Goal: Task Accomplishment & Management: Complete application form

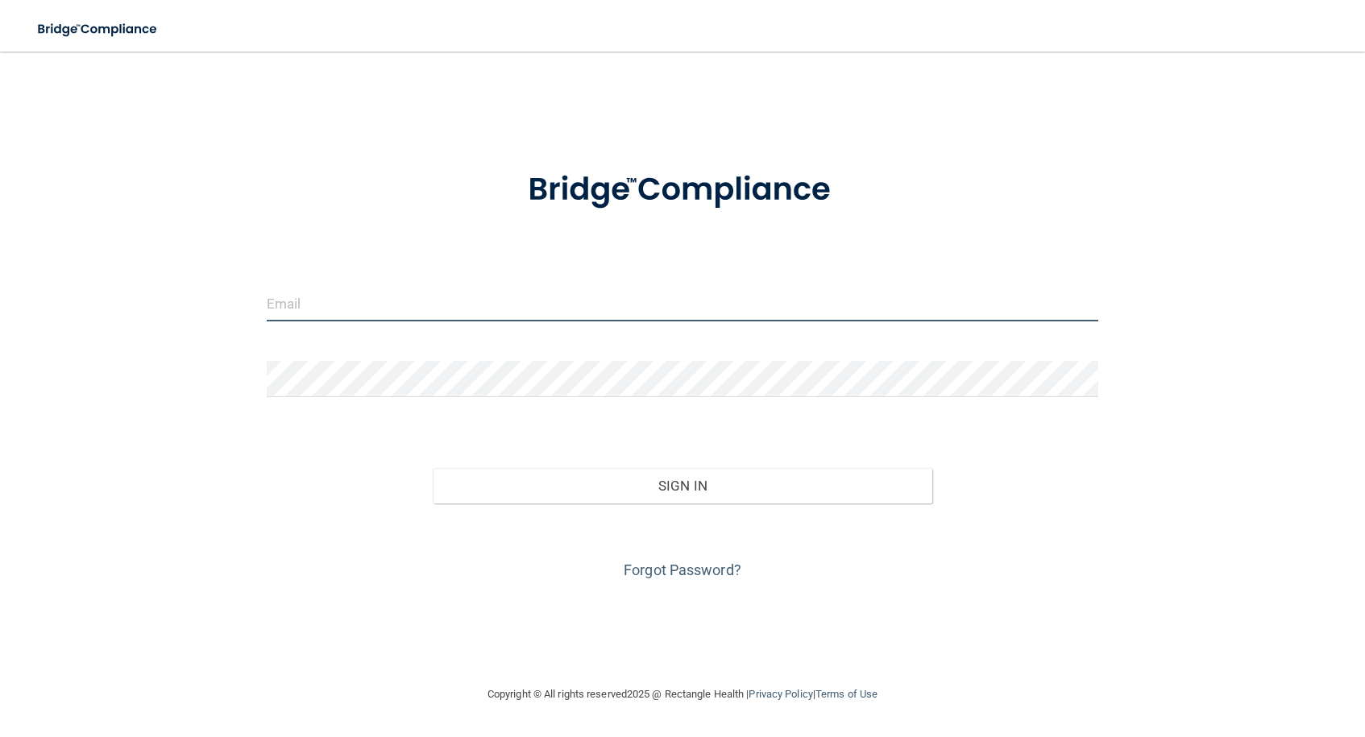
type input "[EMAIL_ADDRESS][DOMAIN_NAME]"
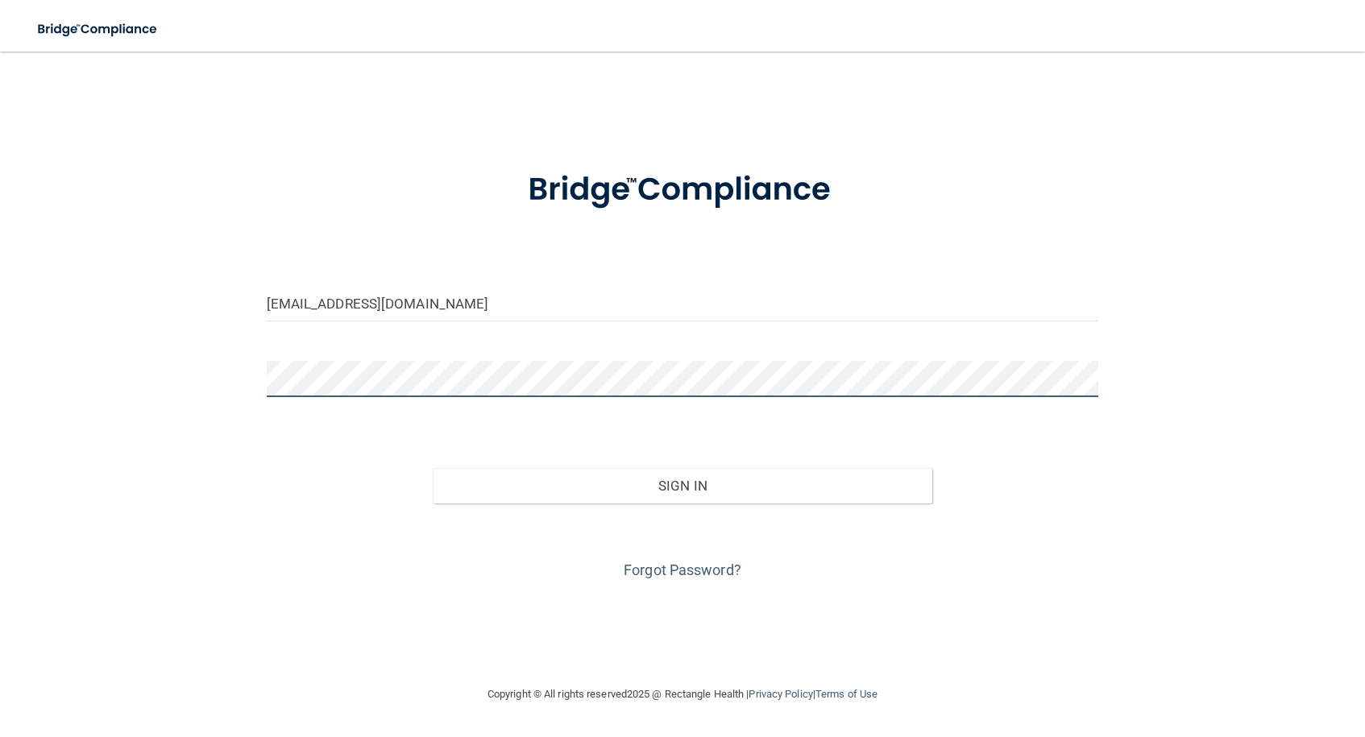
click at [683, 484] on button "Sign In" at bounding box center [683, 485] width 500 height 35
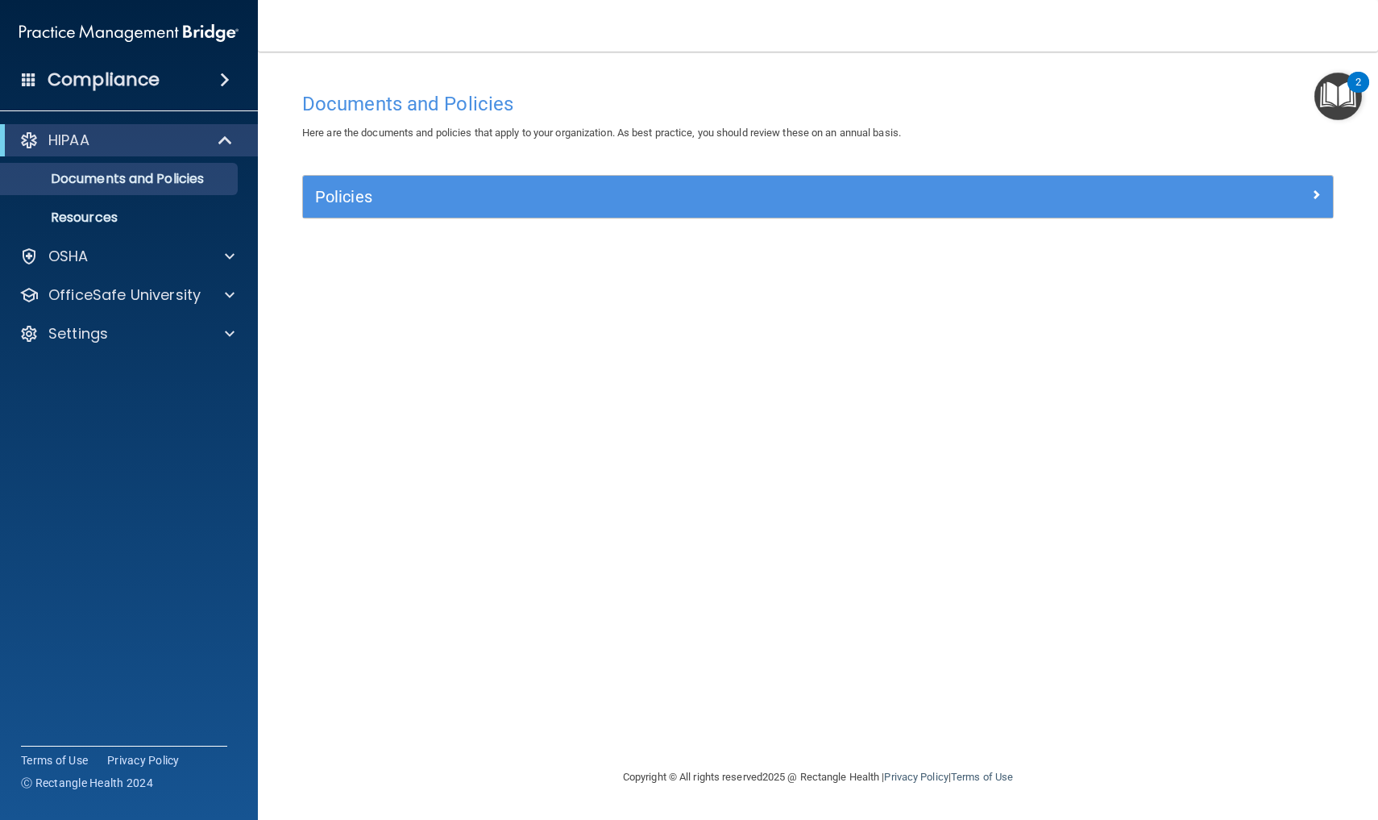
click at [229, 141] on span at bounding box center [227, 140] width 14 height 19
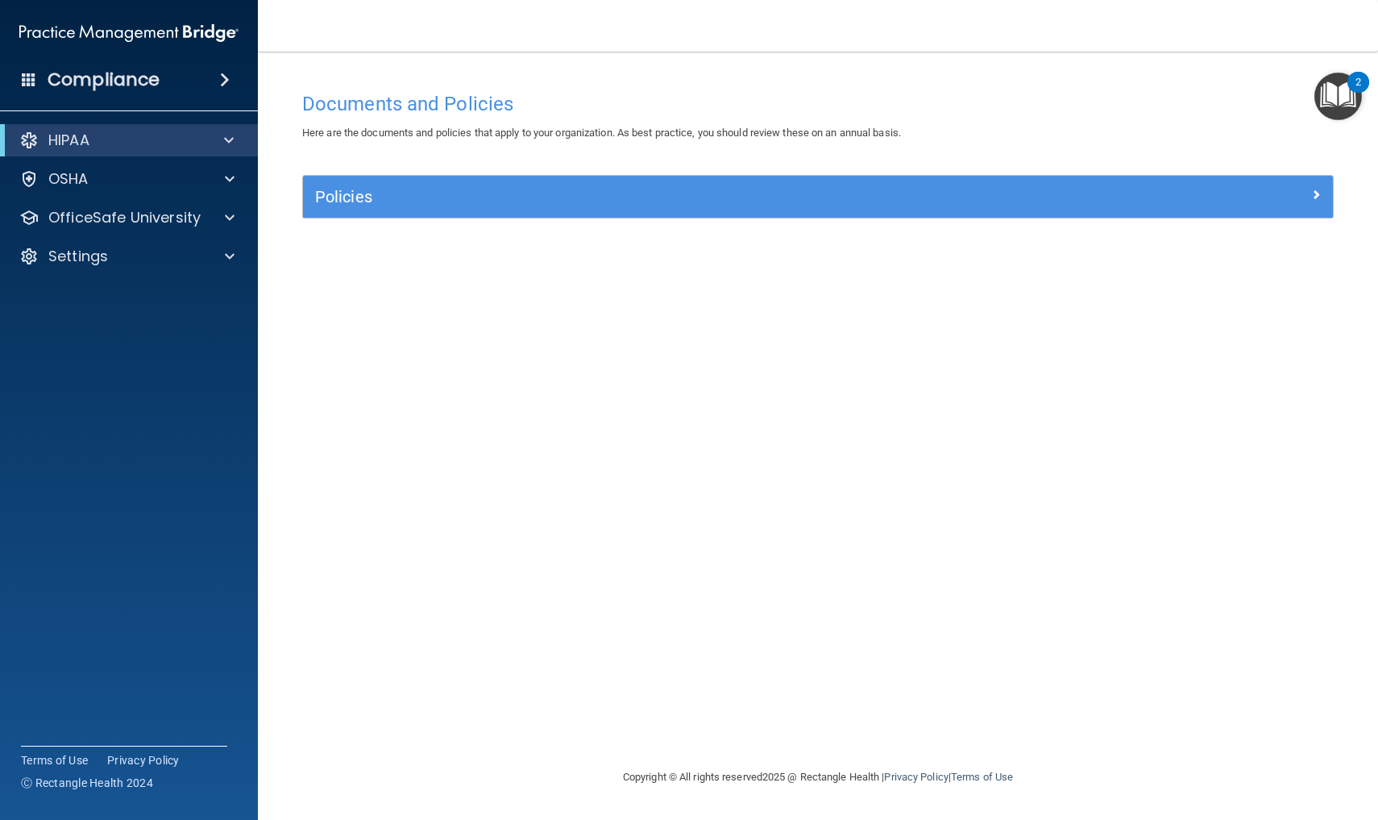
click at [229, 141] on span at bounding box center [229, 140] width 10 height 19
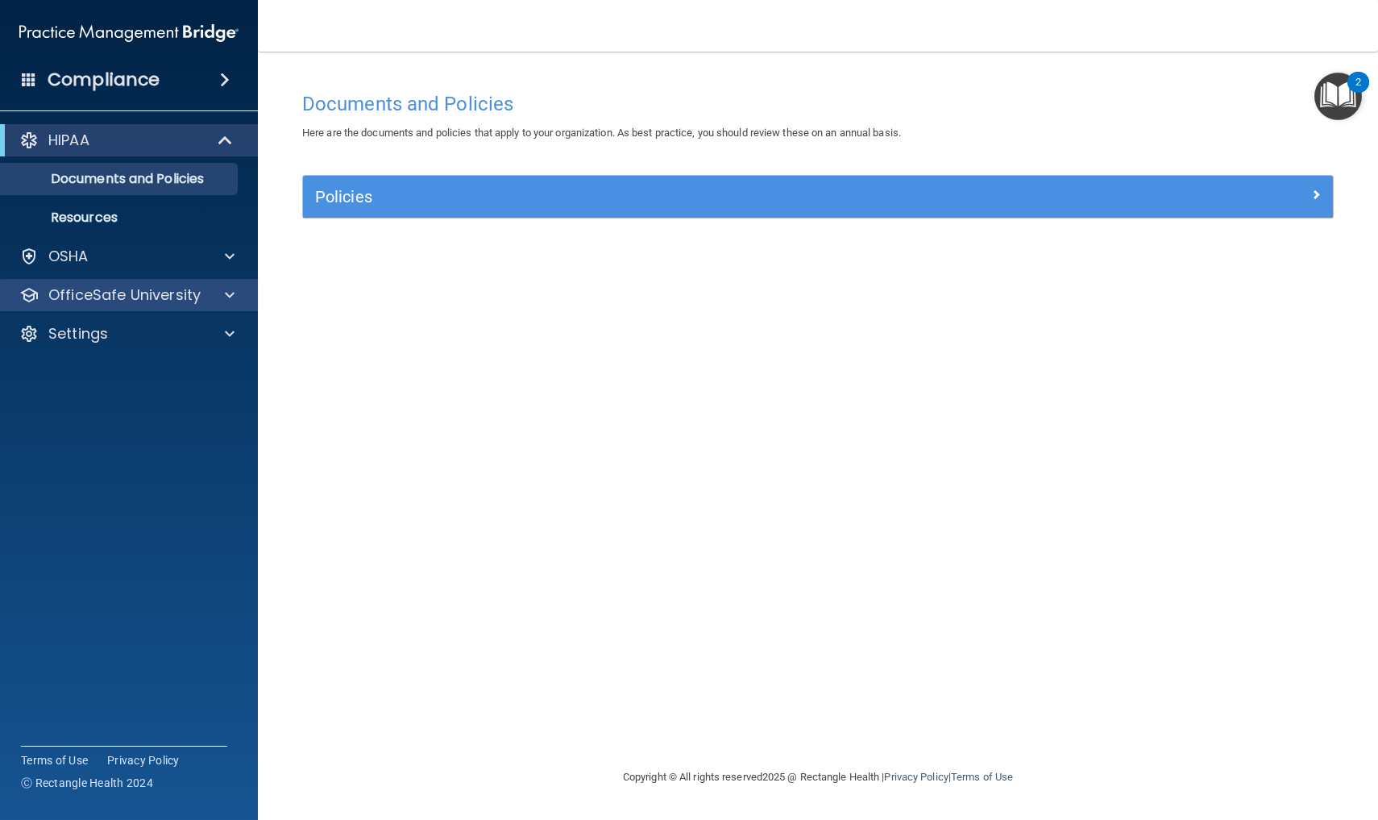
click at [230, 303] on span at bounding box center [230, 294] width 10 height 19
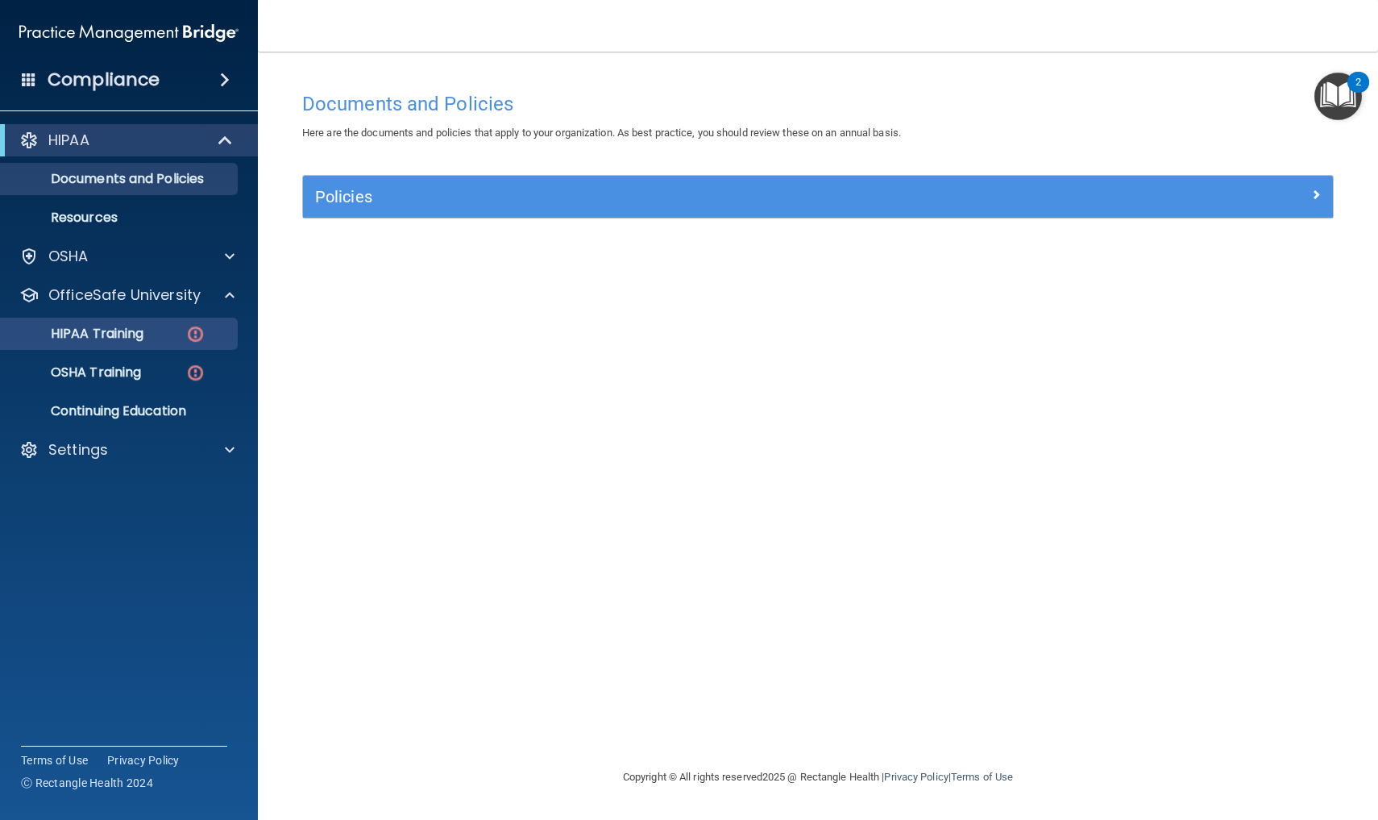
click at [160, 332] on div "HIPAA Training" at bounding box center [120, 334] width 220 height 16
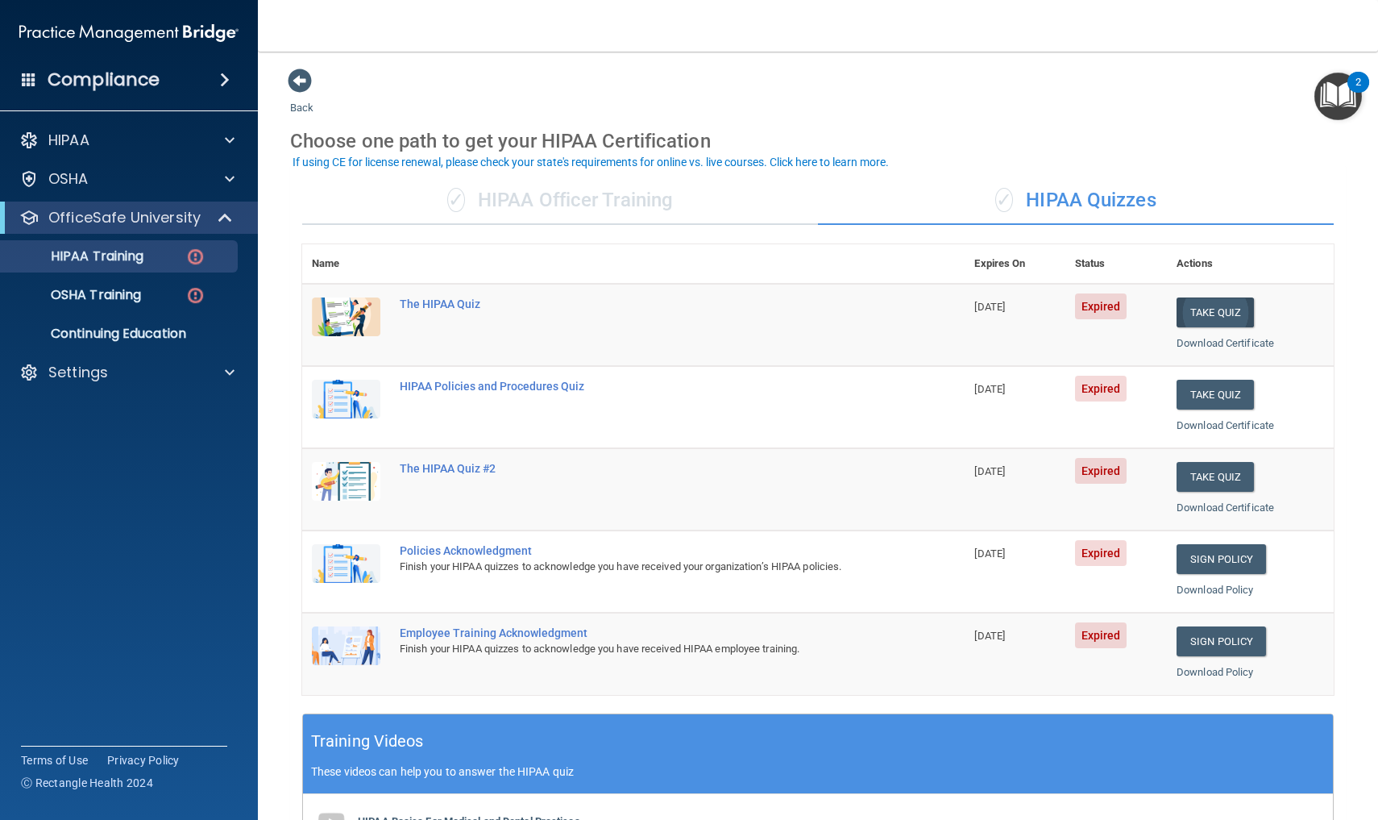
click at [1235, 311] on button "Take Quiz" at bounding box center [1215, 312] width 77 height 30
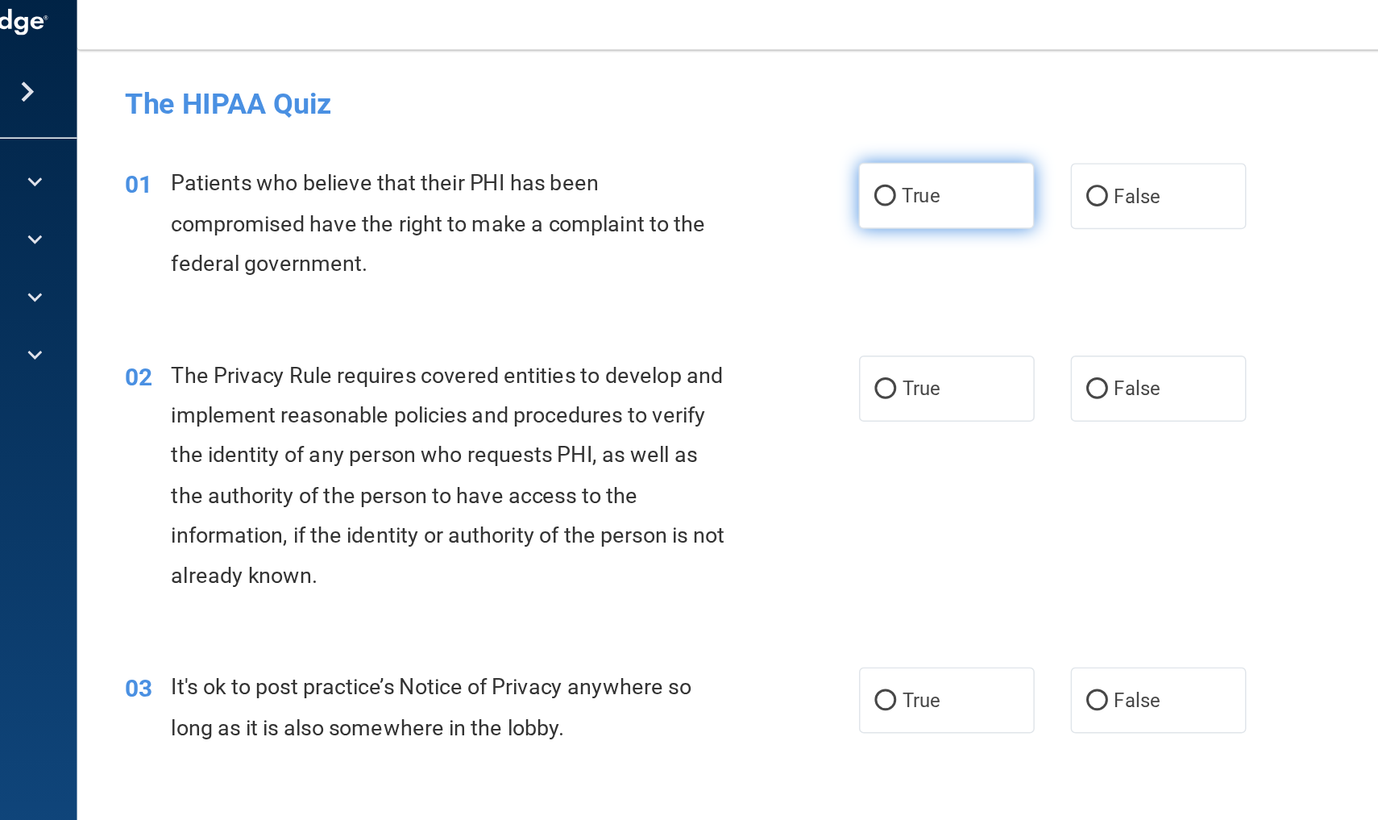
click at [782, 137] on label "True" at bounding box center [841, 149] width 118 height 44
click at [792, 144] on input "True" at bounding box center [799, 150] width 15 height 12
radio input "true"
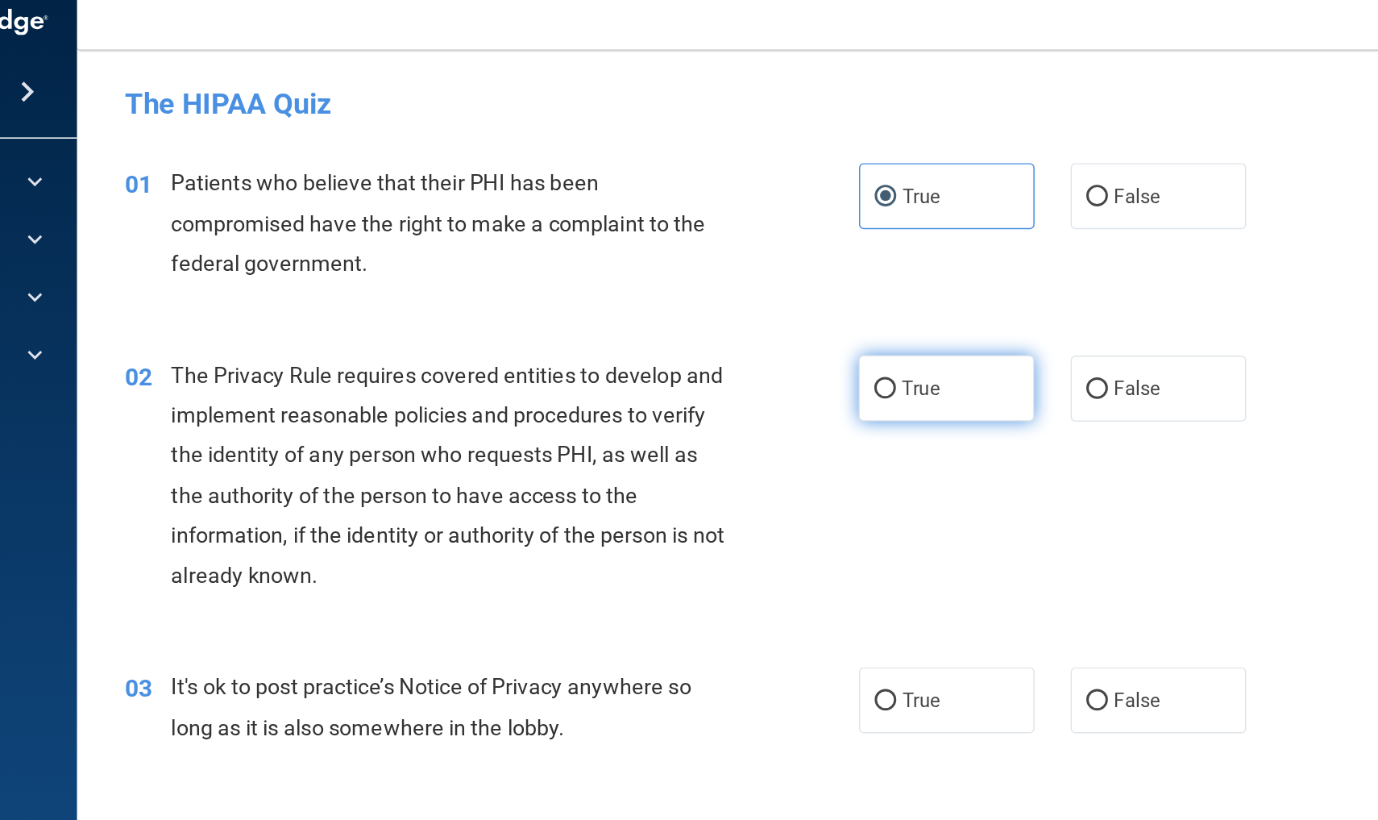
click at [811, 271] on span "True" at bounding box center [823, 278] width 25 height 15
click at [792, 273] on input "True" at bounding box center [799, 279] width 15 height 12
radio input "true"
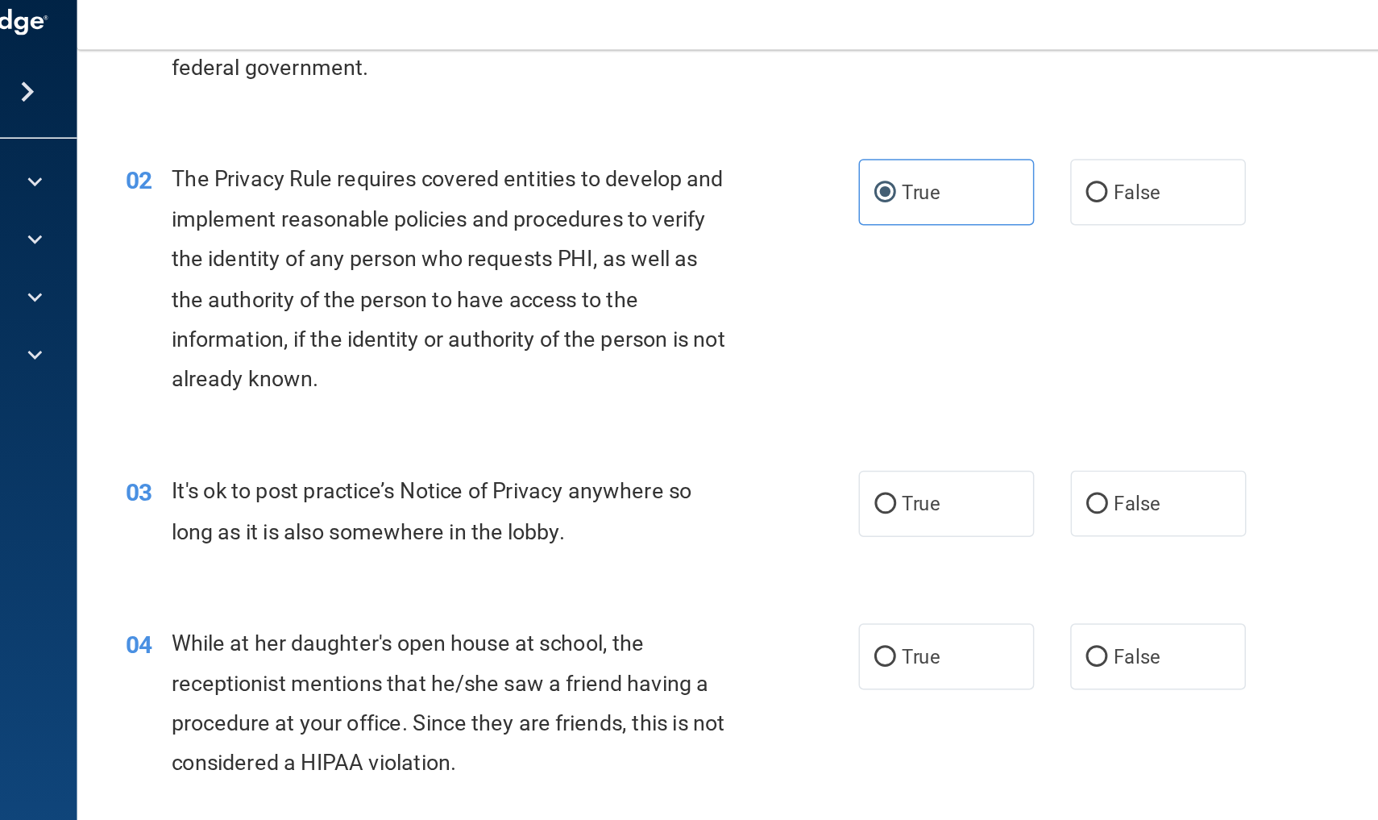
scroll to position [134, 0]
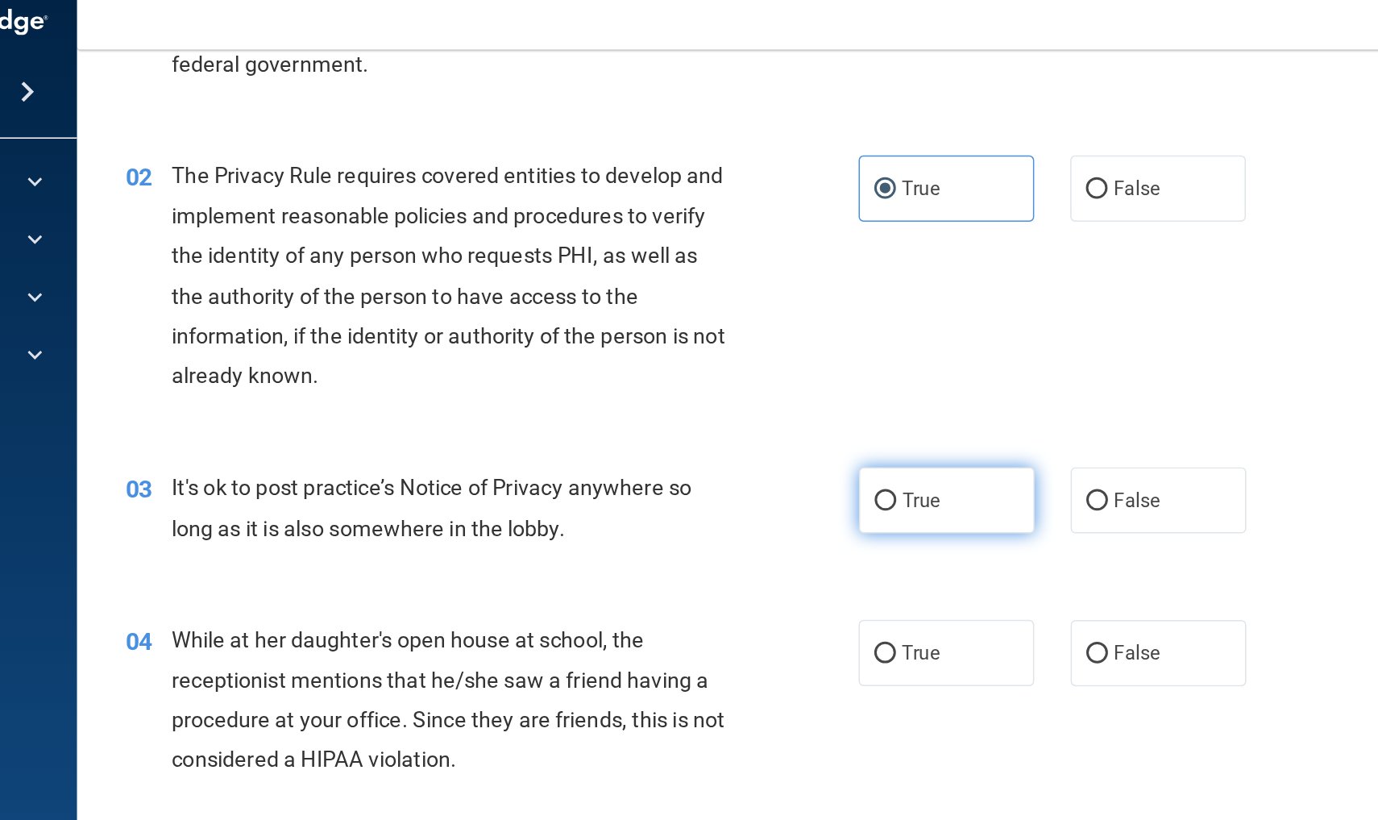
click at [811, 346] on span "True" at bounding box center [823, 353] width 25 height 15
click at [792, 348] on input "True" at bounding box center [799, 354] width 15 height 12
radio input "true"
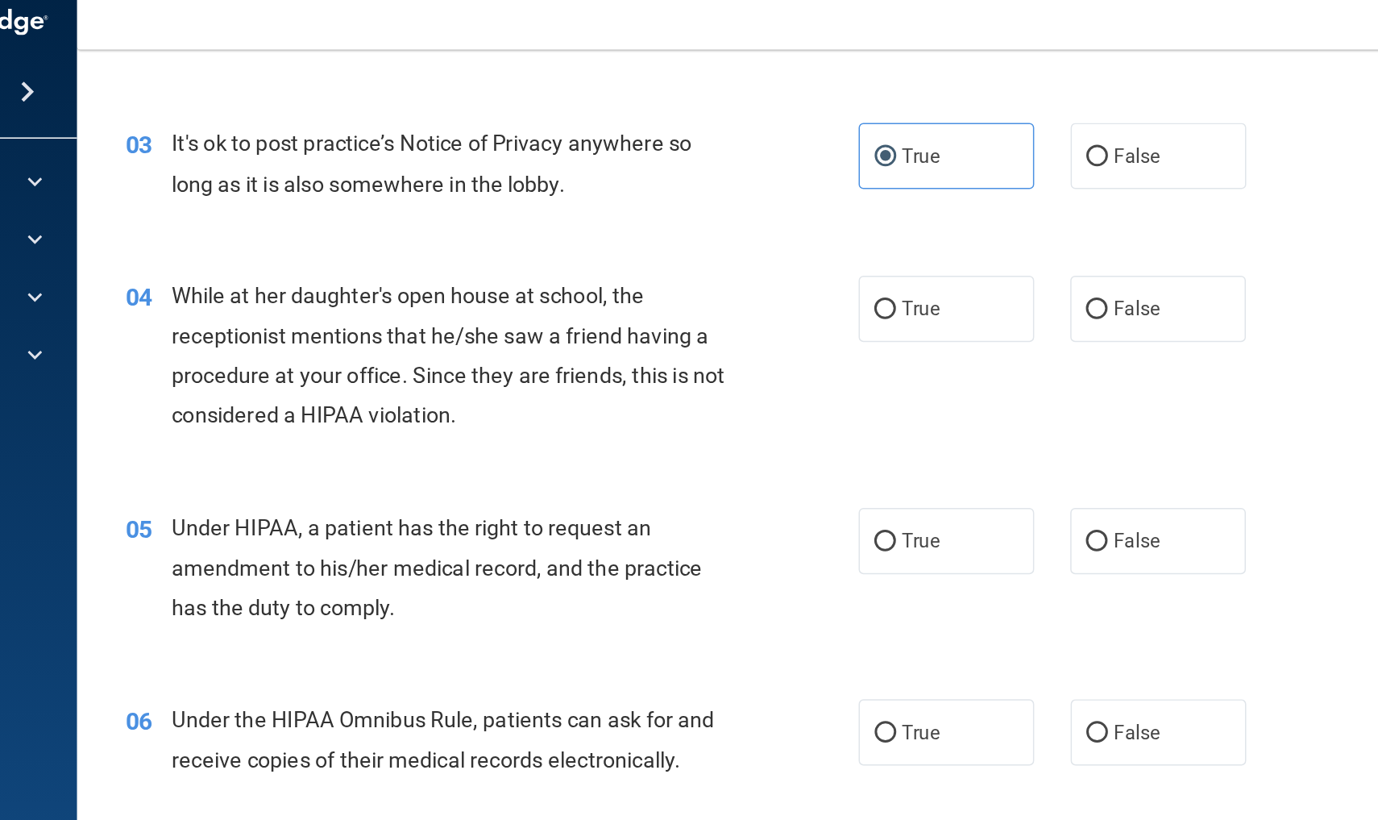
scroll to position [367, 0]
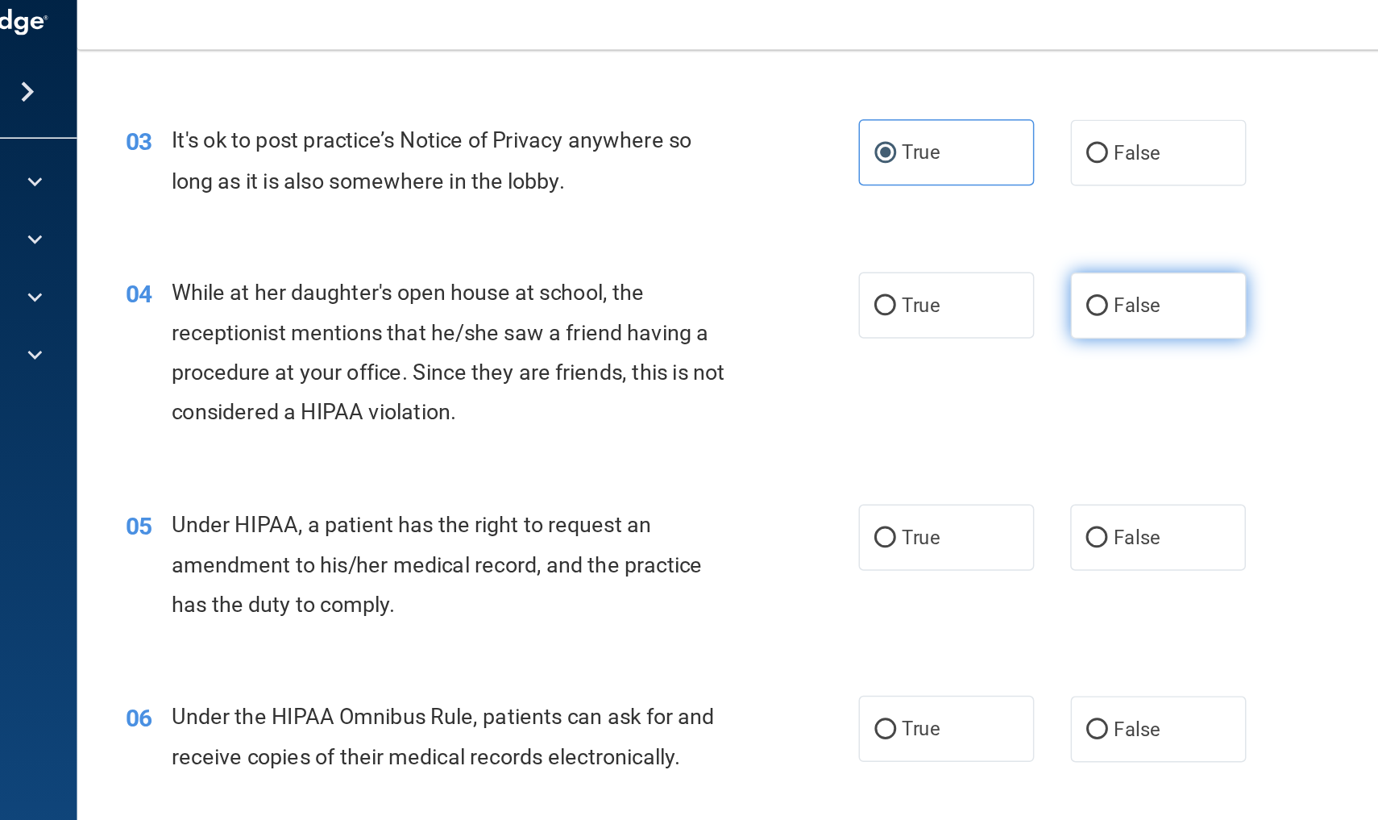
click at [952, 215] on span "False" at bounding box center [967, 222] width 31 height 15
click at [934, 218] on input "False" at bounding box center [941, 224] width 15 height 12
radio input "true"
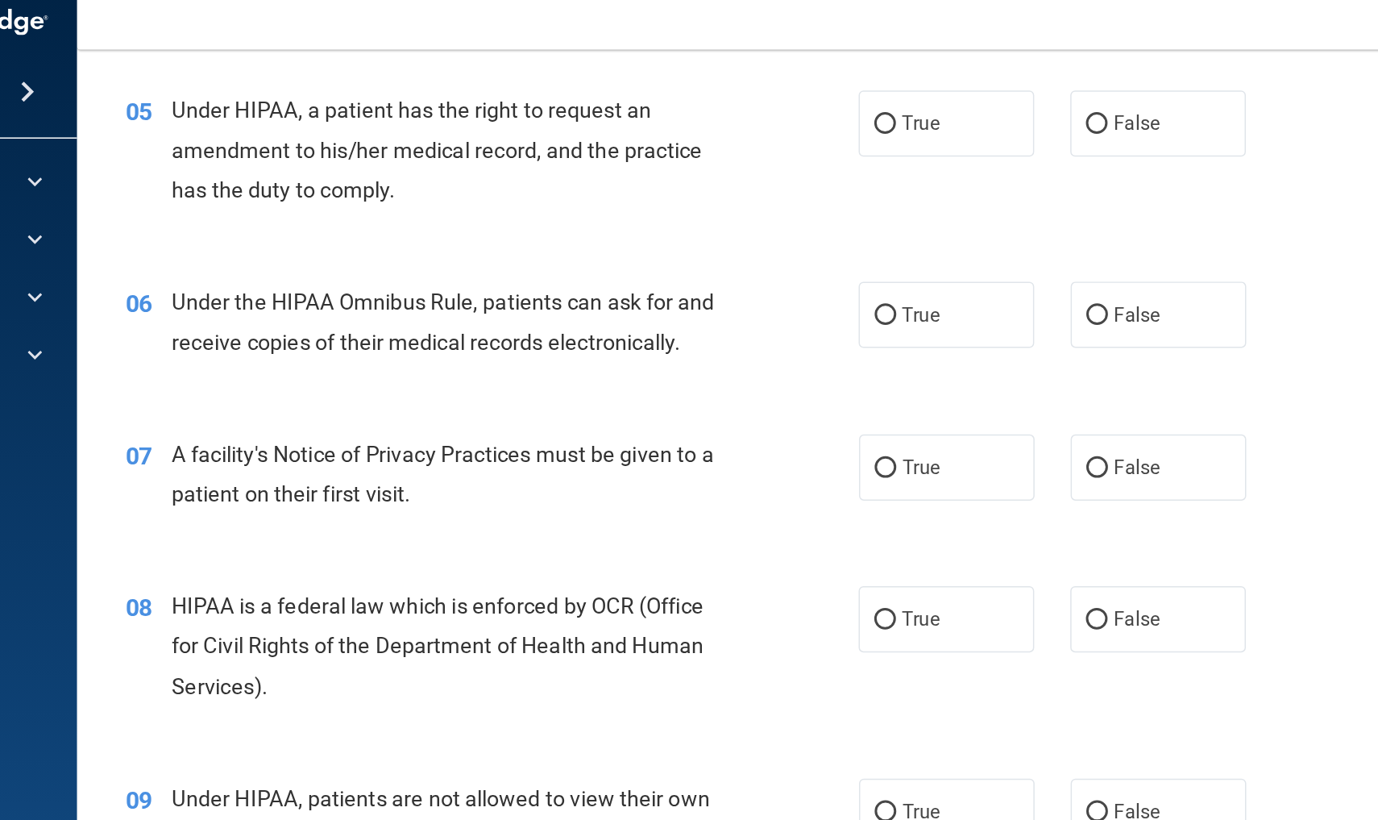
scroll to position [639, 0]
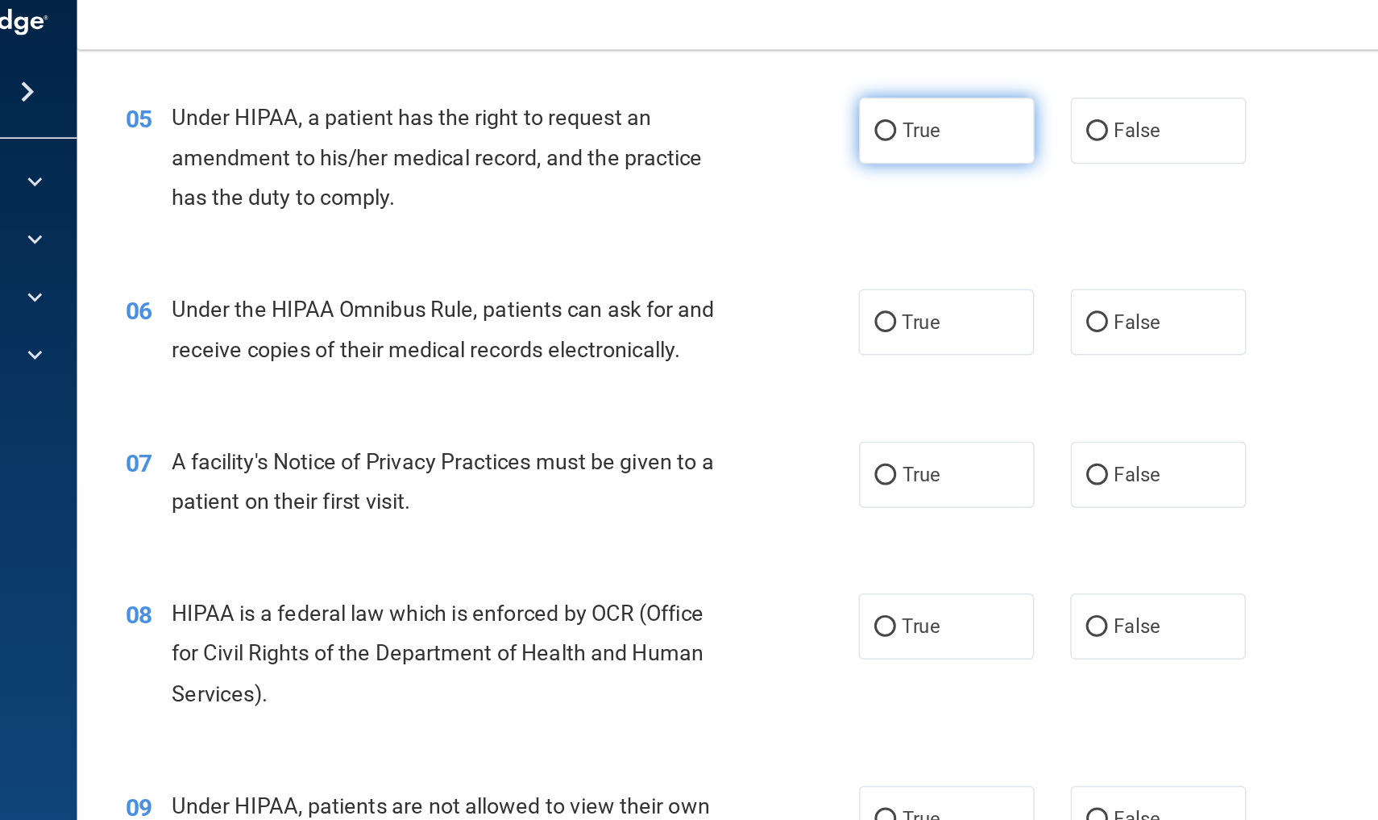
click at [782, 104] on label "True" at bounding box center [841, 106] width 118 height 44
click at [792, 104] on input "True" at bounding box center [799, 107] width 15 height 12
radio input "true"
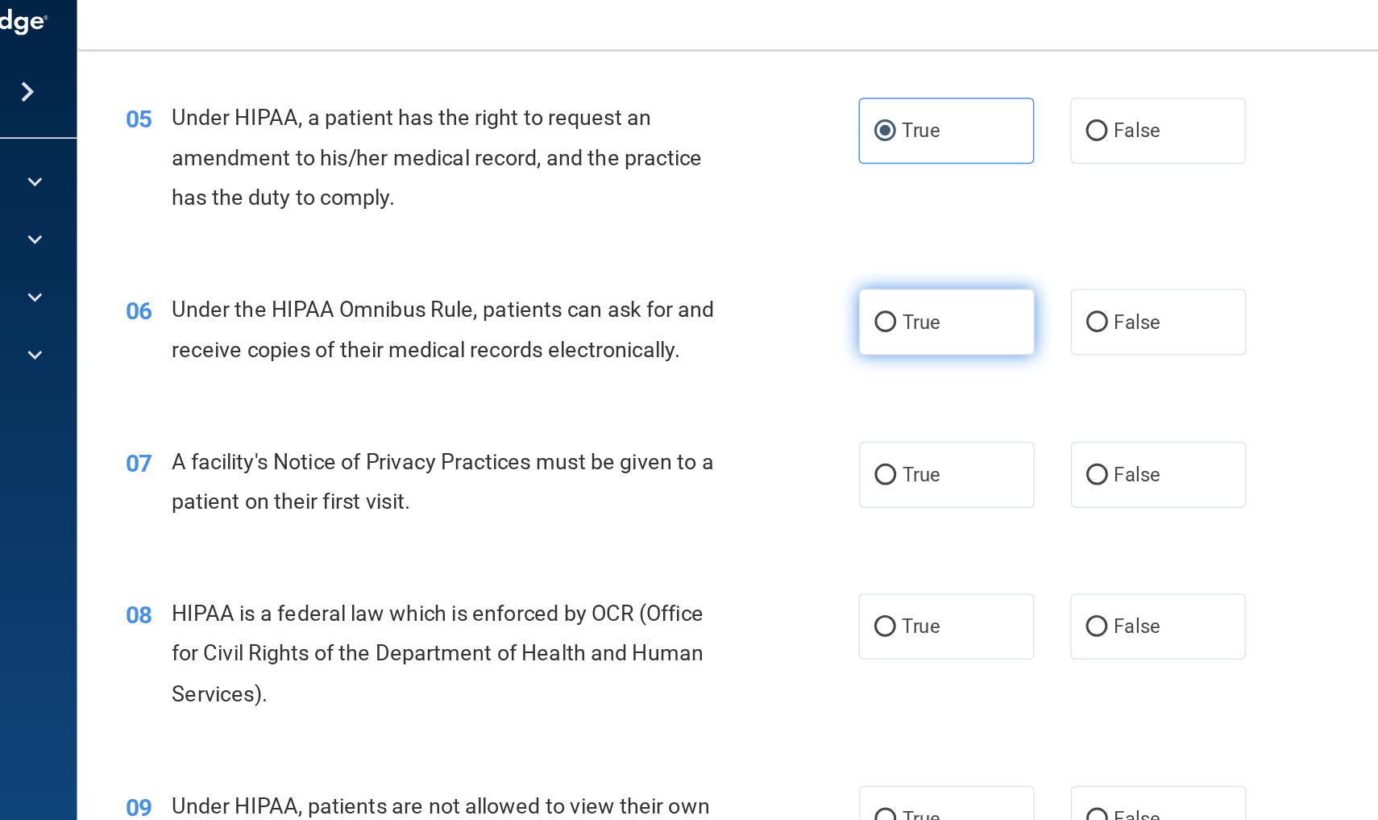
click at [811, 226] on span "True" at bounding box center [823, 233] width 25 height 15
click at [792, 229] on input "True" at bounding box center [799, 235] width 15 height 12
radio input "true"
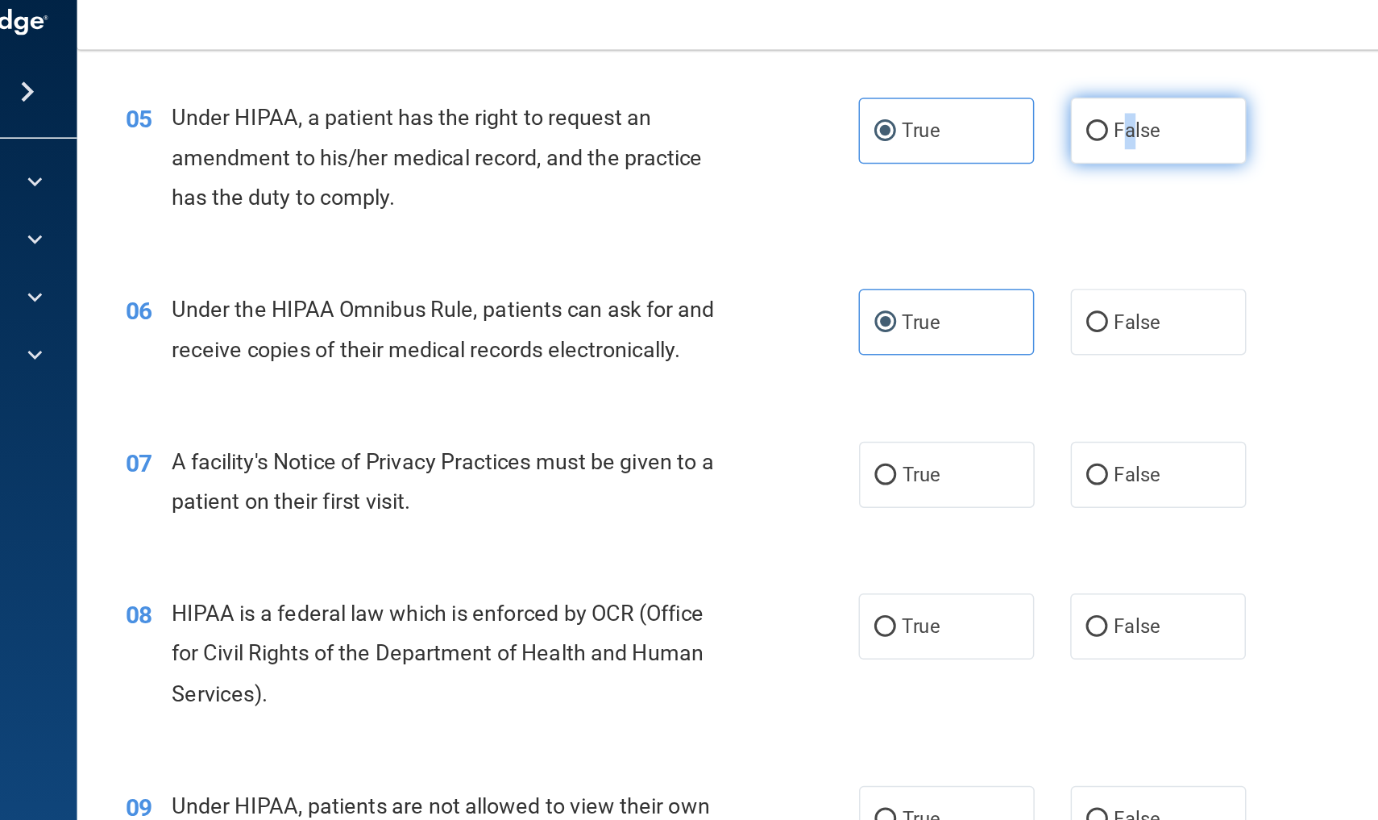
click at [952, 98] on span "False" at bounding box center [967, 105] width 31 height 15
click at [934, 101] on input "False" at bounding box center [941, 107] width 15 height 12
radio input "true"
radio input "false"
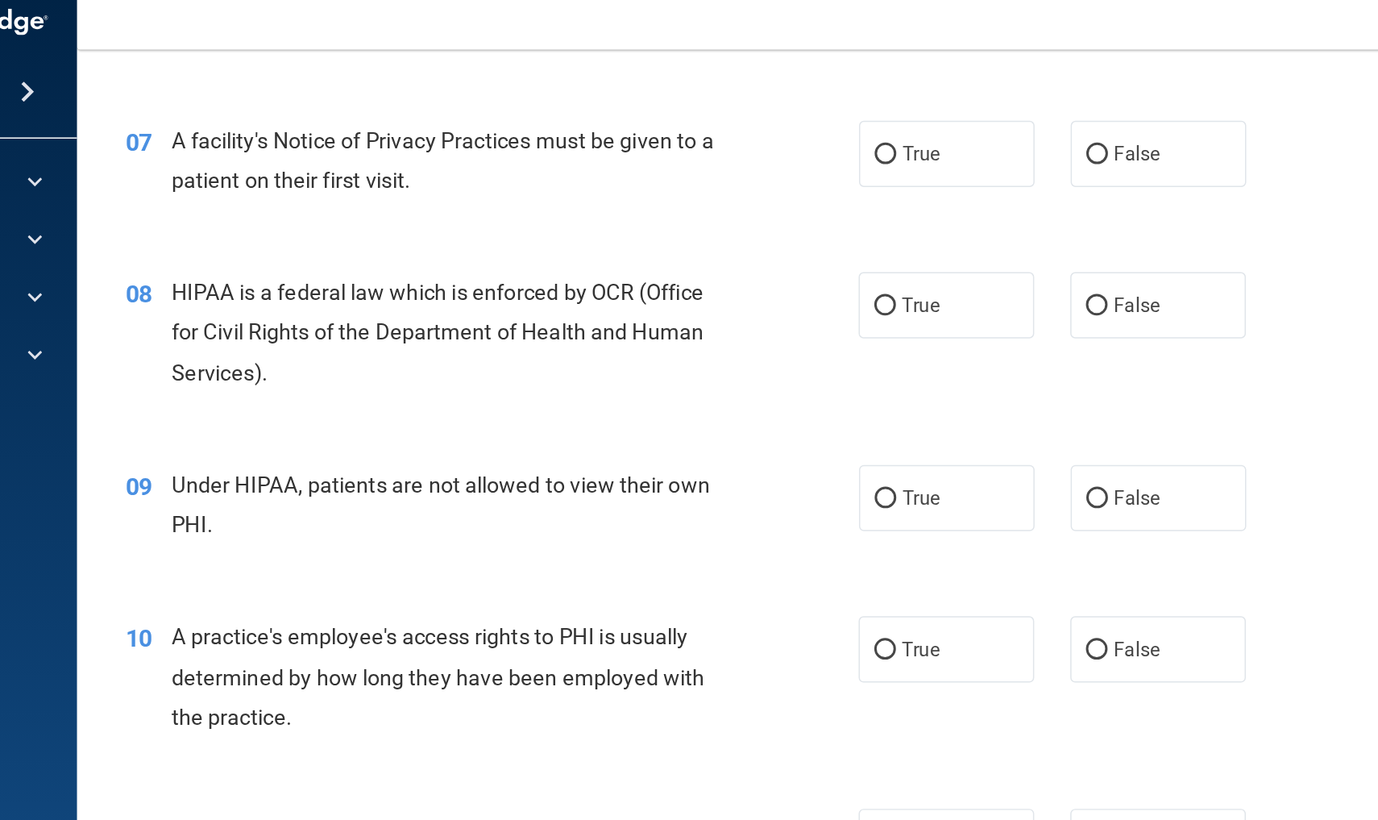
scroll to position [856, 0]
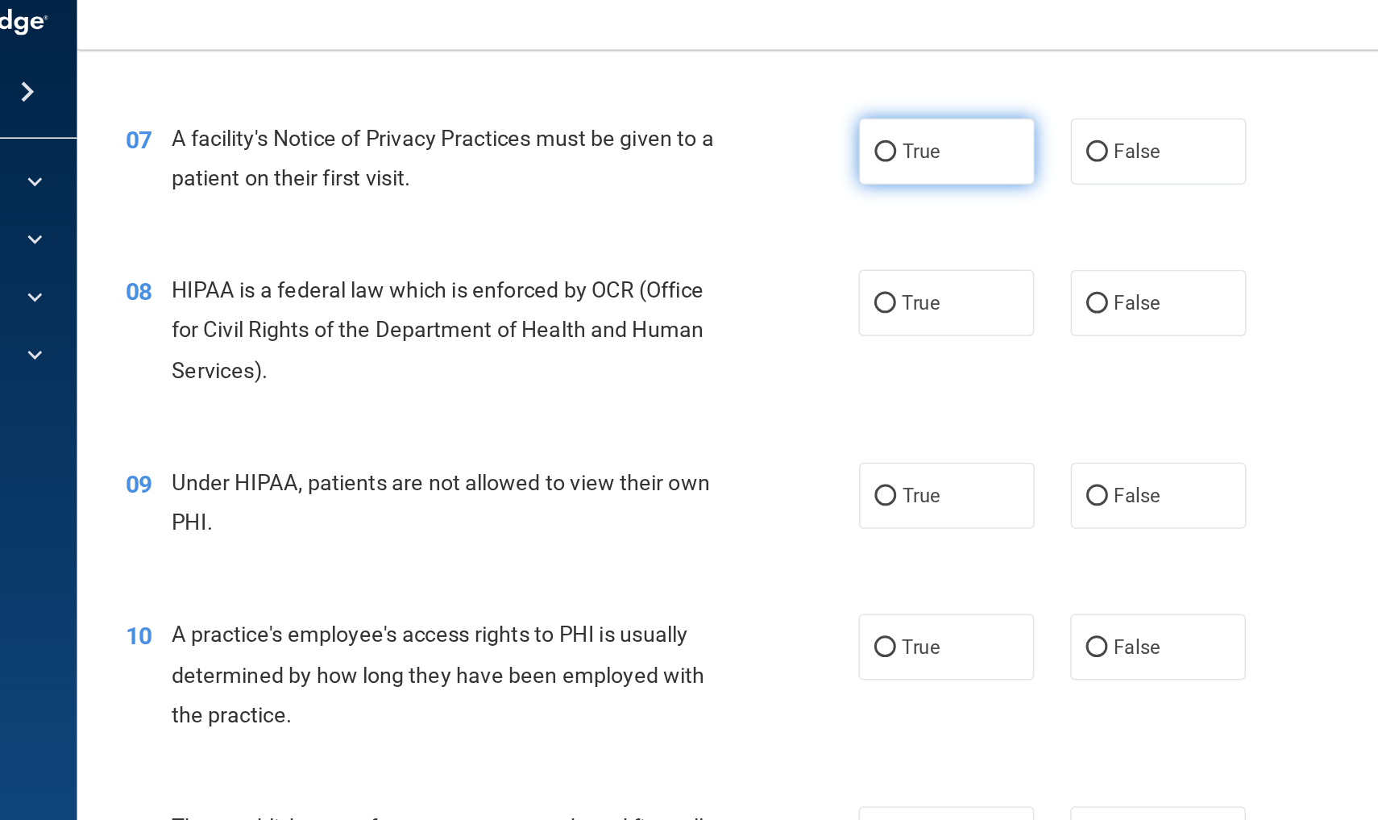
click at [811, 112] on span "True" at bounding box center [823, 119] width 25 height 15
click at [792, 114] on input "True" at bounding box center [799, 120] width 15 height 12
radio input "true"
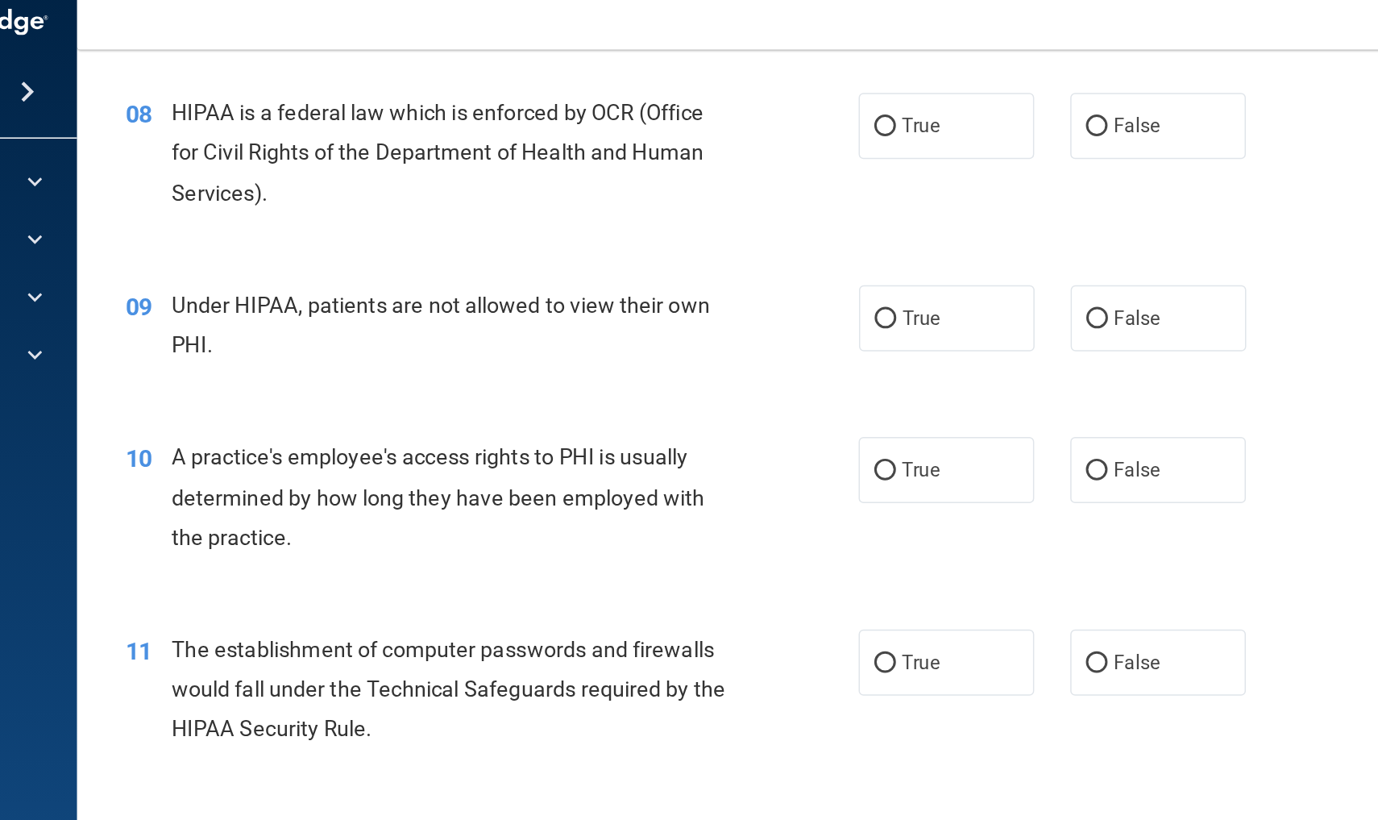
scroll to position [976, 0]
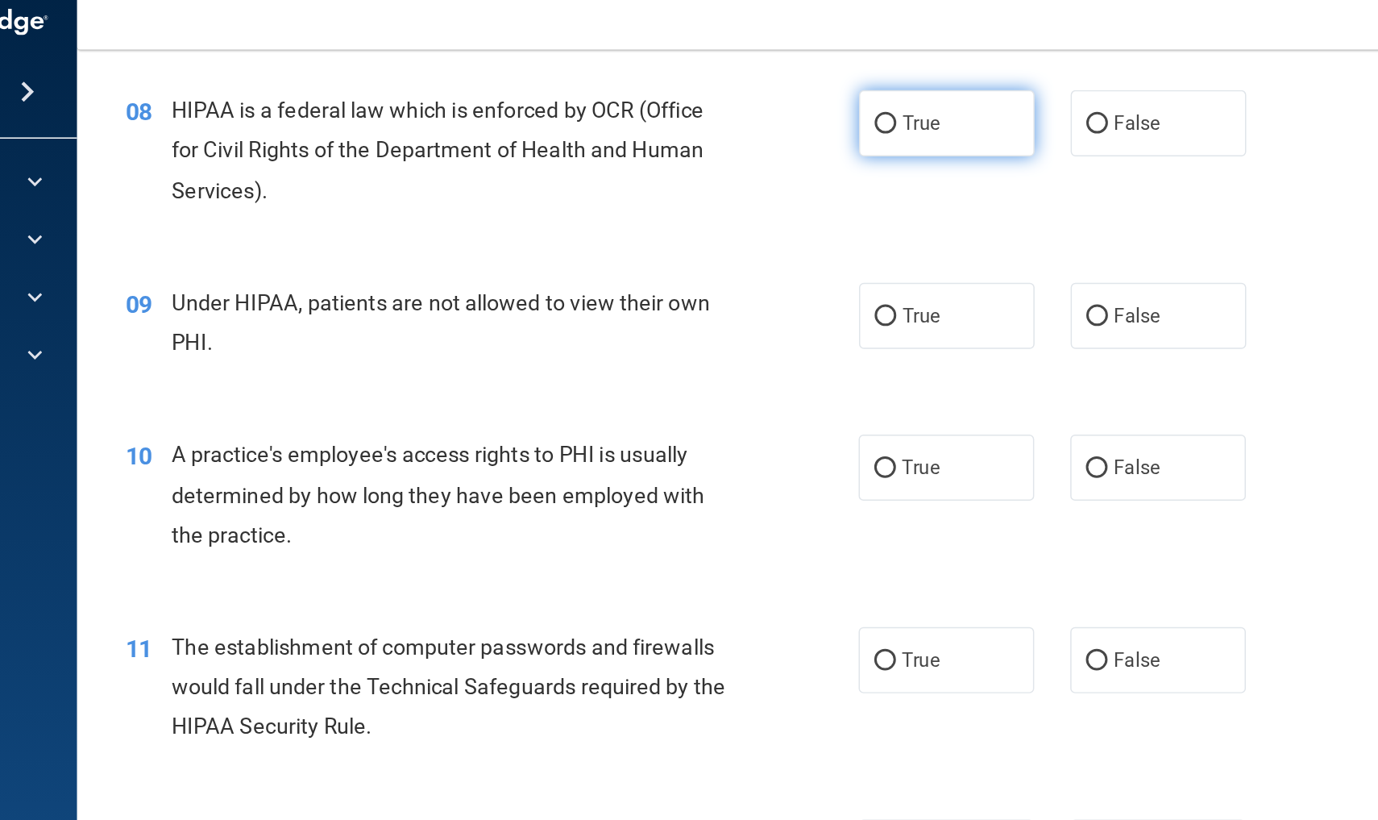
click at [811, 93] on span "True" at bounding box center [823, 100] width 25 height 15
click at [792, 96] on input "True" at bounding box center [799, 102] width 15 height 12
radio input "true"
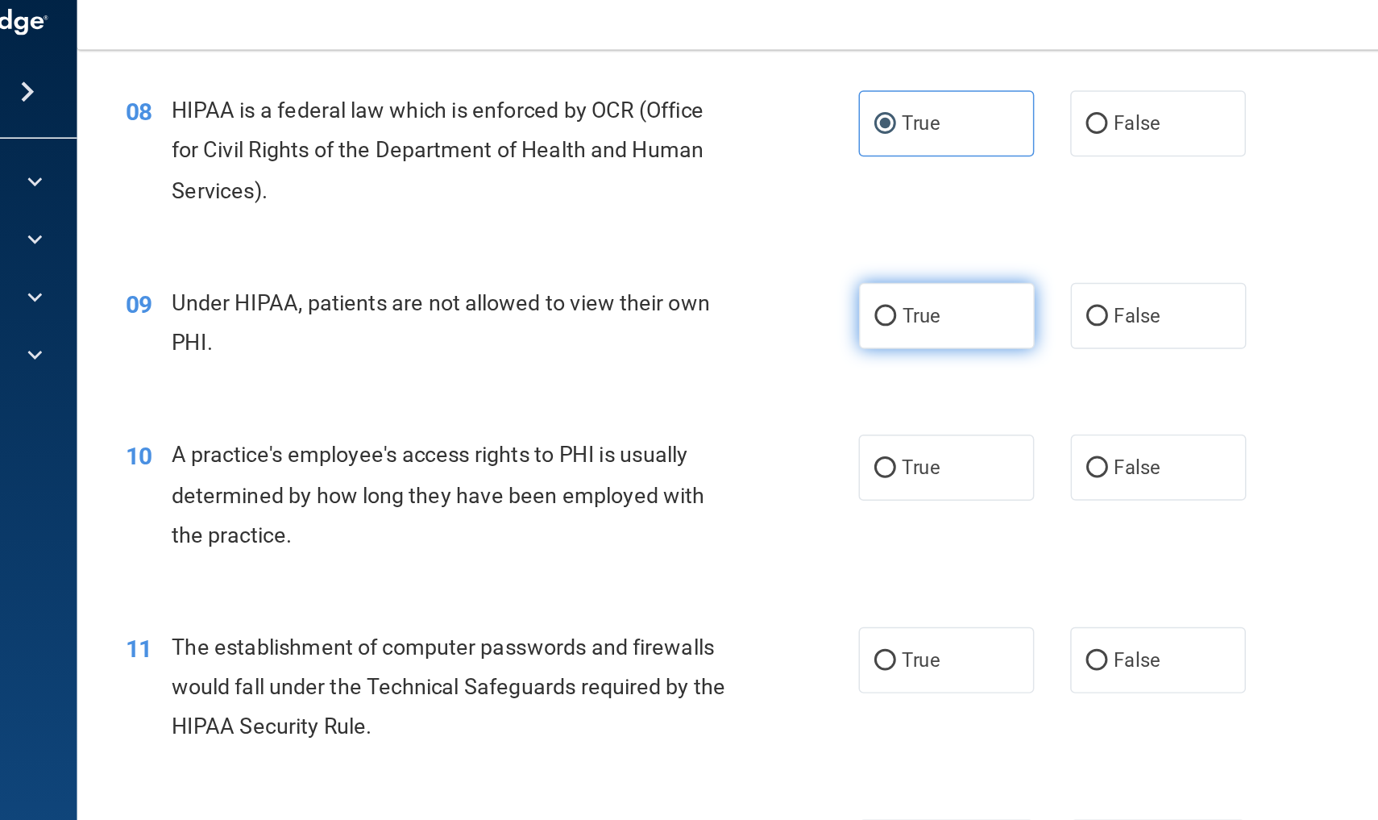
click at [811, 222] on span "True" at bounding box center [823, 229] width 25 height 15
click at [792, 225] on input "True" at bounding box center [799, 231] width 15 height 12
radio input "true"
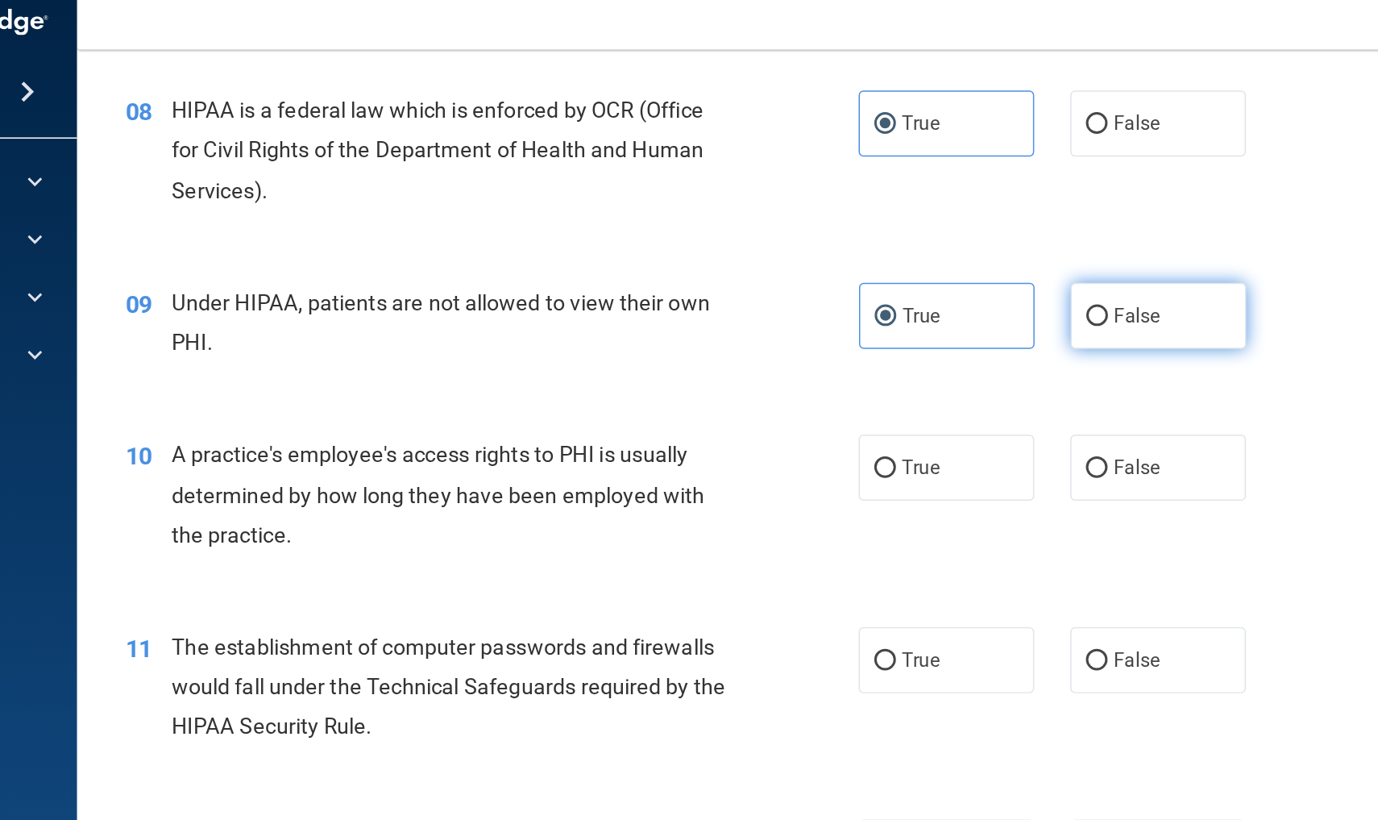
click at [952, 222] on span "False" at bounding box center [967, 229] width 31 height 15
click at [934, 225] on input "False" at bounding box center [941, 231] width 15 height 12
radio input "true"
radio input "false"
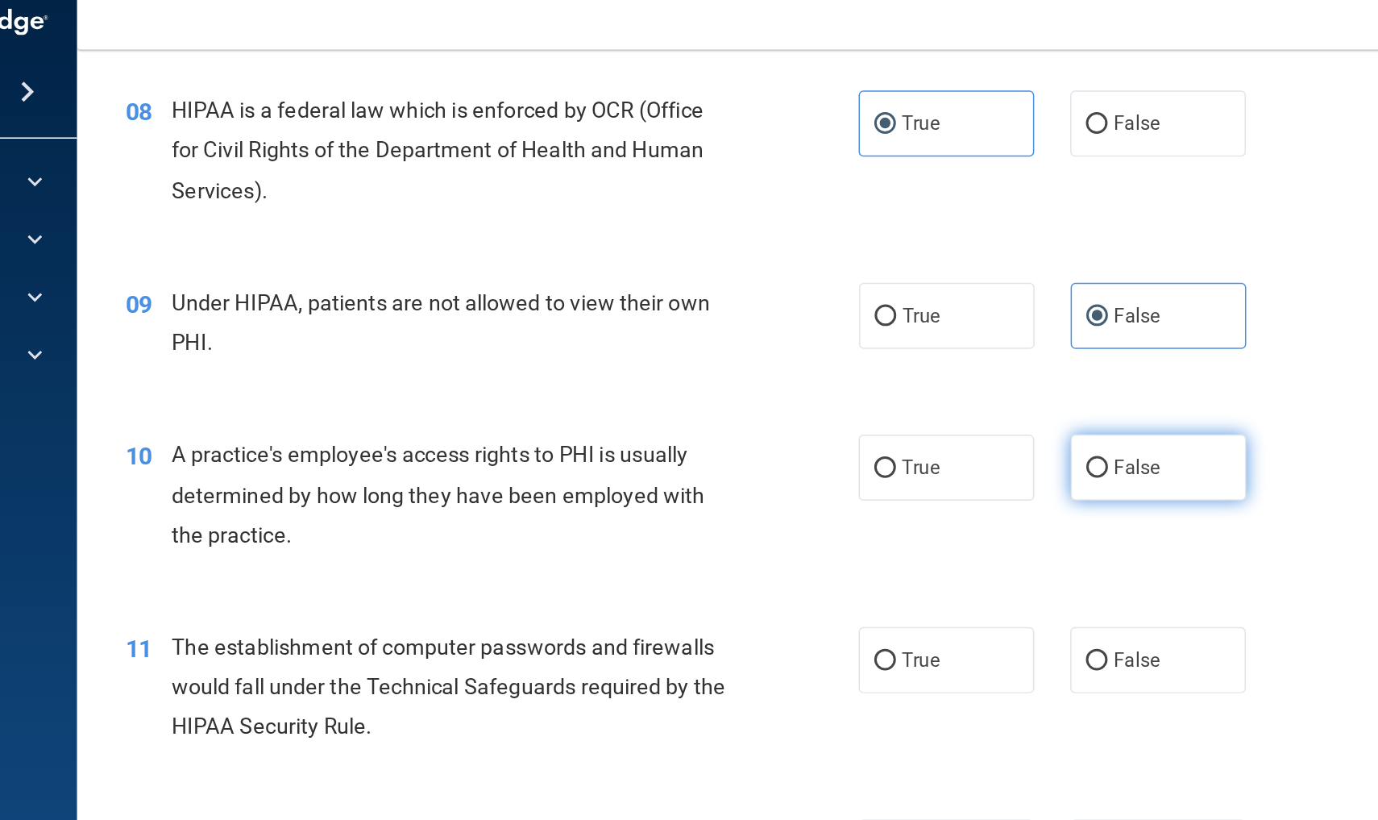
click at [952, 324] on span "False" at bounding box center [967, 331] width 31 height 15
click at [934, 326] on input "False" at bounding box center [941, 332] width 15 height 12
radio input "true"
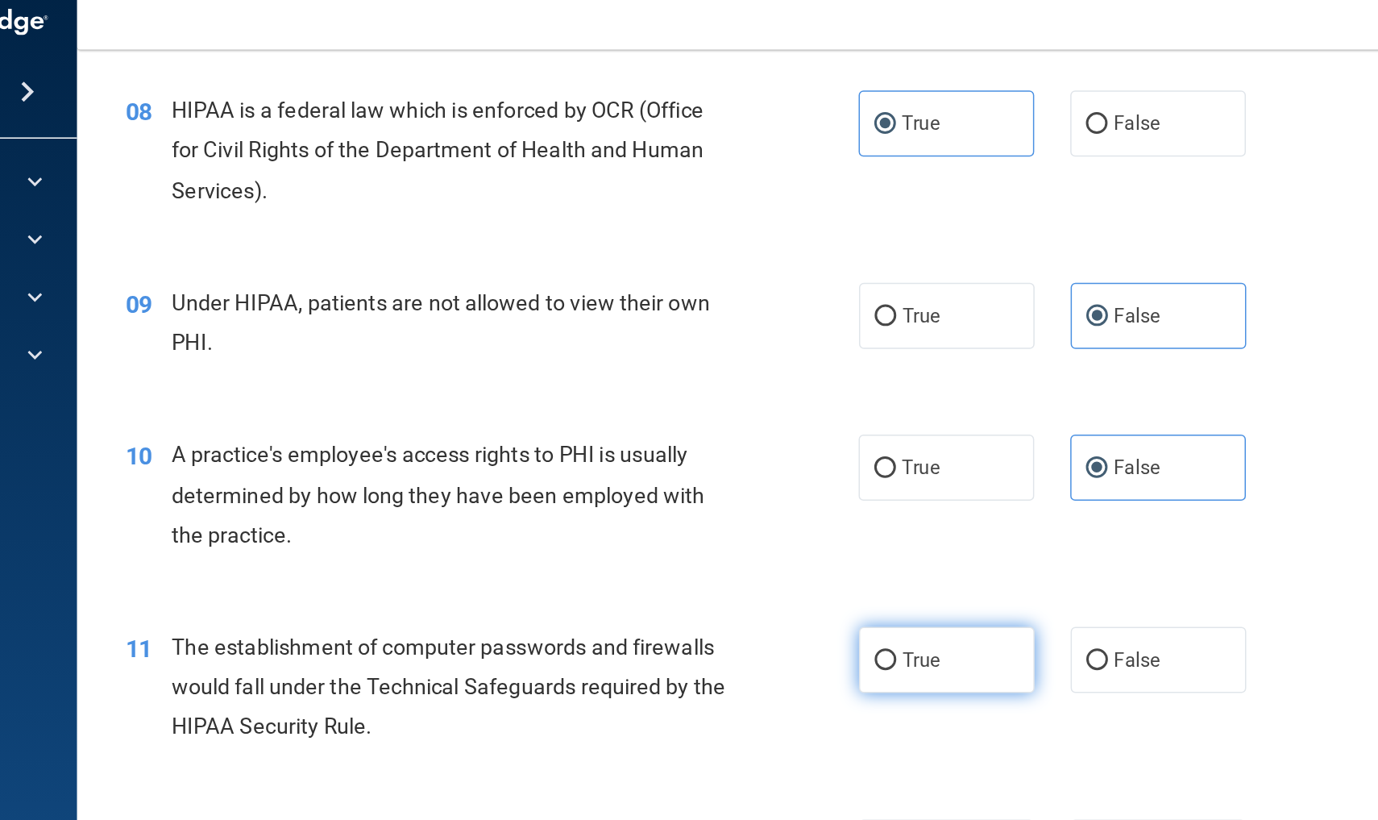
click at [782, 456] on label "True" at bounding box center [841, 460] width 118 height 44
click at [792, 456] on input "True" at bounding box center [799, 461] width 15 height 12
radio input "true"
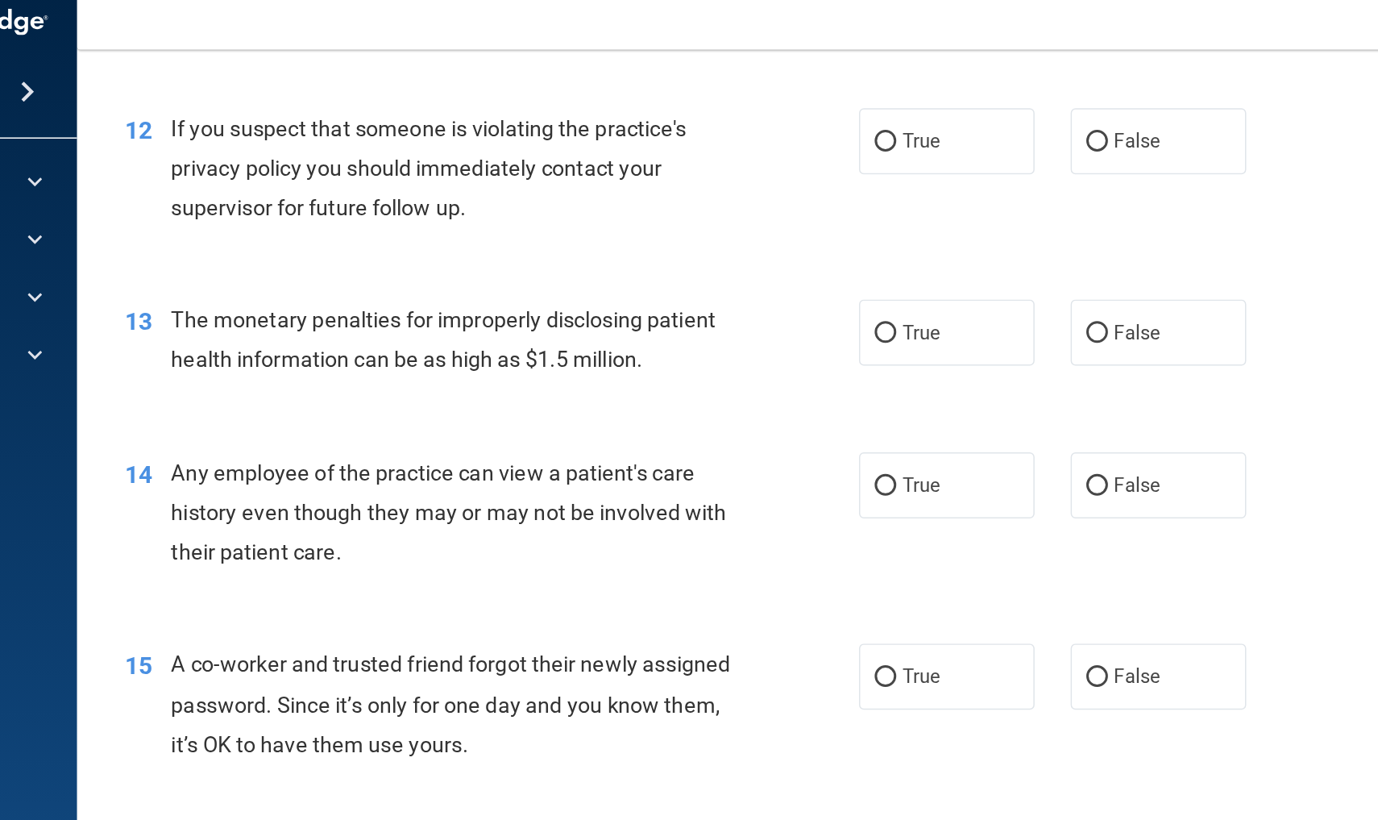
scroll to position [1456, 0]
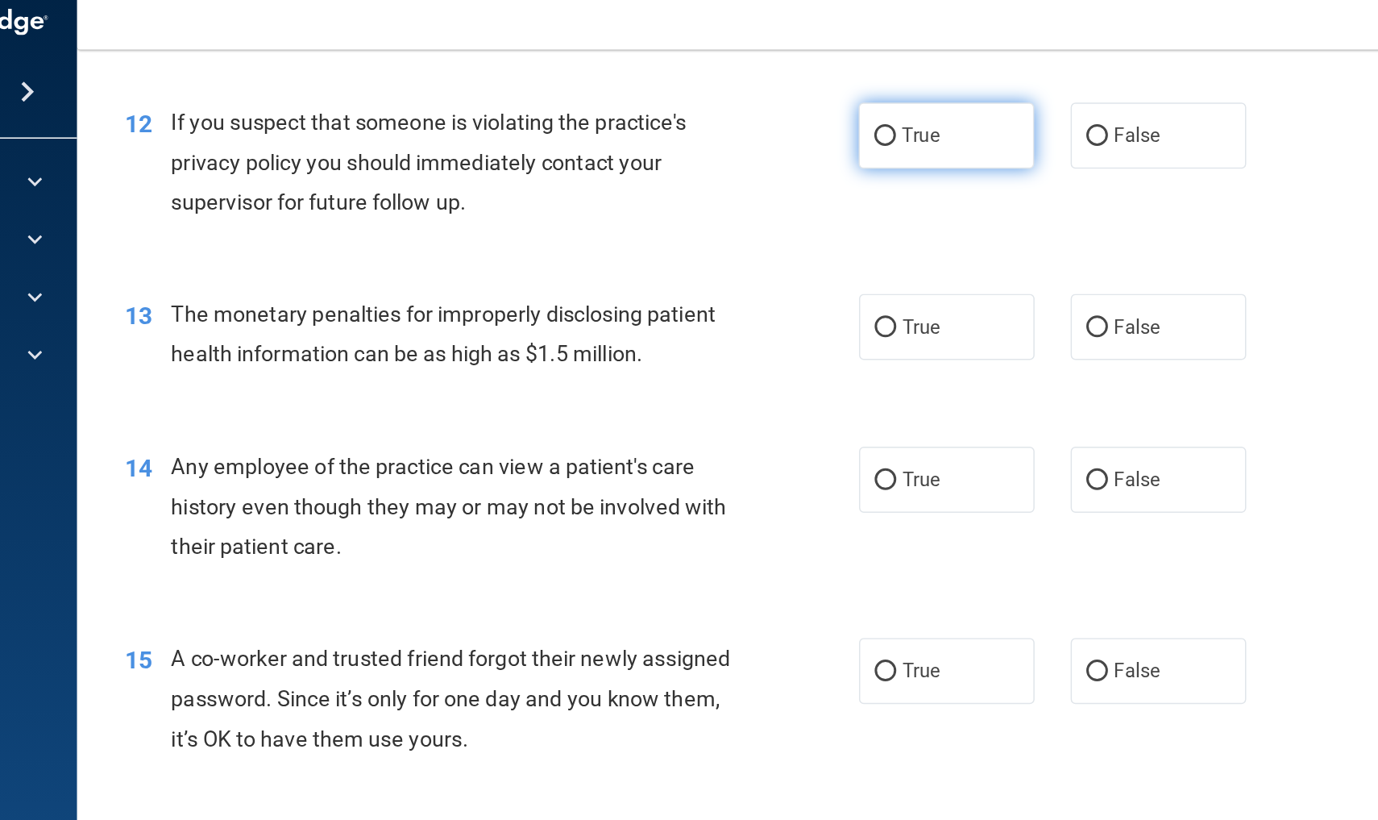
click at [811, 102] on span "True" at bounding box center [823, 109] width 25 height 15
click at [792, 104] on input "True" at bounding box center [799, 110] width 15 height 12
radio input "true"
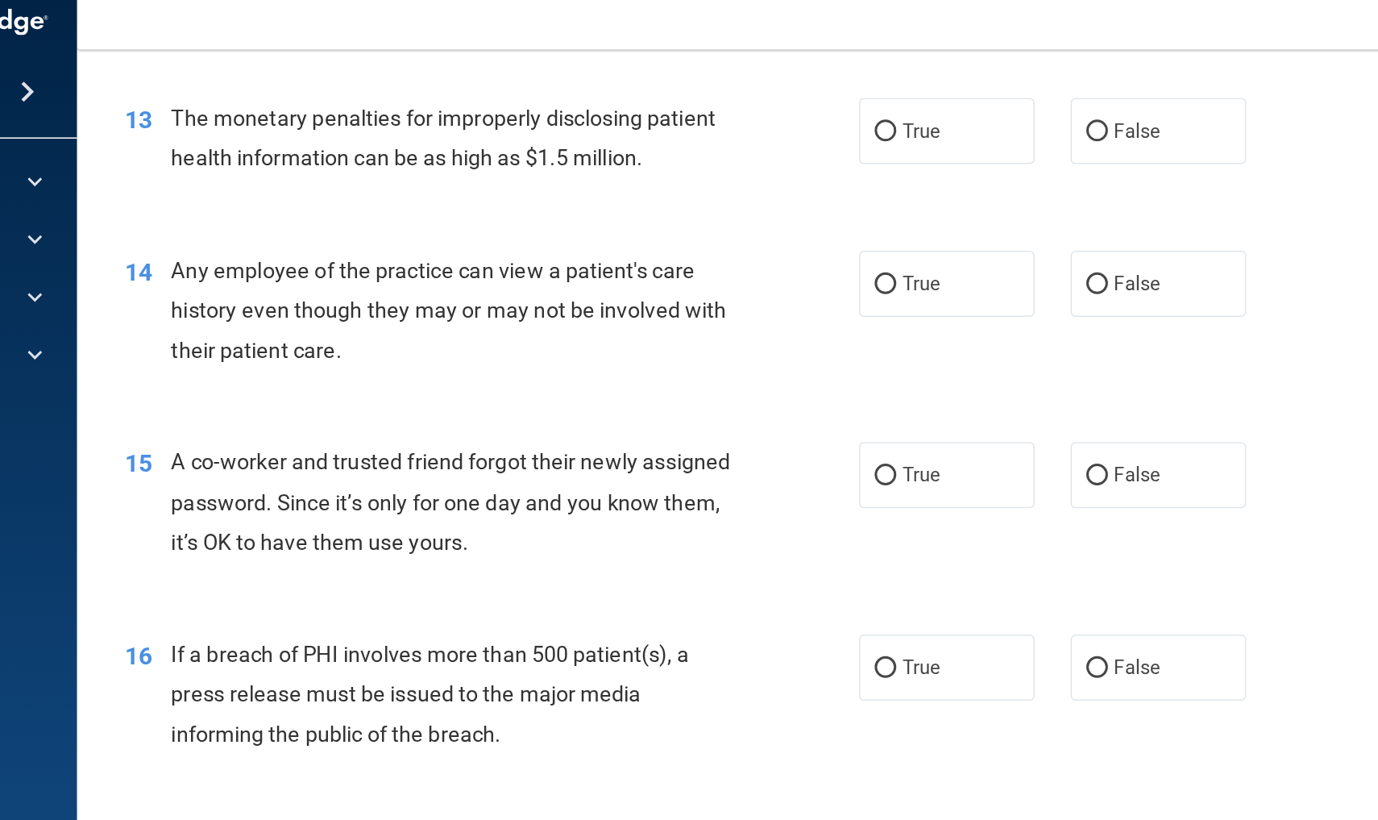
scroll to position [1587, 0]
click at [782, 84] on label "True" at bounding box center [841, 106] width 118 height 44
click at [792, 101] on input "True" at bounding box center [799, 107] width 15 height 12
radio input "true"
click at [923, 193] on label "False" at bounding box center [982, 208] width 118 height 44
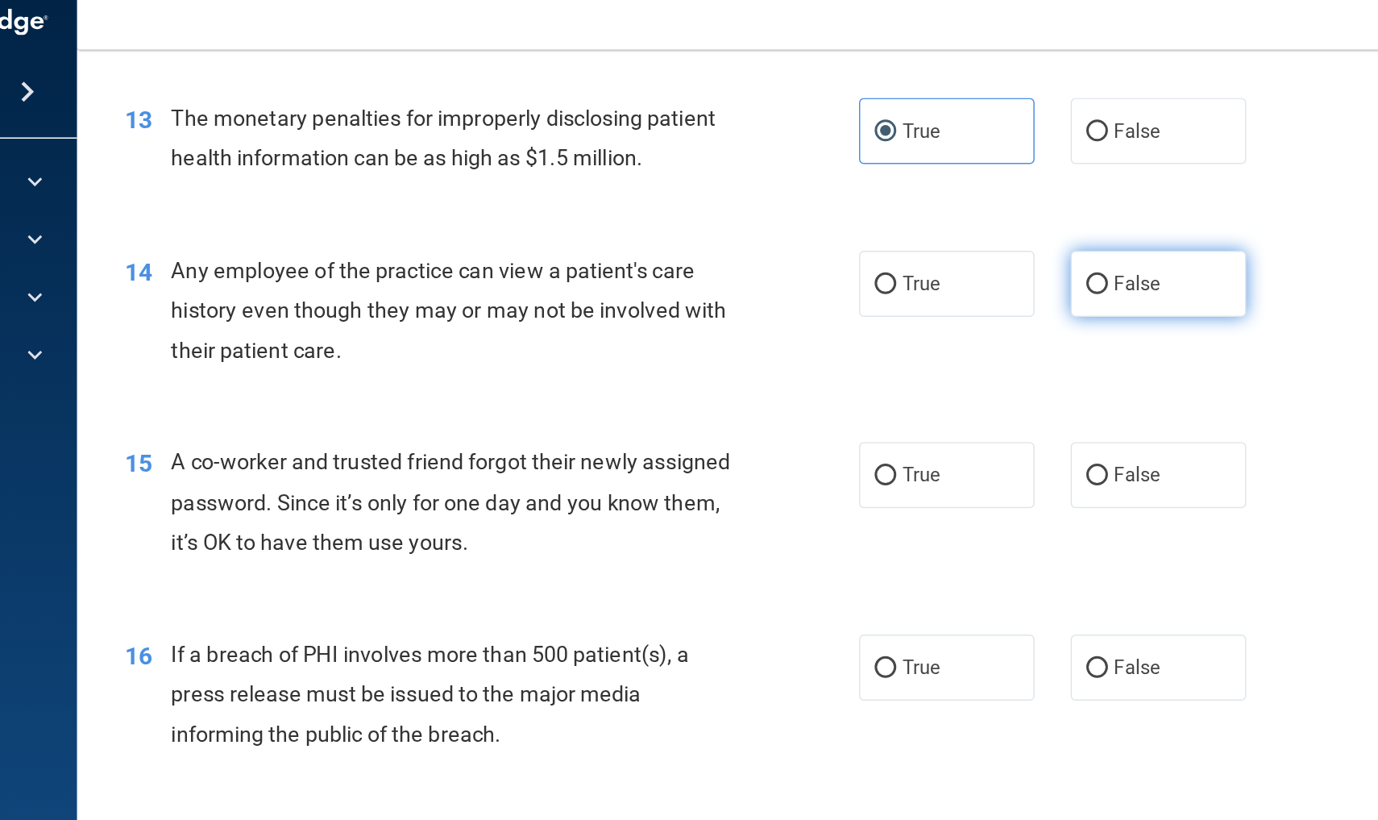
click at [934, 203] on input "False" at bounding box center [941, 209] width 15 height 12
radio input "true"
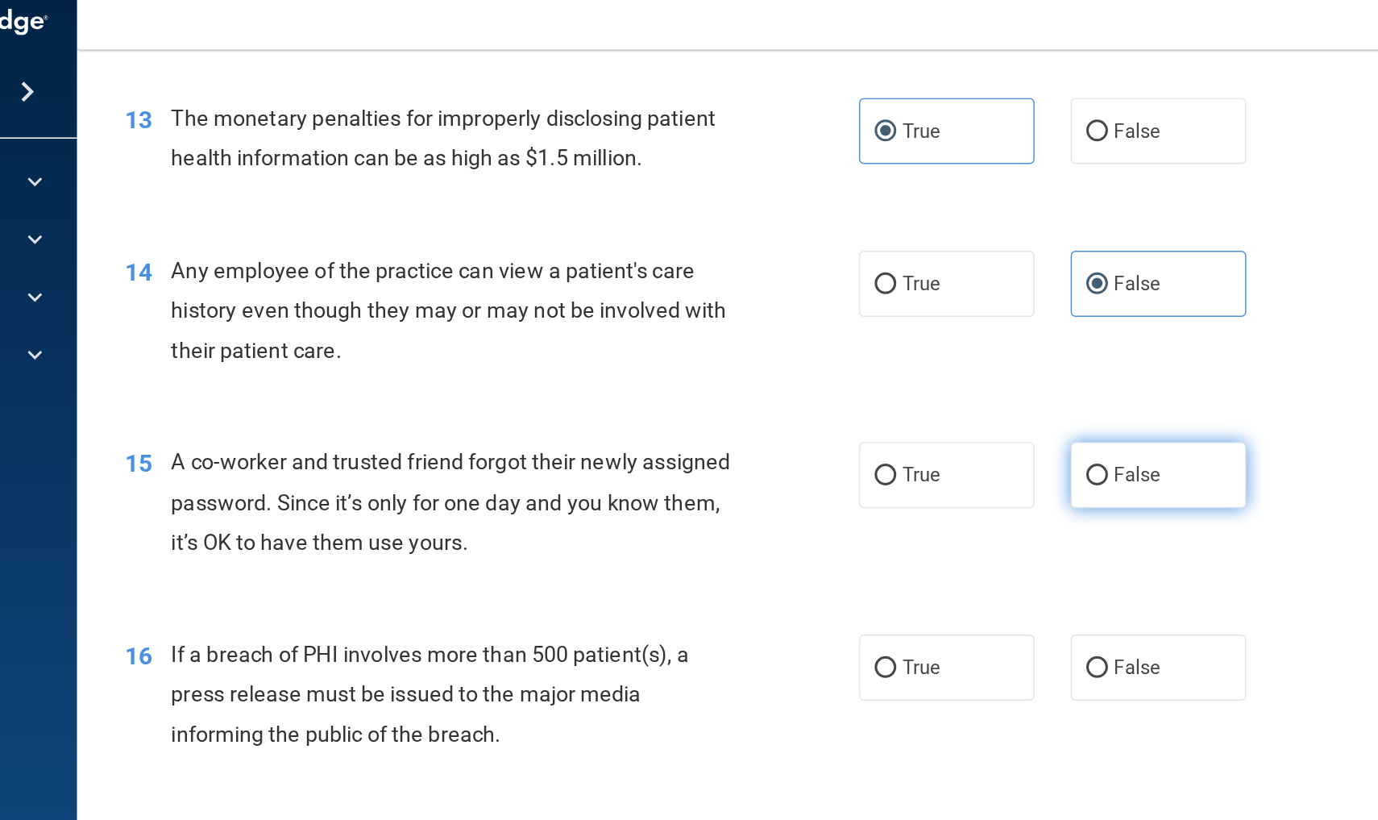
click at [952, 329] on span "False" at bounding box center [967, 336] width 31 height 15
click at [934, 331] on input "False" at bounding box center [941, 337] width 15 height 12
radio input "true"
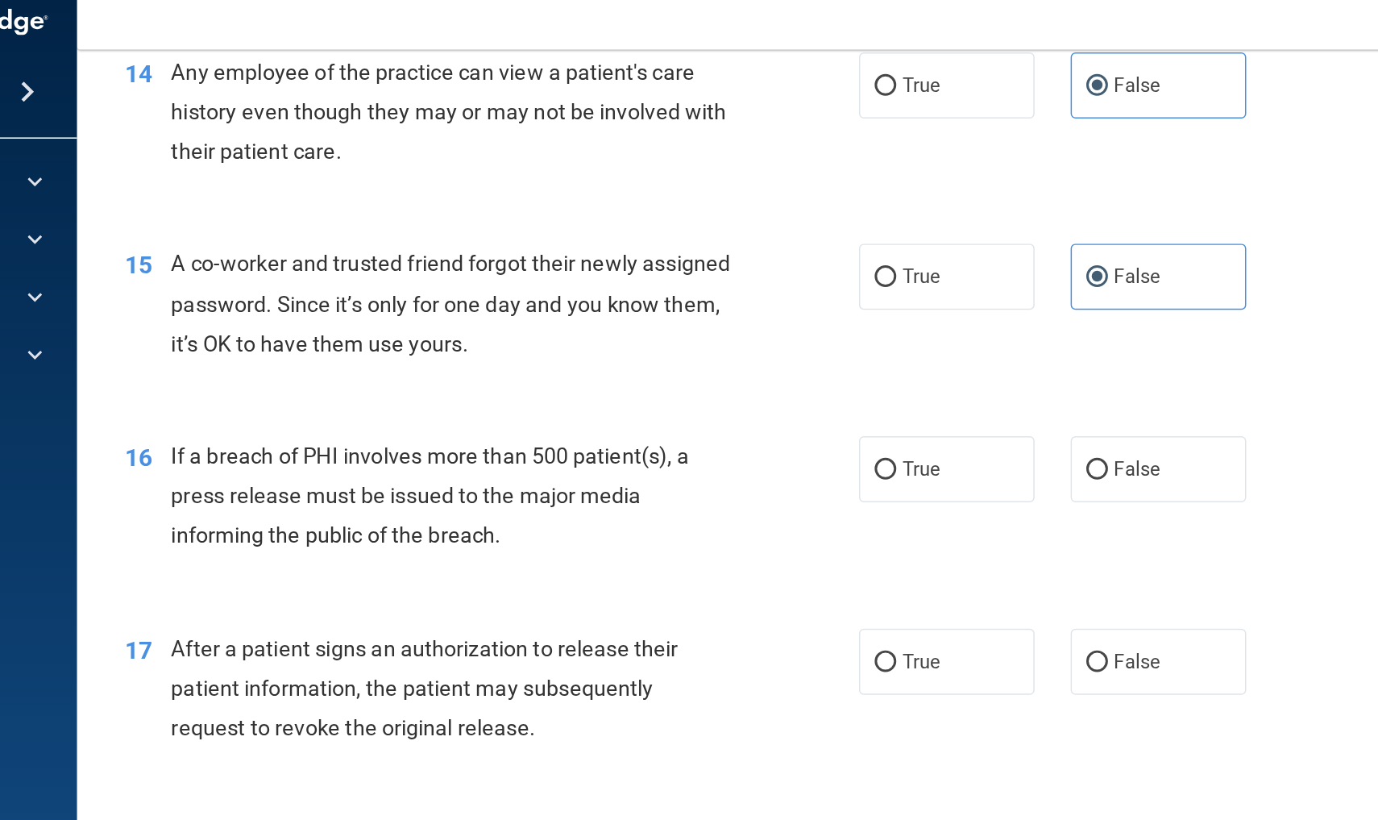
scroll to position [1742, 0]
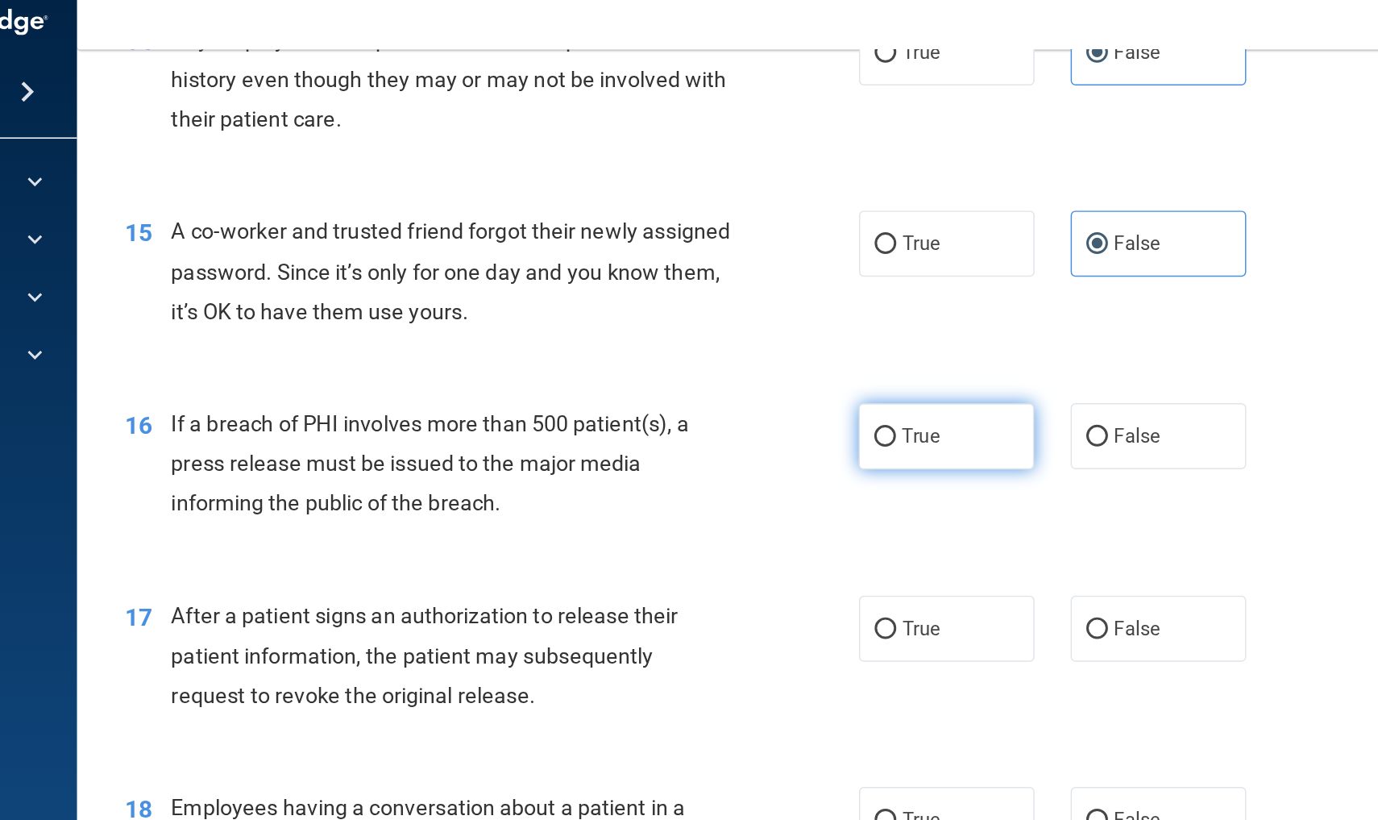
click at [782, 297] on label "True" at bounding box center [841, 310] width 118 height 44
click at [792, 305] on input "True" at bounding box center [799, 311] width 15 height 12
radio input "true"
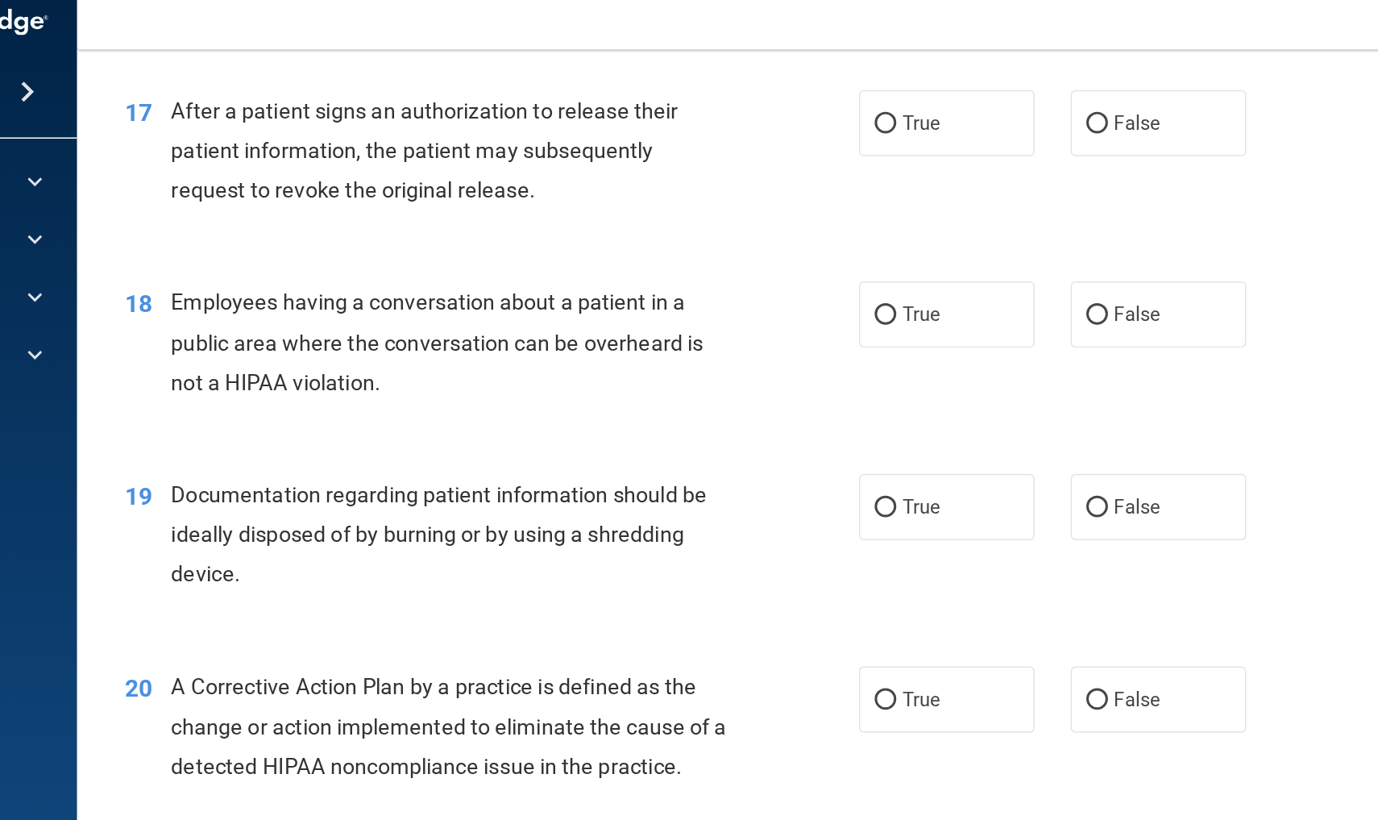
scroll to position [2077, 0]
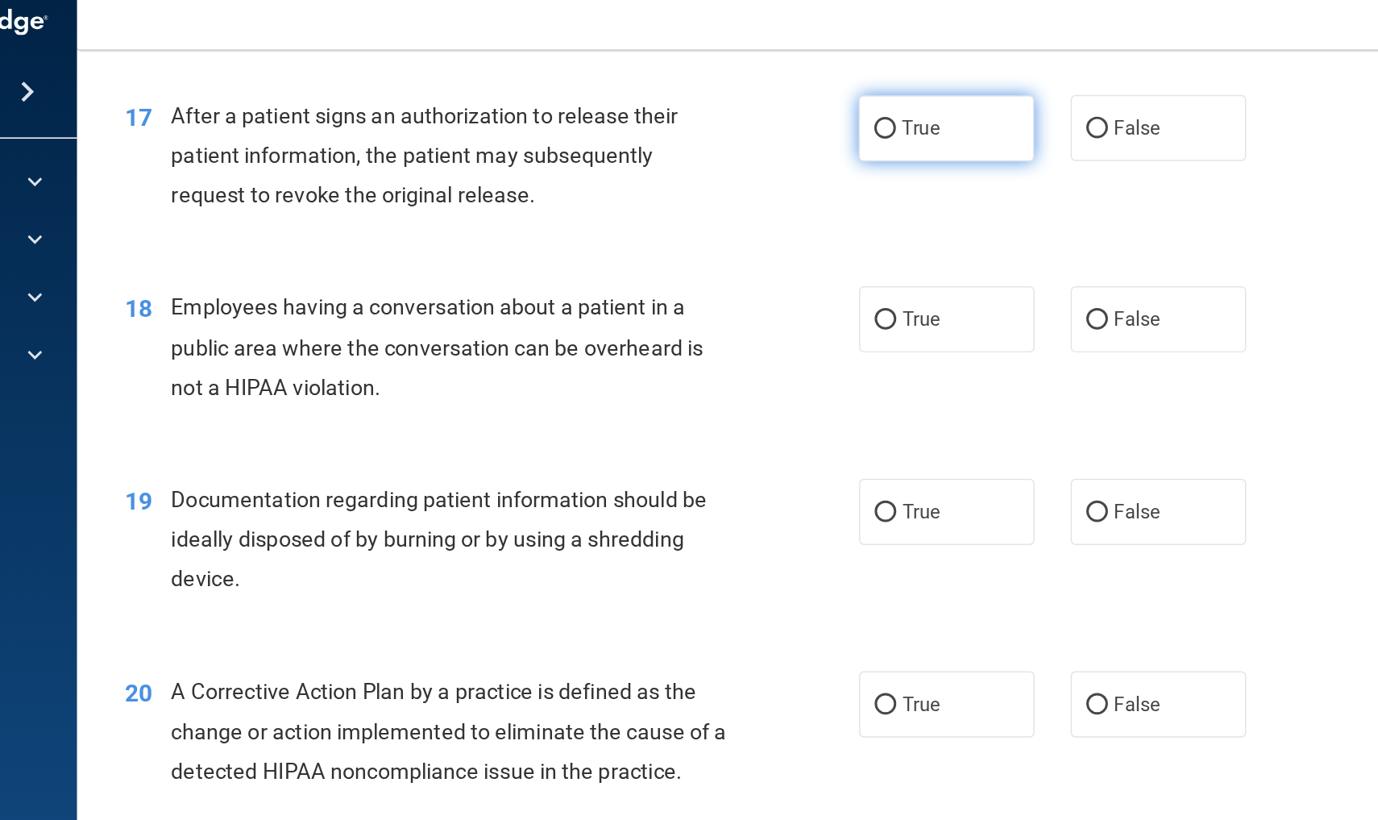
click at [811, 97] on span "True" at bounding box center [823, 104] width 25 height 15
click at [792, 99] on input "True" at bounding box center [799, 105] width 15 height 12
radio input "true"
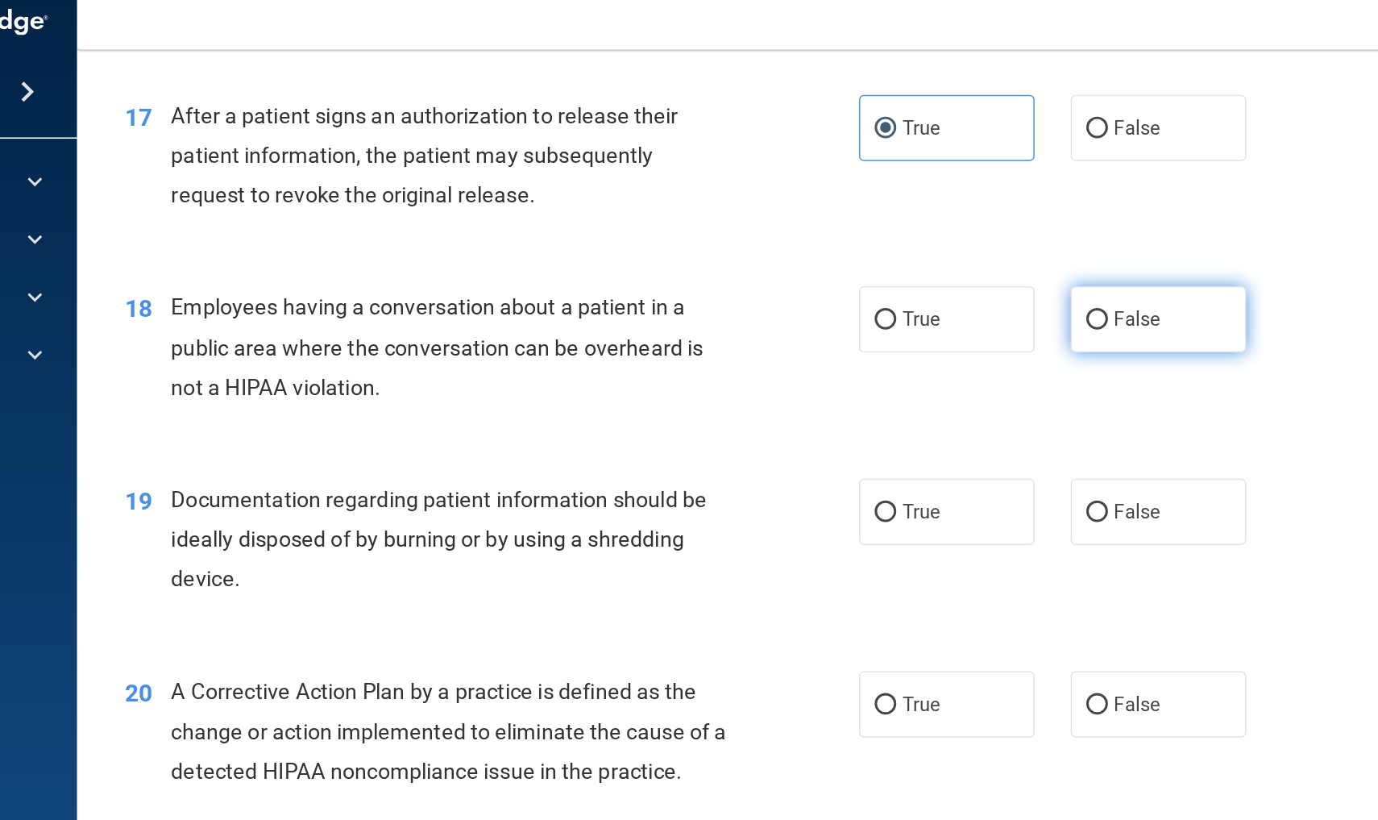
click at [923, 210] on label "False" at bounding box center [982, 232] width 118 height 44
click at [934, 227] on input "False" at bounding box center [941, 233] width 15 height 12
radio input "true"
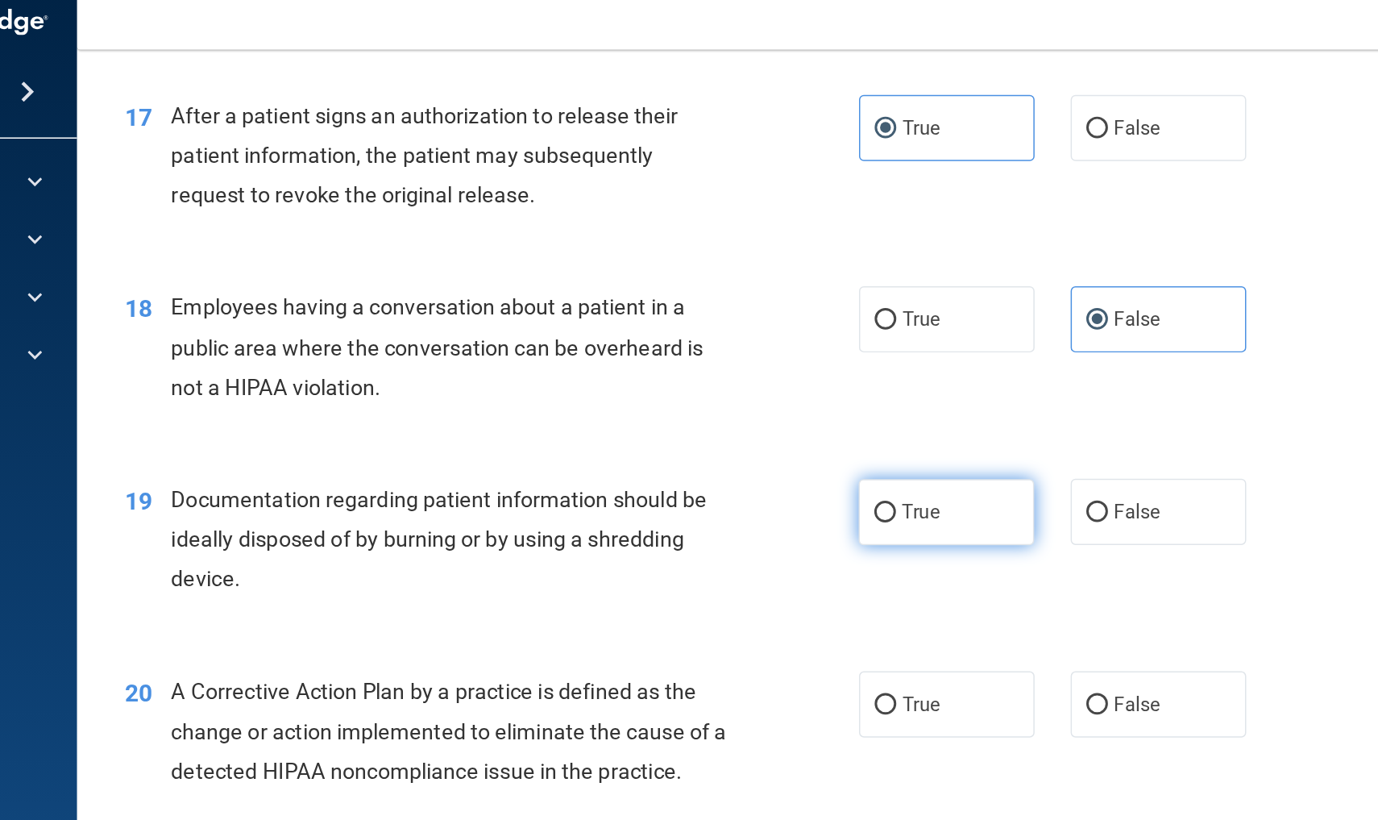
click at [782, 342] on label "True" at bounding box center [841, 361] width 118 height 44
click at [792, 356] on input "True" at bounding box center [799, 362] width 15 height 12
radio input "true"
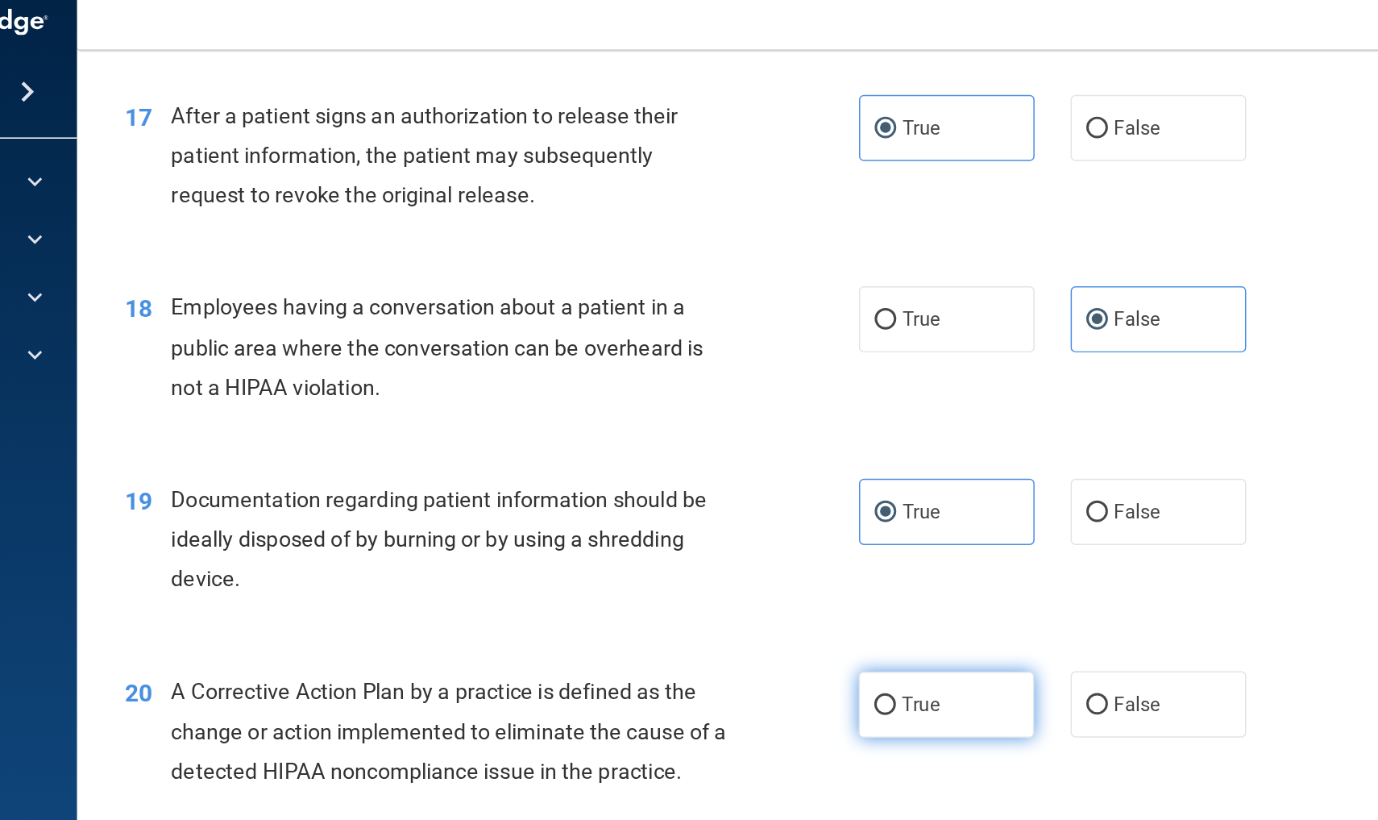
click at [811, 483] on span "True" at bounding box center [823, 490] width 25 height 15
click at [792, 485] on input "True" at bounding box center [799, 491] width 15 height 12
radio input "true"
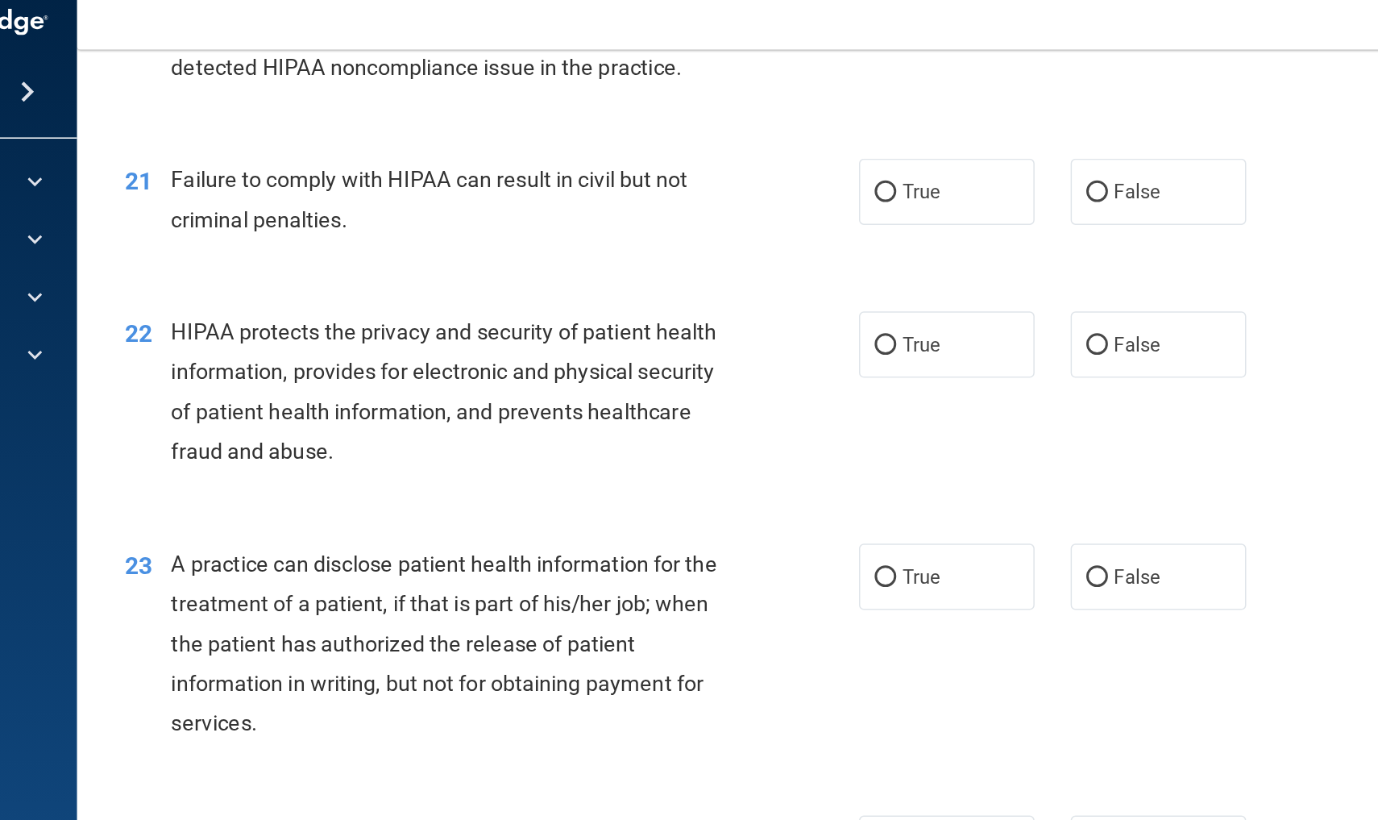
scroll to position [2550, 0]
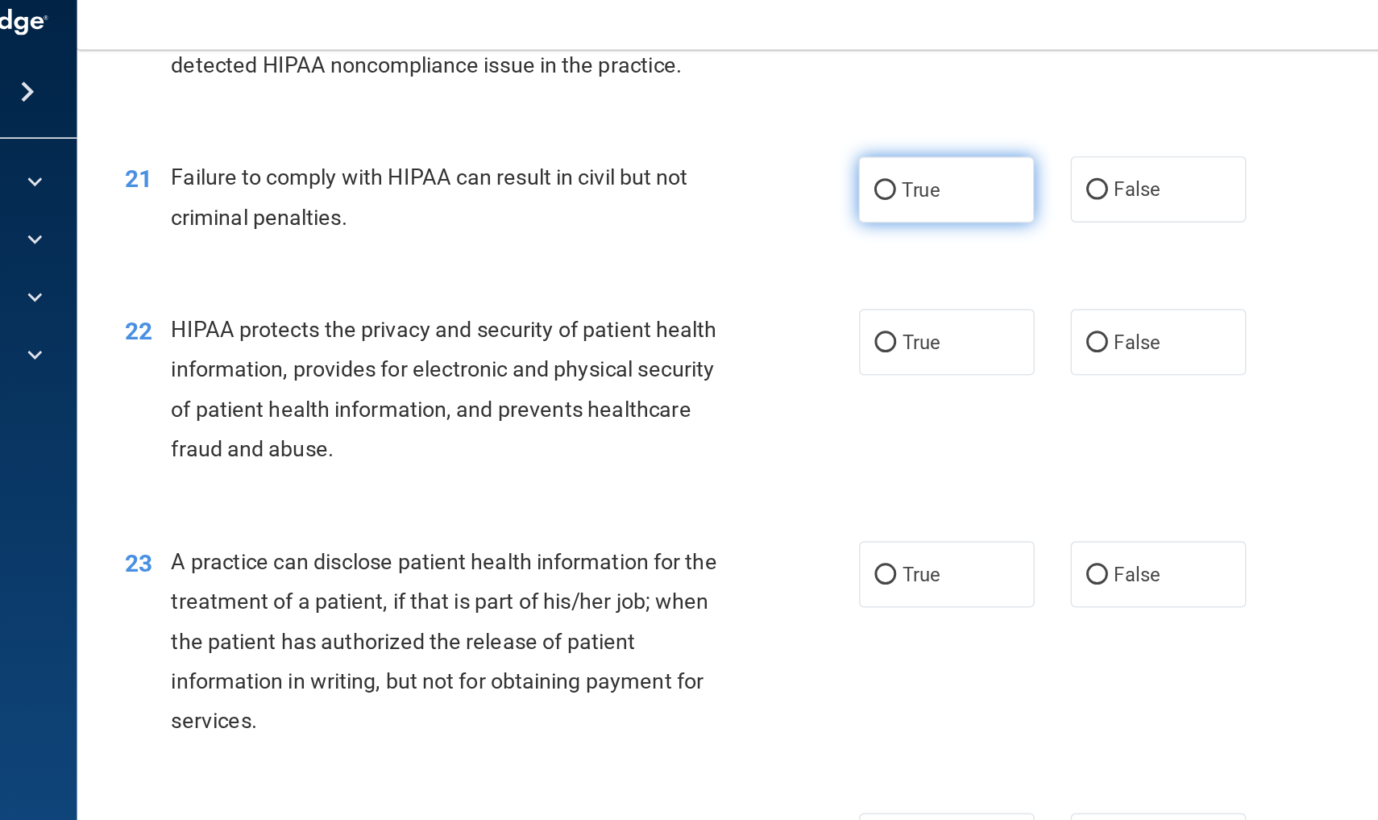
click at [782, 124] on label "True" at bounding box center [841, 145] width 118 height 44
click at [792, 140] on input "True" at bounding box center [799, 146] width 15 height 12
radio input "true"
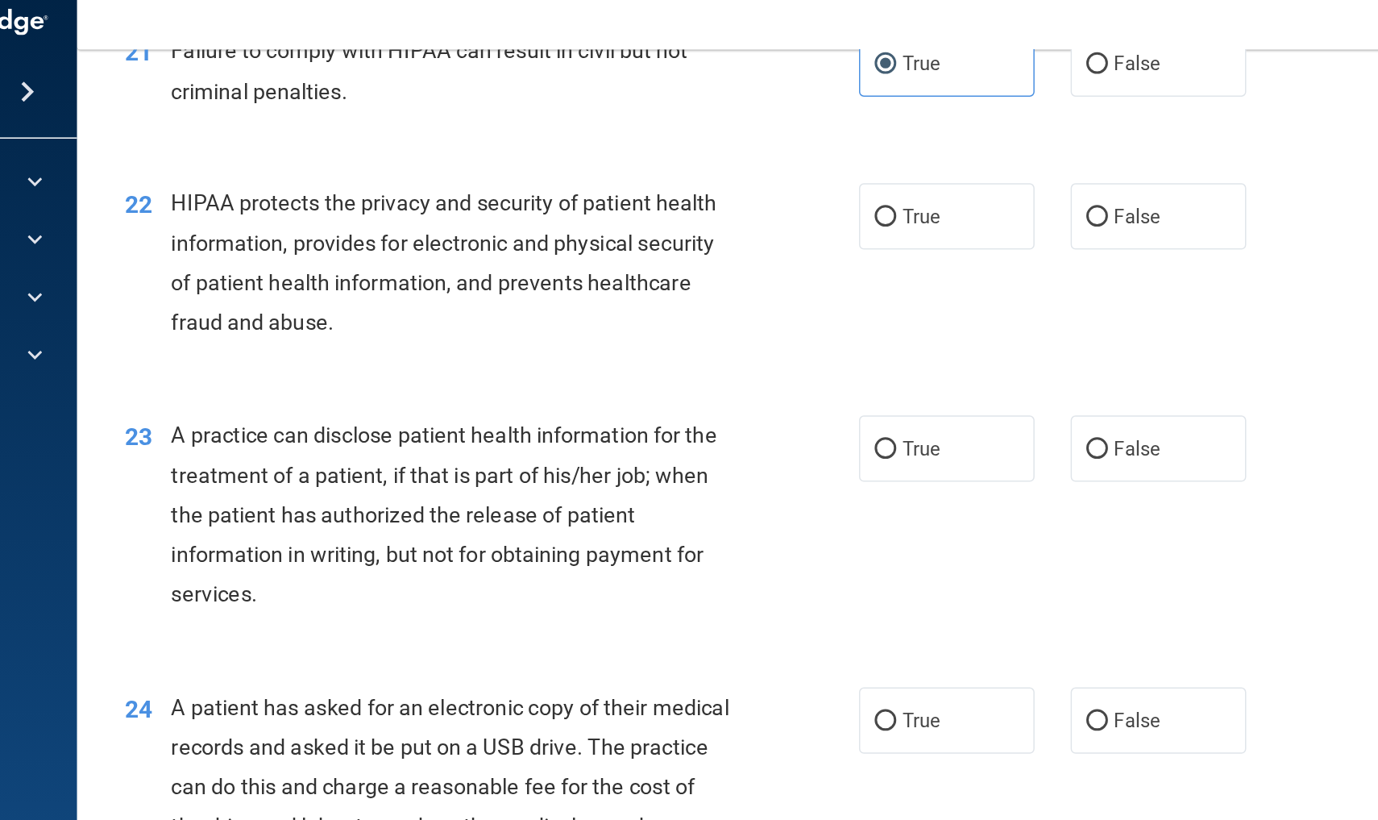
scroll to position [2639, 0]
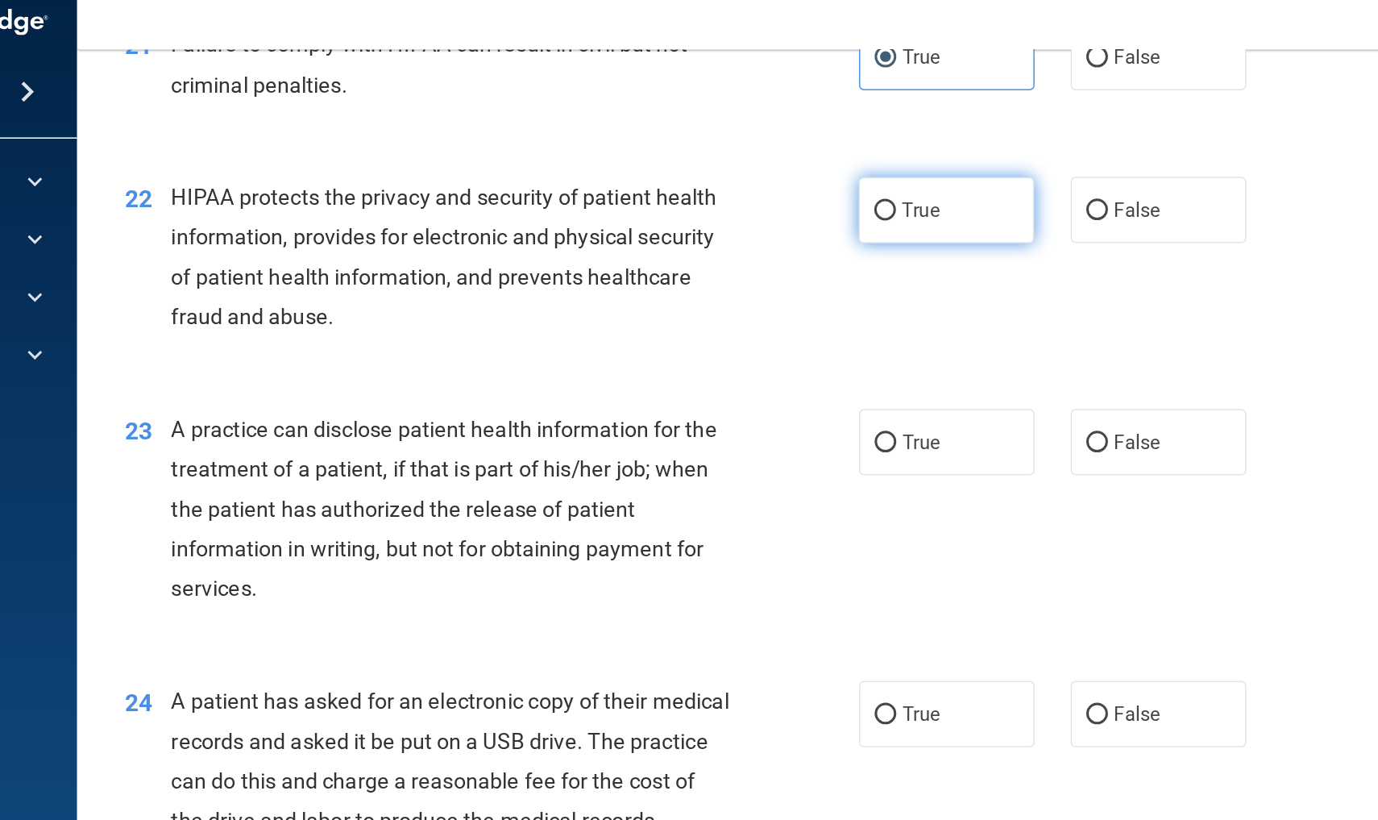
click at [782, 137] on label "True" at bounding box center [841, 159] width 118 height 44
click at [792, 154] on input "True" at bounding box center [799, 160] width 15 height 12
radio input "true"
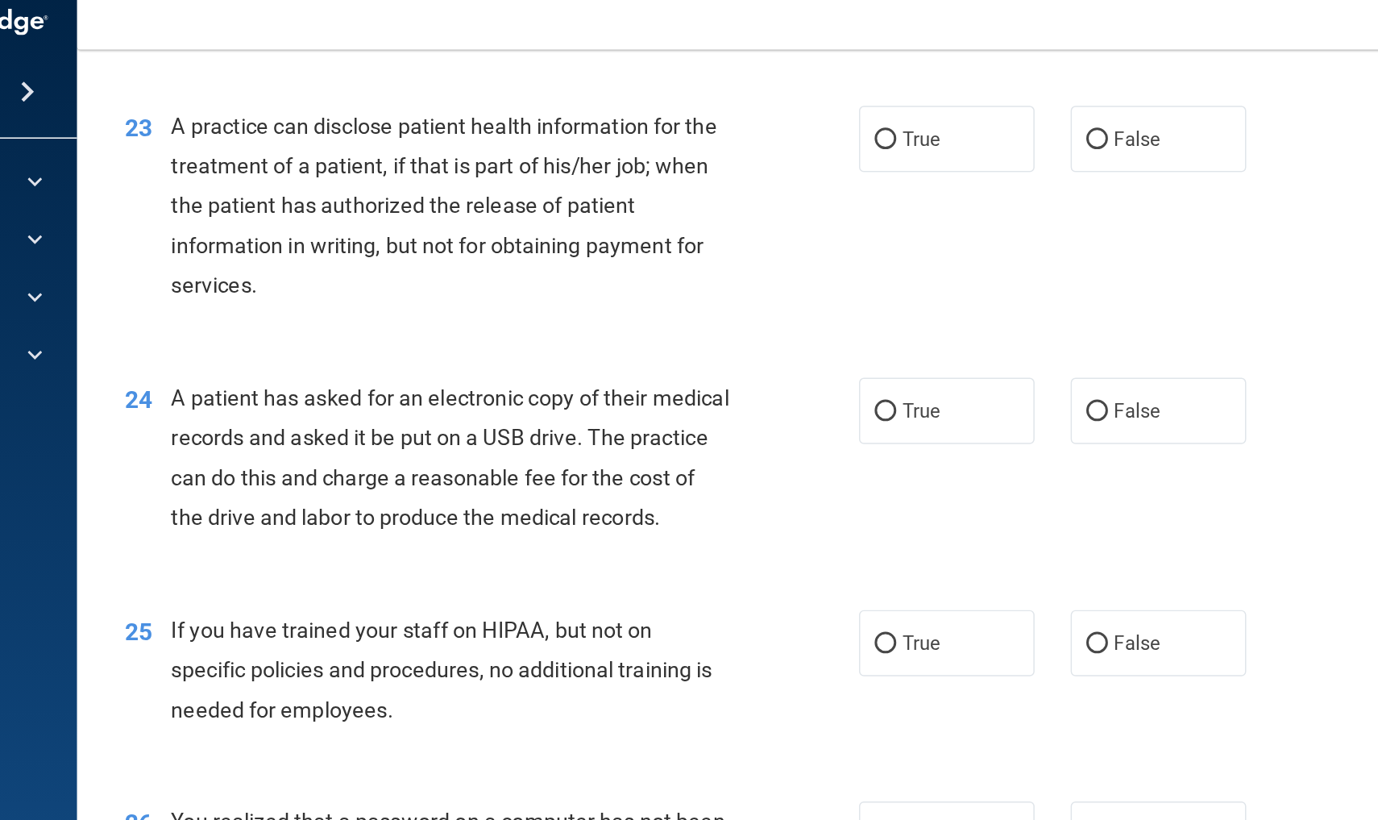
scroll to position [2843, 0]
click at [782, 89] on label "True" at bounding box center [841, 111] width 118 height 44
click at [792, 106] on input "True" at bounding box center [799, 112] width 15 height 12
radio input "true"
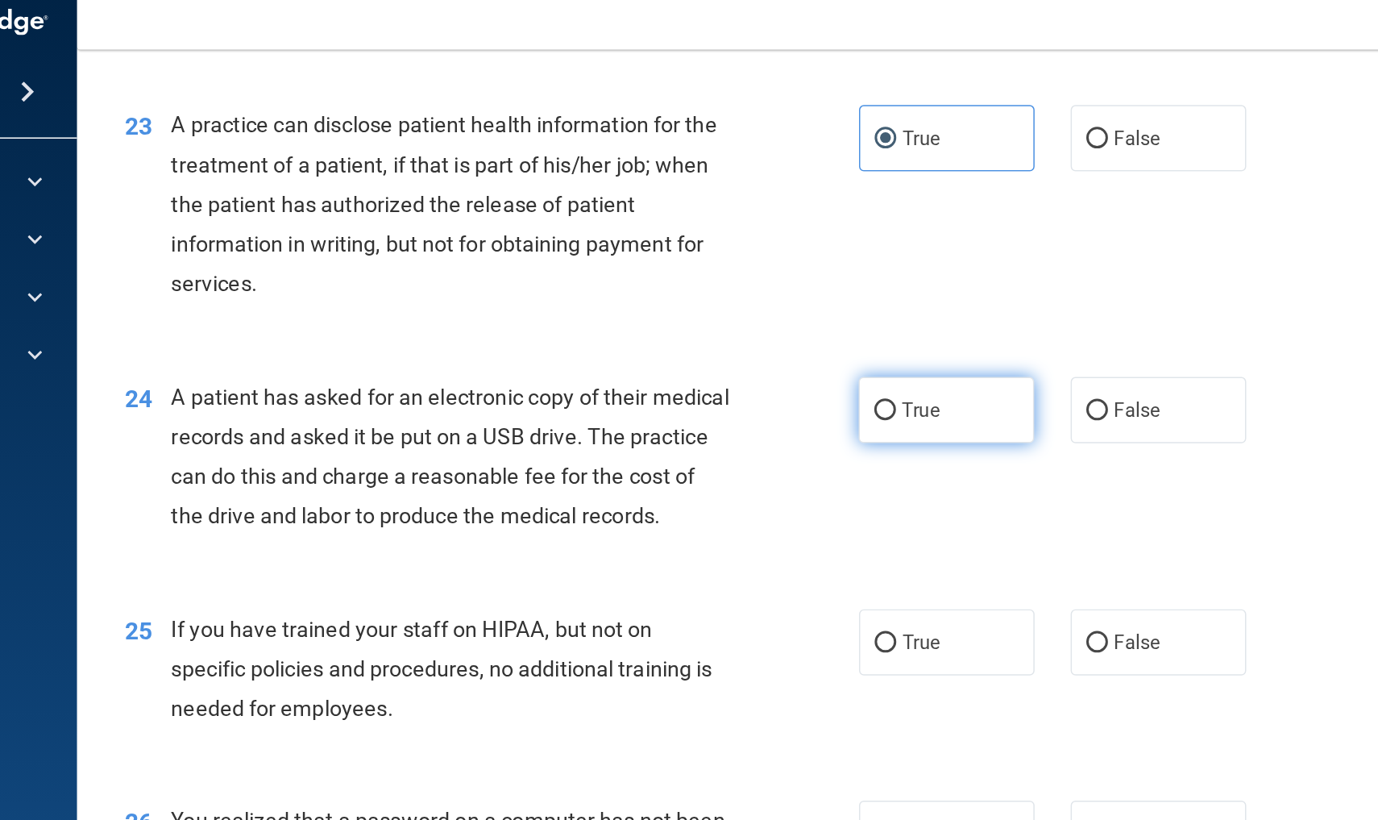
click at [782, 271] on label "True" at bounding box center [841, 293] width 118 height 44
click at [792, 288] on input "True" at bounding box center [799, 294] width 15 height 12
radio input "true"
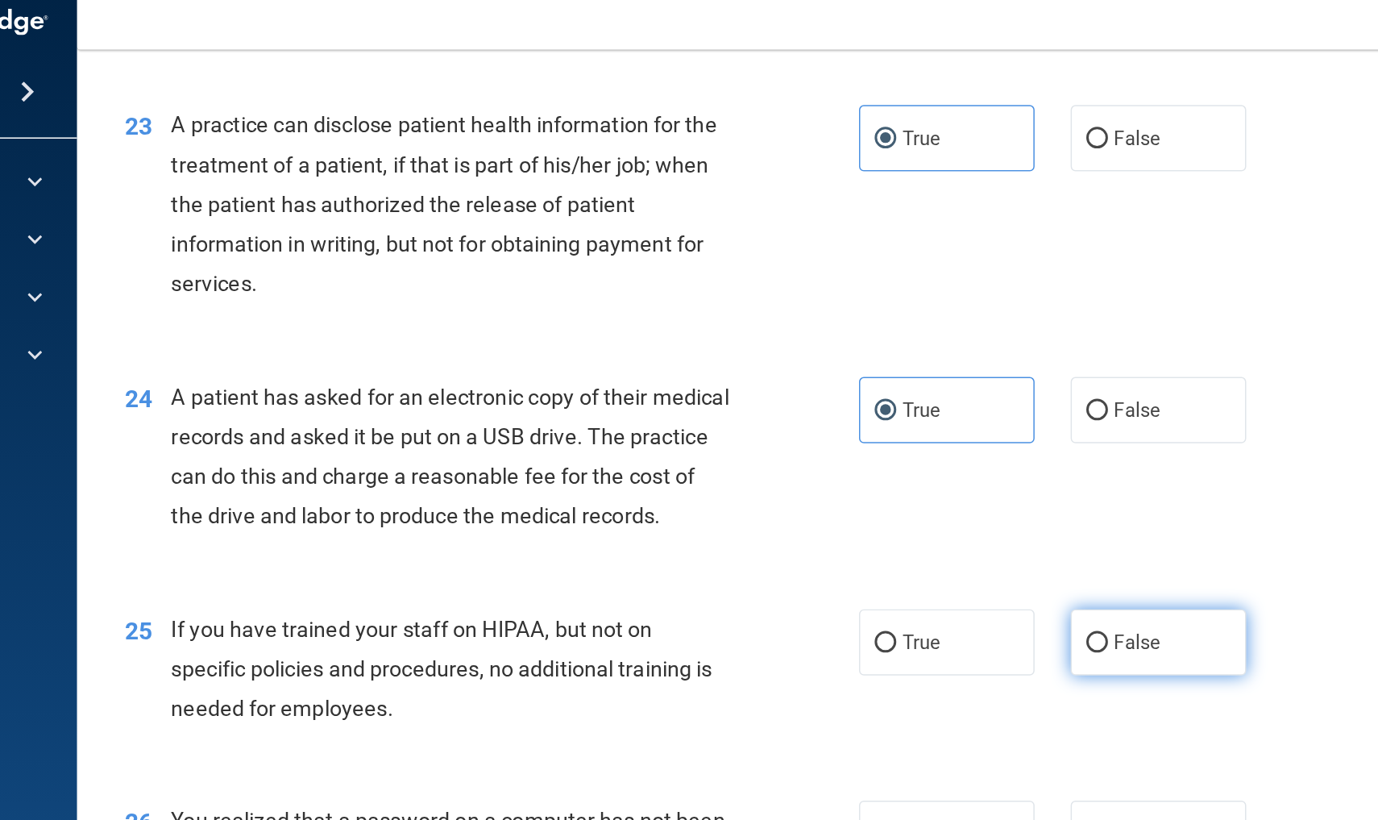
click at [923, 453] on label "False" at bounding box center [982, 448] width 118 height 44
click at [934, 453] on input "False" at bounding box center [941, 449] width 15 height 12
radio input "true"
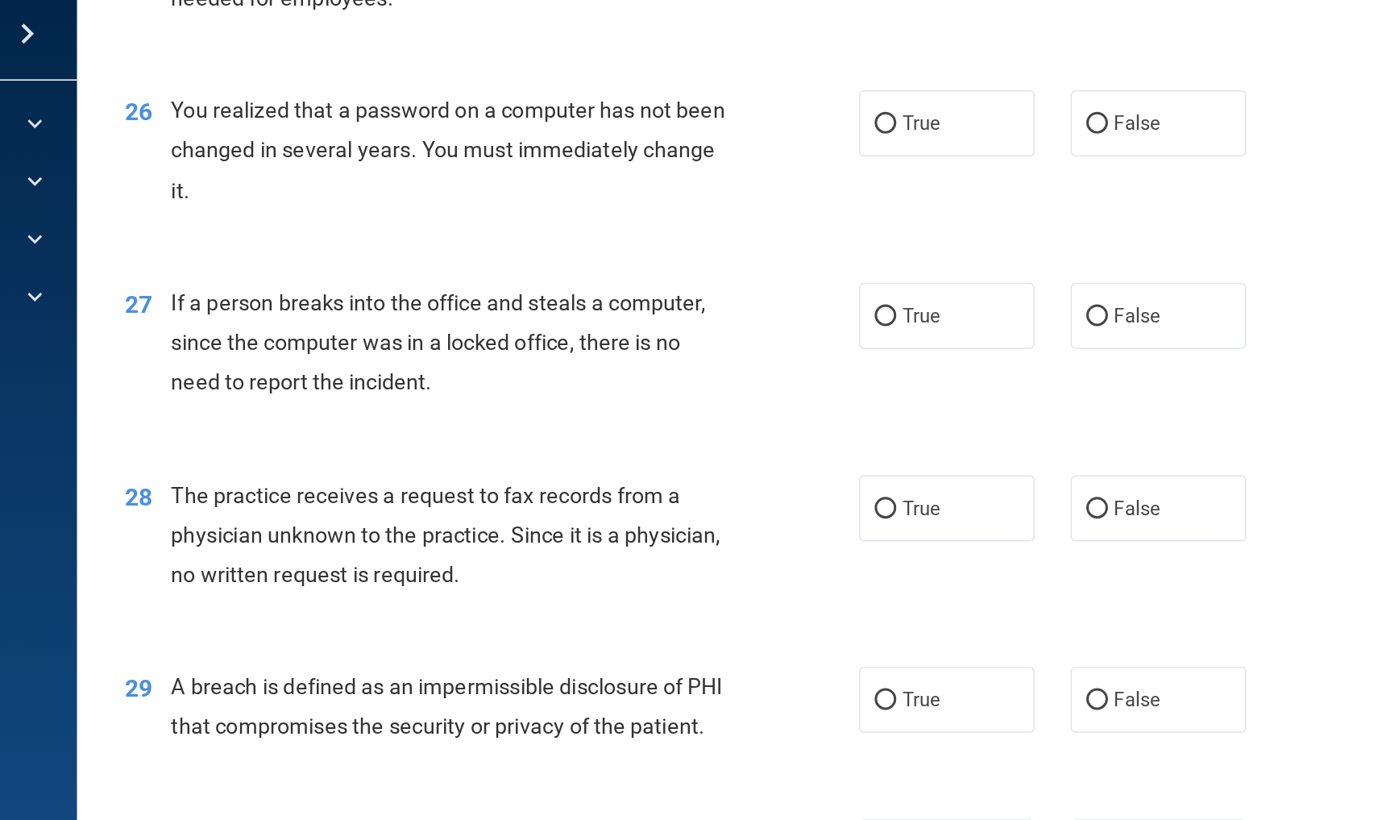
scroll to position [3313, 0]
click at [811, 132] on span "True" at bounding box center [823, 139] width 25 height 15
click at [792, 135] on input "True" at bounding box center [799, 141] width 15 height 12
radio input "true"
click at [923, 247] on label "False" at bounding box center [982, 269] width 118 height 44
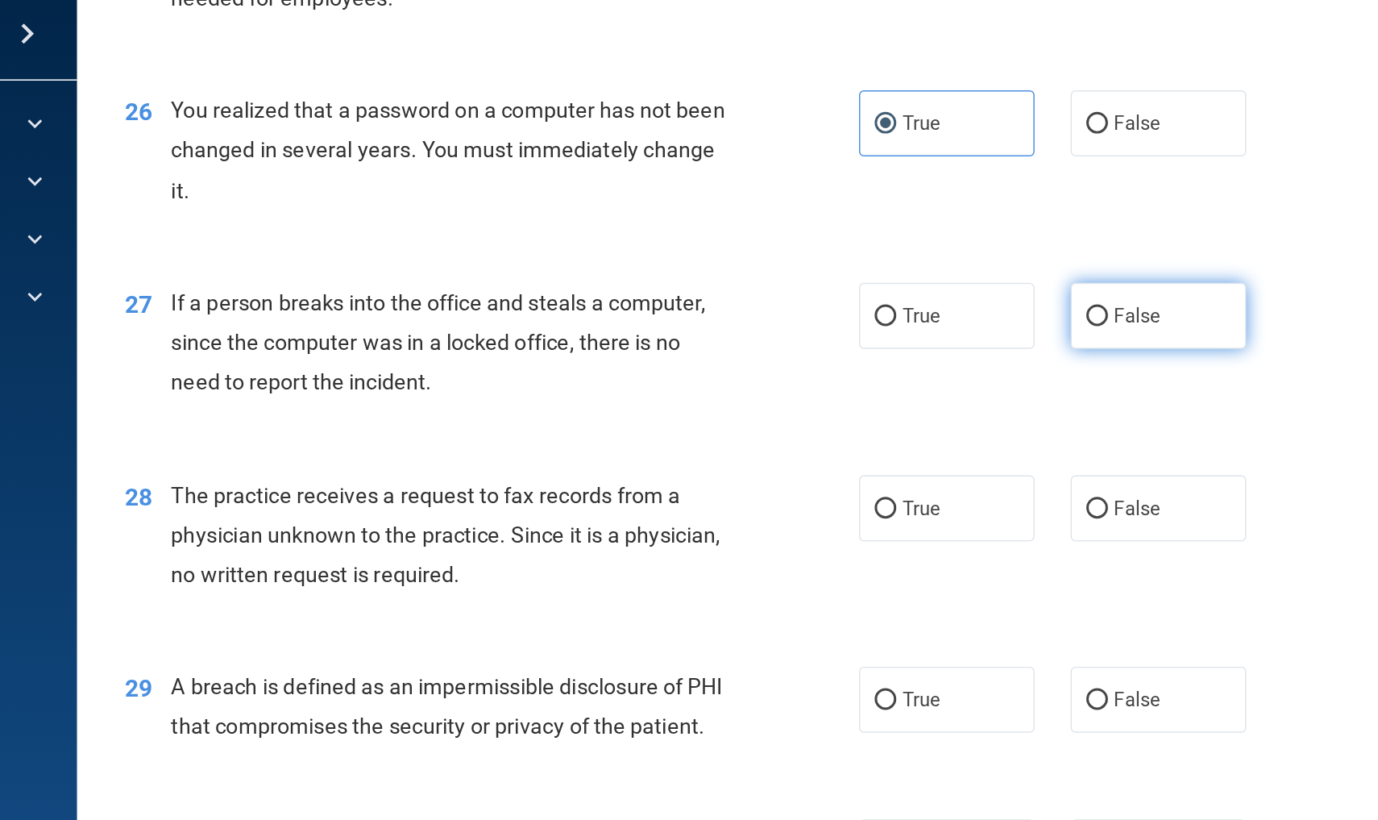
click at [934, 264] on input "False" at bounding box center [941, 270] width 15 height 12
radio input "true"
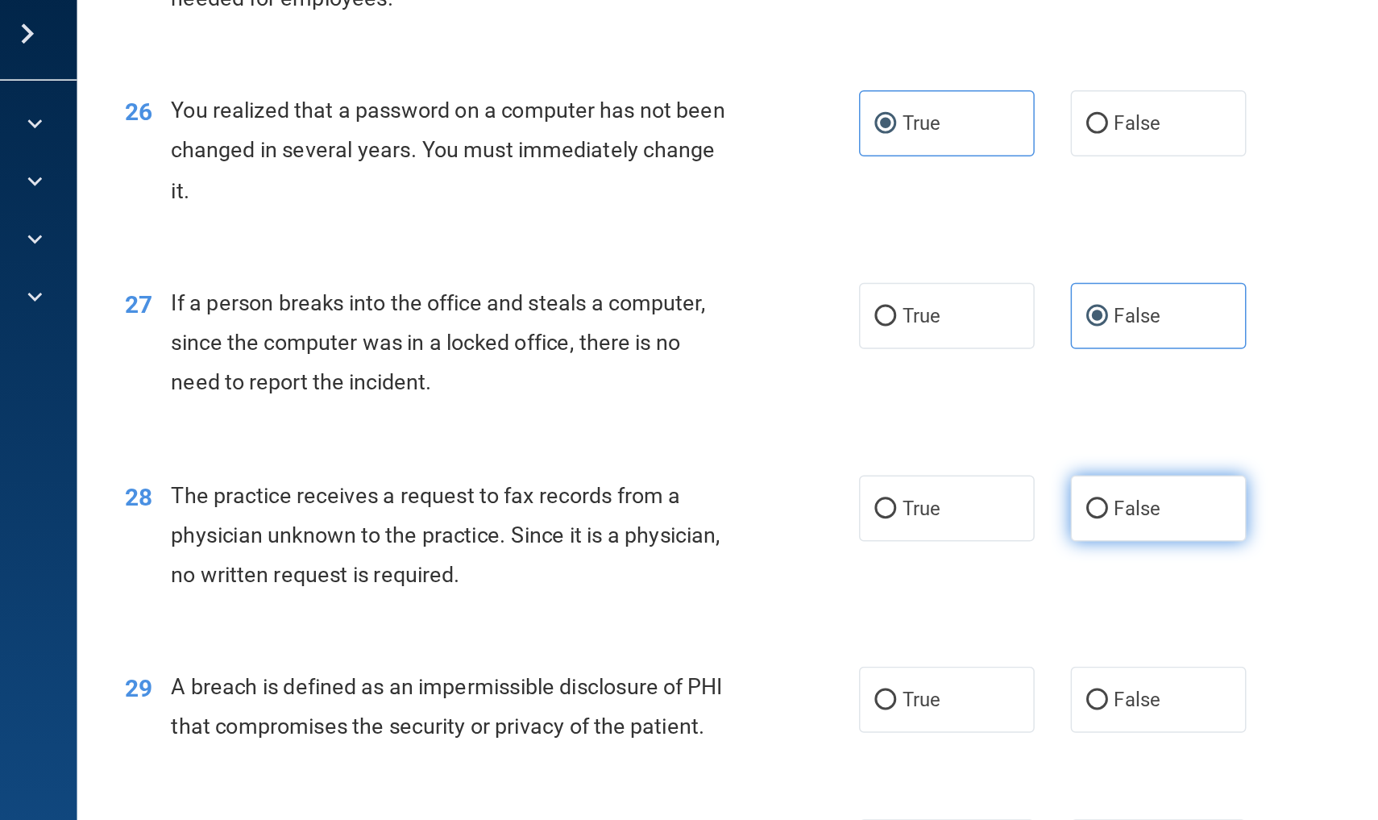
click at [923, 376] on label "False" at bounding box center [982, 398] width 118 height 44
click at [934, 392] on input "False" at bounding box center [941, 398] width 15 height 12
radio input "true"
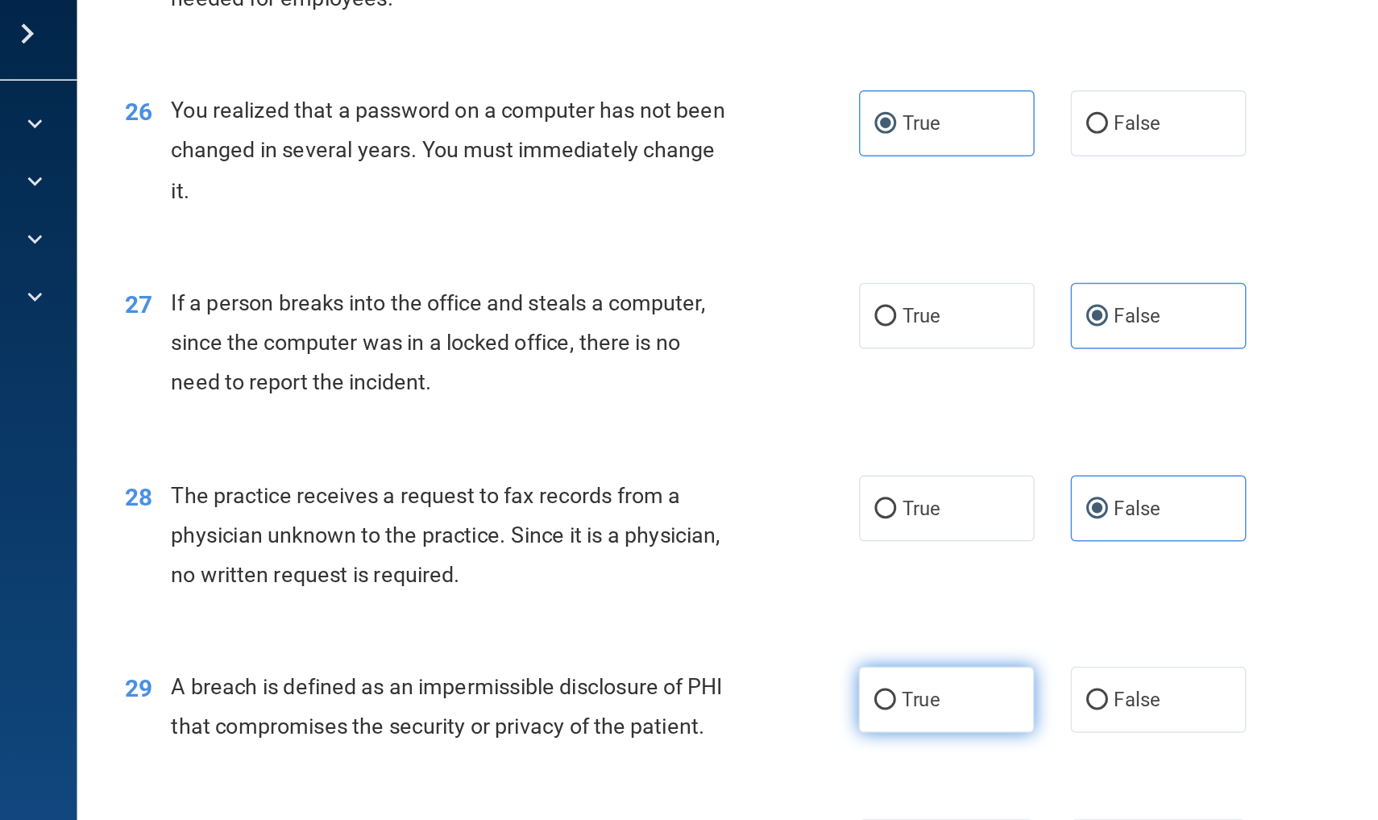
click at [782, 504] on label "True" at bounding box center [841, 526] width 118 height 44
click at [792, 521] on input "True" at bounding box center [799, 527] width 15 height 12
radio input "true"
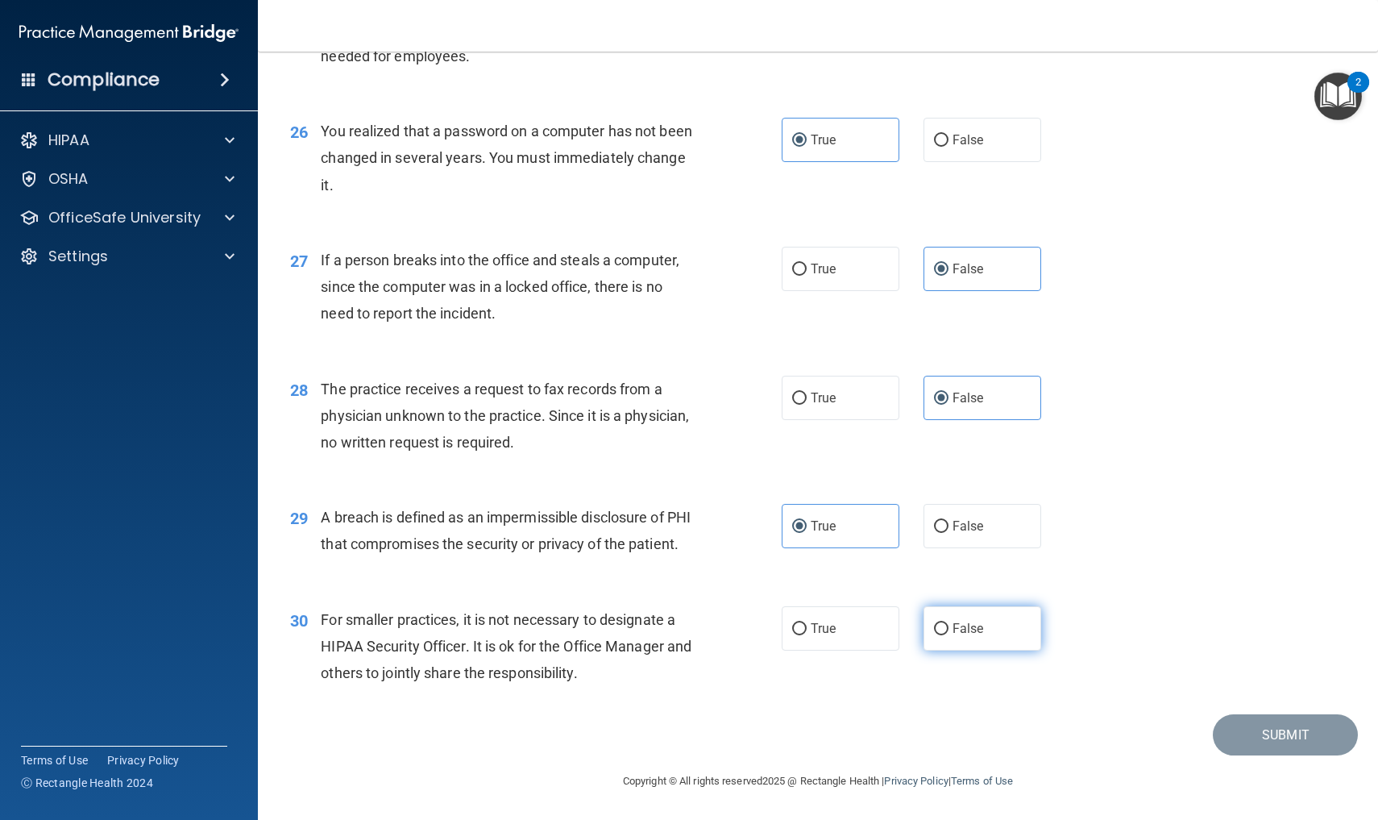
click at [1018, 630] on label "False" at bounding box center [982, 628] width 118 height 44
click at [948, 630] on input "False" at bounding box center [941, 629] width 15 height 12
radio input "true"
click at [1300, 737] on button "Submit" at bounding box center [1285, 734] width 145 height 41
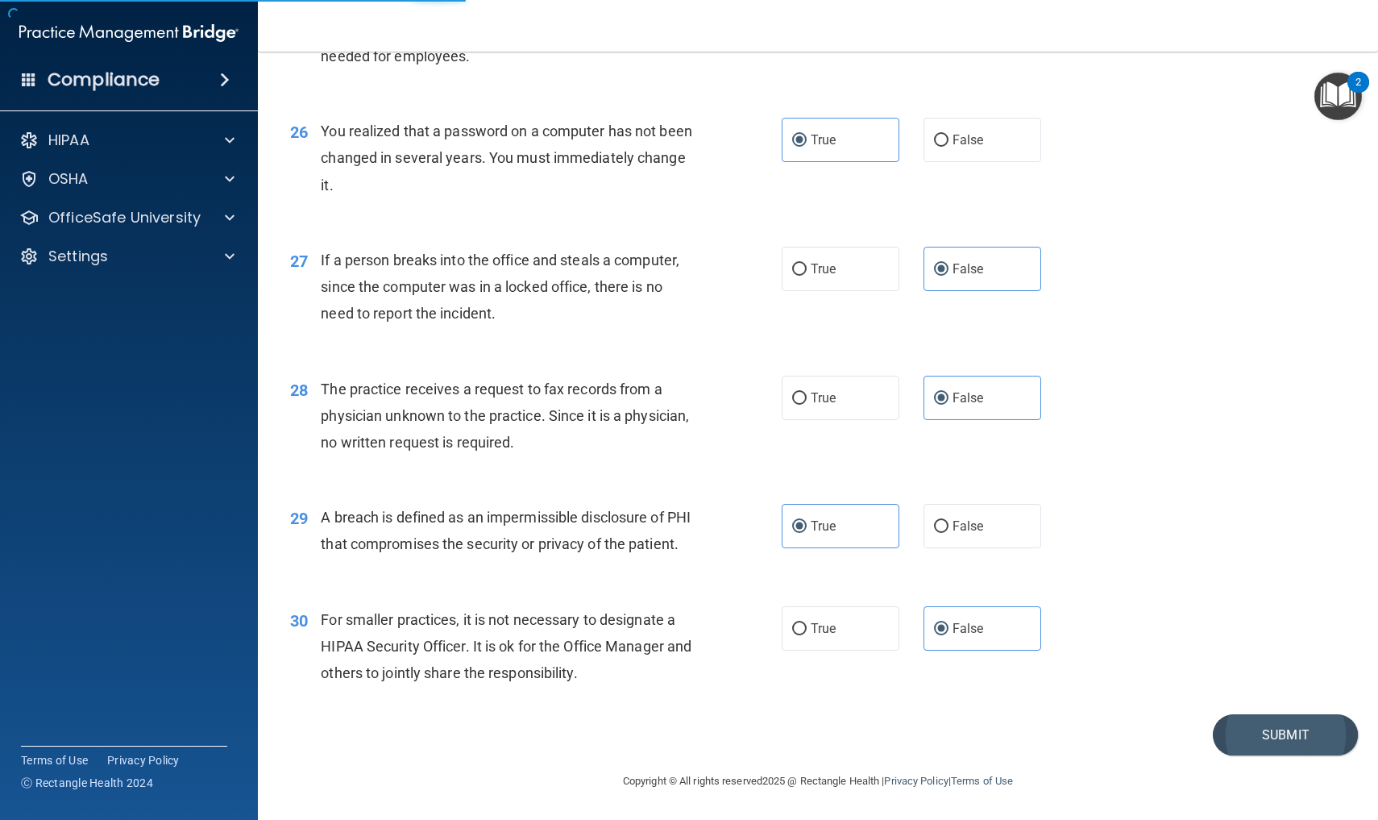
click at [1273, 734] on button "Submit" at bounding box center [1285, 734] width 145 height 41
click at [1284, 729] on button "Submit" at bounding box center [1285, 734] width 145 height 41
click at [1276, 732] on button "Submit" at bounding box center [1285, 734] width 145 height 41
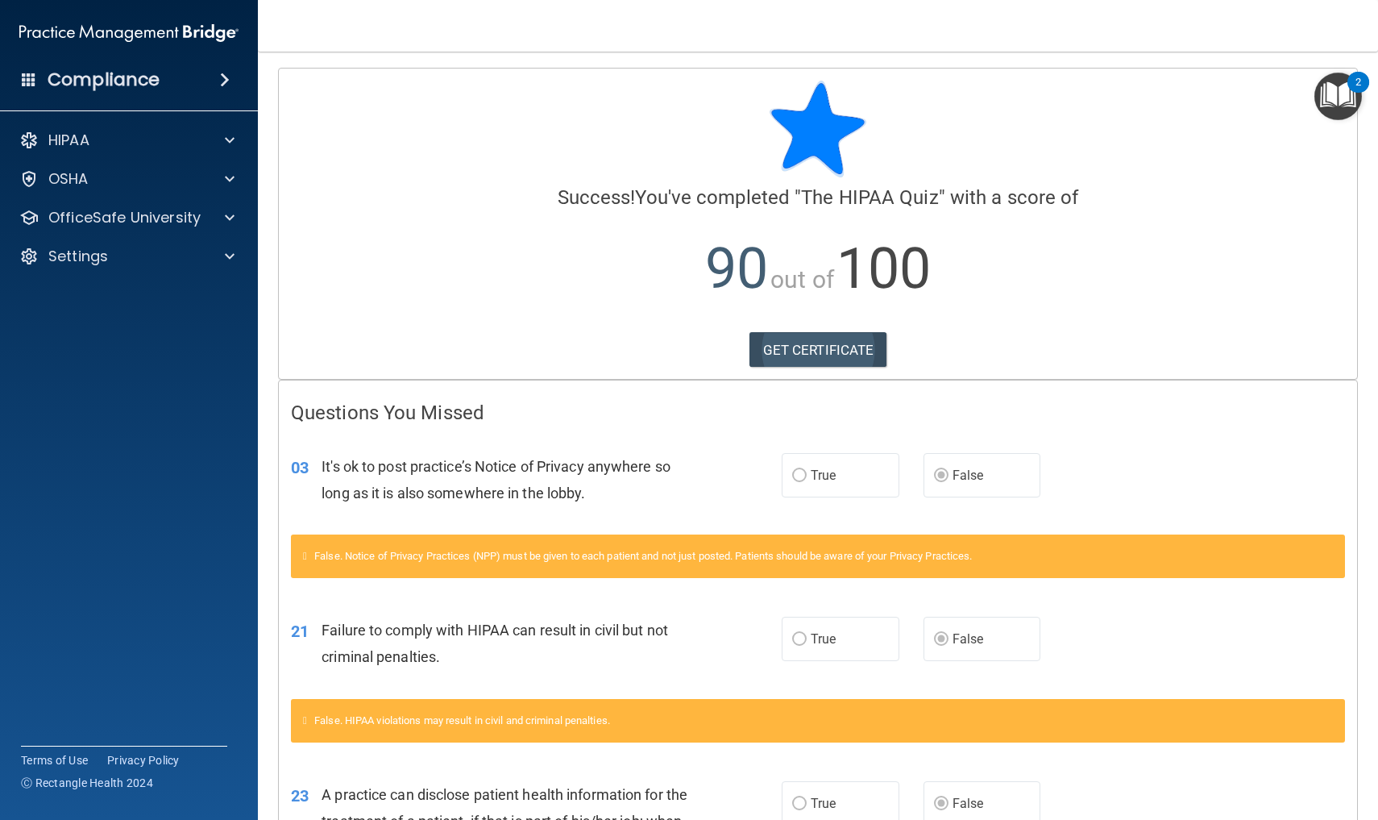
click at [816, 353] on link "GET CERTIFICATE" at bounding box center [818, 349] width 138 height 35
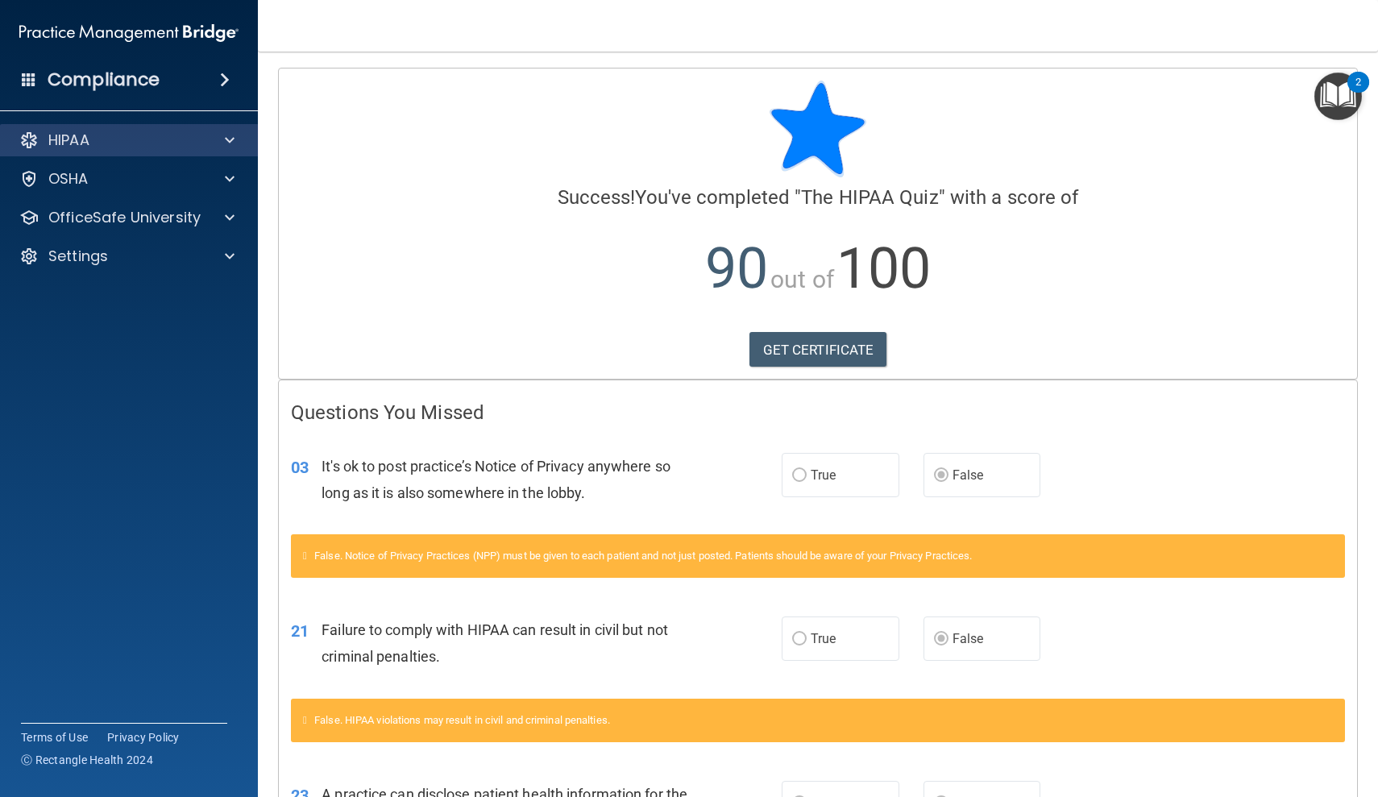
click at [239, 136] on div at bounding box center [227, 140] width 40 height 19
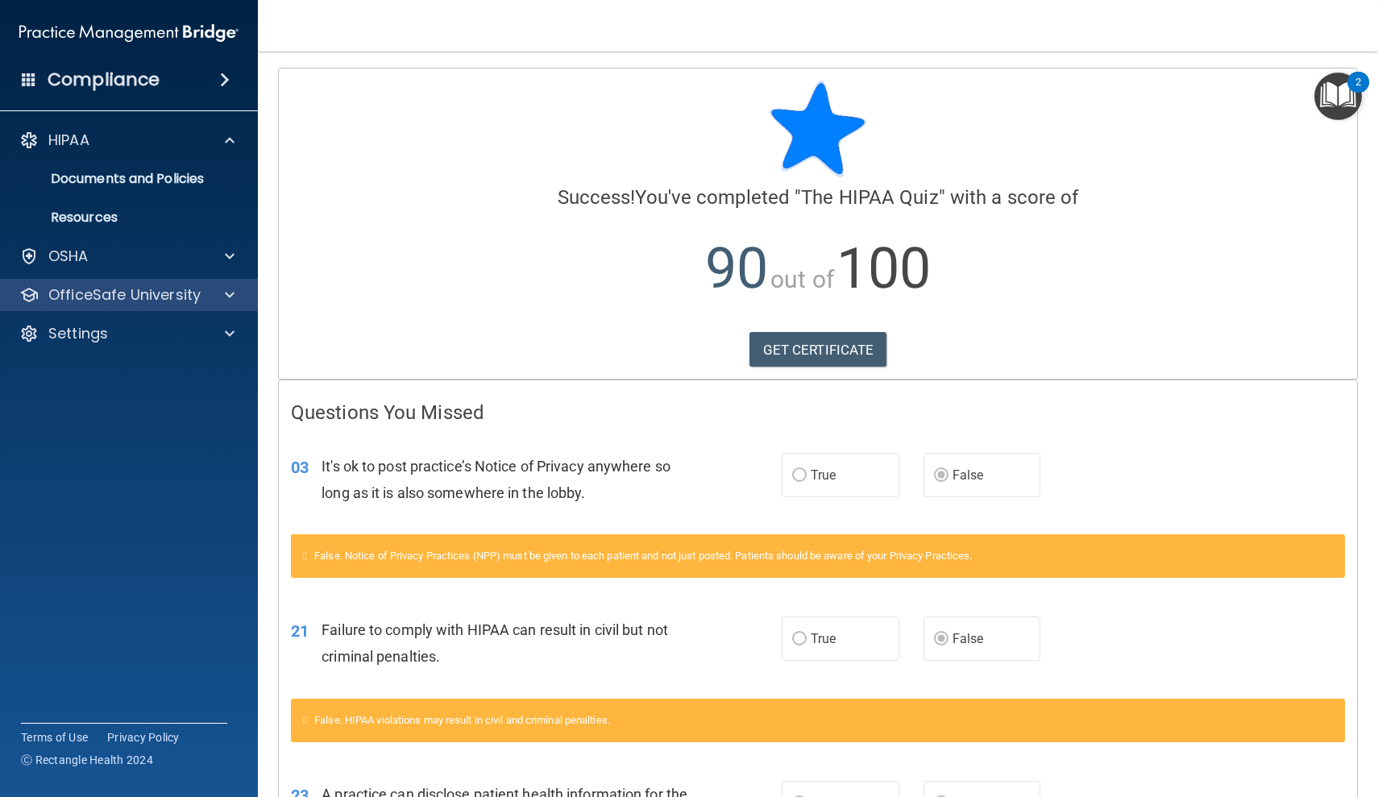
click at [226, 293] on span at bounding box center [230, 294] width 10 height 19
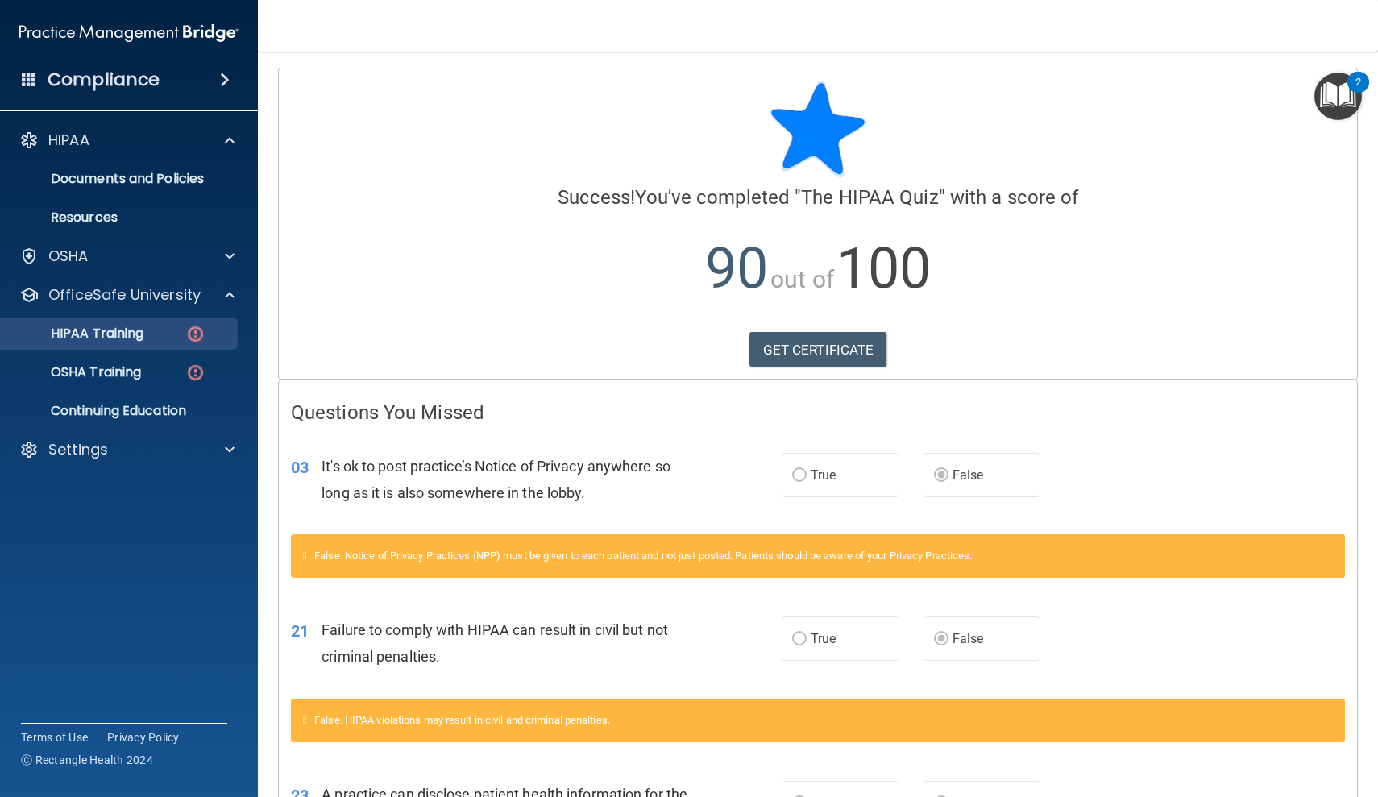
click at [185, 342] on link "HIPAA Training" at bounding box center [111, 333] width 254 height 32
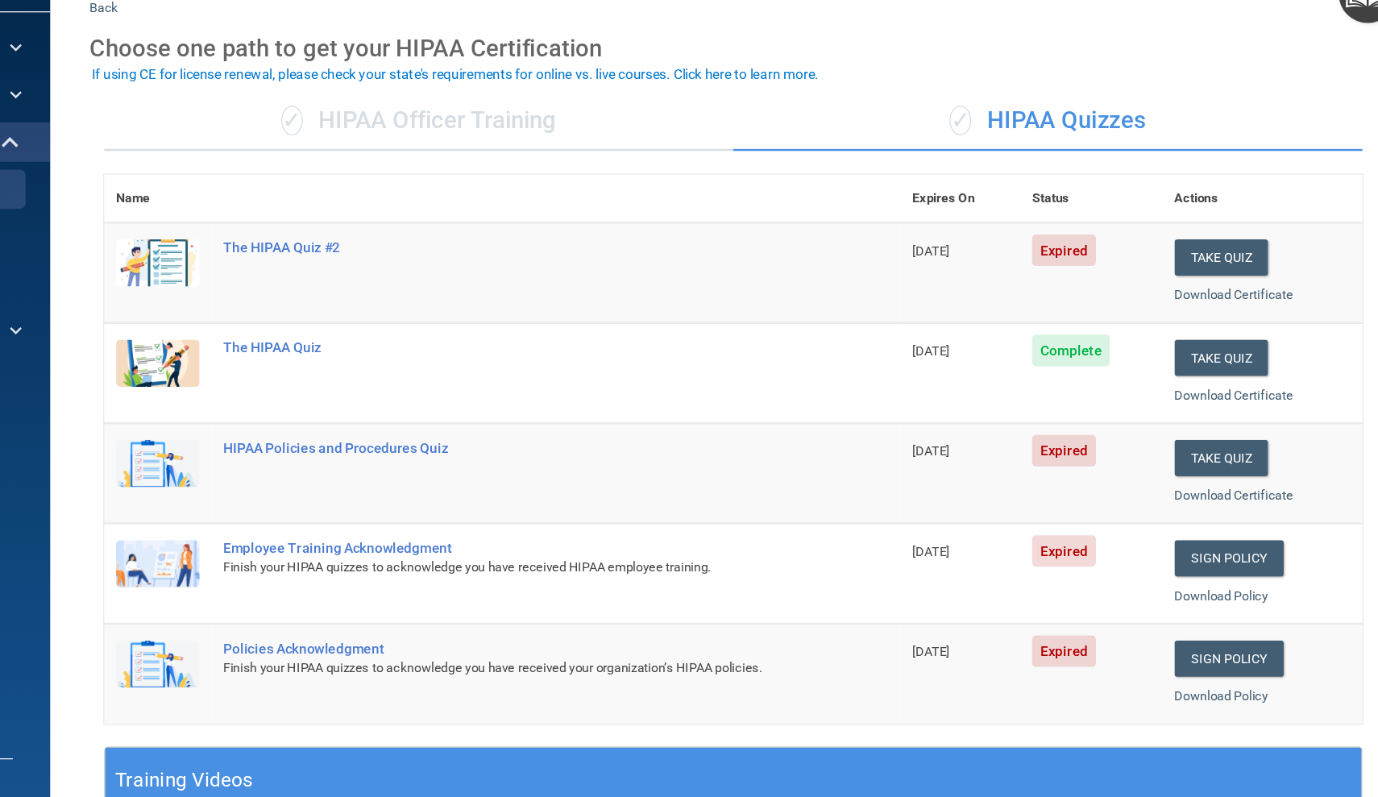
scroll to position [3, 0]
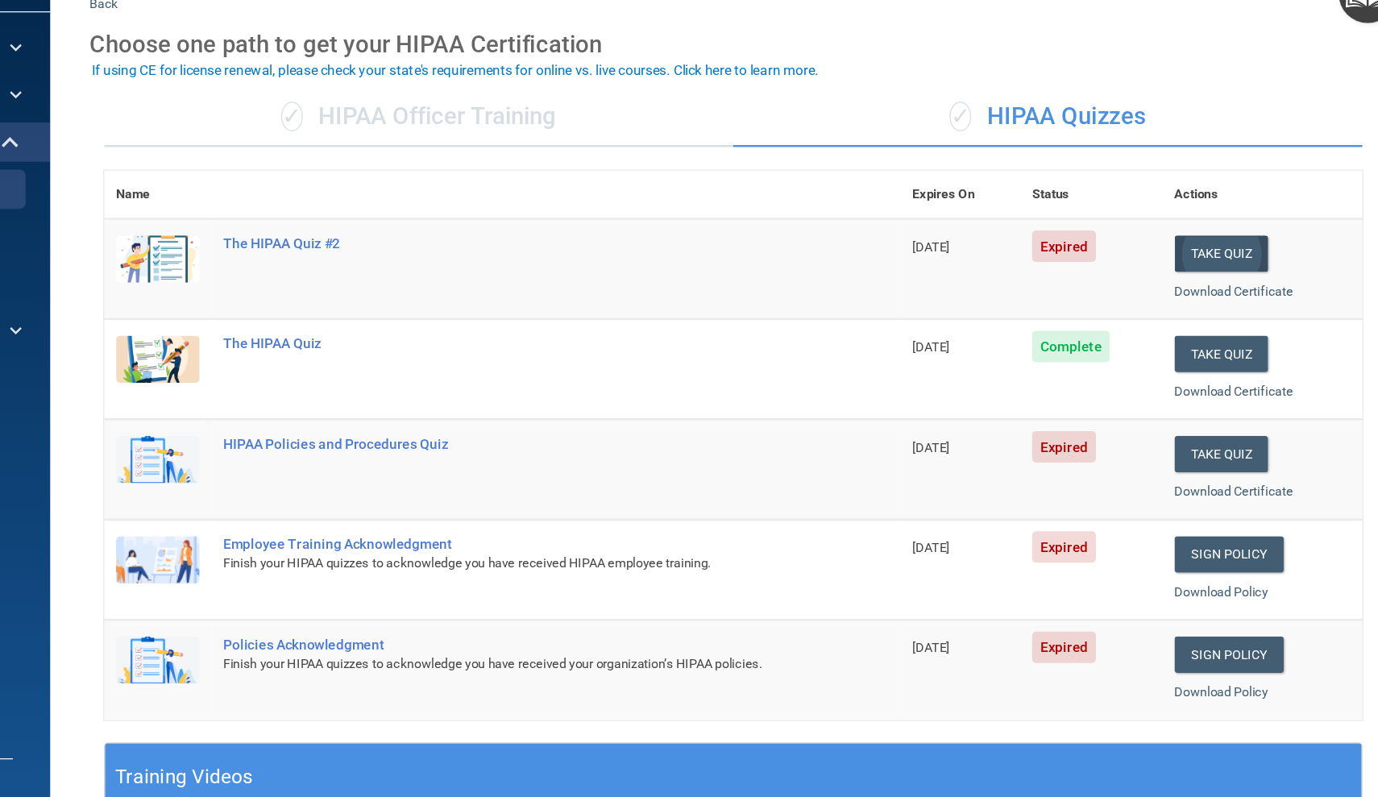
click at [1180, 294] on button "Take Quiz" at bounding box center [1218, 309] width 77 height 30
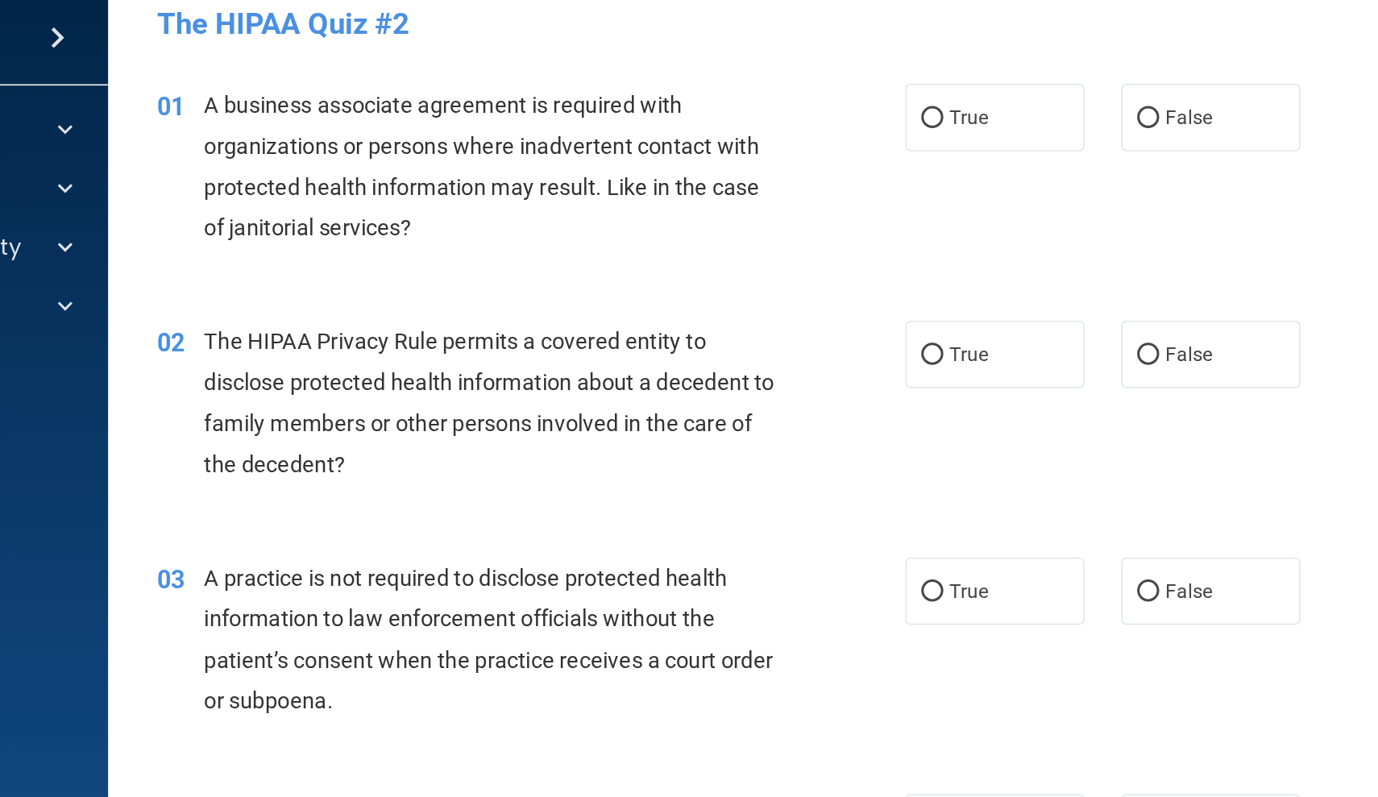
scroll to position [18, 0]
click at [782, 110] on label "True" at bounding box center [841, 132] width 118 height 44
click at [792, 127] on input "True" at bounding box center [799, 133] width 15 height 12
radio input "true"
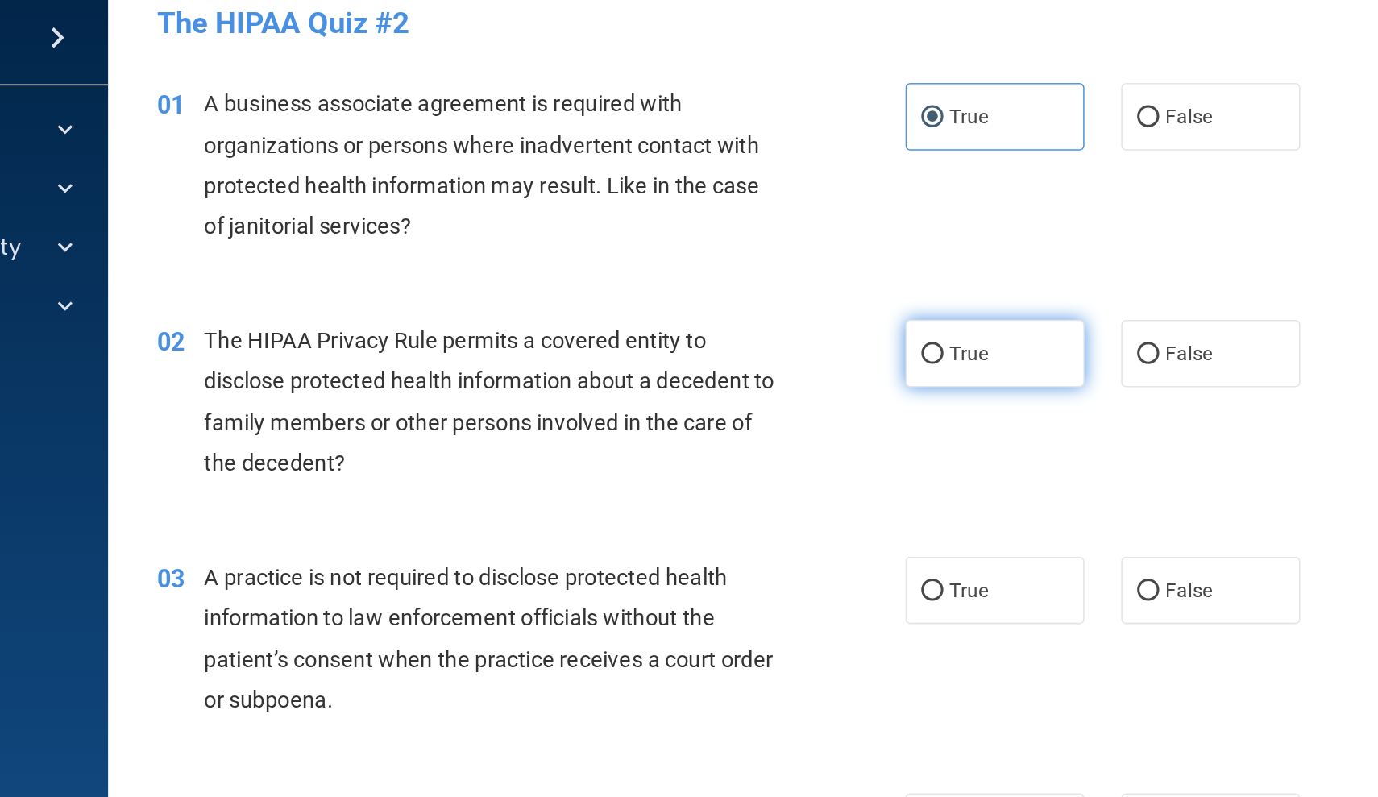
click at [782, 265] on label "True" at bounding box center [841, 287] width 118 height 44
click at [792, 282] on input "True" at bounding box center [799, 288] width 15 height 12
radio input "true"
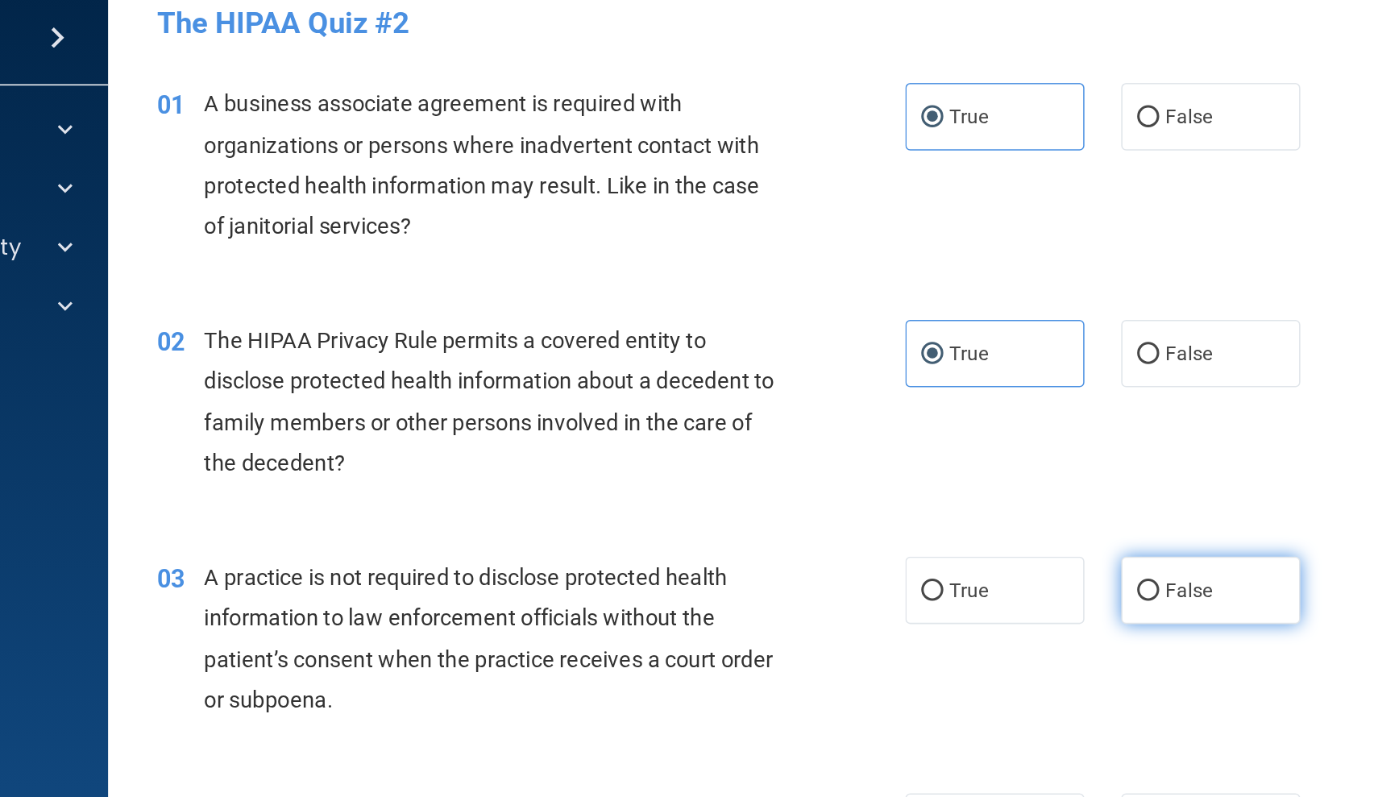
click at [952, 435] on span "False" at bounding box center [967, 442] width 31 height 15
click at [934, 438] on input "False" at bounding box center [941, 444] width 15 height 12
radio input "true"
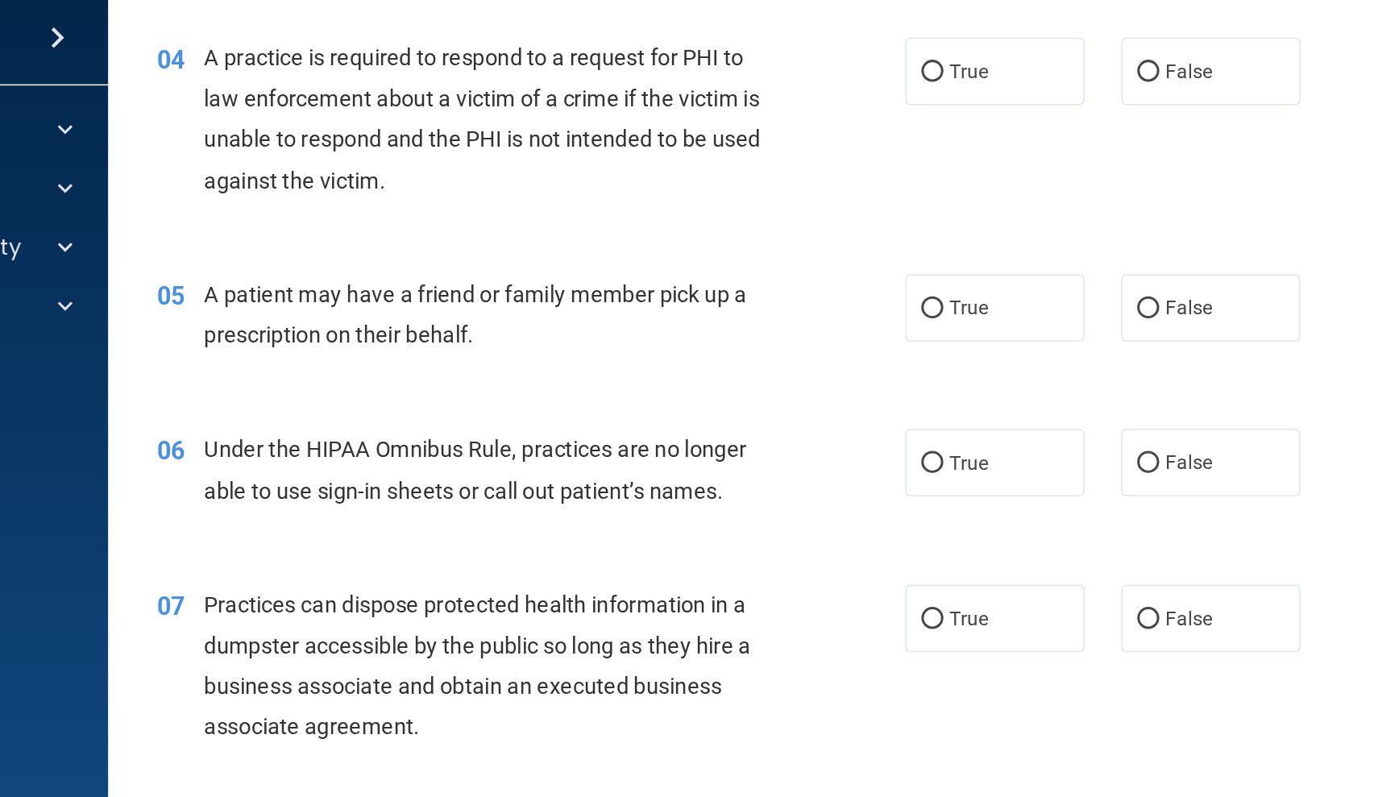
scroll to position [512, 0]
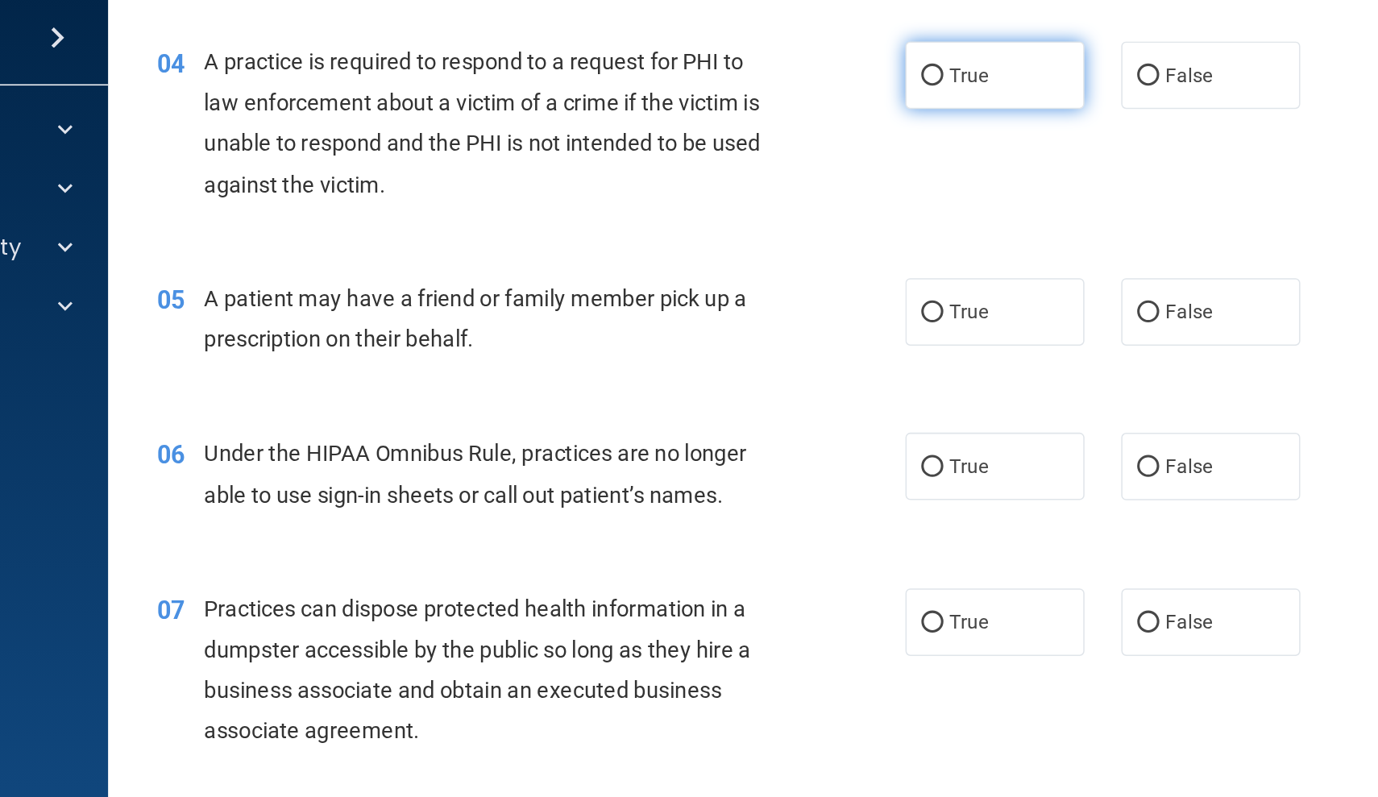
click at [782, 82] on label "True" at bounding box center [841, 104] width 118 height 44
click at [792, 99] on input "True" at bounding box center [799, 105] width 15 height 12
radio input "true"
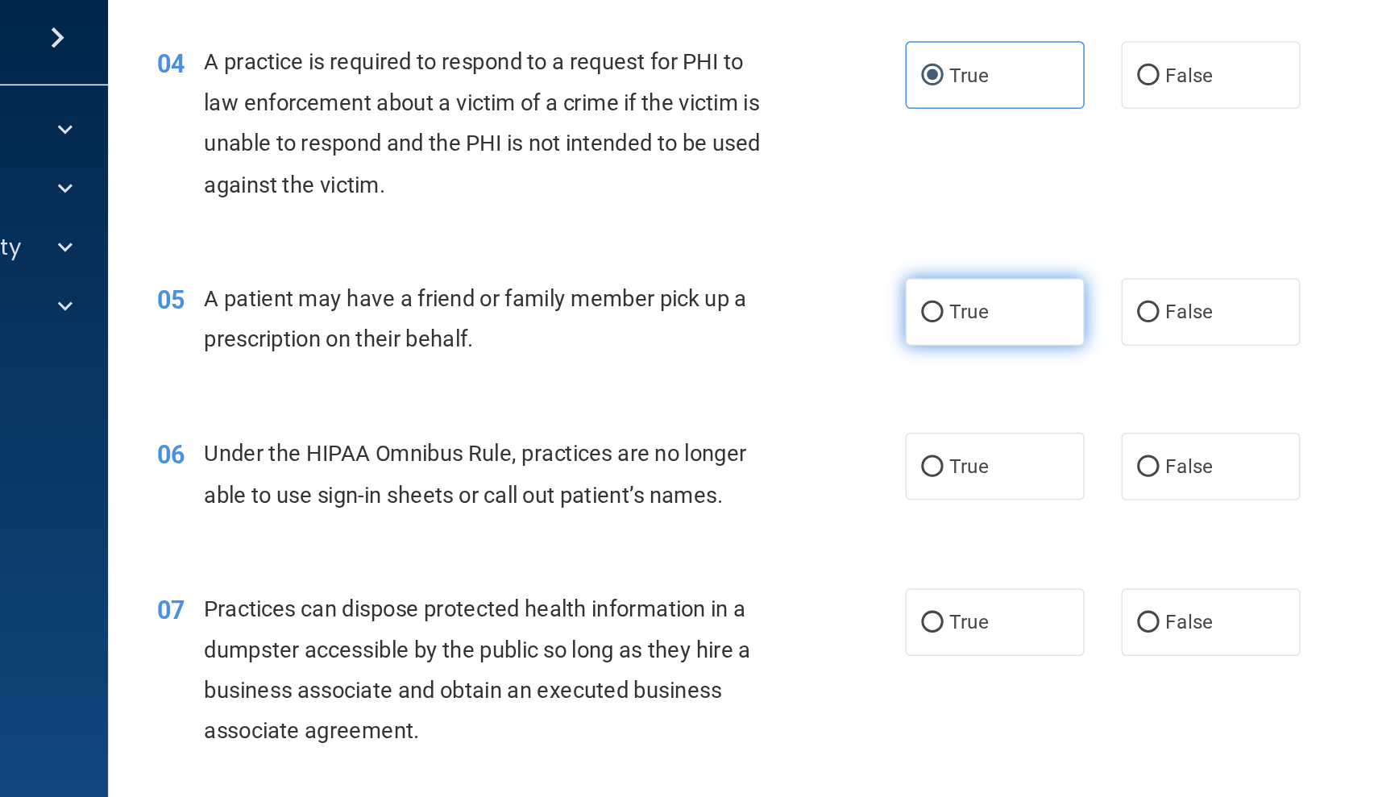
click at [782, 238] on label "True" at bounding box center [841, 260] width 118 height 44
click at [792, 255] on input "True" at bounding box center [799, 261] width 15 height 12
radio input "true"
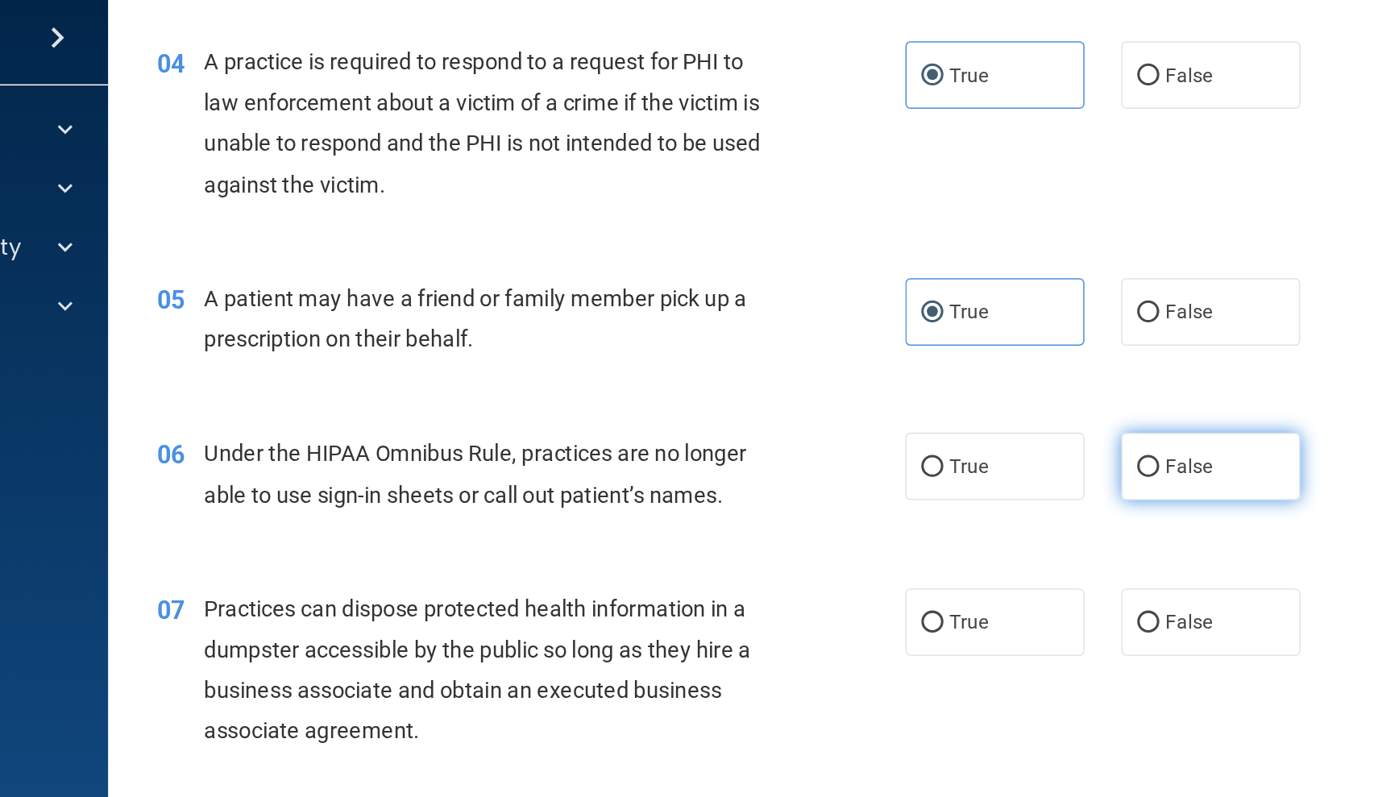
click at [952, 354] on span "False" at bounding box center [967, 361] width 31 height 15
click at [934, 356] on input "False" at bounding box center [941, 362] width 15 height 12
radio input "true"
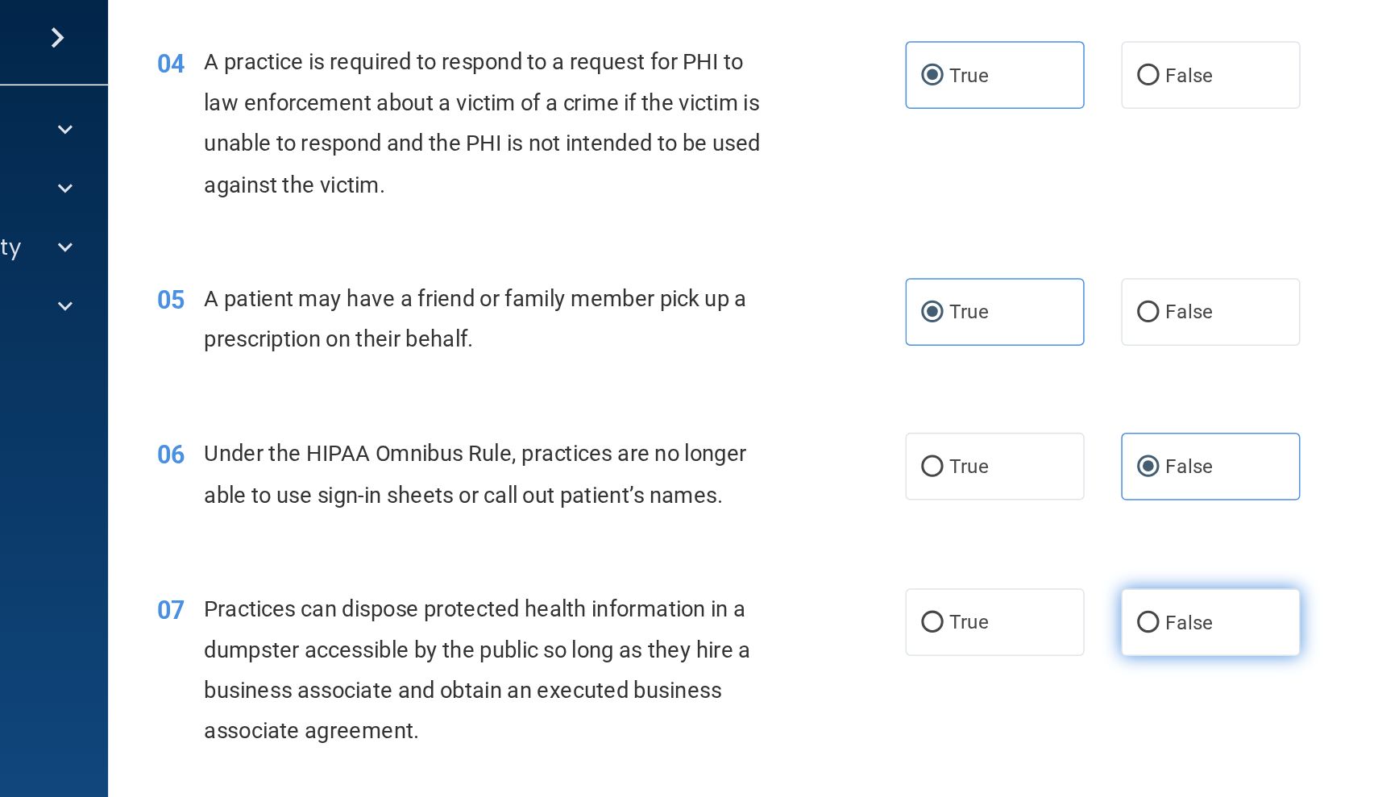
click at [923, 442] on label "False" at bounding box center [982, 464] width 118 height 44
click at [934, 459] on input "False" at bounding box center [941, 465] width 15 height 12
radio input "true"
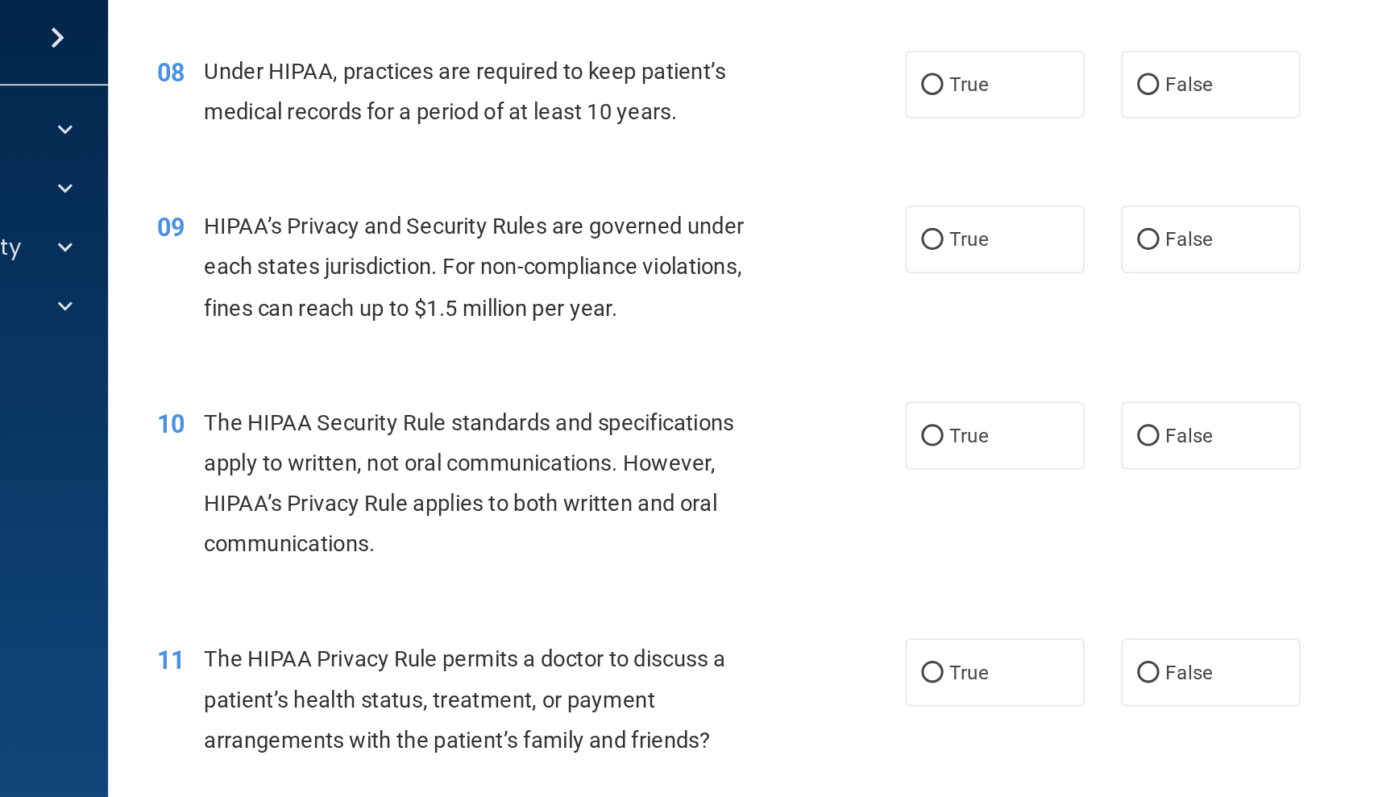
scroll to position [1019, 0]
click at [782, 475] on label "True" at bounding box center [841, 497] width 118 height 44
click at [792, 492] on input "True" at bounding box center [799, 498] width 15 height 12
radio input "true"
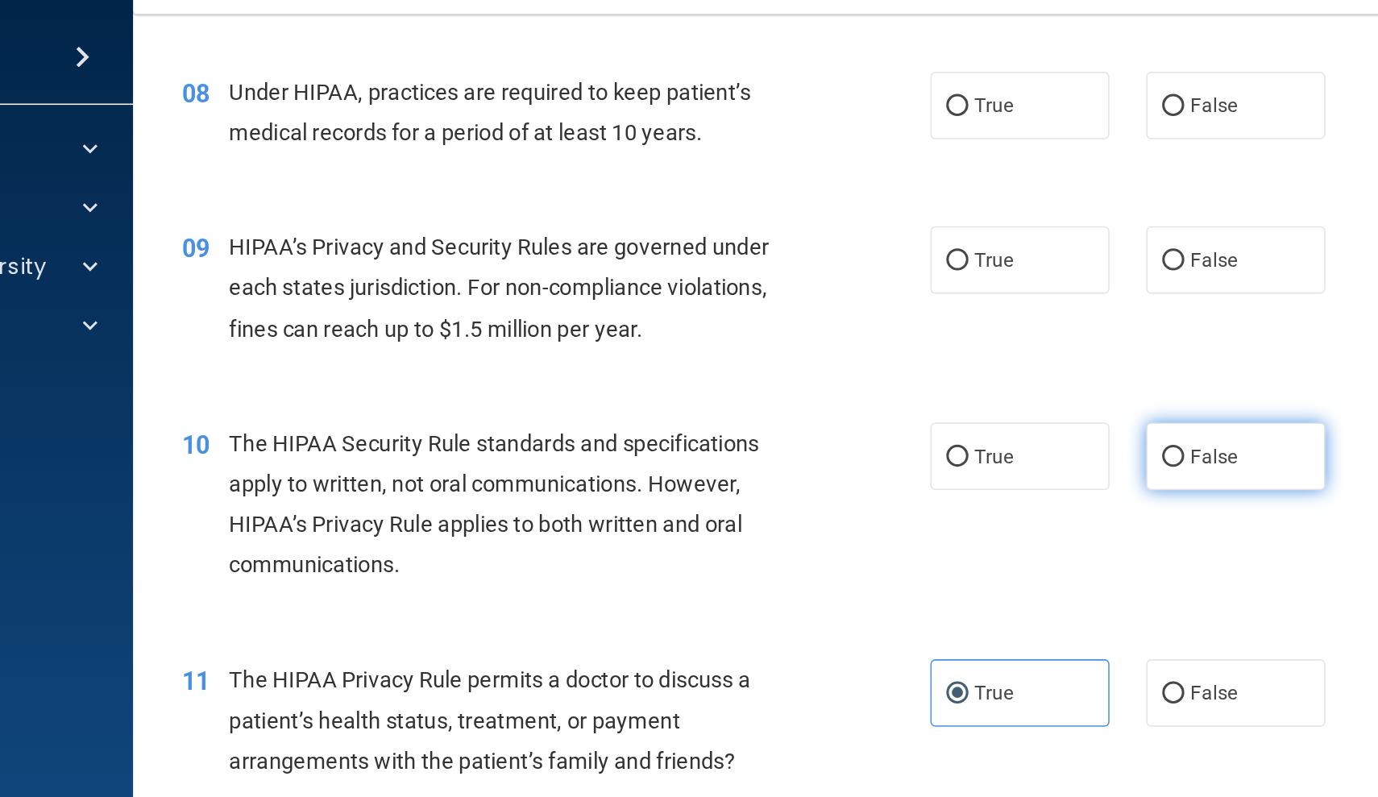
click at [952, 334] on span "False" at bounding box center [967, 341] width 31 height 15
click at [934, 337] on input "False" at bounding box center [941, 343] width 15 height 12
radio input "true"
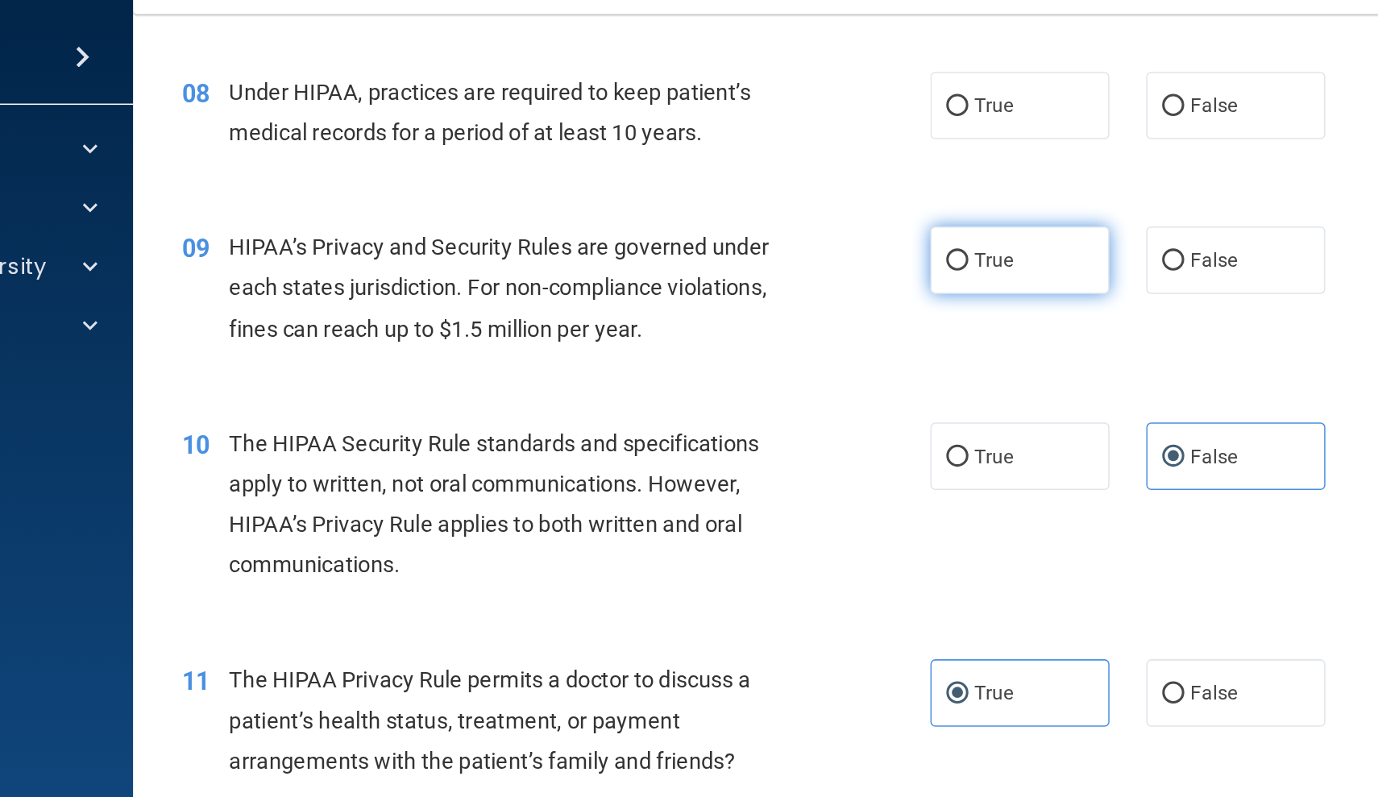
click at [782, 191] on label "True" at bounding box center [841, 213] width 118 height 44
click at [792, 208] on input "True" at bounding box center [799, 214] width 15 height 12
radio input "true"
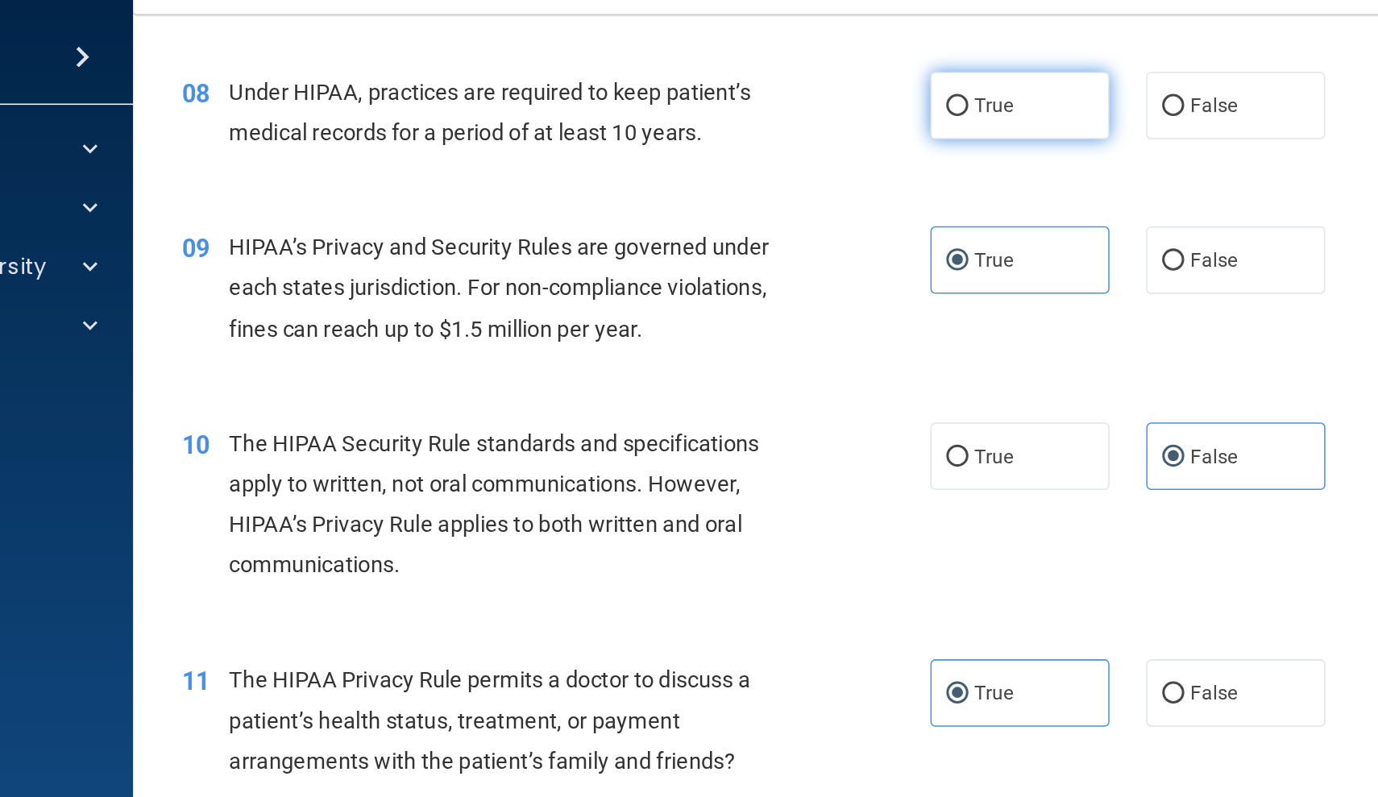
click at [811, 104] on span "True" at bounding box center [823, 111] width 25 height 15
click at [792, 106] on input "True" at bounding box center [799, 112] width 15 height 12
radio input "true"
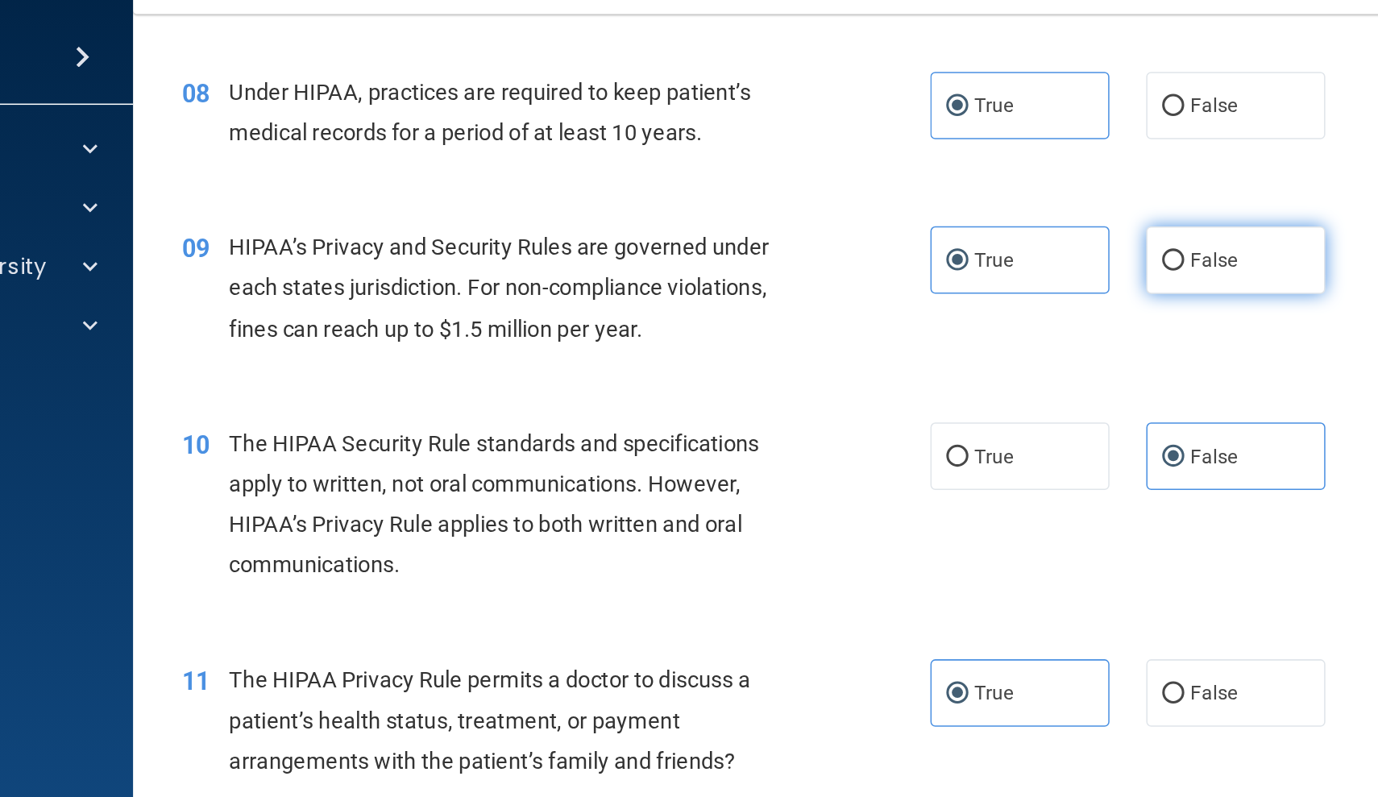
click at [923, 191] on label "False" at bounding box center [982, 213] width 118 height 44
click at [934, 208] on input "False" at bounding box center [941, 214] width 15 height 12
radio input "true"
radio input "false"
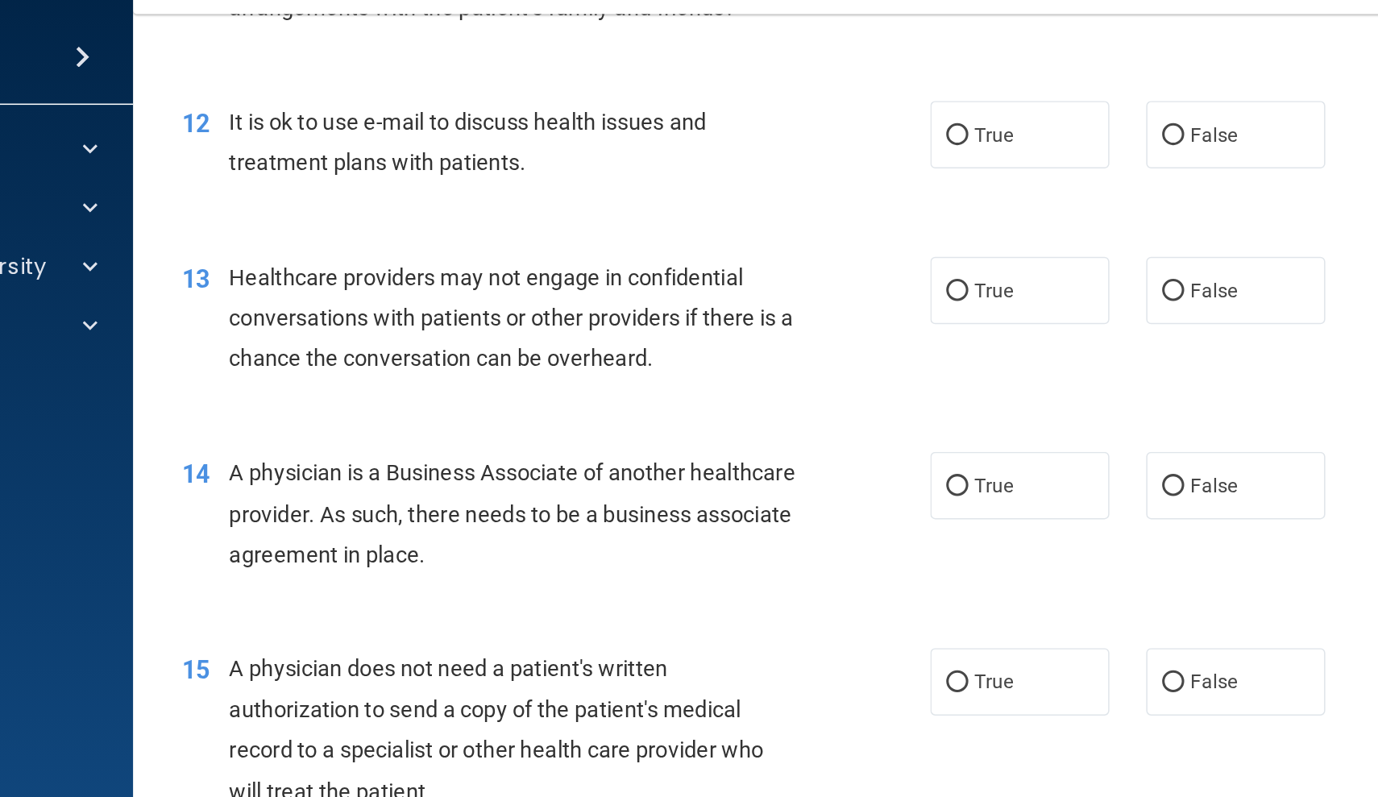
scroll to position [1522, 0]
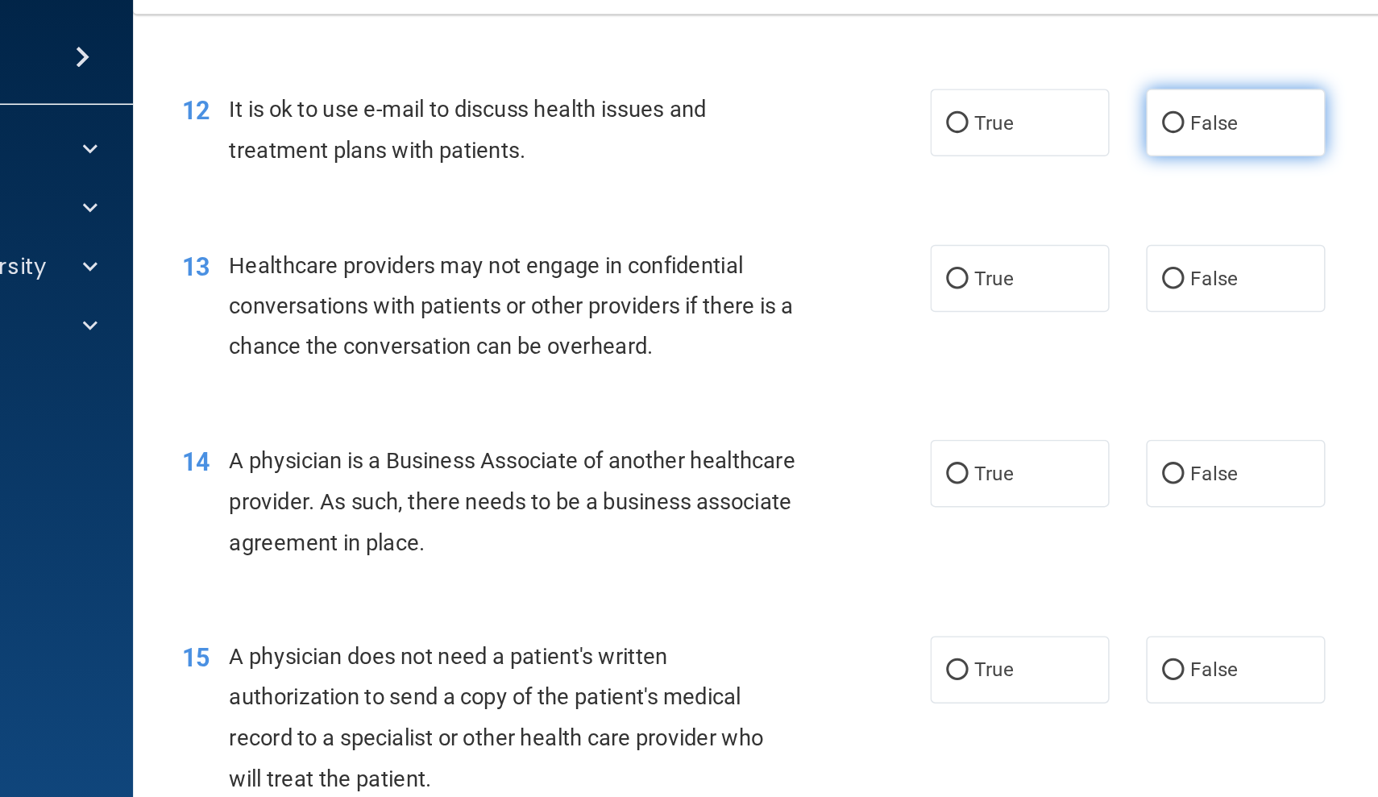
click at [952, 115] on span "False" at bounding box center [967, 122] width 31 height 15
click at [934, 118] on input "False" at bounding box center [941, 124] width 15 height 12
radio input "true"
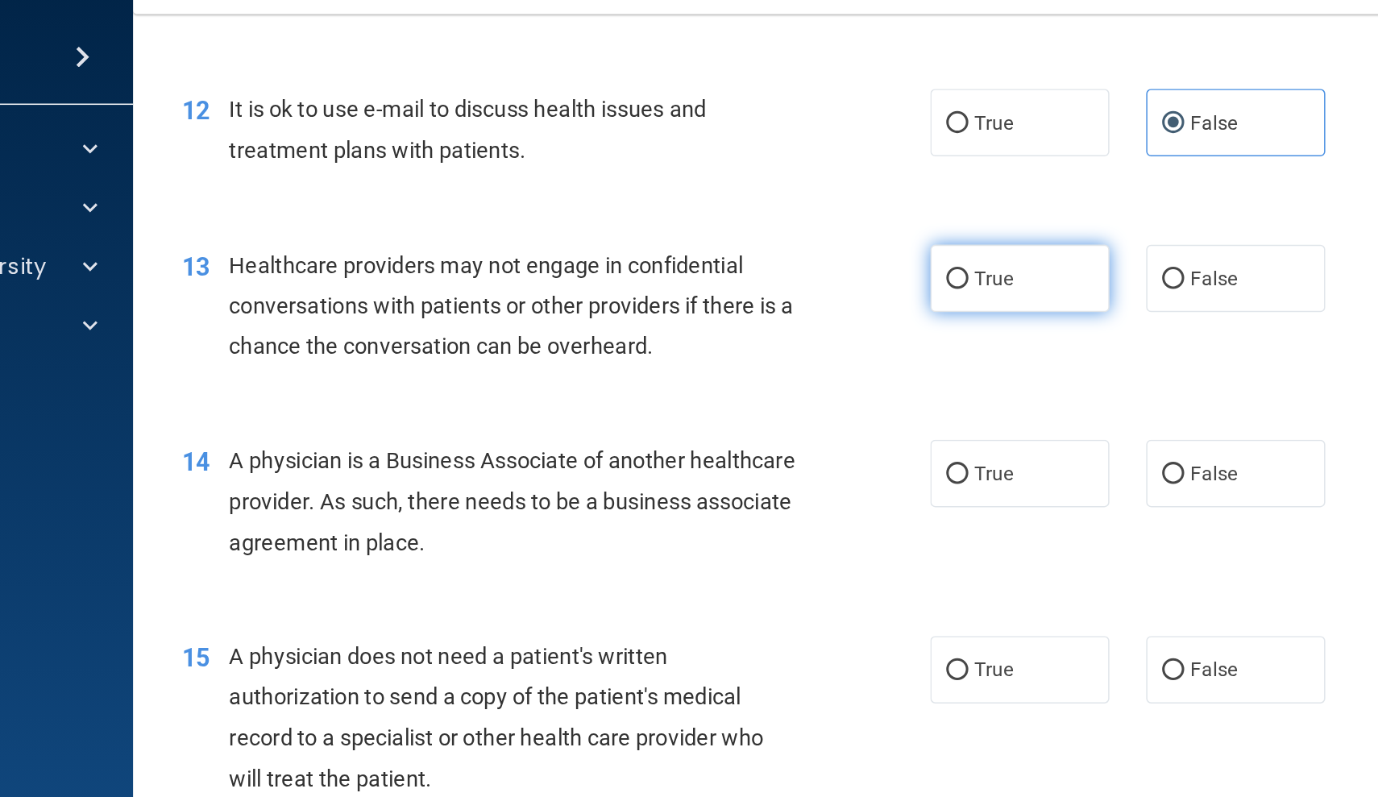
click at [782, 203] on label "True" at bounding box center [841, 225] width 118 height 44
click at [792, 220] on input "True" at bounding box center [799, 226] width 15 height 12
radio input "true"
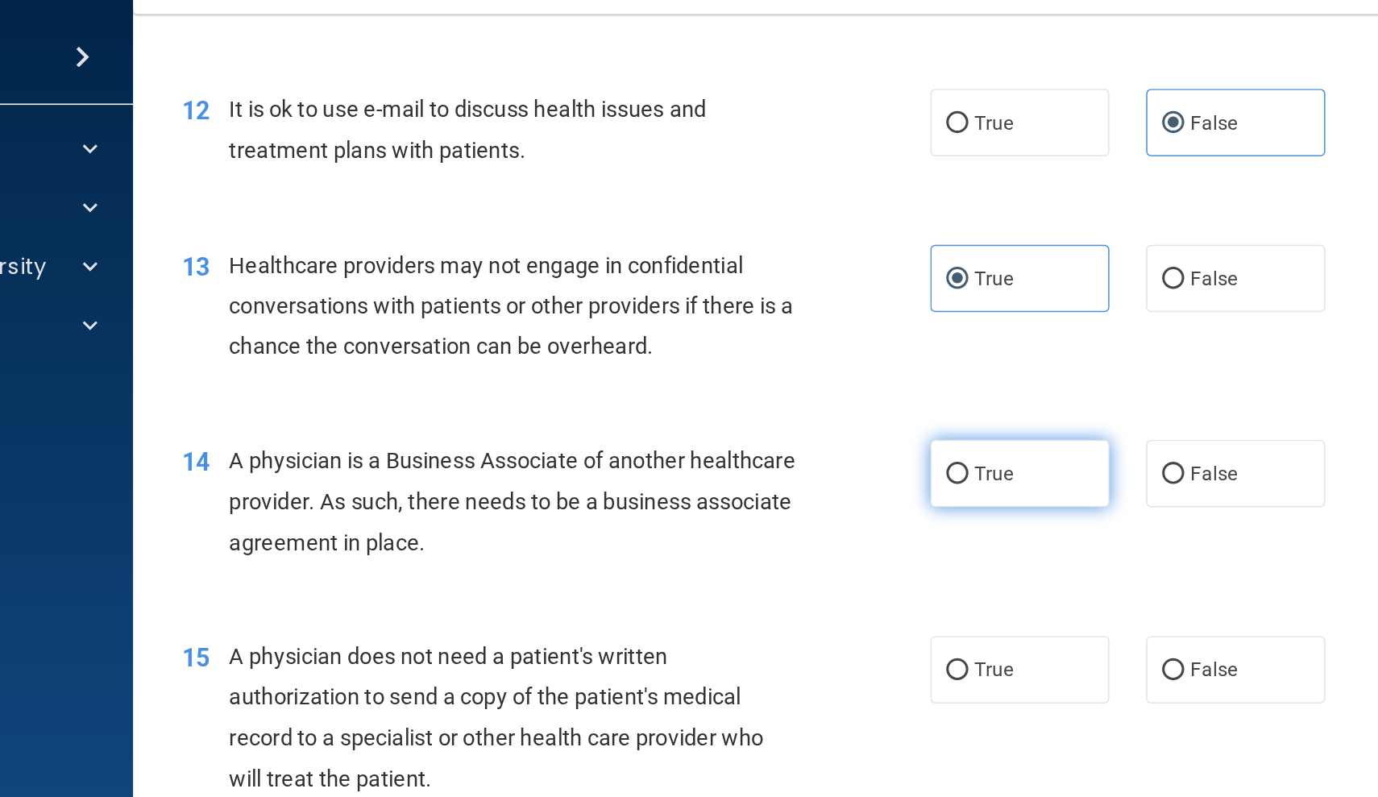
click at [811, 346] on span "True" at bounding box center [823, 353] width 25 height 15
click at [792, 348] on input "True" at bounding box center [799, 354] width 15 height 12
radio input "true"
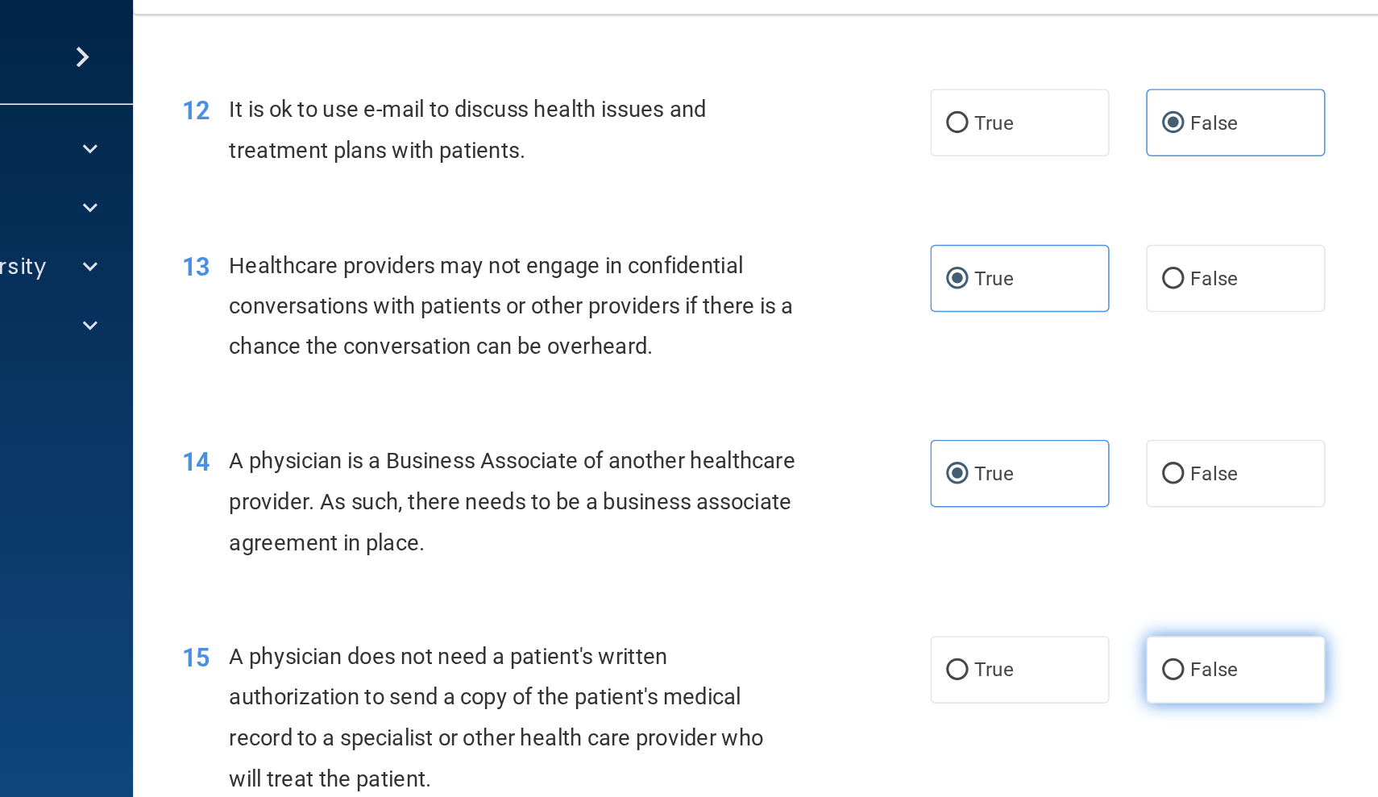
click at [923, 460] on label "False" at bounding box center [982, 482] width 118 height 44
click at [934, 477] on input "False" at bounding box center [941, 483] width 15 height 12
radio input "true"
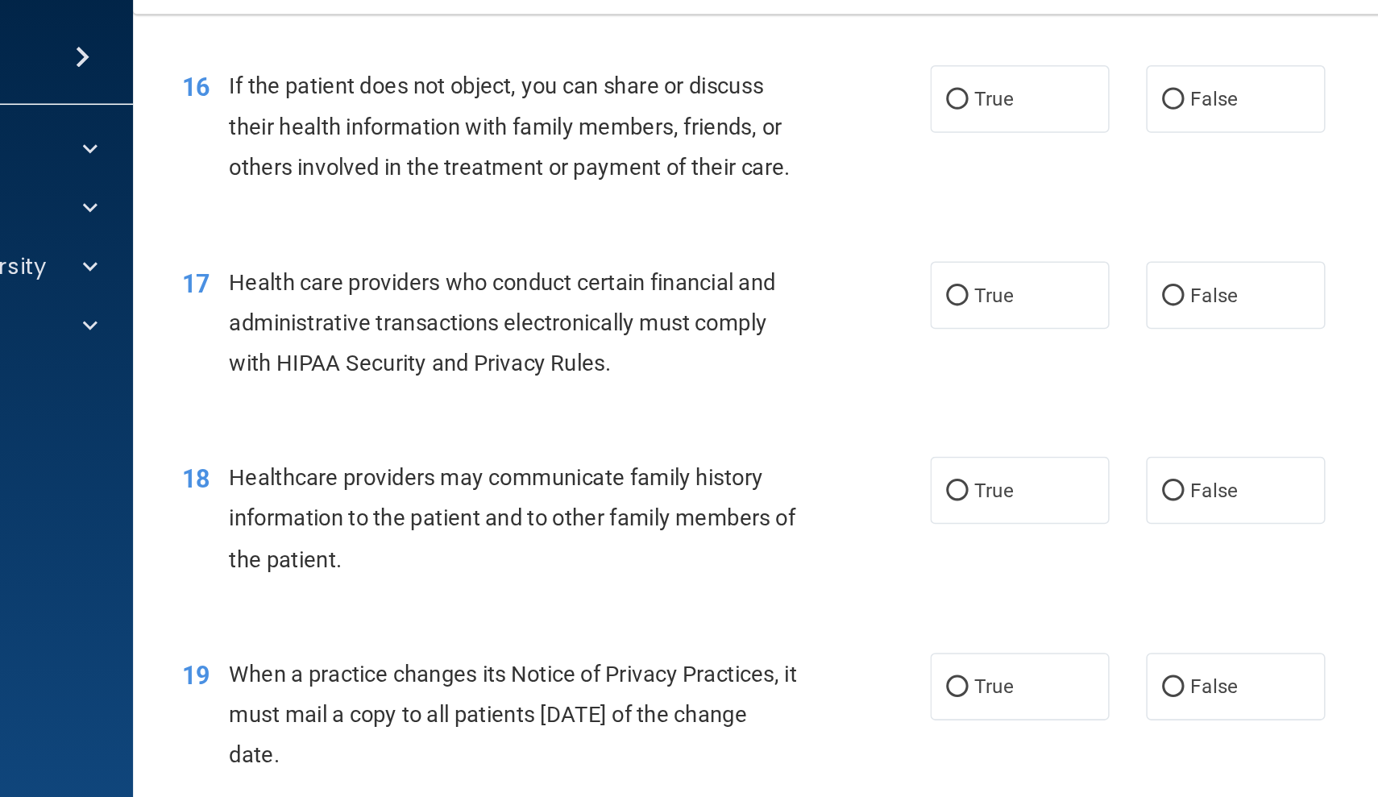
scroll to position [2051, 0]
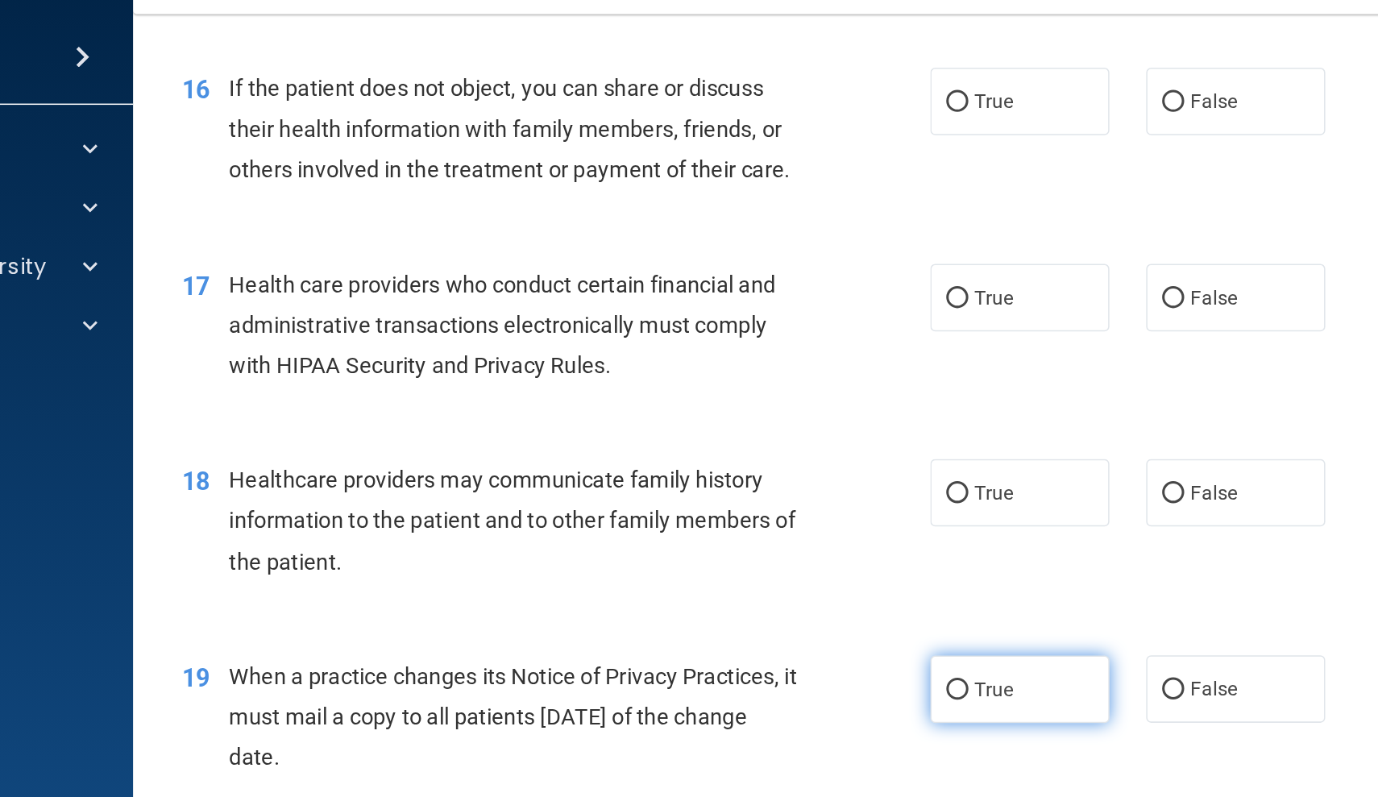
click at [782, 473] on label "True" at bounding box center [841, 495] width 118 height 44
click at [792, 490] on input "True" at bounding box center [799, 496] width 15 height 12
radio input "true"
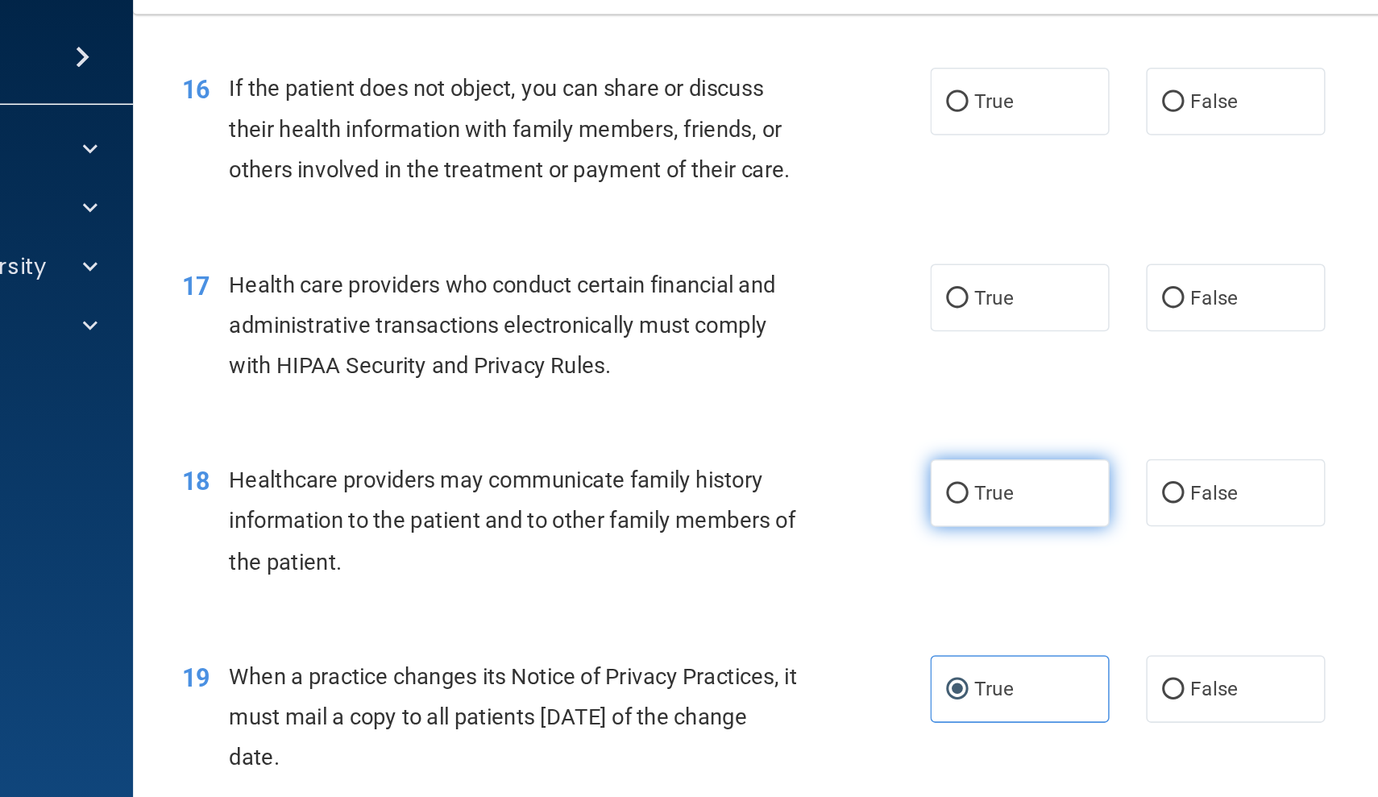
click at [811, 359] on span "True" at bounding box center [823, 366] width 25 height 15
click at [792, 361] on input "True" at bounding box center [799, 367] width 15 height 12
radio input "true"
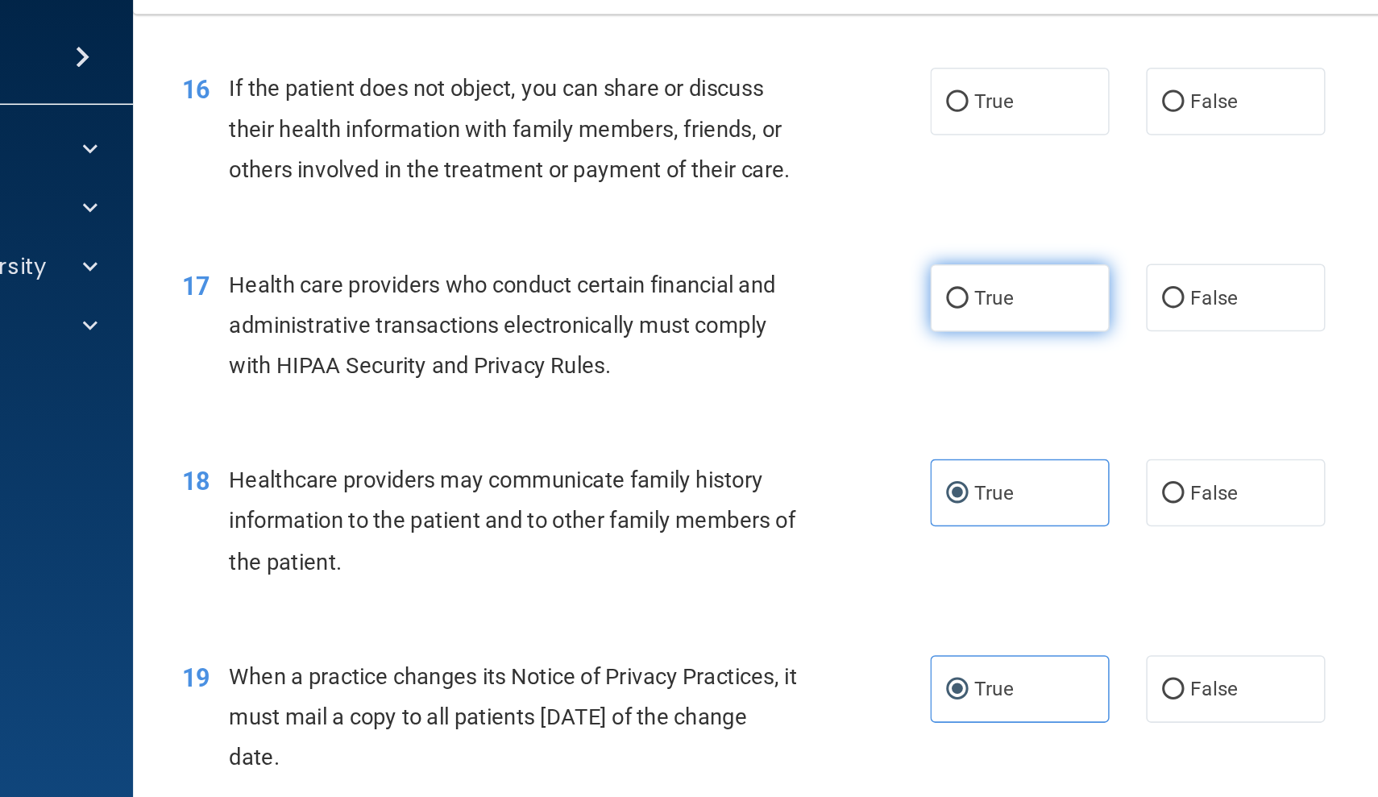
click at [811, 230] on span "True" at bounding box center [823, 237] width 25 height 15
click at [792, 233] on input "True" at bounding box center [799, 239] width 15 height 12
radio input "true"
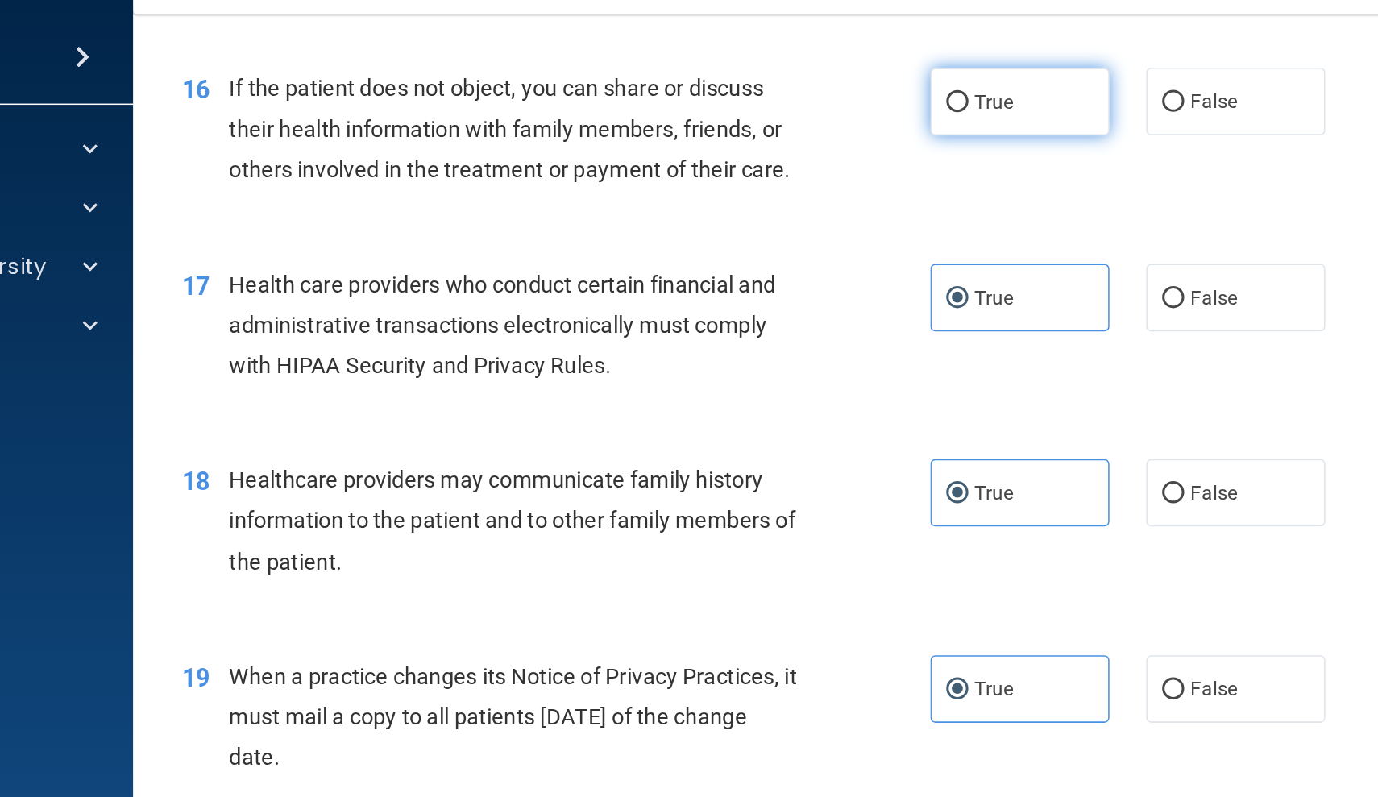
click at [782, 87] on label "True" at bounding box center [841, 109] width 118 height 44
click at [792, 104] on input "True" at bounding box center [799, 110] width 15 height 12
radio input "true"
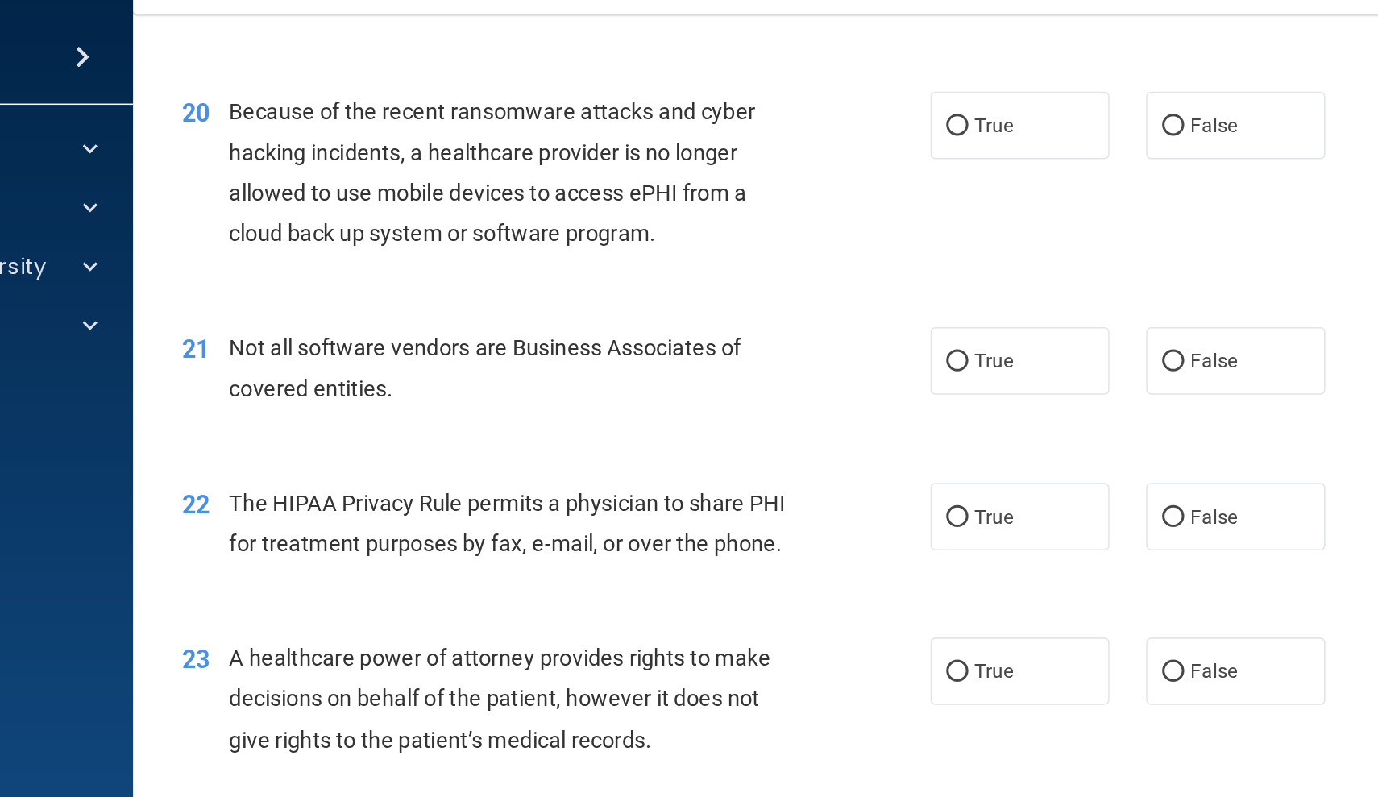
scroll to position [2556, 0]
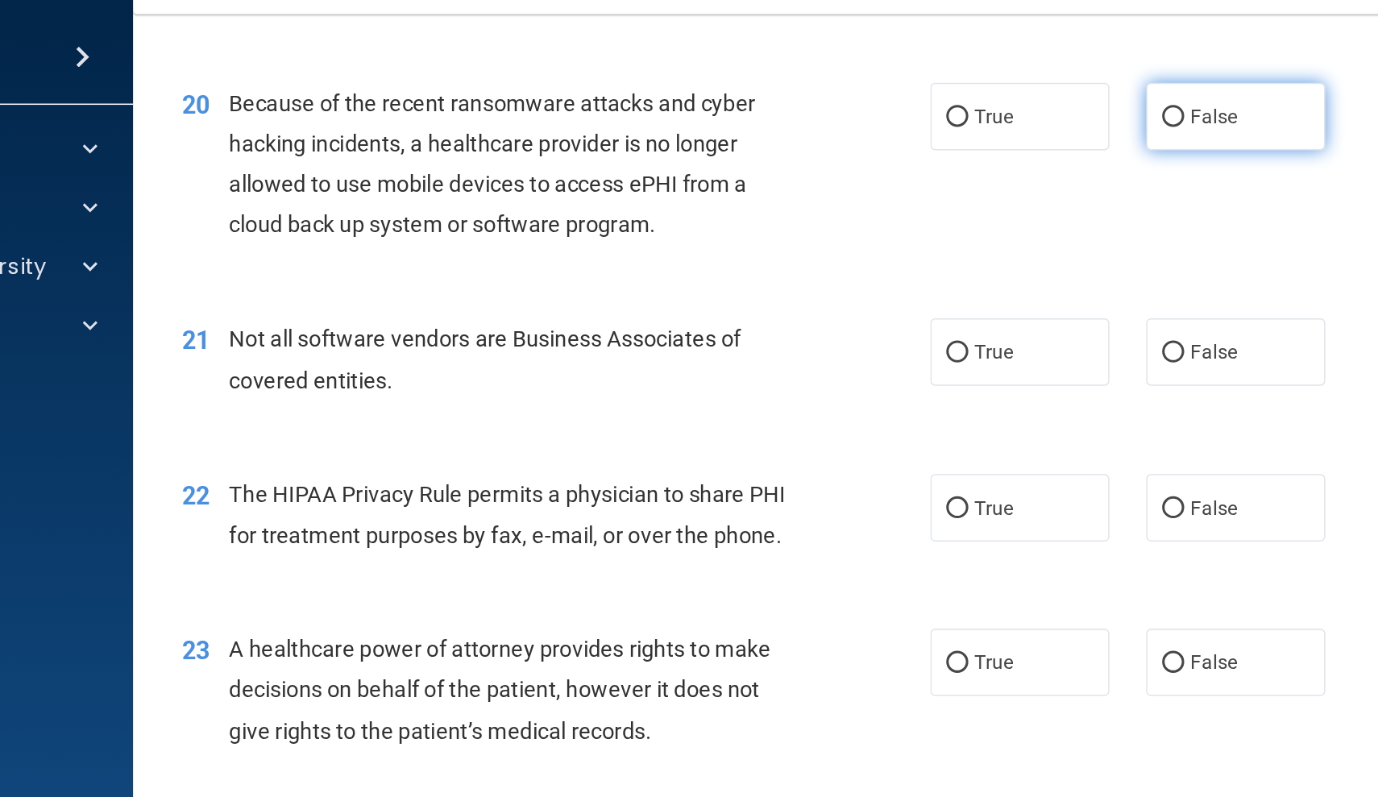
click at [952, 111] on span "False" at bounding box center [967, 118] width 31 height 15
click at [934, 114] on input "False" at bounding box center [941, 120] width 15 height 12
radio input "true"
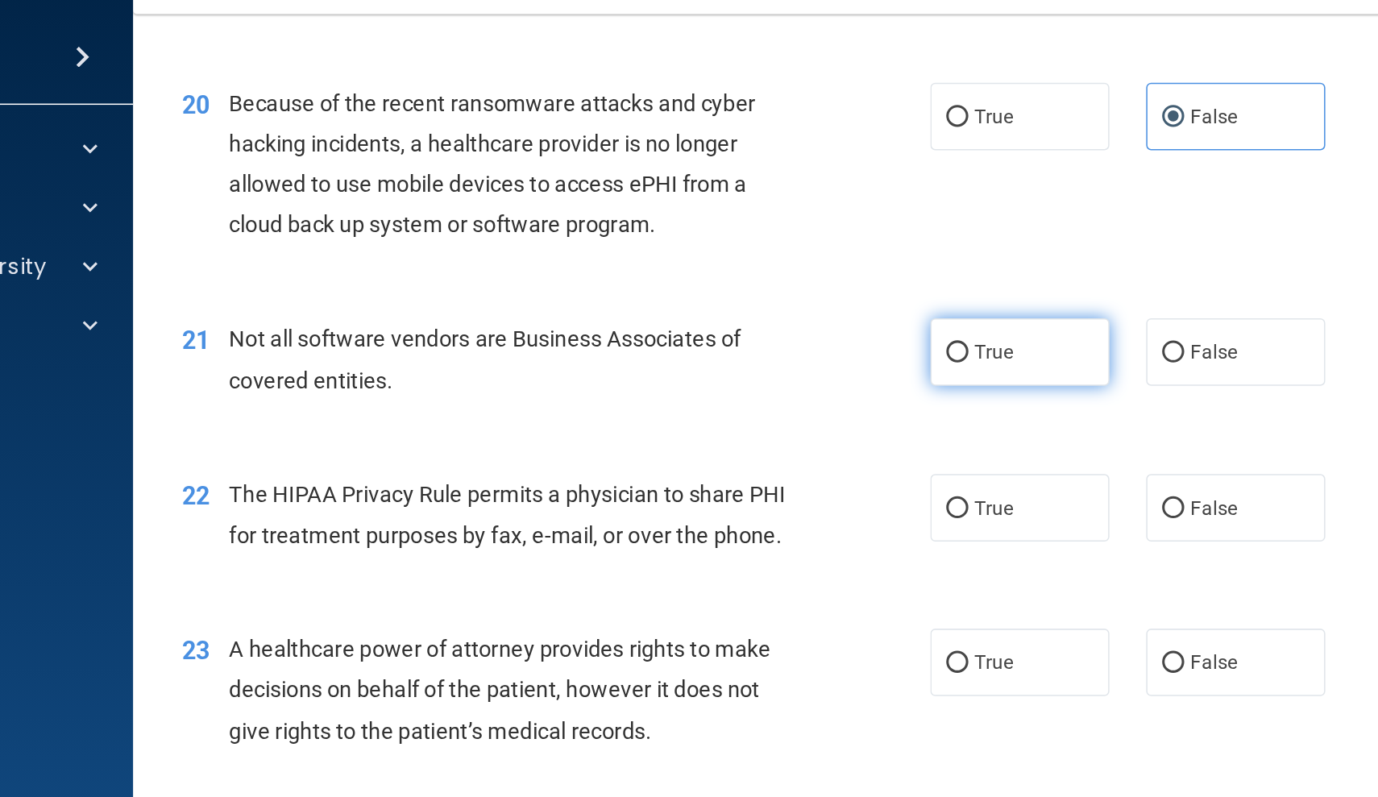
click at [782, 251] on label "True" at bounding box center [841, 273] width 118 height 44
click at [792, 268] on input "True" at bounding box center [799, 274] width 15 height 12
radio input "true"
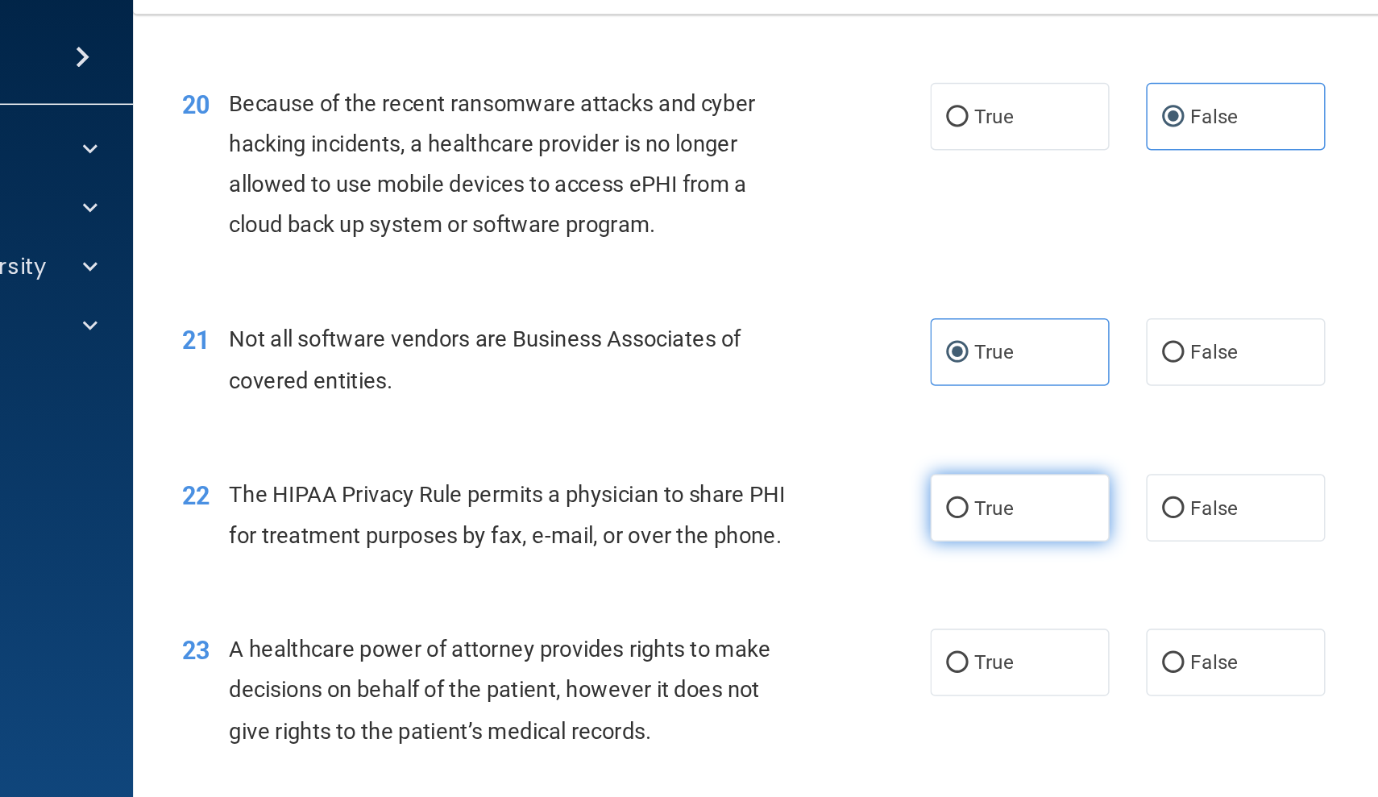
click at [782, 354] on label "True" at bounding box center [841, 376] width 118 height 44
click at [792, 371] on input "True" at bounding box center [799, 377] width 15 height 12
radio input "true"
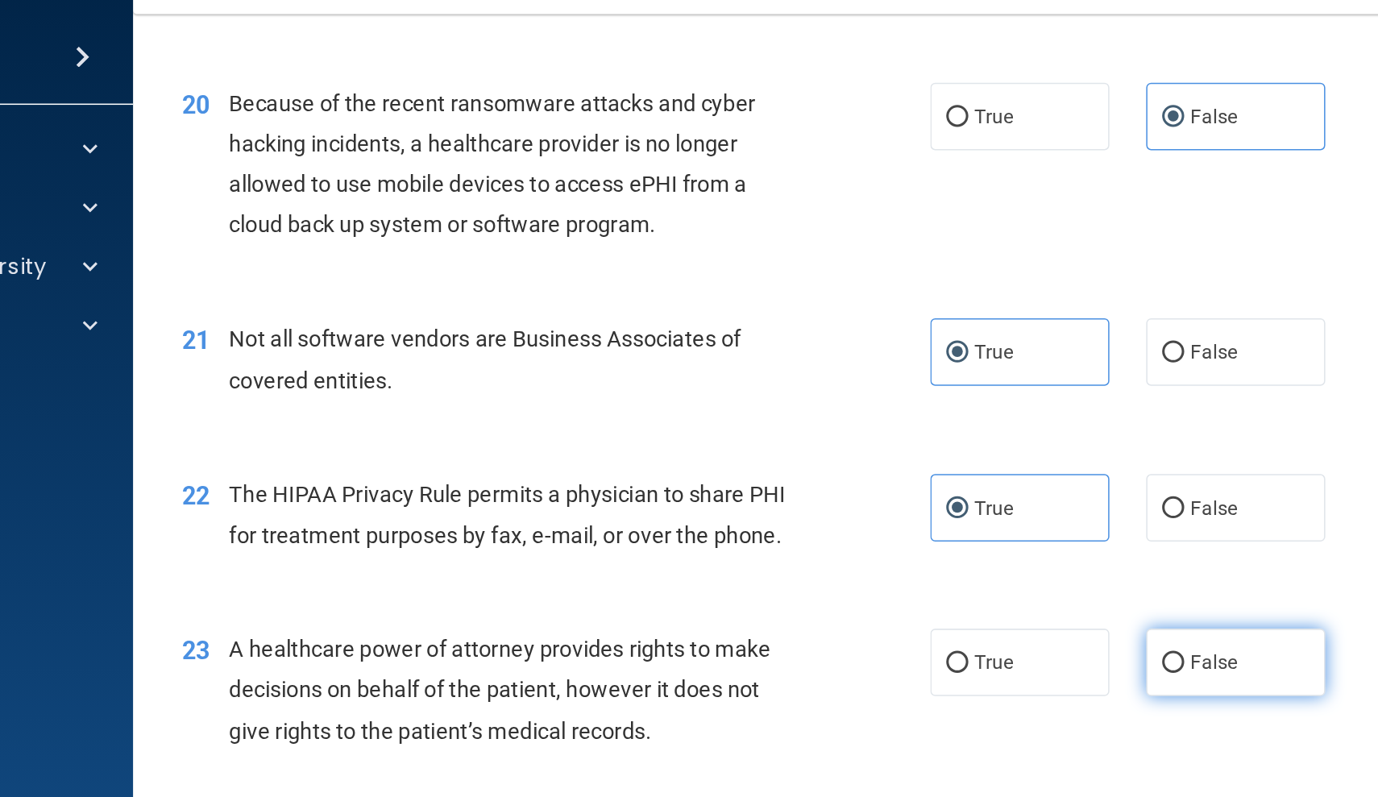
click at [952, 470] on span "False" at bounding box center [967, 477] width 31 height 15
click at [934, 472] on input "False" at bounding box center [941, 478] width 15 height 12
radio input "true"
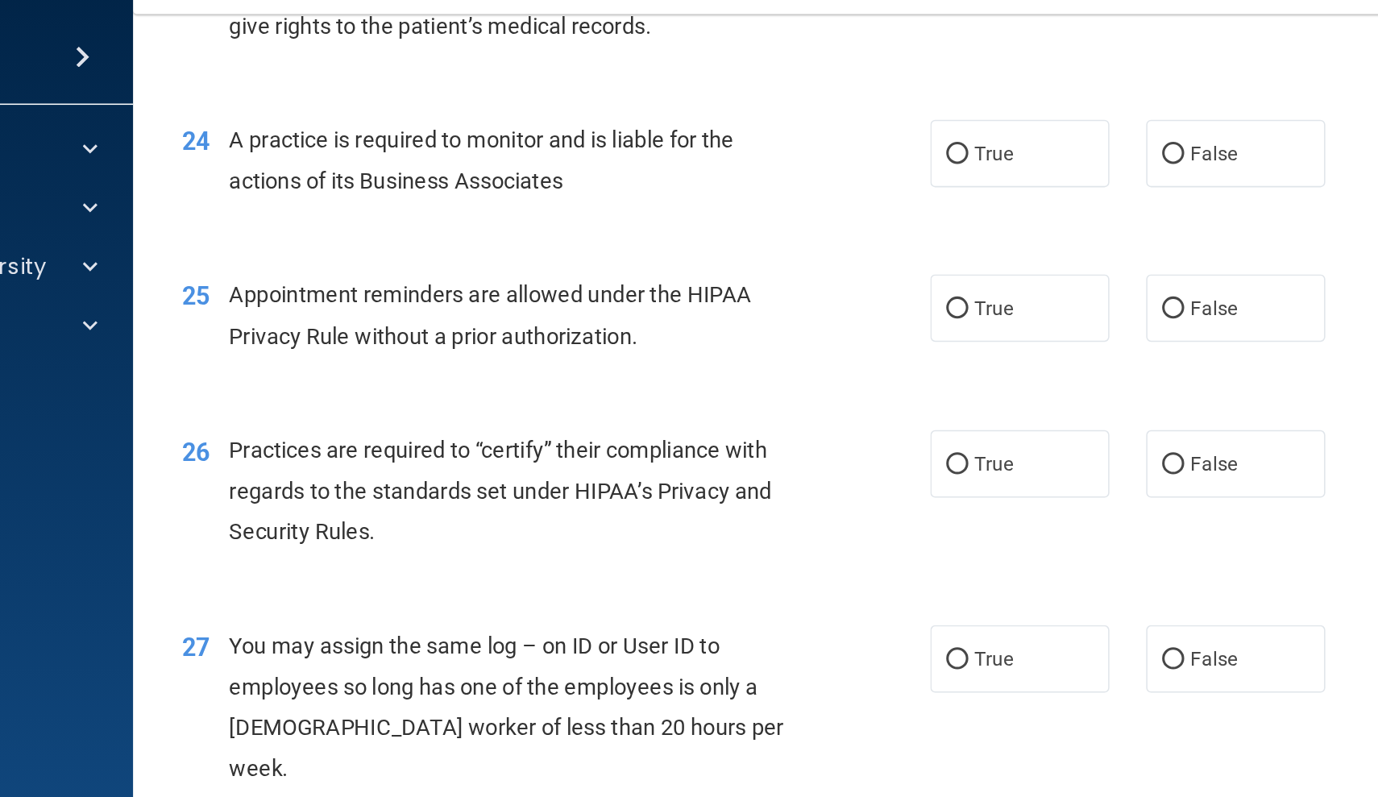
scroll to position [3020, 0]
click at [782, 120] on label "True" at bounding box center [841, 142] width 118 height 44
click at [792, 137] on input "True" at bounding box center [799, 143] width 15 height 12
radio input "true"
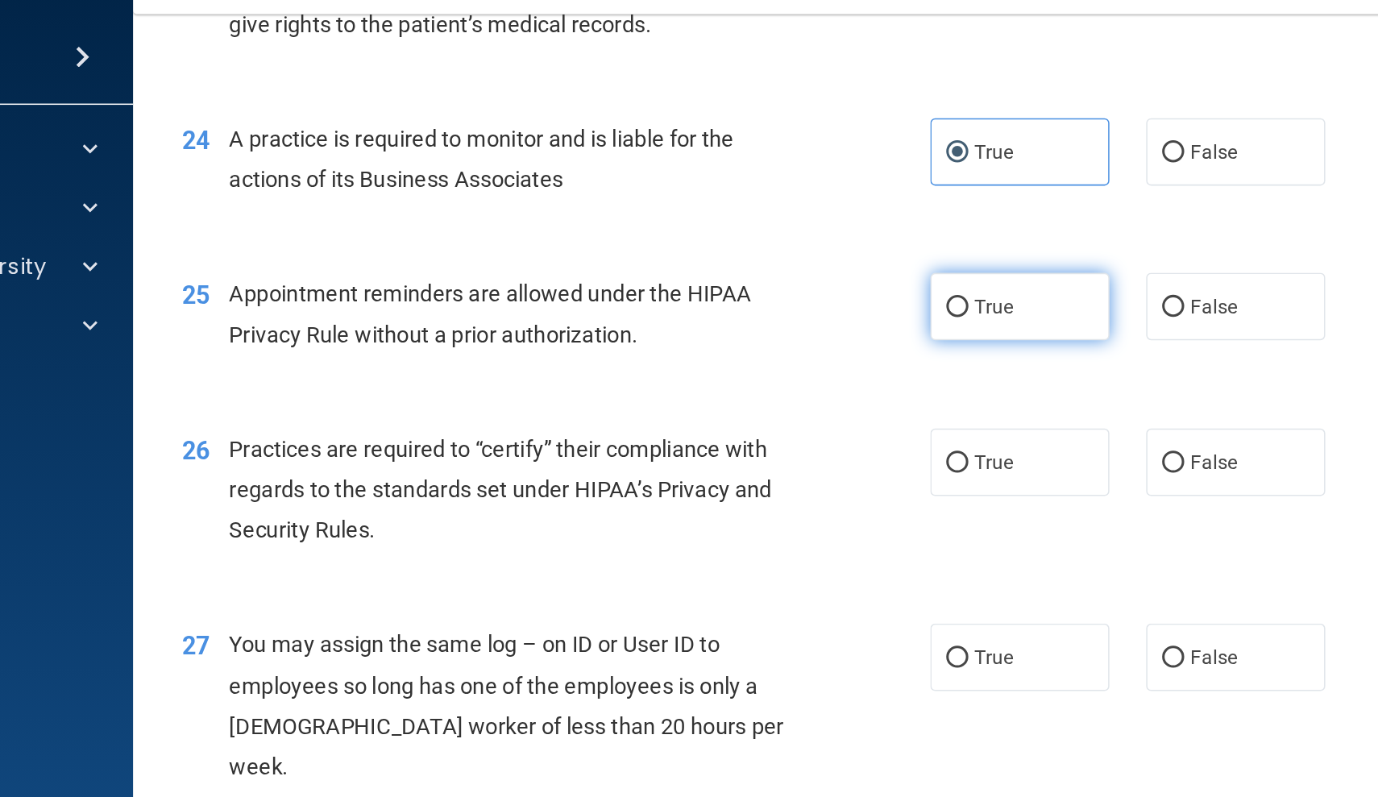
click at [782, 222] on label "True" at bounding box center [841, 244] width 118 height 44
click at [792, 239] on input "True" at bounding box center [799, 245] width 15 height 12
radio input "true"
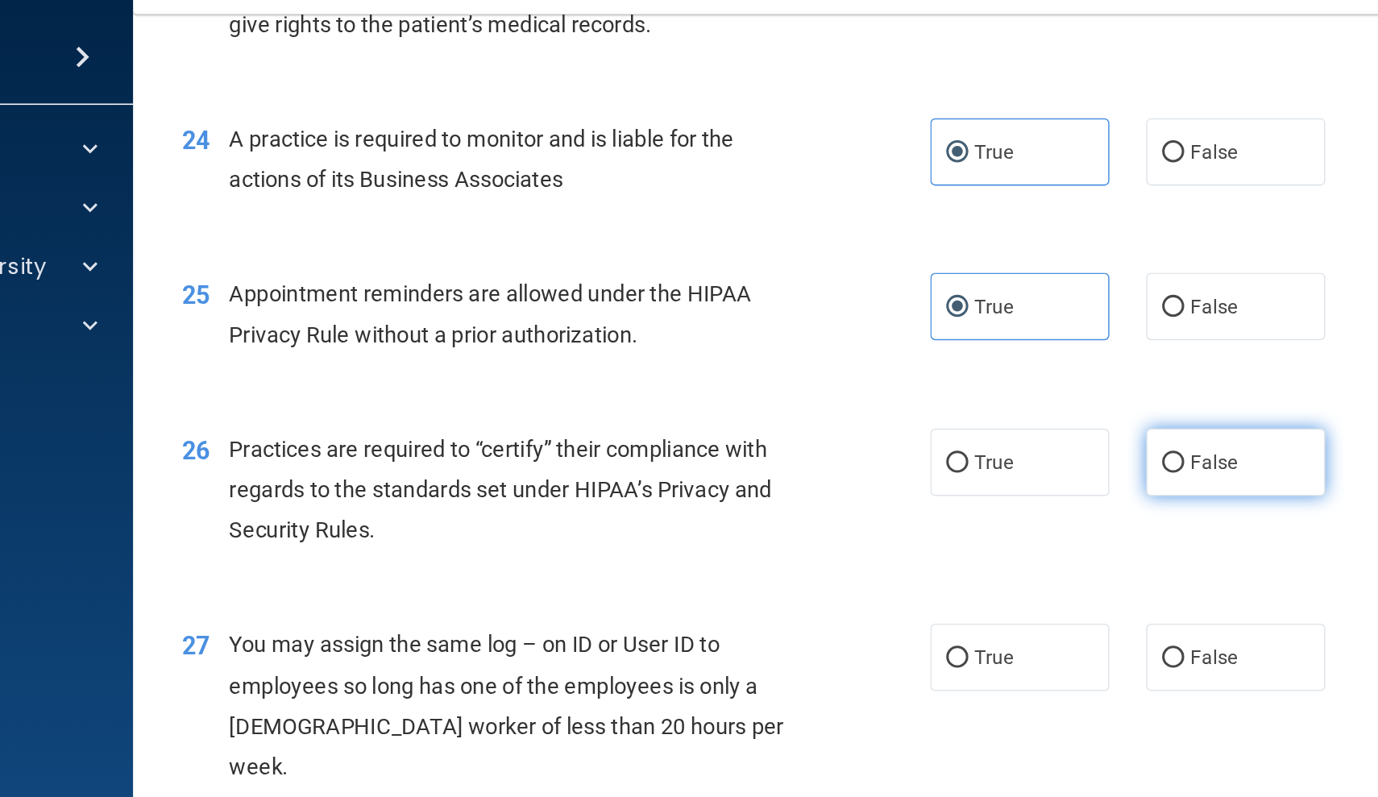
click at [923, 324] on label "False" at bounding box center [982, 346] width 118 height 44
click at [934, 341] on input "False" at bounding box center [941, 347] width 15 height 12
radio input "true"
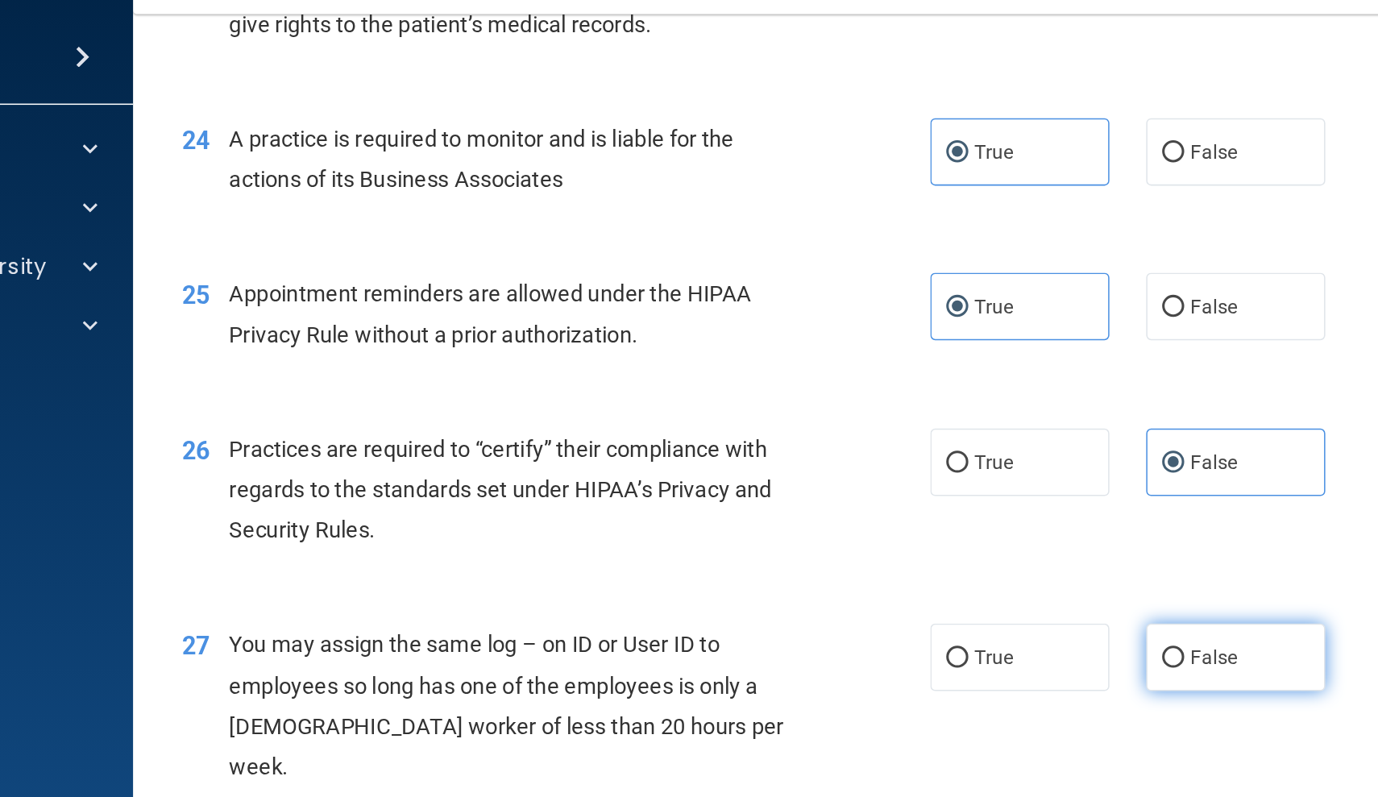
click at [923, 452] on label "False" at bounding box center [982, 474] width 118 height 44
click at [934, 469] on input "False" at bounding box center [941, 475] width 15 height 12
radio input "true"
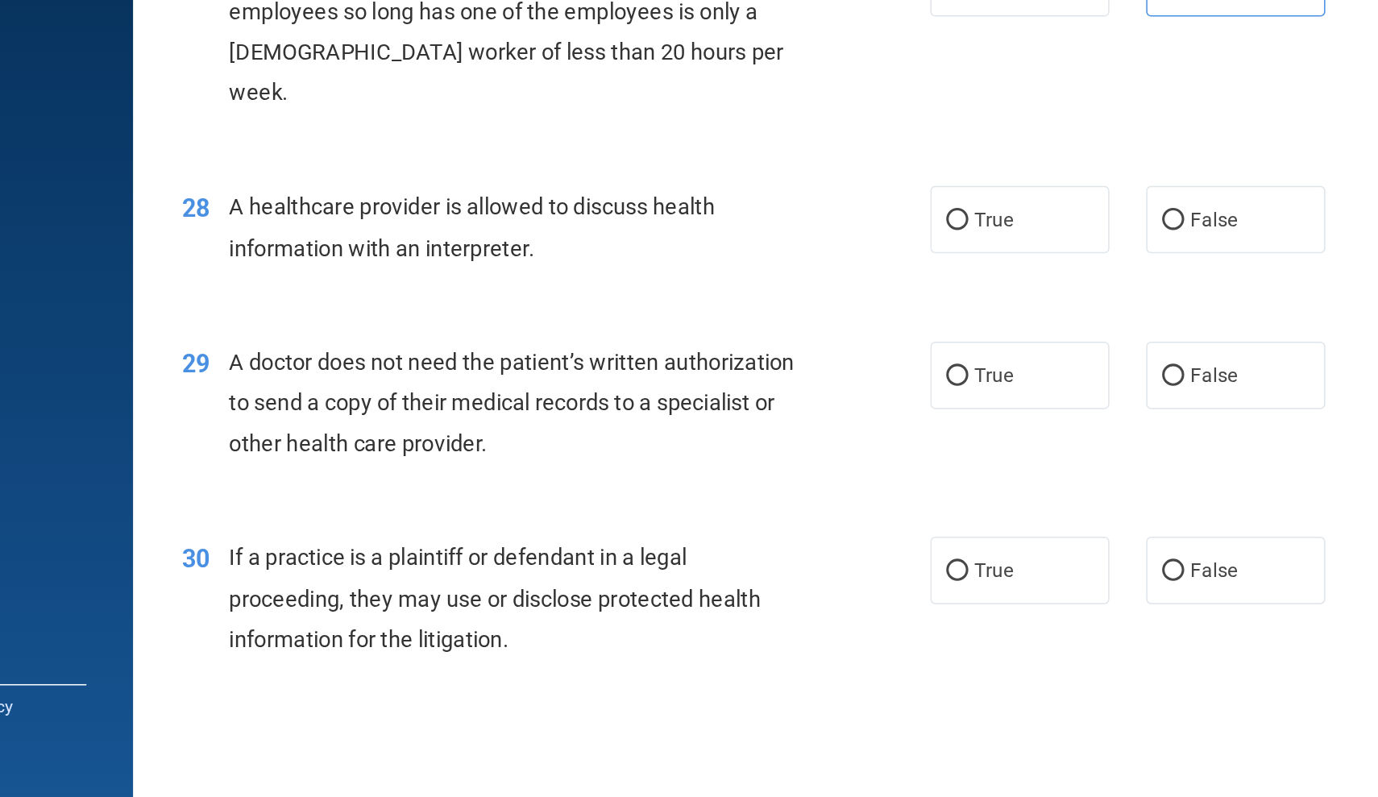
scroll to position [0, 0]
click at [782, 396] on label "True" at bounding box center [841, 418] width 118 height 44
click at [792, 413] on input "True" at bounding box center [799, 419] width 15 height 12
radio input "true"
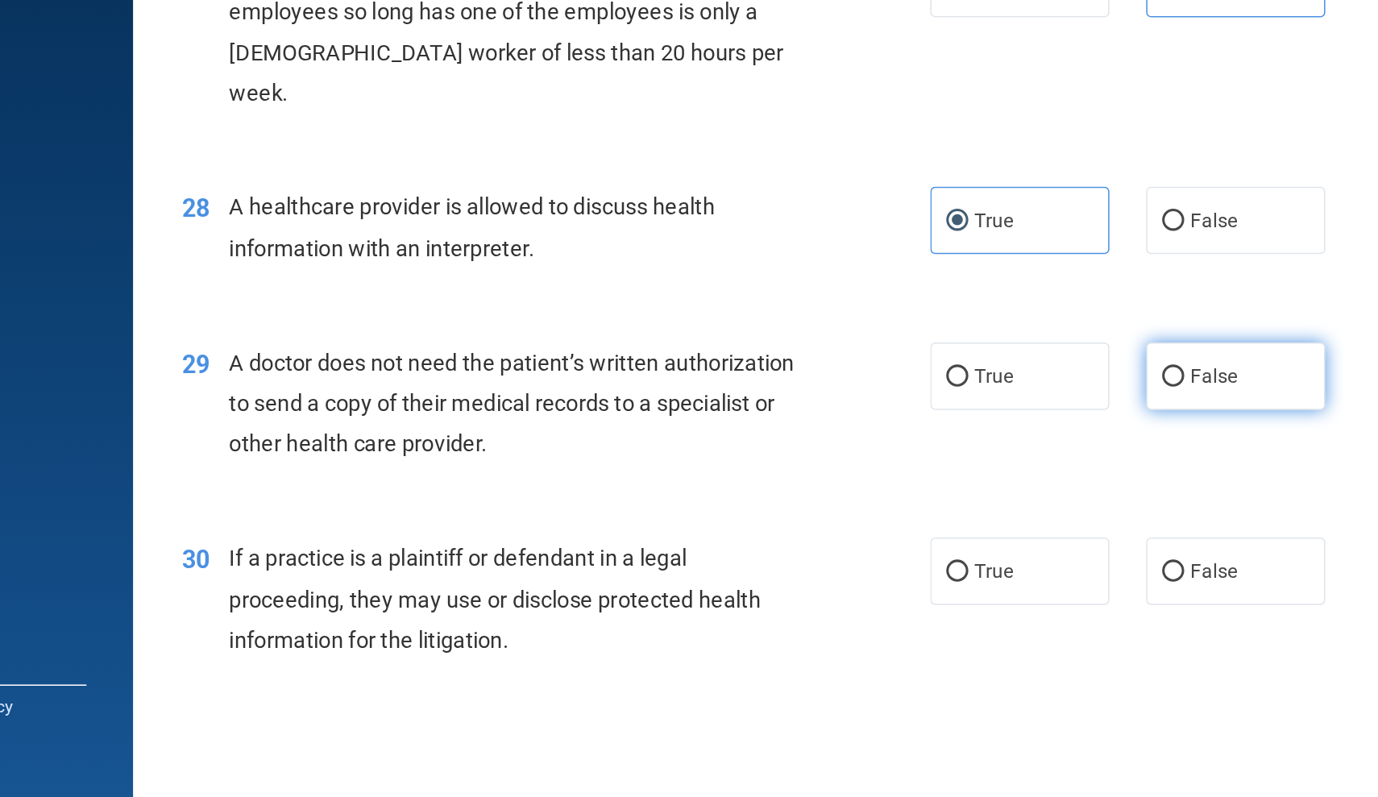
click at [923, 498] on label "False" at bounding box center [982, 520] width 118 height 44
click at [934, 515] on input "False" at bounding box center [941, 521] width 15 height 12
radio input "true"
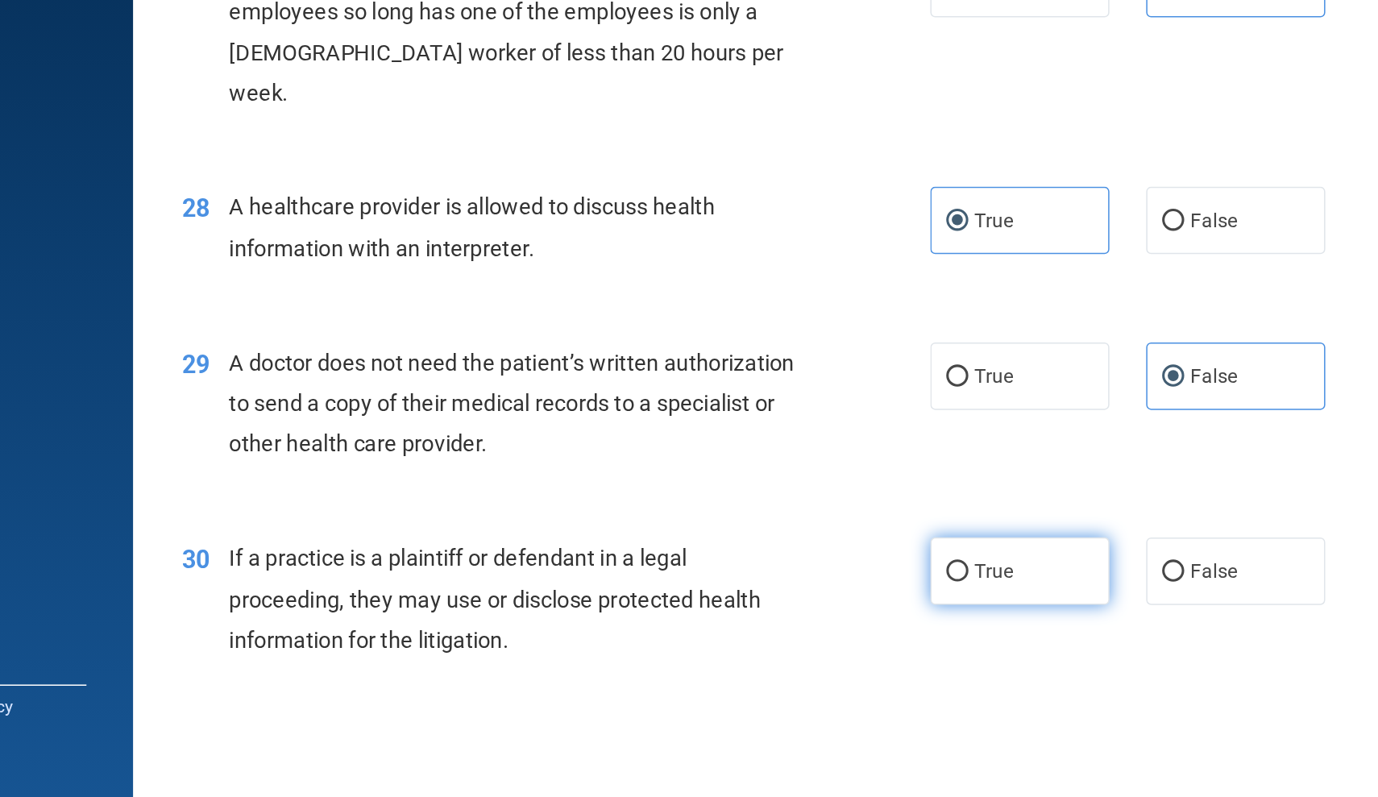
click at [782, 626] on label "True" at bounding box center [841, 648] width 118 height 44
click at [792, 643] on input "True" at bounding box center [799, 649] width 15 height 12
radio input "true"
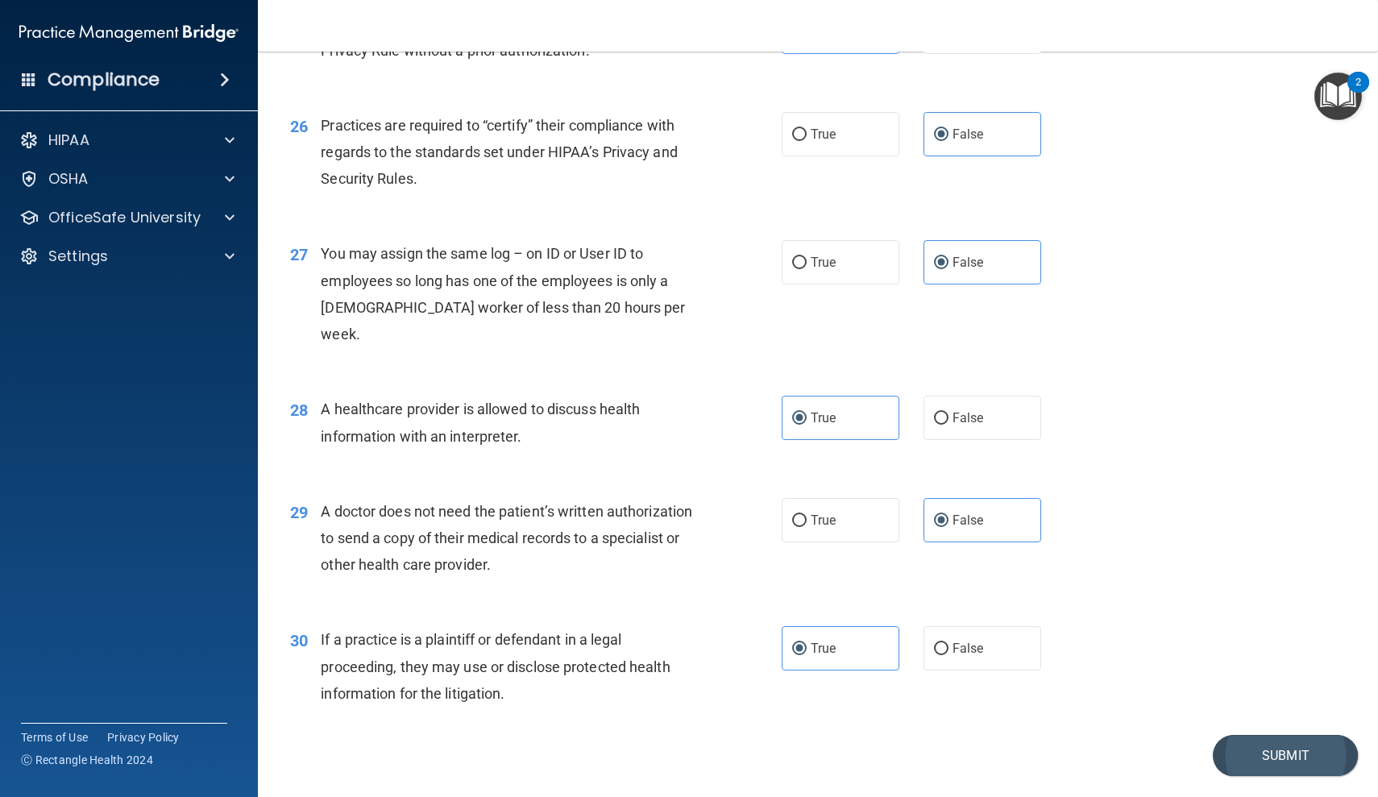
click at [1289, 735] on button "Submit" at bounding box center [1285, 755] width 145 height 41
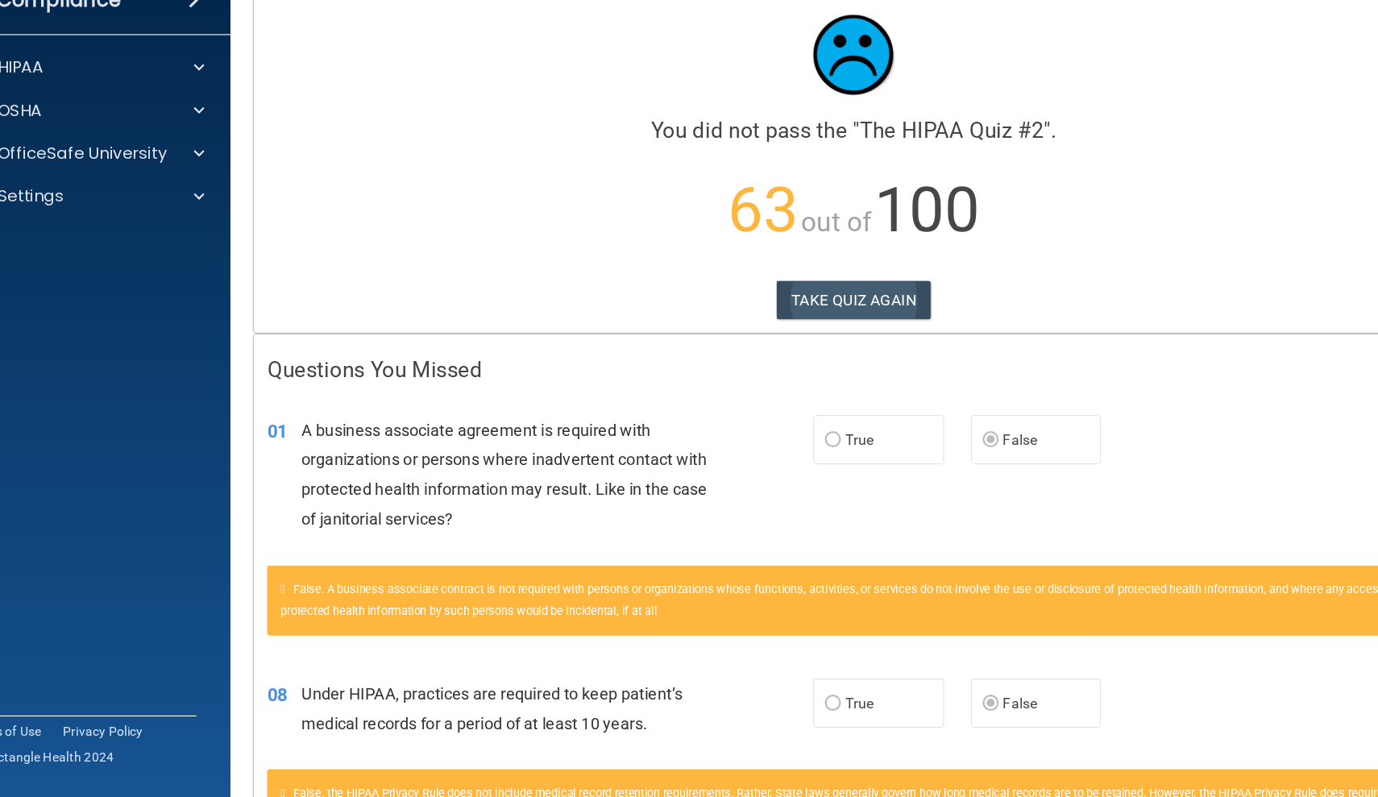
click at [806, 332] on button "TAKE QUIZ AGAIN" at bounding box center [818, 349] width 139 height 35
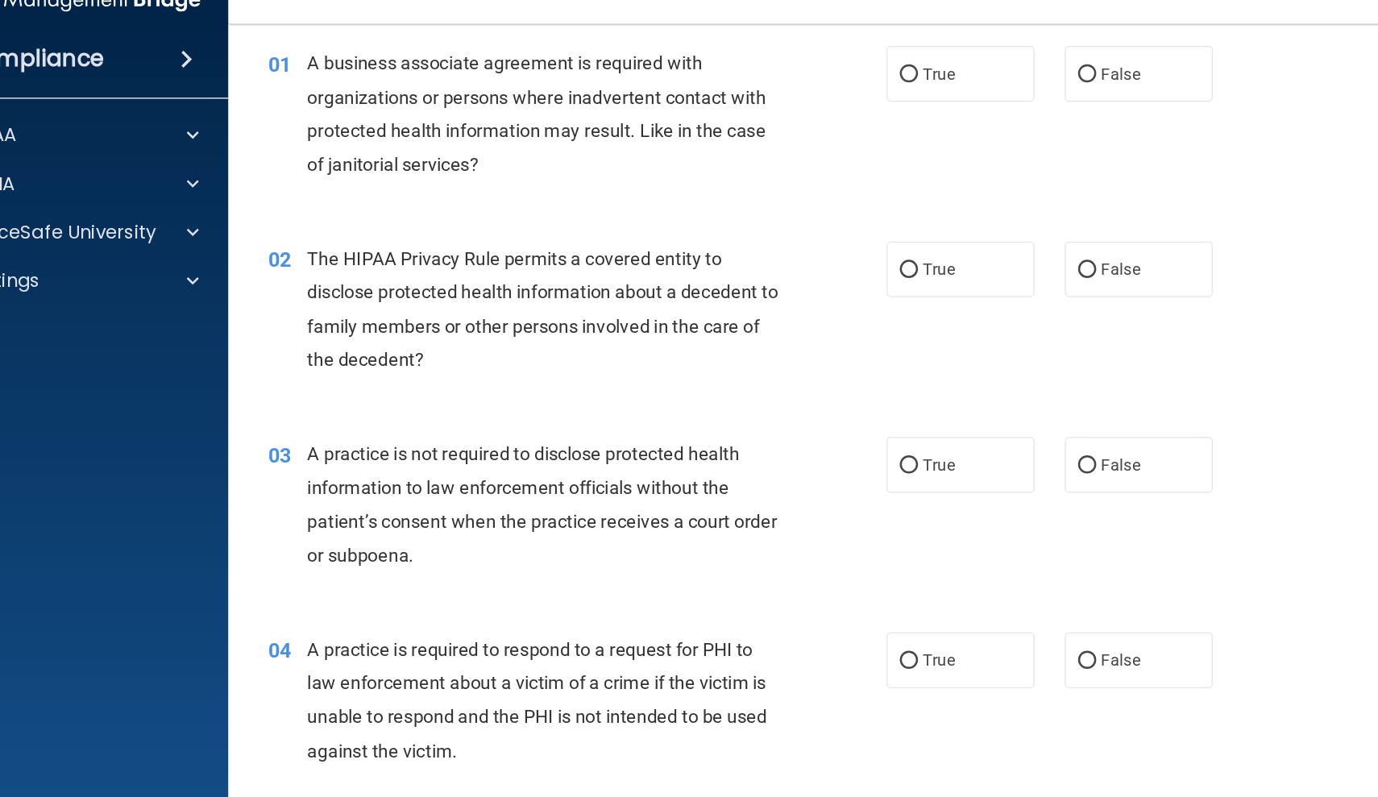
scroll to position [55, 0]
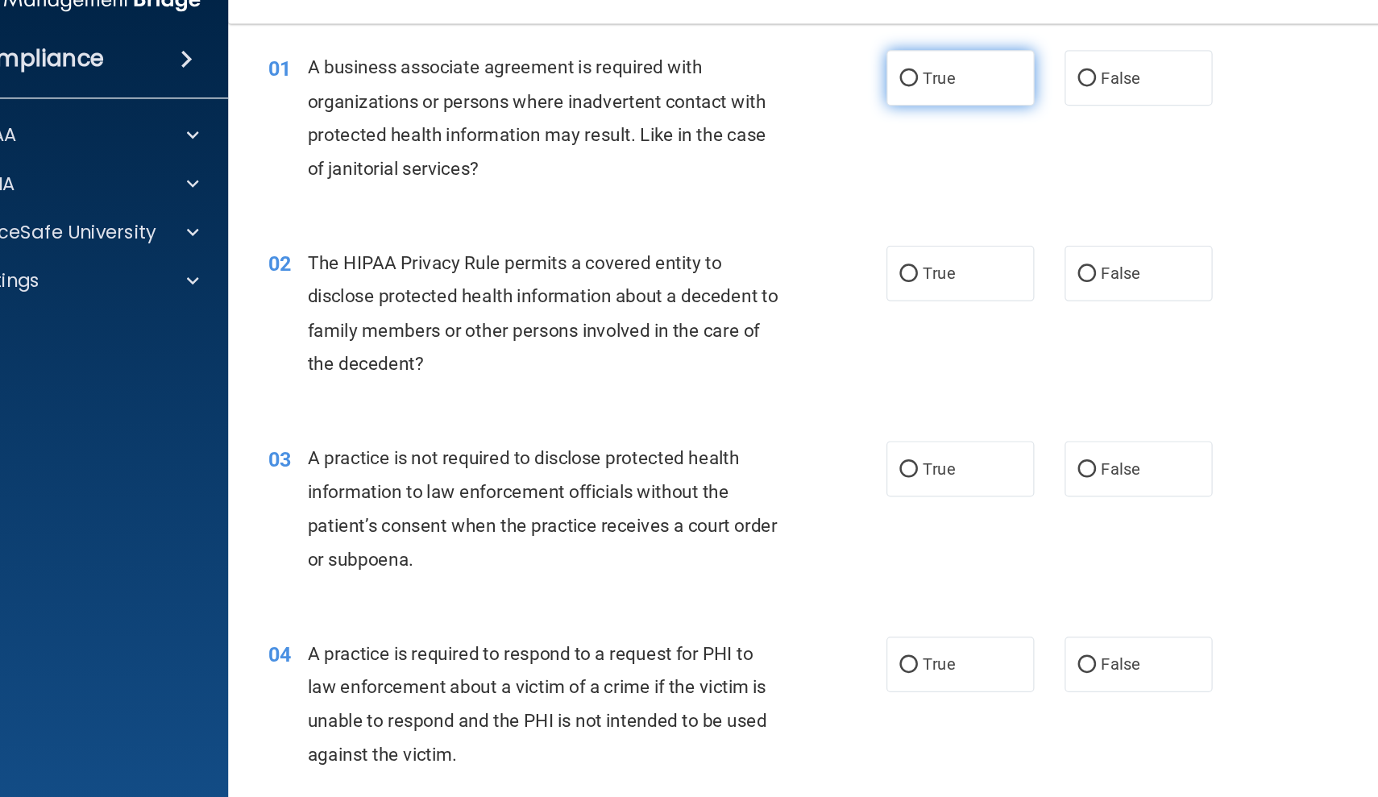
click at [782, 80] on label "True" at bounding box center [841, 95] width 118 height 44
click at [792, 89] on input "True" at bounding box center [799, 95] width 15 height 12
radio input "true"
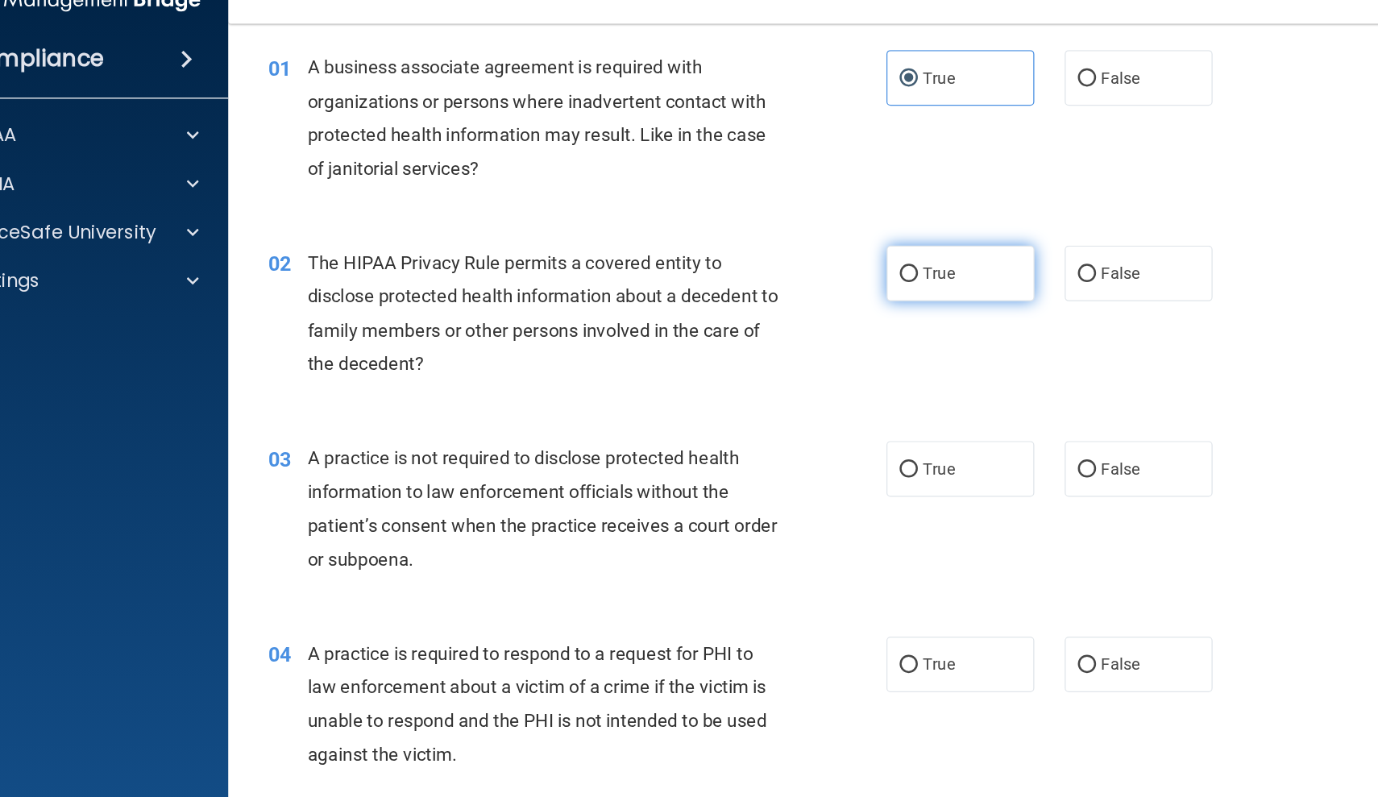
click at [782, 228] on label "True" at bounding box center [841, 250] width 118 height 44
click at [792, 245] on input "True" at bounding box center [799, 251] width 15 height 12
radio input "true"
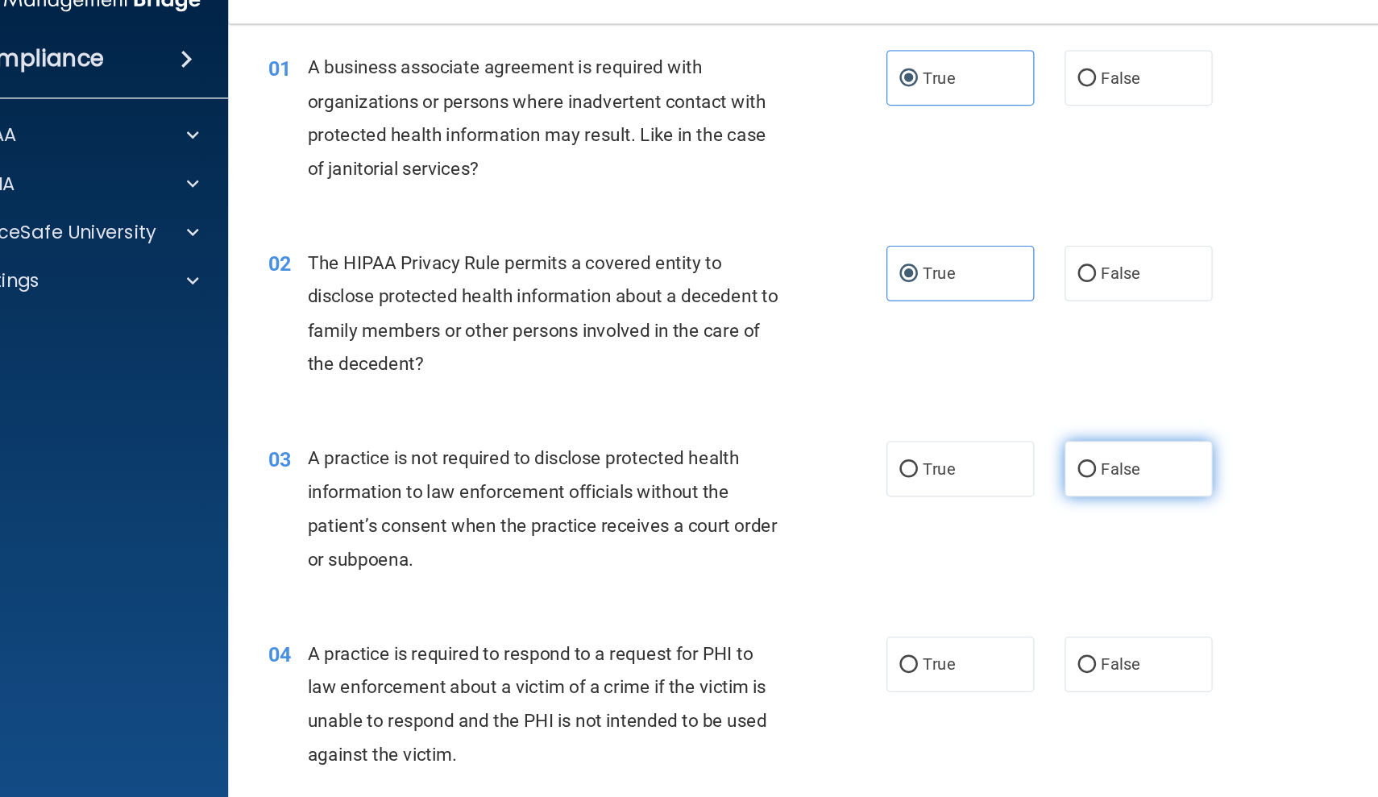
click at [952, 398] on span "False" at bounding box center [967, 405] width 31 height 15
click at [934, 400] on input "False" at bounding box center [941, 406] width 15 height 12
radio input "true"
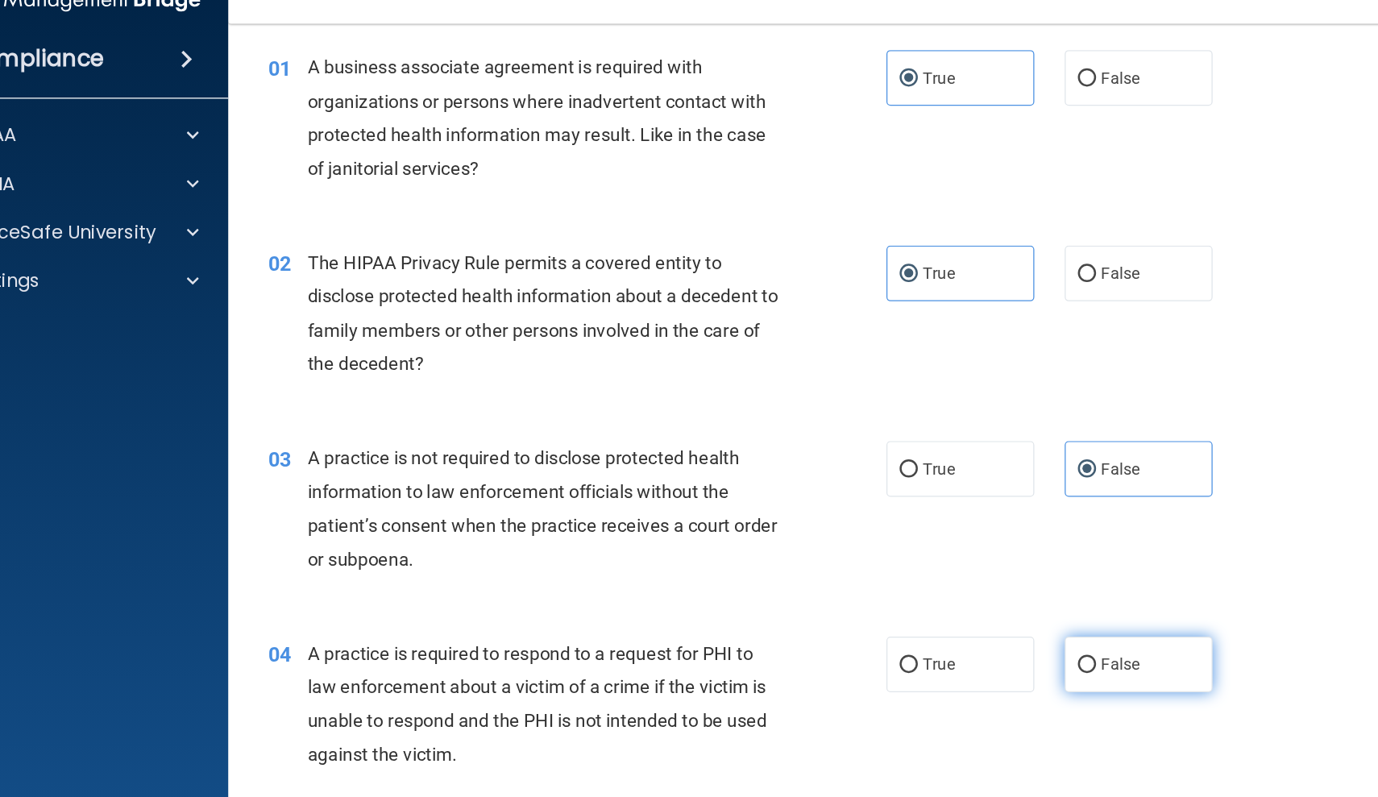
click at [923, 546] on label "False" at bounding box center [982, 561] width 118 height 44
click at [934, 556] on input "False" at bounding box center [941, 562] width 15 height 12
radio input "true"
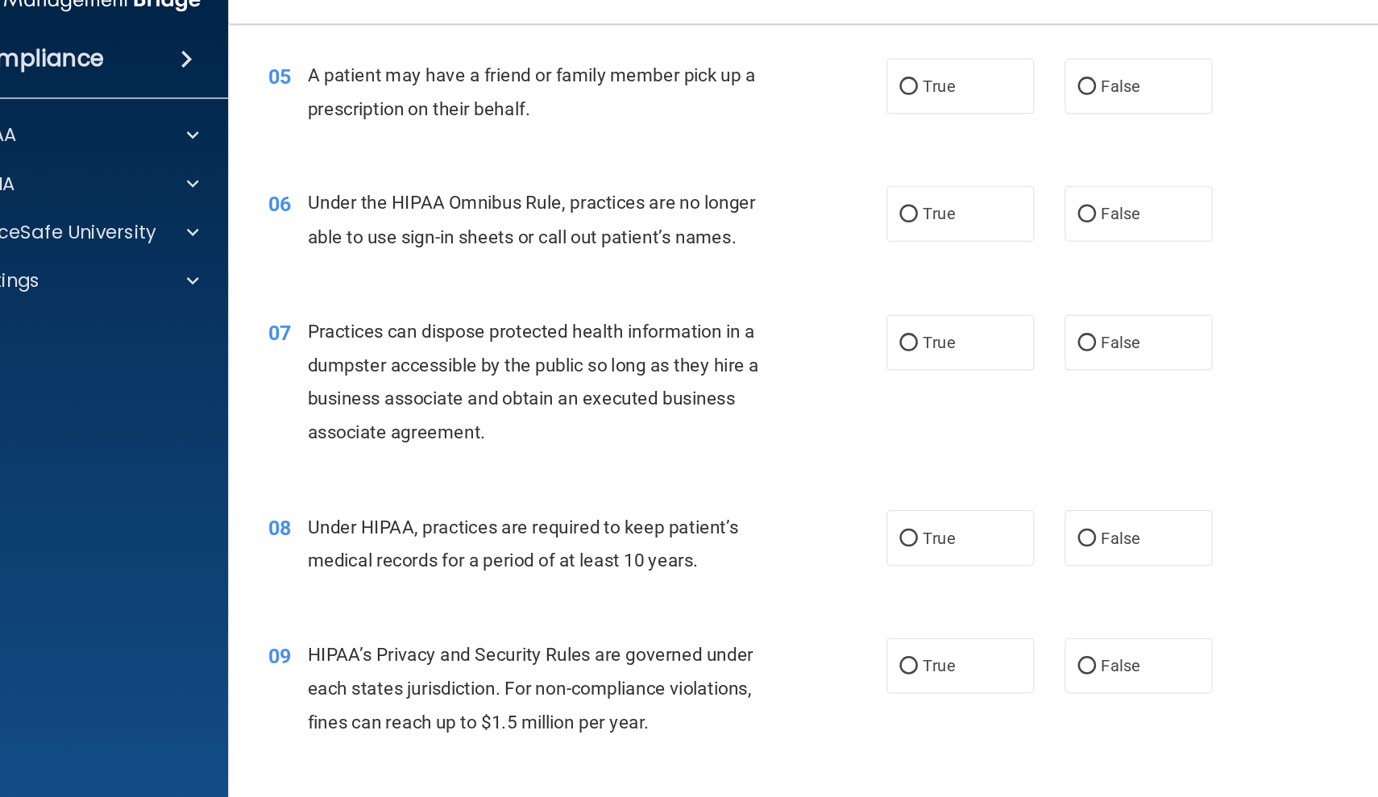
scroll to position [670, 0]
click at [785, 80] on label "True" at bounding box center [841, 102] width 118 height 44
click at [792, 97] on input "True" at bounding box center [799, 103] width 15 height 12
radio input "true"
click at [782, 181] on label "True" at bounding box center [841, 203] width 118 height 44
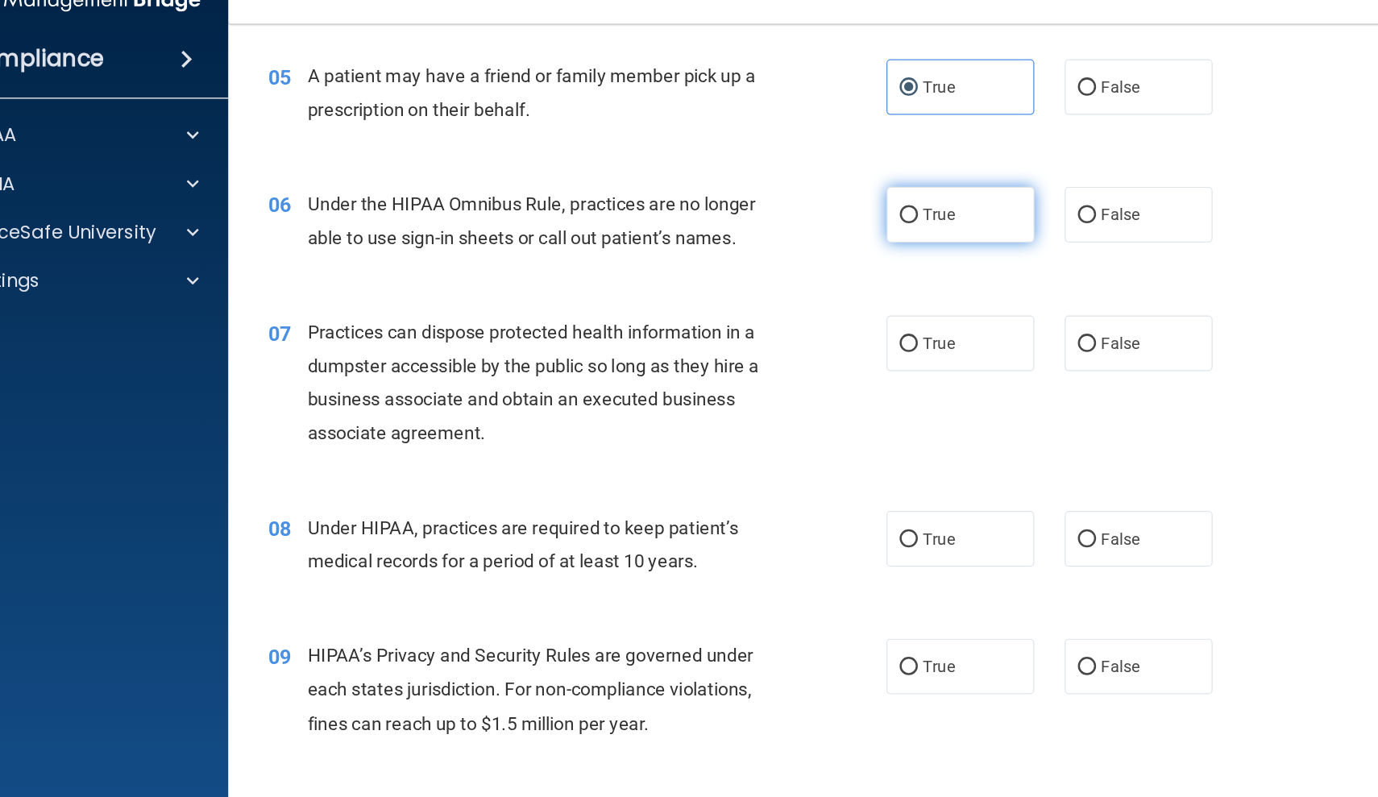
click at [792, 198] on input "True" at bounding box center [799, 204] width 15 height 12
radio input "true"
click at [923, 284] on label "False" at bounding box center [982, 306] width 118 height 44
click at [934, 301] on input "False" at bounding box center [941, 307] width 15 height 12
radio input "true"
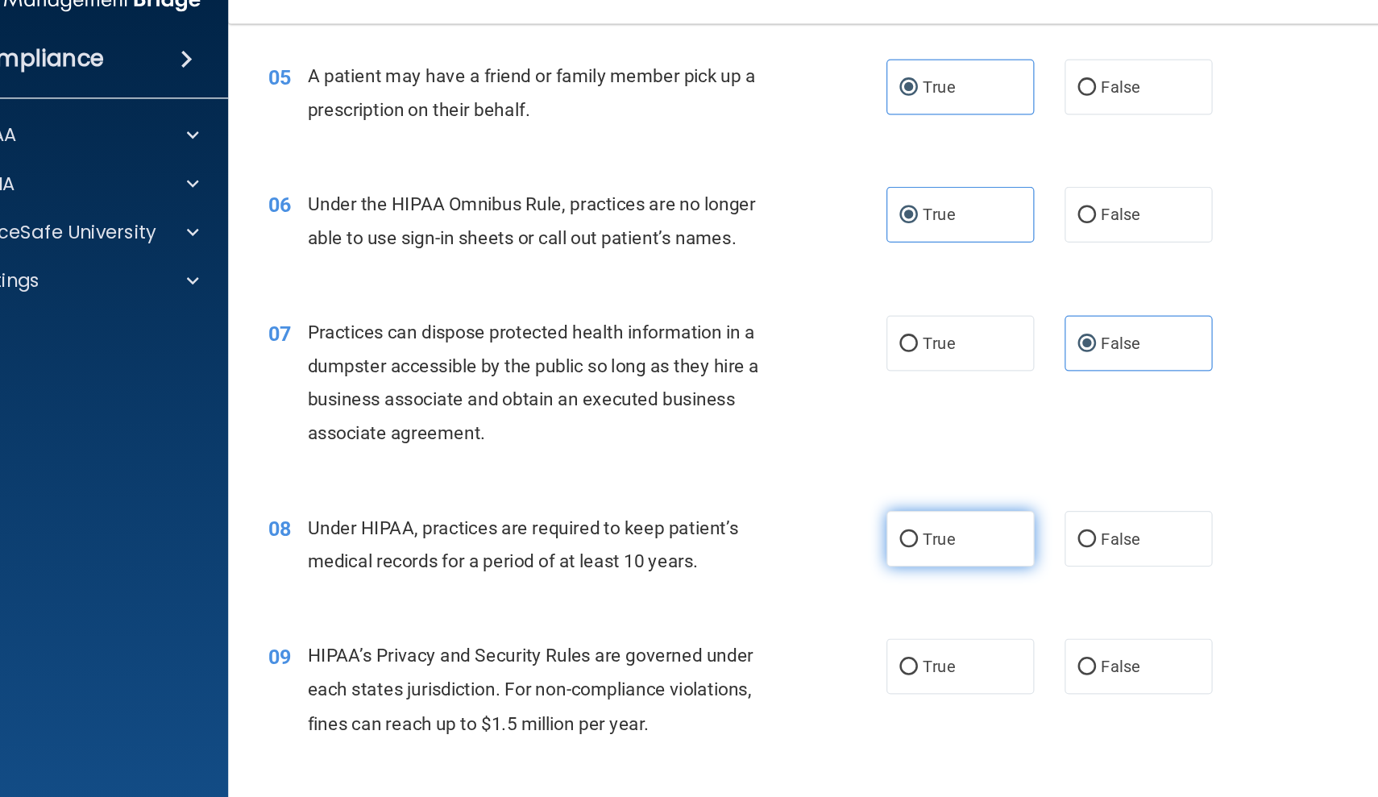
click at [782, 439] on label "True" at bounding box center [841, 461] width 118 height 44
click at [792, 456] on input "True" at bounding box center [799, 462] width 15 height 12
radio input "true"
click at [923, 541] on label "False" at bounding box center [982, 563] width 118 height 44
click at [934, 558] on input "False" at bounding box center [941, 564] width 15 height 12
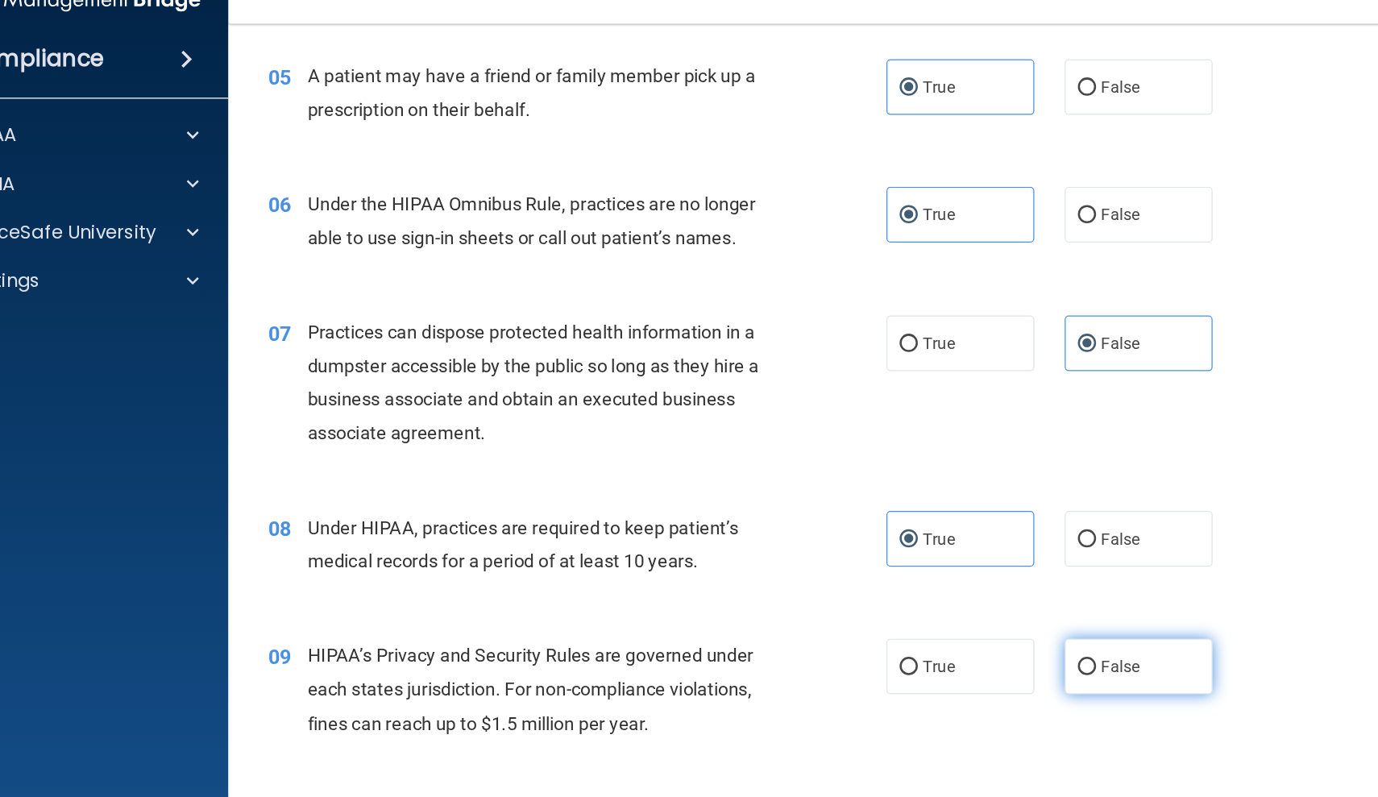
radio input "true"
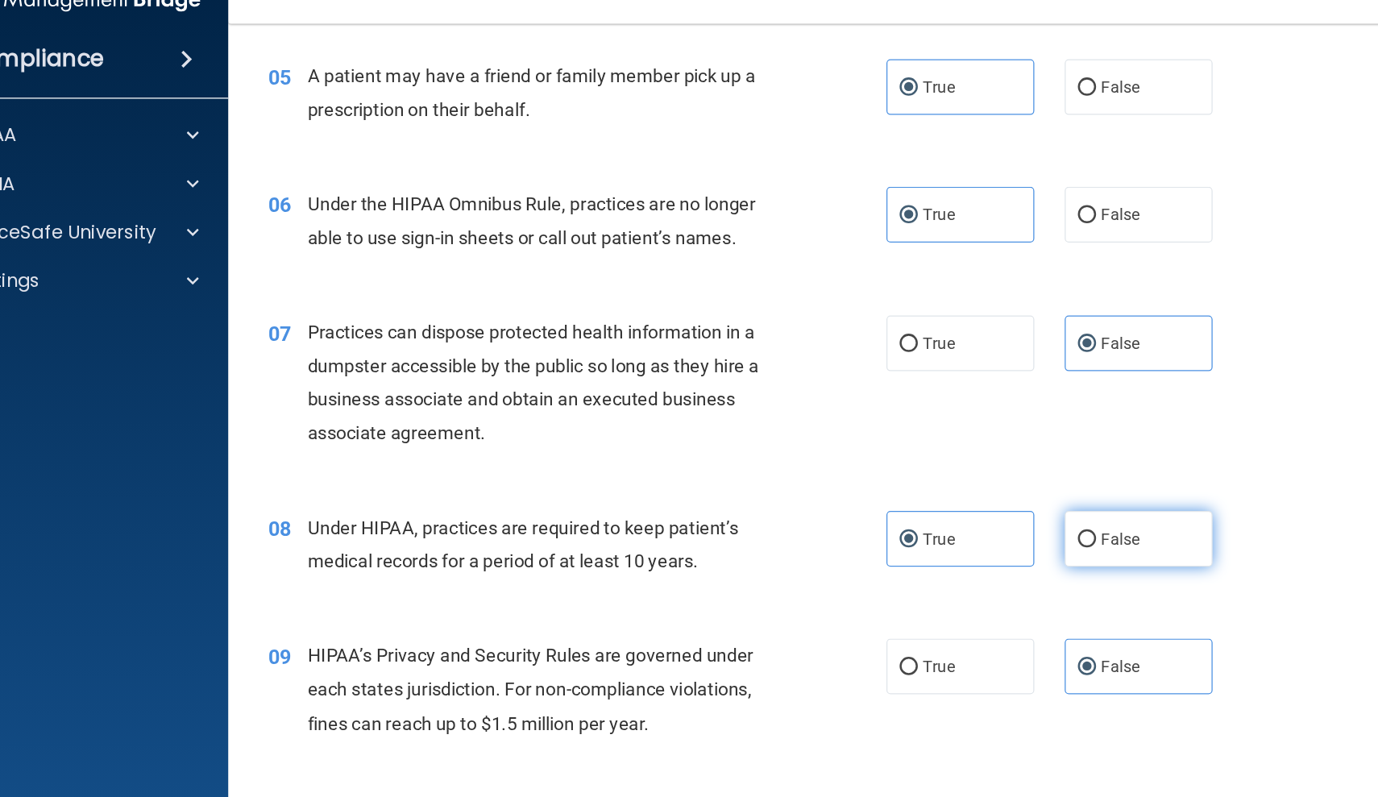
click at [926, 439] on label "False" at bounding box center [982, 461] width 118 height 44
click at [934, 456] on input "False" at bounding box center [941, 462] width 15 height 12
radio input "true"
radio input "false"
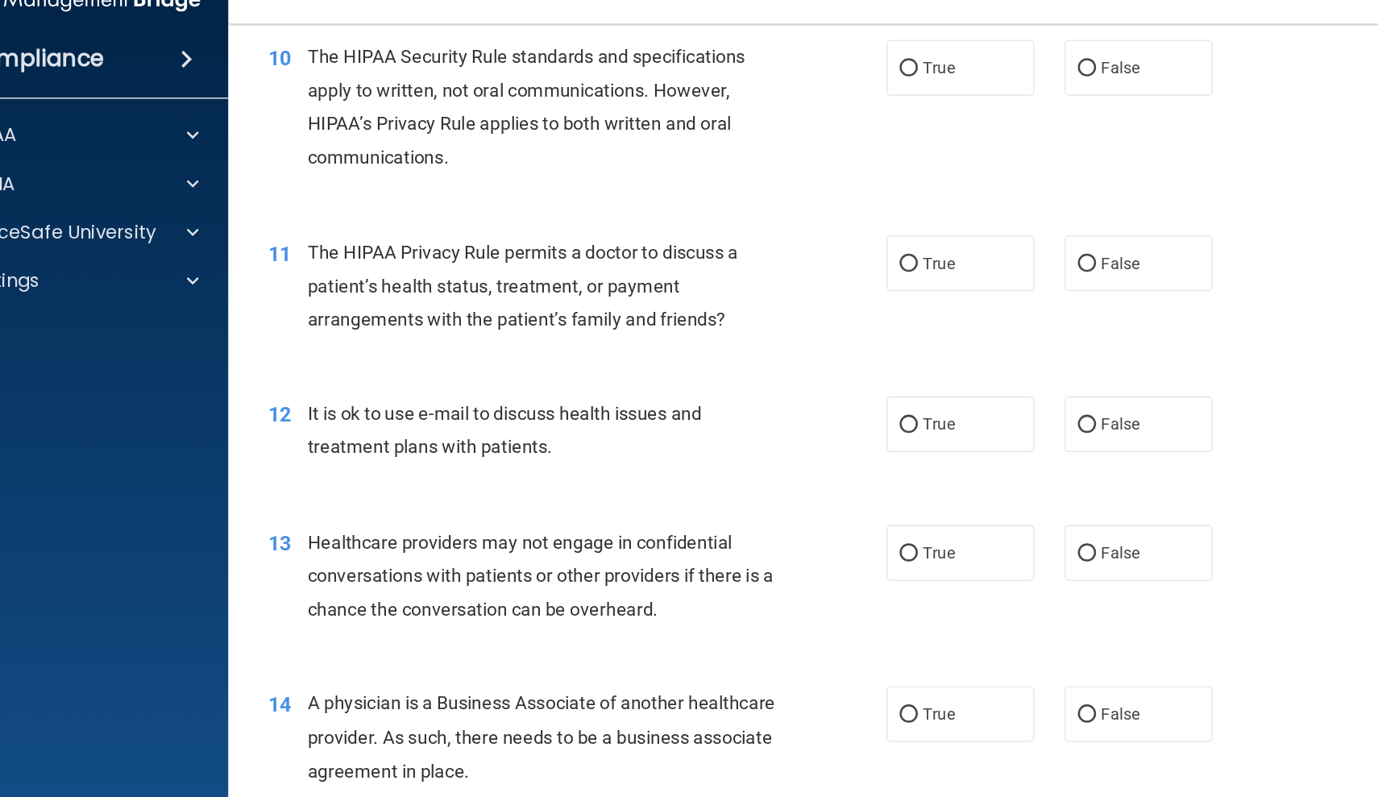
scroll to position [1276, 0]
click at [952, 78] on span "False" at bounding box center [967, 85] width 31 height 15
click at [934, 81] on input "False" at bounding box center [941, 87] width 15 height 12
radio input "true"
click at [782, 219] on label "True" at bounding box center [841, 241] width 118 height 44
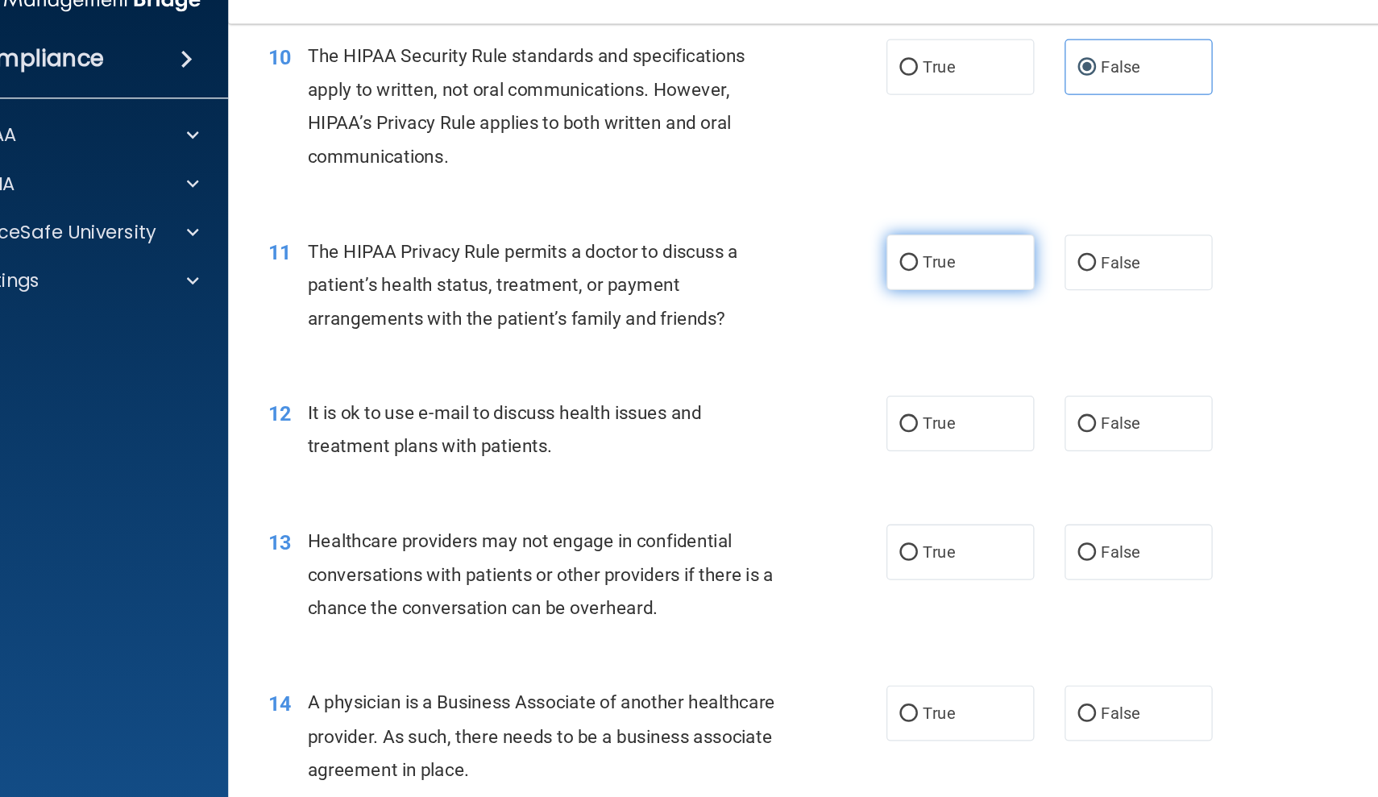
click at [792, 236] on input "True" at bounding box center [799, 242] width 15 height 12
radio input "true"
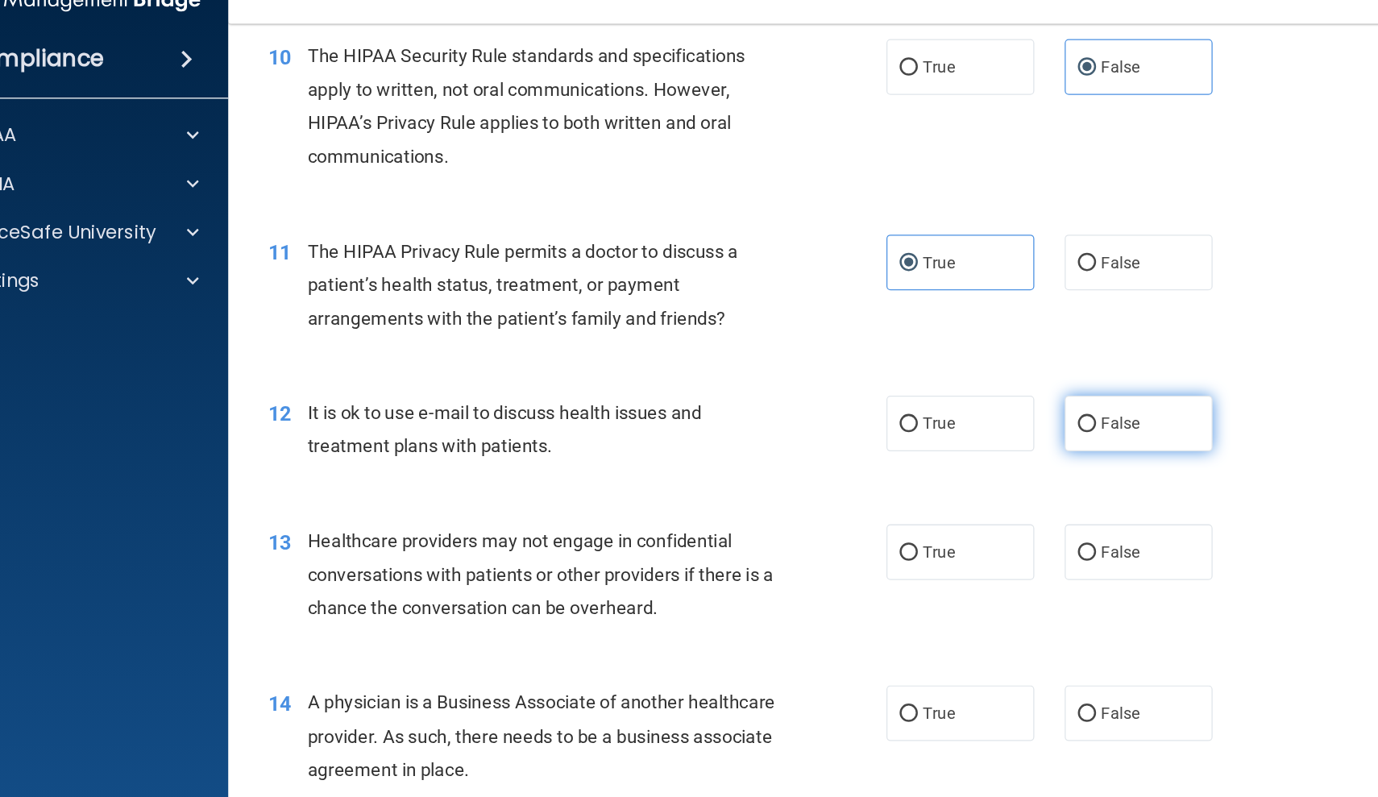
click at [952, 362] on span "False" at bounding box center [967, 369] width 31 height 15
click at [934, 364] on input "False" at bounding box center [941, 370] width 15 height 12
radio input "true"
click at [784, 450] on label "True" at bounding box center [841, 472] width 118 height 44
click at [792, 467] on input "True" at bounding box center [799, 473] width 15 height 12
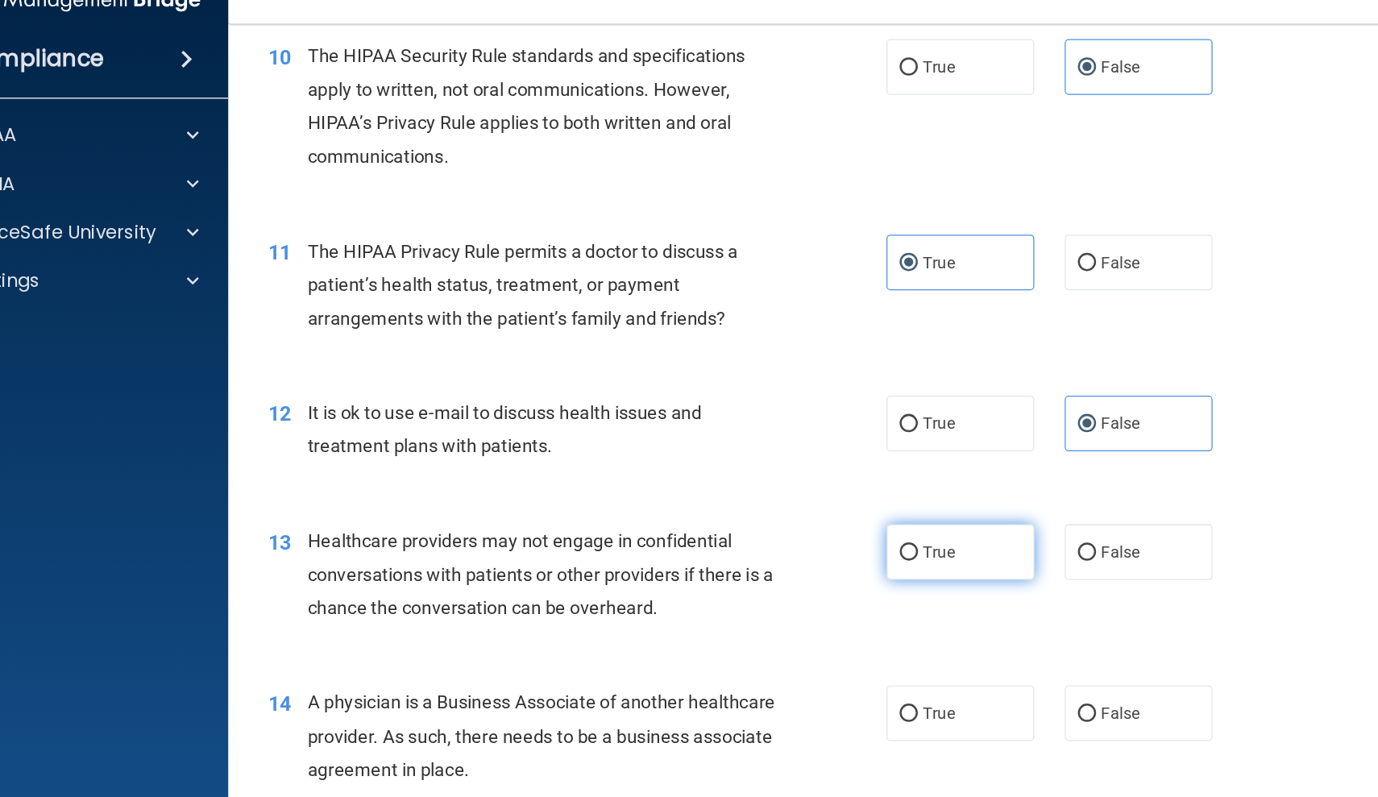
radio input "true"
click at [782, 578] on label "True" at bounding box center [841, 600] width 118 height 44
click at [792, 595] on input "True" at bounding box center [799, 601] width 15 height 12
radio input "true"
click at [811, 362] on span "True" at bounding box center [823, 369] width 25 height 15
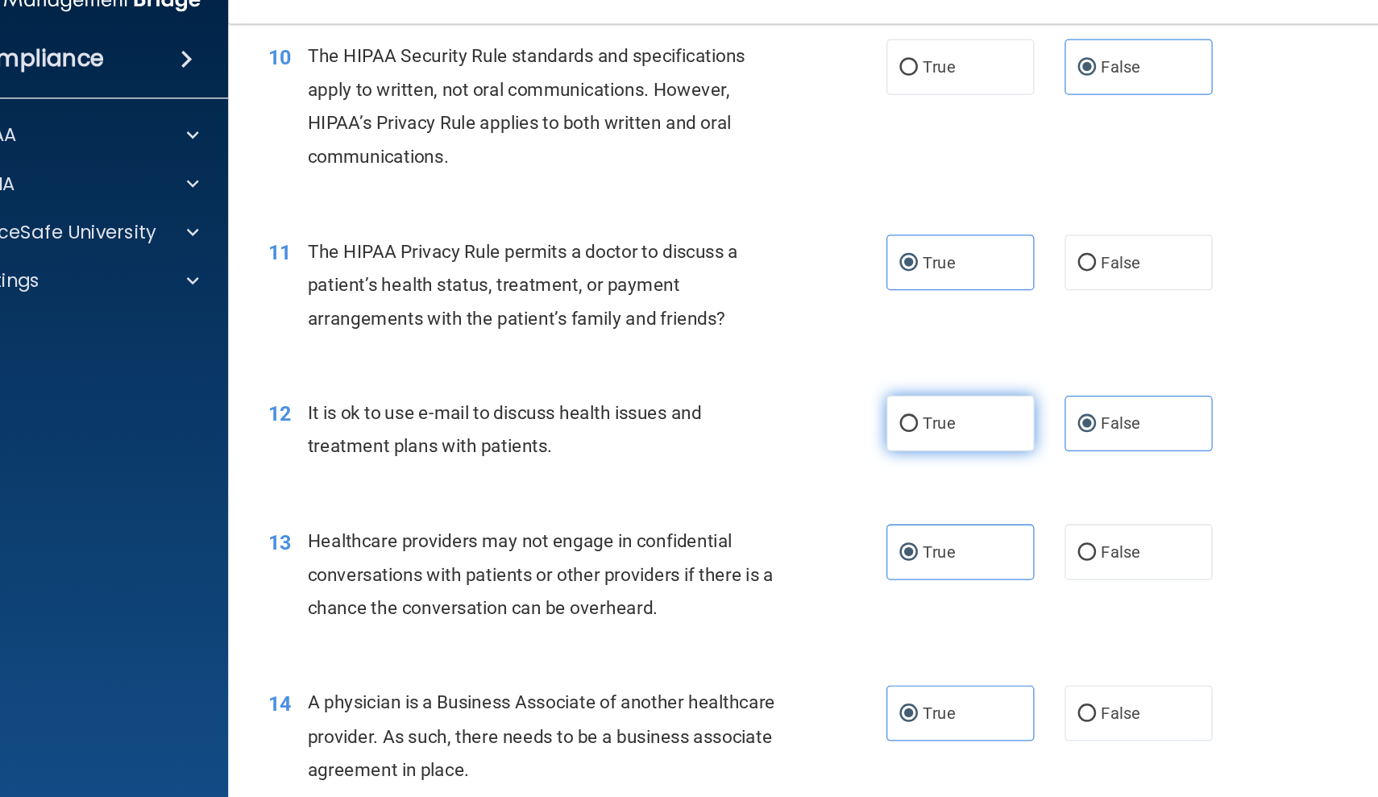
click at [792, 364] on input "True" at bounding box center [799, 370] width 15 height 12
radio input "true"
radio input "false"
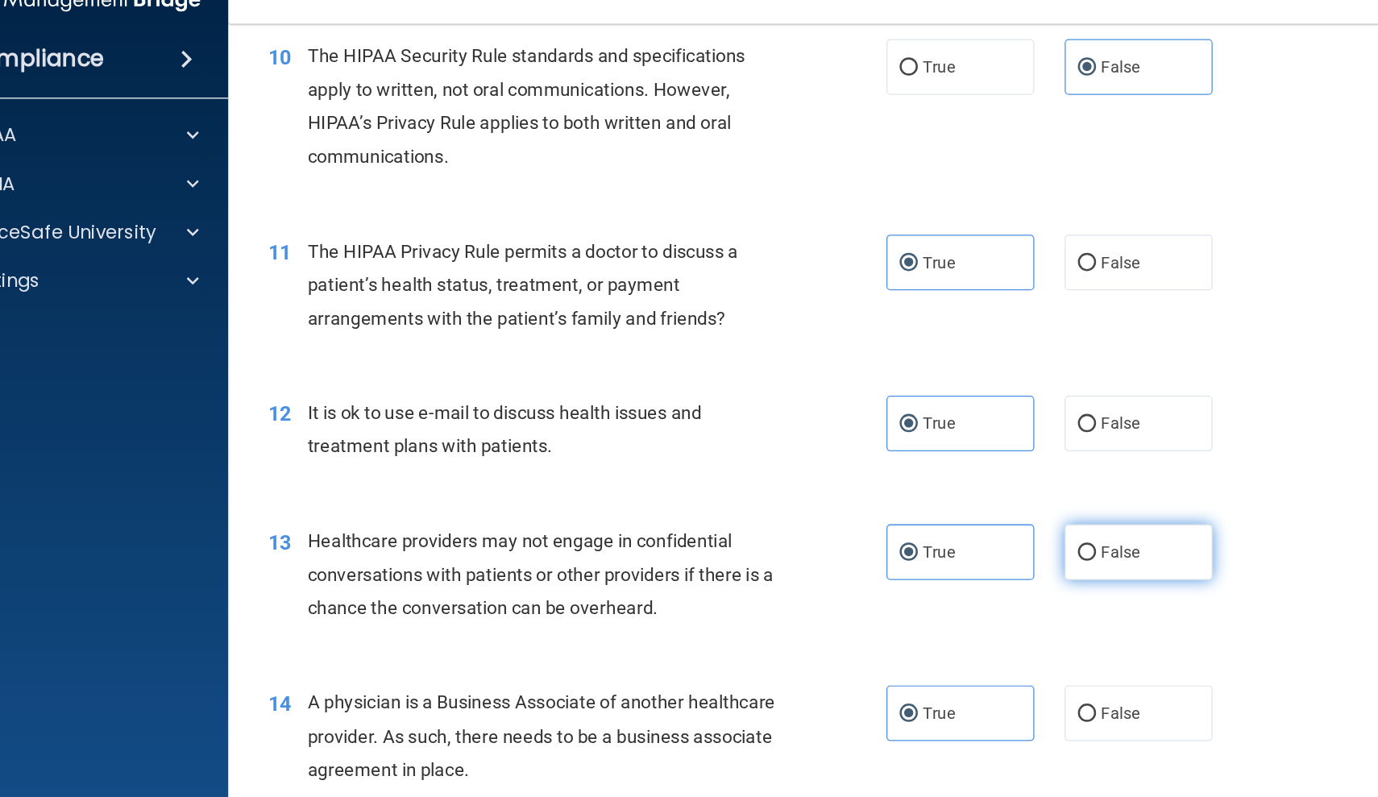
click at [939, 450] on label "False" at bounding box center [982, 472] width 118 height 44
click at [939, 467] on input "False" at bounding box center [941, 473] width 15 height 12
radio input "true"
radio input "false"
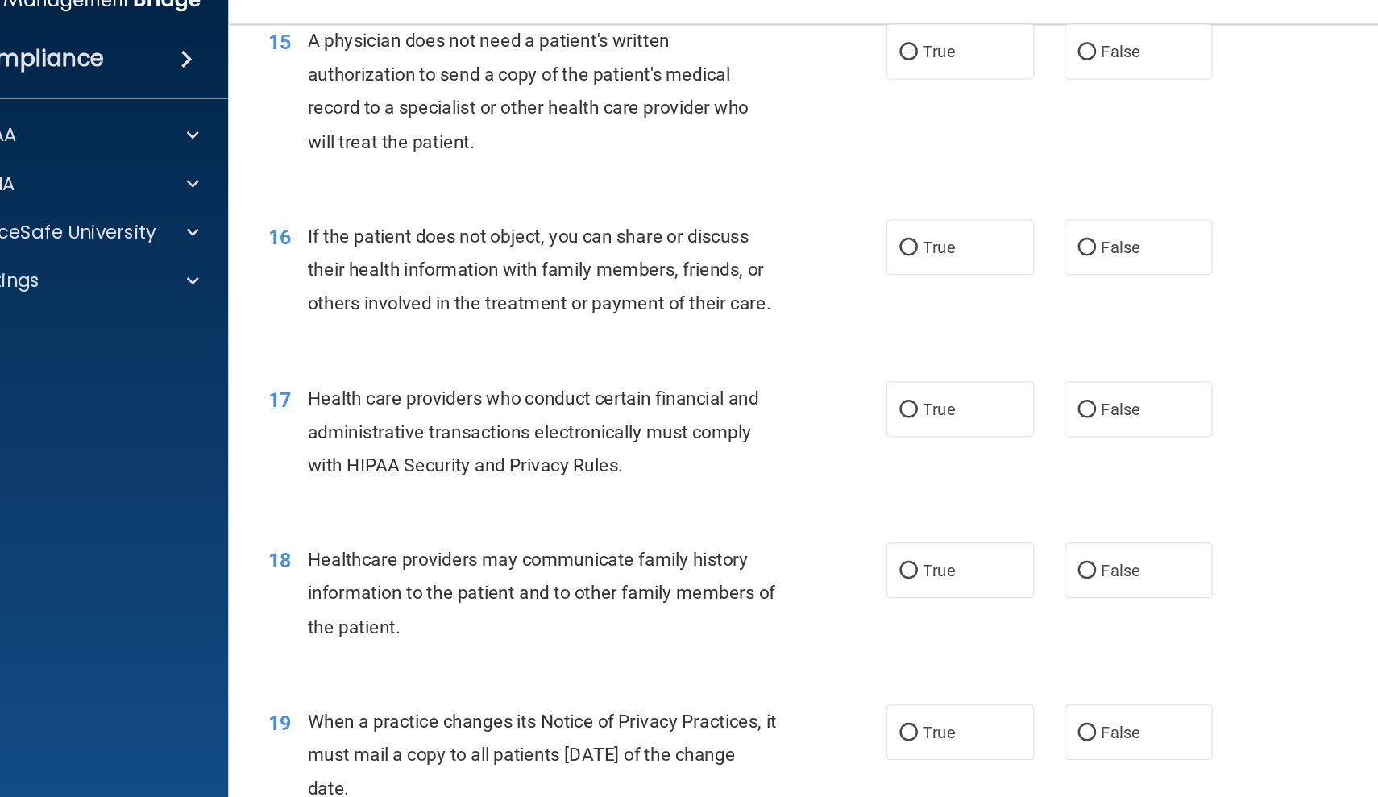
scroll to position [1924, 0]
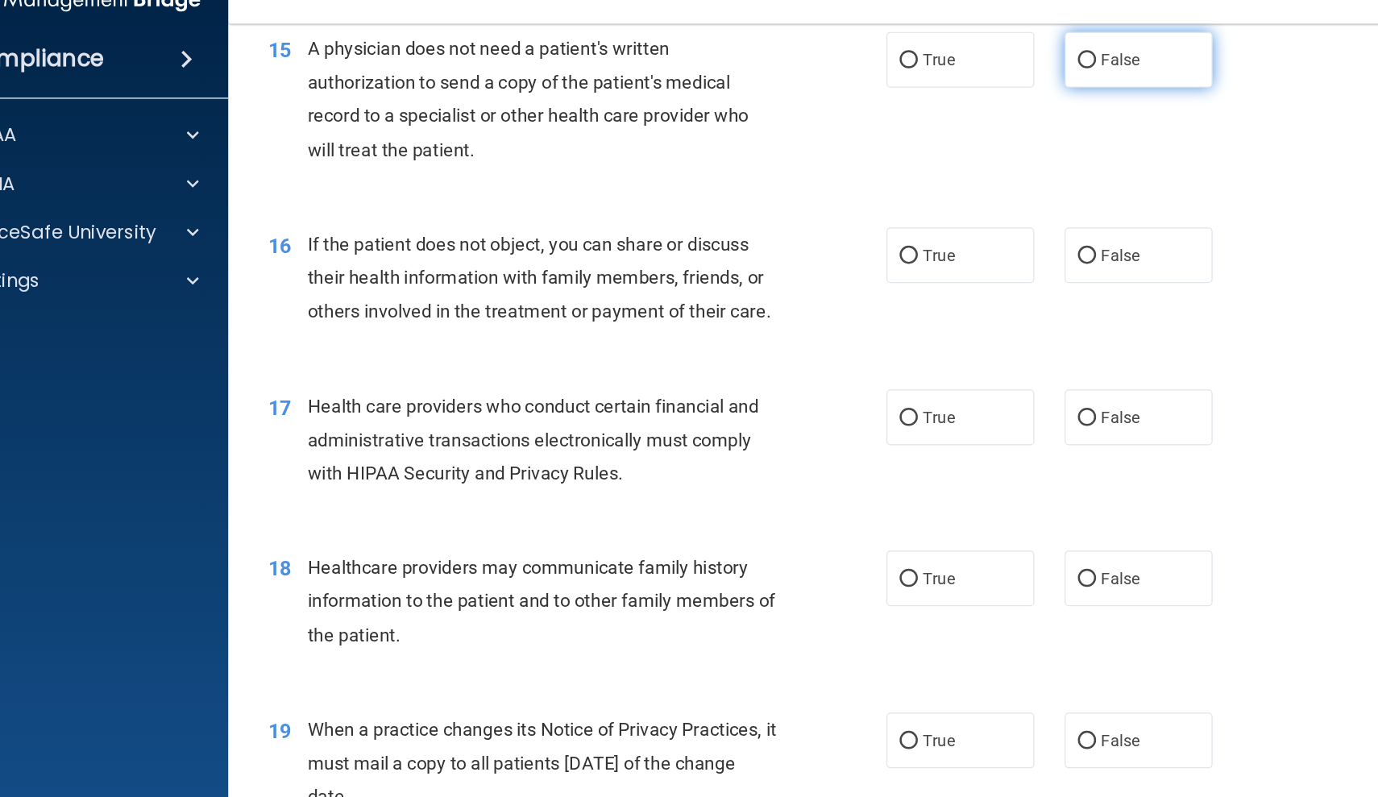
click at [923, 58] on label "False" at bounding box center [982, 80] width 118 height 44
click at [934, 75] on input "False" at bounding box center [941, 81] width 15 height 12
radio input "true"
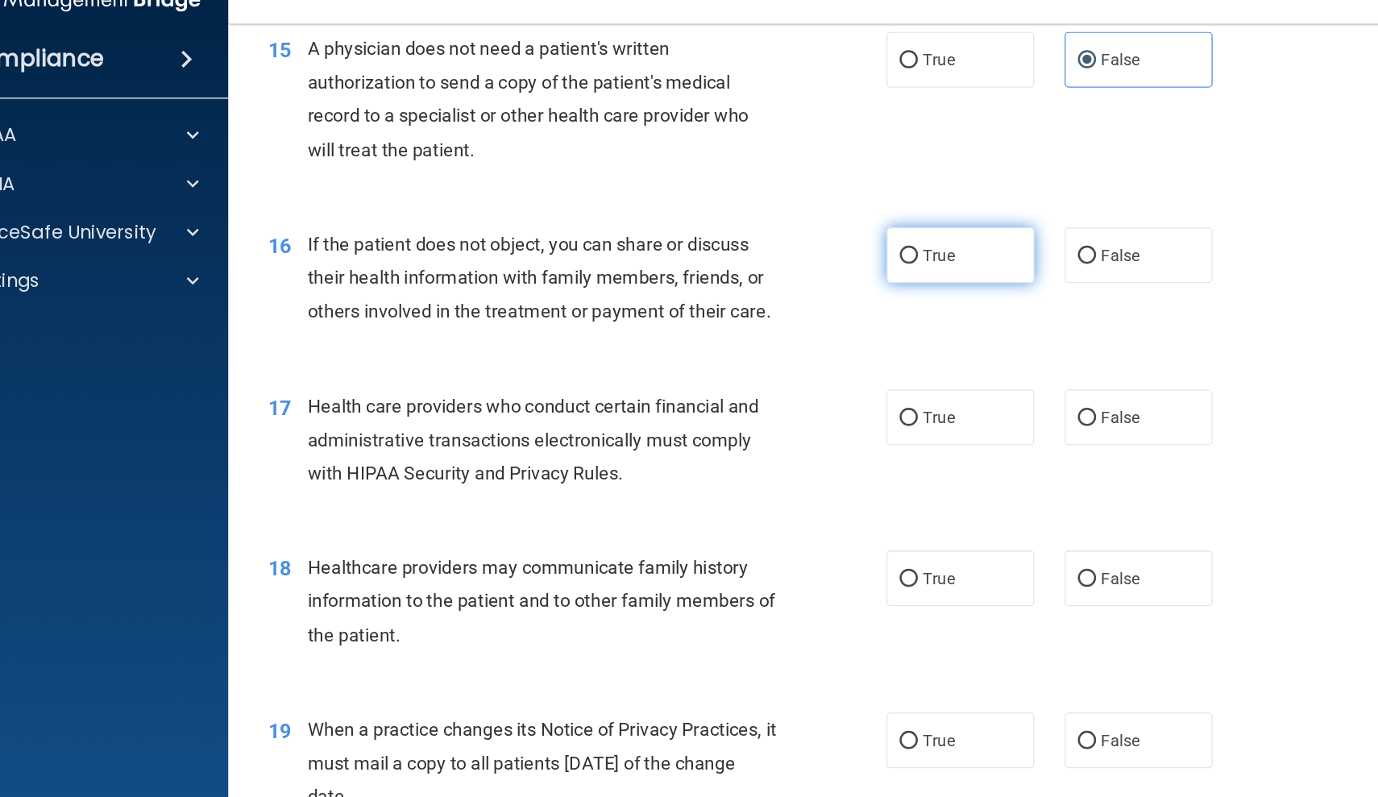
click at [782, 214] on label "True" at bounding box center [841, 236] width 118 height 44
click at [792, 230] on input "True" at bounding box center [799, 236] width 15 height 12
radio input "true"
click at [811, 357] on span "True" at bounding box center [823, 364] width 25 height 15
click at [792, 359] on input "True" at bounding box center [799, 365] width 15 height 12
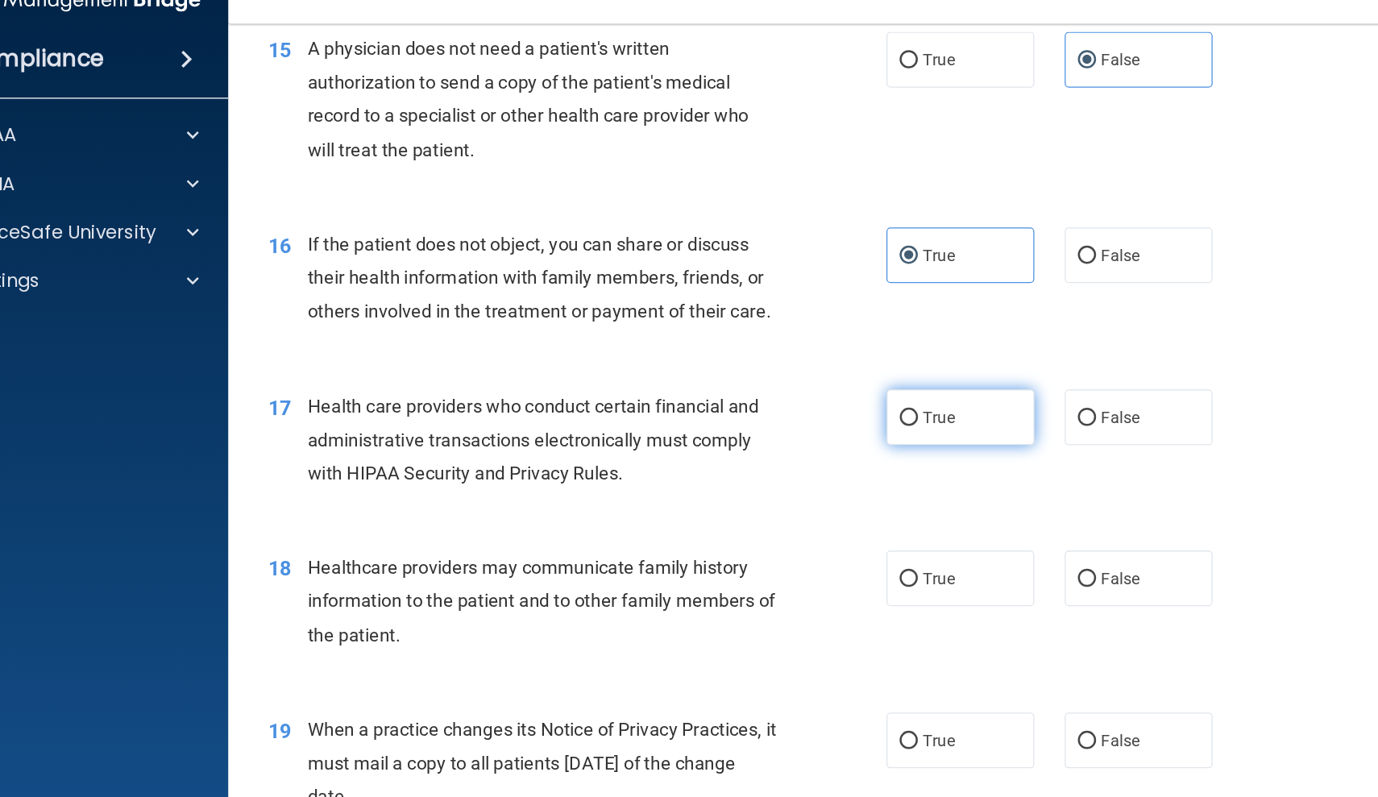
radio input "true"
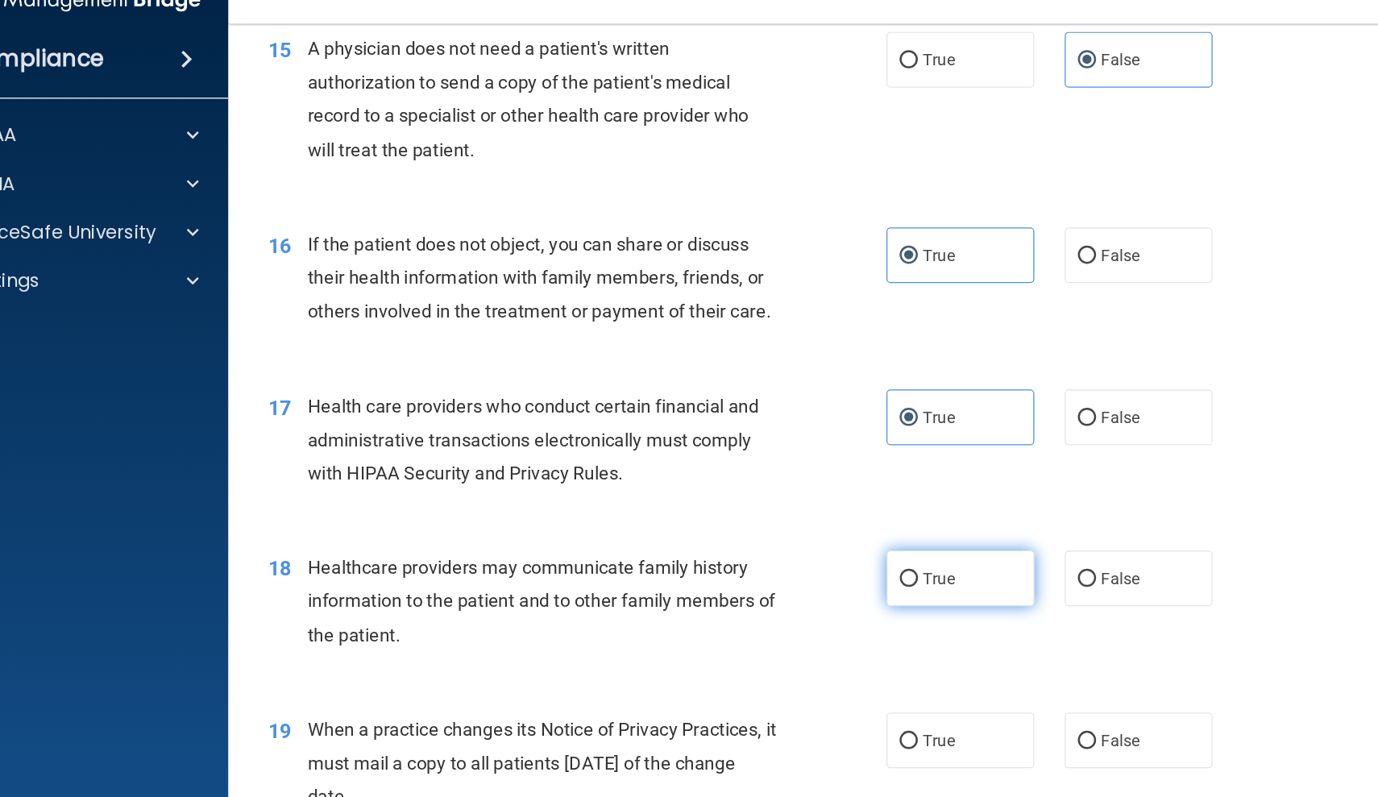
click at [811, 485] on span "True" at bounding box center [823, 492] width 25 height 15
click at [792, 488] on input "True" at bounding box center [799, 494] width 15 height 12
radio input "true"
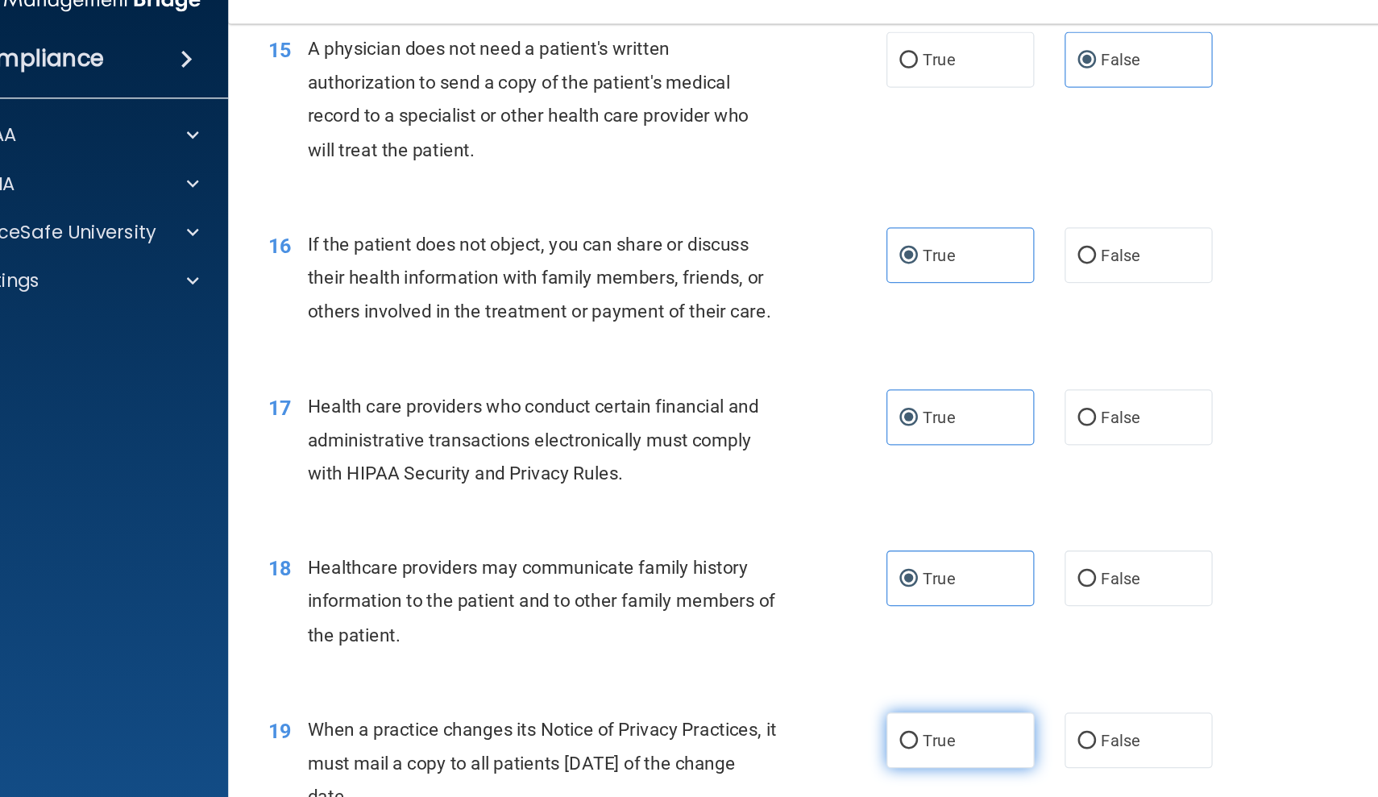
click at [782, 600] on label "True" at bounding box center [841, 622] width 118 height 44
click at [792, 616] on input "True" at bounding box center [799, 622] width 15 height 12
radio input "true"
click at [782, 58] on label "True" at bounding box center [841, 80] width 118 height 44
click at [792, 75] on input "True" at bounding box center [799, 81] width 15 height 12
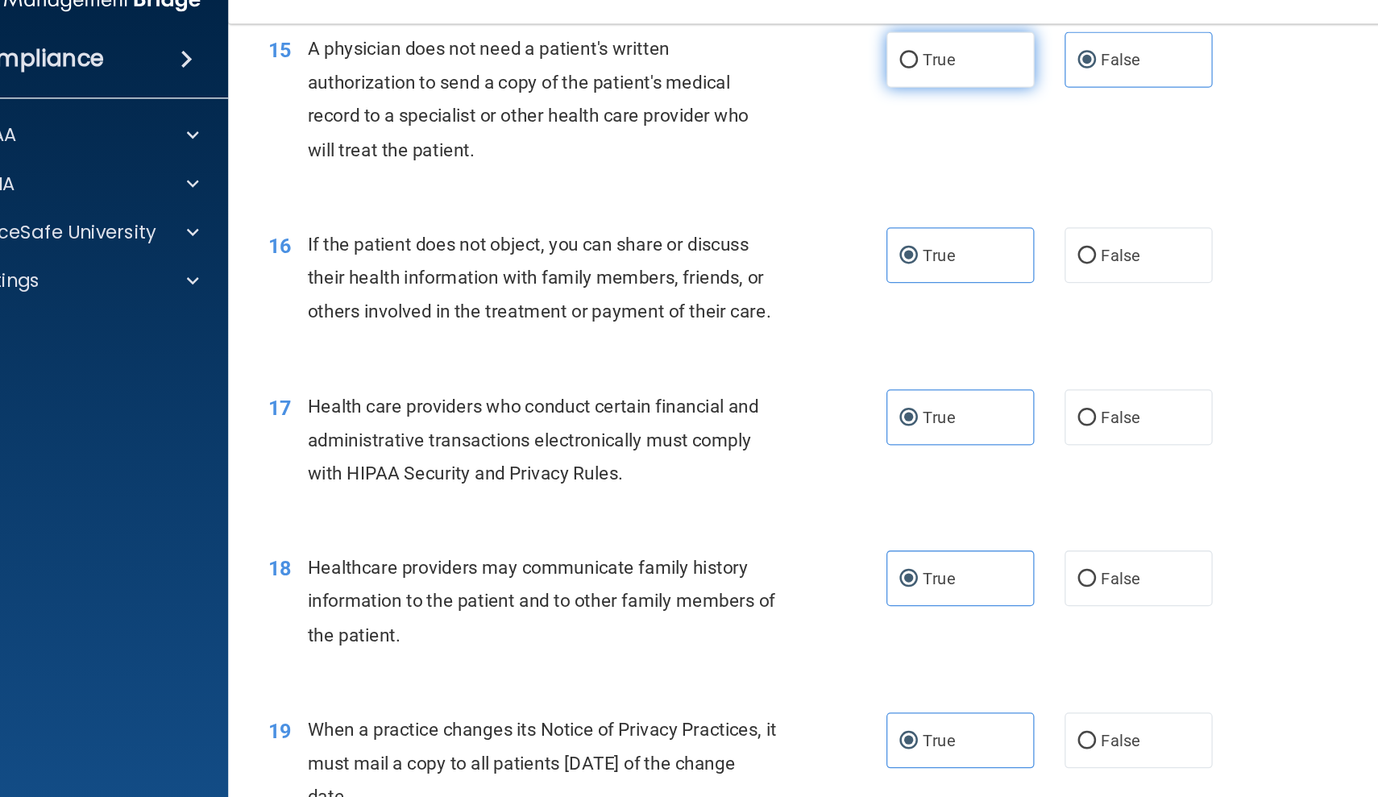
radio input "true"
radio input "false"
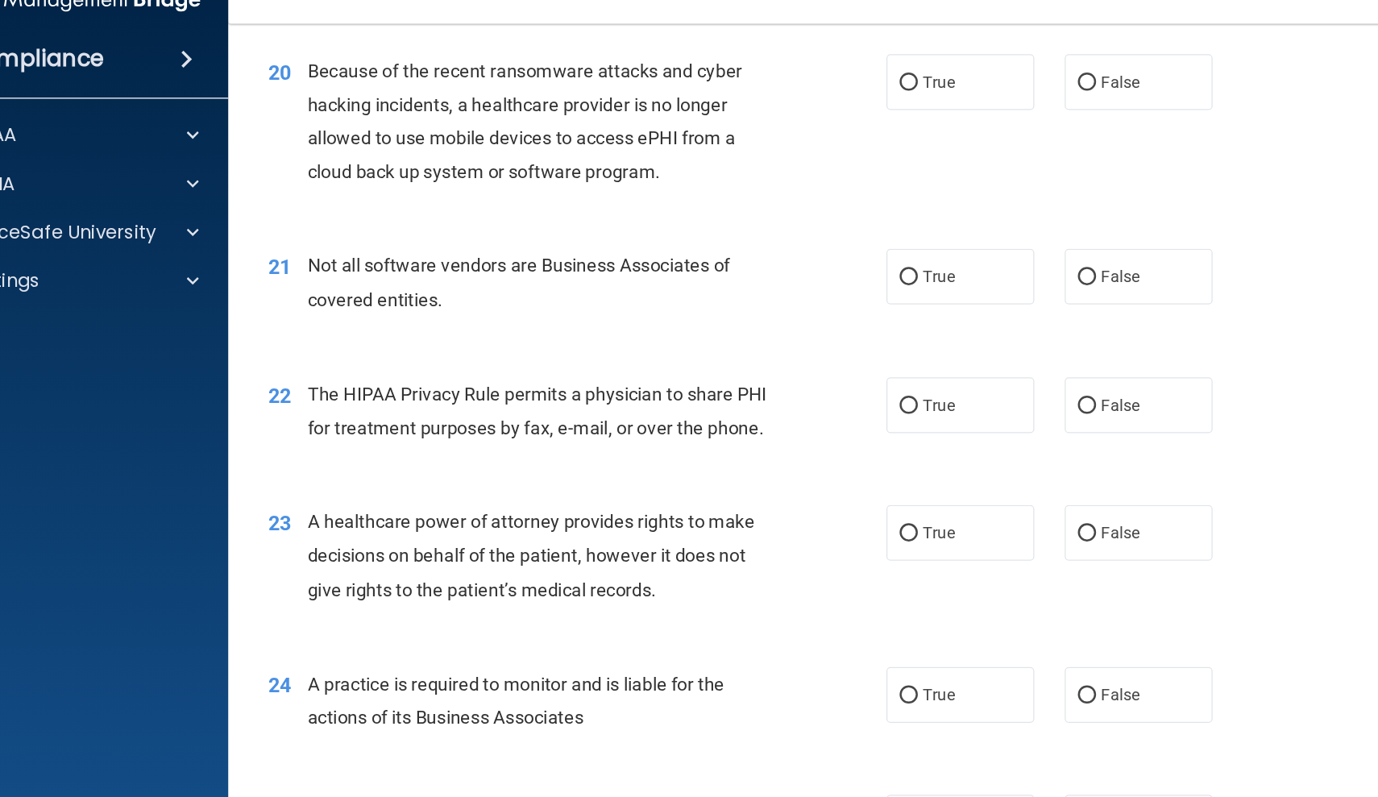
scroll to position [2575, 0]
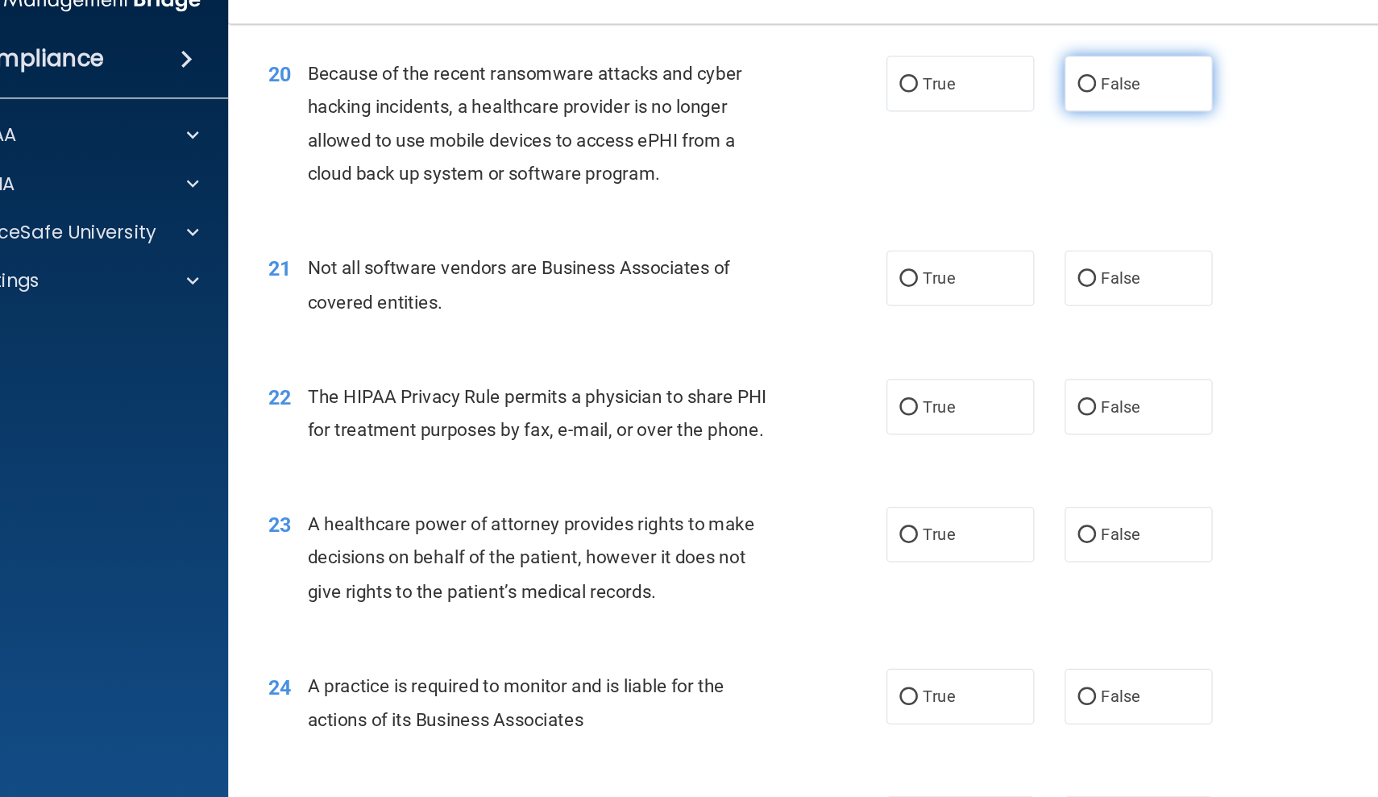
click at [952, 92] on span "False" at bounding box center [967, 99] width 31 height 15
click at [934, 94] on input "False" at bounding box center [941, 100] width 15 height 12
radio input "true"
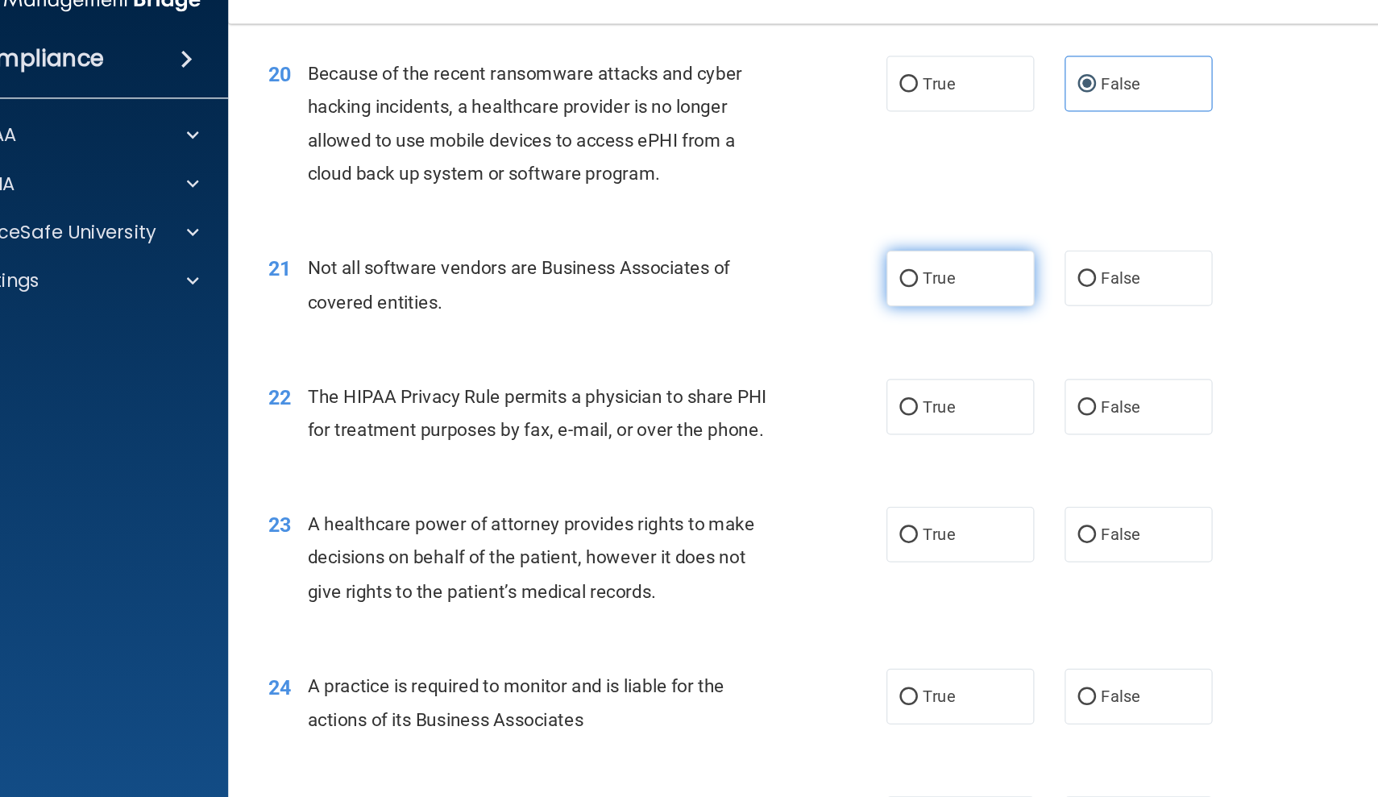
click at [782, 232] on label "True" at bounding box center [841, 254] width 118 height 44
click at [792, 249] on input "True" at bounding box center [799, 255] width 15 height 12
radio input "true"
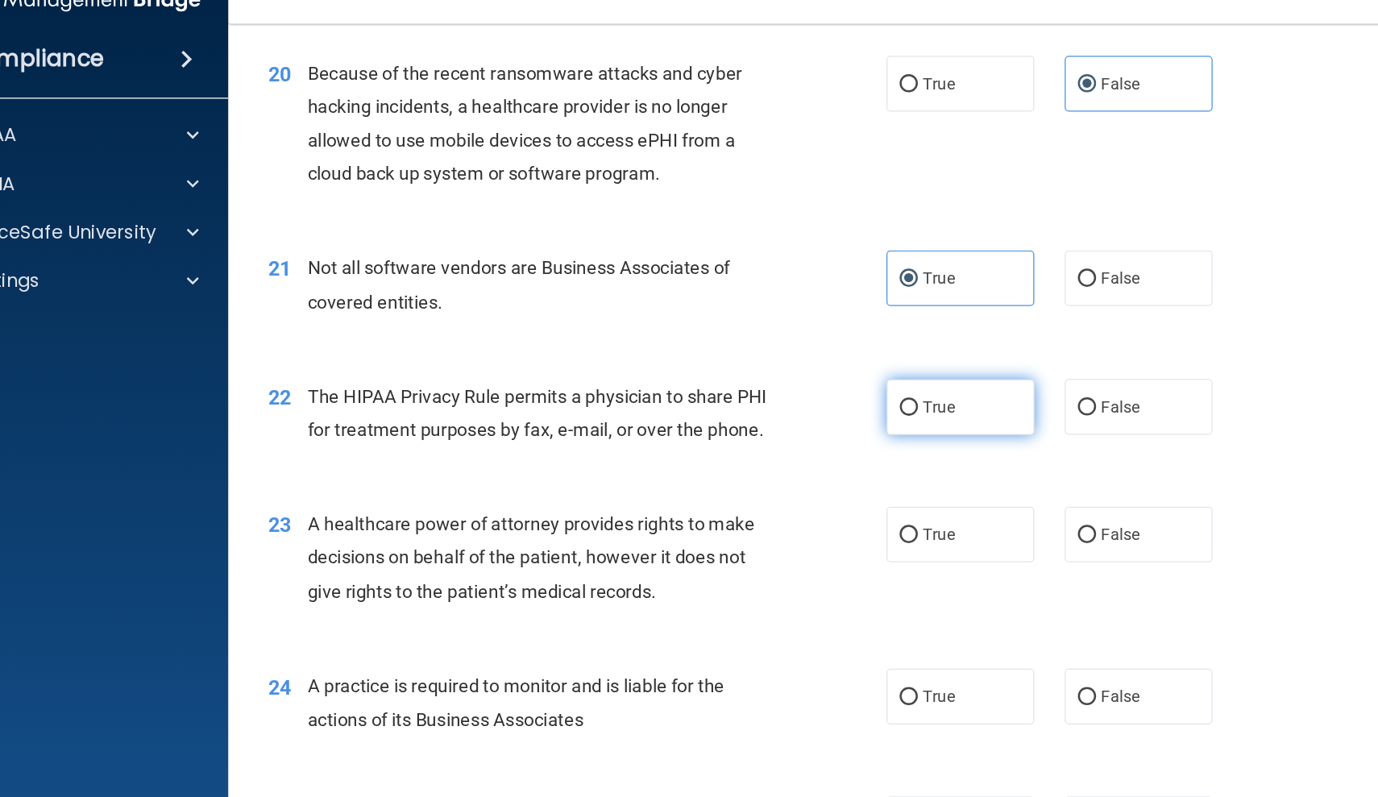
click at [782, 334] on label "True" at bounding box center [841, 356] width 118 height 44
click at [792, 351] on input "True" at bounding box center [799, 357] width 15 height 12
radio input "true"
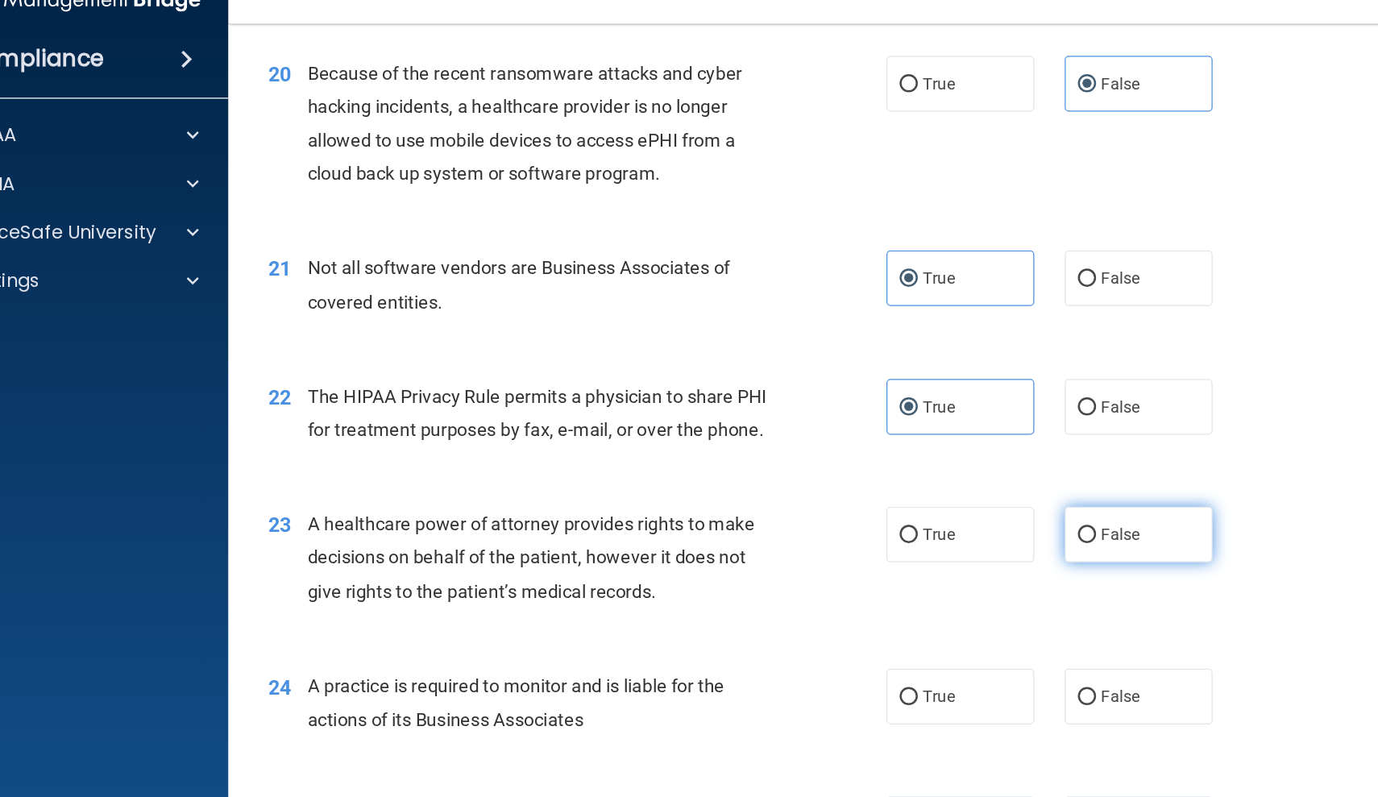
click at [952, 450] on span "False" at bounding box center [967, 457] width 31 height 15
click at [934, 453] on input "False" at bounding box center [941, 459] width 15 height 12
radio input "true"
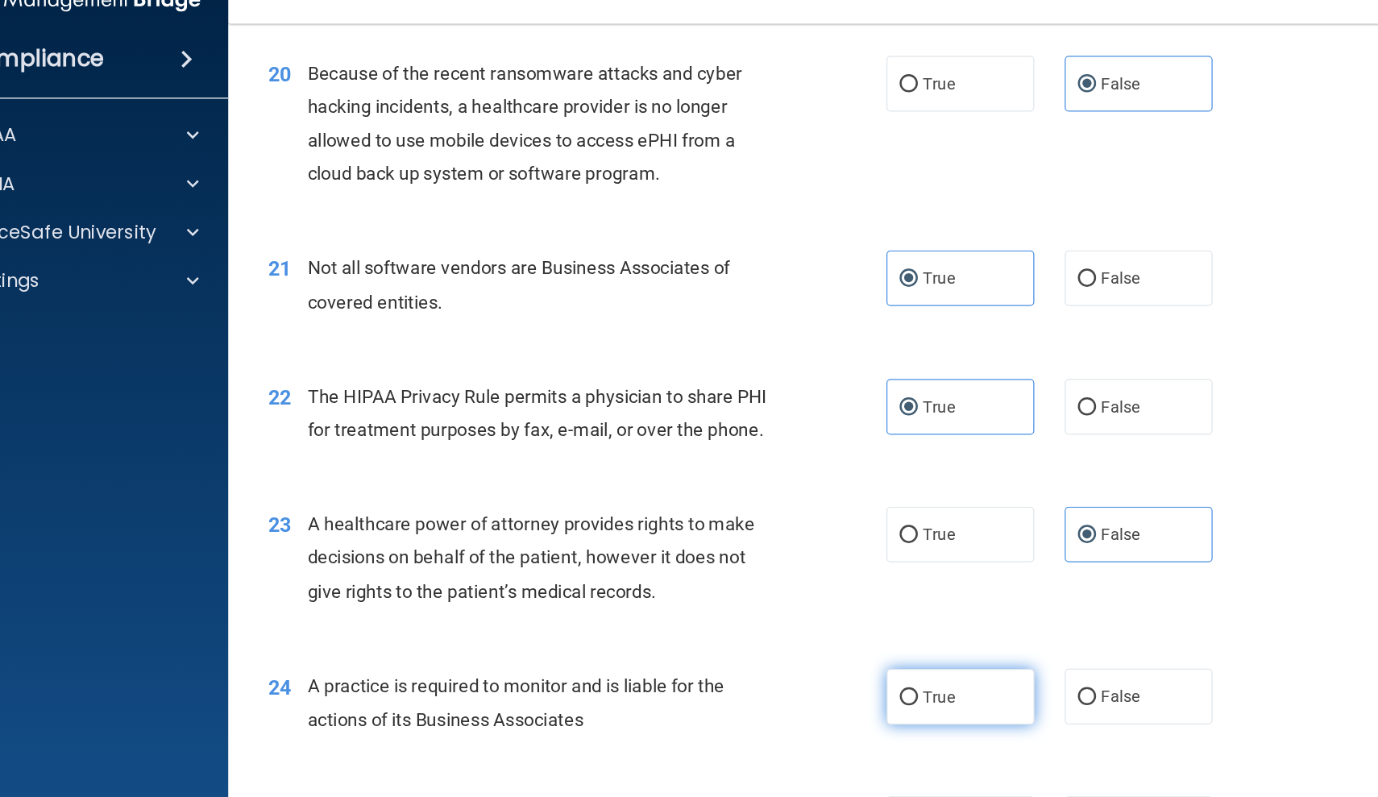
click at [796, 565] on label "True" at bounding box center [841, 587] width 118 height 44
click at [796, 582] on input "True" at bounding box center [799, 588] width 15 height 12
radio input "true"
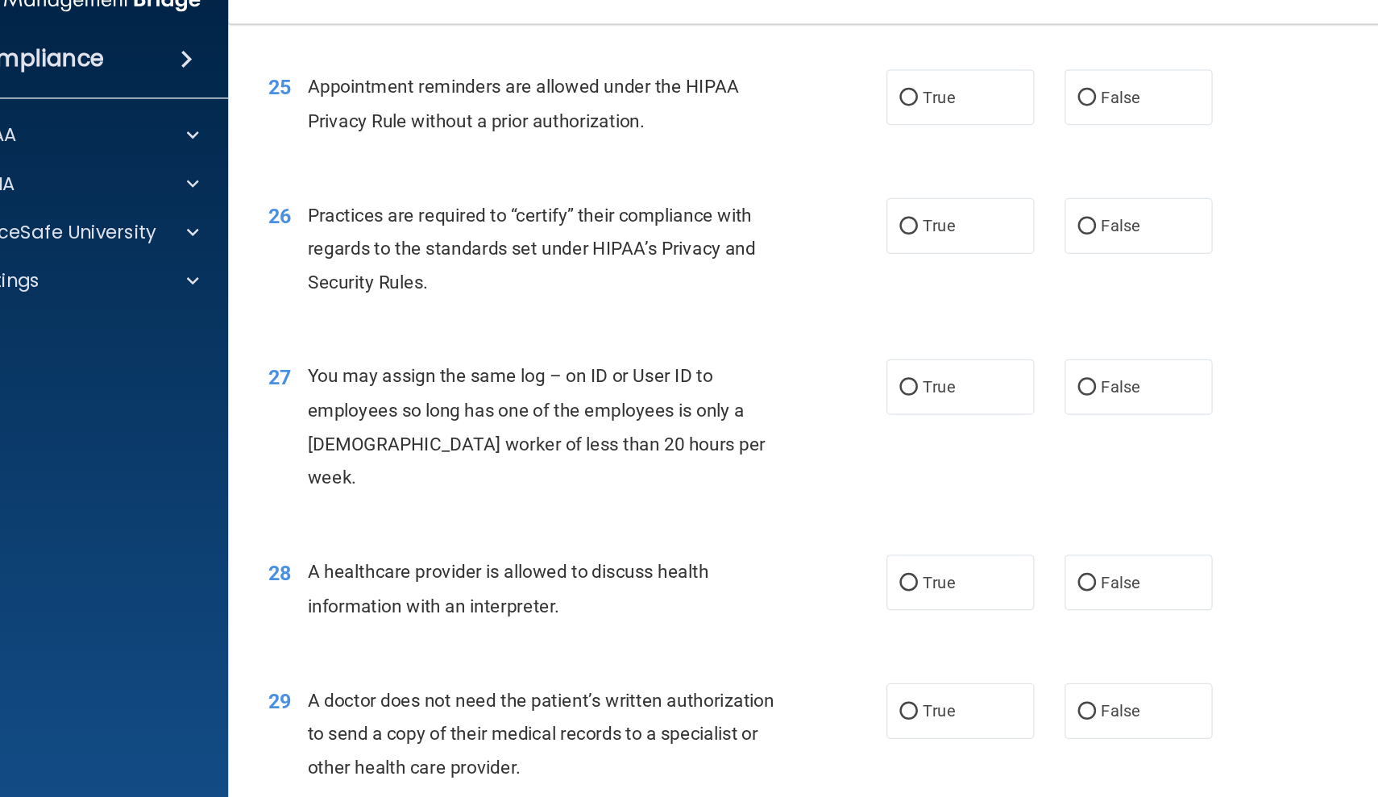
scroll to position [3152, 0]
click at [782, 89] on label "True" at bounding box center [841, 111] width 118 height 44
click at [792, 106] on input "True" at bounding box center [799, 112] width 15 height 12
radio input "true"
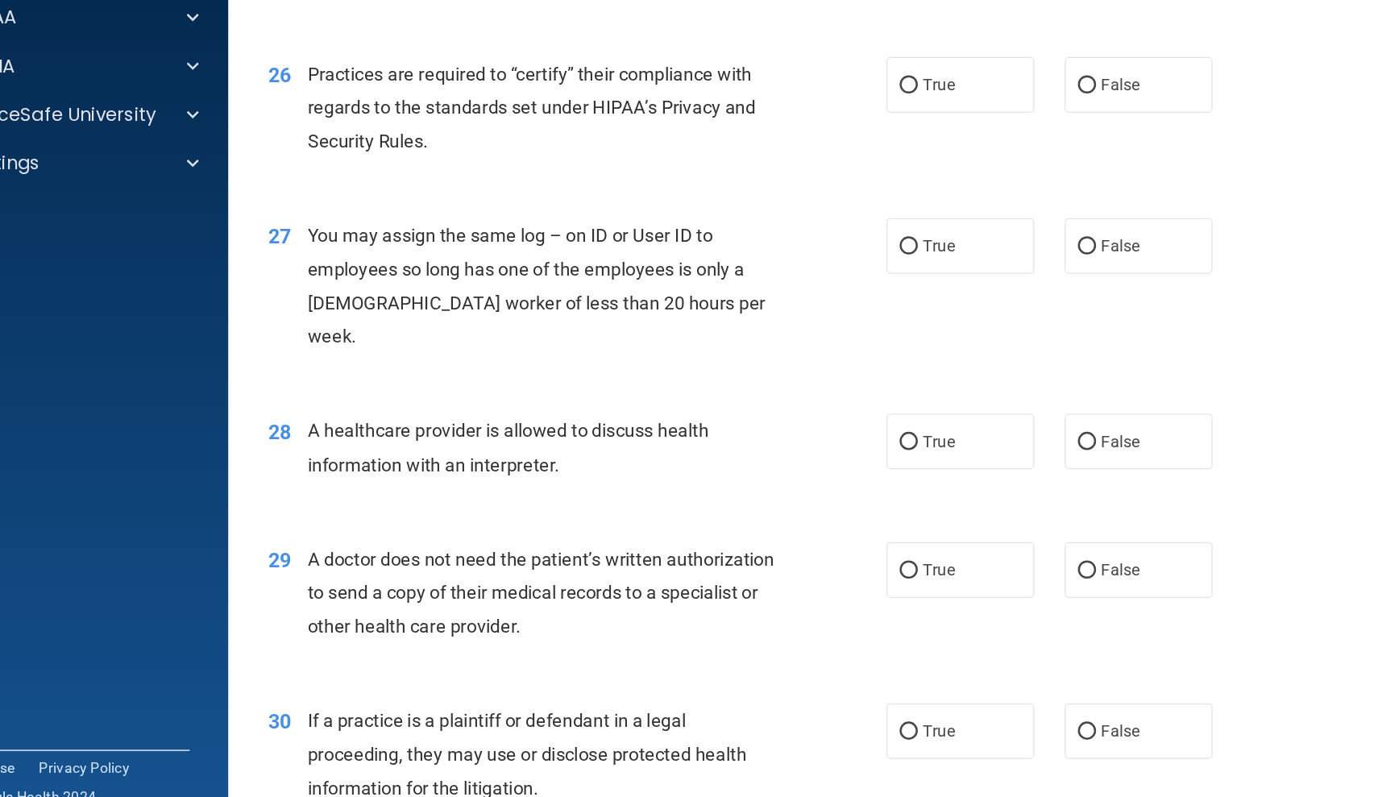
scroll to position [3174, 0]
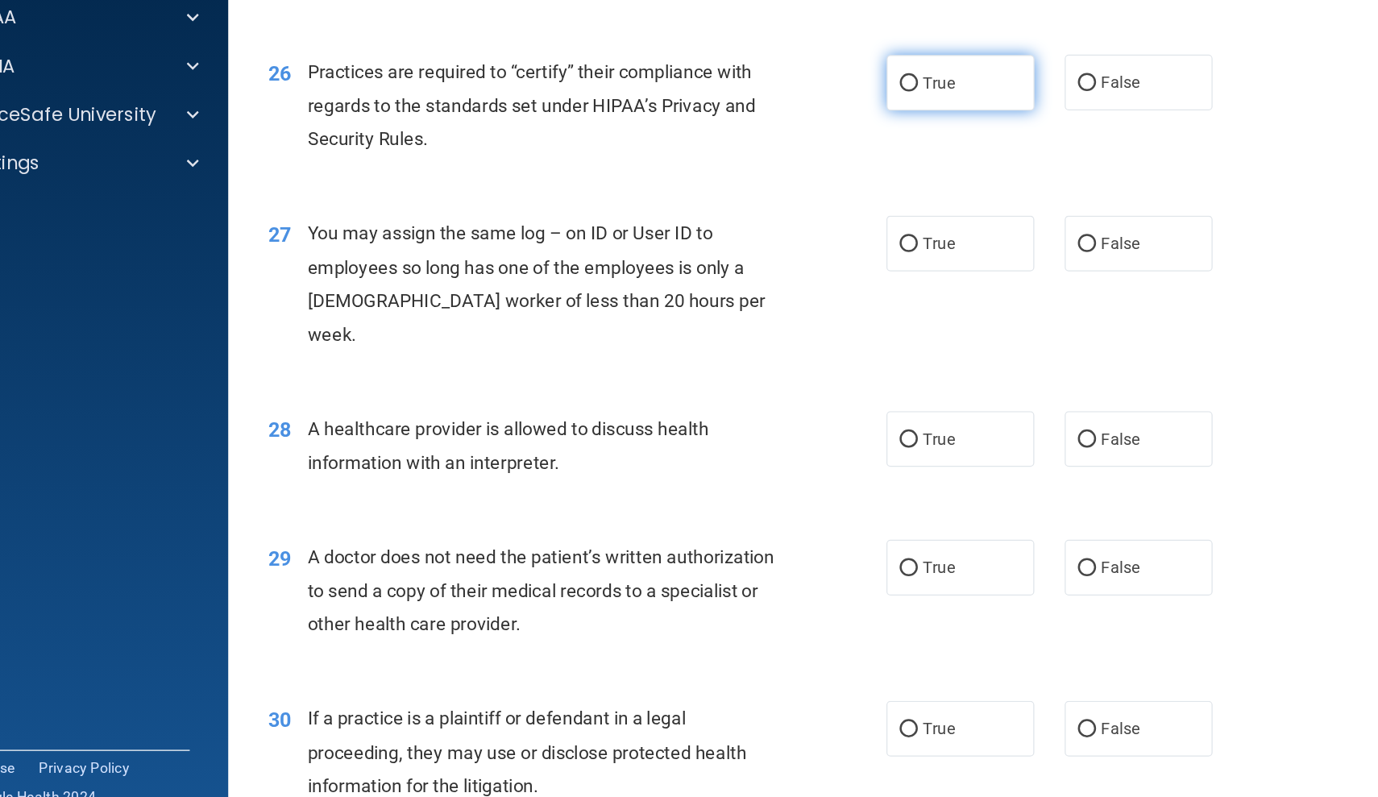
click at [782, 170] on label "True" at bounding box center [841, 192] width 118 height 44
click at [792, 187] on input "True" at bounding box center [799, 193] width 15 height 12
radio input "true"
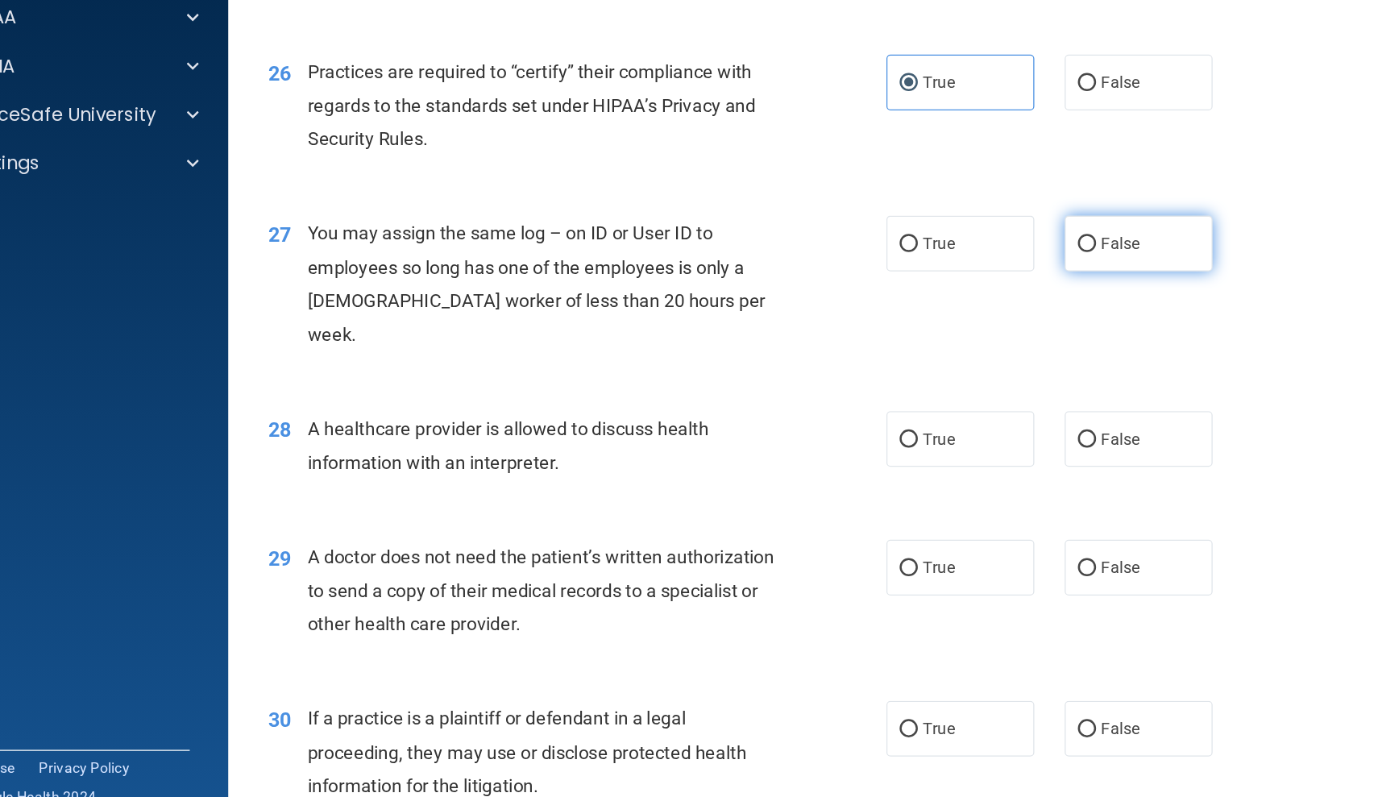
click at [923, 298] on label "False" at bounding box center [982, 320] width 118 height 44
click at [934, 315] on input "False" at bounding box center [941, 321] width 15 height 12
radio input "true"
click at [786, 454] on label "True" at bounding box center [841, 476] width 118 height 44
click at [792, 471] on input "True" at bounding box center [799, 477] width 15 height 12
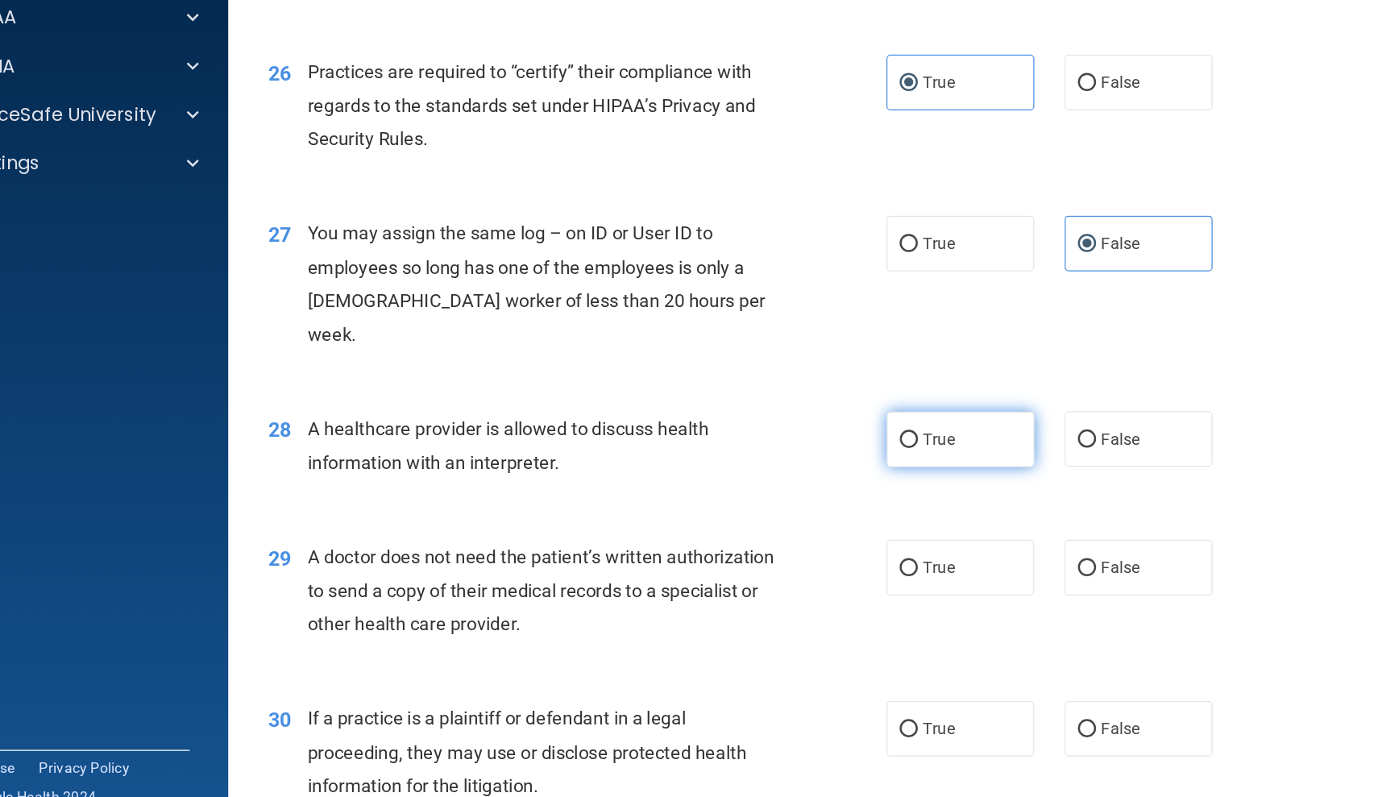
radio input "true"
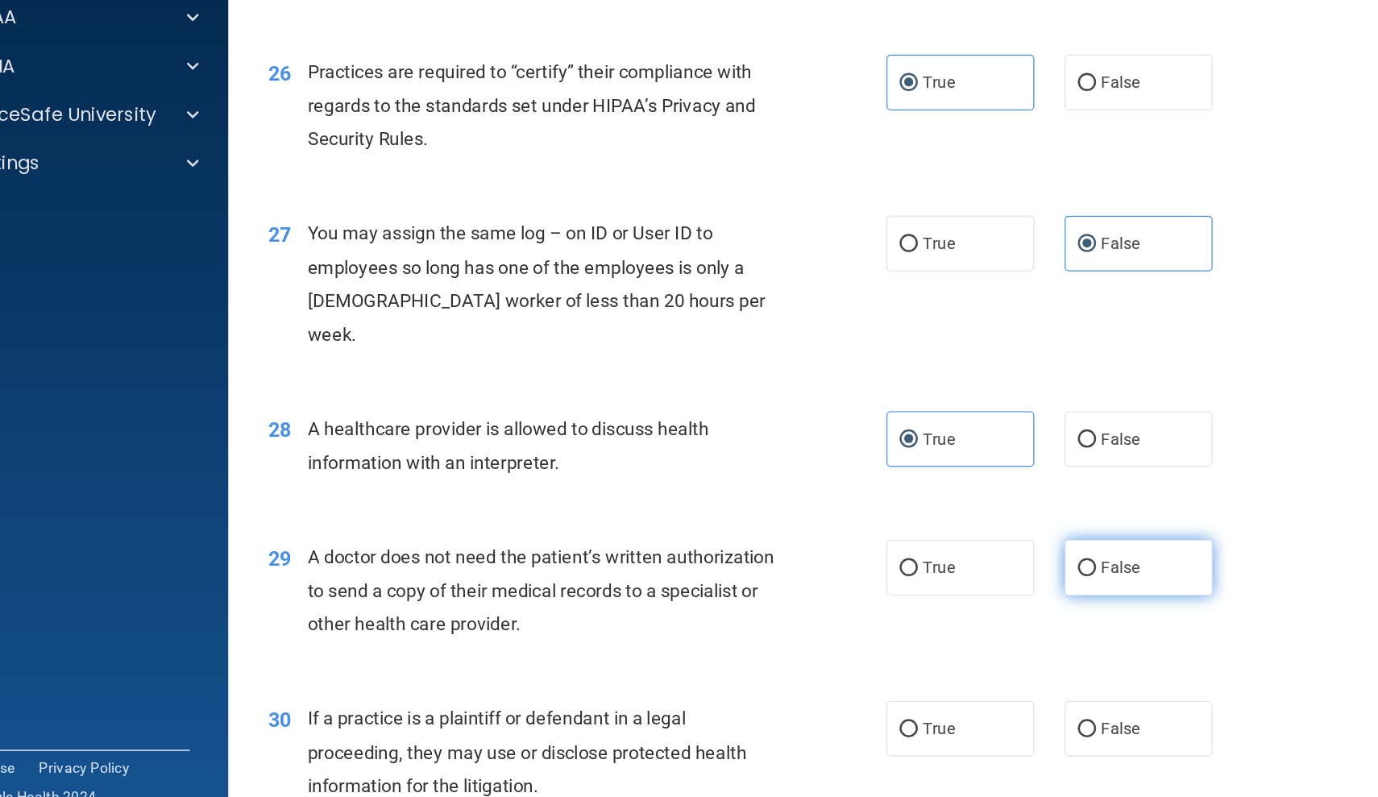
click at [923, 556] on label "False" at bounding box center [982, 578] width 118 height 44
click at [934, 573] on input "False" at bounding box center [941, 579] width 15 height 12
radio input "true"
click at [782, 684] on label "True" at bounding box center [841, 706] width 118 height 44
click at [792, 701] on input "True" at bounding box center [799, 707] width 15 height 12
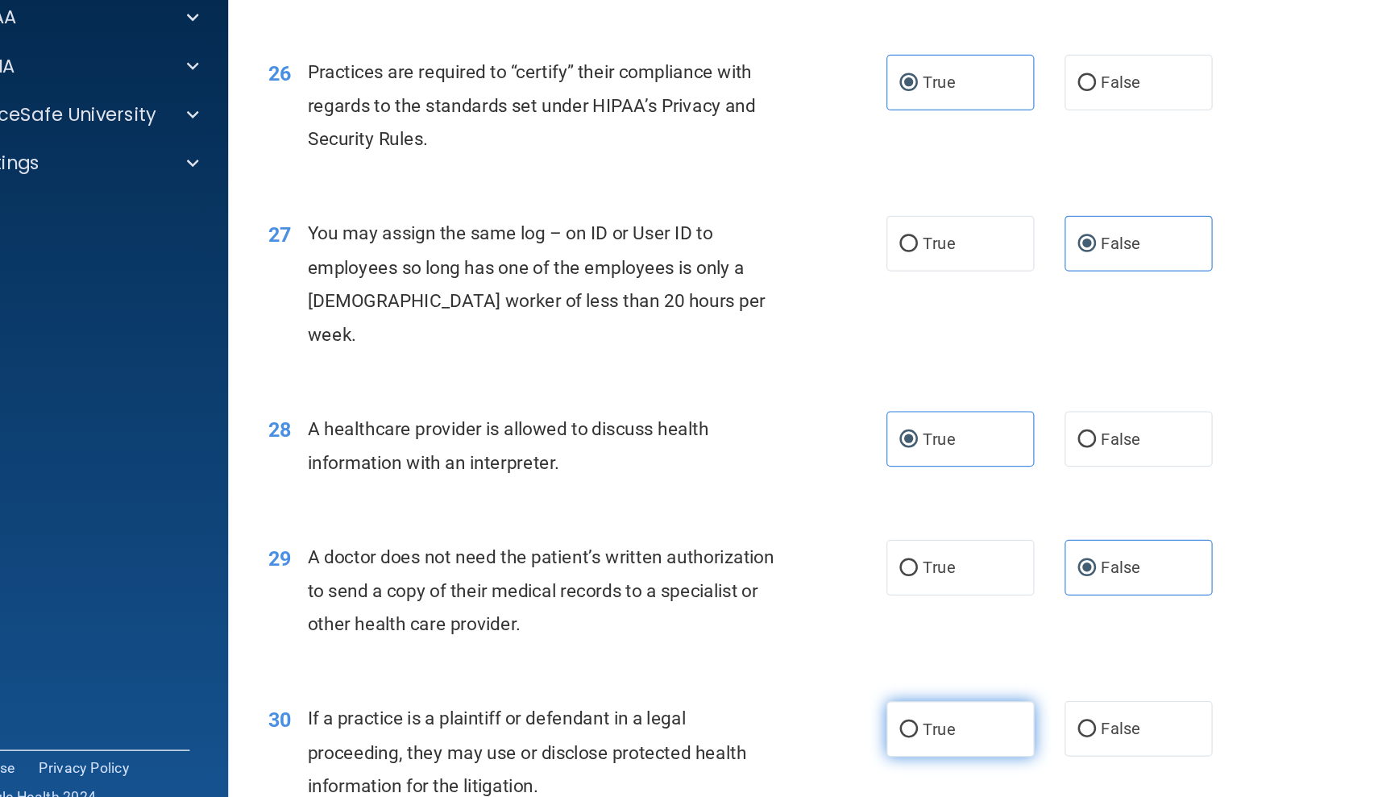
radio input "true"
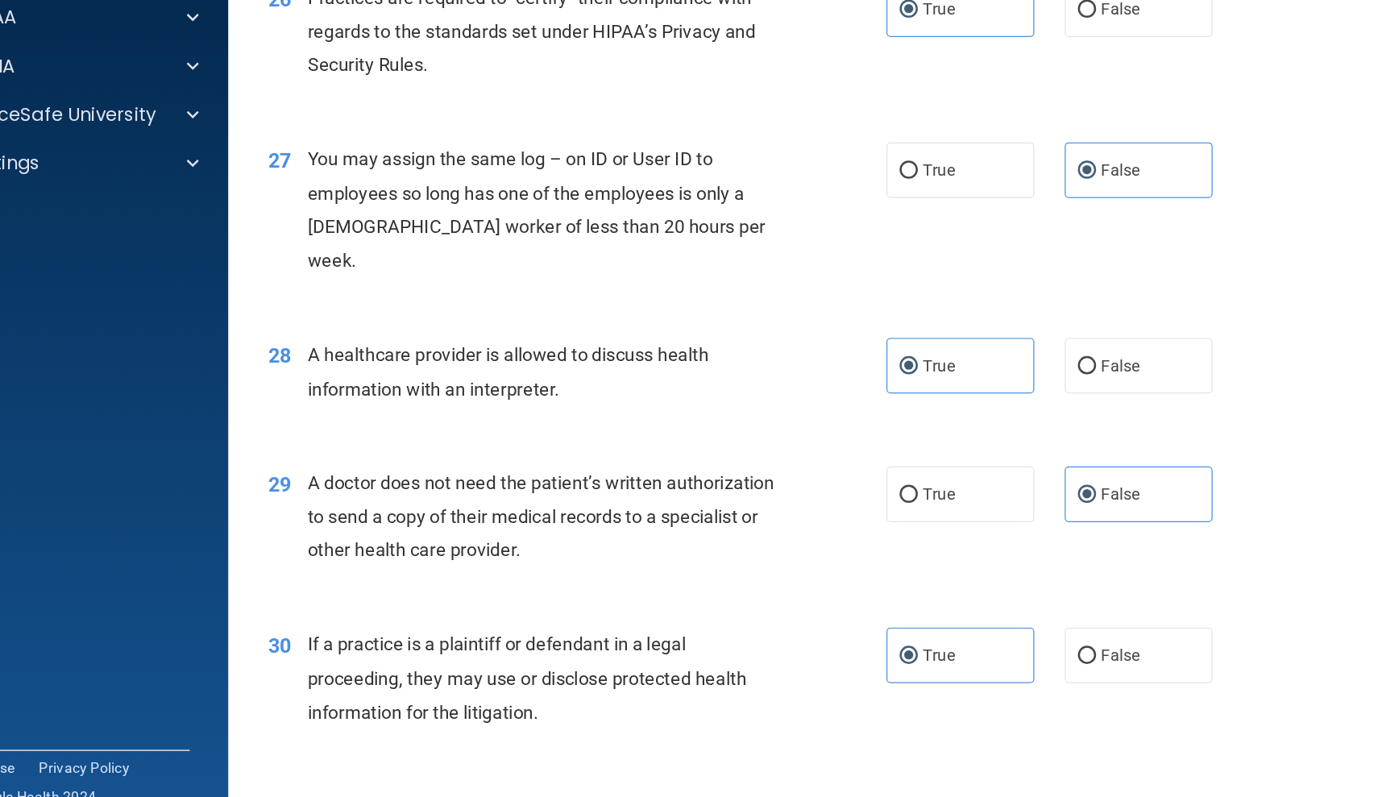
scroll to position [3232, 0]
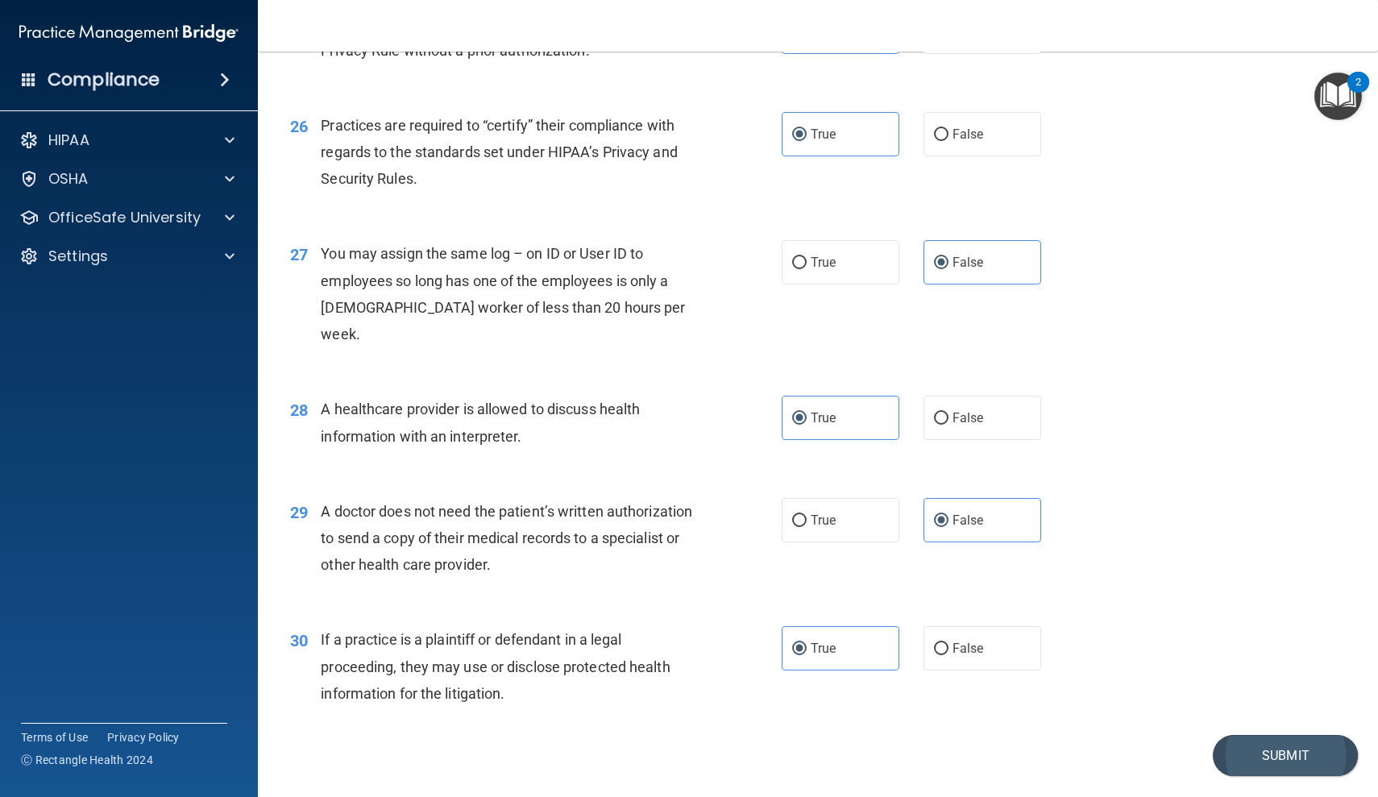
click at [1273, 735] on button "Submit" at bounding box center [1285, 755] width 145 height 41
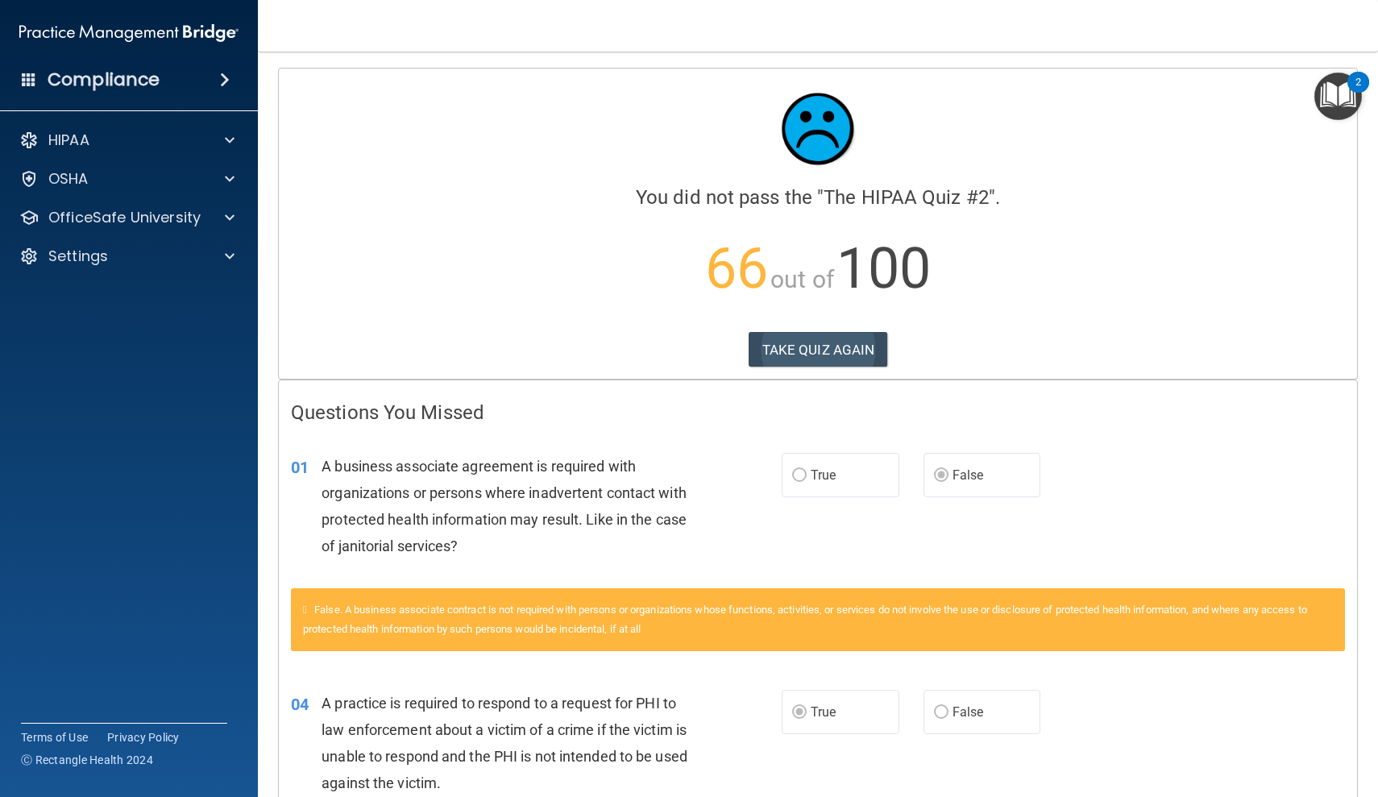
click at [806, 347] on button "TAKE QUIZ AGAIN" at bounding box center [818, 349] width 139 height 35
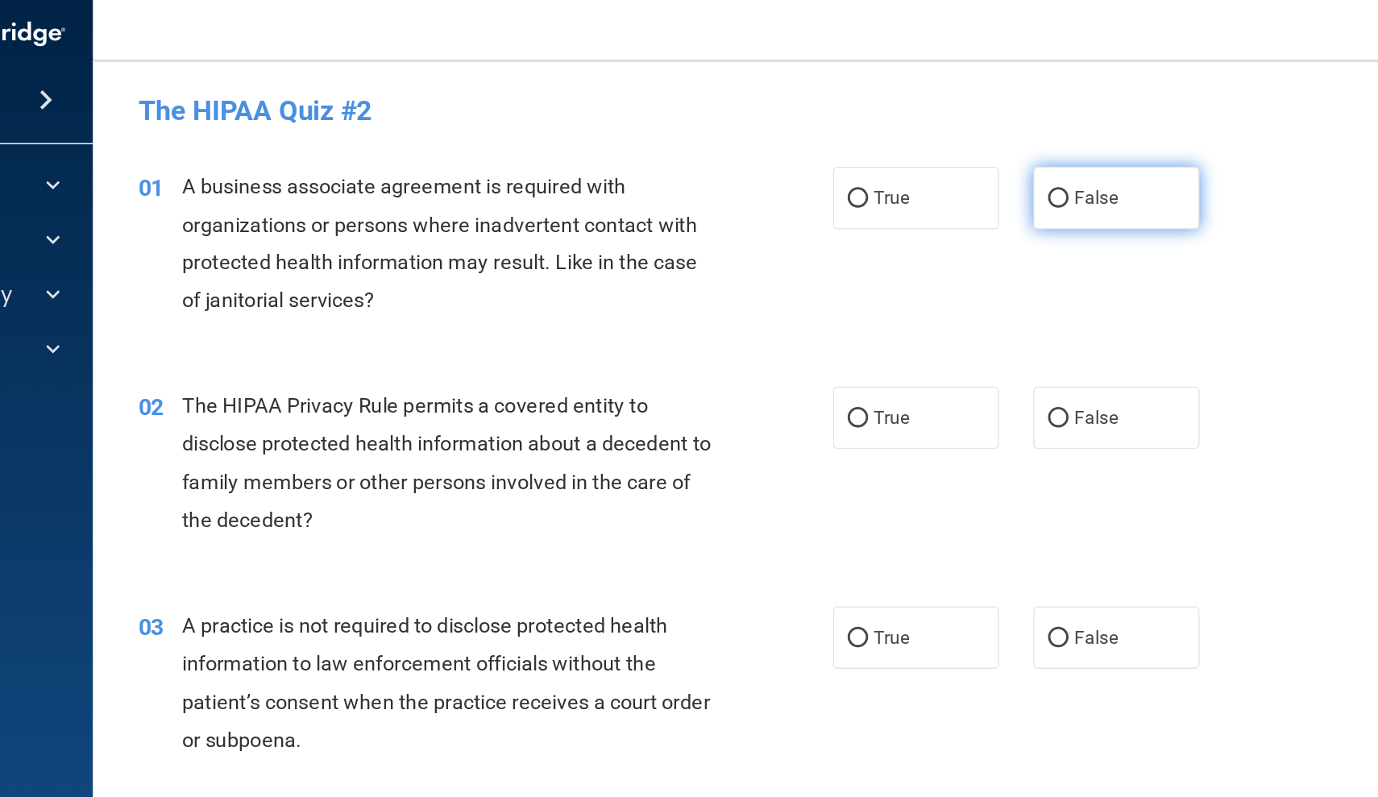
click at [923, 147] on label "False" at bounding box center [982, 149] width 118 height 44
click at [934, 147] on input "False" at bounding box center [941, 150] width 15 height 12
radio input "true"
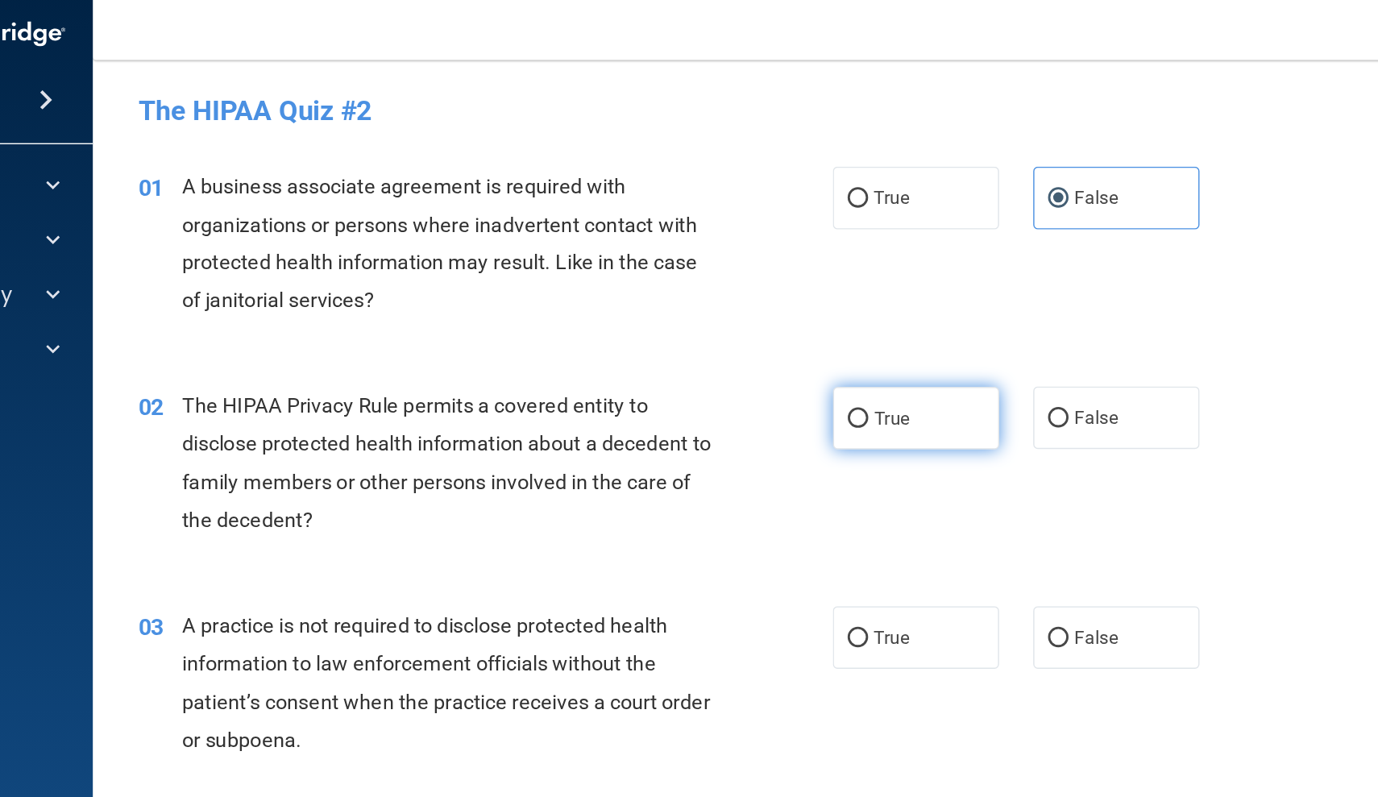
click at [782, 288] on label "True" at bounding box center [841, 305] width 118 height 44
click at [792, 300] on input "True" at bounding box center [799, 306] width 15 height 12
radio input "true"
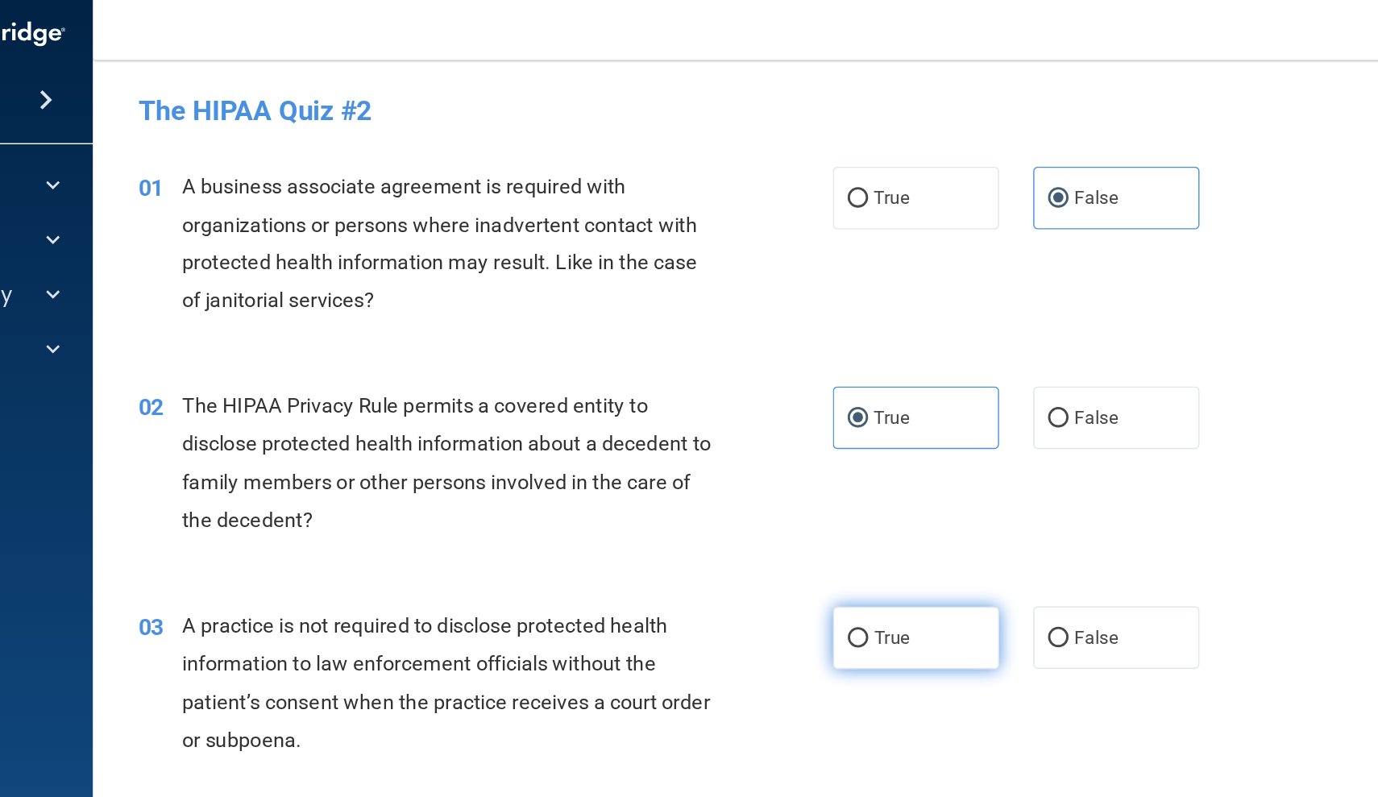
click at [782, 462] on label "True" at bounding box center [841, 460] width 118 height 44
click at [792, 462] on input "True" at bounding box center [799, 461] width 15 height 12
radio input "true"
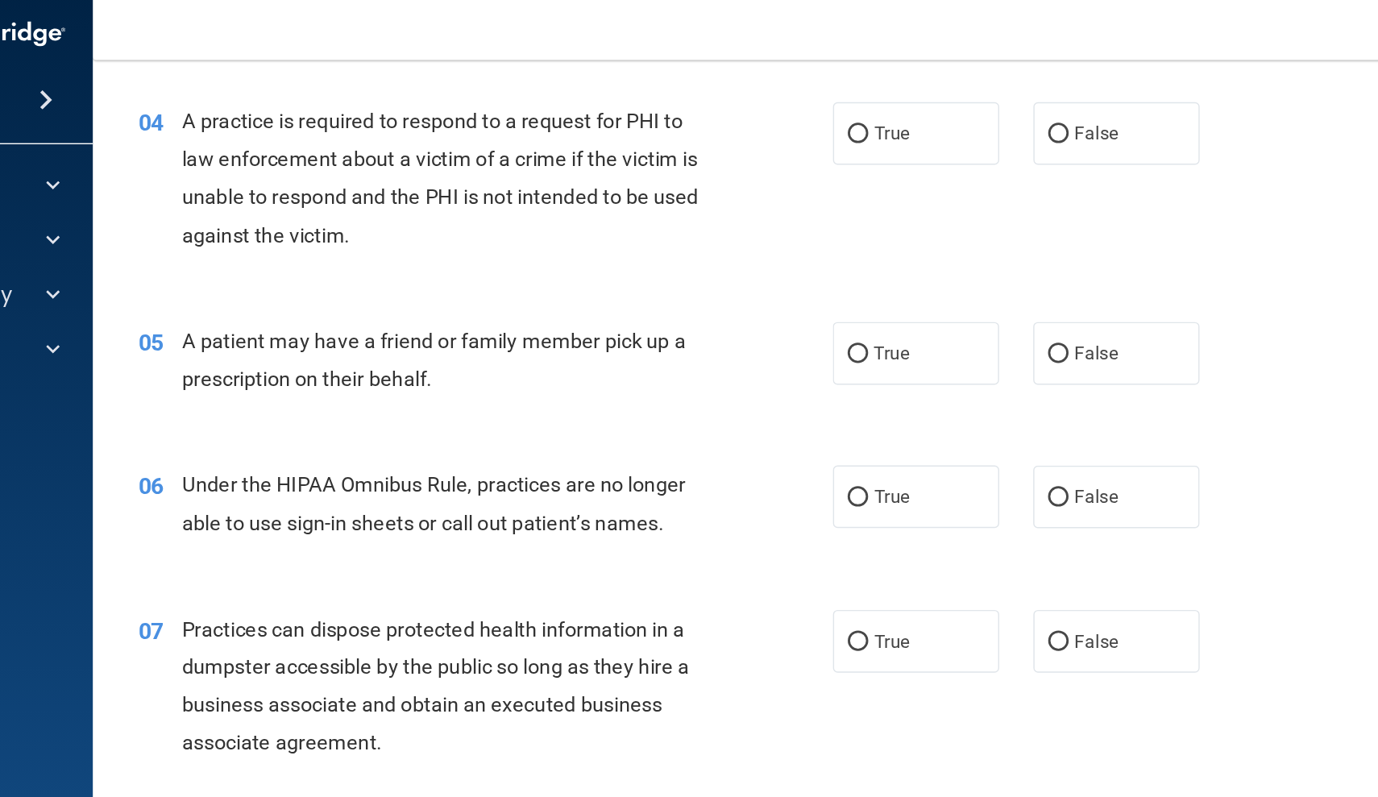
scroll to position [510, 0]
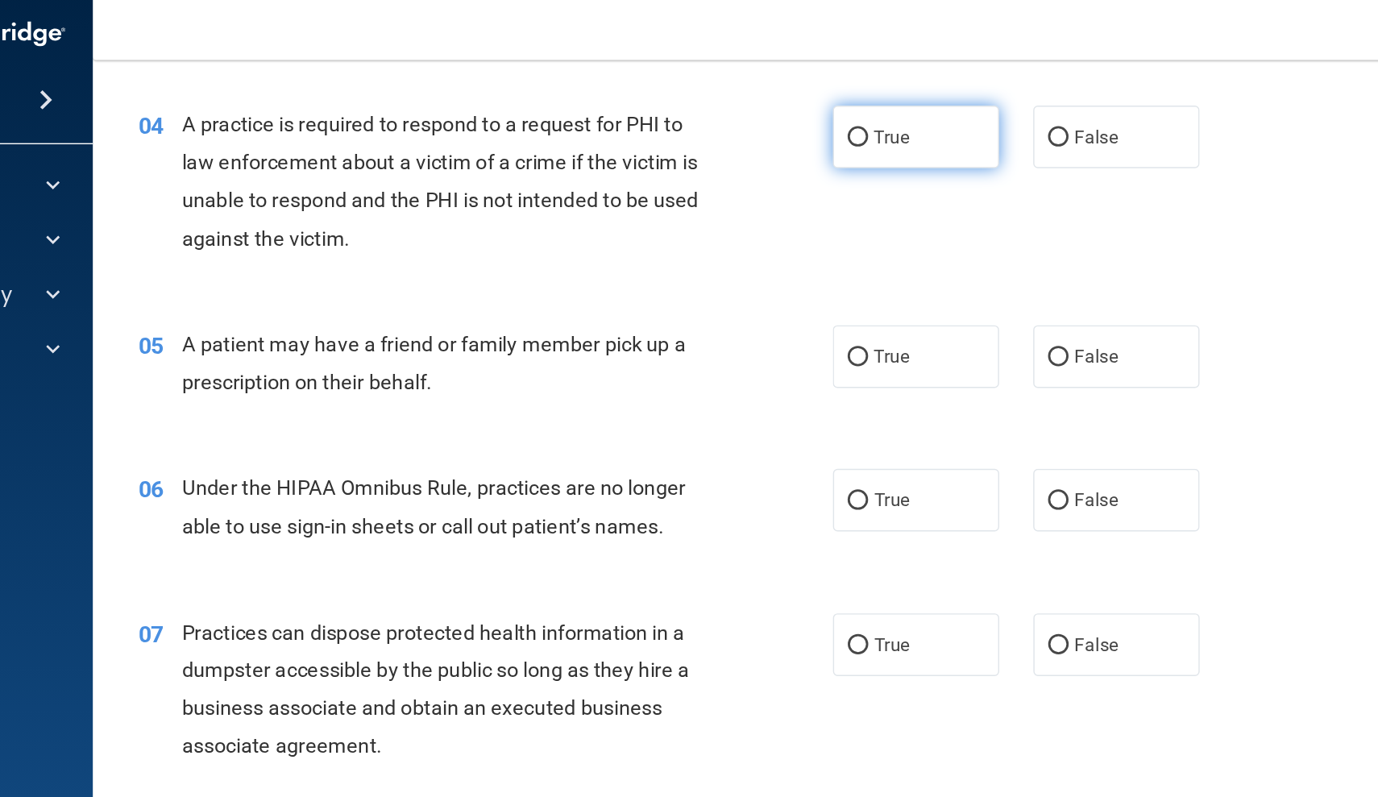
click at [782, 92] on label "True" at bounding box center [841, 106] width 118 height 44
click at [792, 101] on input "True" at bounding box center [799, 107] width 15 height 12
radio input "true"
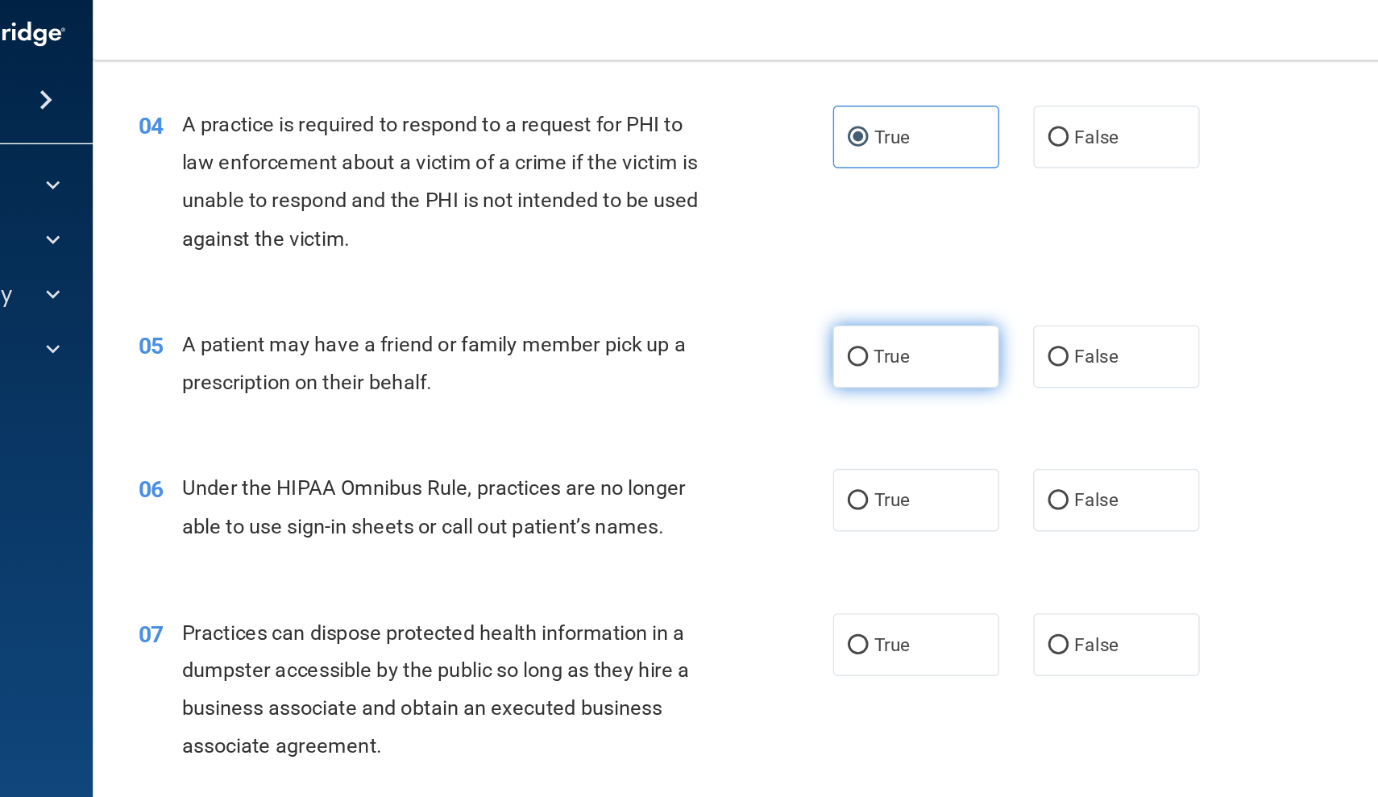
click at [782, 252] on label "True" at bounding box center [841, 261] width 118 height 44
click at [792, 256] on input "True" at bounding box center [799, 262] width 15 height 12
radio input "true"
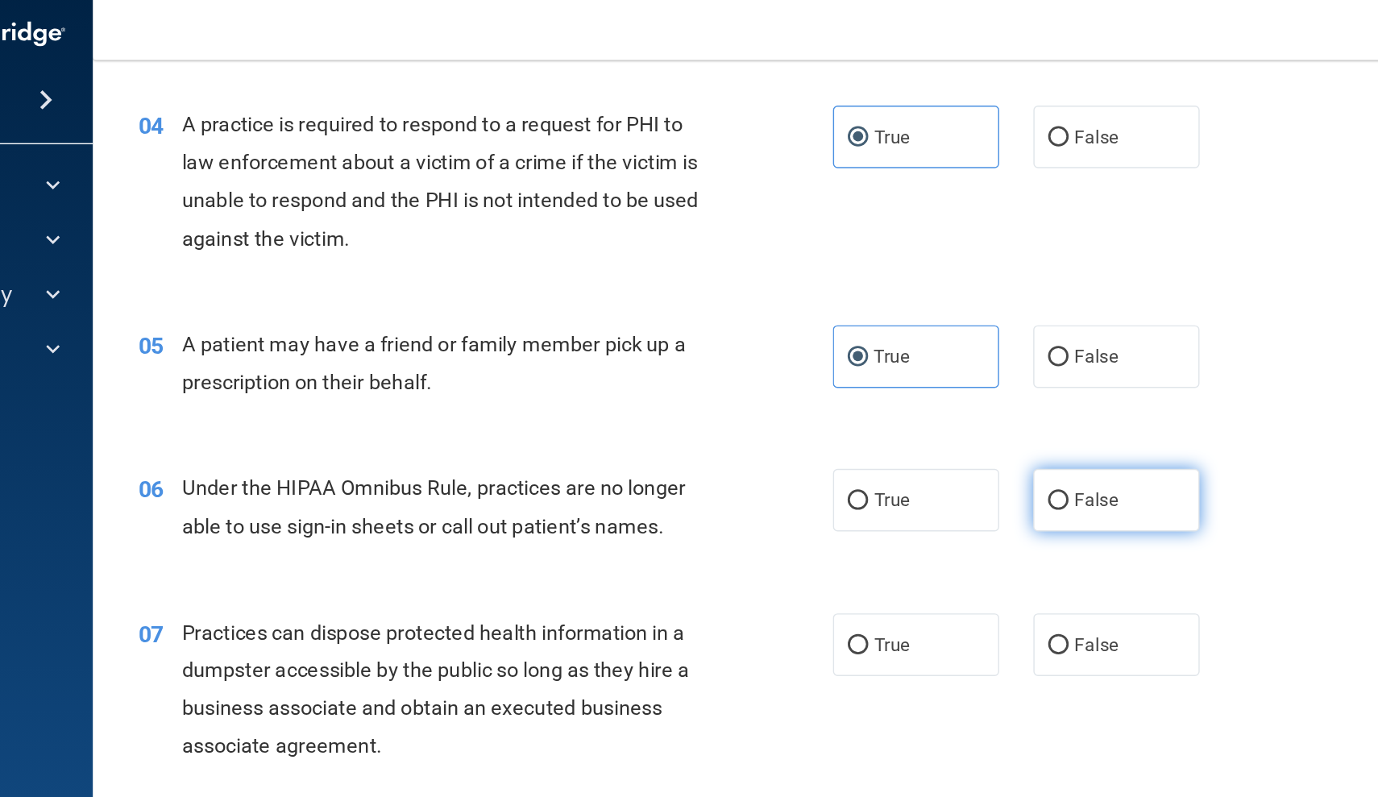
click at [923, 342] on label "False" at bounding box center [982, 363] width 118 height 44
click at [934, 358] on input "False" at bounding box center [941, 364] width 15 height 12
radio input "true"
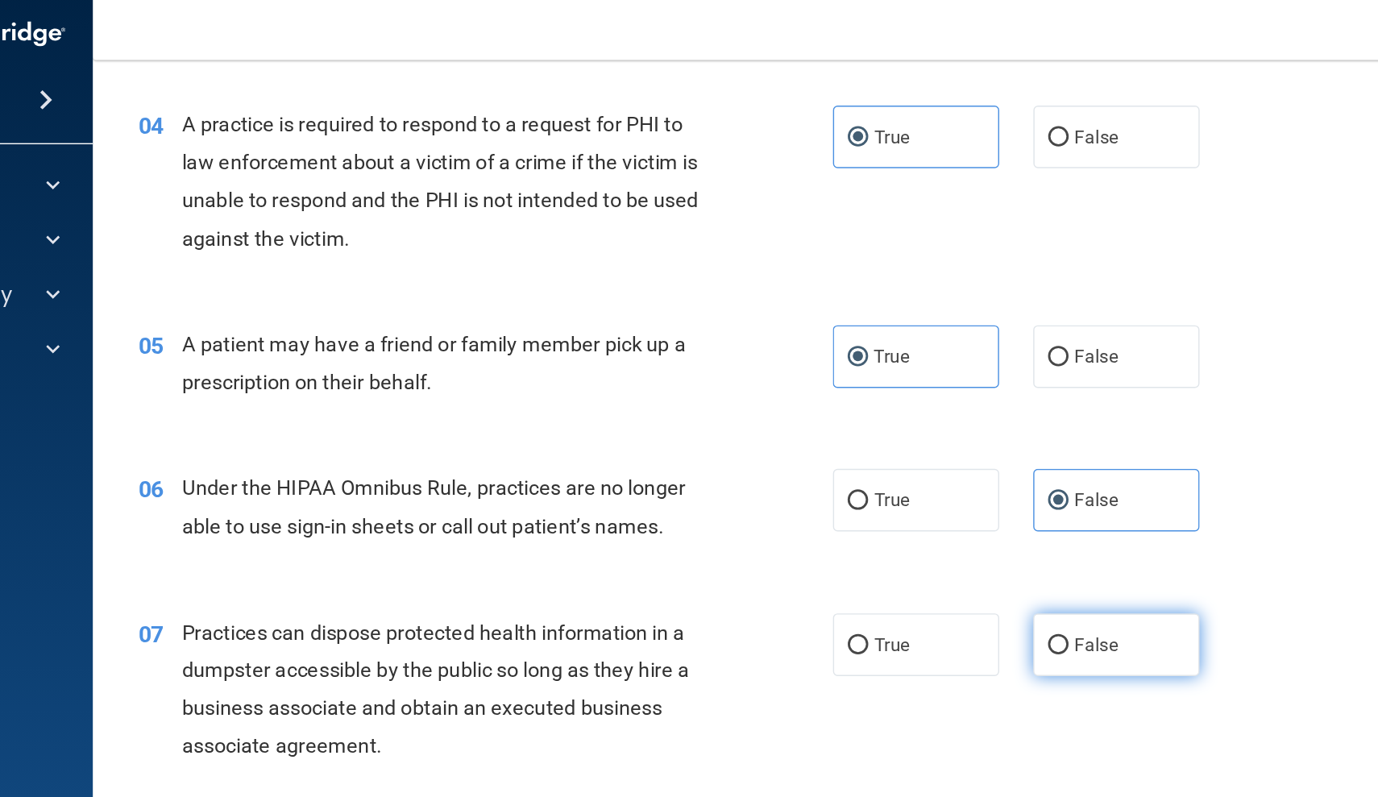
click at [923, 468] on label "False" at bounding box center [982, 465] width 118 height 44
click at [934, 468] on input "False" at bounding box center [941, 466] width 15 height 12
radio input "true"
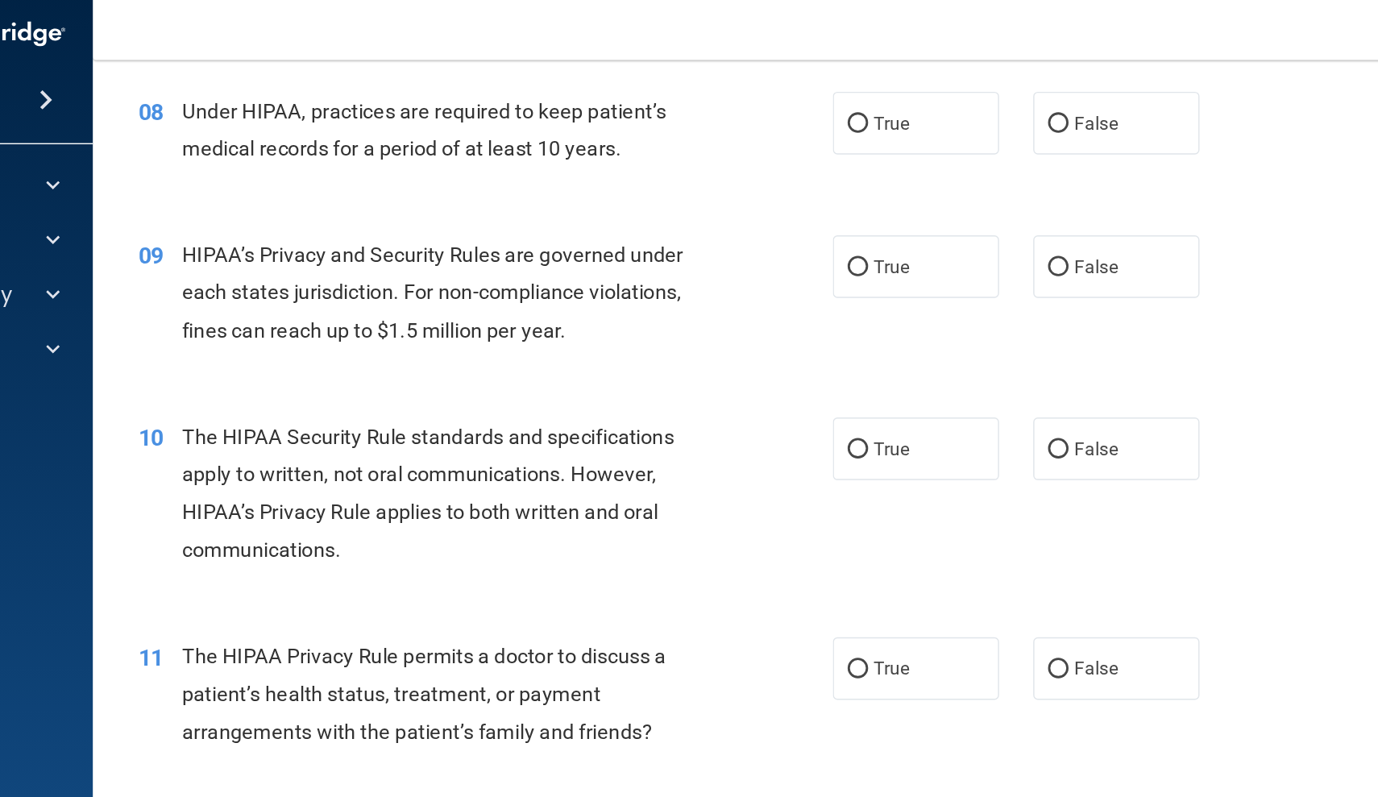
scroll to position [1031, 0]
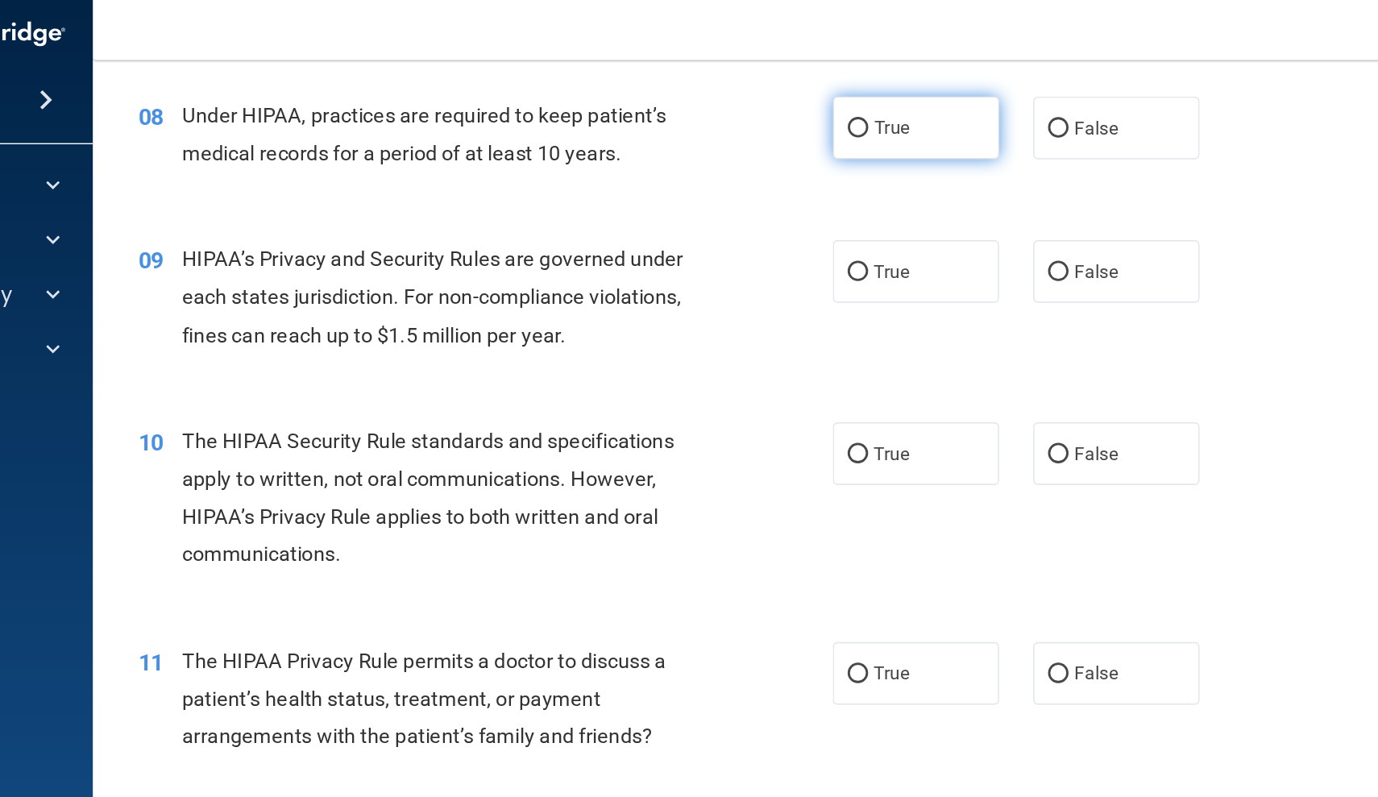
click at [782, 96] on label "True" at bounding box center [841, 99] width 118 height 44
click at [792, 96] on input "True" at bounding box center [799, 100] width 15 height 12
radio input "true"
click at [787, 160] on div "09 HIPAA’s Privacy and Security Rules are governed under each states jurisdicti…" at bounding box center [818, 223] width 1080 height 129
click at [952, 193] on span "False" at bounding box center [967, 200] width 31 height 15
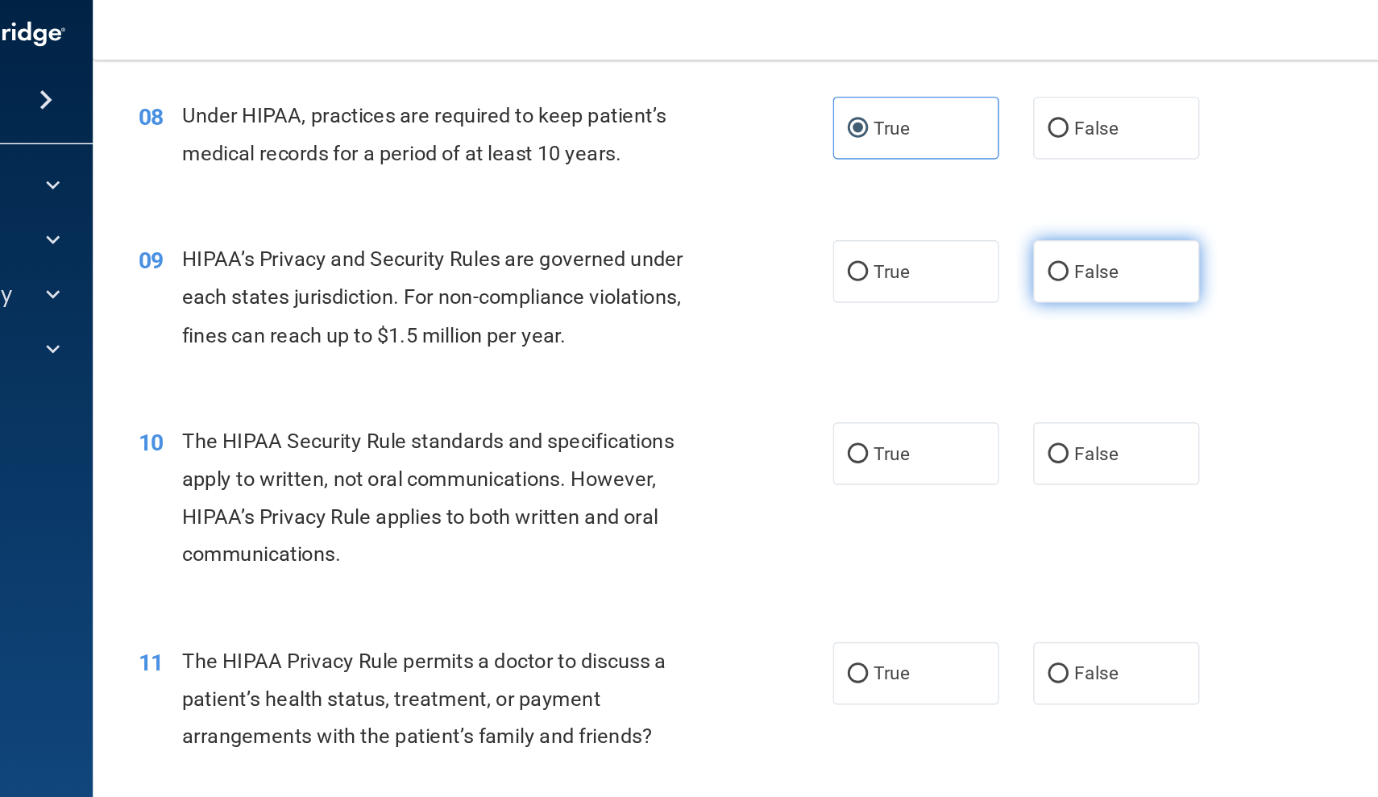
click at [934, 196] on input "False" at bounding box center [941, 202] width 15 height 12
radio input "true"
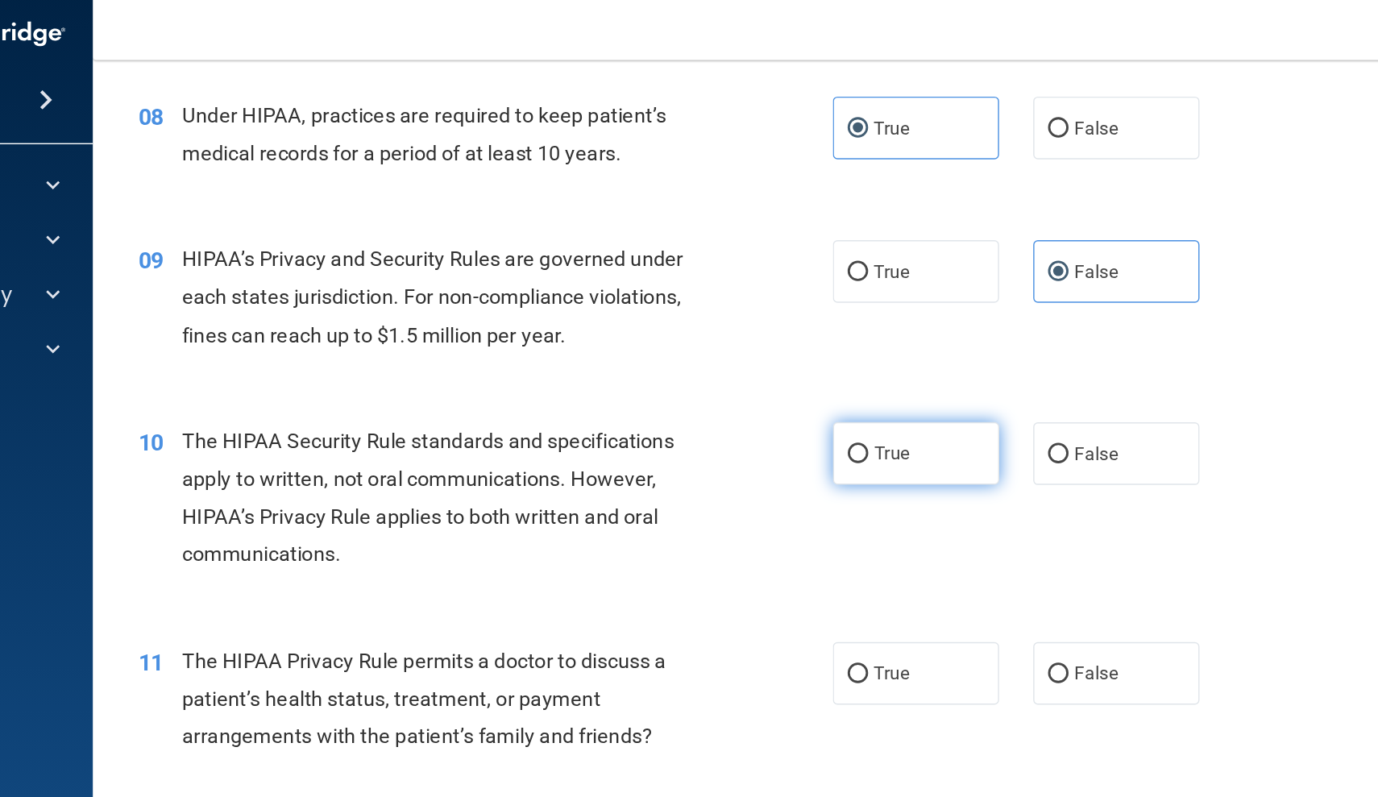
click at [811, 322] on span "True" at bounding box center [823, 329] width 25 height 15
click at [792, 325] on input "True" at bounding box center [799, 331] width 15 height 12
radio input "true"
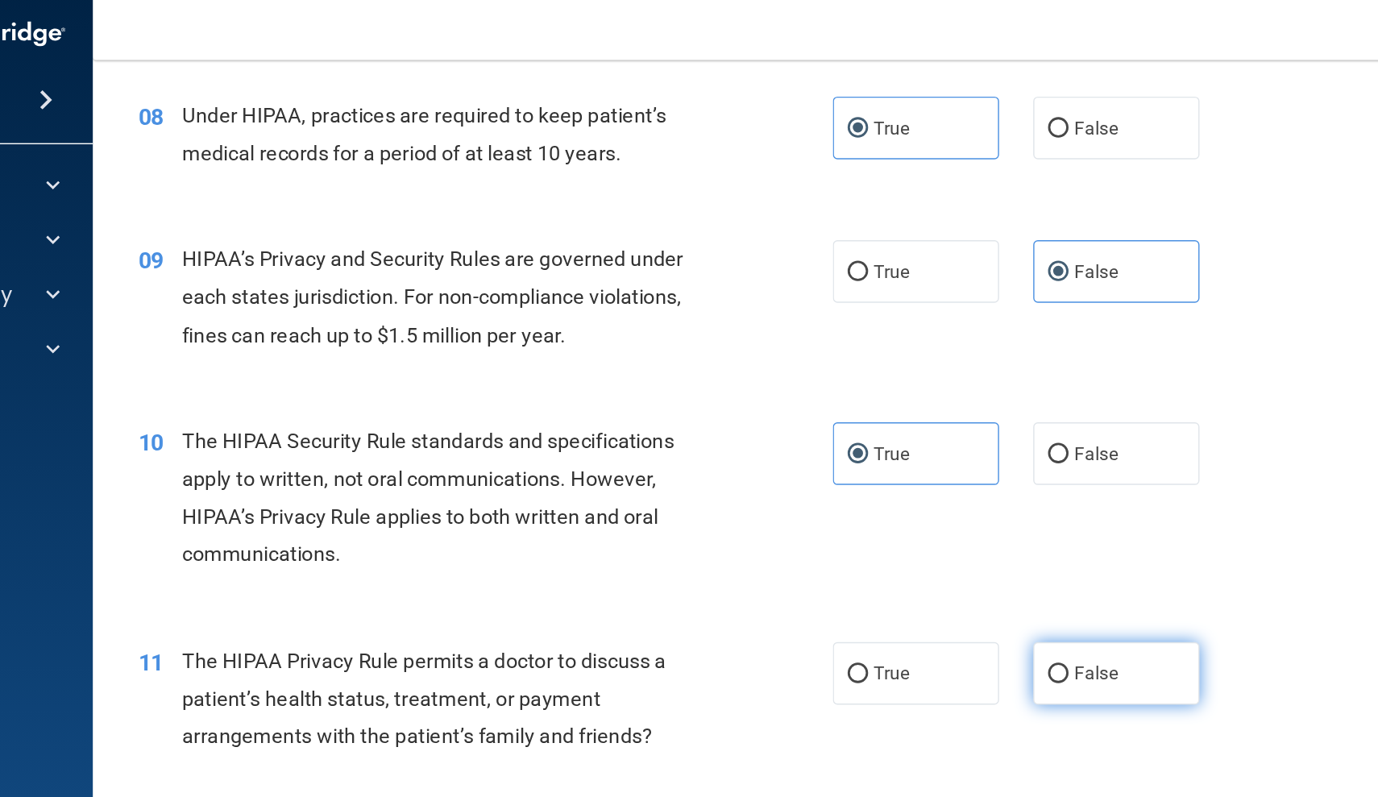
click at [923, 463] on label "False" at bounding box center [982, 485] width 118 height 44
click at [934, 480] on input "False" at bounding box center [941, 486] width 15 height 12
radio input "true"
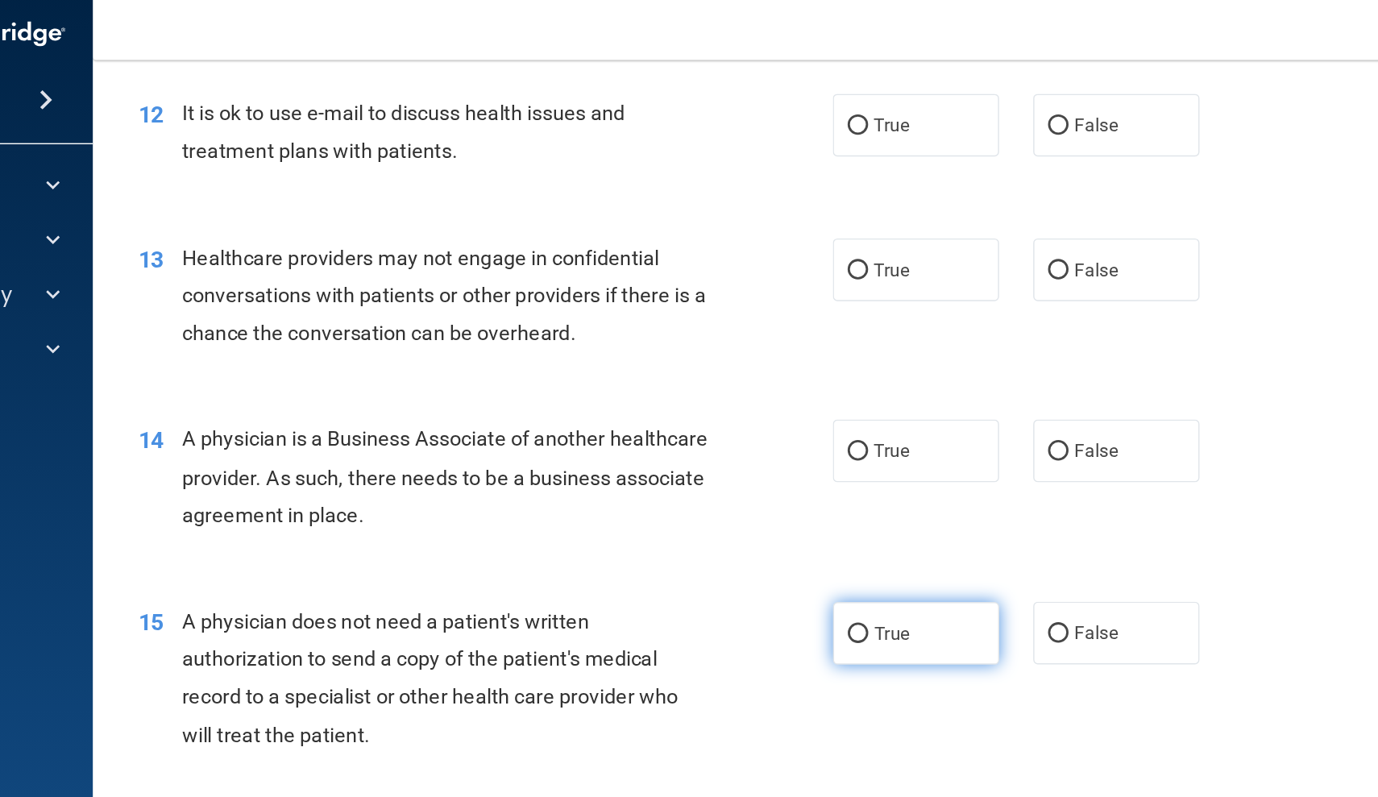
scroll to position [1546, 0]
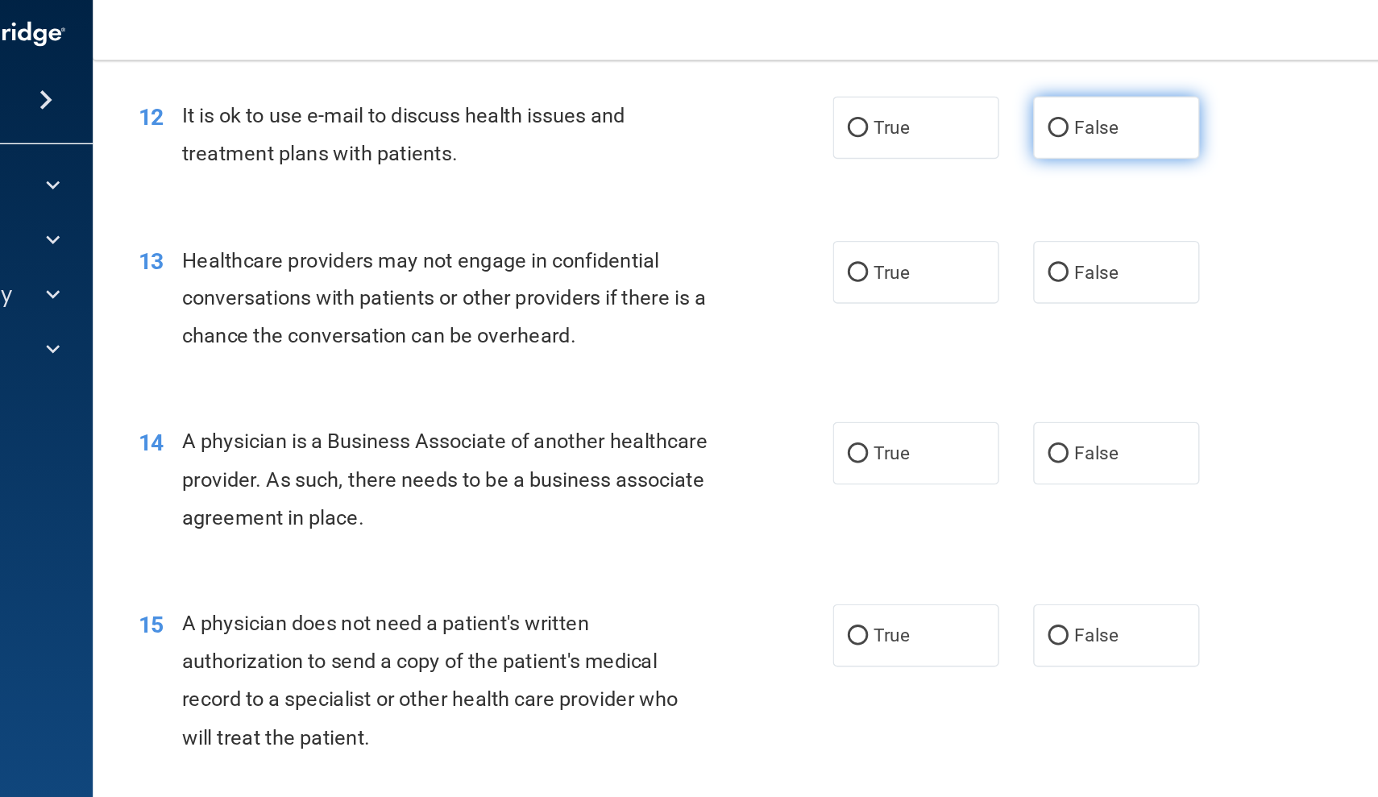
click at [923, 96] on label "False" at bounding box center [982, 99] width 118 height 44
click at [934, 96] on input "False" at bounding box center [941, 100] width 15 height 12
radio input "true"
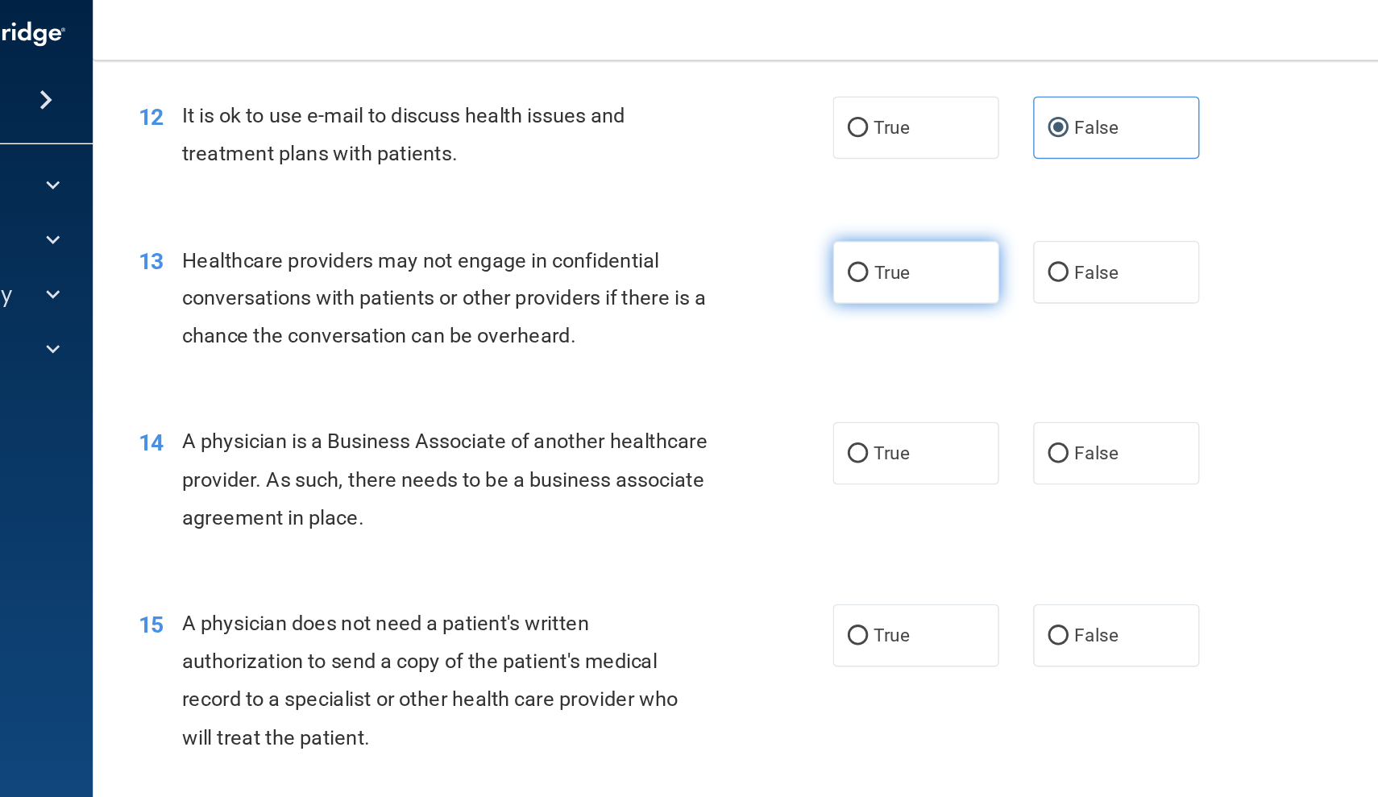
click at [782, 184] on label "True" at bounding box center [841, 202] width 118 height 44
click at [792, 197] on input "True" at bounding box center [799, 203] width 15 height 12
radio input "true"
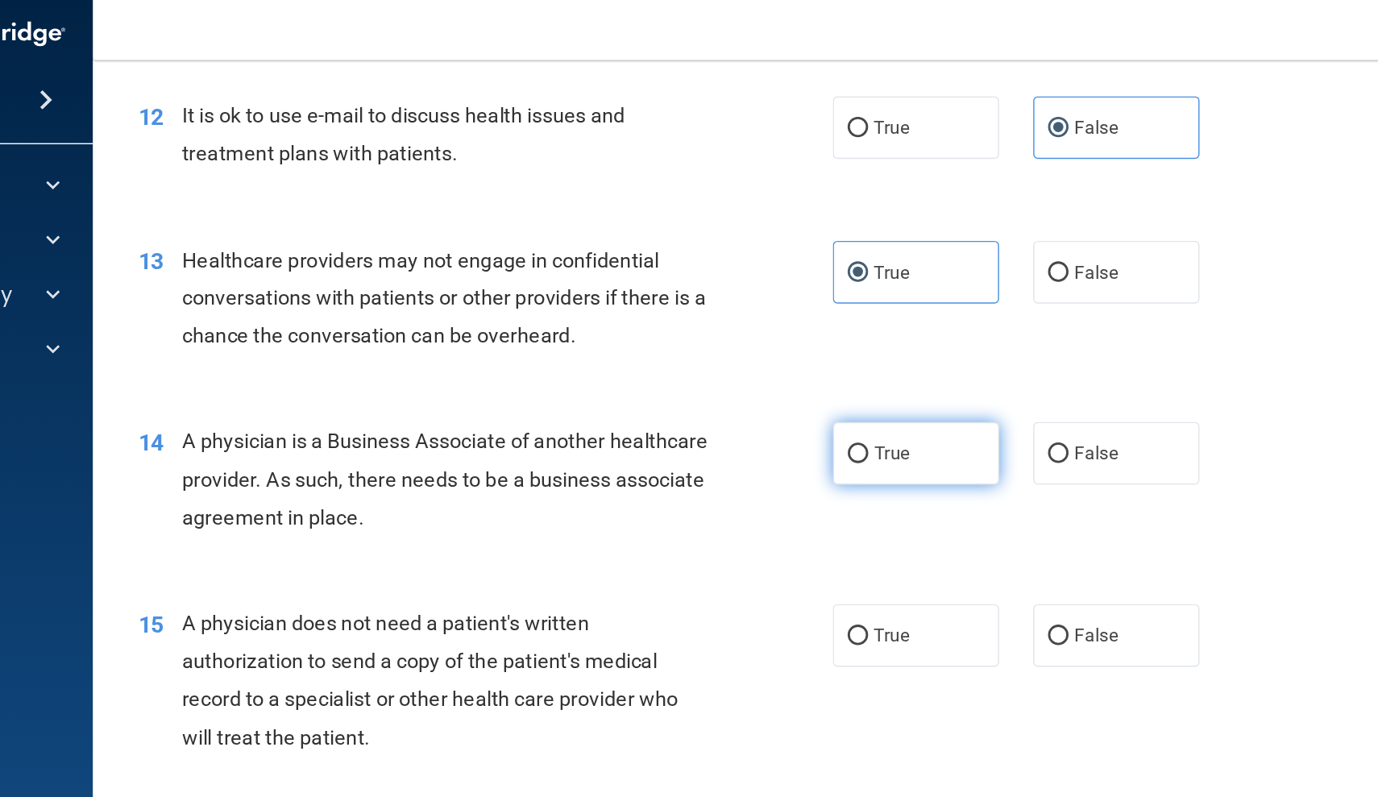
click at [811, 322] on span "True" at bounding box center [823, 329] width 25 height 15
click at [792, 325] on input "True" at bounding box center [799, 331] width 15 height 12
radio input "true"
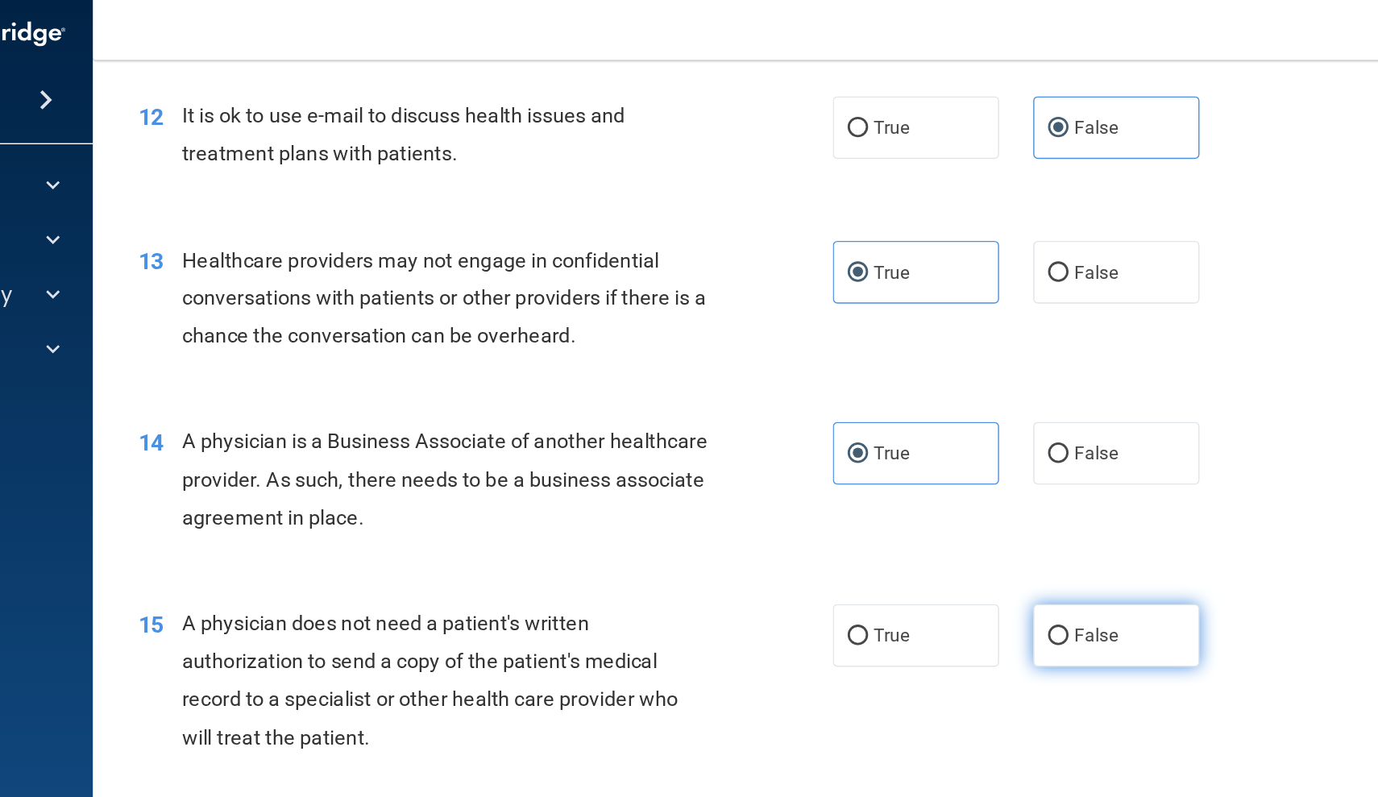
click at [952, 451] on span "False" at bounding box center [967, 458] width 31 height 15
click at [934, 454] on input "False" at bounding box center [941, 460] width 15 height 12
radio input "true"
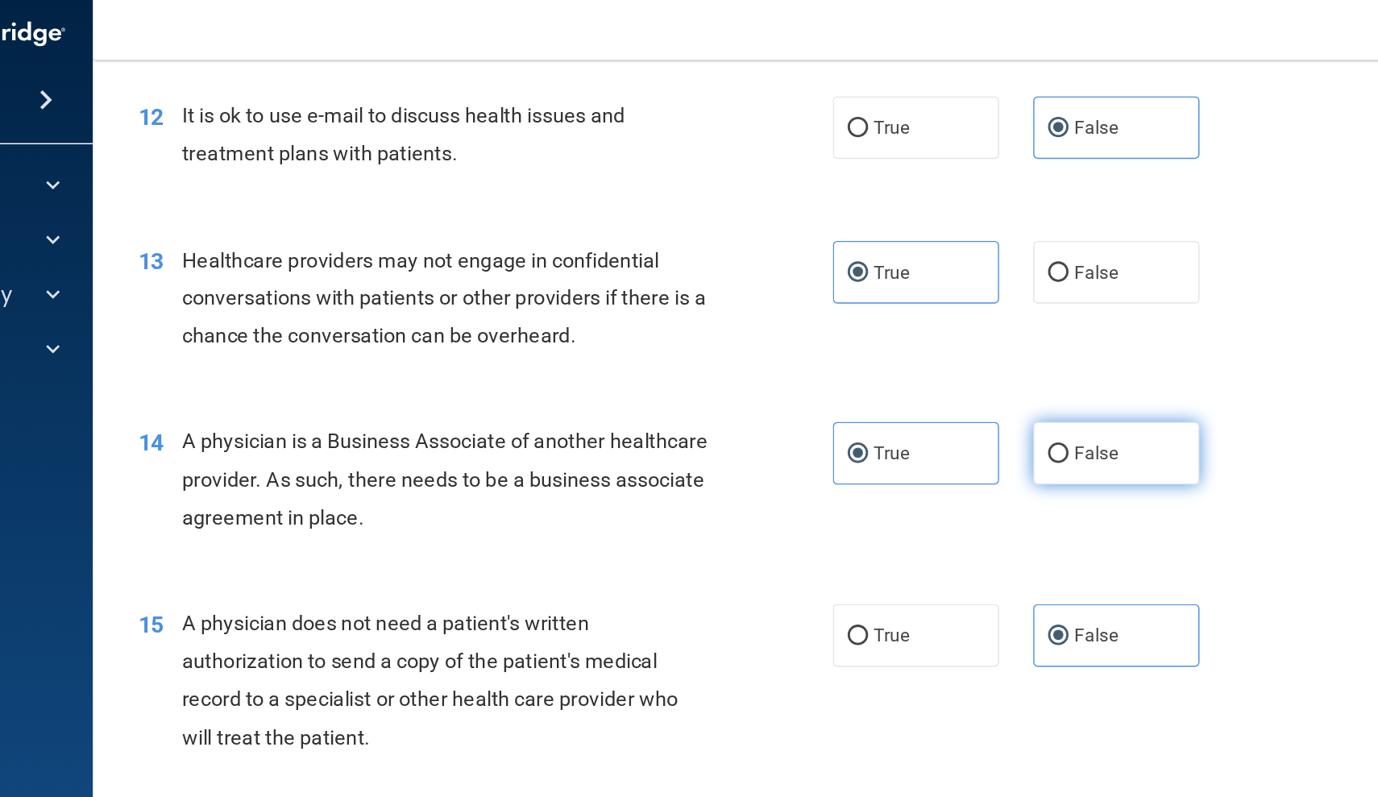
click at [923, 325] on label "False" at bounding box center [982, 330] width 118 height 44
click at [934, 325] on input "False" at bounding box center [941, 331] width 15 height 12
radio input "true"
radio input "false"
click at [528, 318] on div "14 A physician is a Business Associate of another healthcare provider. As such,…" at bounding box center [536, 352] width 540 height 89
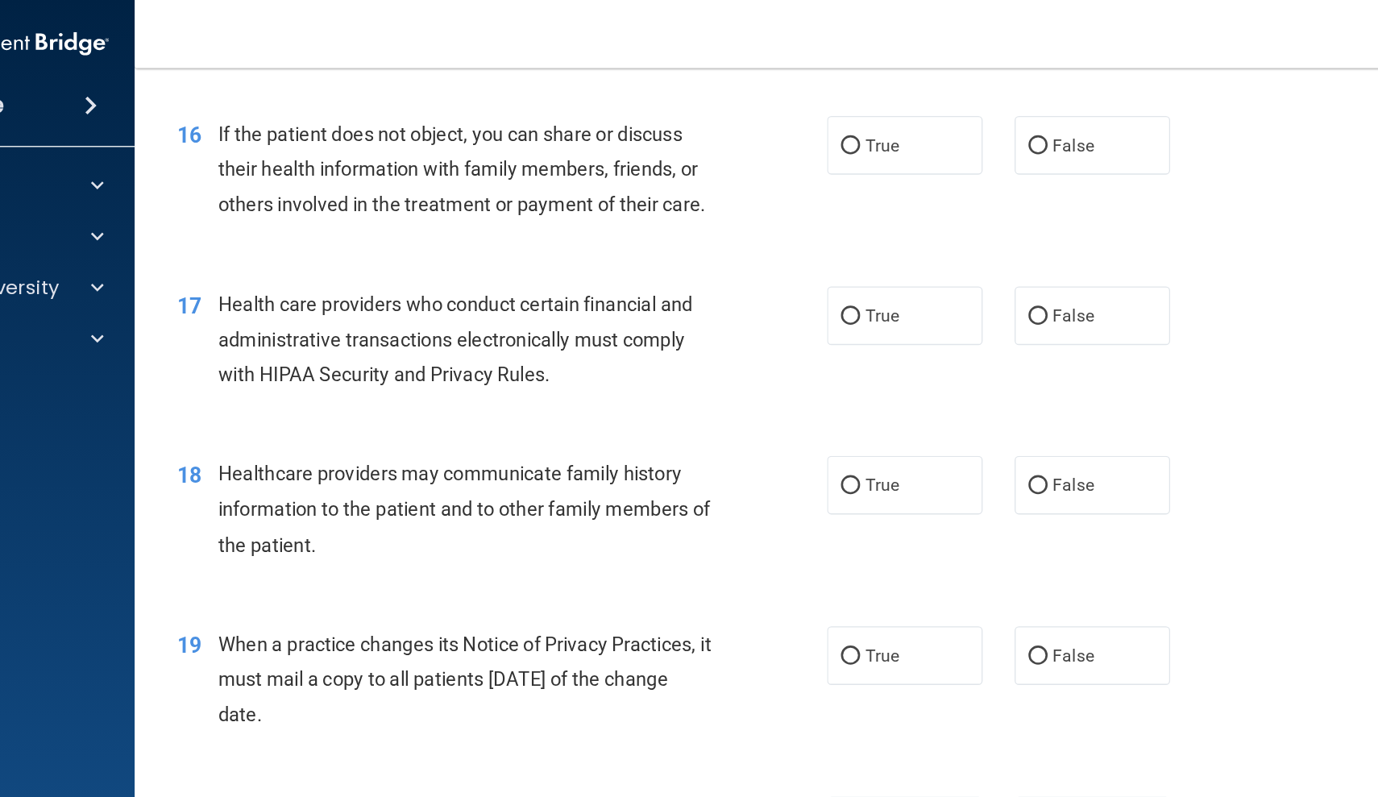
scroll to position [2048, 0]
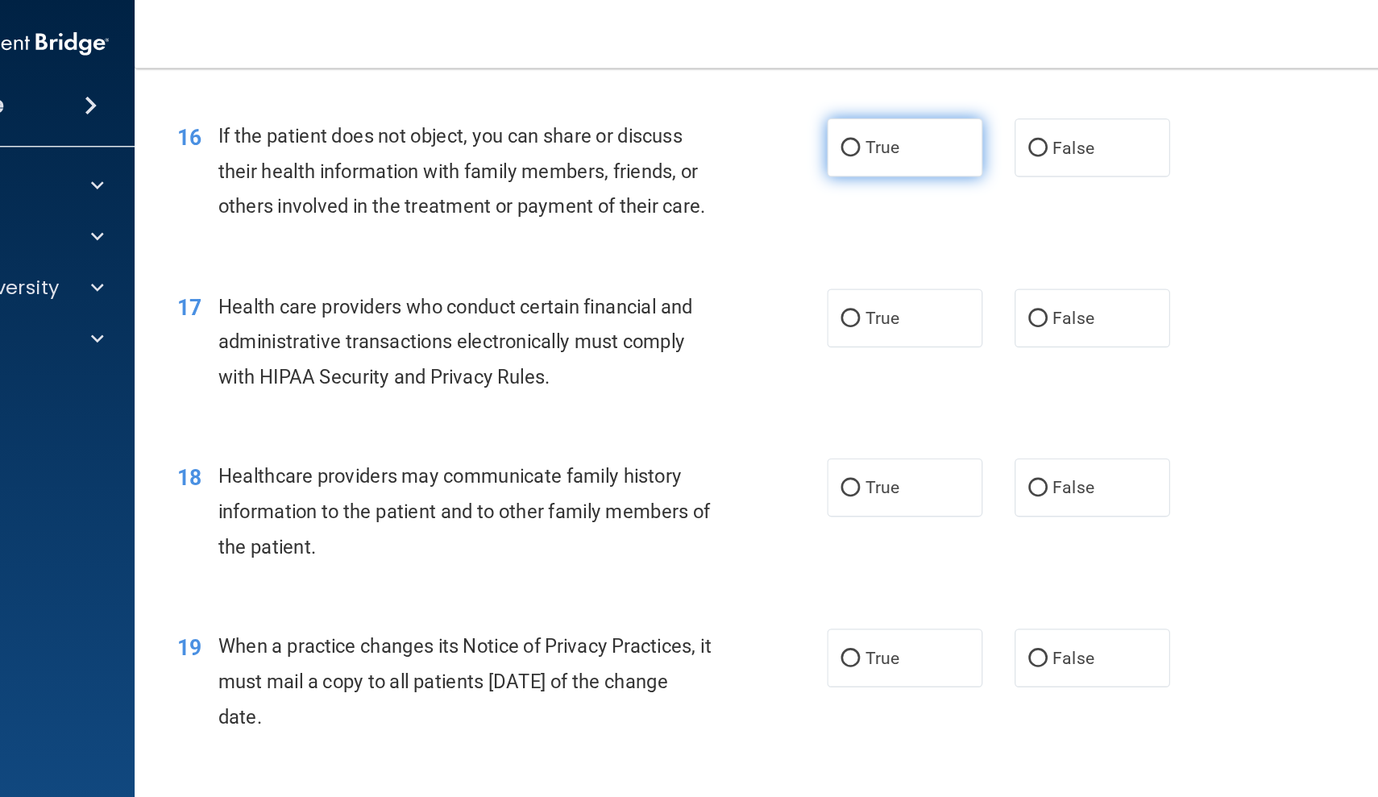
click at [782, 114] on label "True" at bounding box center [841, 111] width 118 height 44
click at [792, 114] on input "True" at bounding box center [799, 112] width 15 height 12
radio input "true"
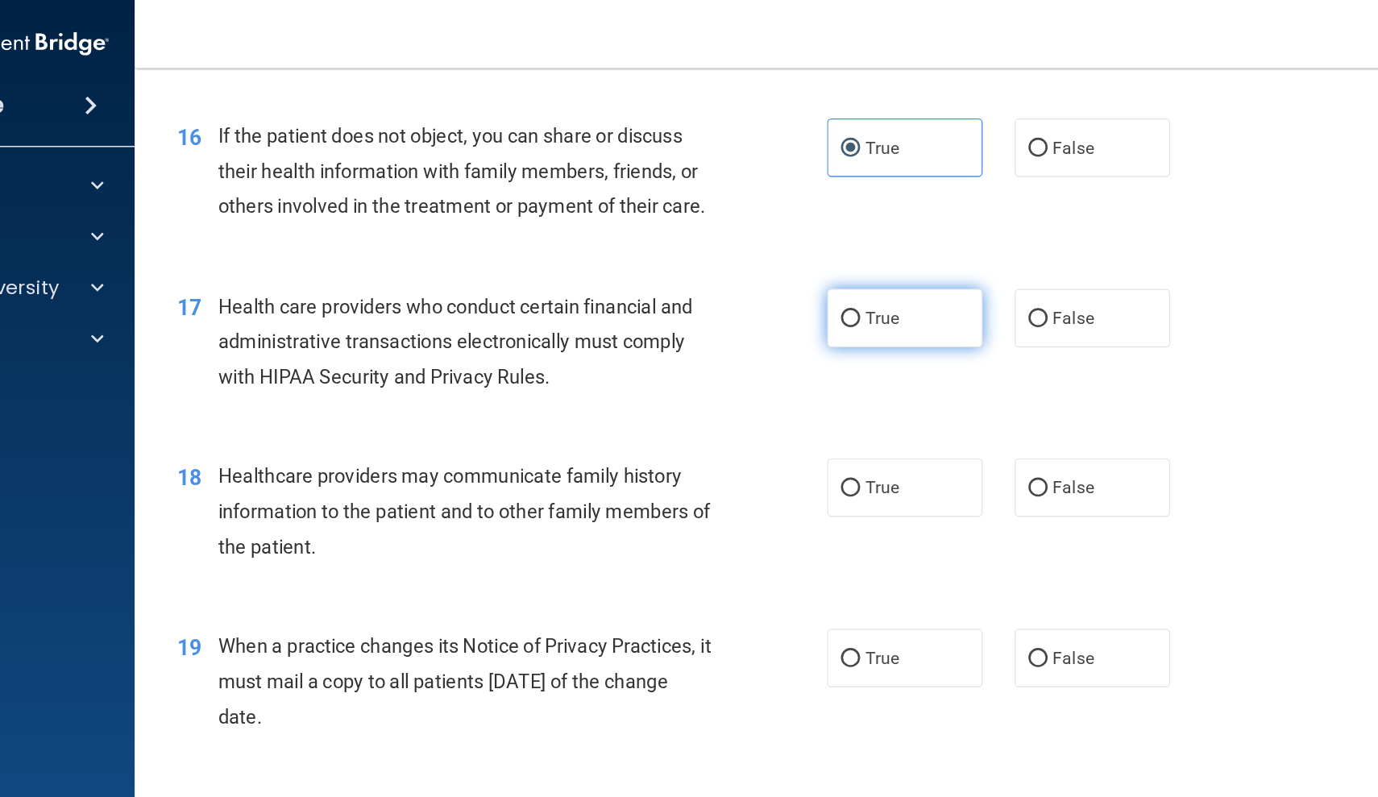
click at [782, 226] on label "True" at bounding box center [841, 240] width 118 height 44
click at [792, 235] on input "True" at bounding box center [799, 241] width 15 height 12
radio input "true"
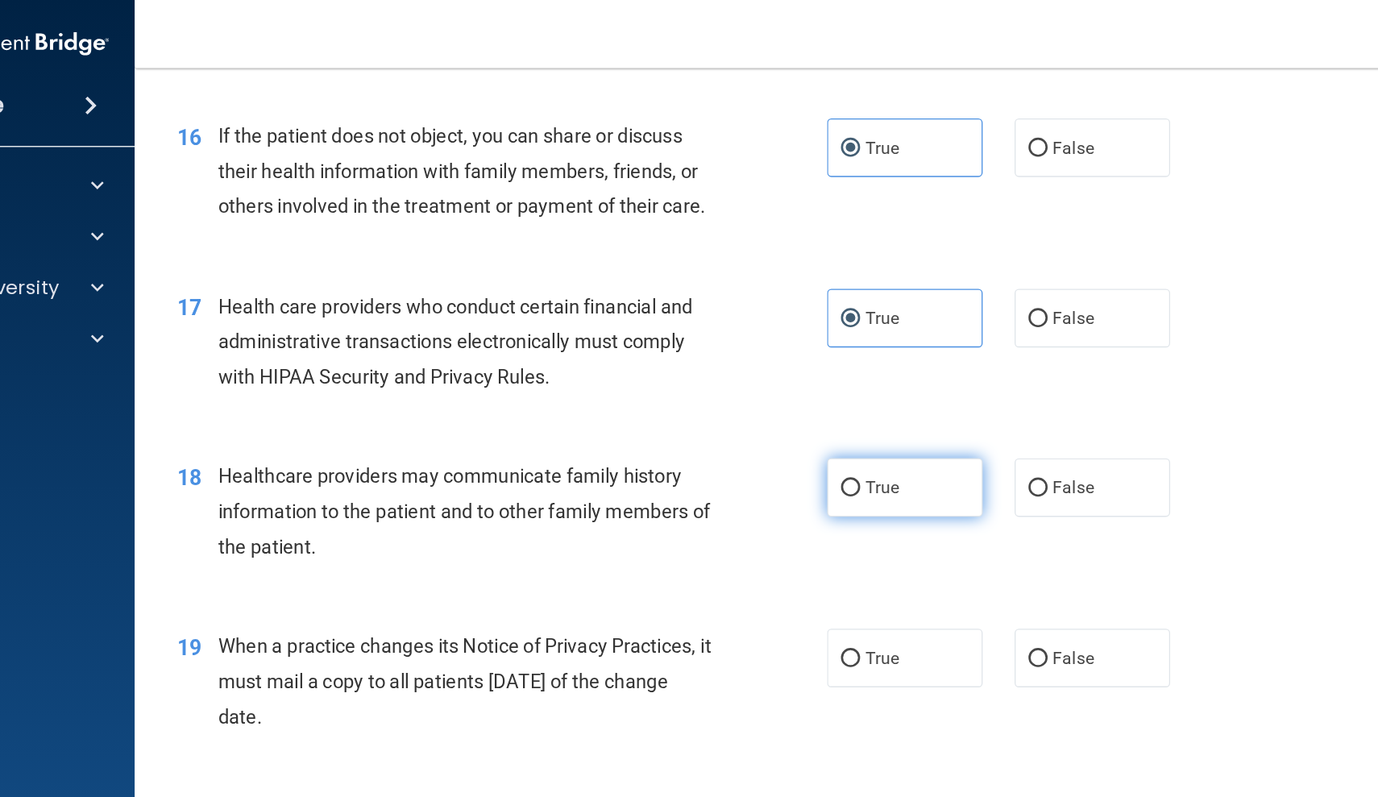
click at [811, 361] on span "True" at bounding box center [823, 368] width 25 height 15
click at [792, 363] on input "True" at bounding box center [799, 369] width 15 height 12
radio input "true"
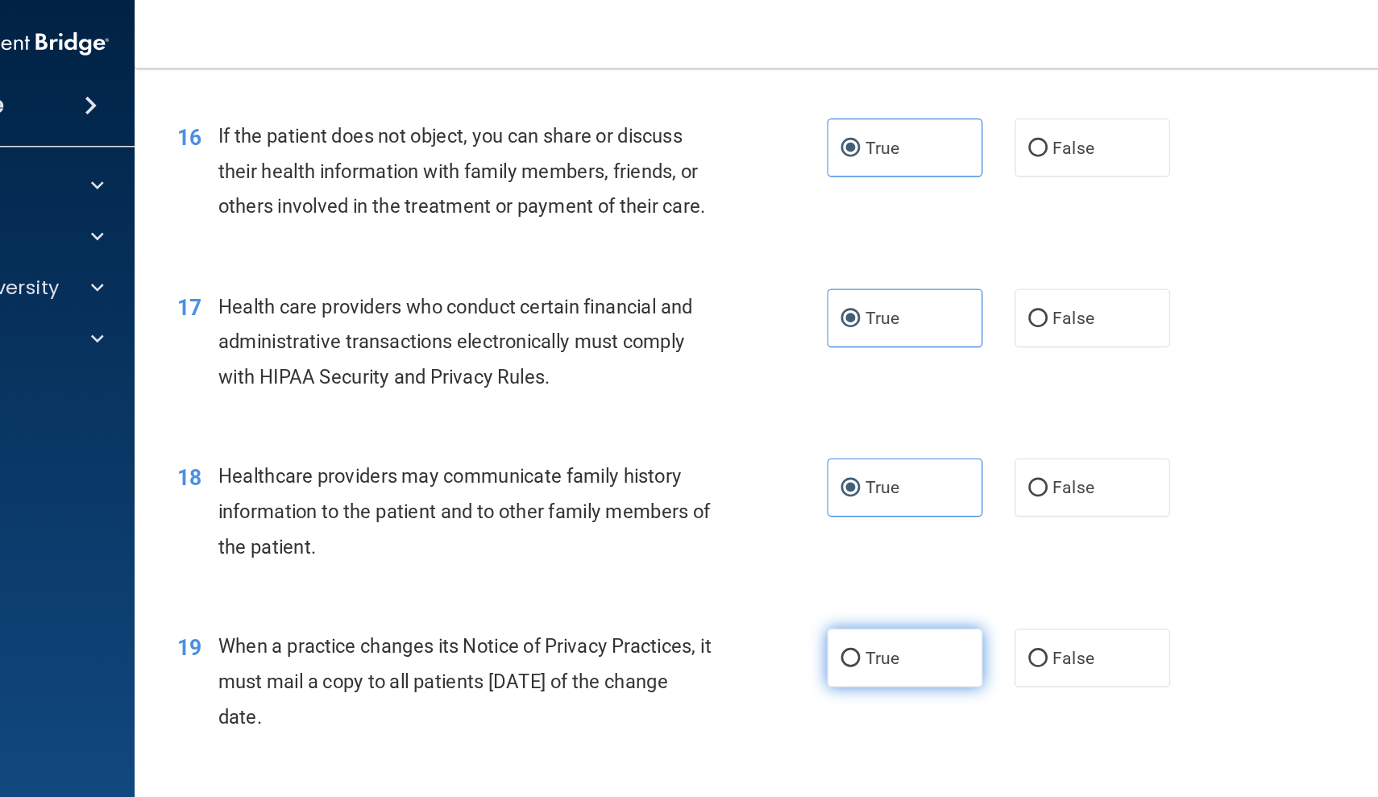
click at [811, 490] on span "True" at bounding box center [823, 497] width 25 height 15
click at [792, 492] on input "True" at bounding box center [799, 498] width 15 height 12
radio input "true"
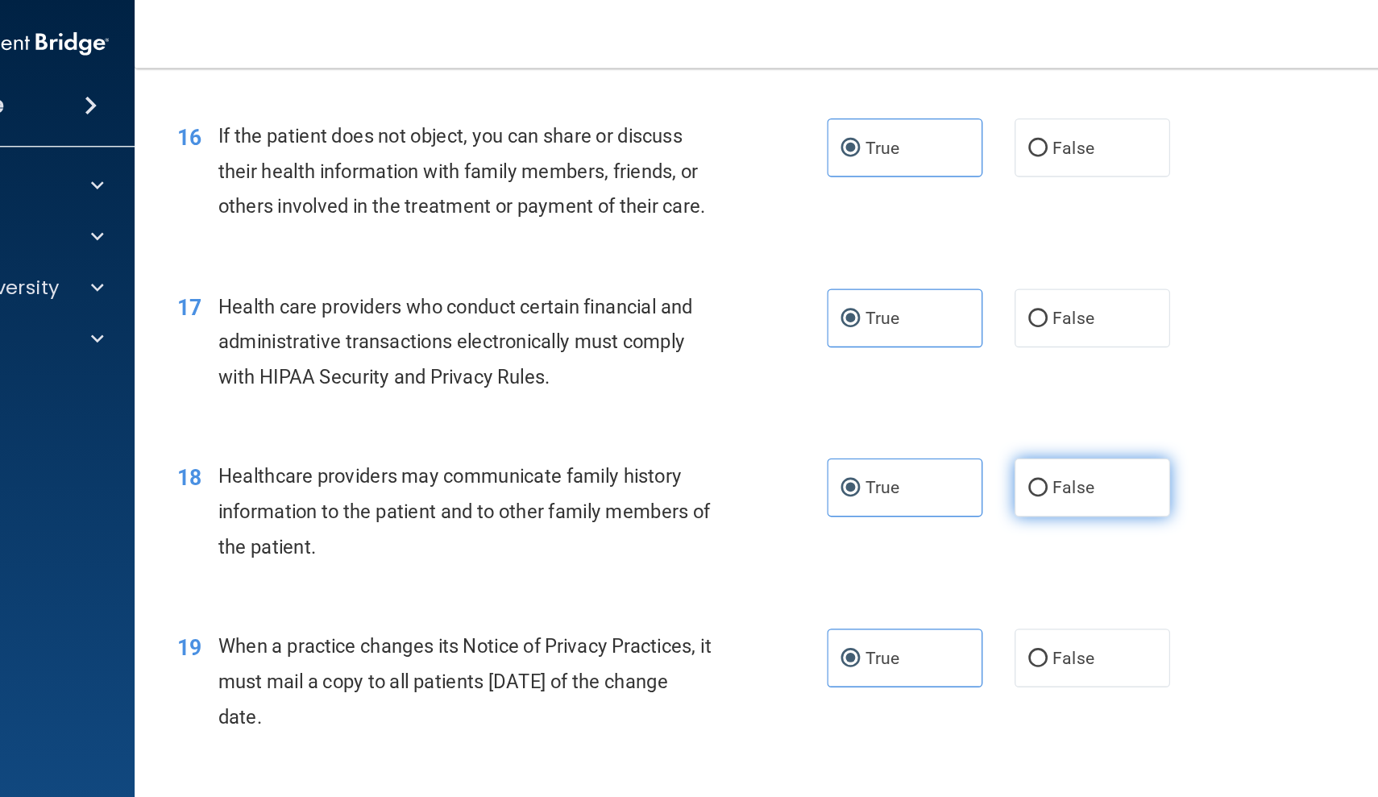
click at [923, 370] on label "False" at bounding box center [982, 369] width 118 height 44
click at [934, 370] on input "False" at bounding box center [941, 369] width 15 height 12
radio input "true"
radio input "false"
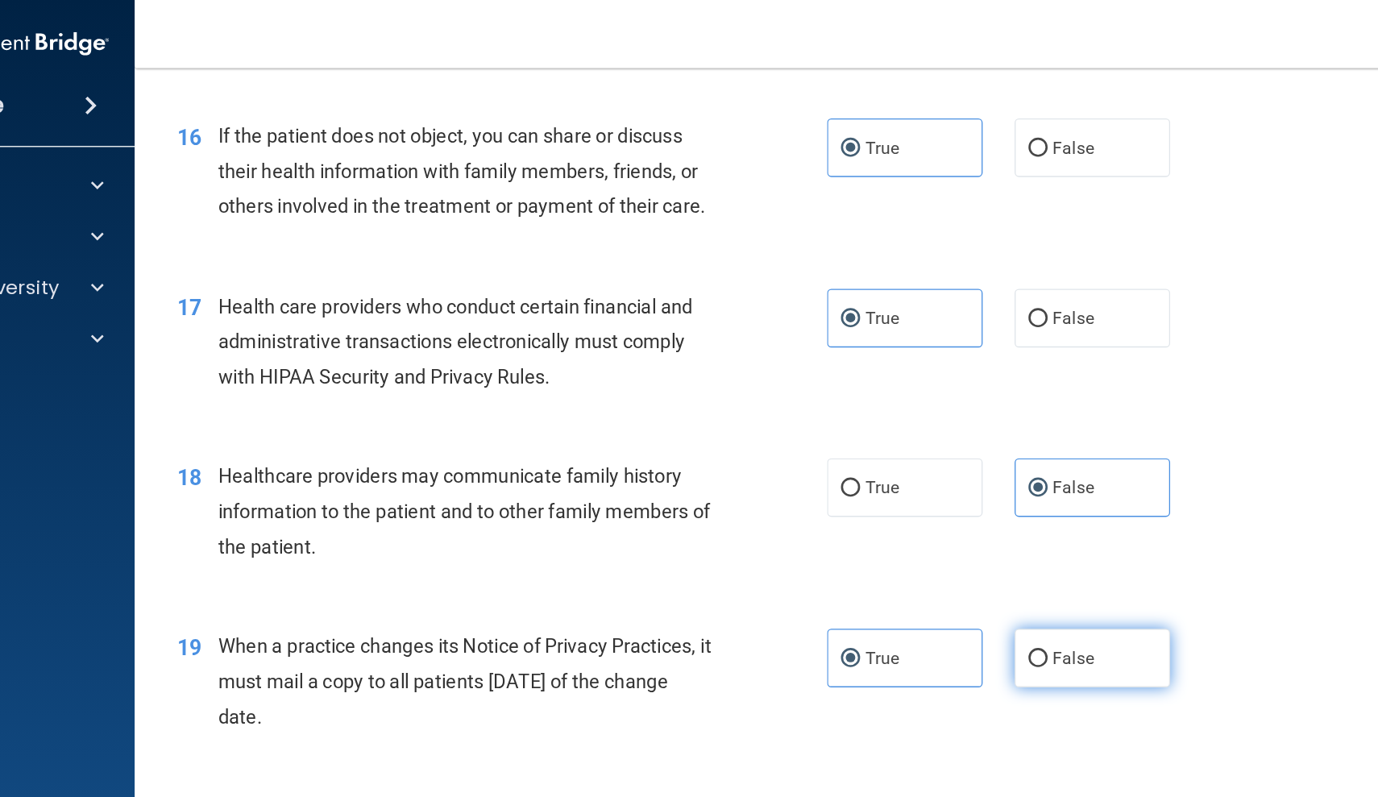
click at [923, 481] on label "False" at bounding box center [982, 497] width 118 height 44
click at [934, 492] on input "False" at bounding box center [941, 498] width 15 height 12
radio input "true"
radio input "false"
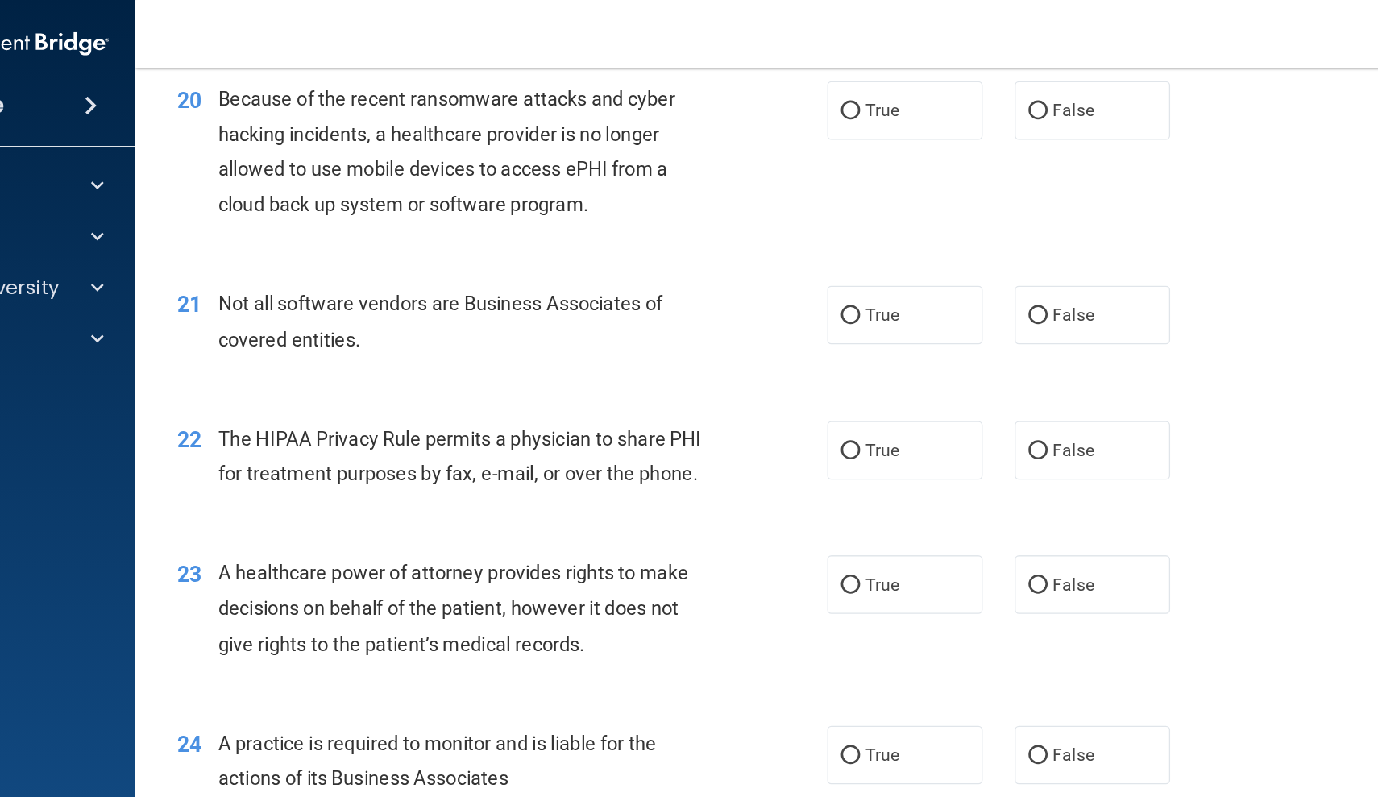
scroll to position [2588, 0]
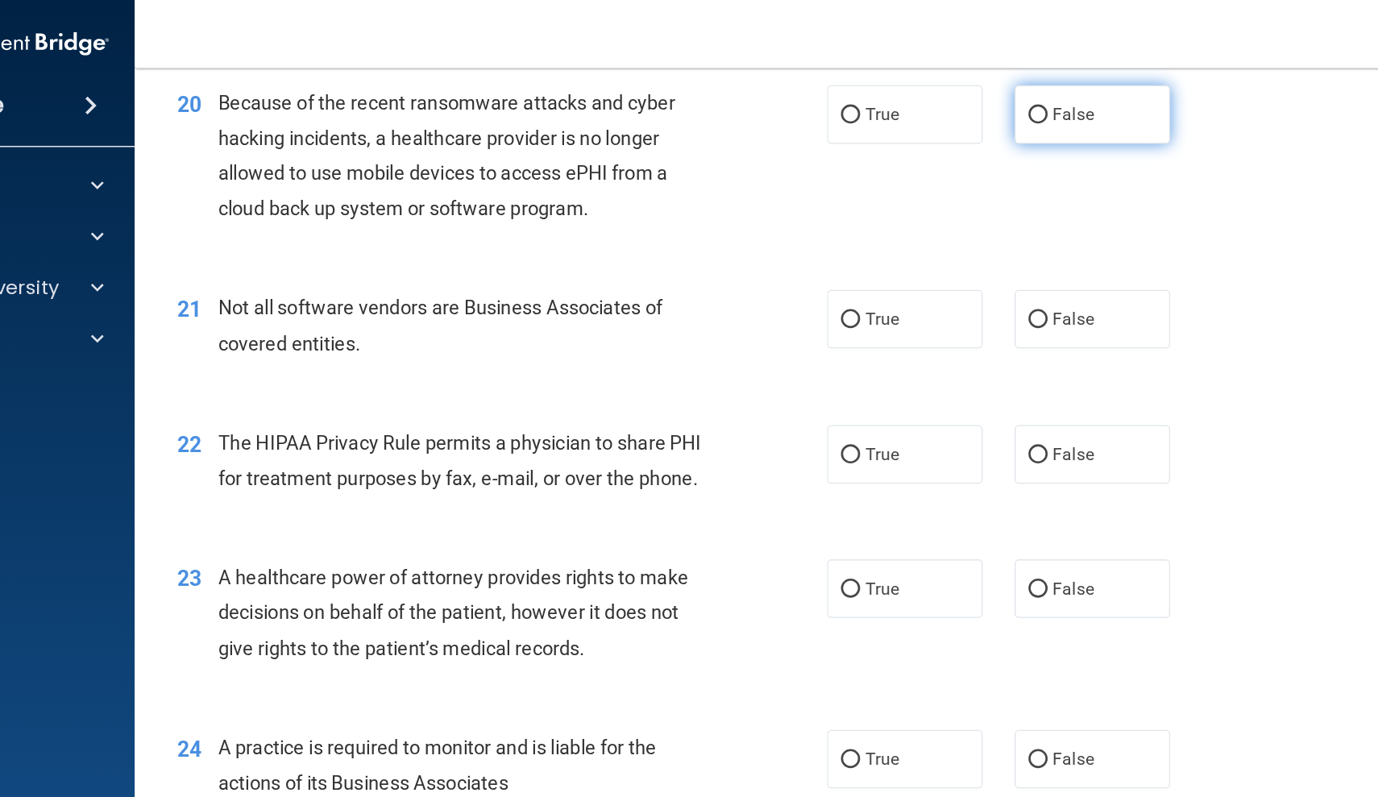
click at [923, 77] on label "False" at bounding box center [982, 86] width 118 height 44
click at [934, 81] on input "False" at bounding box center [941, 87] width 15 height 12
radio input "true"
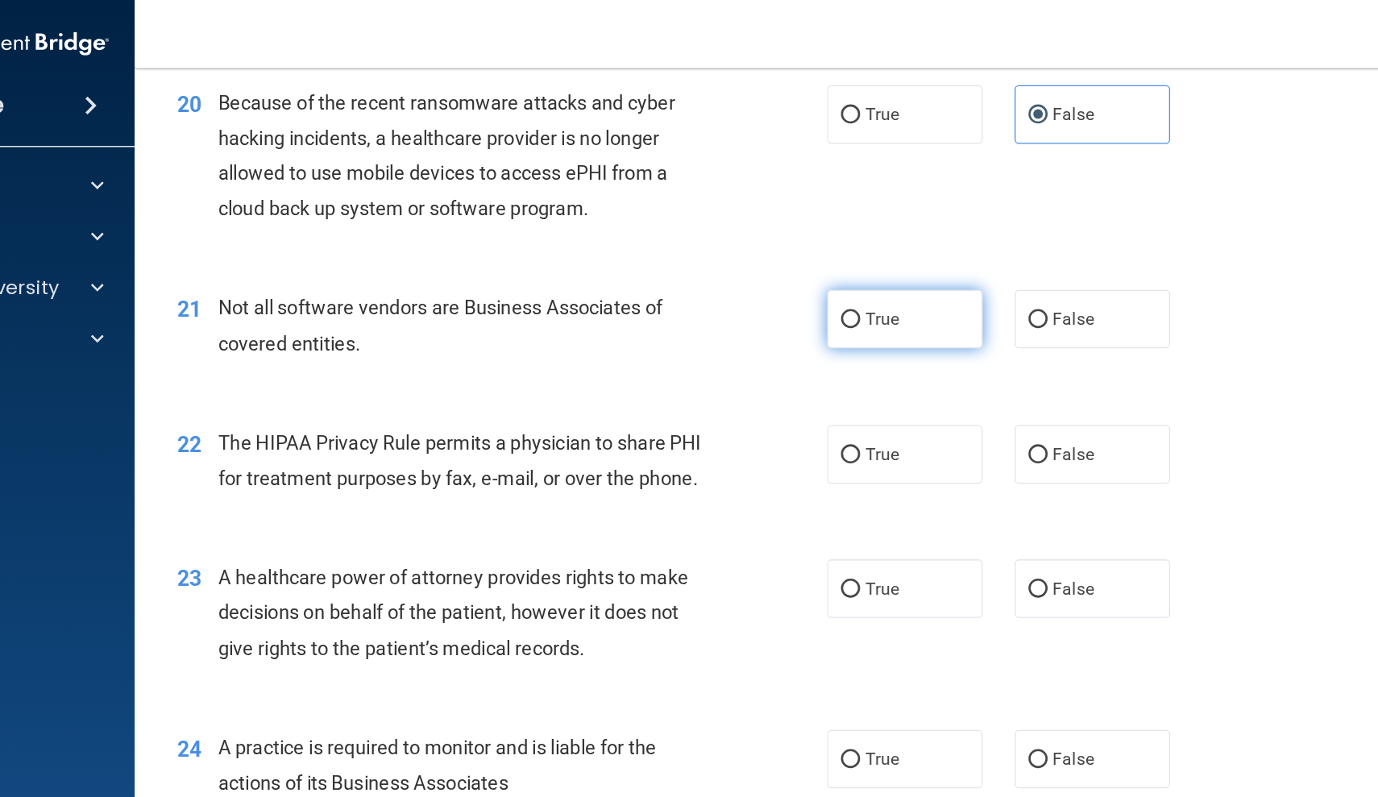
click at [782, 219] on label "True" at bounding box center [841, 241] width 118 height 44
click at [792, 236] on input "True" at bounding box center [799, 242] width 15 height 12
radio input "true"
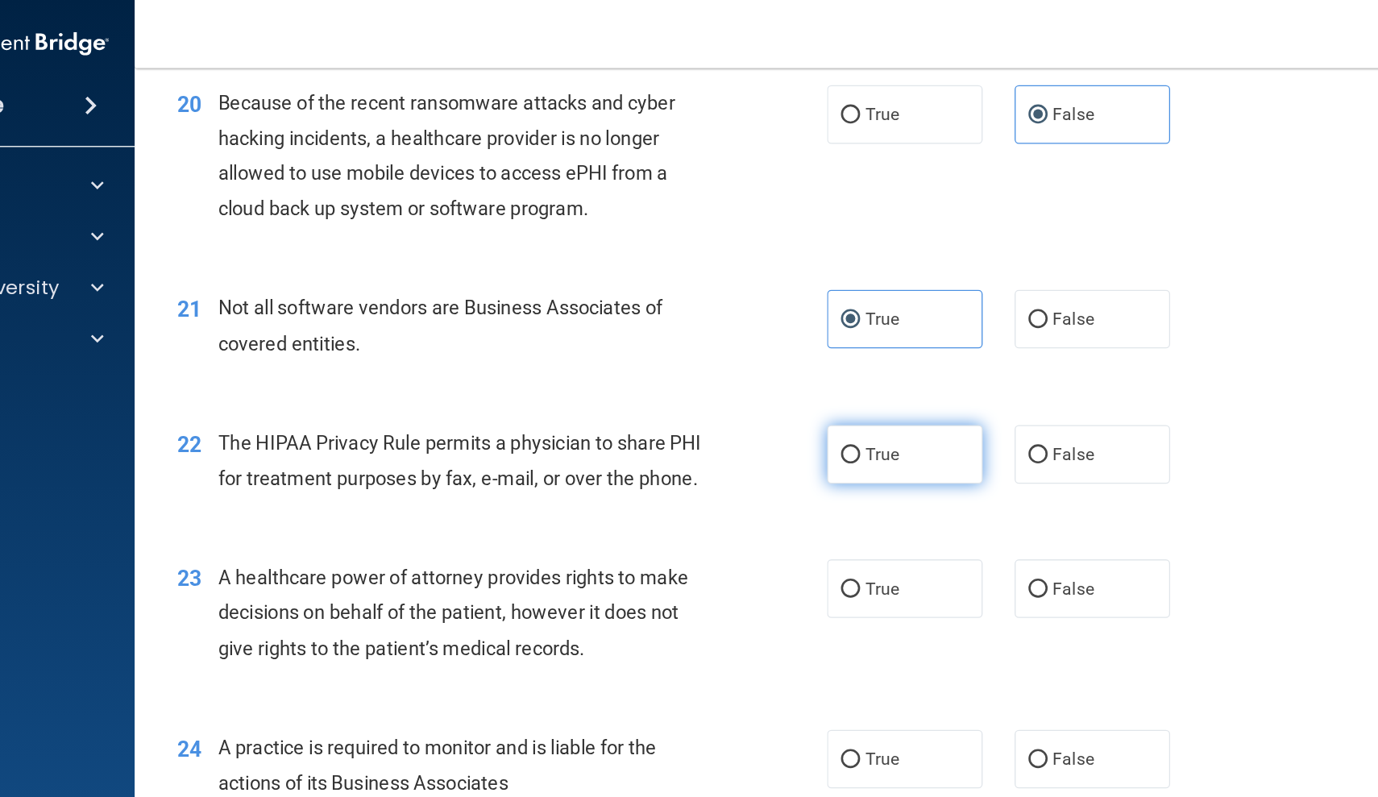
click at [782, 325] on label "True" at bounding box center [841, 344] width 118 height 44
click at [792, 338] on input "True" at bounding box center [799, 344] width 15 height 12
radio input "true"
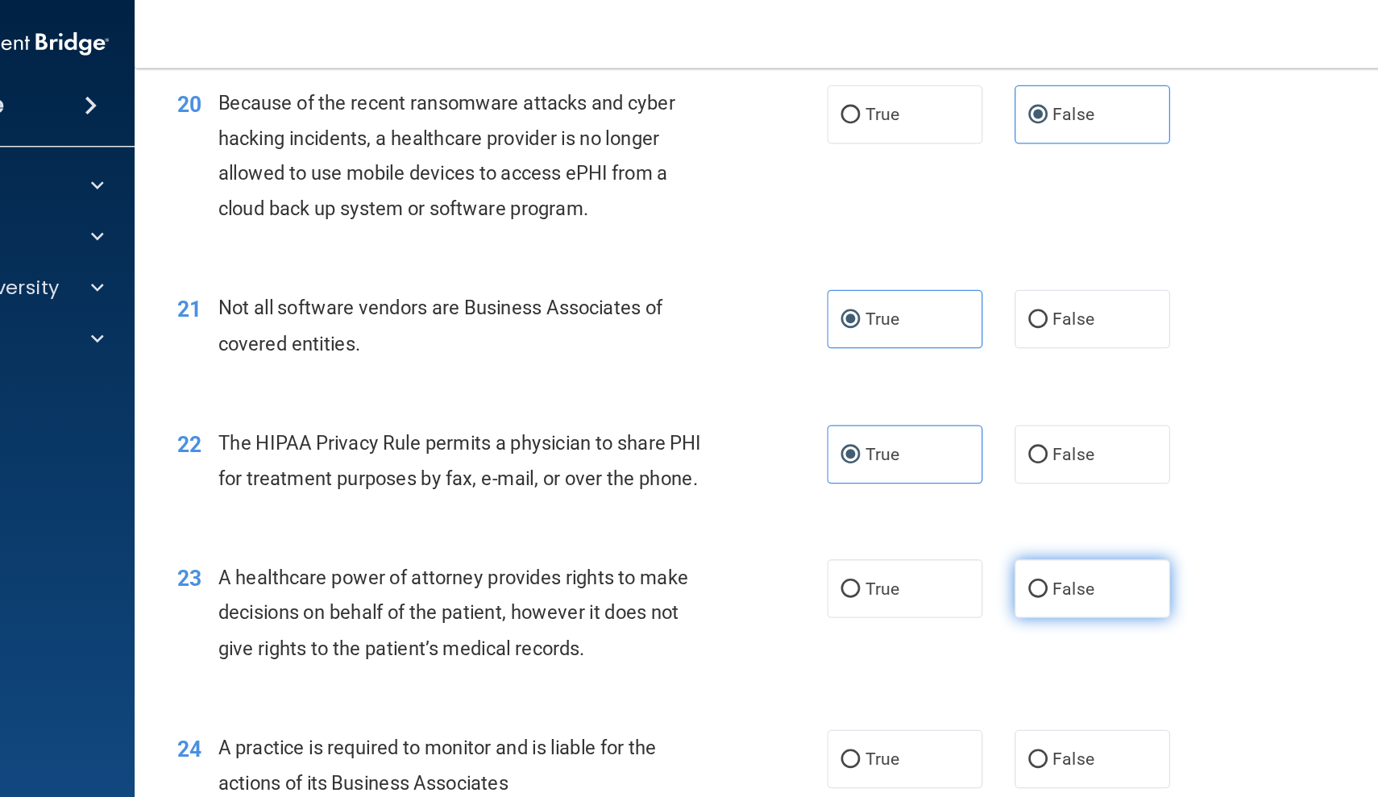
click at [952, 438] on span "False" at bounding box center [967, 445] width 31 height 15
click at [934, 440] on input "False" at bounding box center [941, 446] width 15 height 12
radio input "true"
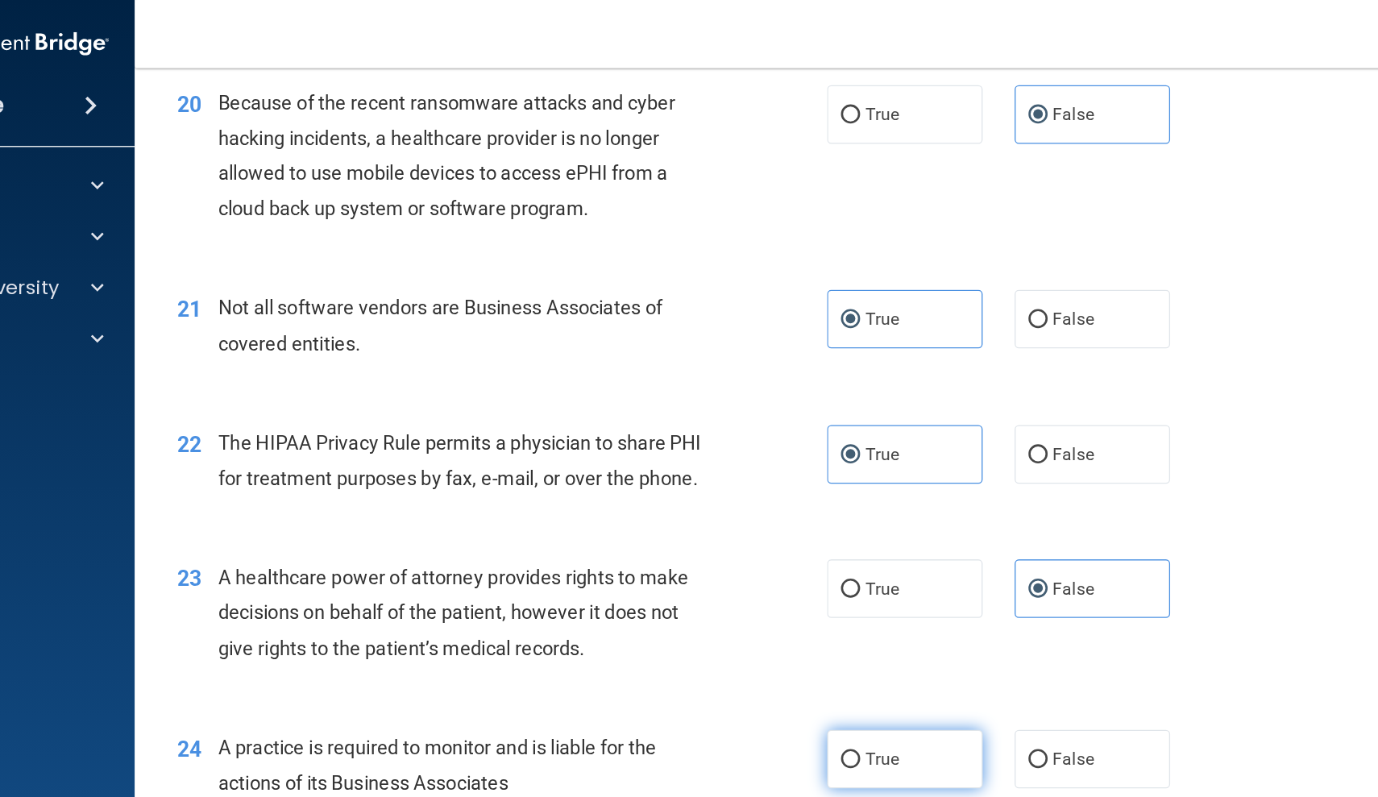
click at [811, 566] on span "True" at bounding box center [823, 573] width 25 height 15
click at [792, 569] on input "True" at bounding box center [799, 575] width 15 height 12
radio input "true"
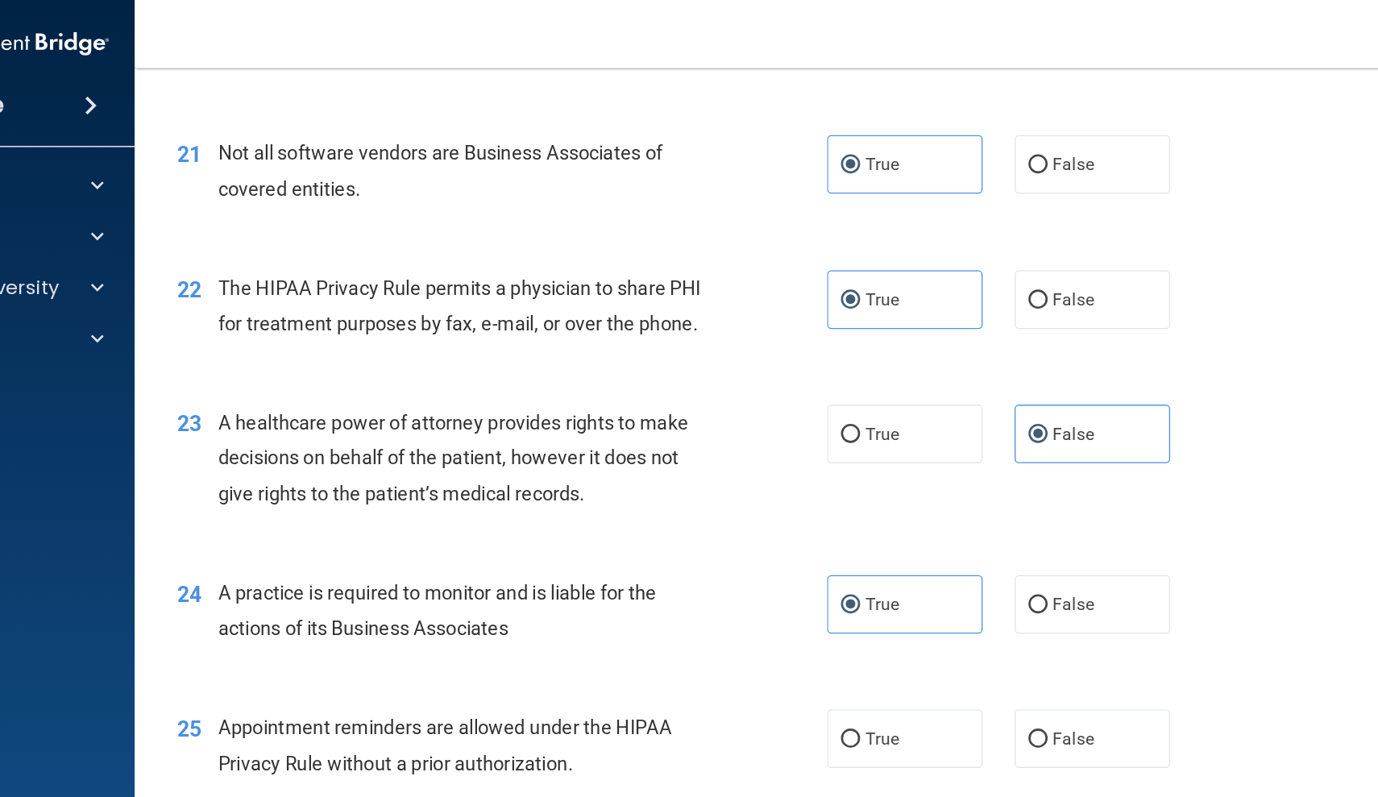
scroll to position [2705, 0]
click at [923, 458] on label "False" at bounding box center [982, 457] width 118 height 44
click at [934, 458] on input "False" at bounding box center [941, 458] width 15 height 12
radio input "true"
radio input "false"
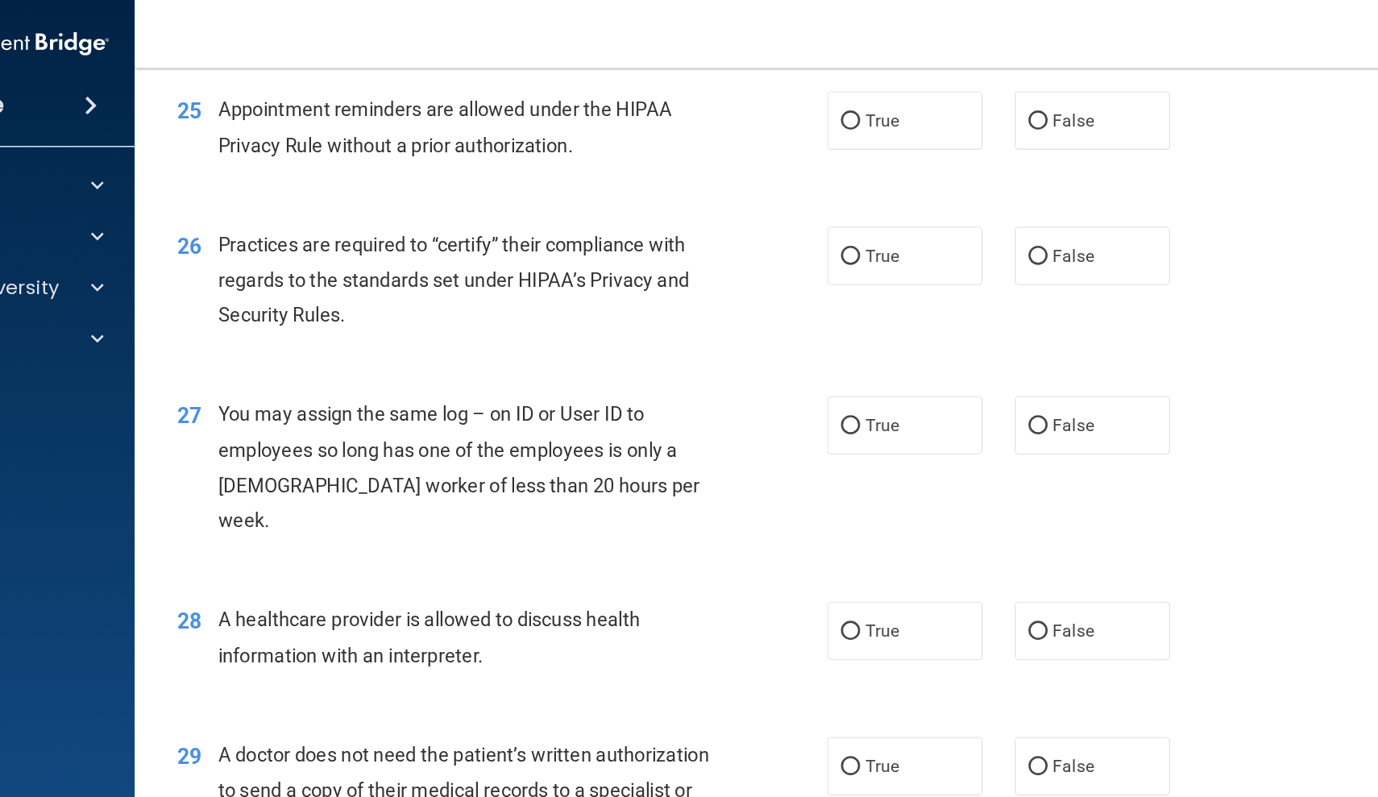
scroll to position [3174, 0]
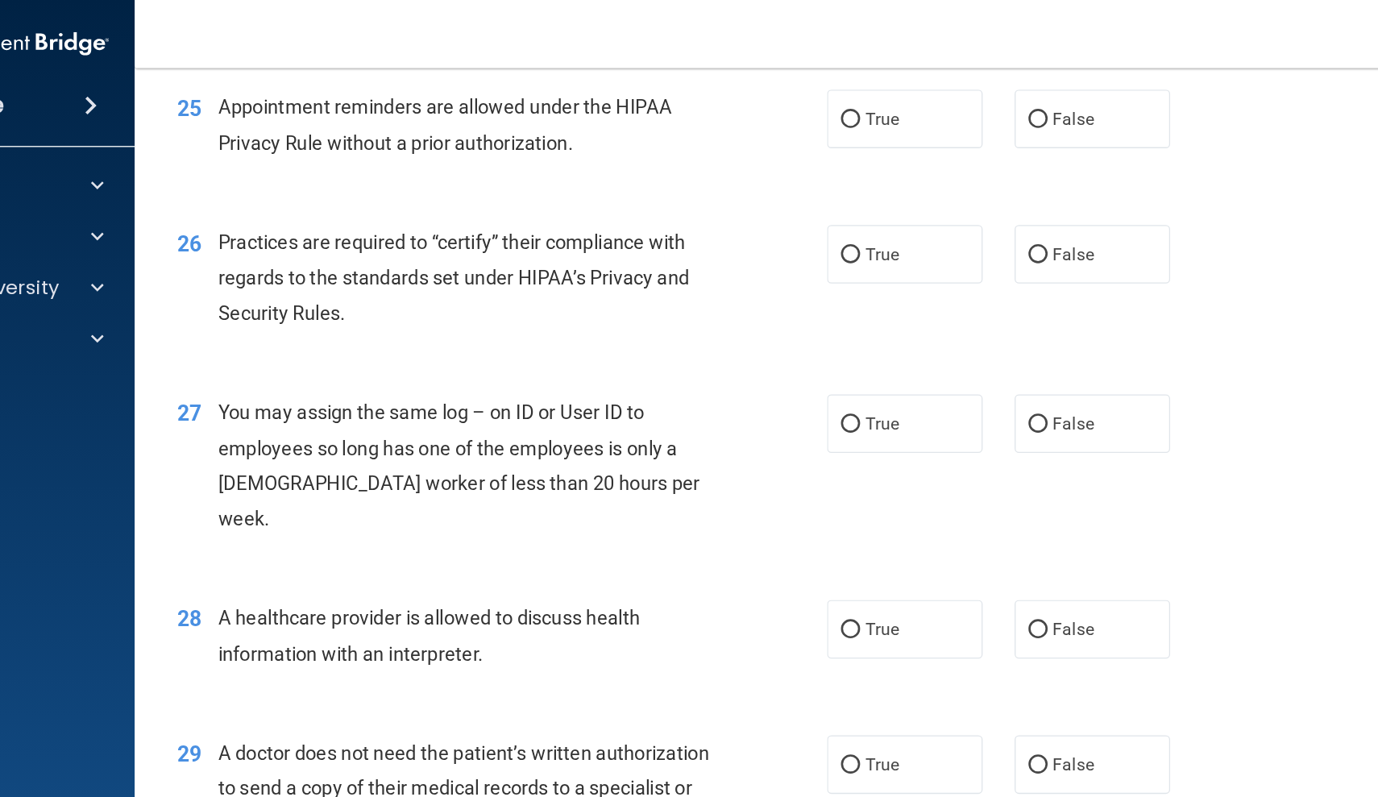
click at [446, 175] on span "Practices are required to “certify” their compliance with regards to the standa…" at bounding box center [499, 210] width 356 height 70
click at [782, 89] on label "True" at bounding box center [841, 90] width 118 height 44
click at [792, 89] on input "True" at bounding box center [799, 91] width 15 height 12
radio input "true"
click at [782, 174] on label "True" at bounding box center [841, 192] width 118 height 44
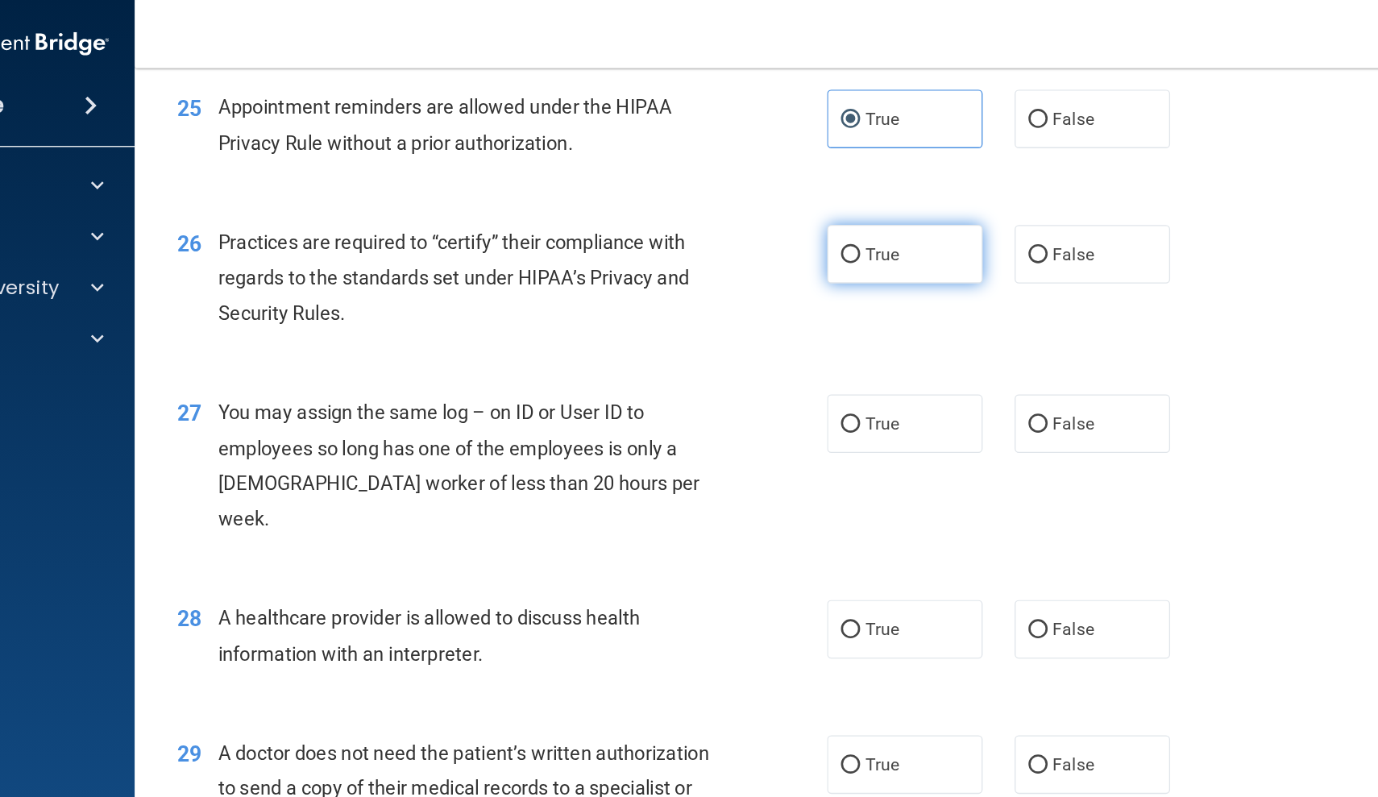
click at [792, 187] on input "True" at bounding box center [799, 193] width 15 height 12
radio input "true"
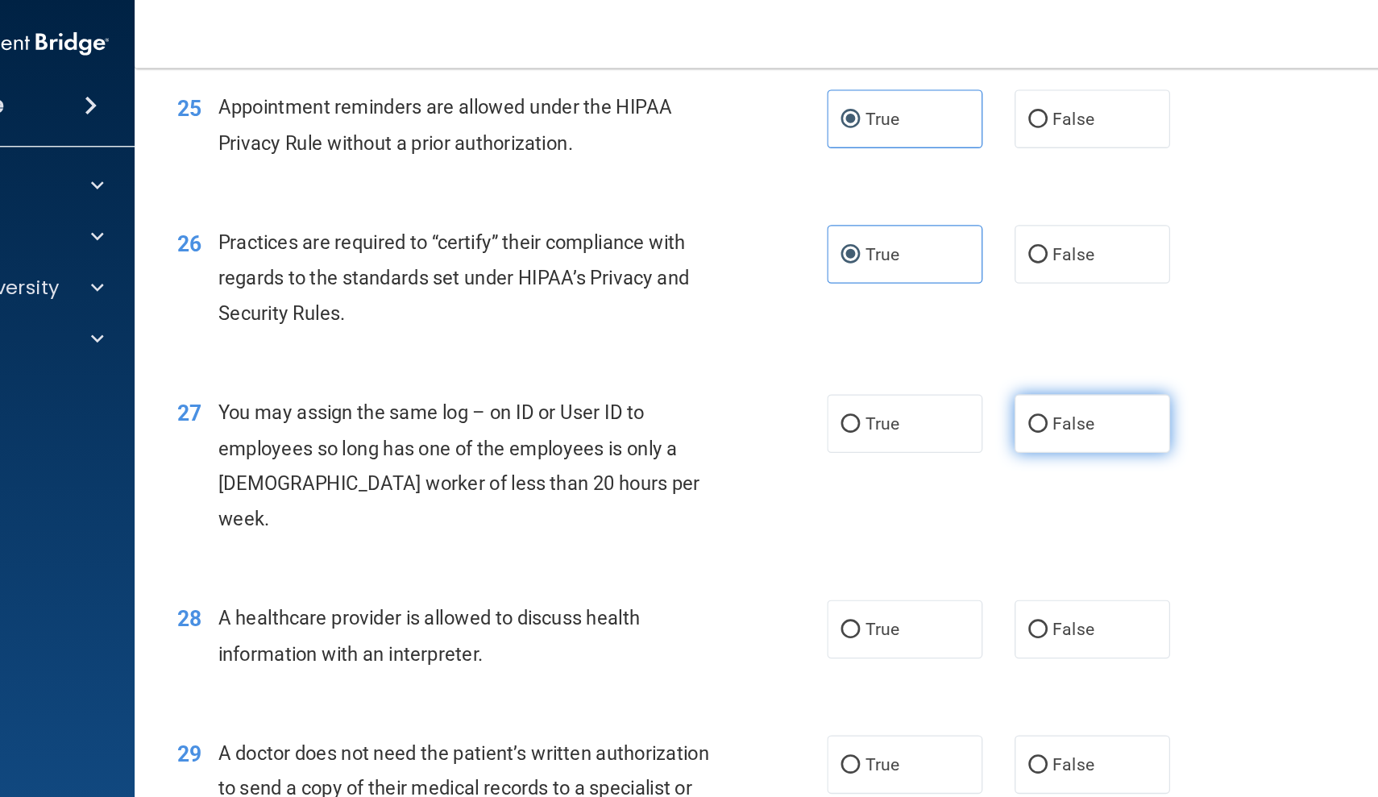
click at [923, 322] on label "False" at bounding box center [982, 320] width 118 height 44
click at [934, 322] on input "False" at bounding box center [941, 321] width 15 height 12
radio input "true"
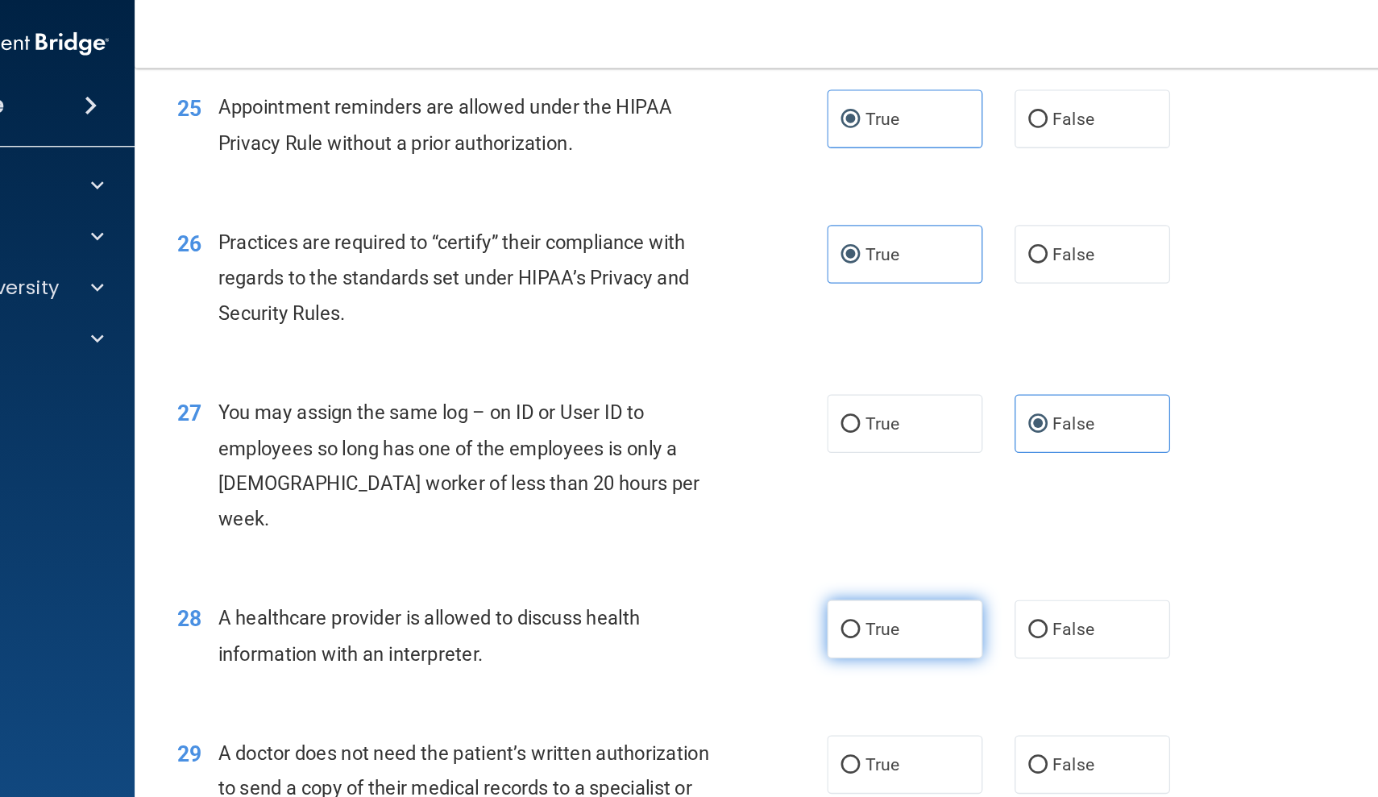
click at [811, 468] on span "True" at bounding box center [823, 475] width 25 height 15
click at [792, 471] on input "True" at bounding box center [799, 477] width 15 height 12
radio input "true"
click at [952, 571] on span "False" at bounding box center [967, 578] width 31 height 15
click at [934, 573] on input "False" at bounding box center [941, 579] width 15 height 12
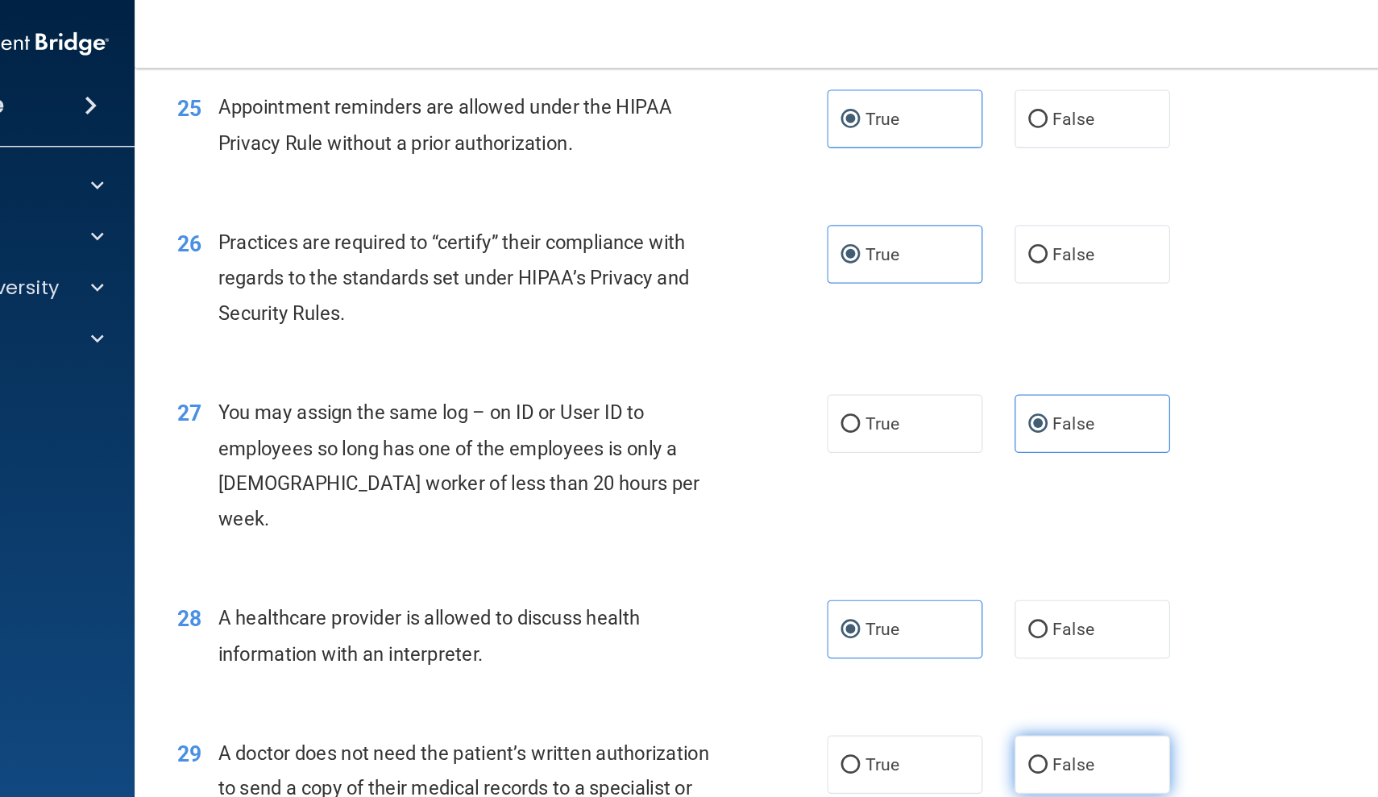
radio input "true"
click at [952, 185] on span "False" at bounding box center [967, 192] width 31 height 15
click at [934, 187] on input "False" at bounding box center [941, 193] width 15 height 12
radio input "true"
radio input "false"
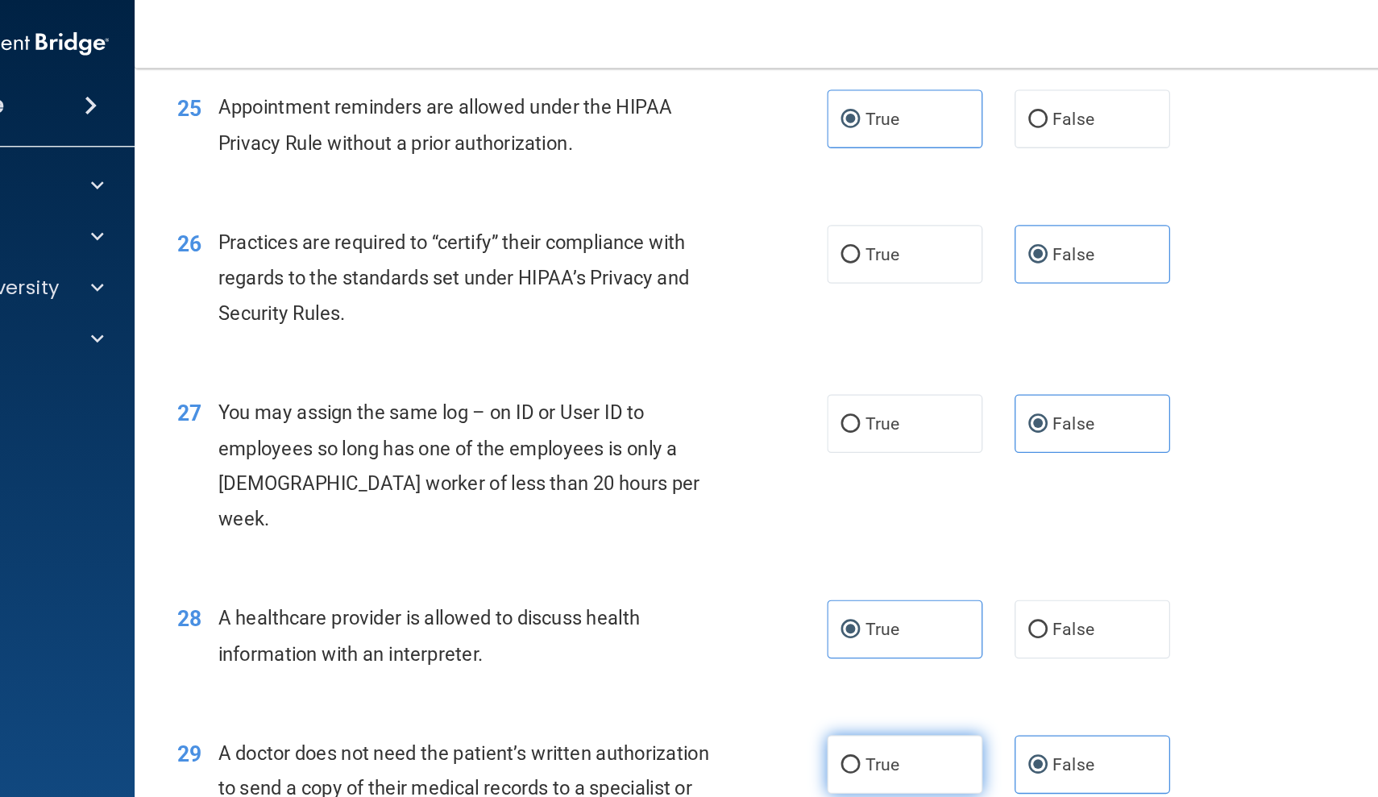
click at [782, 556] on label "True" at bounding box center [841, 578] width 118 height 44
click at [792, 573] on input "True" at bounding box center [799, 579] width 15 height 12
radio input "true"
radio input "false"
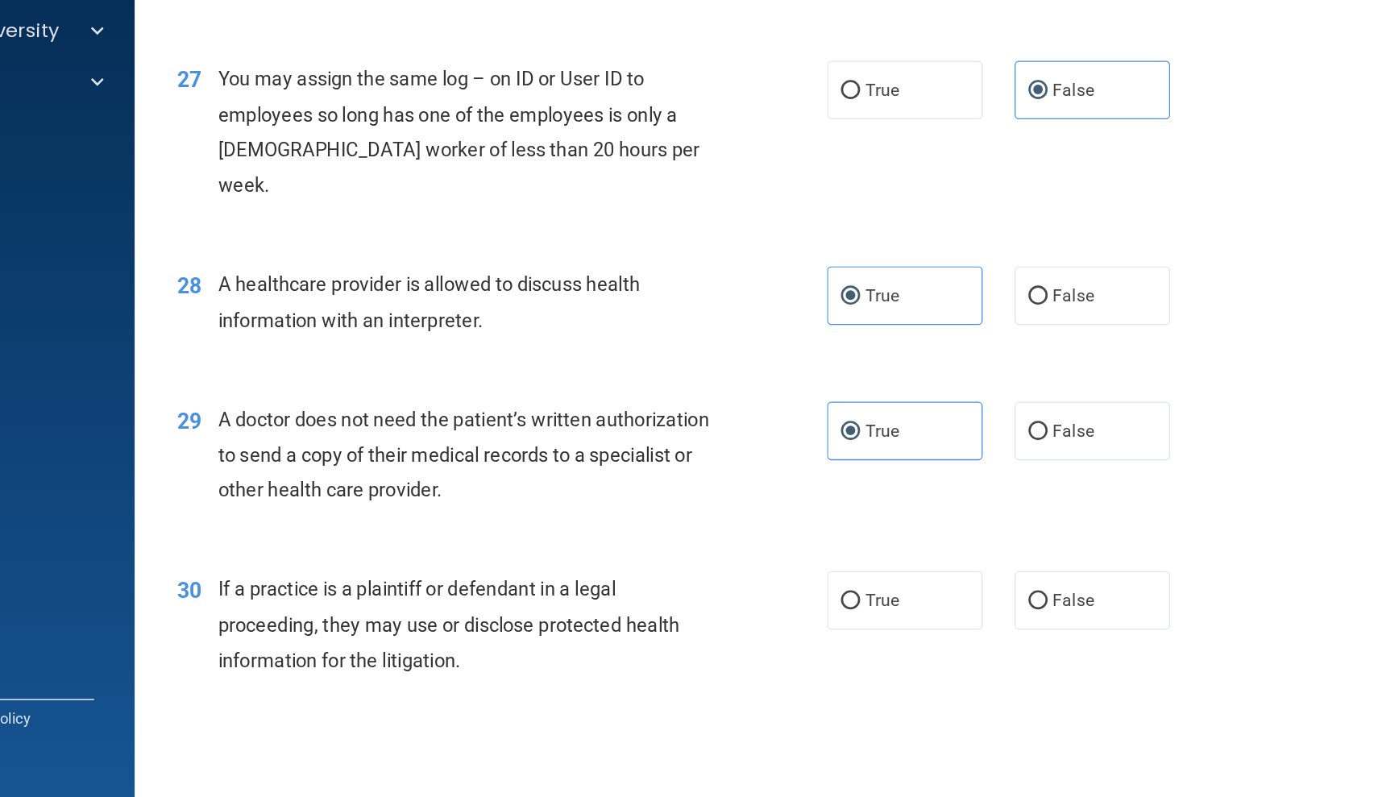
scroll to position [0, 0]
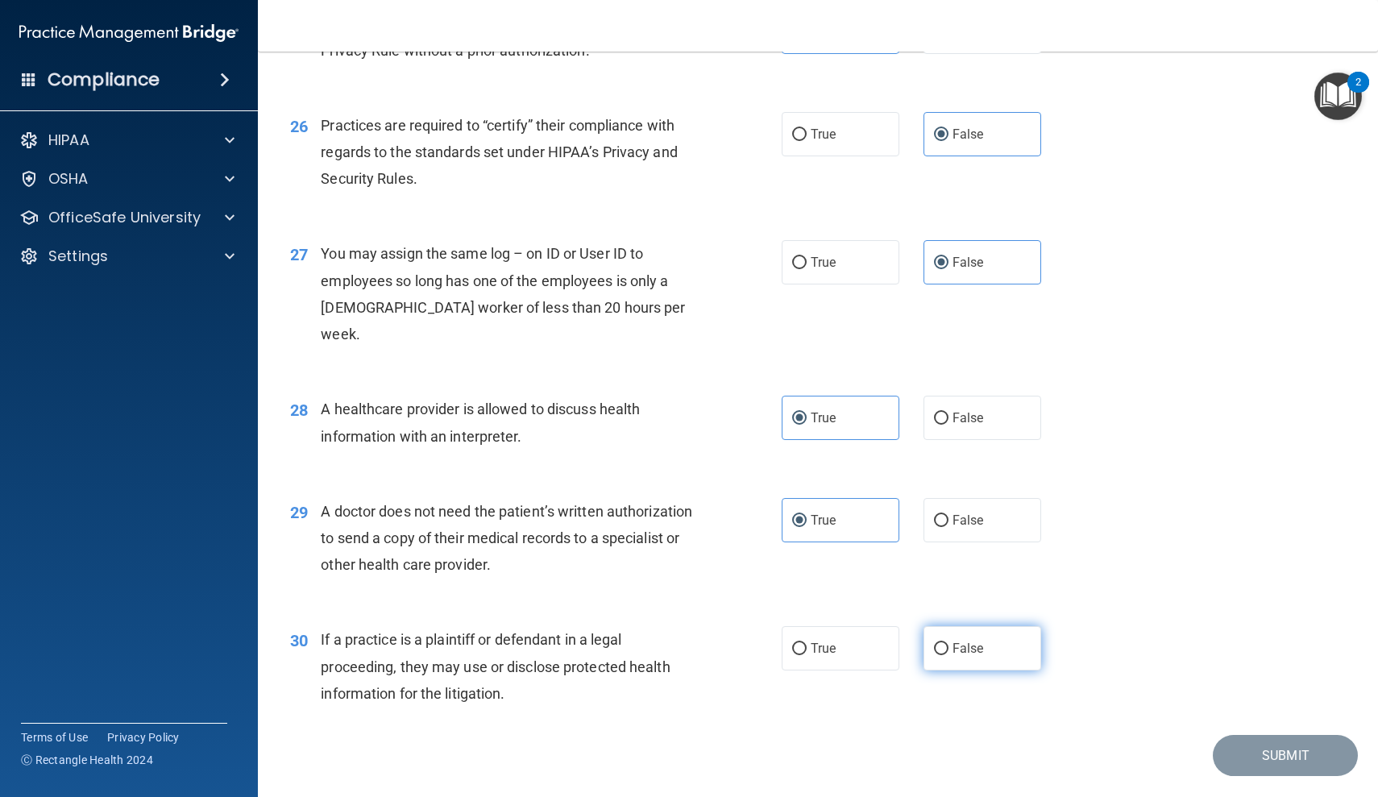
click at [1010, 626] on label "False" at bounding box center [982, 648] width 118 height 44
click at [948, 643] on input "False" at bounding box center [941, 649] width 15 height 12
radio input "true"
click at [1289, 735] on button "Submit" at bounding box center [1285, 755] width 145 height 41
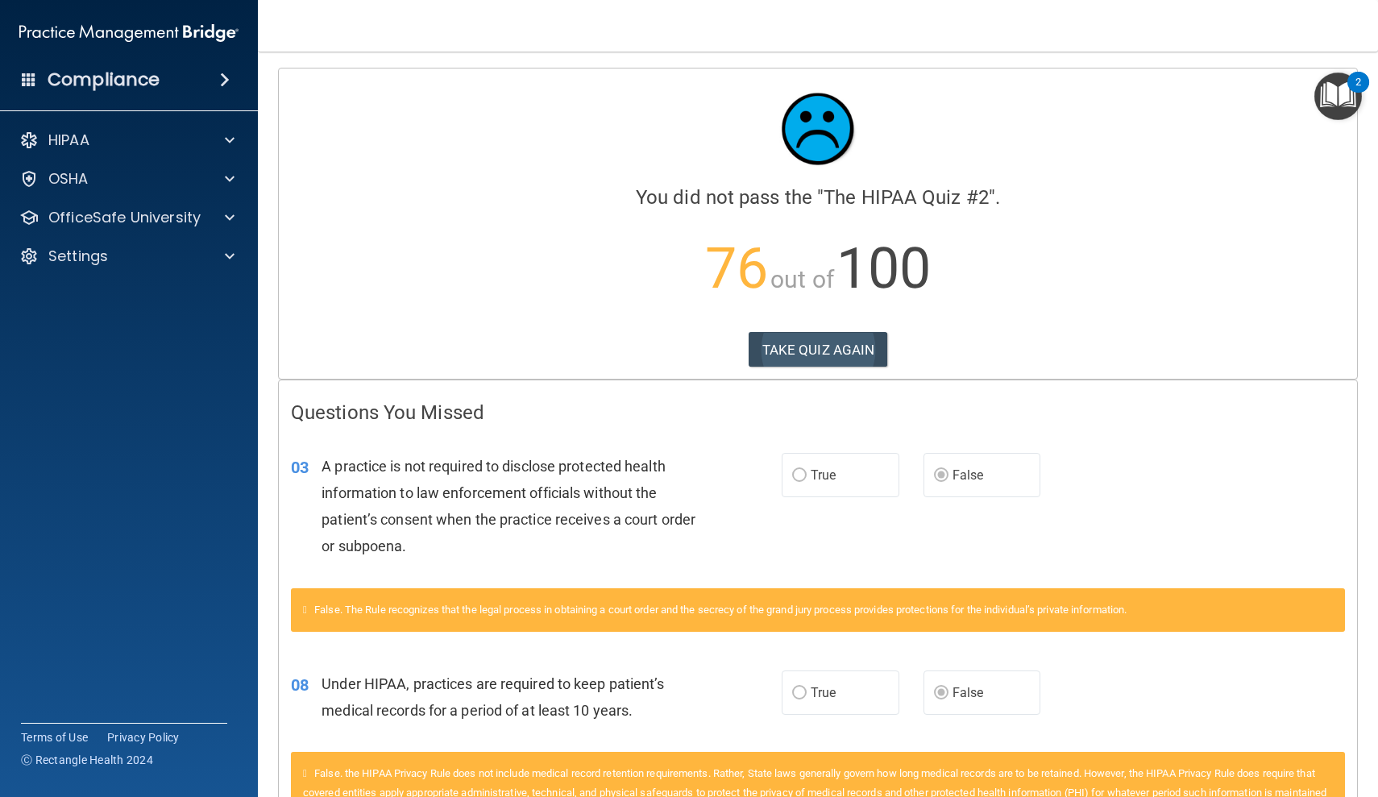
click at [813, 352] on button "TAKE QUIZ AGAIN" at bounding box center [818, 349] width 139 height 35
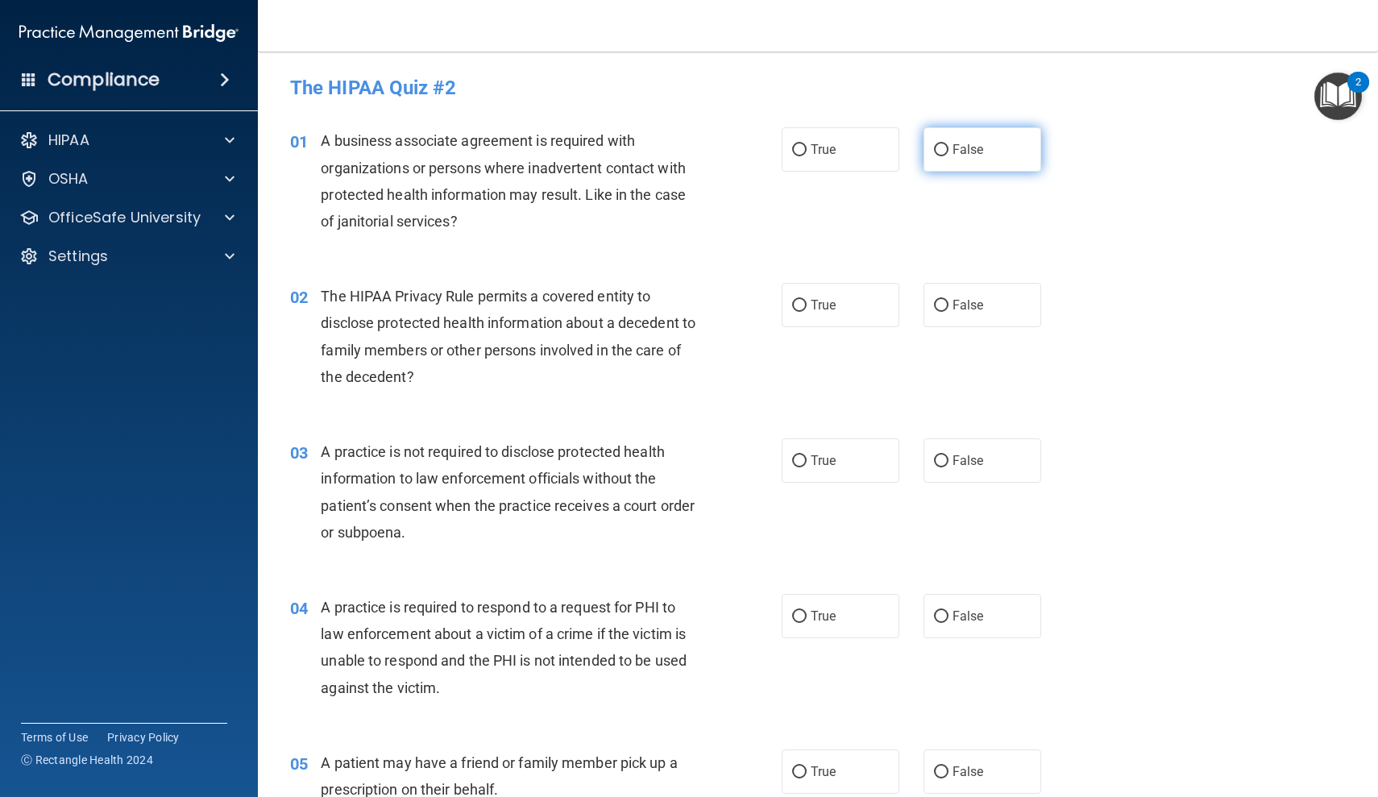
click at [1029, 153] on label "False" at bounding box center [982, 149] width 118 height 44
click at [948, 153] on input "False" at bounding box center [941, 150] width 15 height 12
radio input "true"
click at [992, 459] on label "False" at bounding box center [982, 460] width 118 height 44
click at [948, 459] on input "False" at bounding box center [941, 461] width 15 height 12
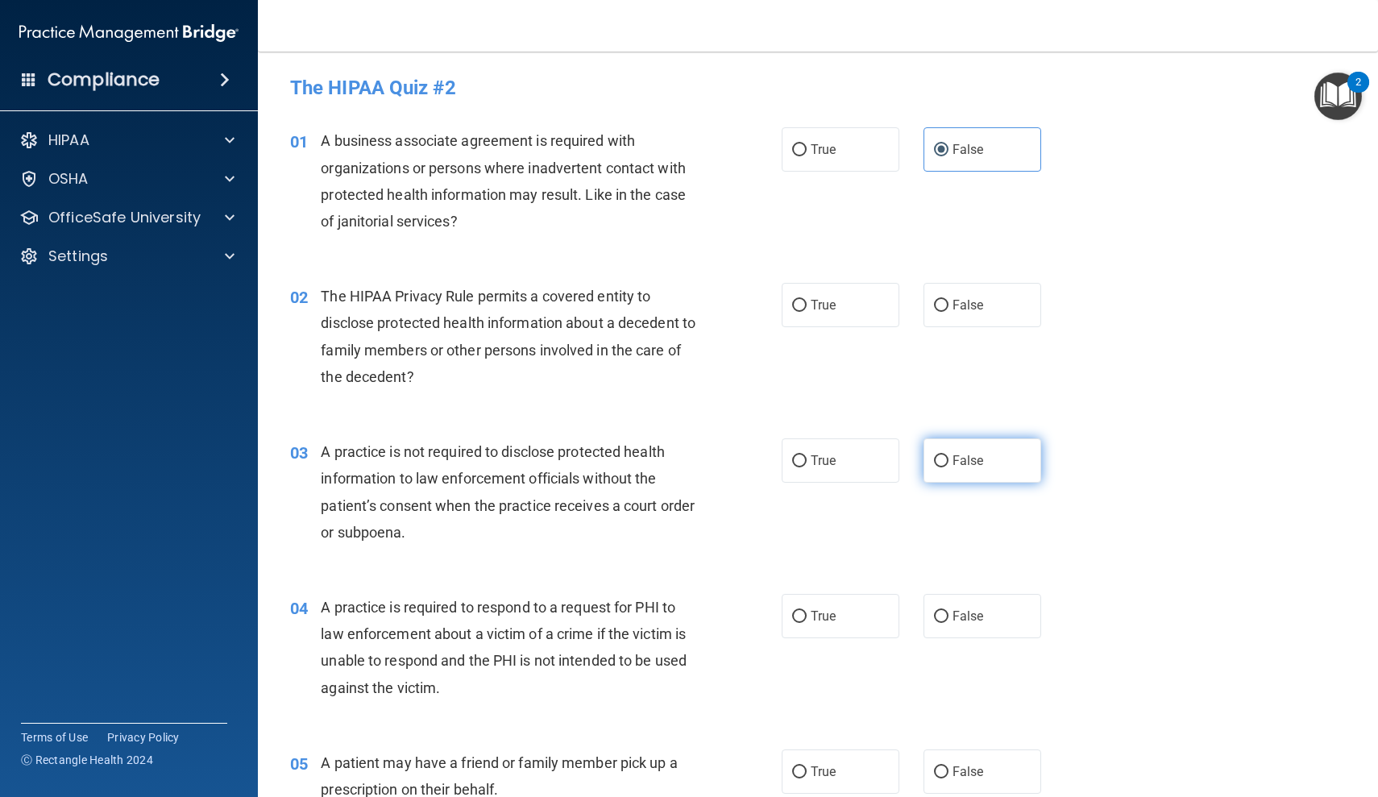
radio input "true"
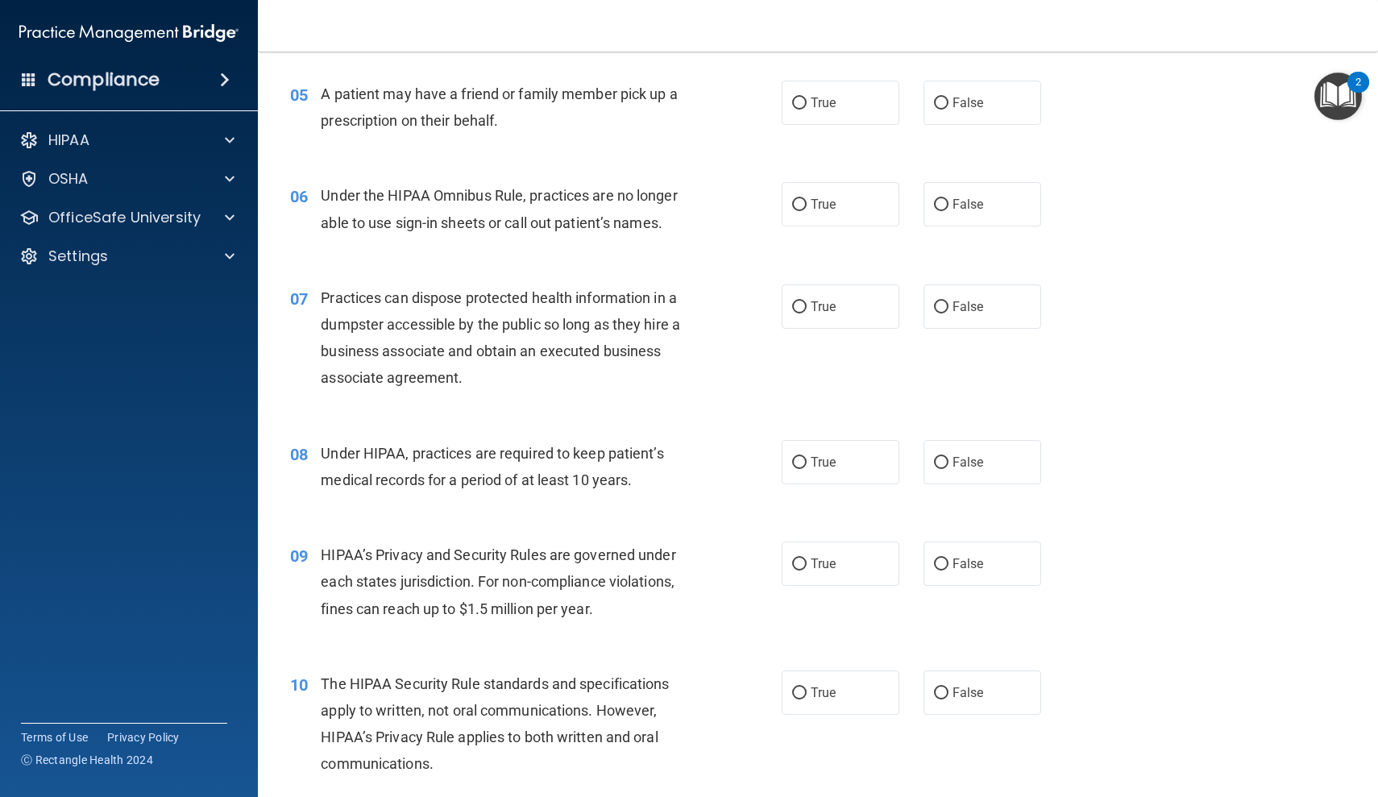
scroll to position [672, 0]
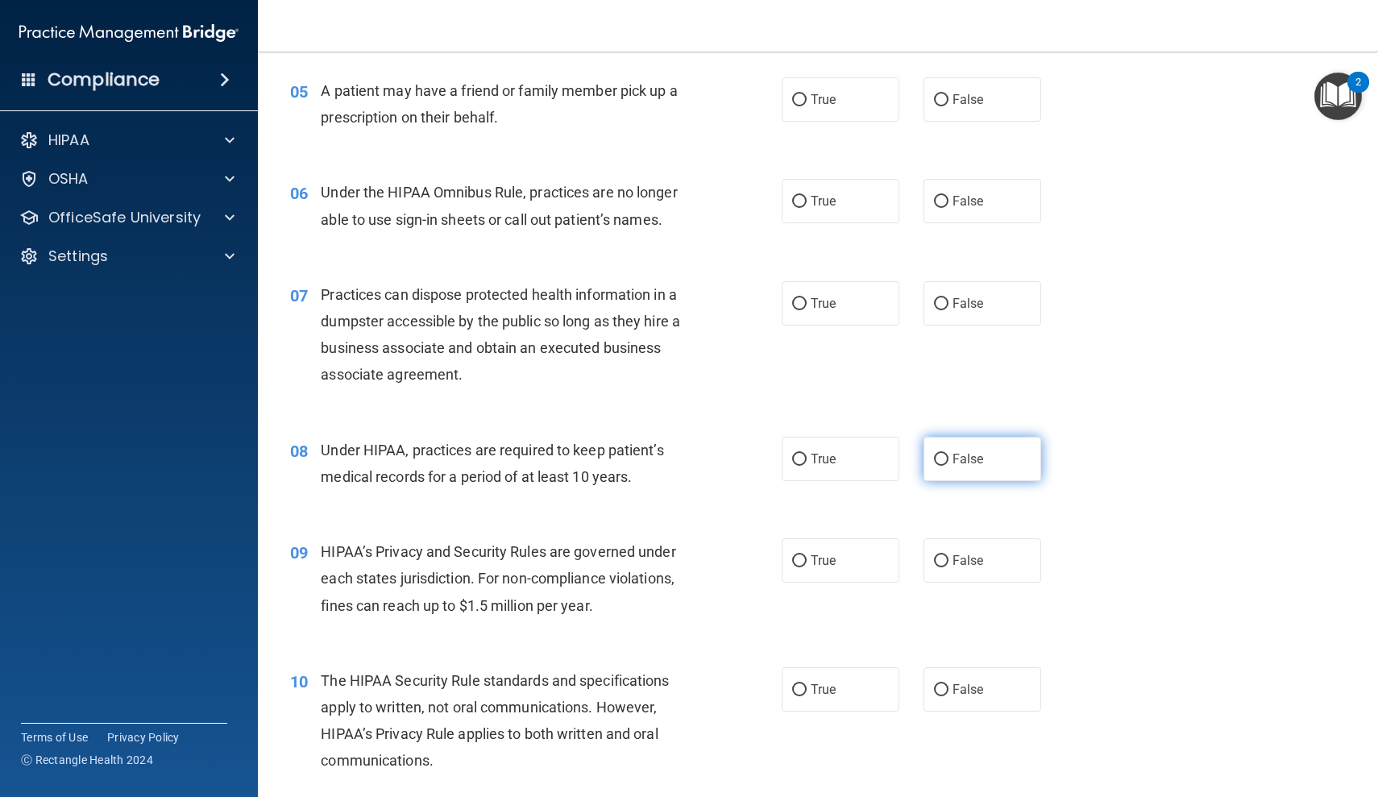
click at [986, 457] on label "False" at bounding box center [982, 459] width 118 height 44
click at [948, 457] on input "False" at bounding box center [941, 460] width 15 height 12
radio input "true"
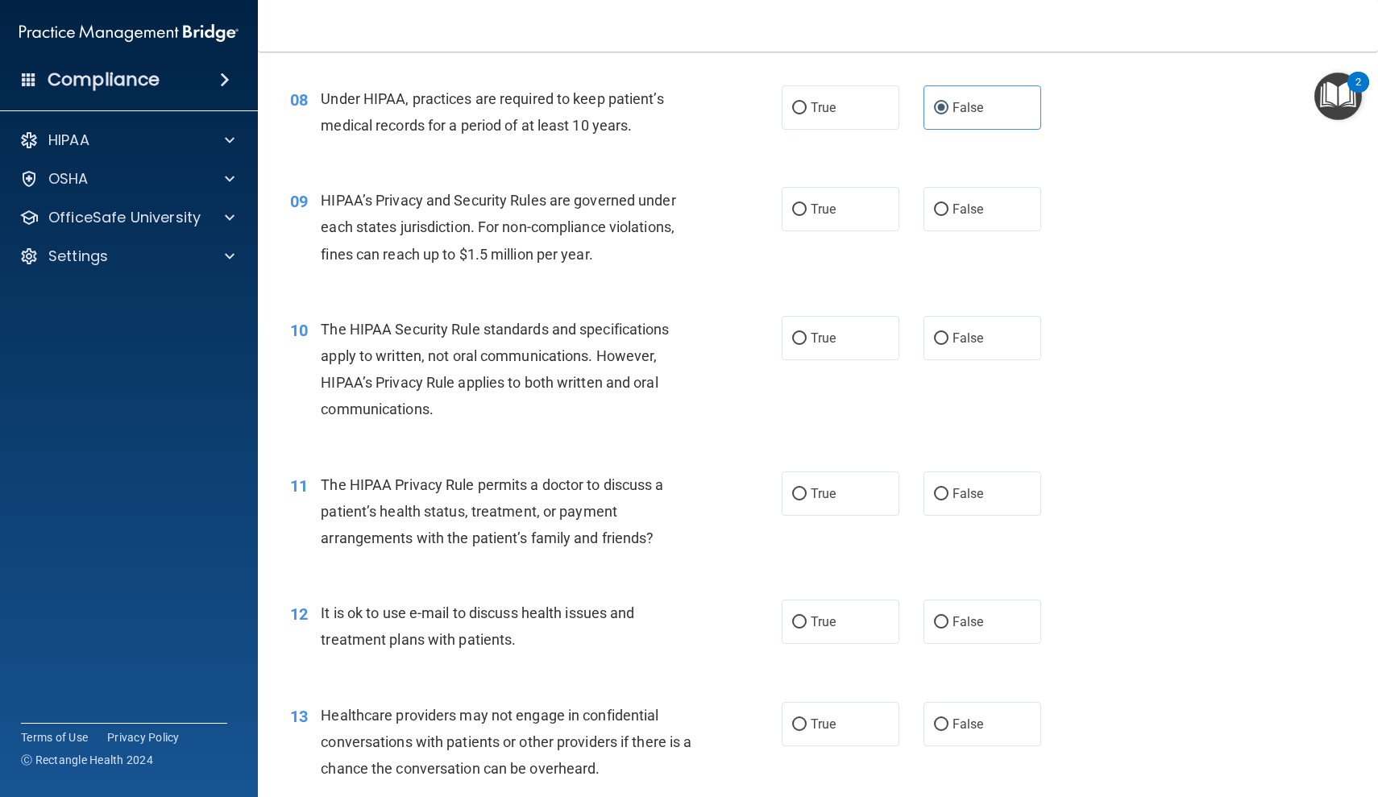
scroll to position [1027, 0]
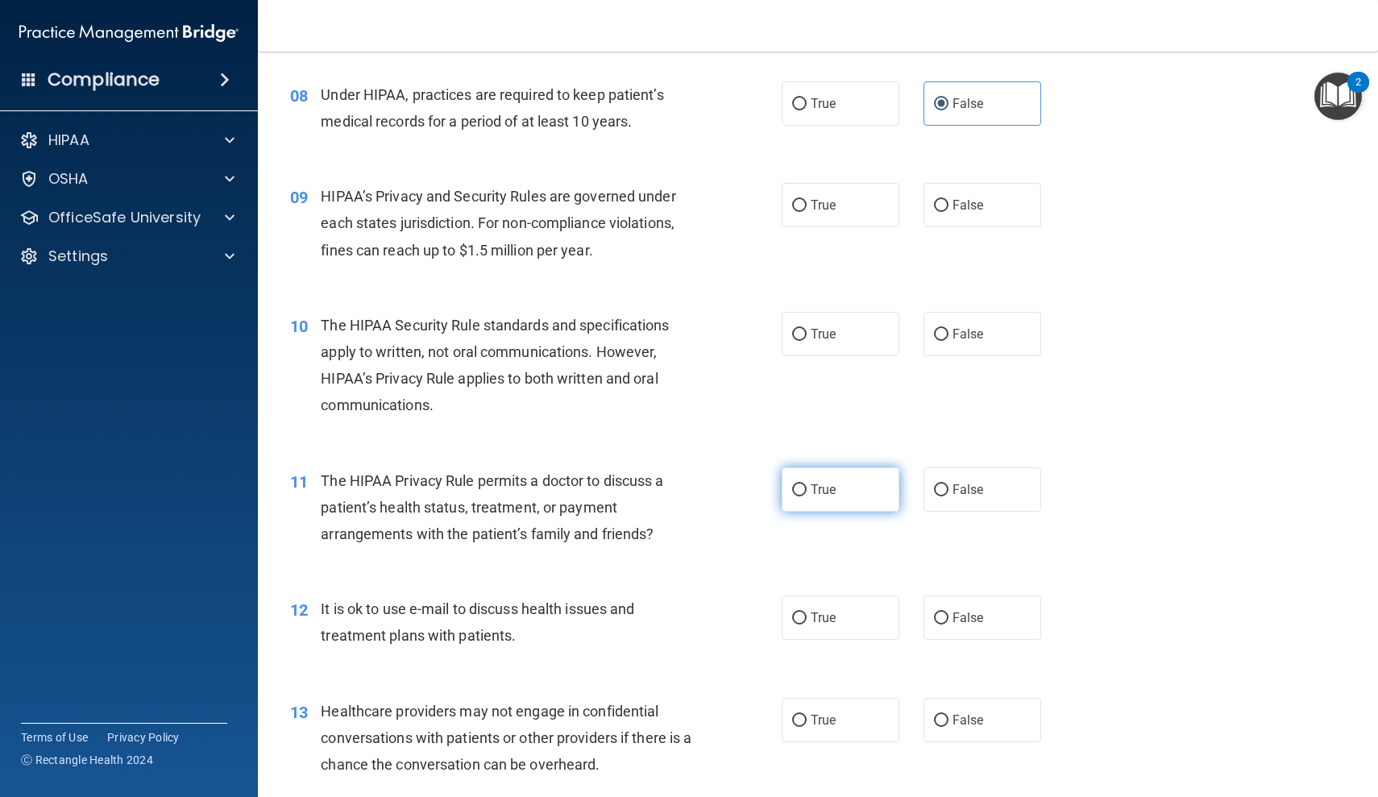
click at [852, 492] on label "True" at bounding box center [841, 489] width 118 height 44
click at [807, 492] on input "True" at bounding box center [799, 490] width 15 height 12
radio input "true"
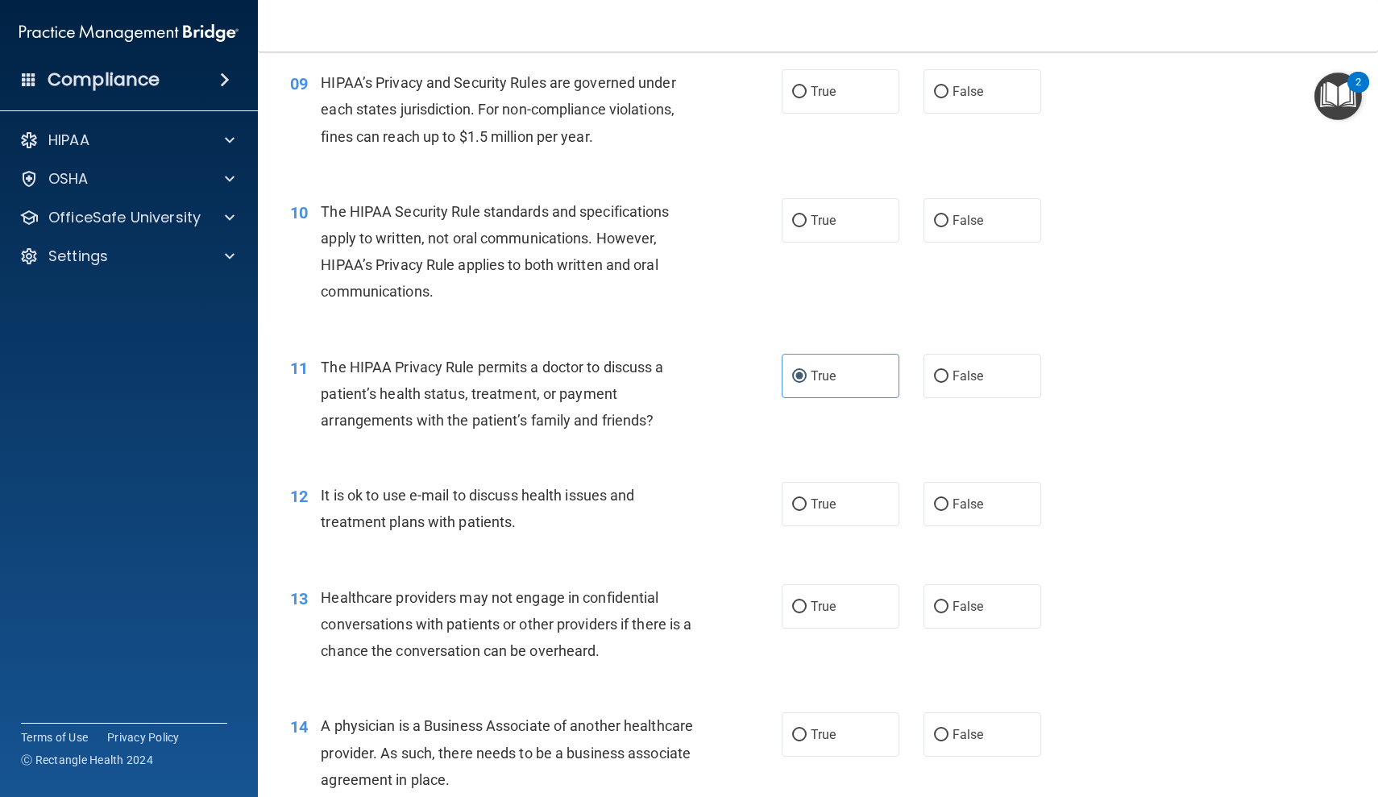
scroll to position [1172, 0]
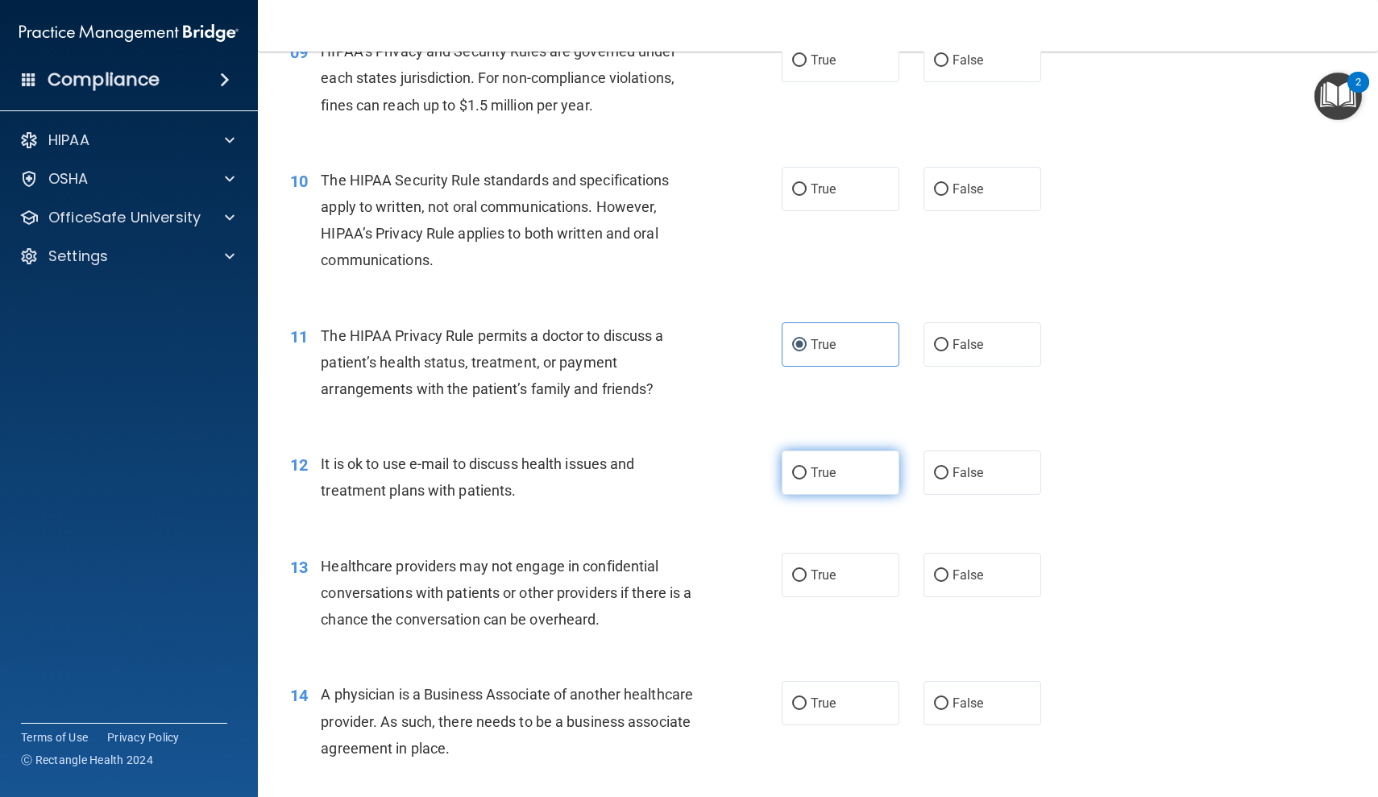
click at [856, 471] on label "True" at bounding box center [841, 472] width 118 height 44
click at [807, 471] on input "True" at bounding box center [799, 473] width 15 height 12
radio input "true"
click at [1003, 589] on label "False" at bounding box center [982, 575] width 118 height 44
click at [948, 582] on input "False" at bounding box center [941, 576] width 15 height 12
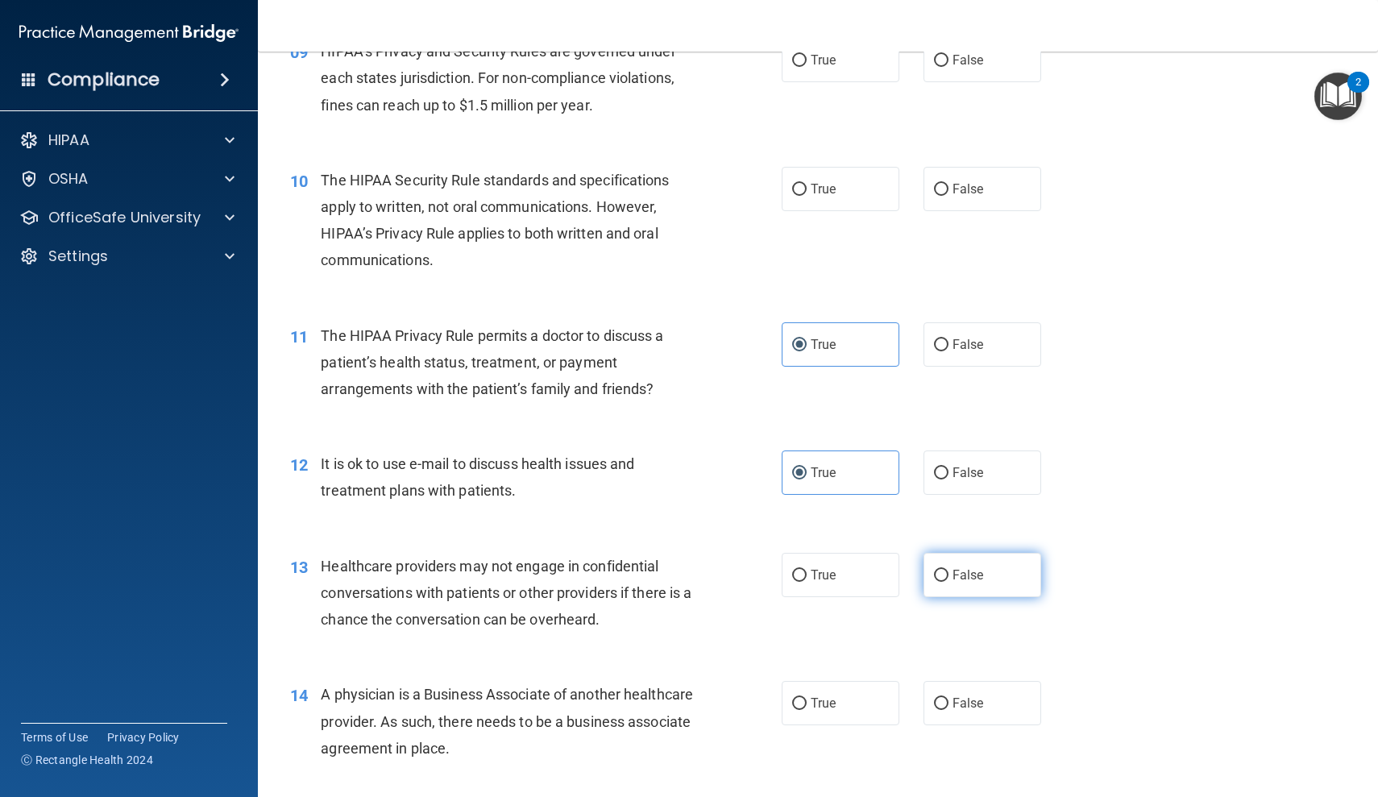
radio input "true"
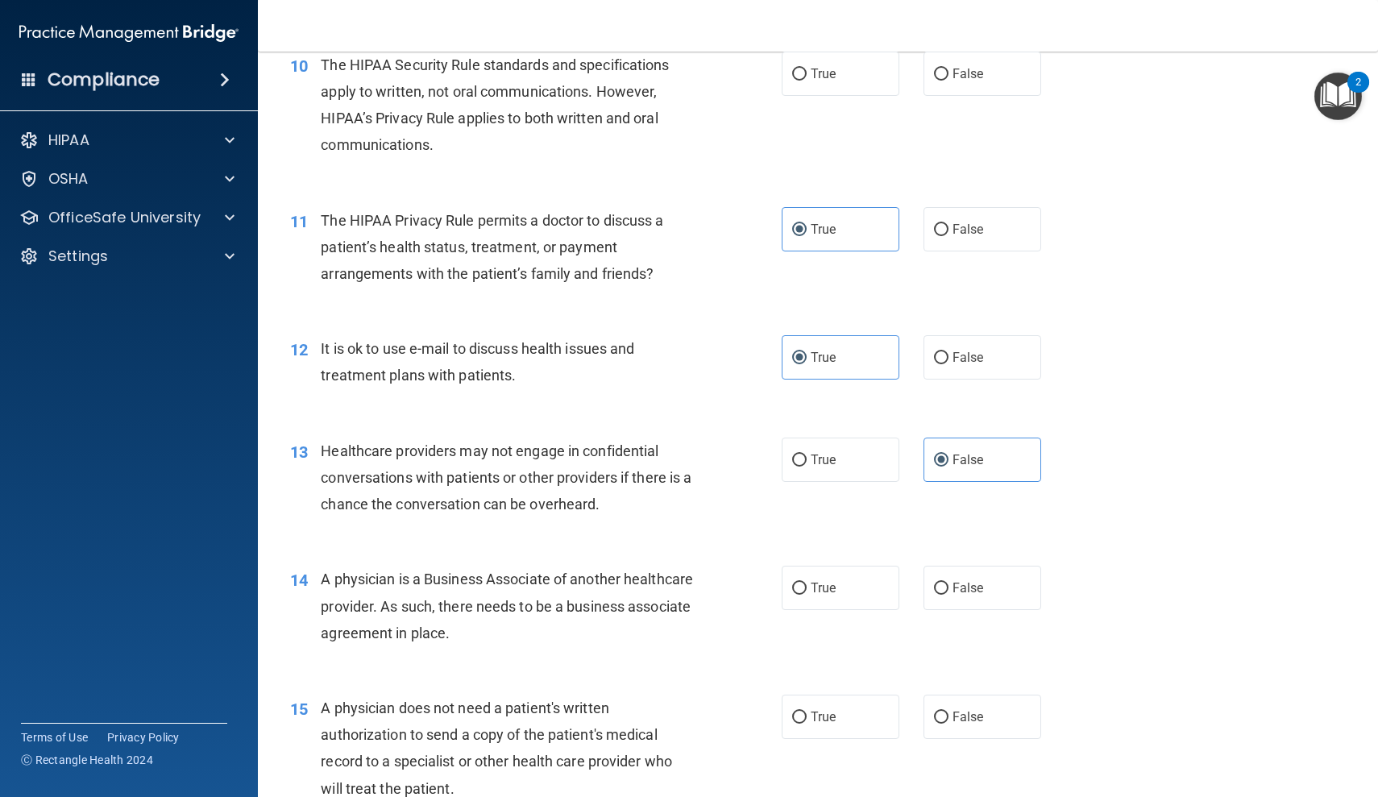
scroll to position [1290, 0]
click at [814, 707] on span "True" at bounding box center [823, 714] width 25 height 15
click at [807, 709] on input "True" at bounding box center [799, 715] width 15 height 12
radio input "true"
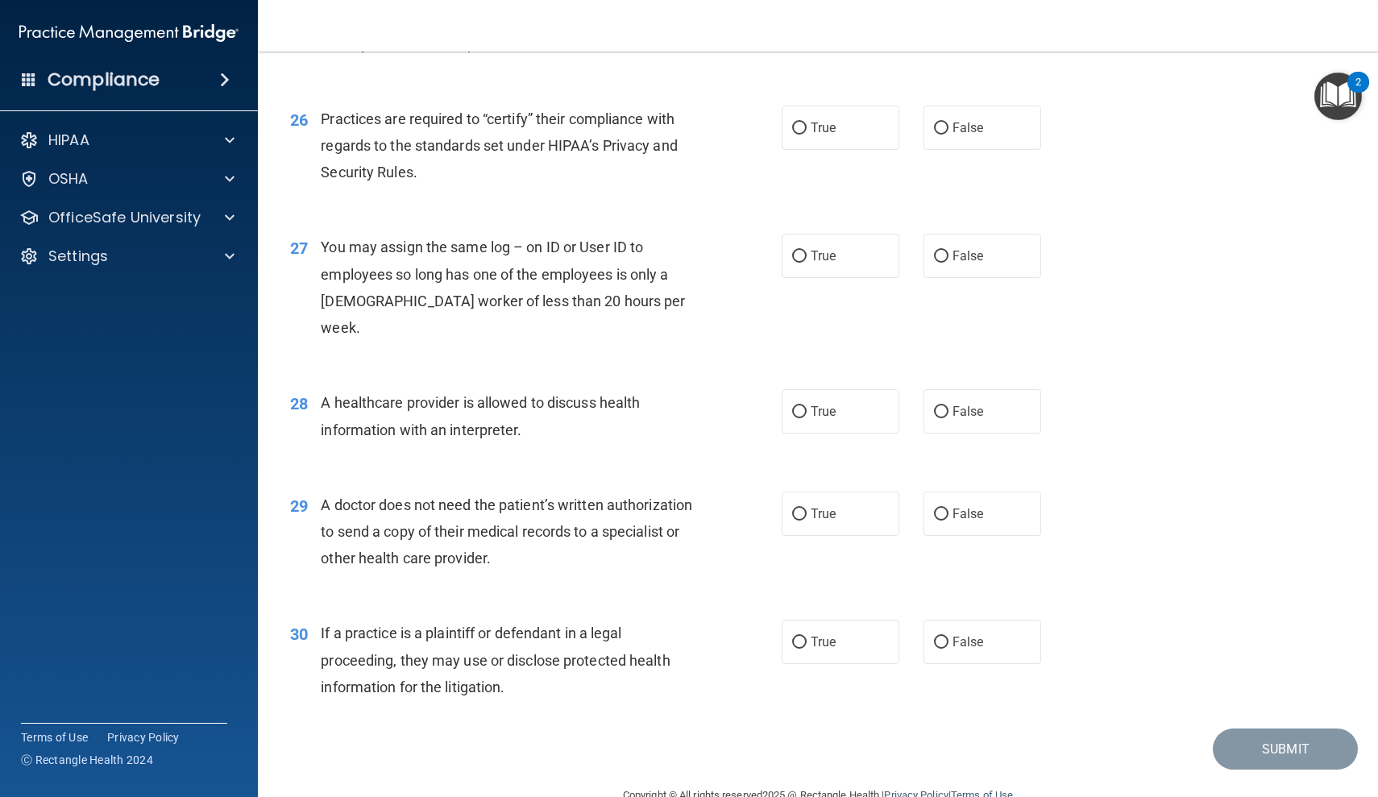
scroll to position [3232, 0]
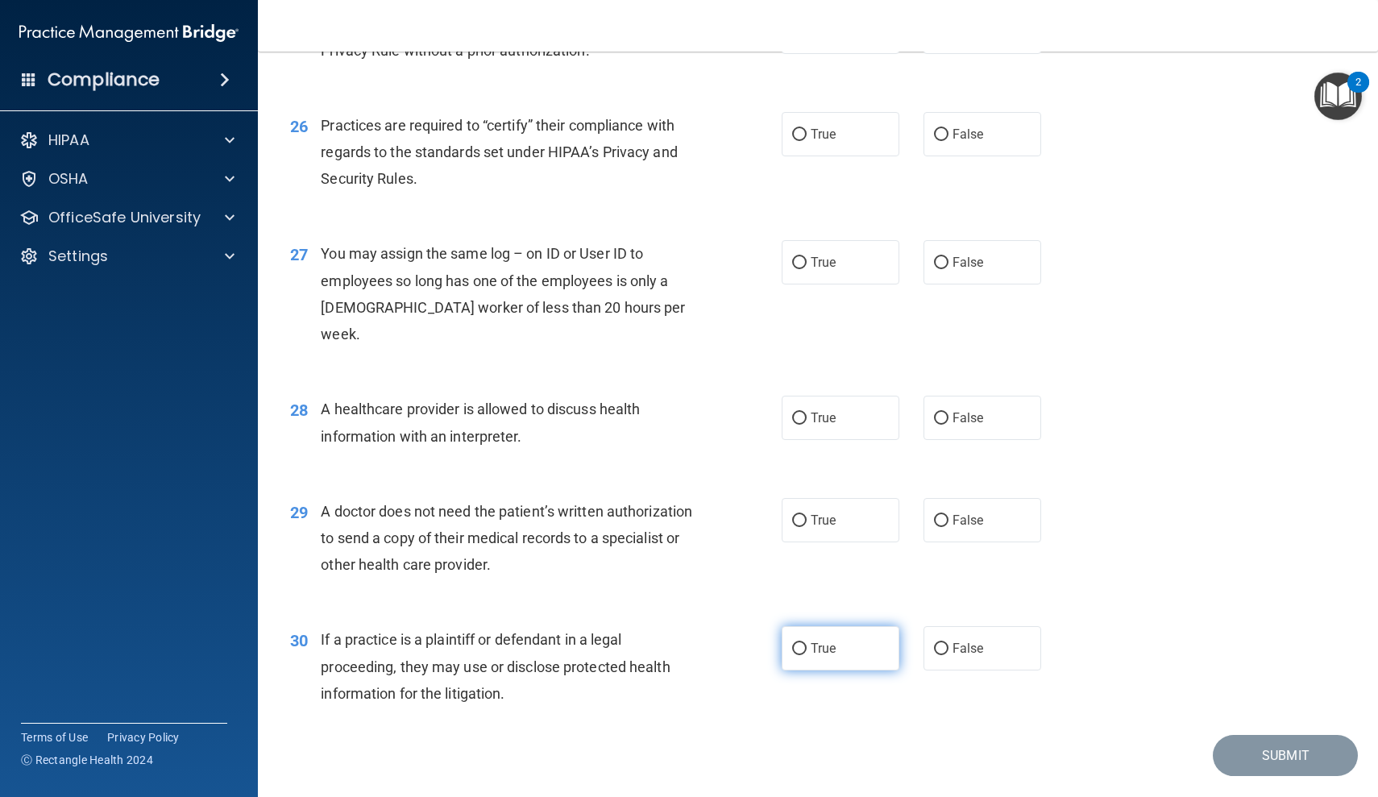
click at [831, 641] on span "True" at bounding box center [823, 648] width 25 height 15
click at [807, 643] on input "True" at bounding box center [799, 649] width 15 height 12
radio input "true"
click at [840, 498] on label "True" at bounding box center [841, 520] width 118 height 44
click at [807, 515] on input "True" at bounding box center [799, 521] width 15 height 12
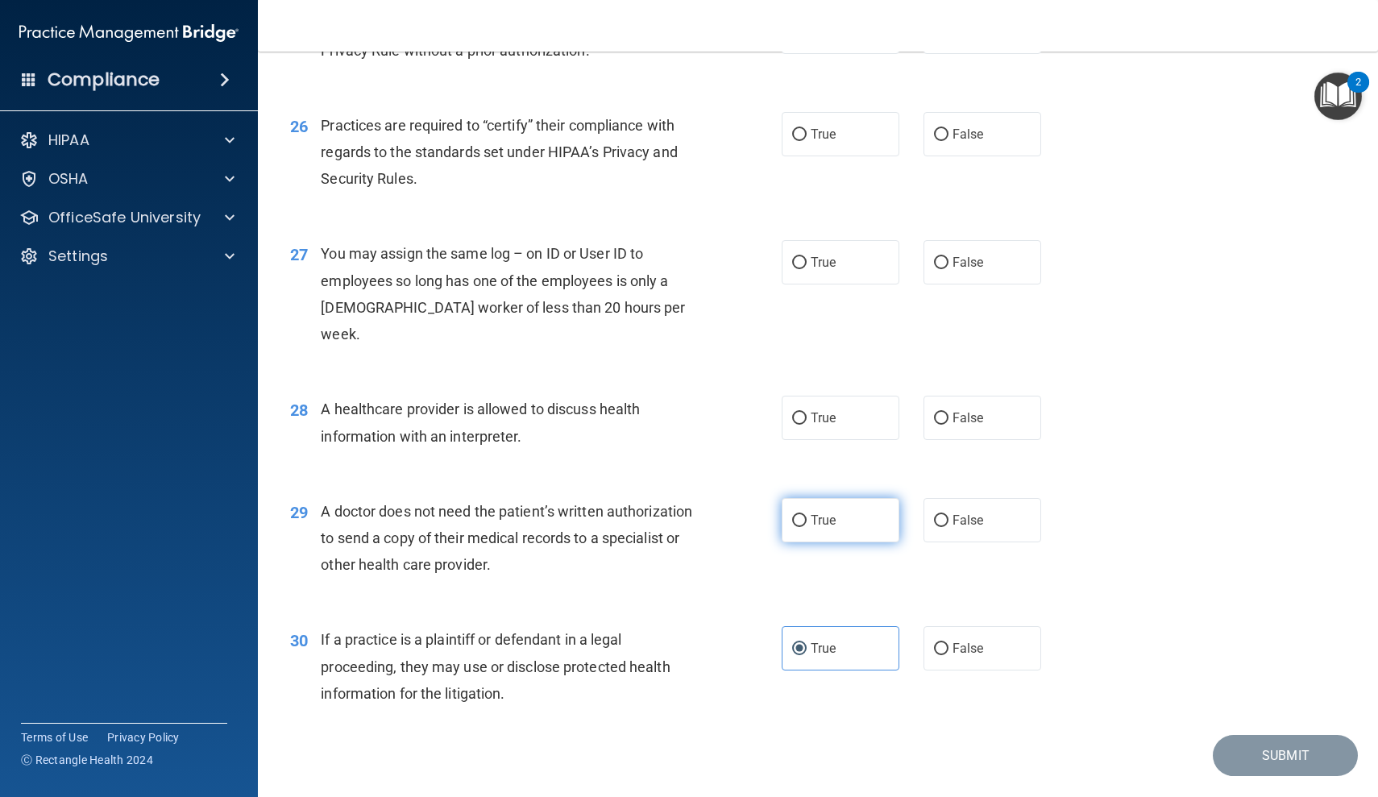
radio input "true"
click at [1004, 123] on label "False" at bounding box center [982, 134] width 118 height 44
click at [948, 129] on input "False" at bounding box center [941, 135] width 15 height 12
radio input "true"
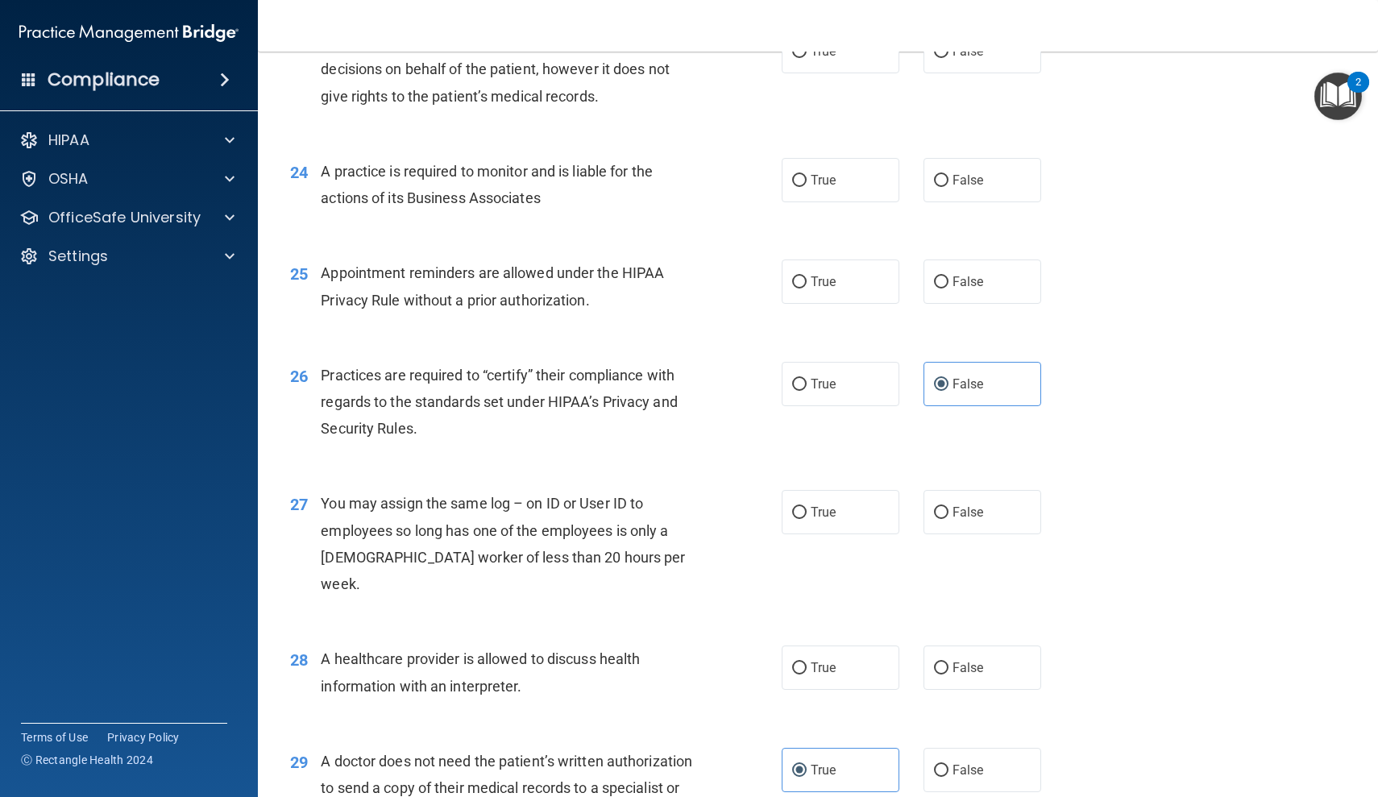
scroll to position [2978, 0]
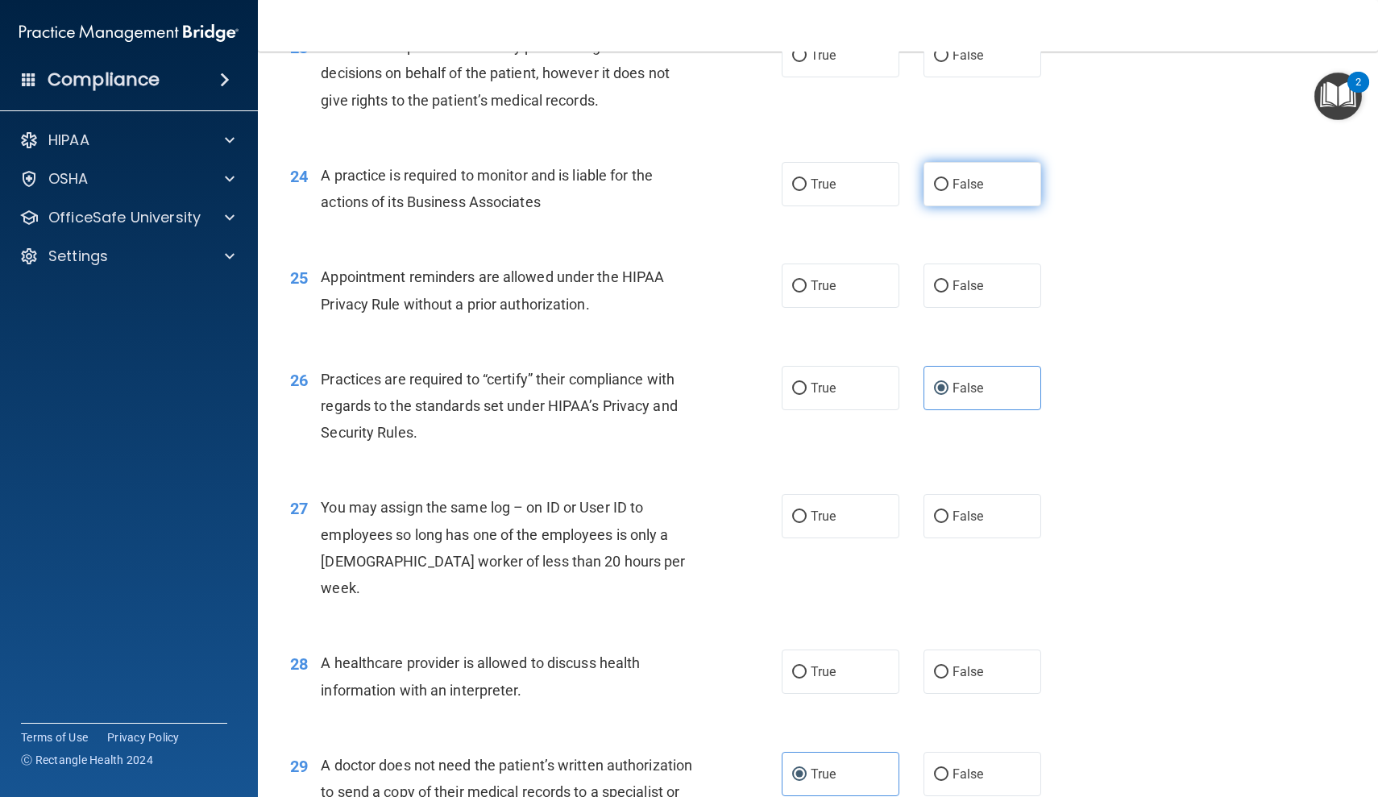
click at [981, 162] on label "False" at bounding box center [982, 184] width 118 height 44
click at [948, 179] on input "False" at bounding box center [941, 185] width 15 height 12
radio input "true"
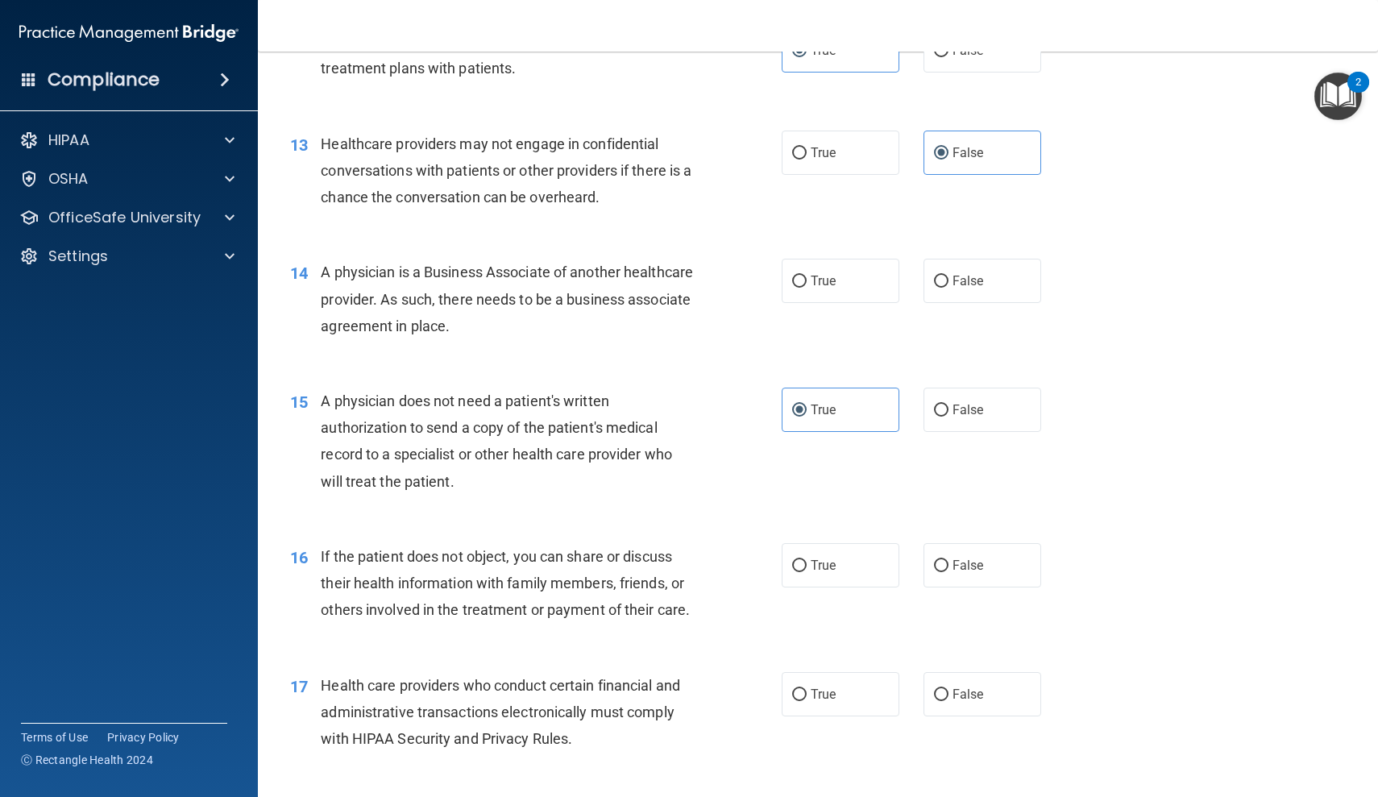
scroll to position [1618, 0]
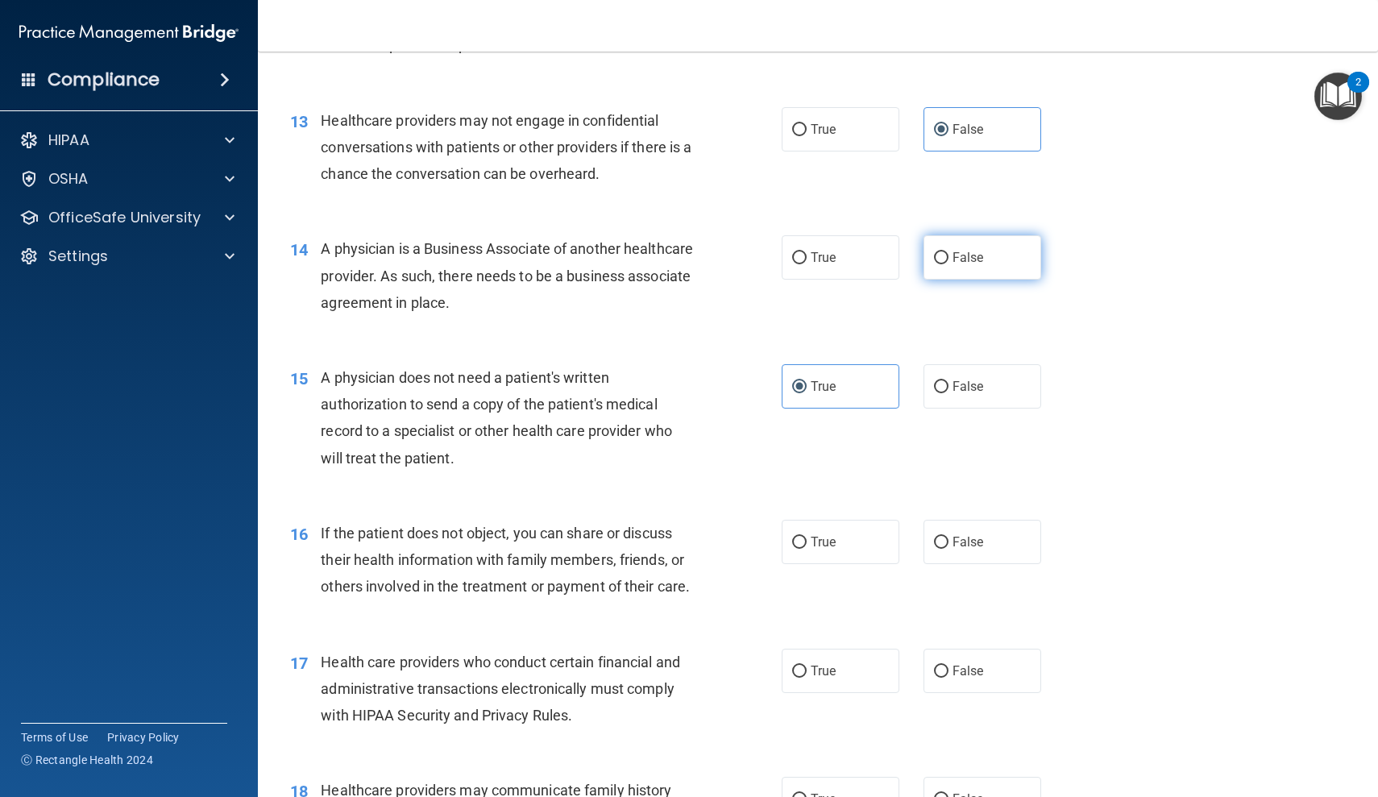
click at [1018, 247] on label "False" at bounding box center [982, 257] width 118 height 44
click at [948, 252] on input "False" at bounding box center [941, 258] width 15 height 12
radio input "true"
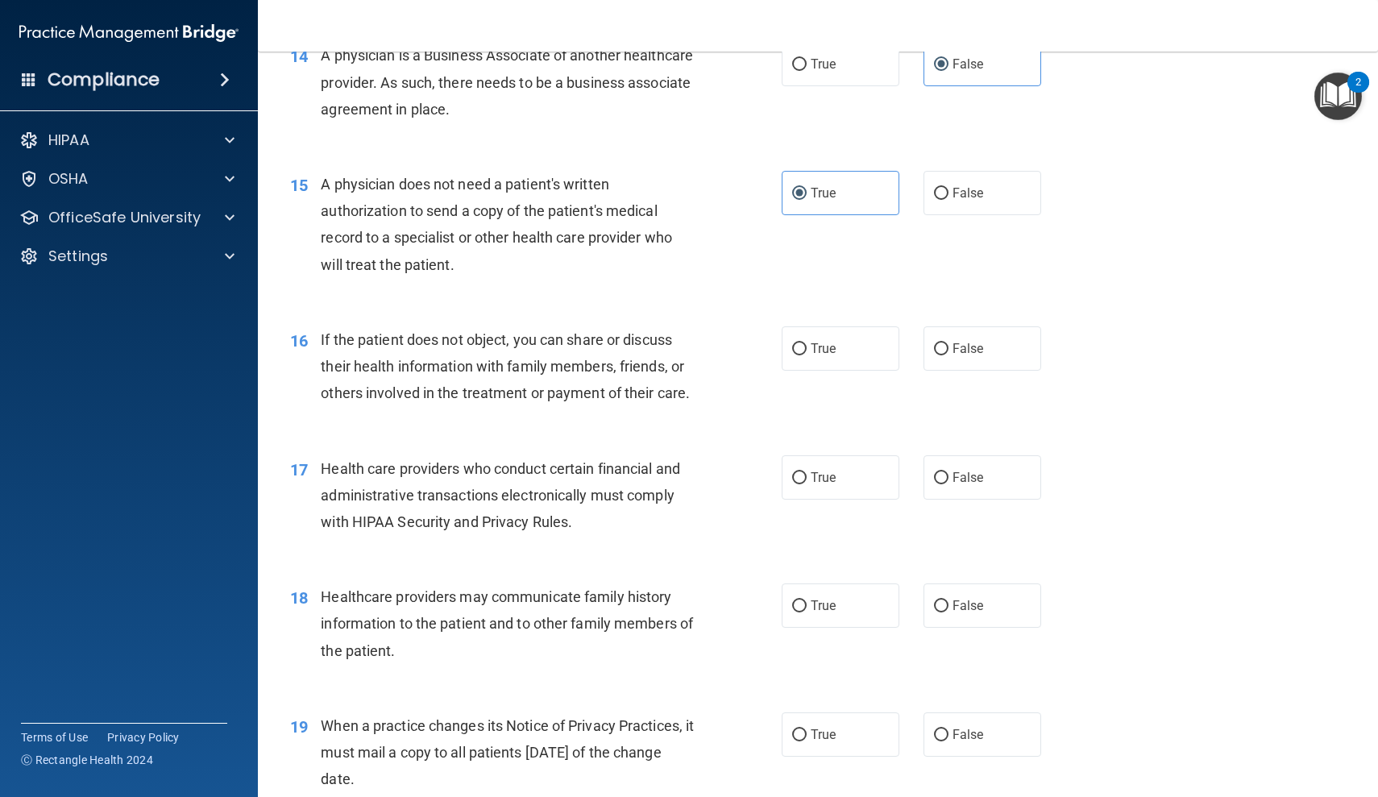
scroll to position [1834, 0]
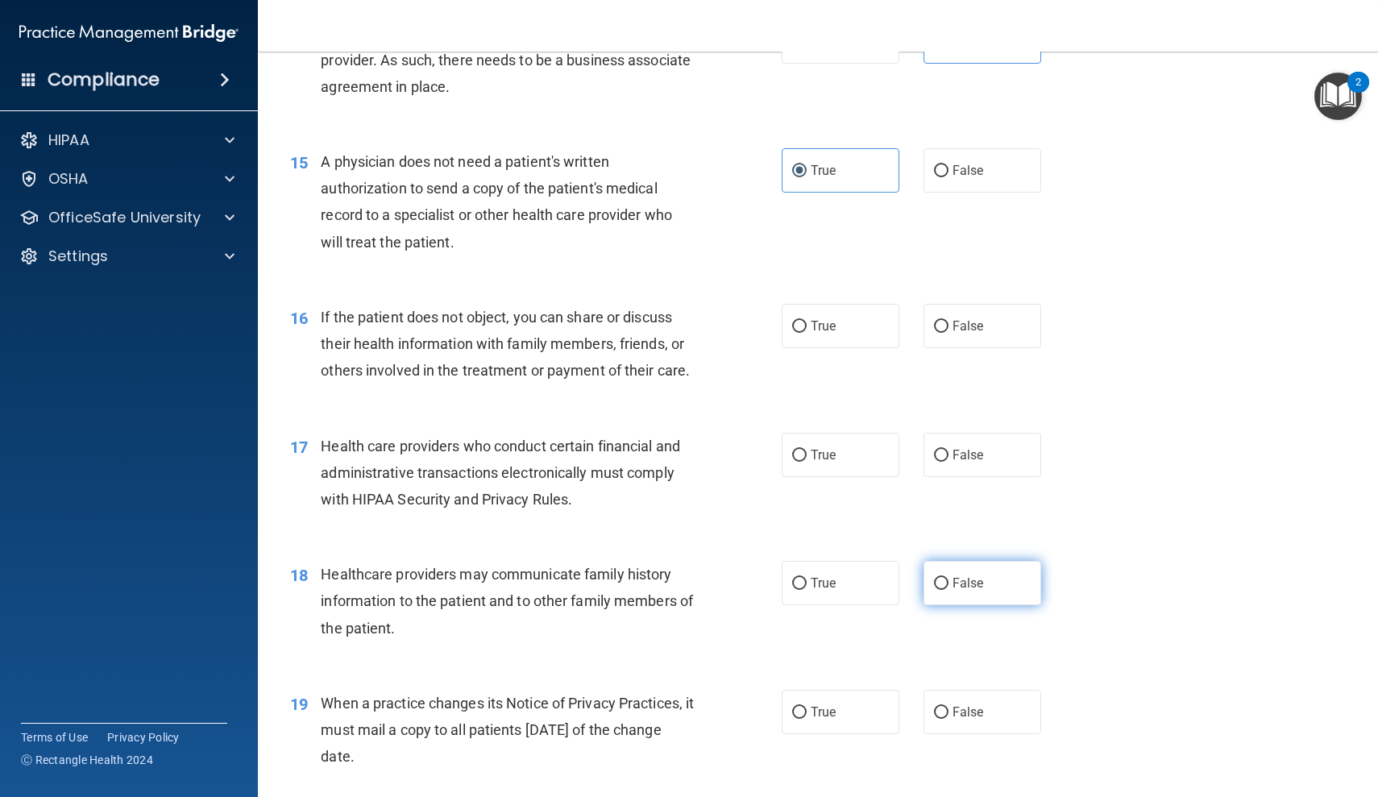
click at [967, 580] on span "False" at bounding box center [967, 582] width 31 height 15
click at [948, 580] on input "False" at bounding box center [941, 584] width 15 height 12
radio input "true"
click at [978, 690] on label "False" at bounding box center [982, 712] width 118 height 44
click at [948, 707] on input "False" at bounding box center [941, 713] width 15 height 12
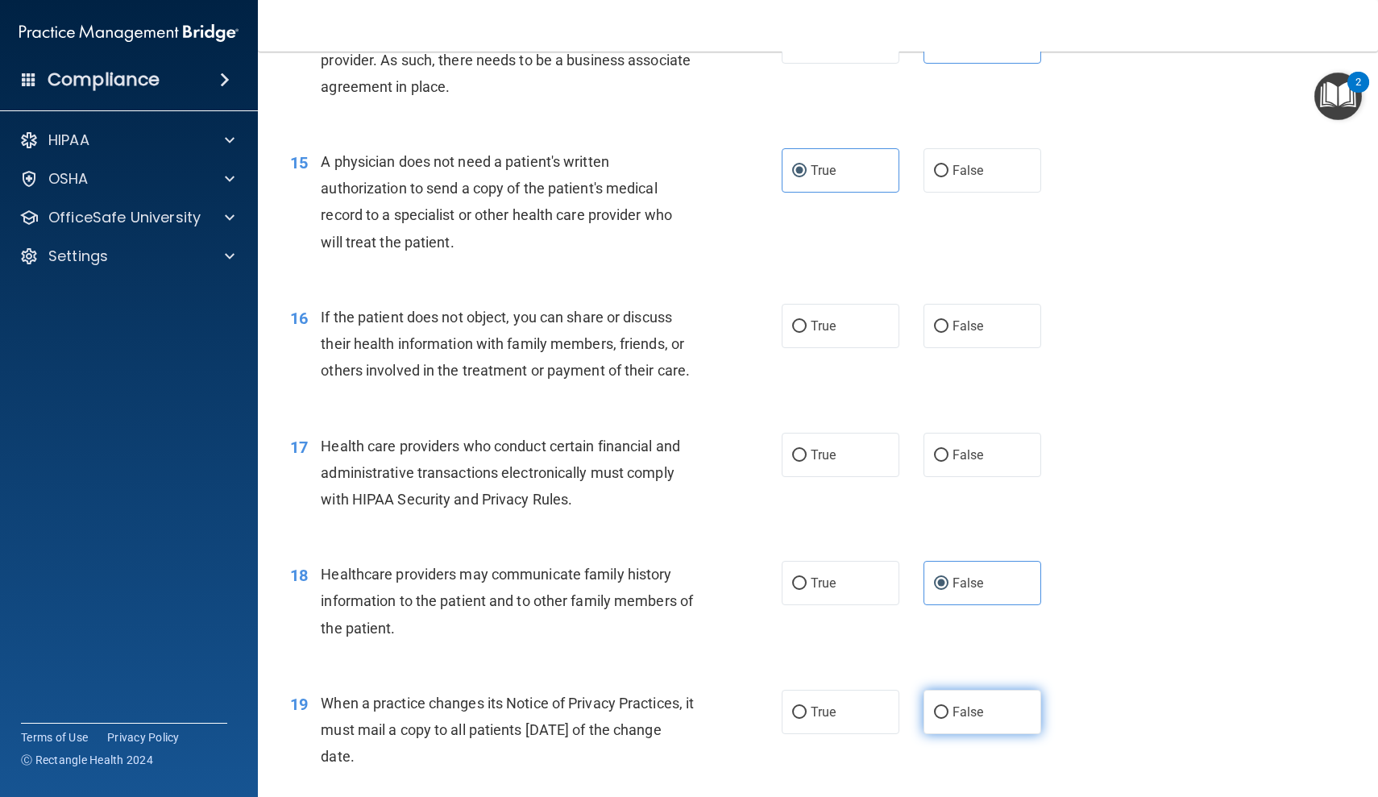
radio input "true"
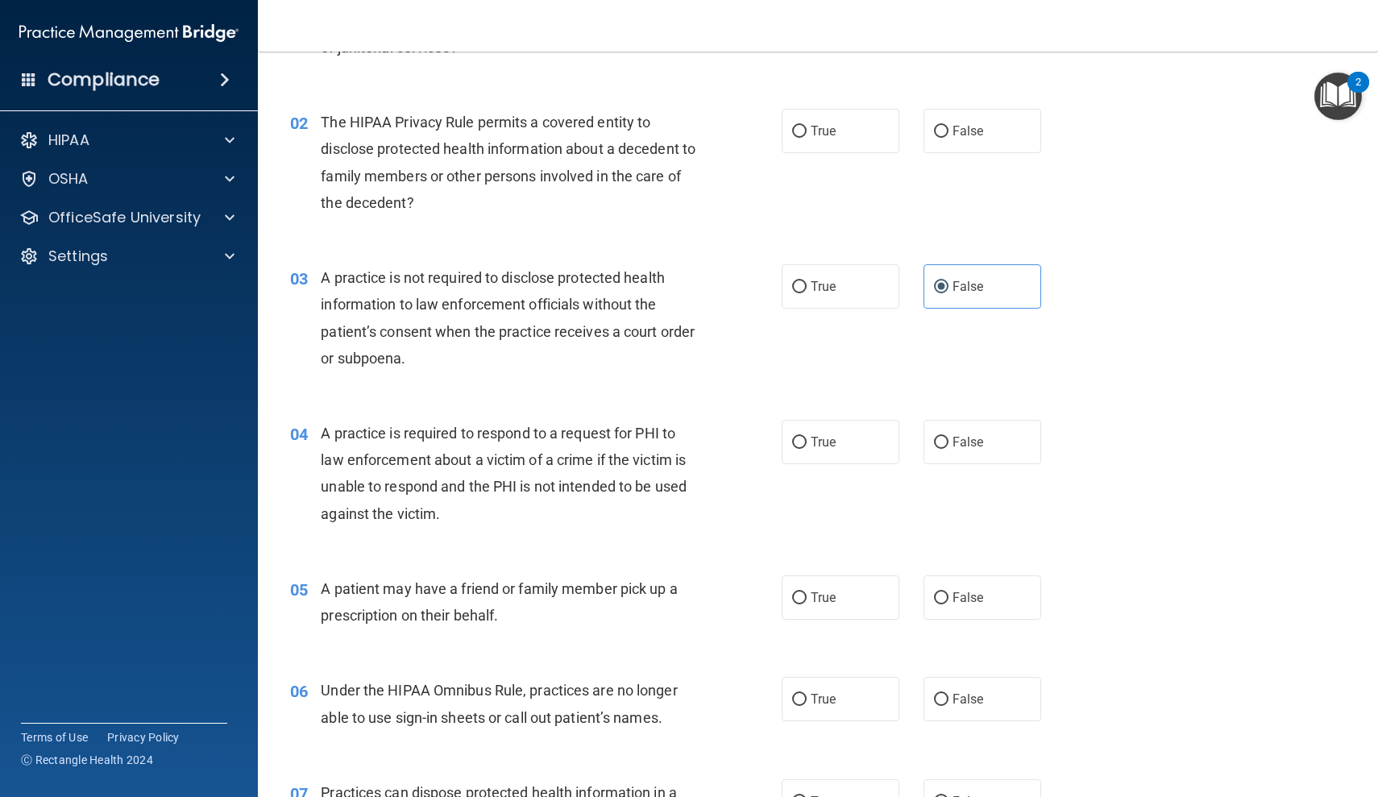
scroll to position [176, 0]
click at [853, 422] on label "True" at bounding box center [841, 439] width 118 height 44
click at [807, 434] on input "True" at bounding box center [799, 440] width 15 height 12
radio input "true"
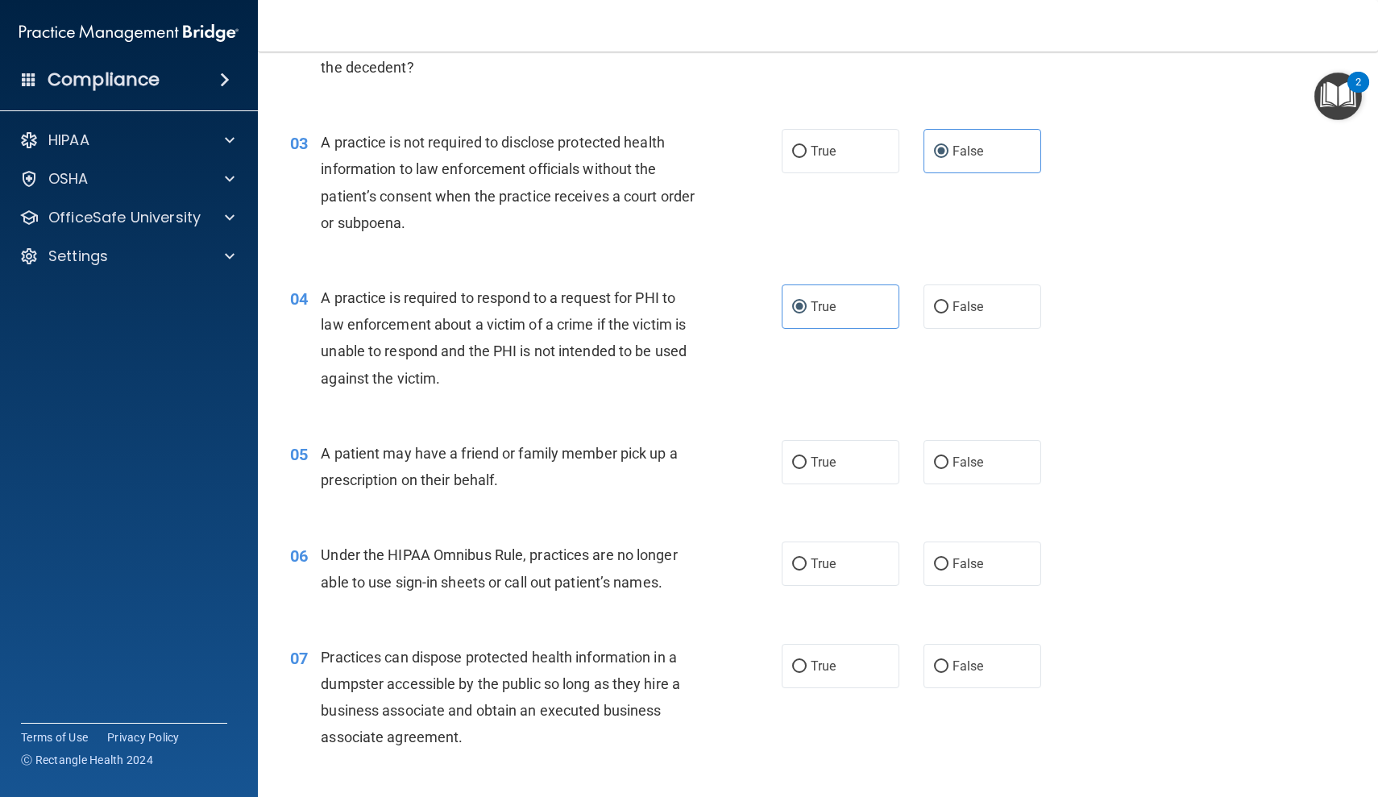
scroll to position [311, 0]
click at [977, 566] on span "False" at bounding box center [967, 561] width 31 height 15
click at [948, 566] on input "False" at bounding box center [941, 563] width 15 height 12
radio input "true"
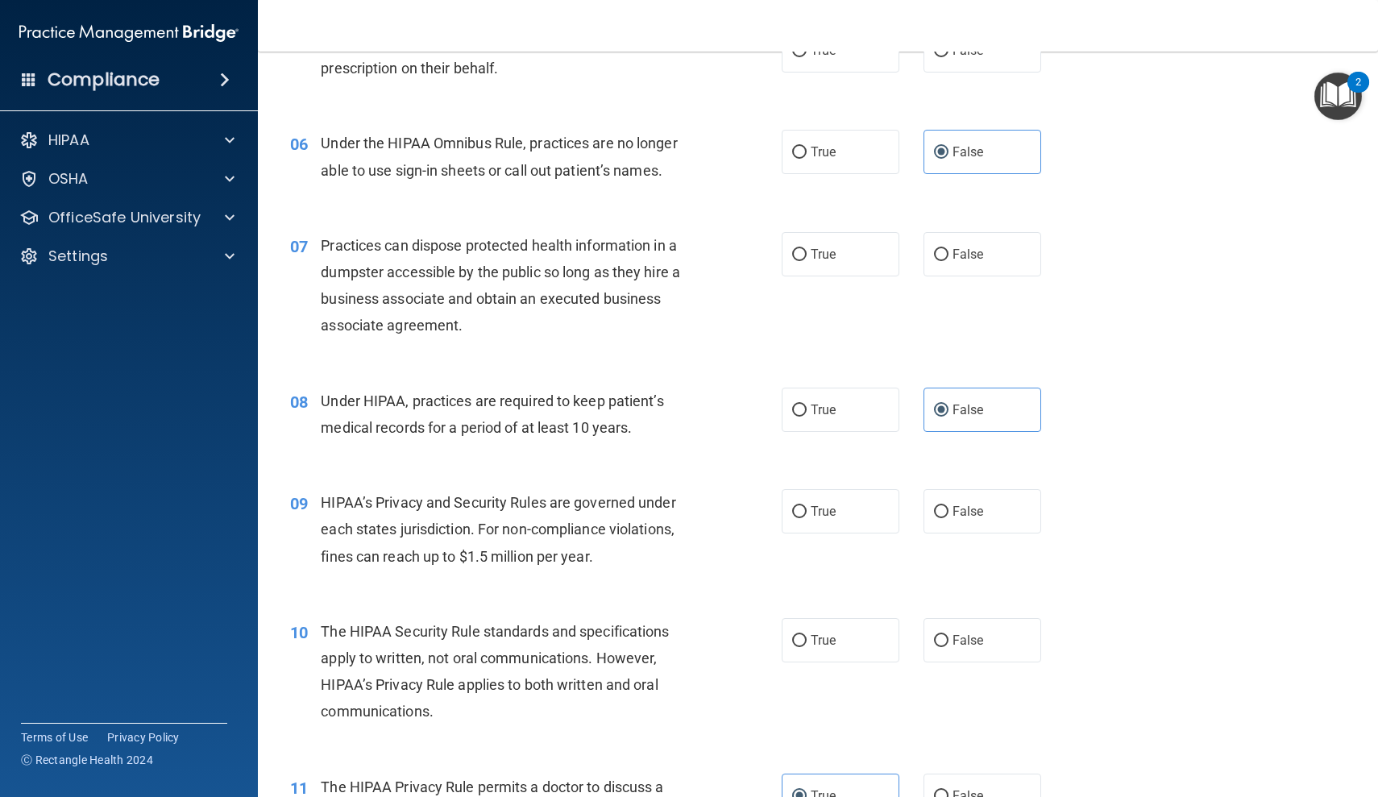
scroll to position [748, 0]
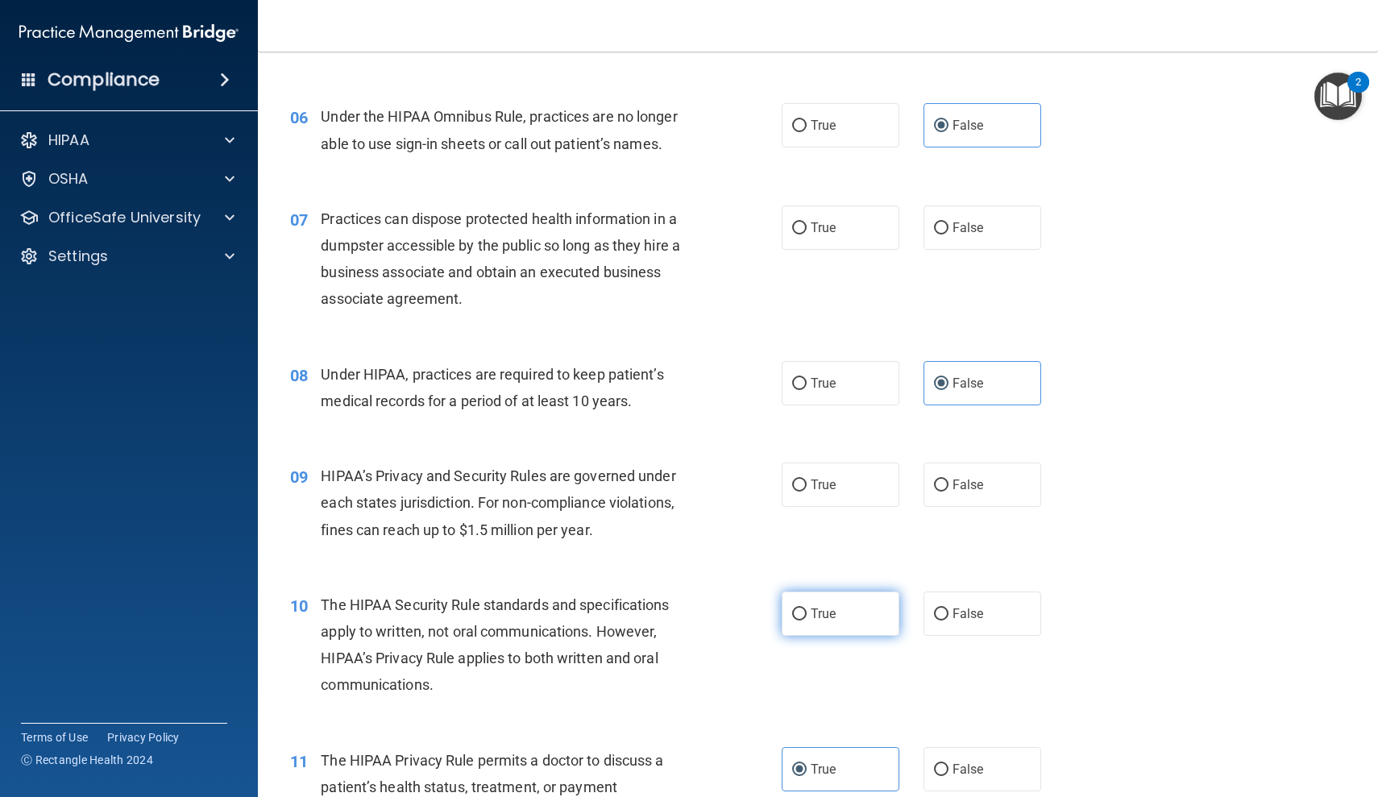
click at [838, 599] on label "True" at bounding box center [841, 613] width 118 height 44
click at [807, 608] on input "True" at bounding box center [799, 614] width 15 height 12
radio input "true"
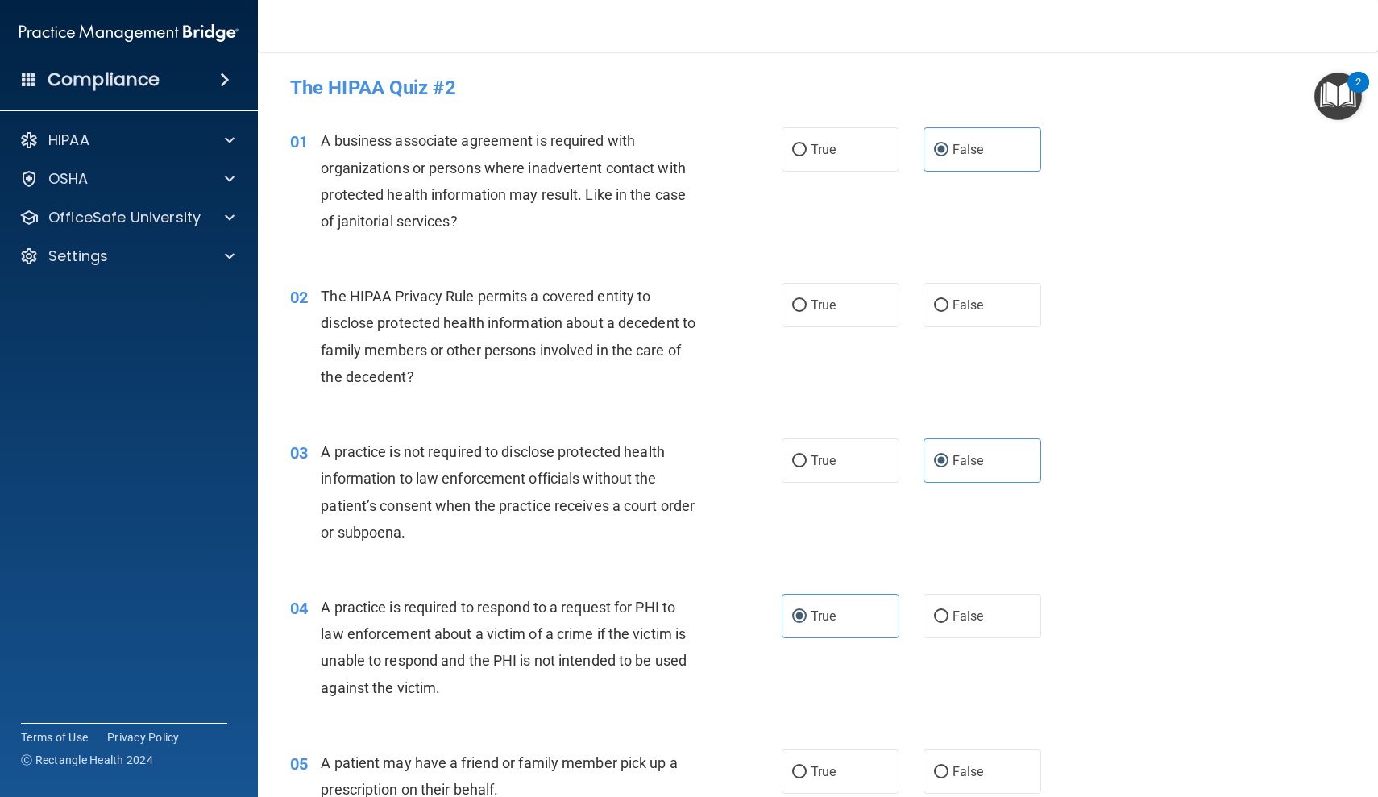
scroll to position [0, 0]
click at [841, 317] on label "True" at bounding box center [841, 305] width 118 height 44
click at [807, 312] on input "True" at bounding box center [799, 306] width 15 height 12
radio input "true"
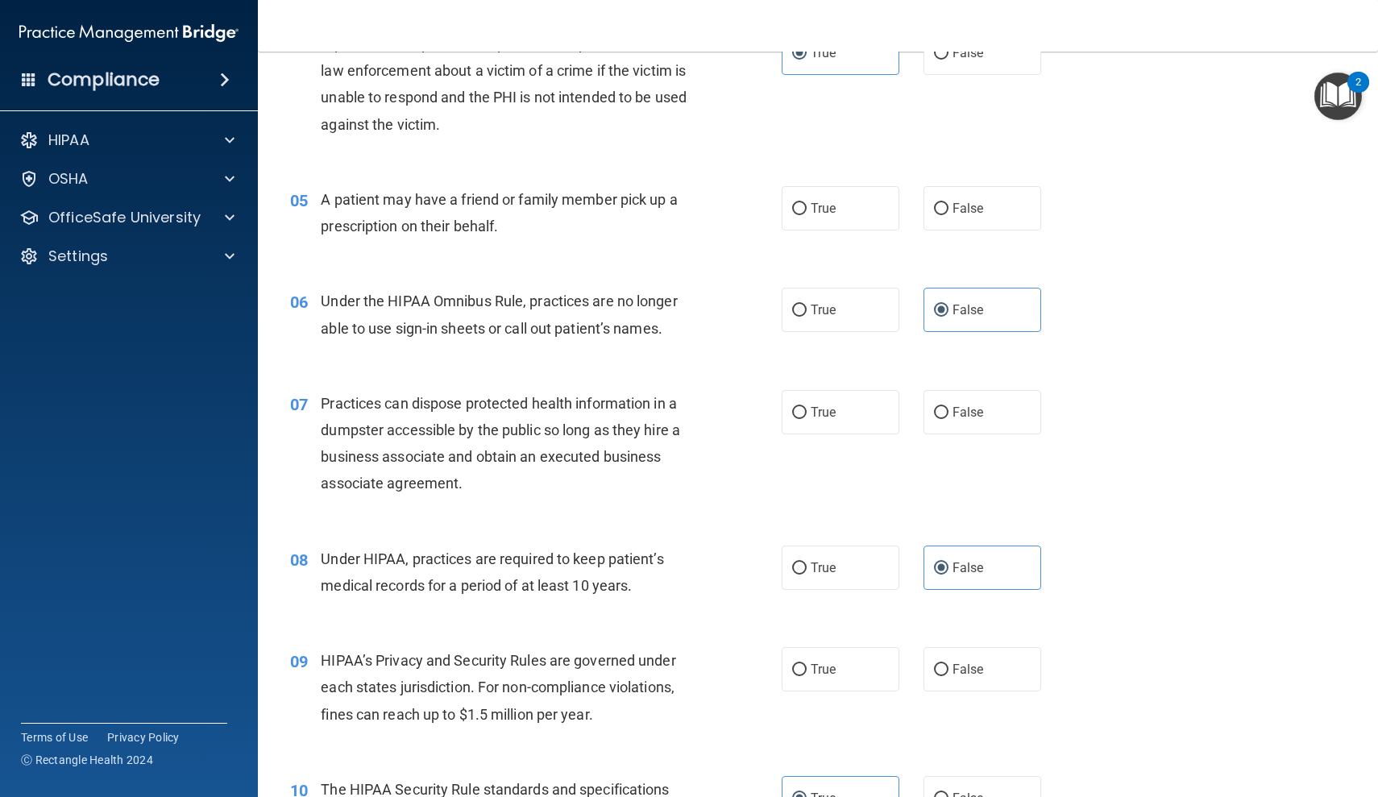
scroll to position [564, 0]
click at [839, 193] on label "True" at bounding box center [841, 207] width 118 height 44
click at [807, 202] on input "True" at bounding box center [799, 208] width 15 height 12
radio input "true"
click at [986, 415] on label "False" at bounding box center [982, 411] width 118 height 44
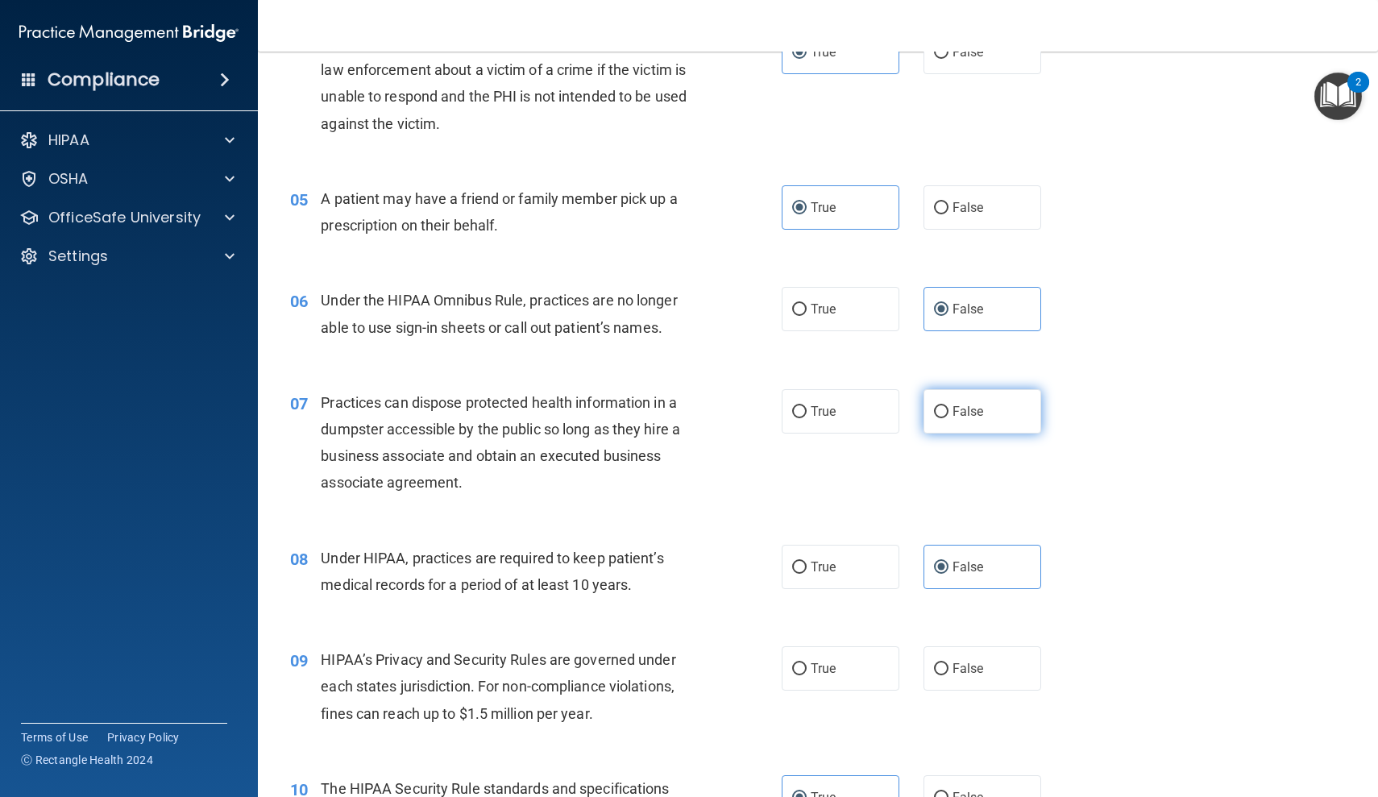
click at [948, 415] on input "False" at bounding box center [941, 412] width 15 height 12
radio input "true"
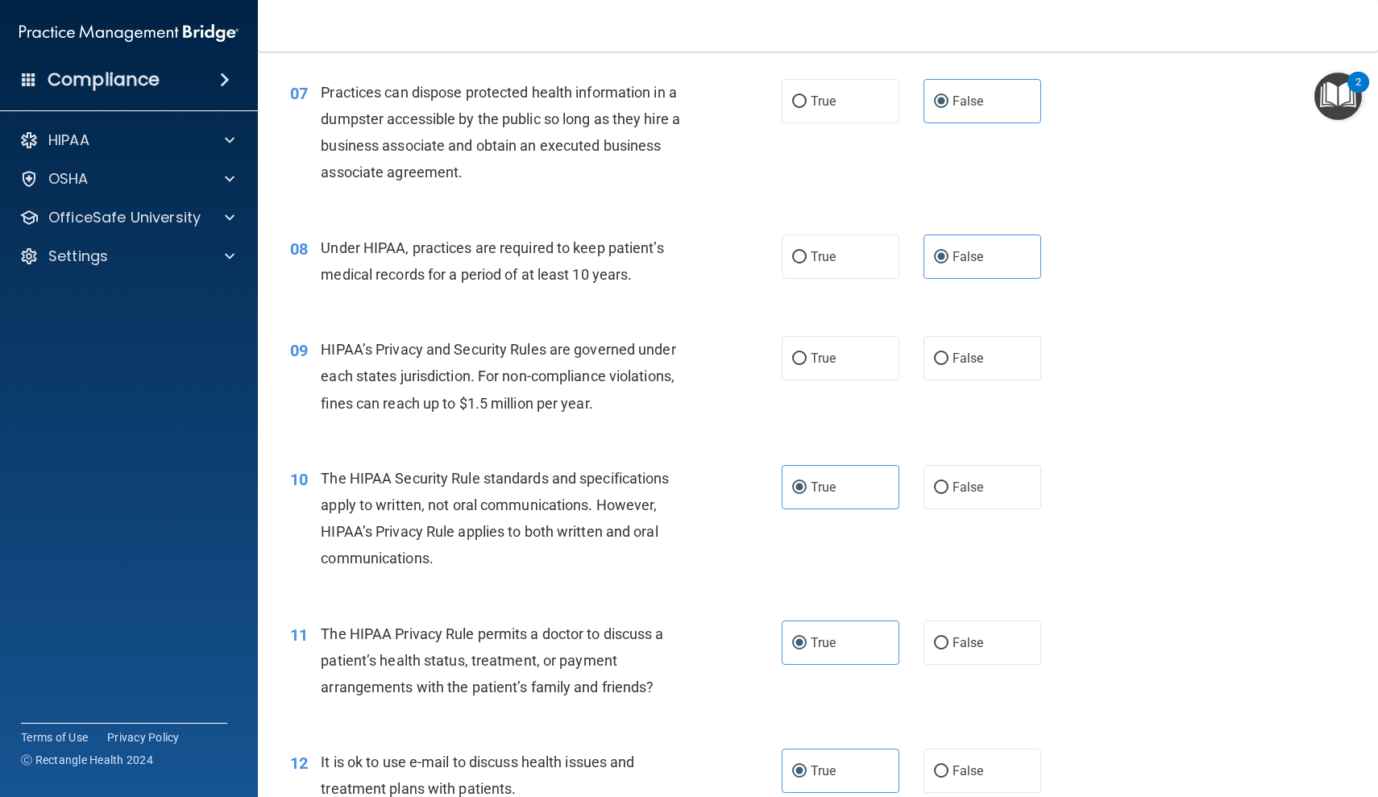
scroll to position [894, 0]
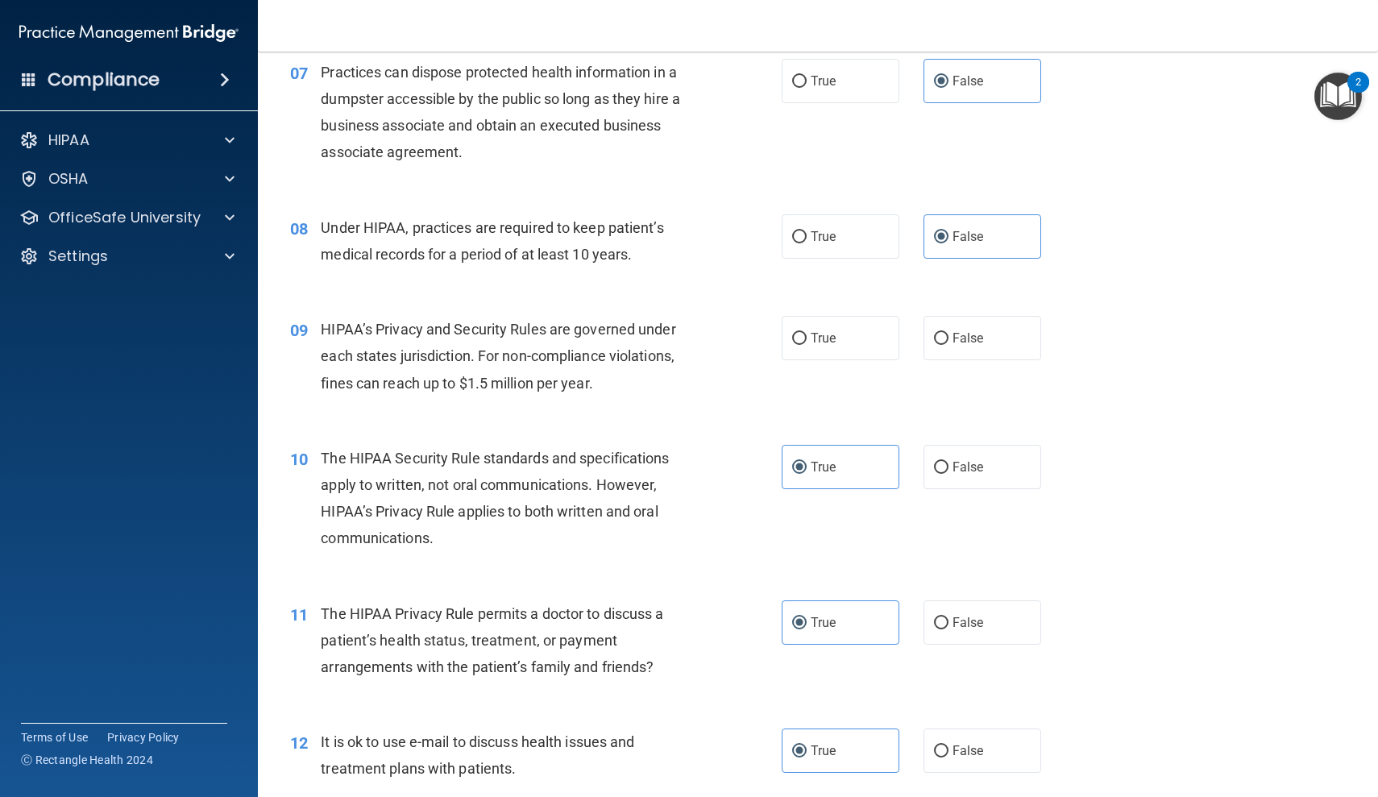
click at [961, 357] on div "09 HIPAA’s Privacy and Security Rules are governed under each states jurisdicti…" at bounding box center [818, 360] width 1080 height 129
click at [976, 337] on span "False" at bounding box center [967, 337] width 31 height 15
click at [948, 337] on input "False" at bounding box center [941, 339] width 15 height 12
radio input "true"
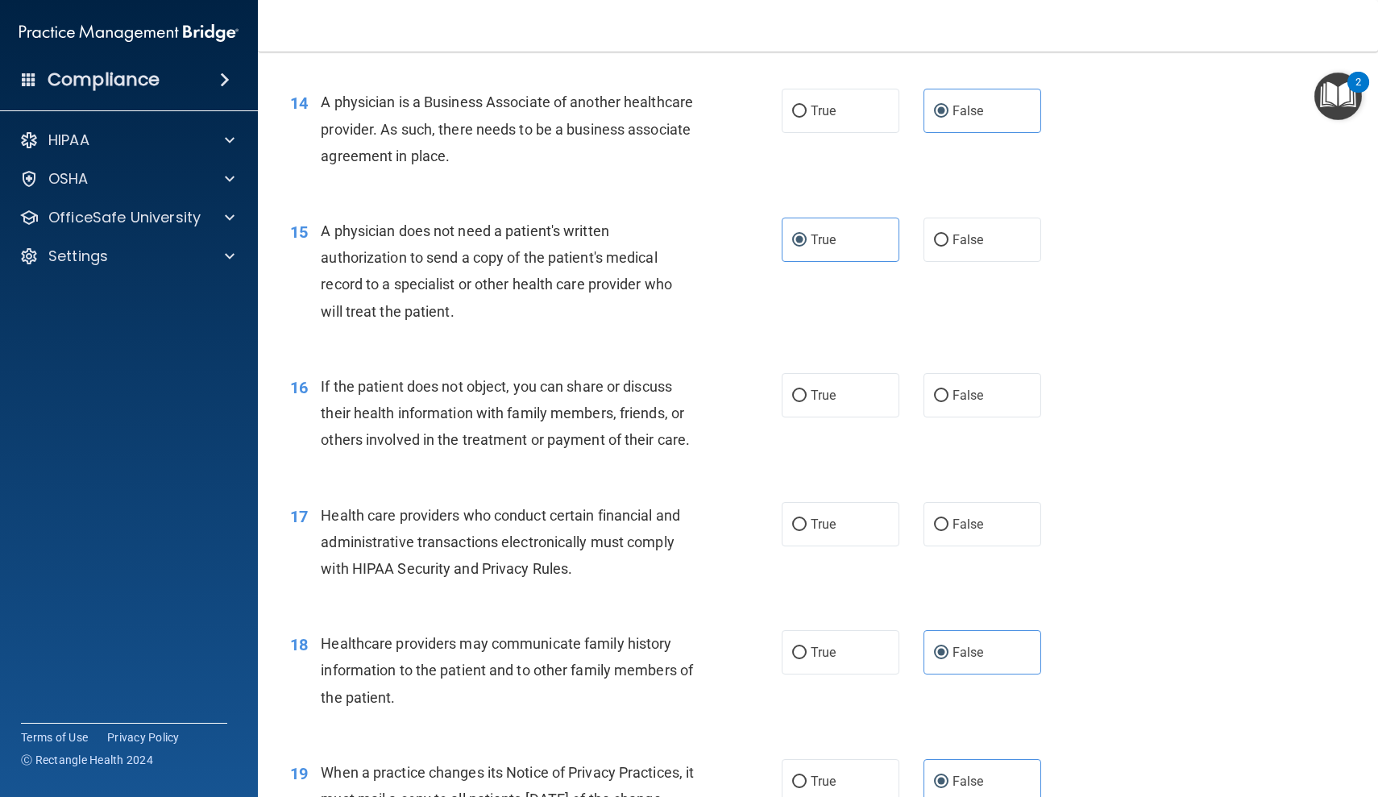
scroll to position [1768, 0]
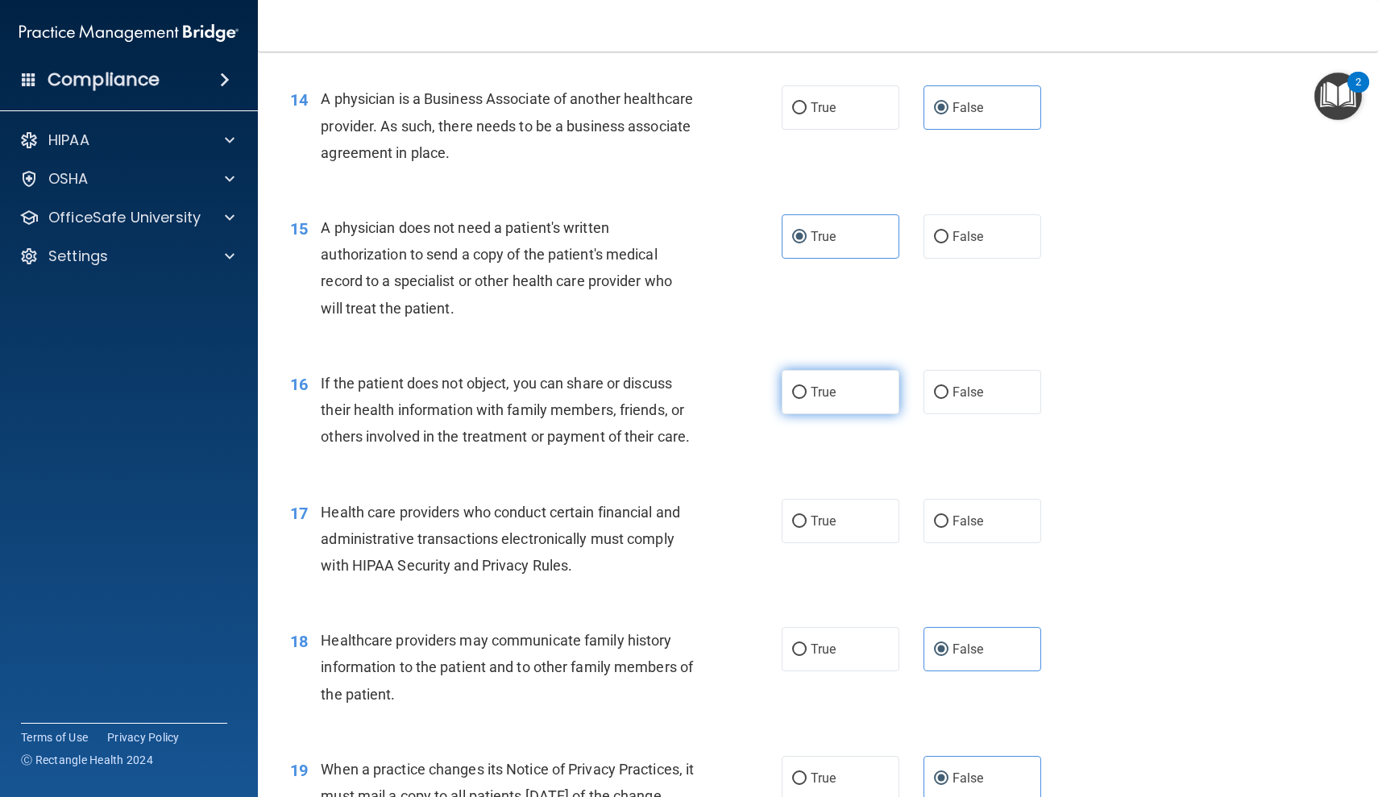
click at [816, 384] on span "True" at bounding box center [823, 391] width 25 height 15
click at [807, 387] on input "True" at bounding box center [799, 393] width 15 height 12
radio input "true"
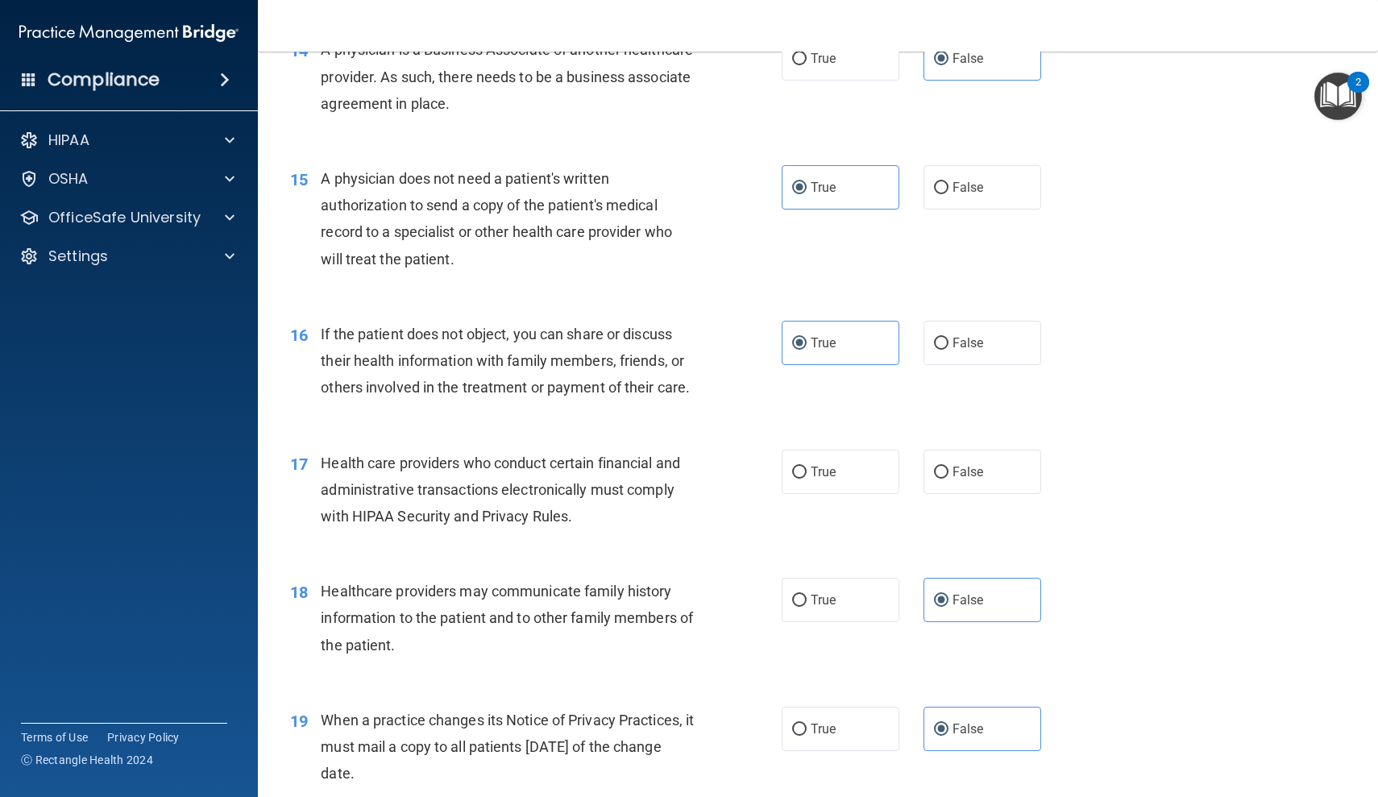
scroll to position [1819, 0]
click at [869, 463] on label "True" at bounding box center [841, 470] width 118 height 44
click at [807, 465] on input "True" at bounding box center [799, 471] width 15 height 12
radio input "true"
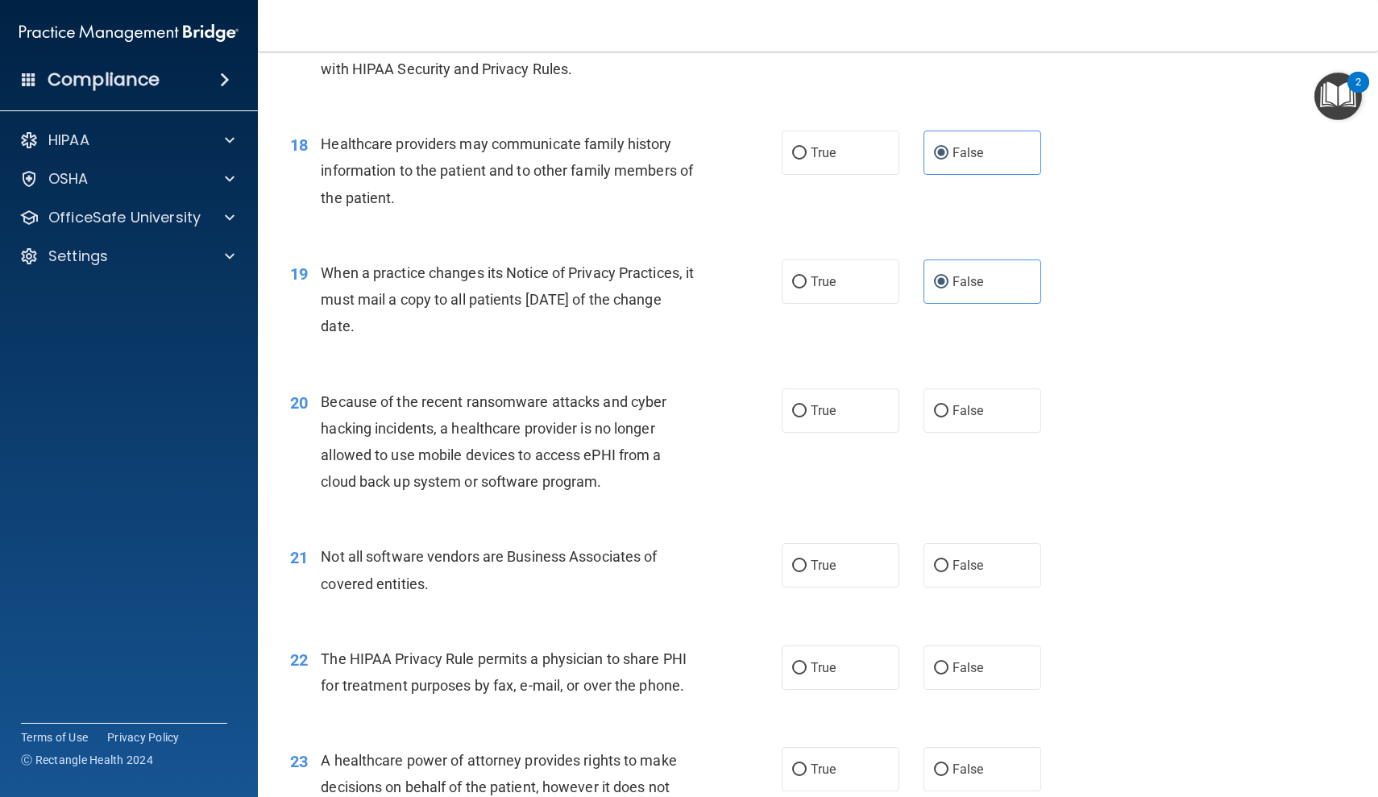
scroll to position [2265, 0]
click at [1001, 403] on label "False" at bounding box center [982, 410] width 118 height 44
click at [948, 405] on input "False" at bounding box center [941, 411] width 15 height 12
radio input "true"
click at [830, 557] on span "True" at bounding box center [823, 564] width 25 height 15
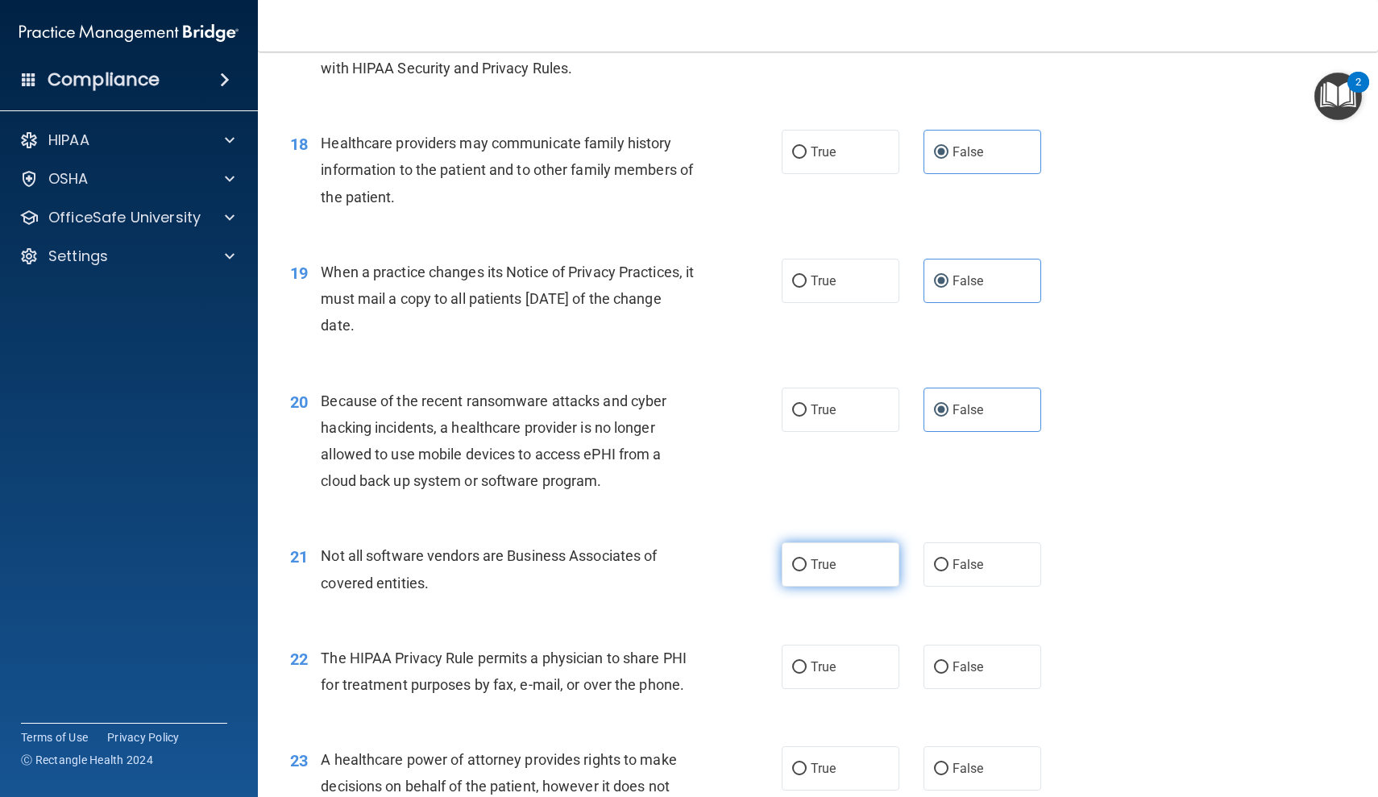
click at [807, 559] on input "True" at bounding box center [799, 565] width 15 height 12
radio input "true"
click at [838, 666] on label "True" at bounding box center [841, 667] width 118 height 44
click at [807, 666] on input "True" at bounding box center [799, 668] width 15 height 12
radio input "true"
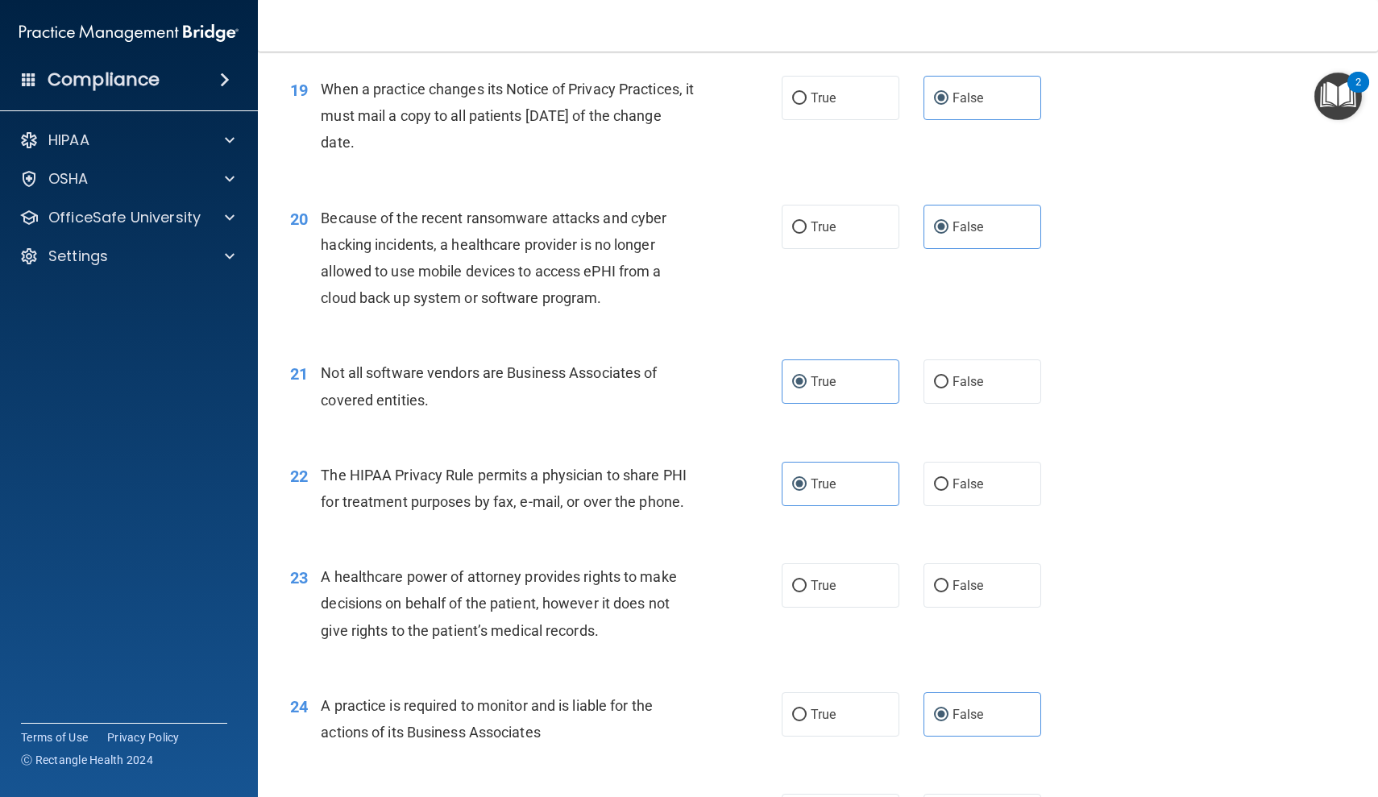
scroll to position [2450, 0]
click at [970, 576] on span "False" at bounding box center [967, 583] width 31 height 15
click at [948, 579] on input "False" at bounding box center [941, 585] width 15 height 12
radio input "true"
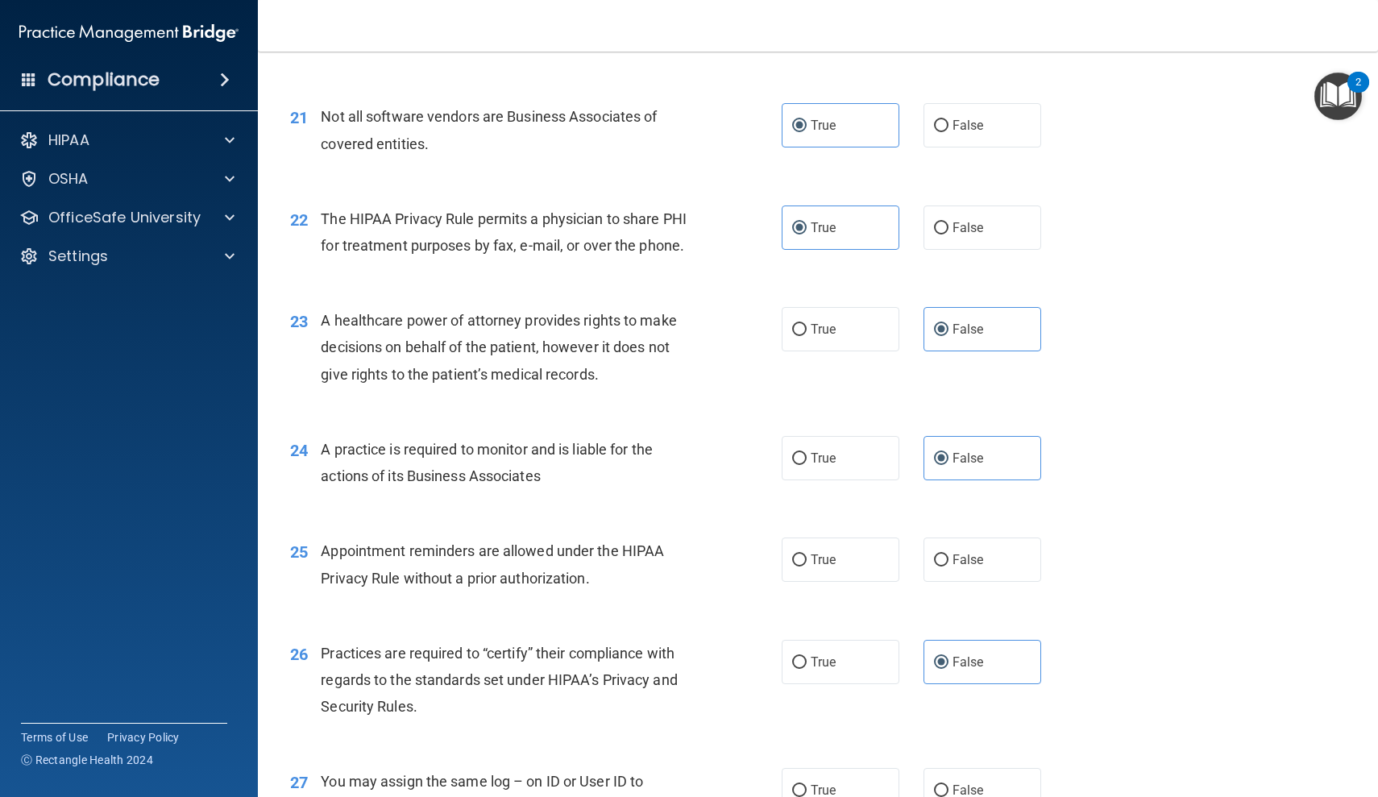
scroll to position [2713, 0]
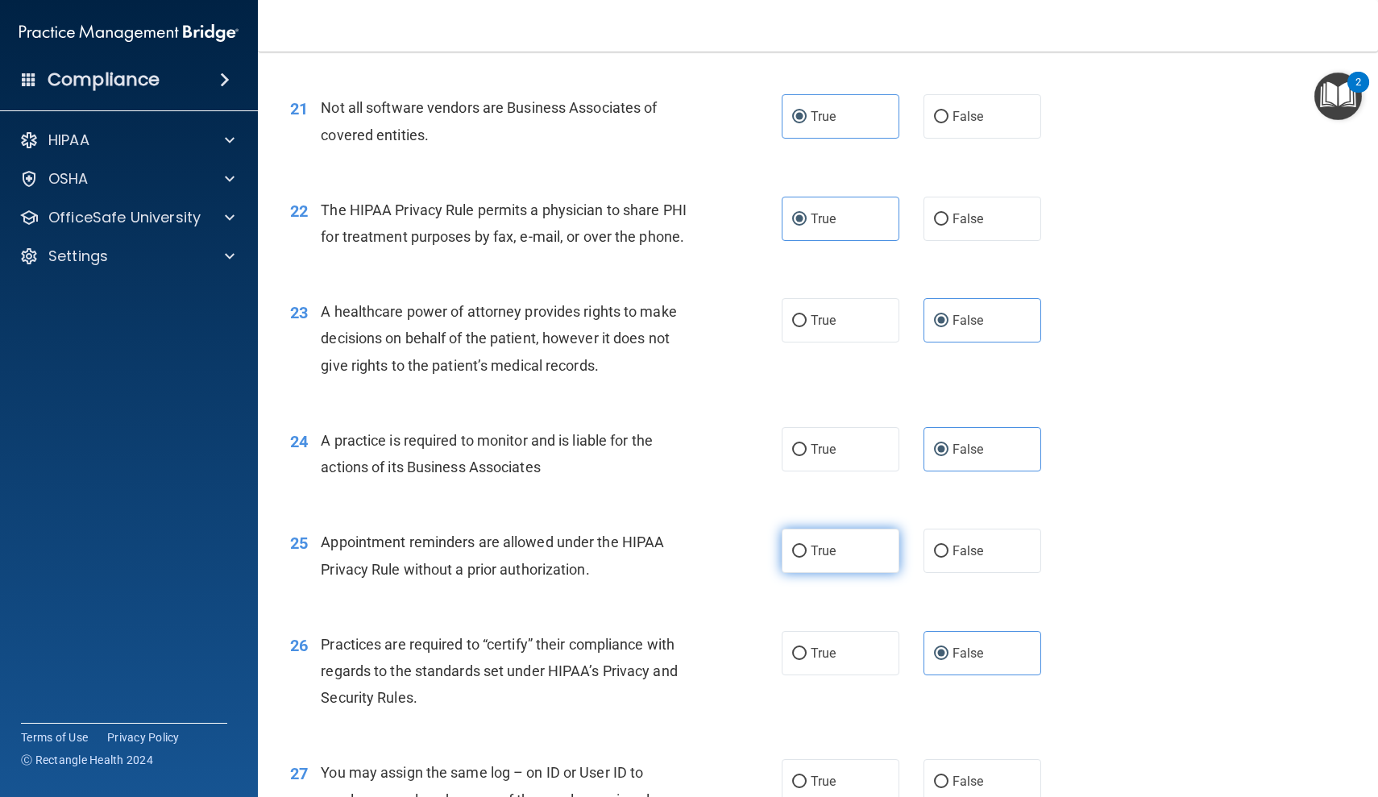
click at [846, 534] on label "True" at bounding box center [841, 551] width 118 height 44
click at [807, 546] on input "True" at bounding box center [799, 552] width 15 height 12
radio input "true"
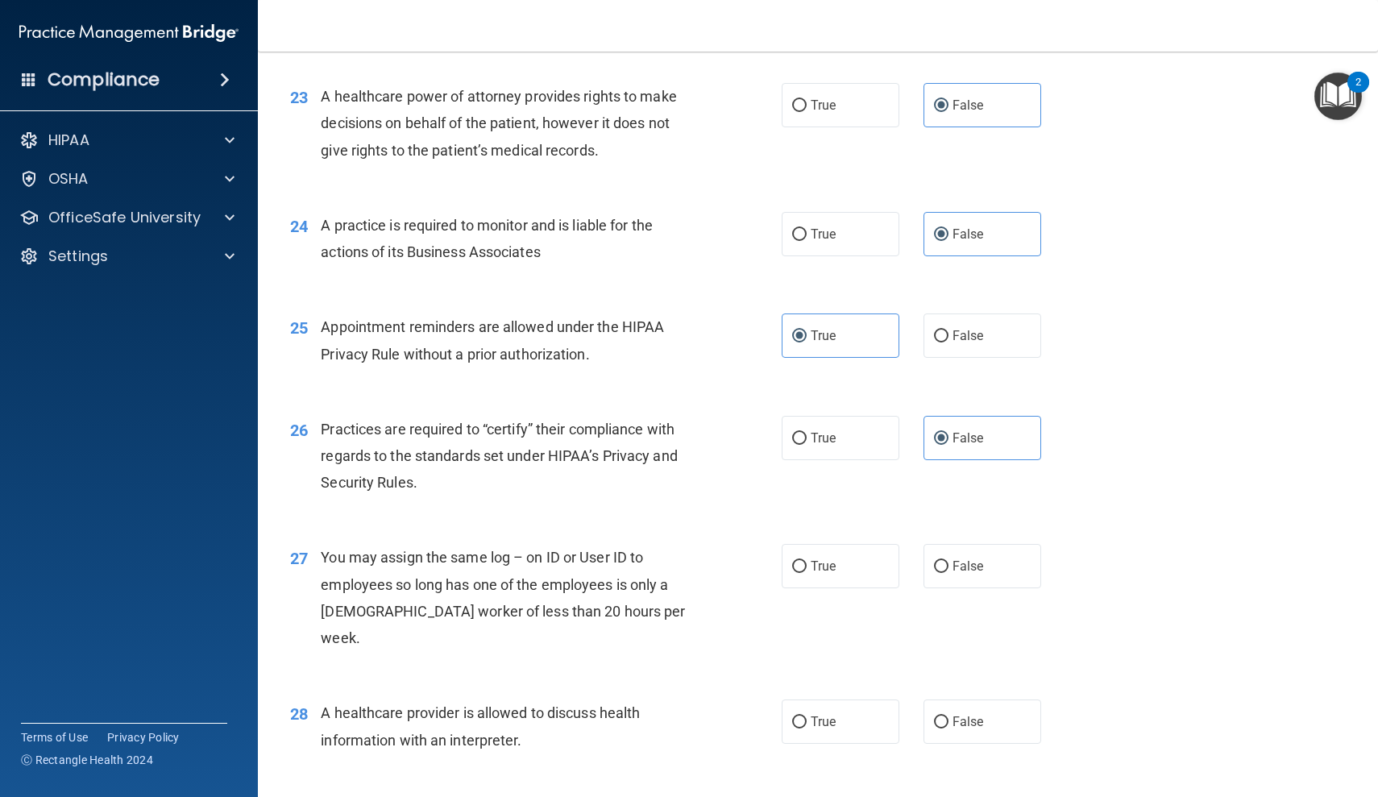
scroll to position [2950, 0]
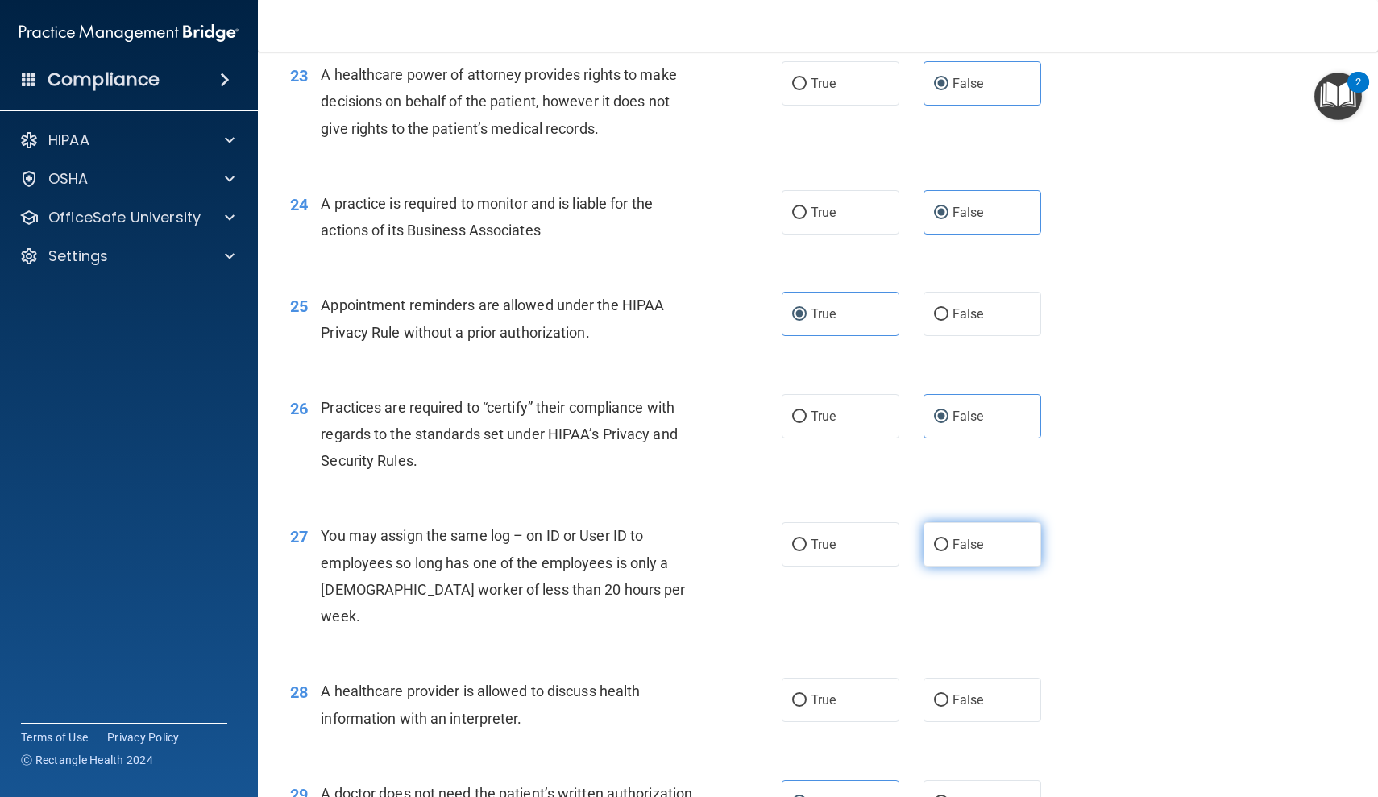
click at [1009, 549] on label "False" at bounding box center [982, 544] width 118 height 44
click at [948, 549] on input "False" at bounding box center [941, 545] width 15 height 12
radio input "true"
click at [844, 678] on label "True" at bounding box center [841, 700] width 118 height 44
click at [807, 695] on input "True" at bounding box center [799, 701] width 15 height 12
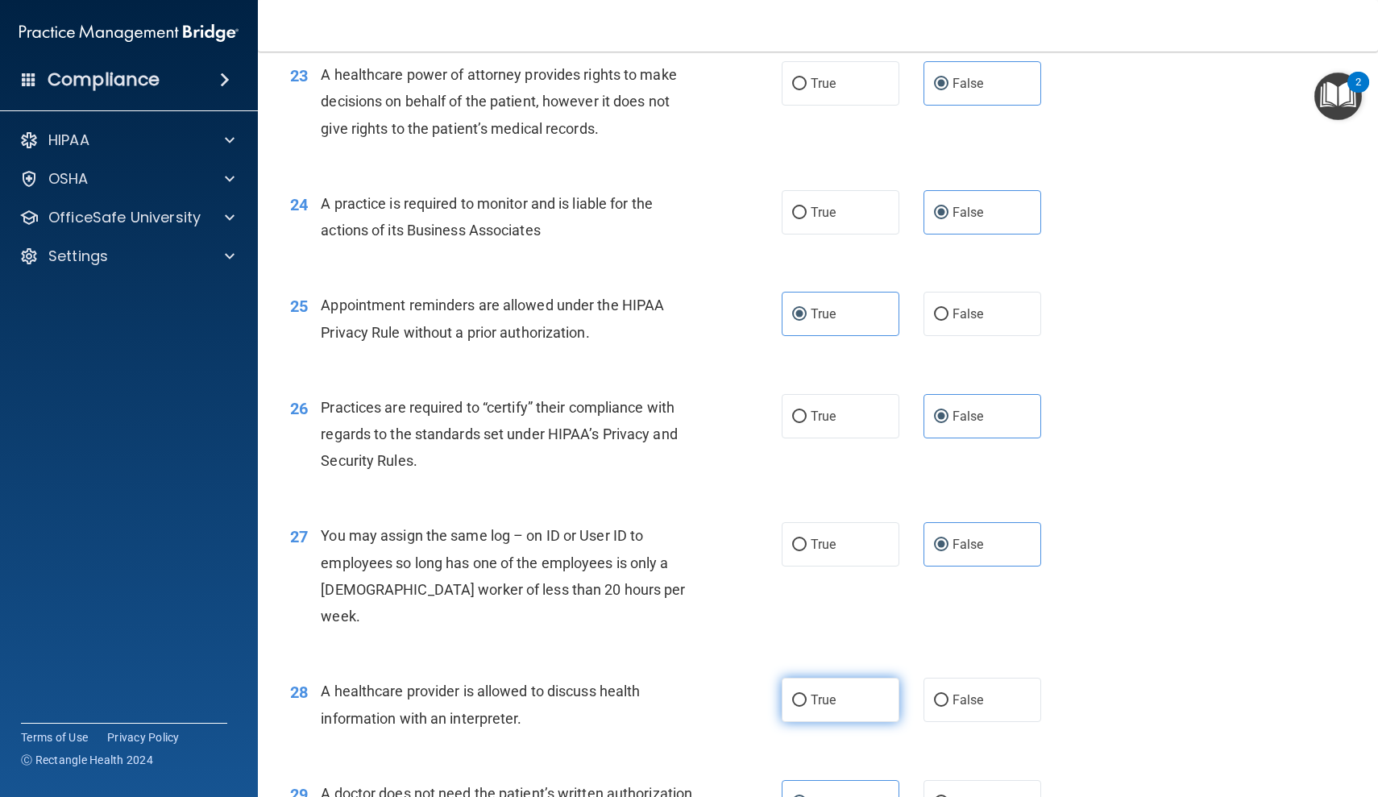
radio input "true"
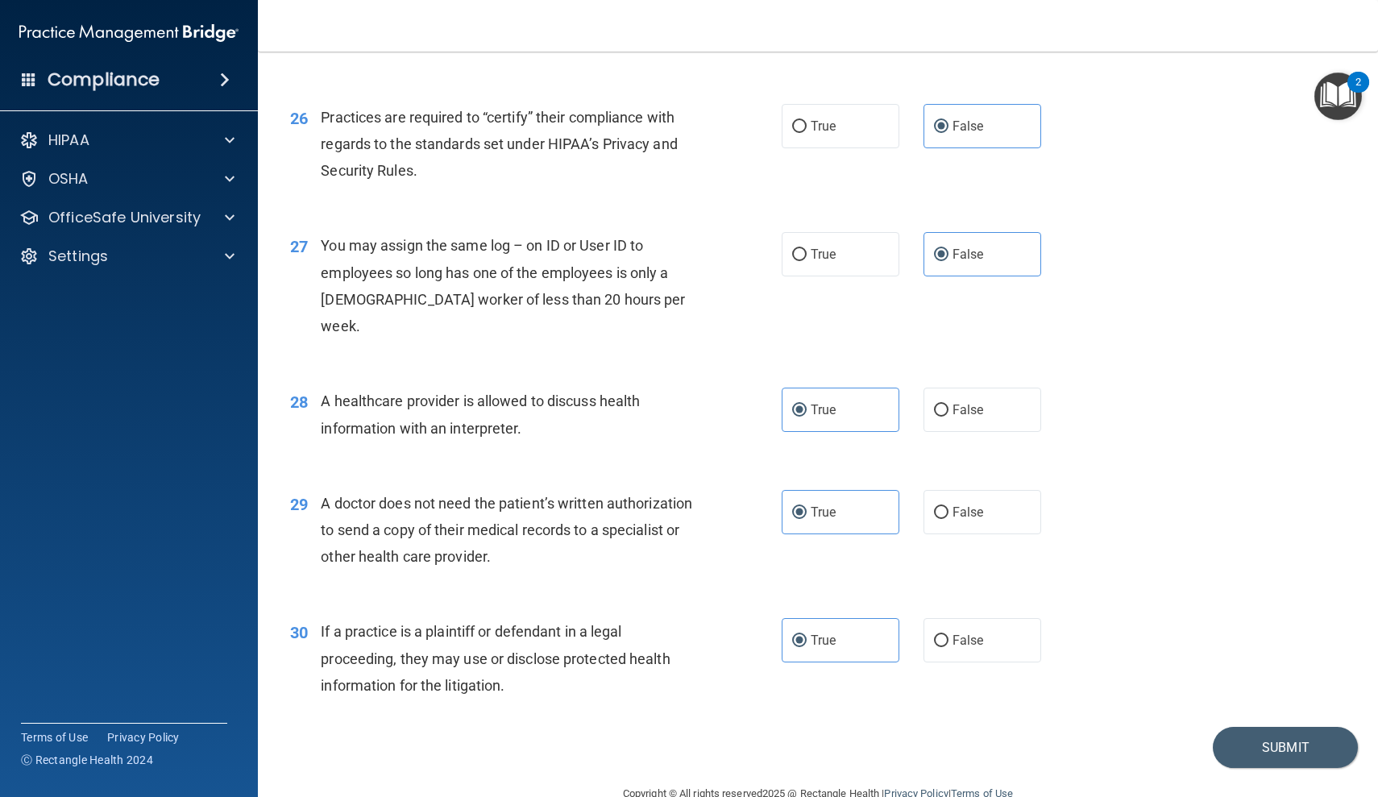
scroll to position [3232, 0]
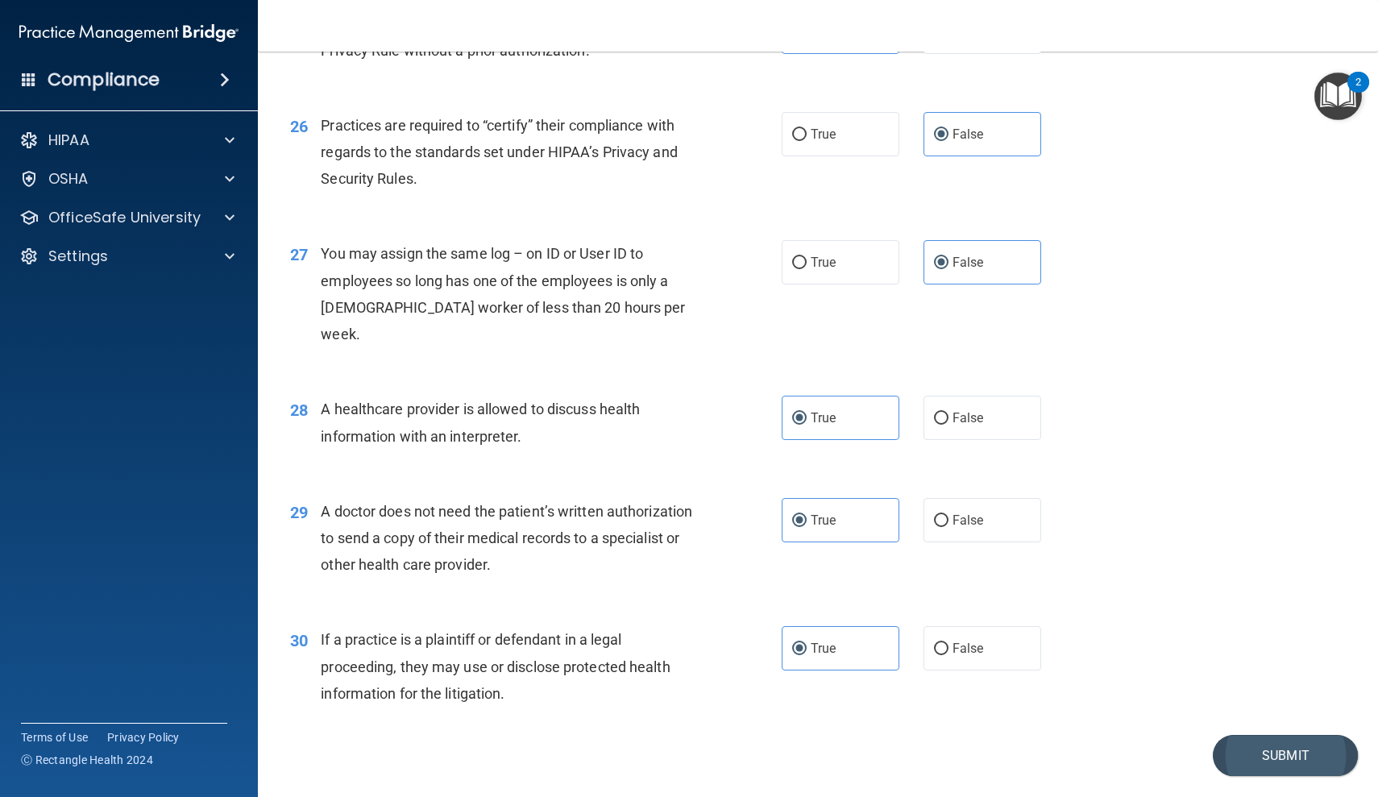
click at [1254, 735] on button "Submit" at bounding box center [1285, 755] width 145 height 41
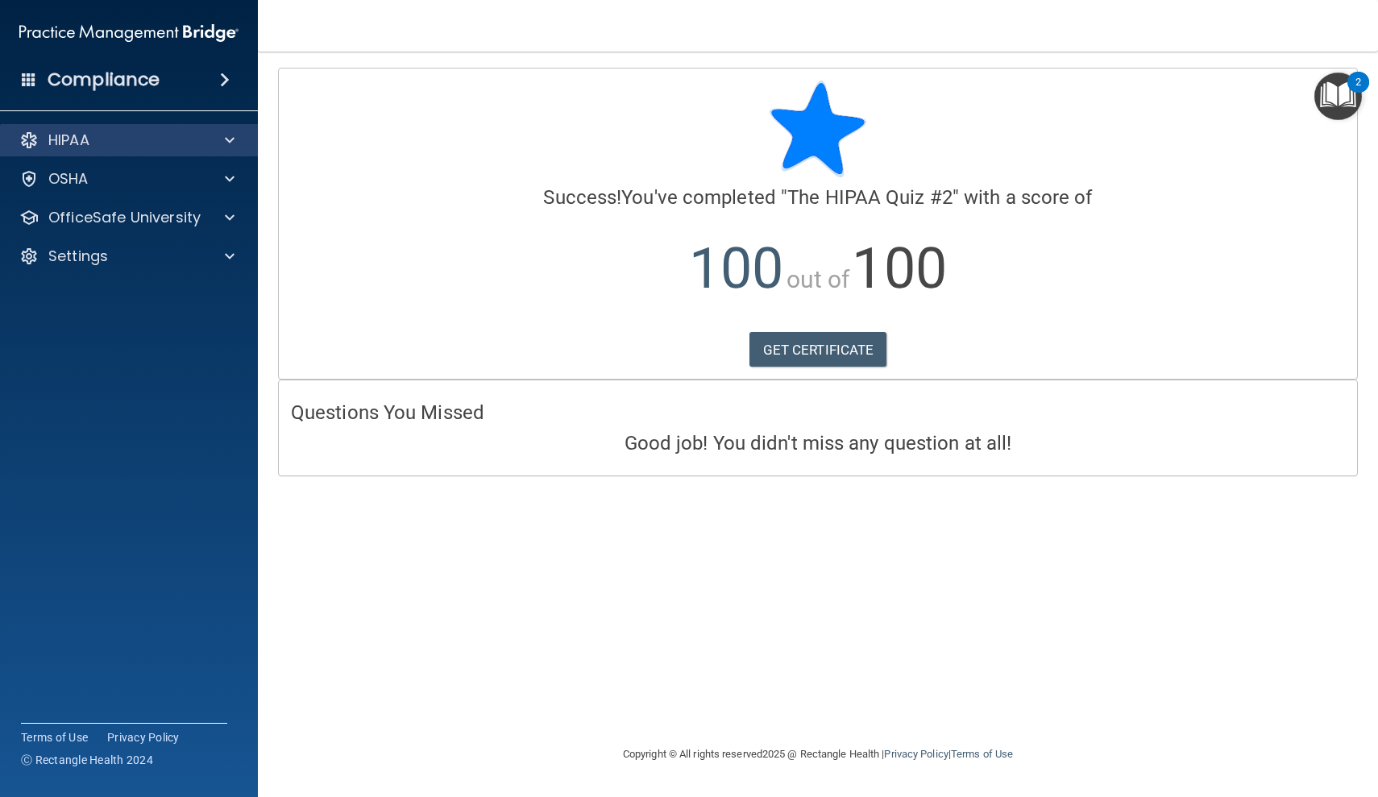
click at [228, 147] on span at bounding box center [230, 140] width 10 height 19
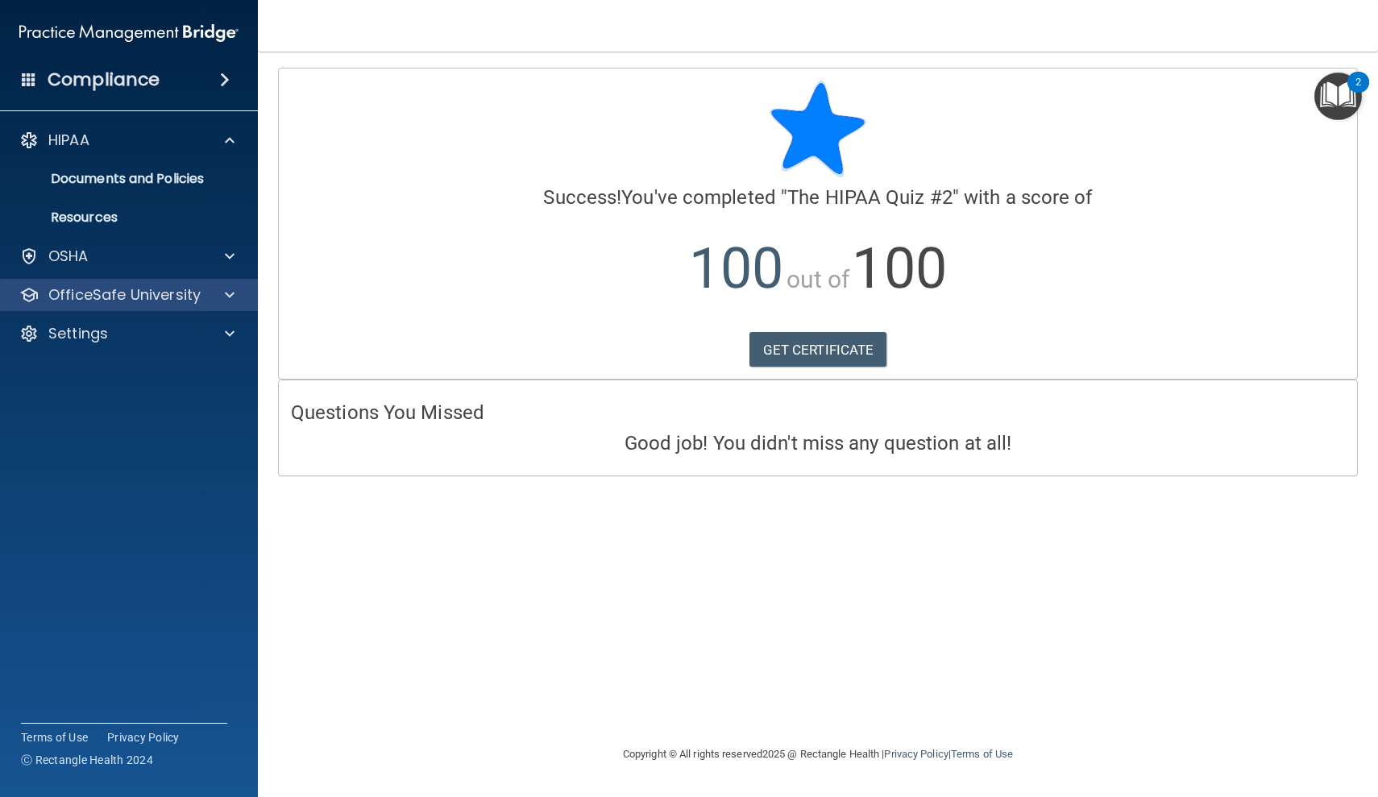
click at [234, 301] on span at bounding box center [230, 294] width 10 height 19
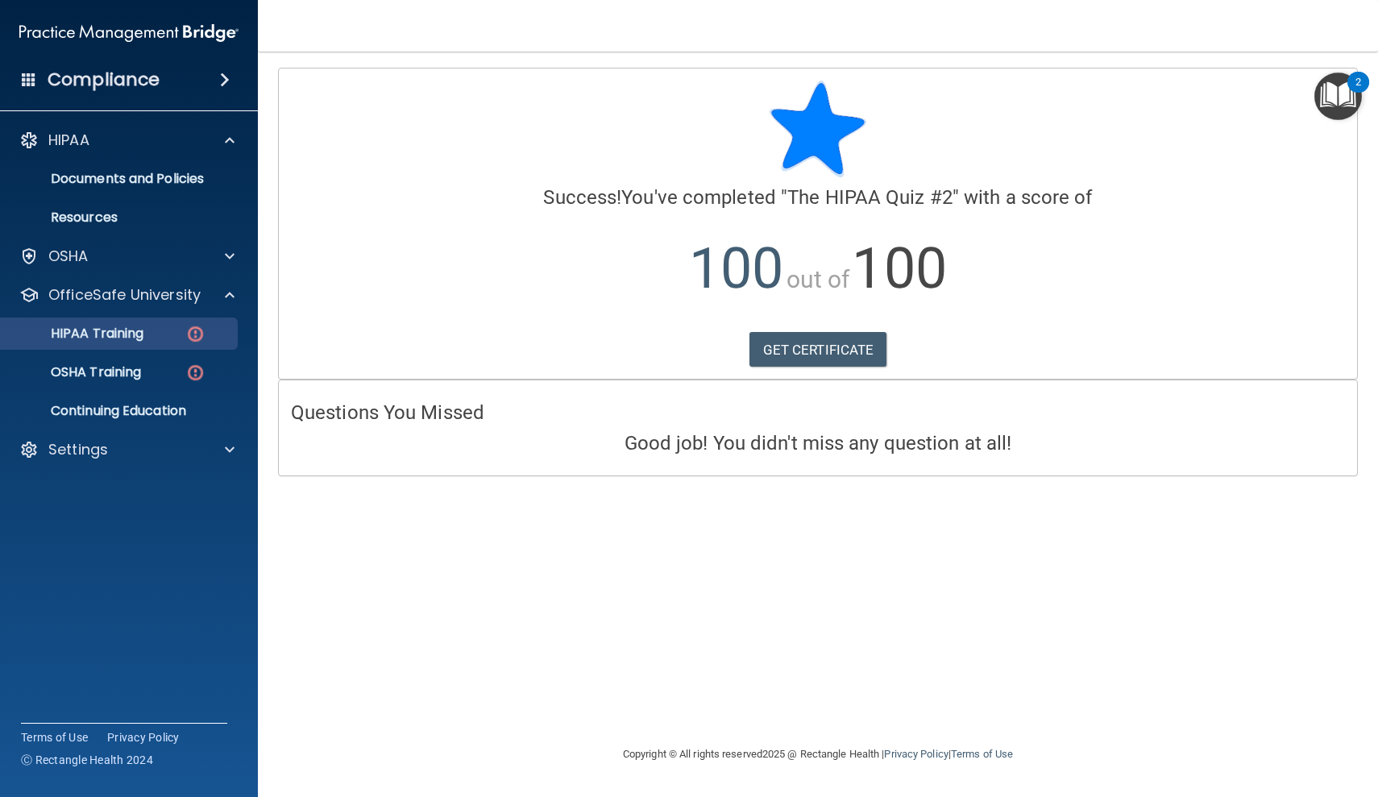
click at [143, 332] on p "HIPAA Training" at bounding box center [76, 334] width 133 height 16
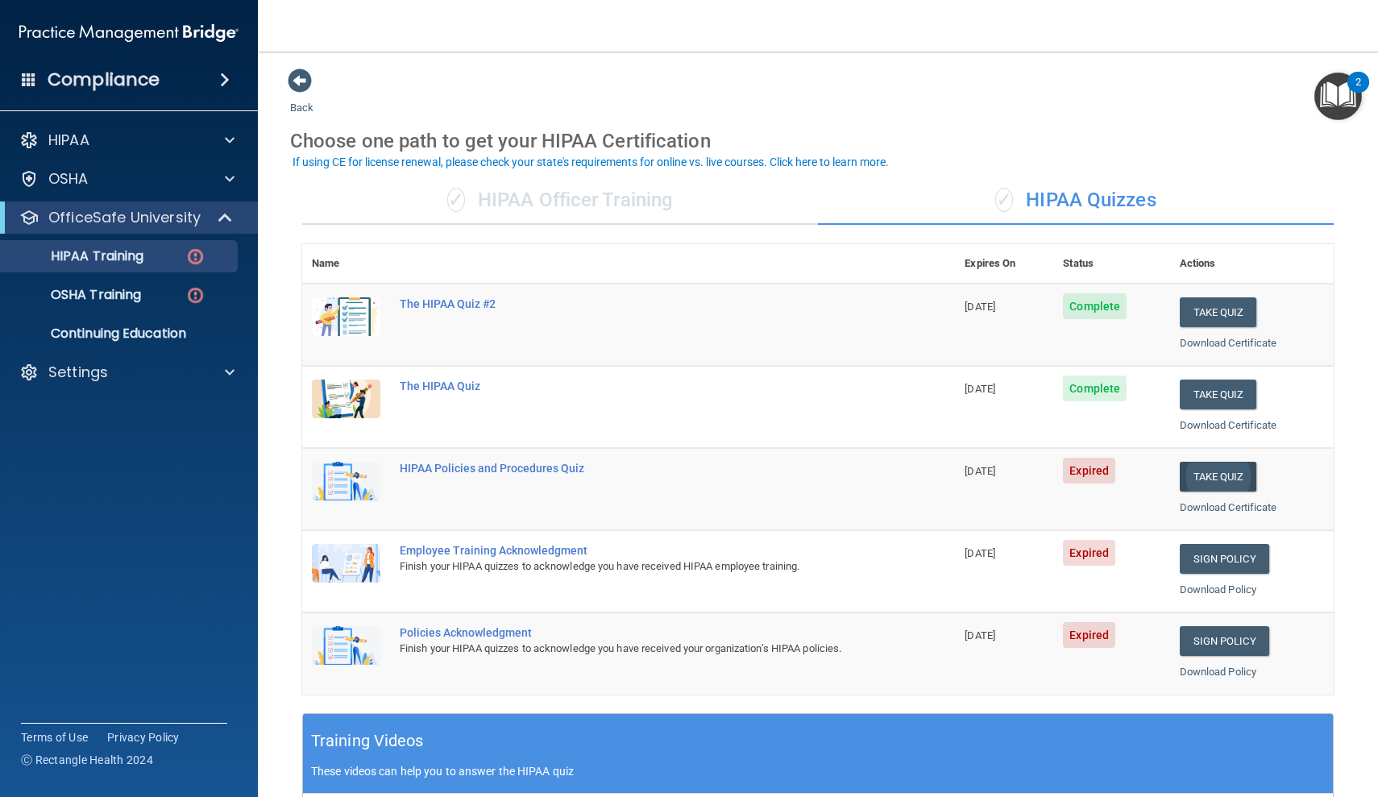
click at [1238, 465] on button "Take Quiz" at bounding box center [1218, 477] width 77 height 30
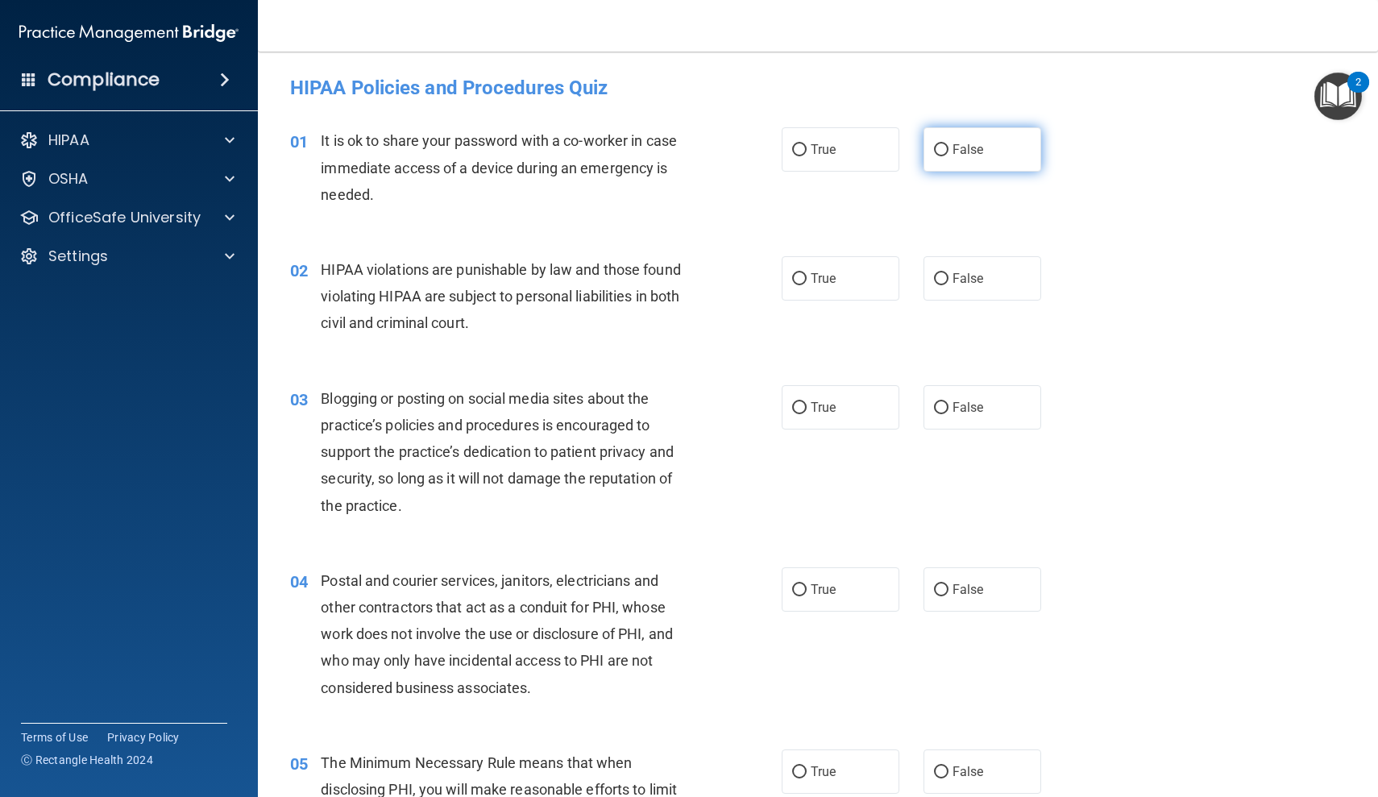
click at [1002, 157] on label "False" at bounding box center [982, 149] width 118 height 44
click at [948, 156] on input "False" at bounding box center [941, 150] width 15 height 12
radio input "true"
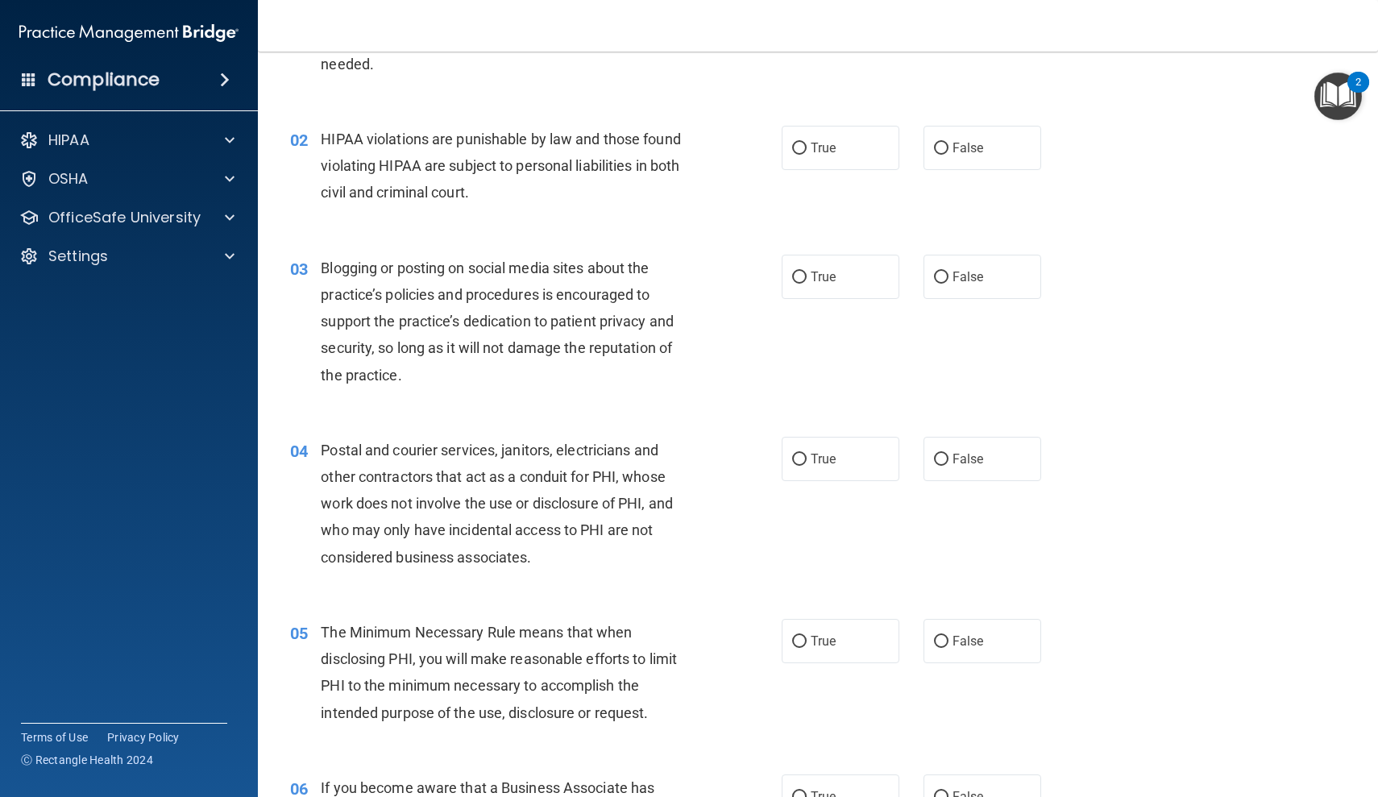
scroll to position [138, 0]
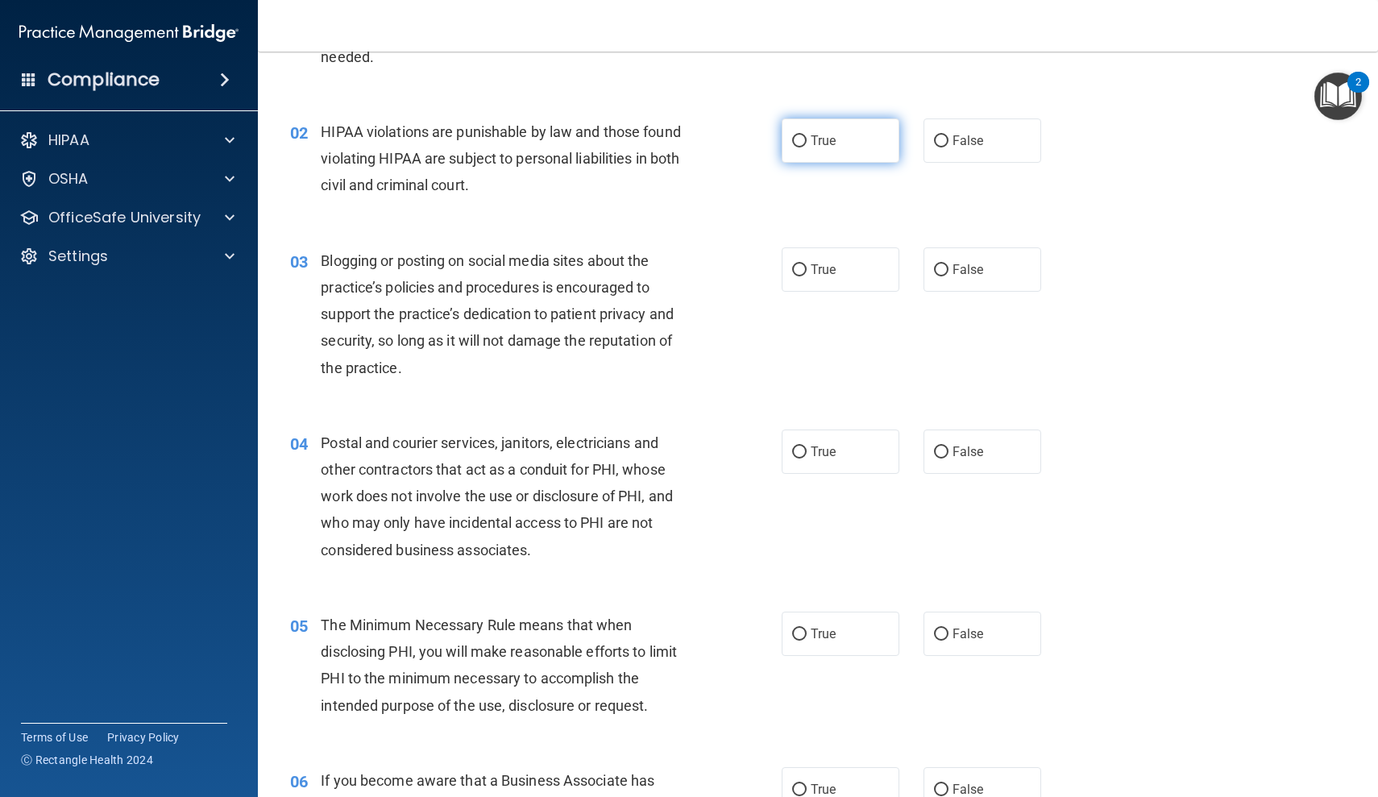
click at [845, 158] on label "True" at bounding box center [841, 140] width 118 height 44
click at [807, 147] on input "True" at bounding box center [799, 141] width 15 height 12
radio input "true"
click at [974, 264] on span "False" at bounding box center [967, 269] width 31 height 15
click at [948, 264] on input "False" at bounding box center [941, 270] width 15 height 12
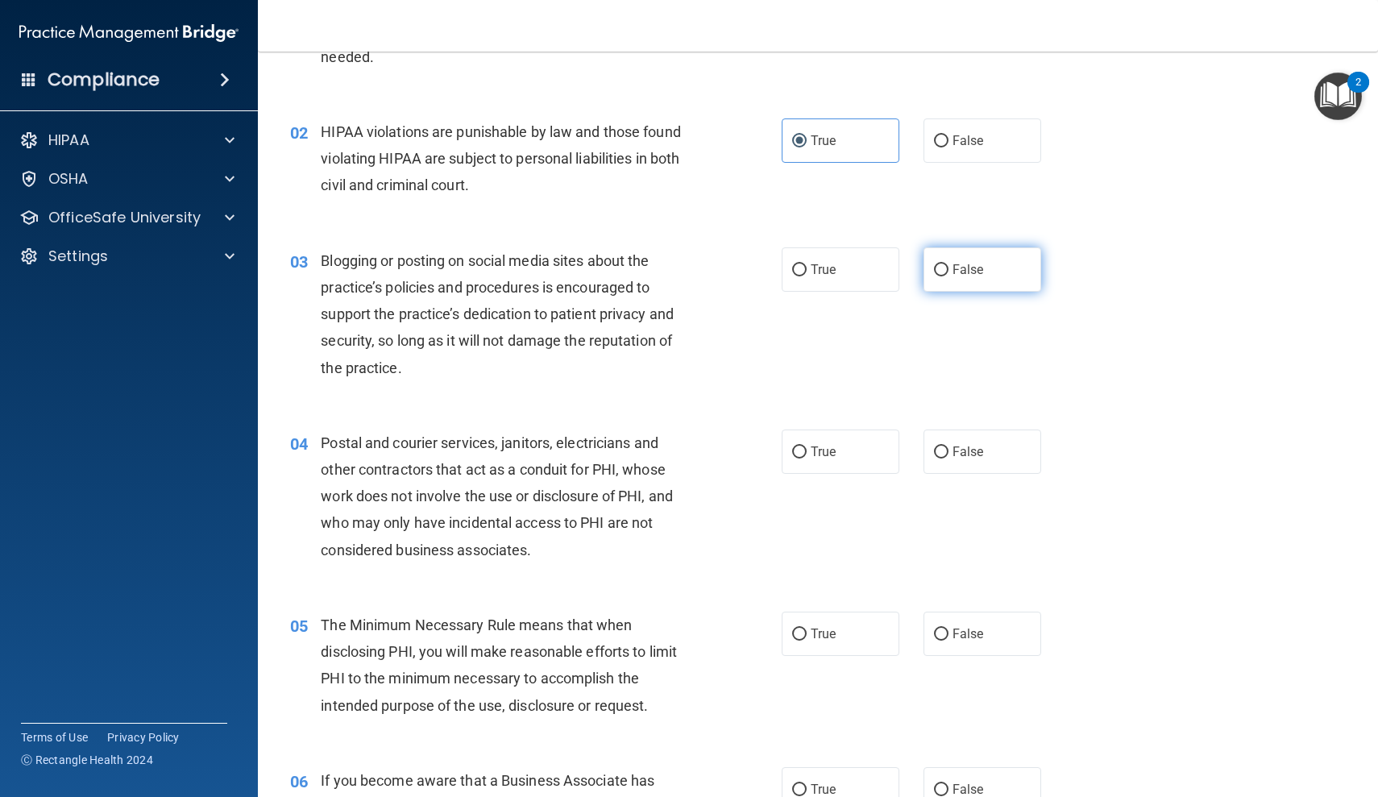
radio input "true"
click at [819, 438] on label "True" at bounding box center [841, 452] width 118 height 44
click at [807, 446] on input "True" at bounding box center [799, 452] width 15 height 12
radio input "true"
click at [839, 637] on label "True" at bounding box center [841, 634] width 118 height 44
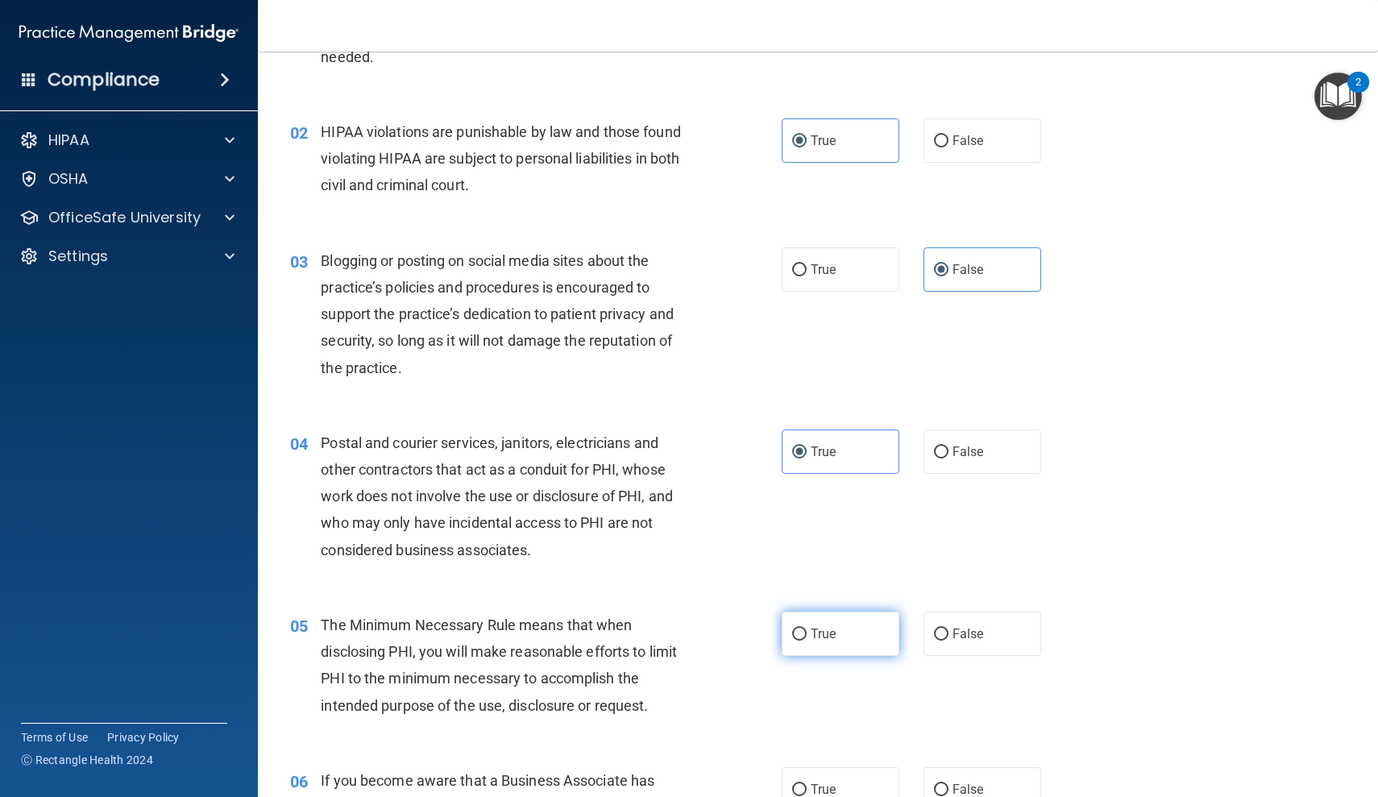
click at [807, 637] on input "True" at bounding box center [799, 635] width 15 height 12
radio input "true"
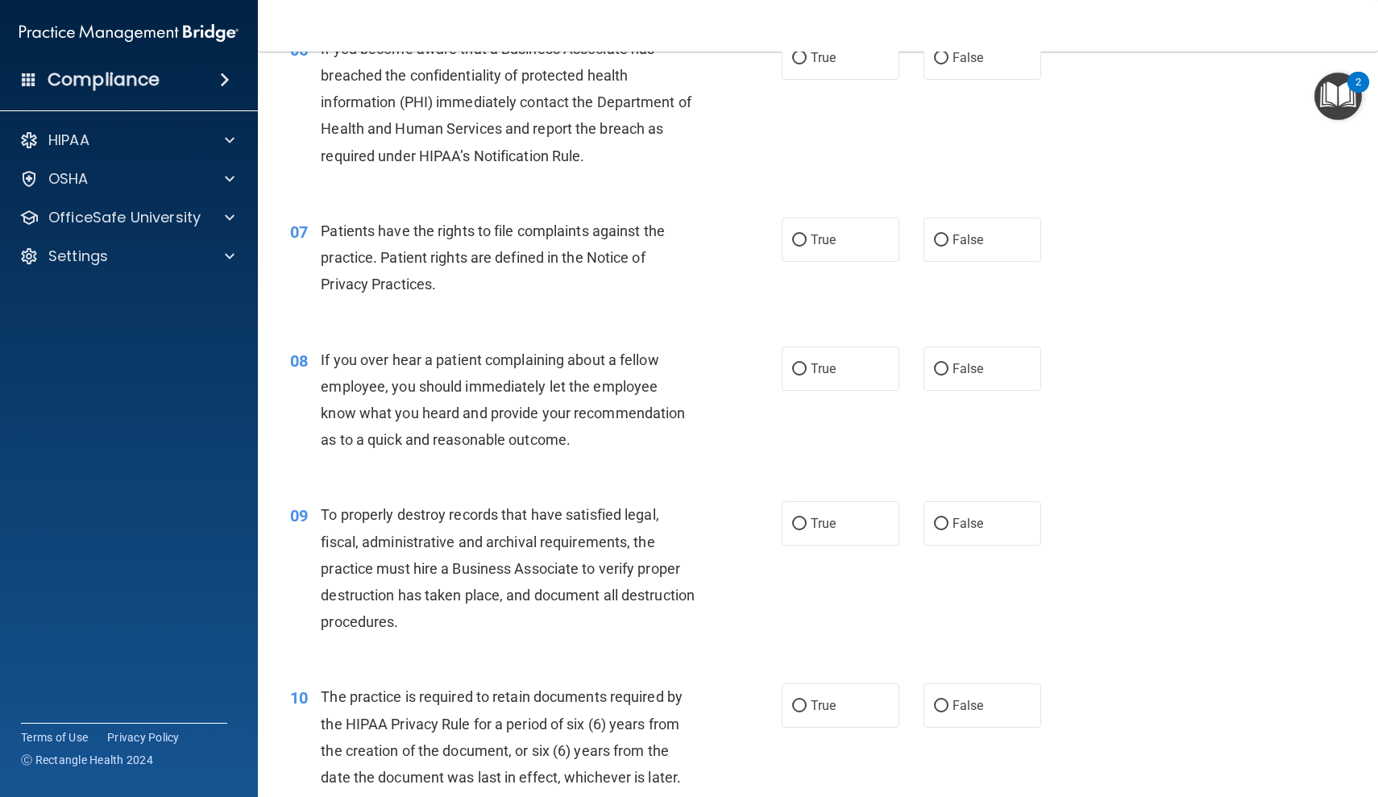
scroll to position [871, 0]
click at [472, 386] on span "If you over hear a patient complaining about a fellow employee, you should imme…" at bounding box center [503, 399] width 364 height 98
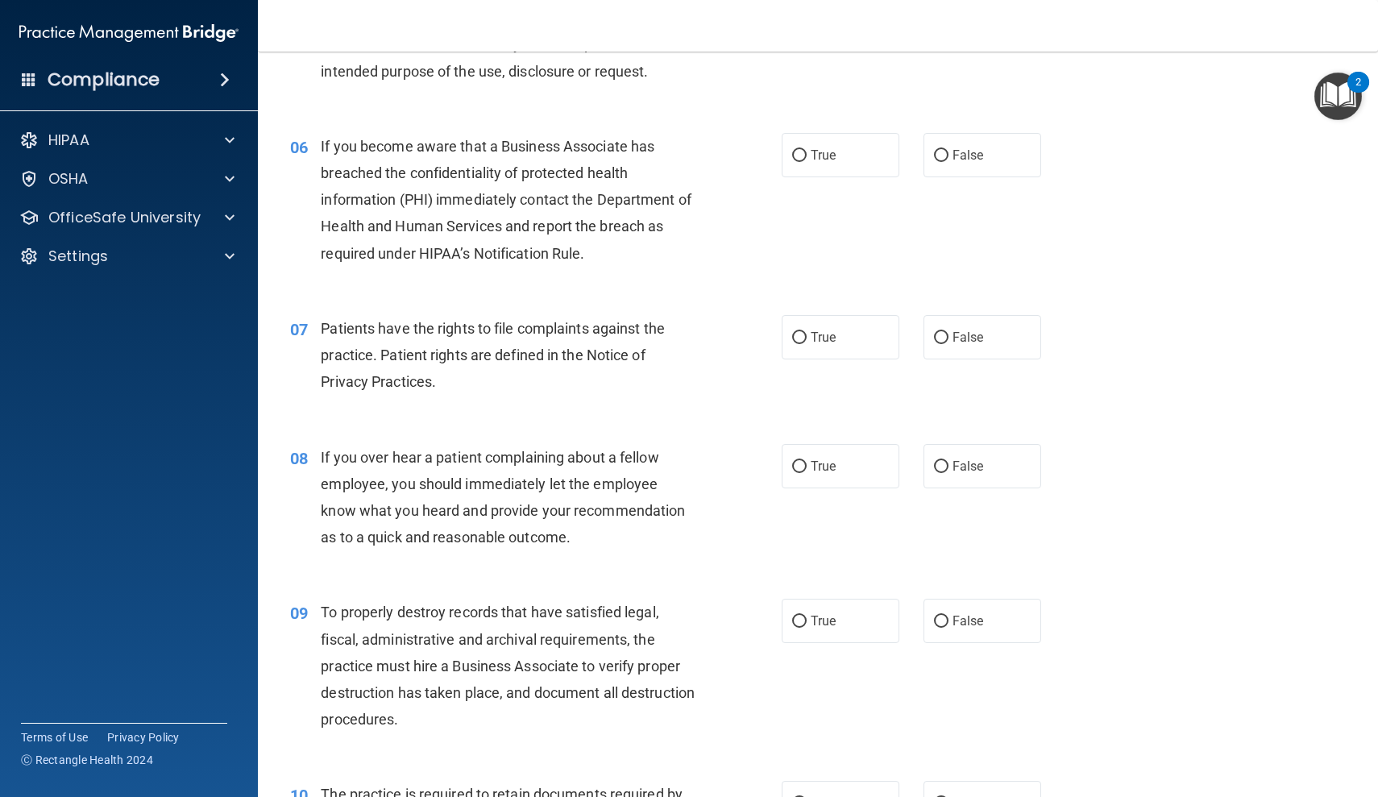
scroll to position [774, 0]
click at [972, 151] on span "False" at bounding box center [967, 153] width 31 height 15
click at [948, 151] on input "False" at bounding box center [941, 154] width 15 height 12
radio input "true"
click at [818, 313] on label "True" at bounding box center [841, 335] width 118 height 44
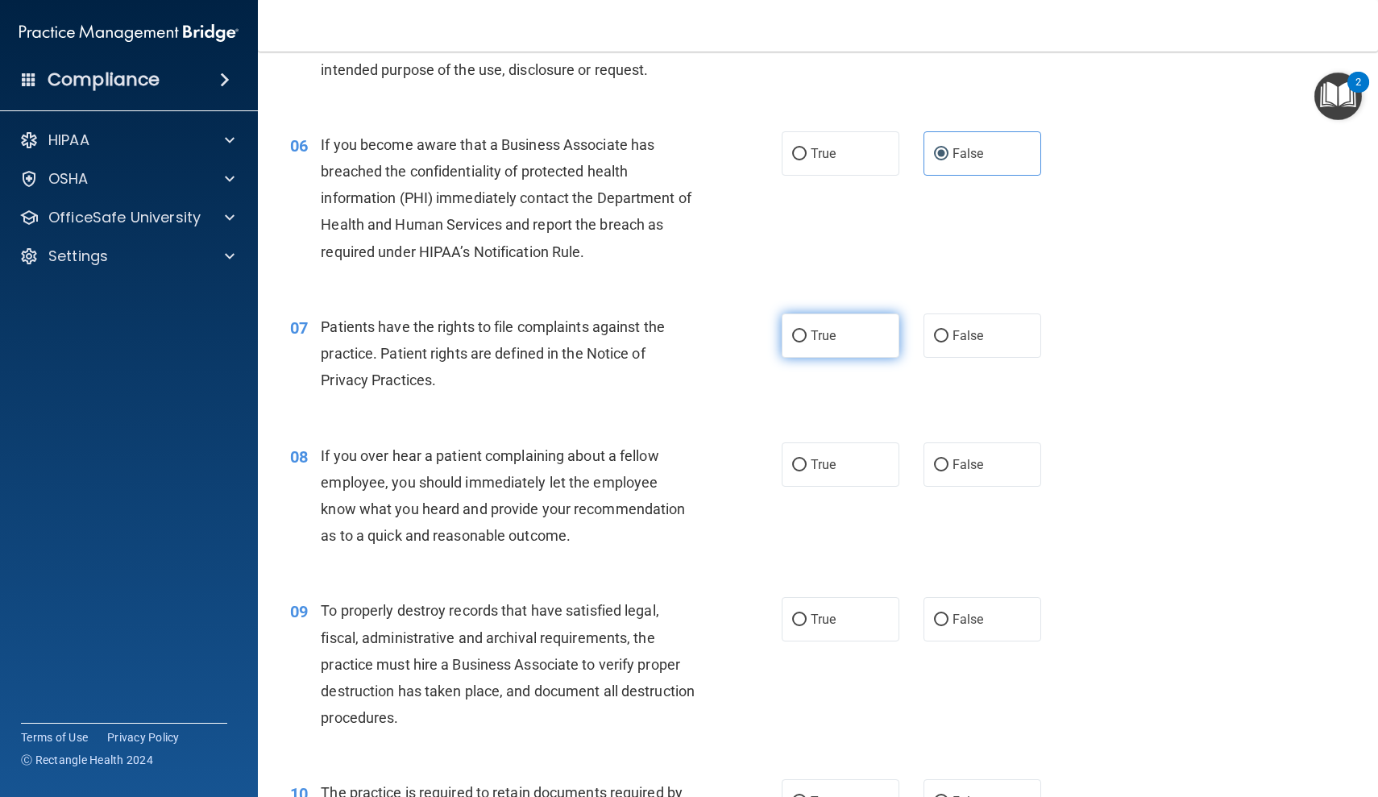
click at [807, 330] on input "True" at bounding box center [799, 336] width 15 height 12
radio input "true"
click at [1003, 463] on label "False" at bounding box center [982, 464] width 118 height 44
click at [948, 463] on input "False" at bounding box center [941, 465] width 15 height 12
radio input "true"
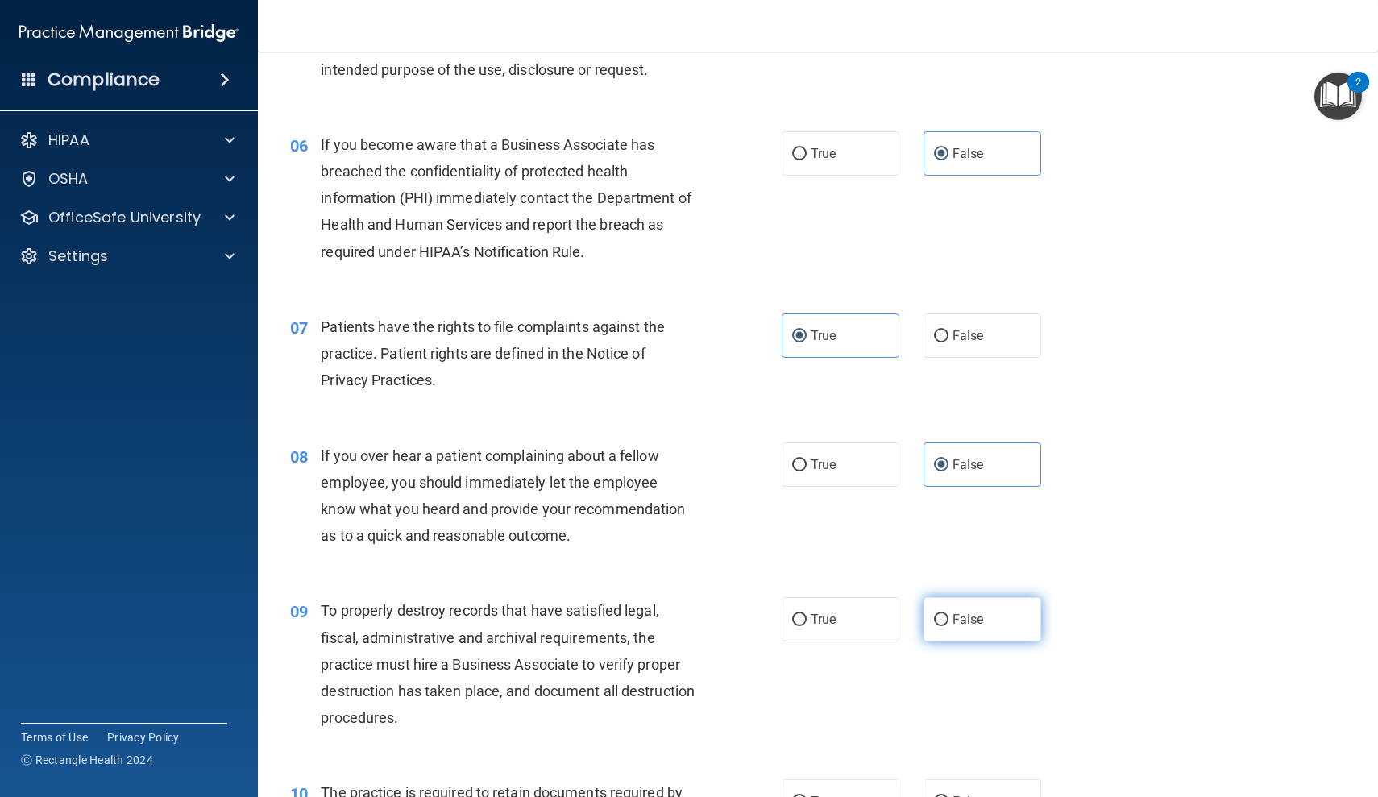
click at [994, 610] on label "False" at bounding box center [982, 619] width 118 height 44
click at [948, 614] on input "False" at bounding box center [941, 620] width 15 height 12
radio input "true"
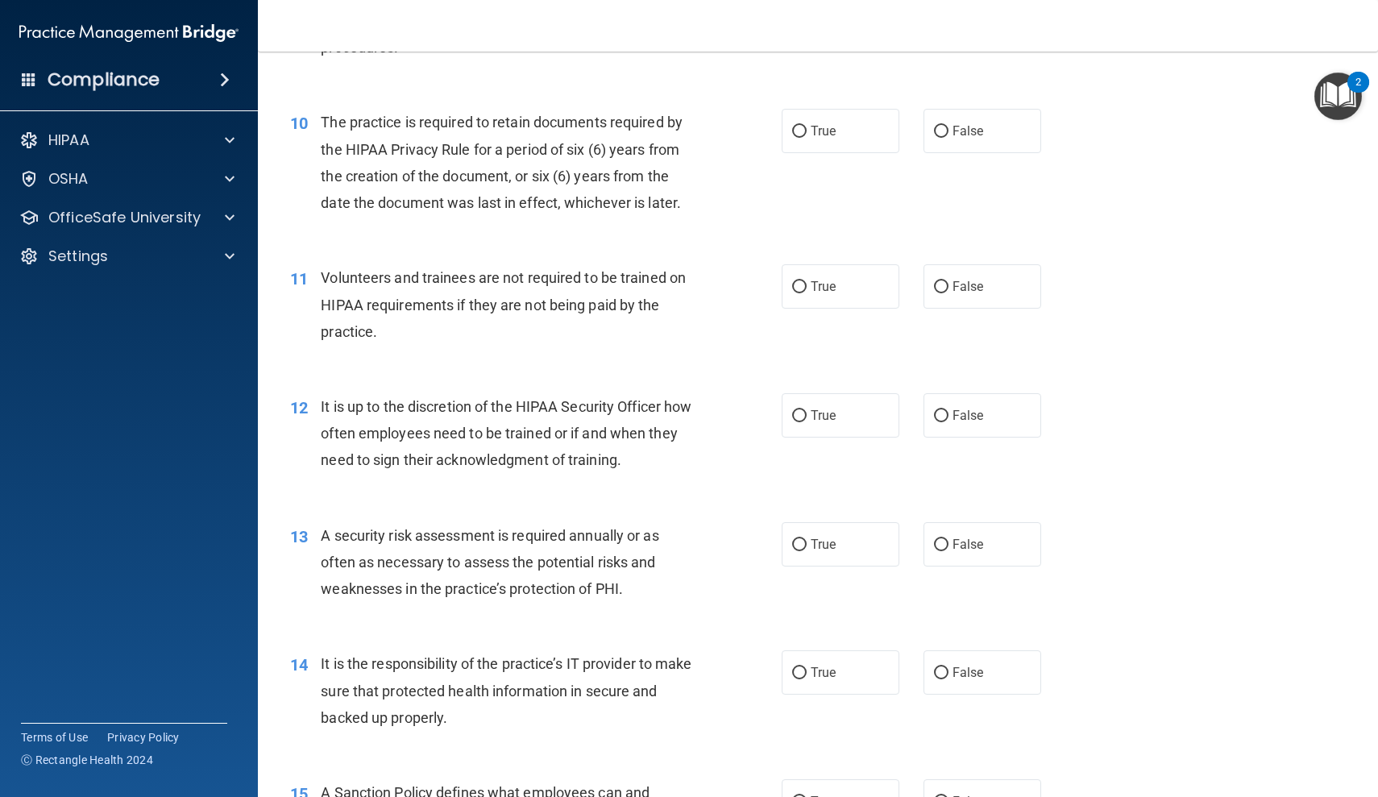
scroll to position [1440, 0]
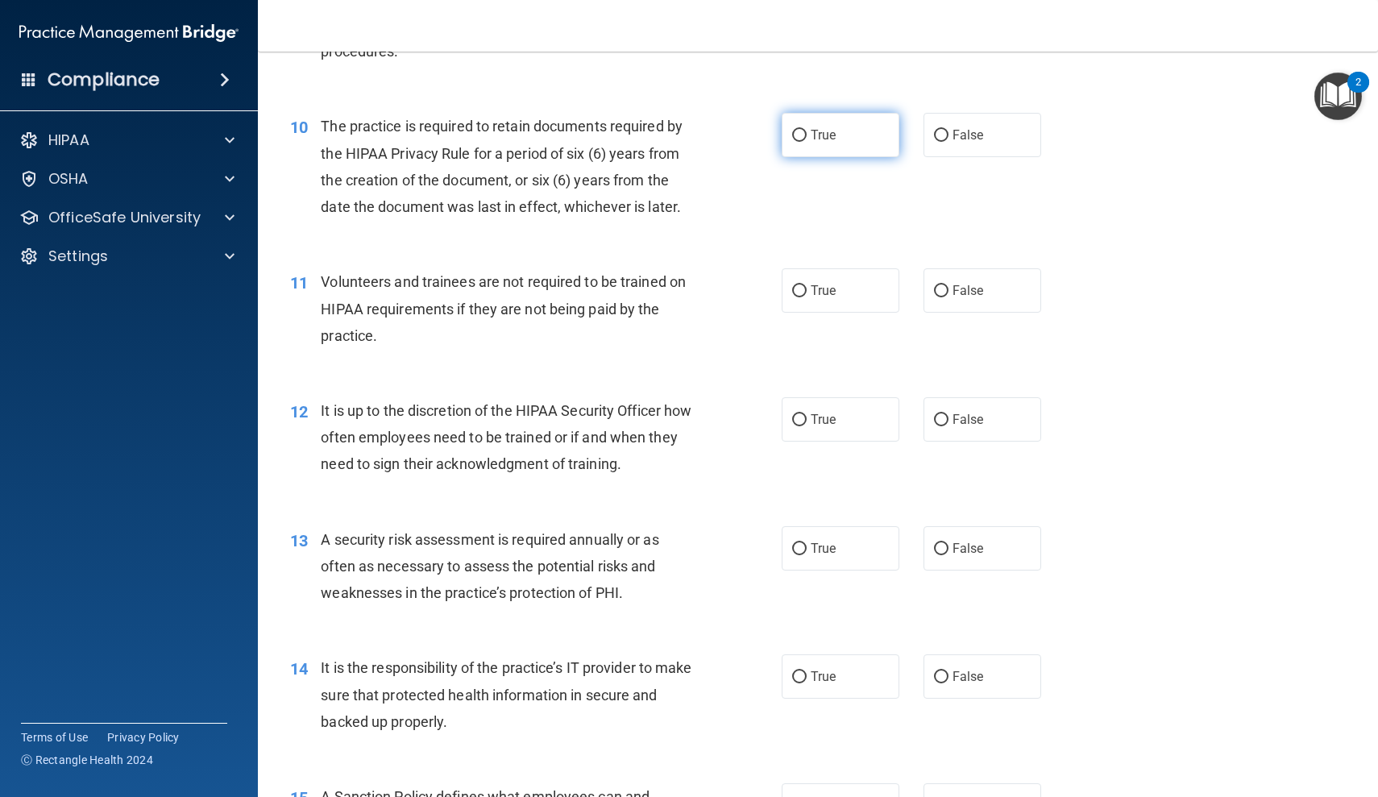
click at [858, 144] on label "True" at bounding box center [841, 135] width 118 height 44
click at [807, 142] on input "True" at bounding box center [799, 136] width 15 height 12
radio input "true"
click at [994, 283] on label "False" at bounding box center [982, 290] width 118 height 44
click at [948, 285] on input "False" at bounding box center [941, 291] width 15 height 12
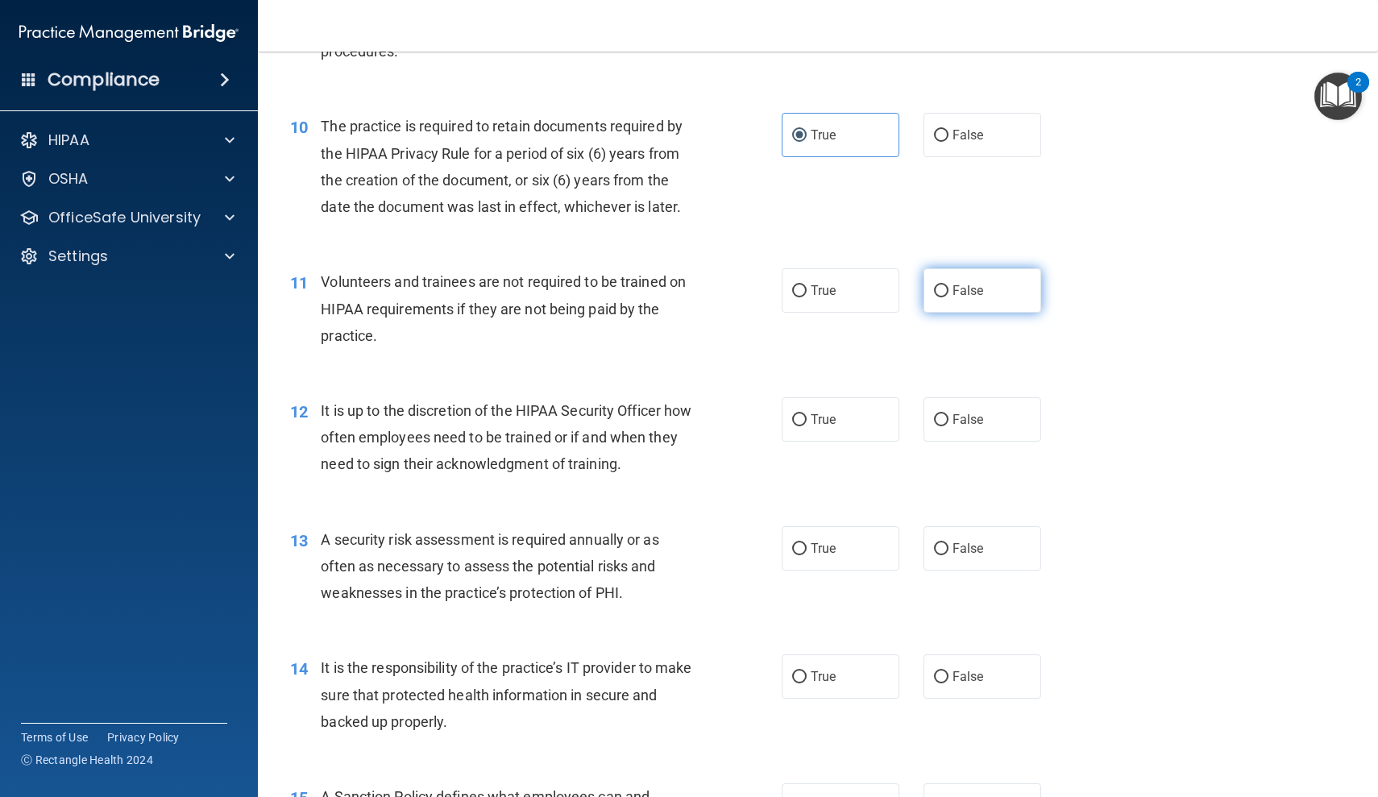
radio input "true"
click at [1023, 411] on label "False" at bounding box center [982, 419] width 118 height 44
click at [948, 414] on input "False" at bounding box center [941, 420] width 15 height 12
radio input "true"
click at [869, 538] on label "True" at bounding box center [841, 548] width 118 height 44
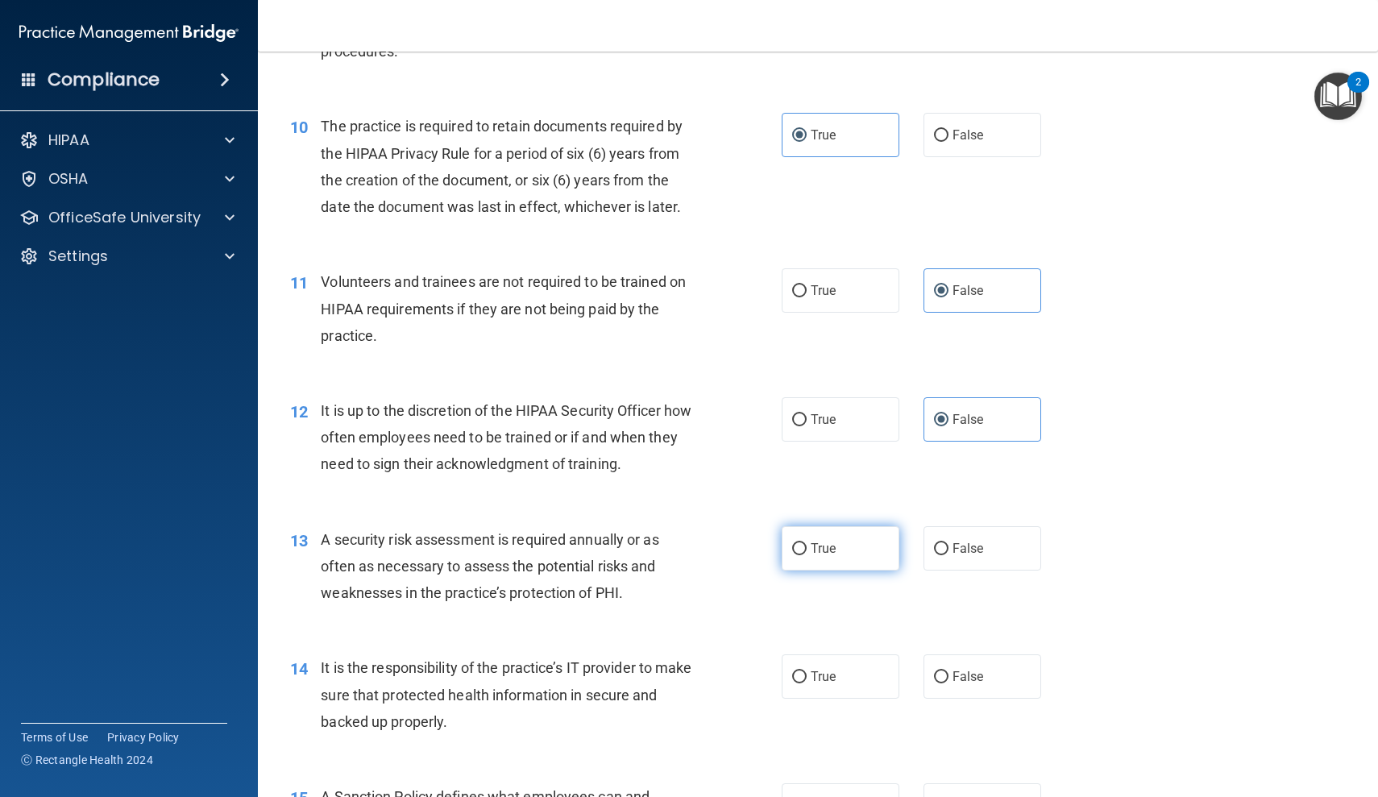
click at [807, 543] on input "True" at bounding box center [799, 549] width 15 height 12
radio input "true"
click at [955, 656] on label "False" at bounding box center [982, 676] width 118 height 44
click at [948, 671] on input "False" at bounding box center [941, 677] width 15 height 12
radio input "true"
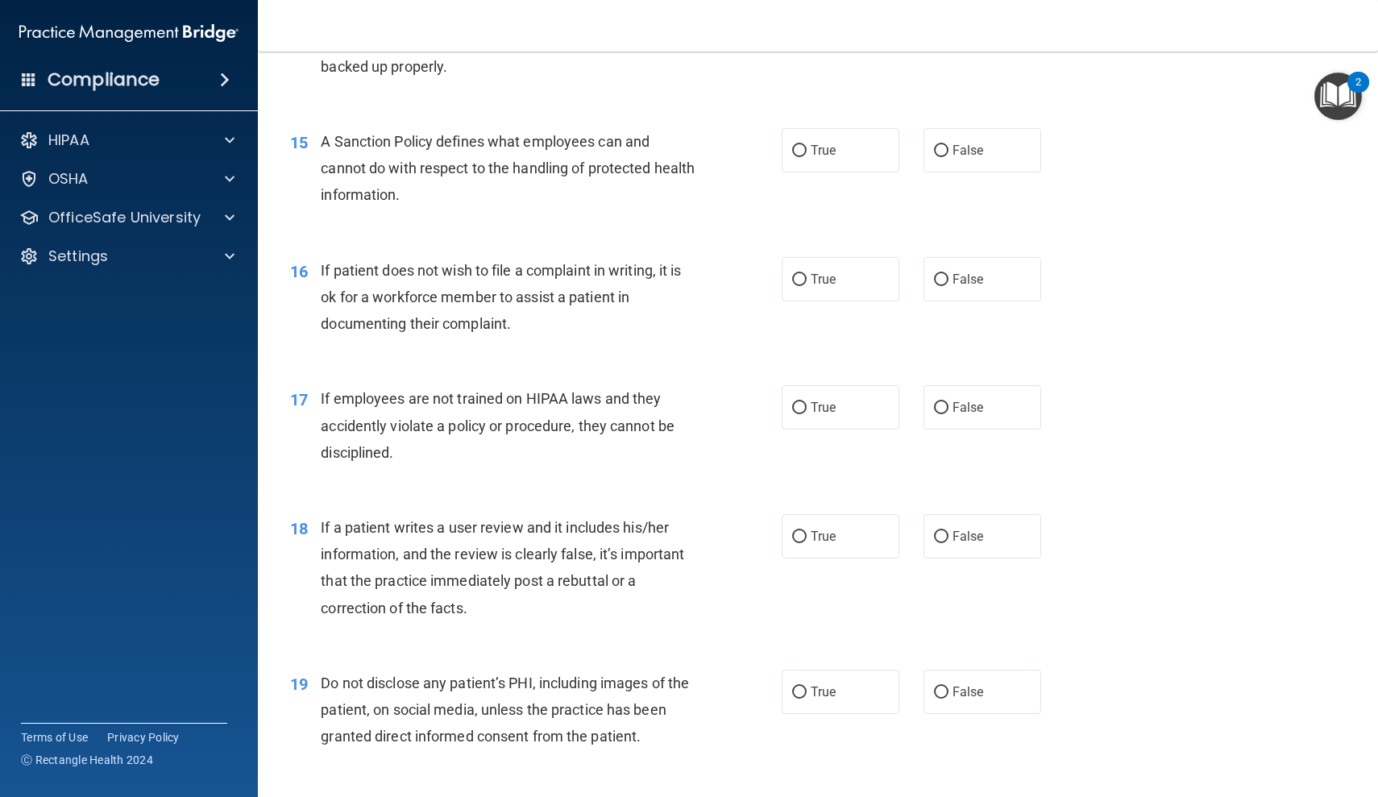
scroll to position [2094, 0]
click at [1010, 143] on label "False" at bounding box center [982, 151] width 118 height 44
click at [948, 146] on input "False" at bounding box center [941, 152] width 15 height 12
radio input "true"
click at [820, 272] on span "True" at bounding box center [823, 279] width 25 height 15
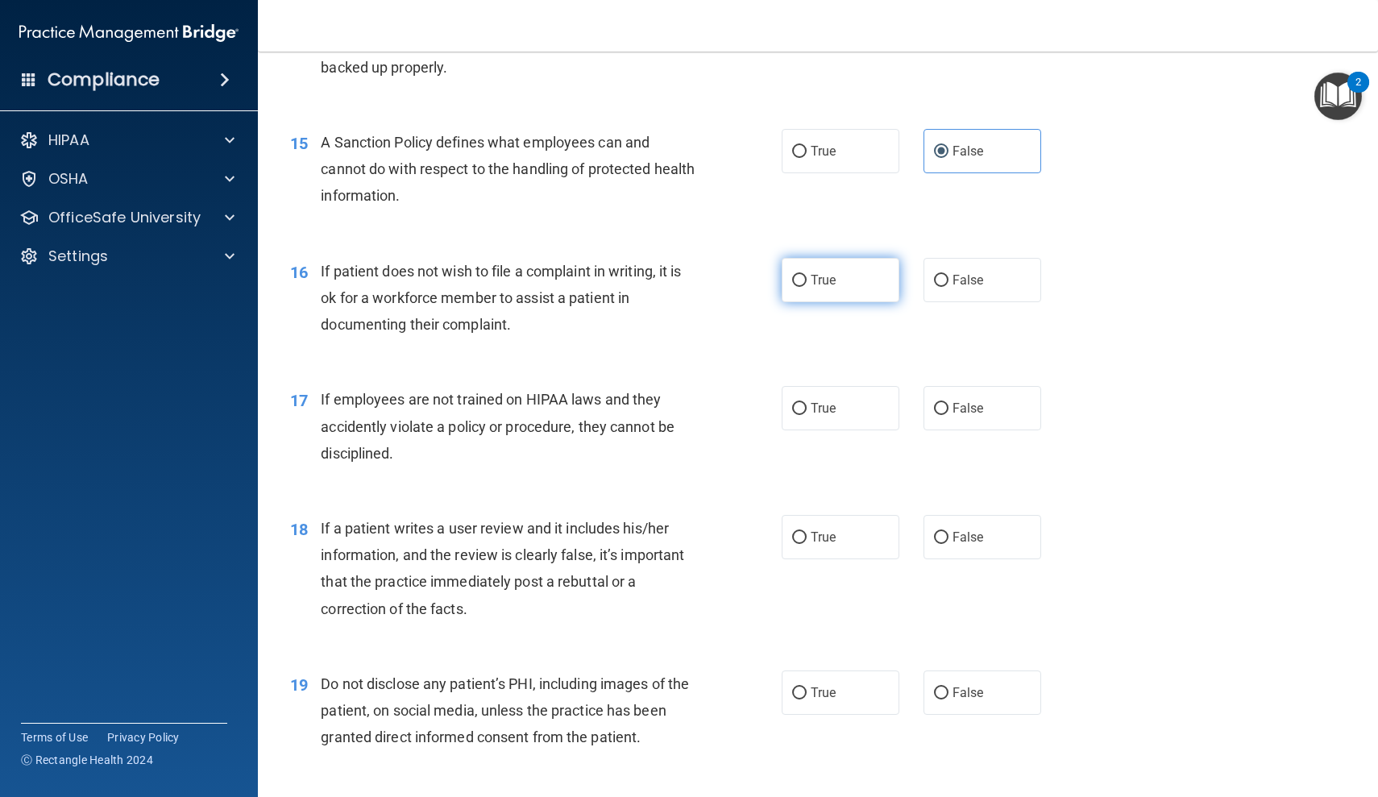
click at [807, 275] on input "True" at bounding box center [799, 281] width 15 height 12
radio input "true"
click at [960, 400] on span "False" at bounding box center [967, 407] width 31 height 15
click at [948, 403] on input "False" at bounding box center [941, 409] width 15 height 12
radio input "true"
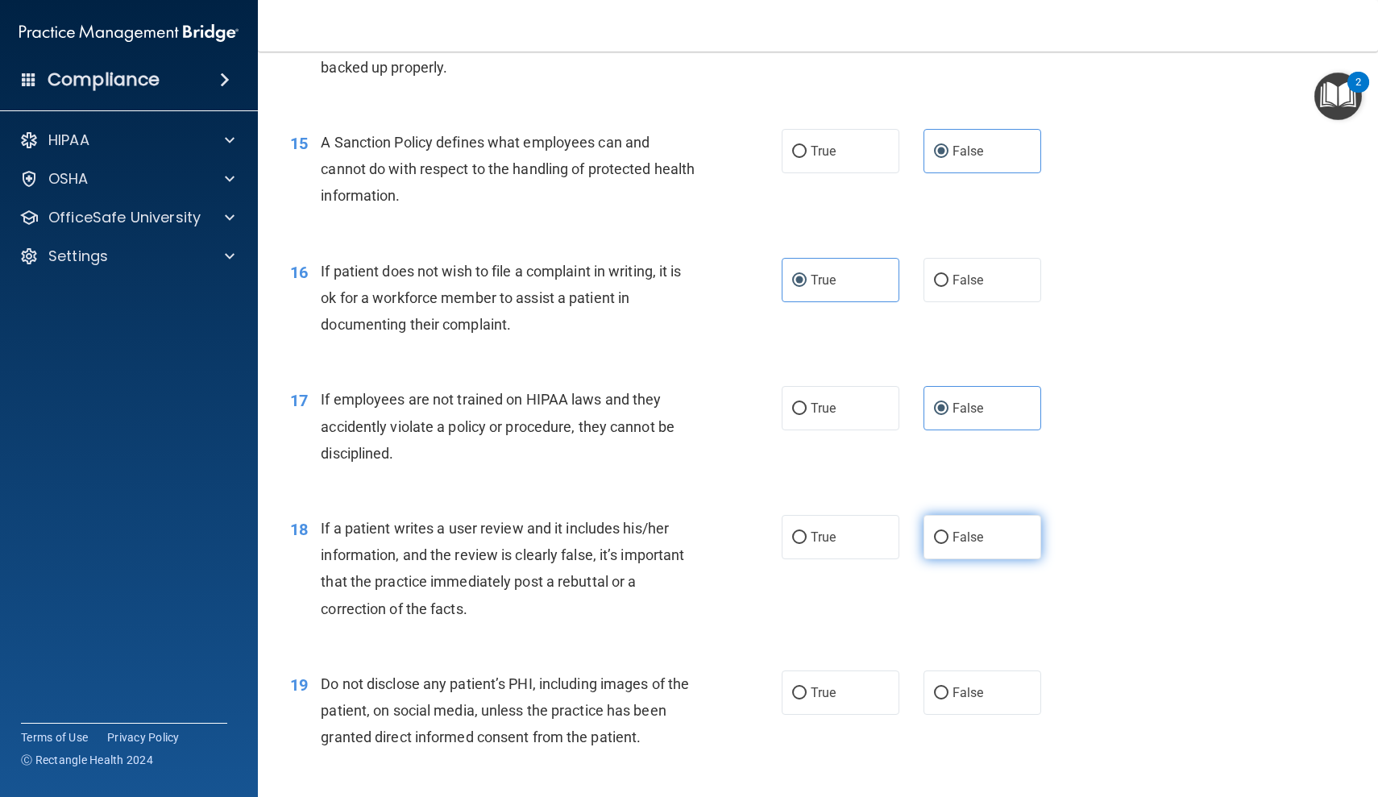
click at [966, 533] on label "False" at bounding box center [982, 537] width 118 height 44
click at [948, 533] on input "False" at bounding box center [941, 538] width 15 height 12
radio input "true"
click at [828, 685] on span "True" at bounding box center [823, 692] width 25 height 15
click at [807, 687] on input "True" at bounding box center [799, 693] width 15 height 12
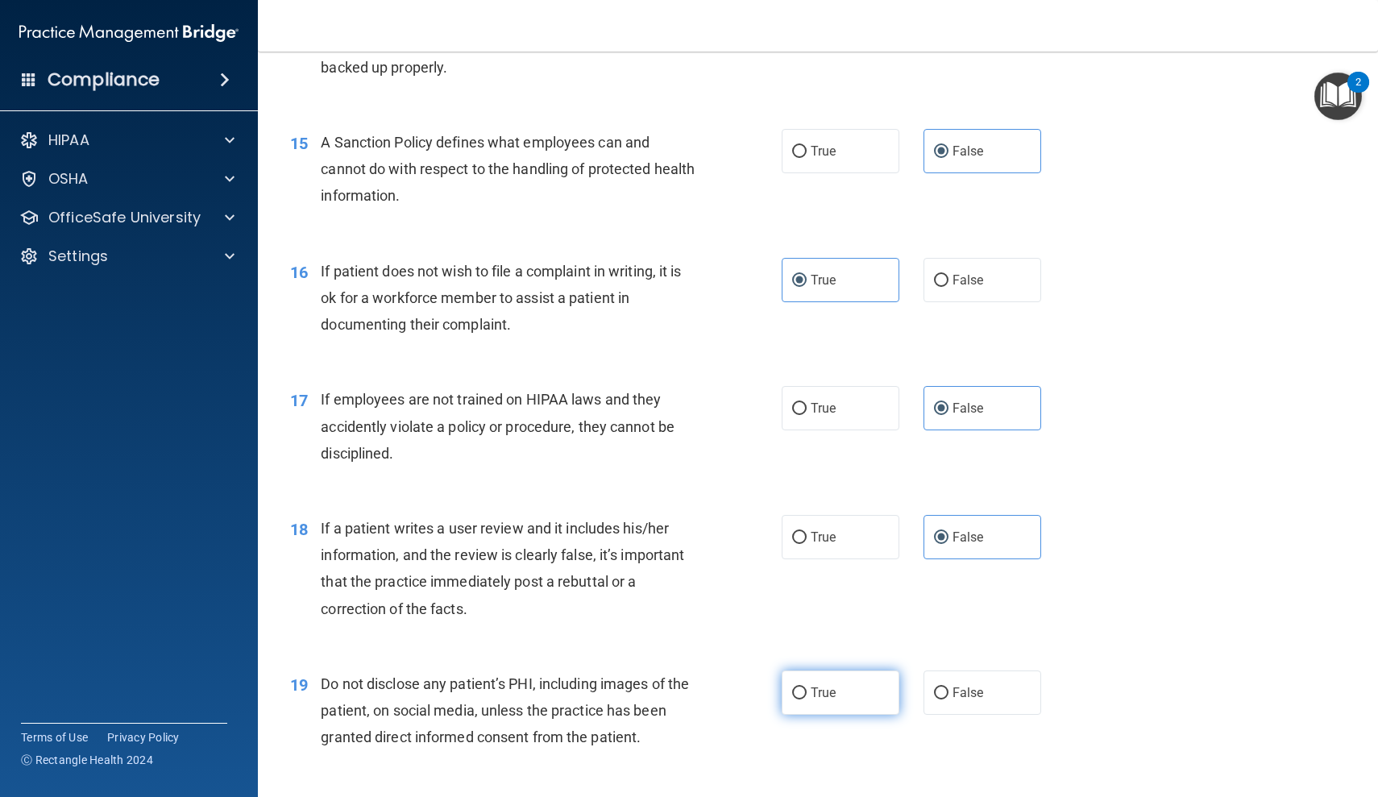
radio input "true"
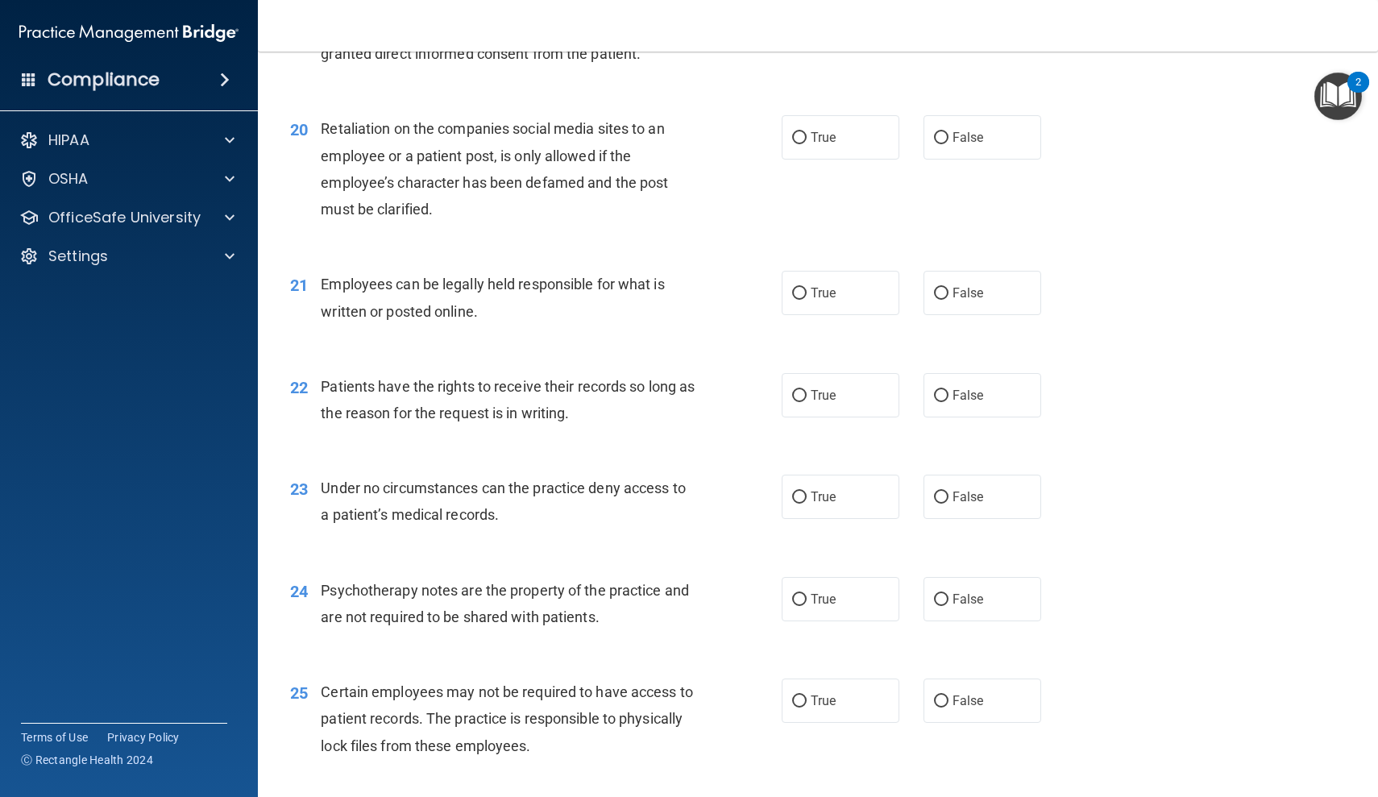
scroll to position [2771, 0]
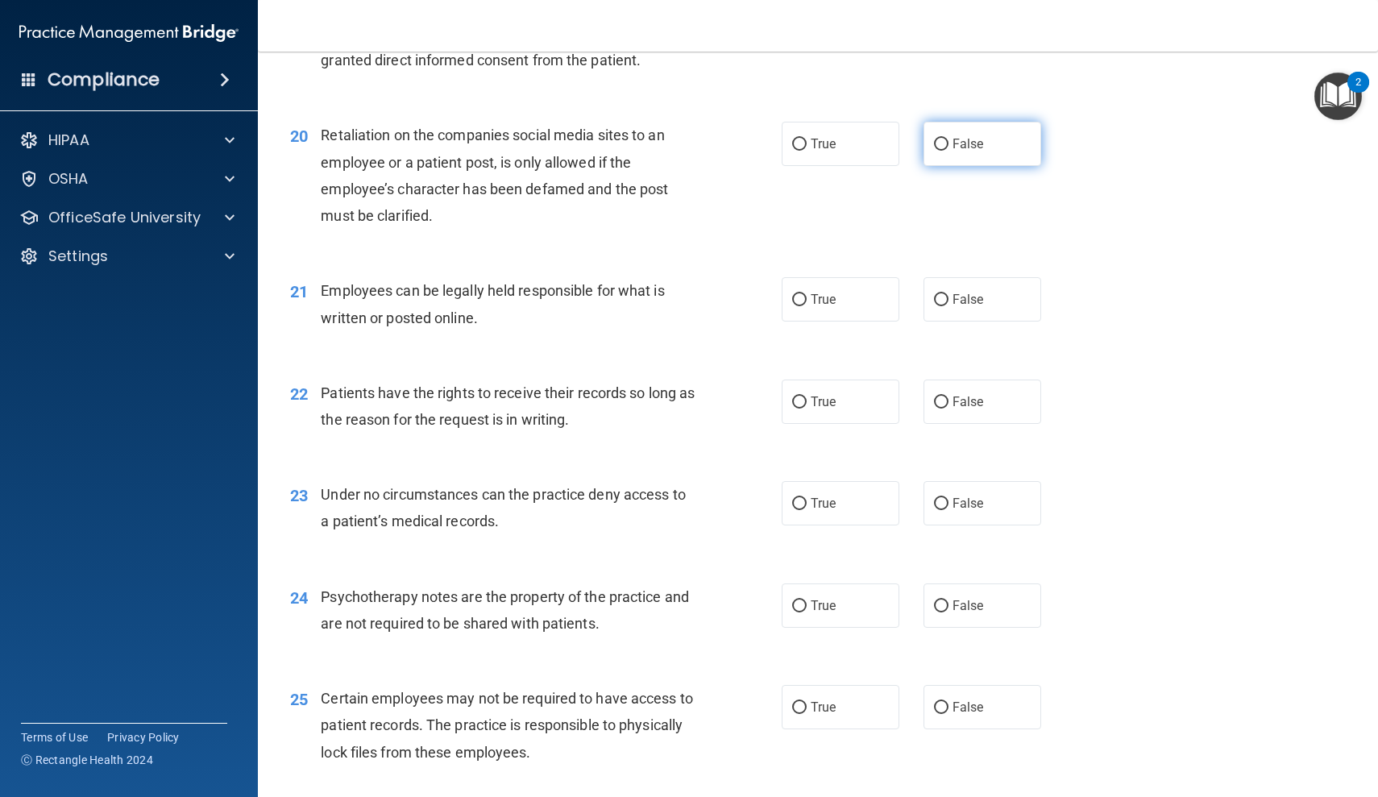
click at [1002, 122] on label "False" at bounding box center [982, 144] width 118 height 44
click at [948, 139] on input "False" at bounding box center [941, 145] width 15 height 12
radio input "true"
click at [845, 280] on label "True" at bounding box center [841, 299] width 118 height 44
click at [807, 294] on input "True" at bounding box center [799, 300] width 15 height 12
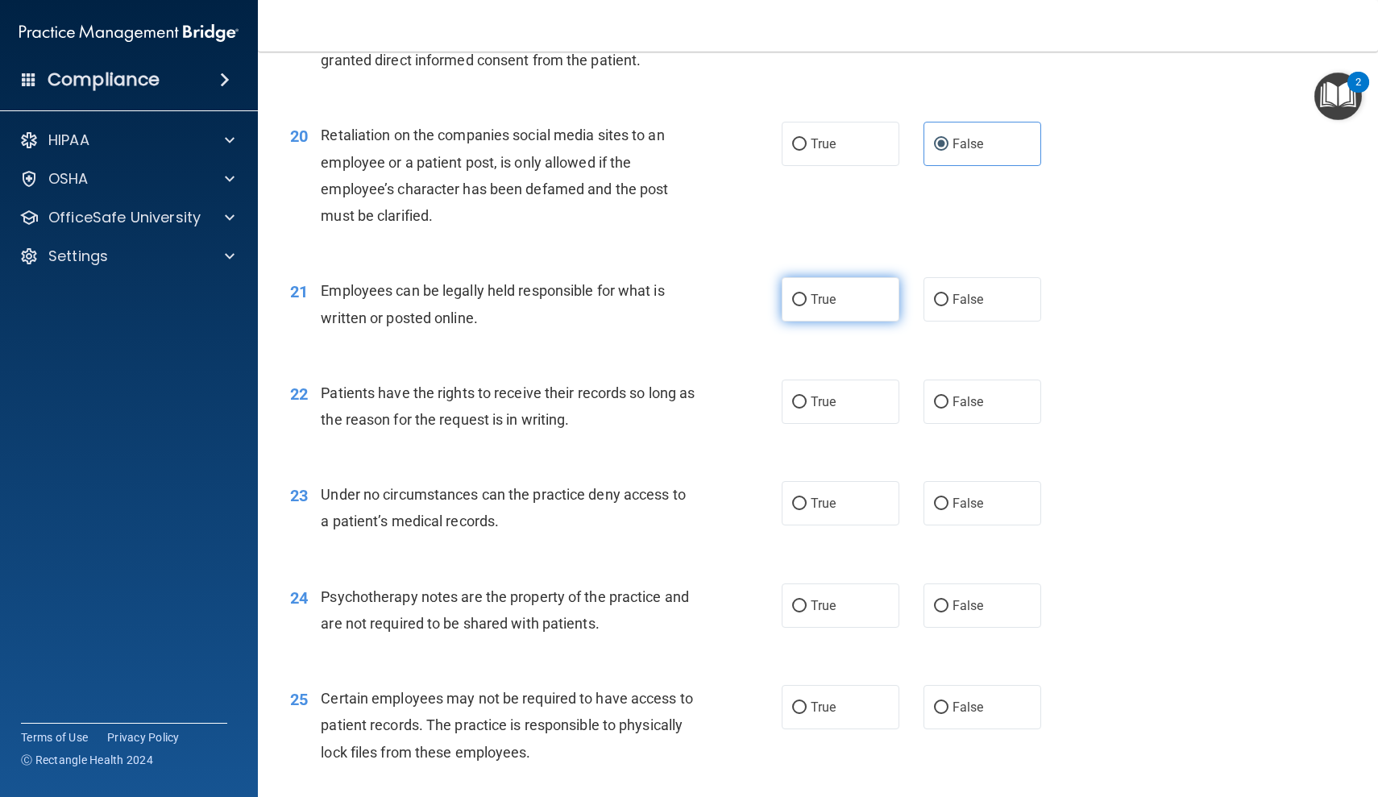
radio input "true"
click at [993, 396] on label "False" at bounding box center [982, 402] width 118 height 44
click at [948, 396] on input "False" at bounding box center [941, 402] width 15 height 12
radio input "true"
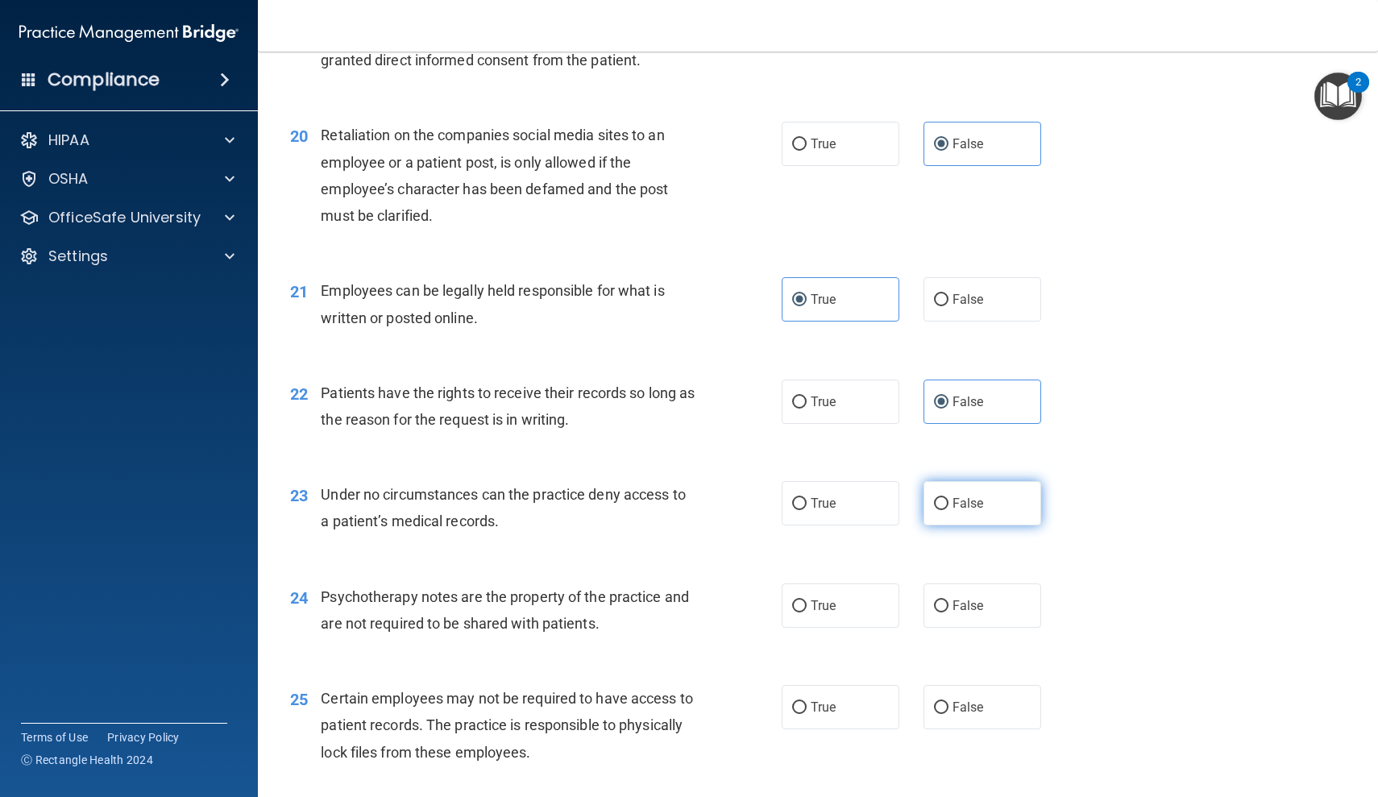
click at [970, 496] on span "False" at bounding box center [967, 503] width 31 height 15
click at [948, 498] on input "False" at bounding box center [941, 504] width 15 height 12
radio input "true"
click at [839, 587] on label "True" at bounding box center [841, 605] width 118 height 44
click at [807, 600] on input "True" at bounding box center [799, 606] width 15 height 12
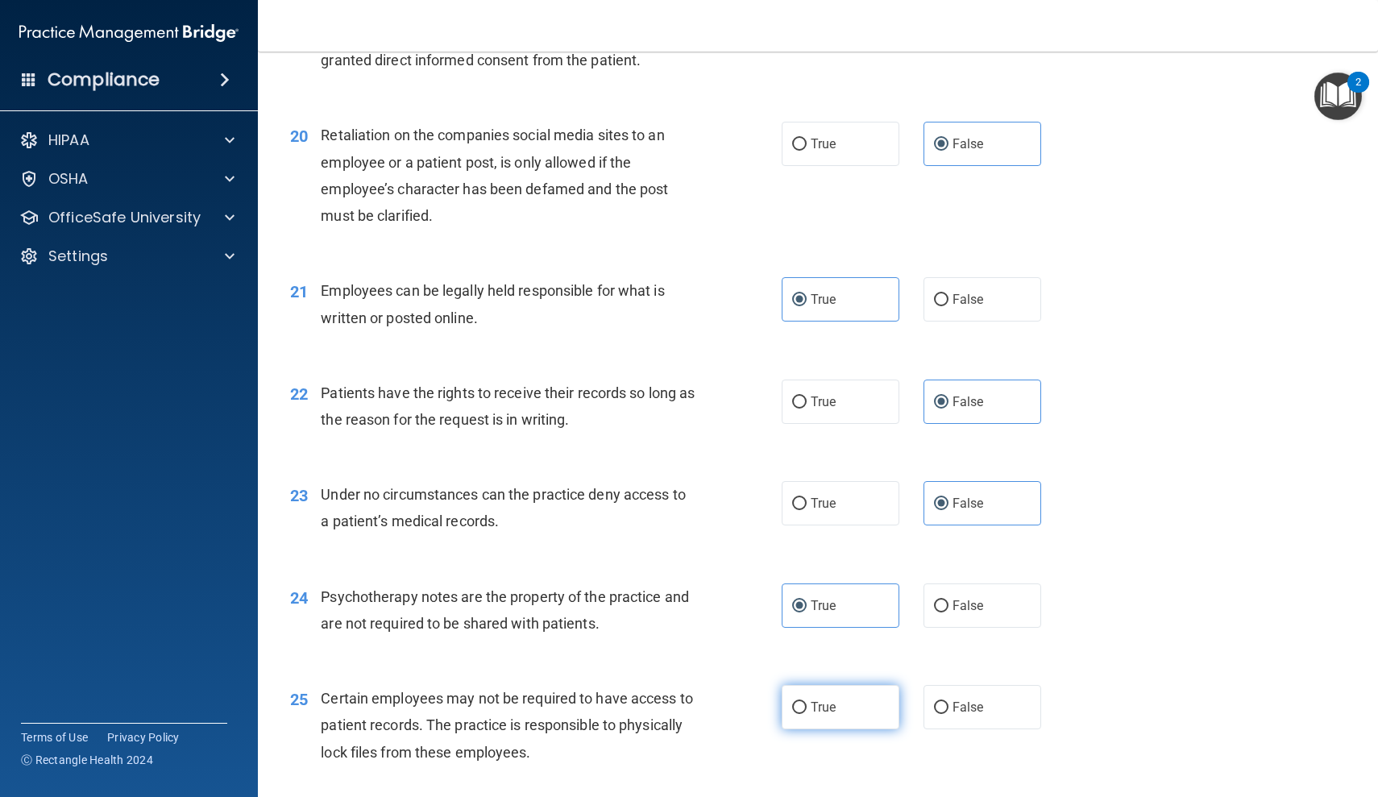
click at [829, 699] on span "True" at bounding box center [823, 706] width 25 height 15
click at [807, 702] on input "True" at bounding box center [799, 708] width 15 height 12
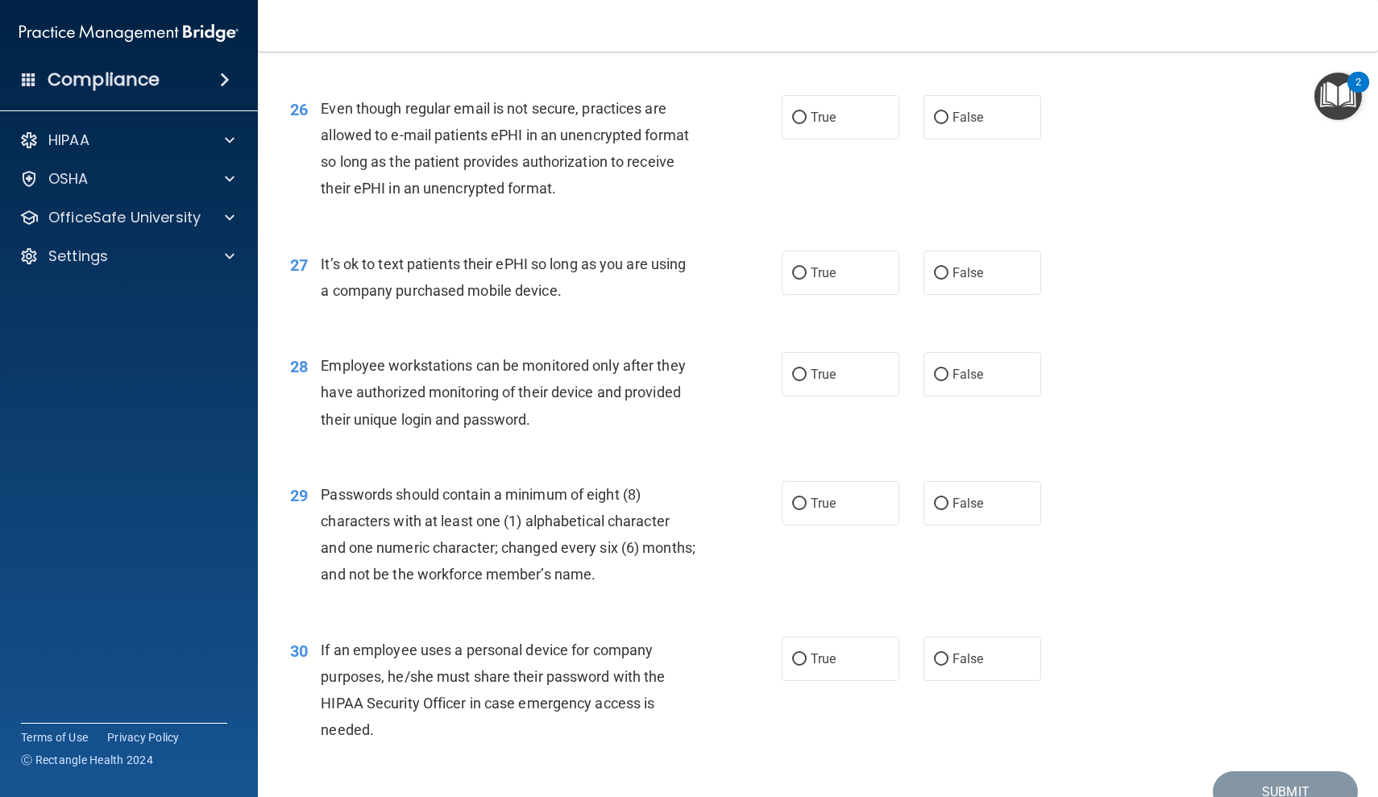
scroll to position [3488, 0]
click at [841, 97] on label "True" at bounding box center [841, 119] width 118 height 44
click at [807, 114] on input "True" at bounding box center [799, 120] width 15 height 12
click at [1000, 257] on label "False" at bounding box center [982, 274] width 118 height 44
click at [948, 269] on input "False" at bounding box center [941, 275] width 15 height 12
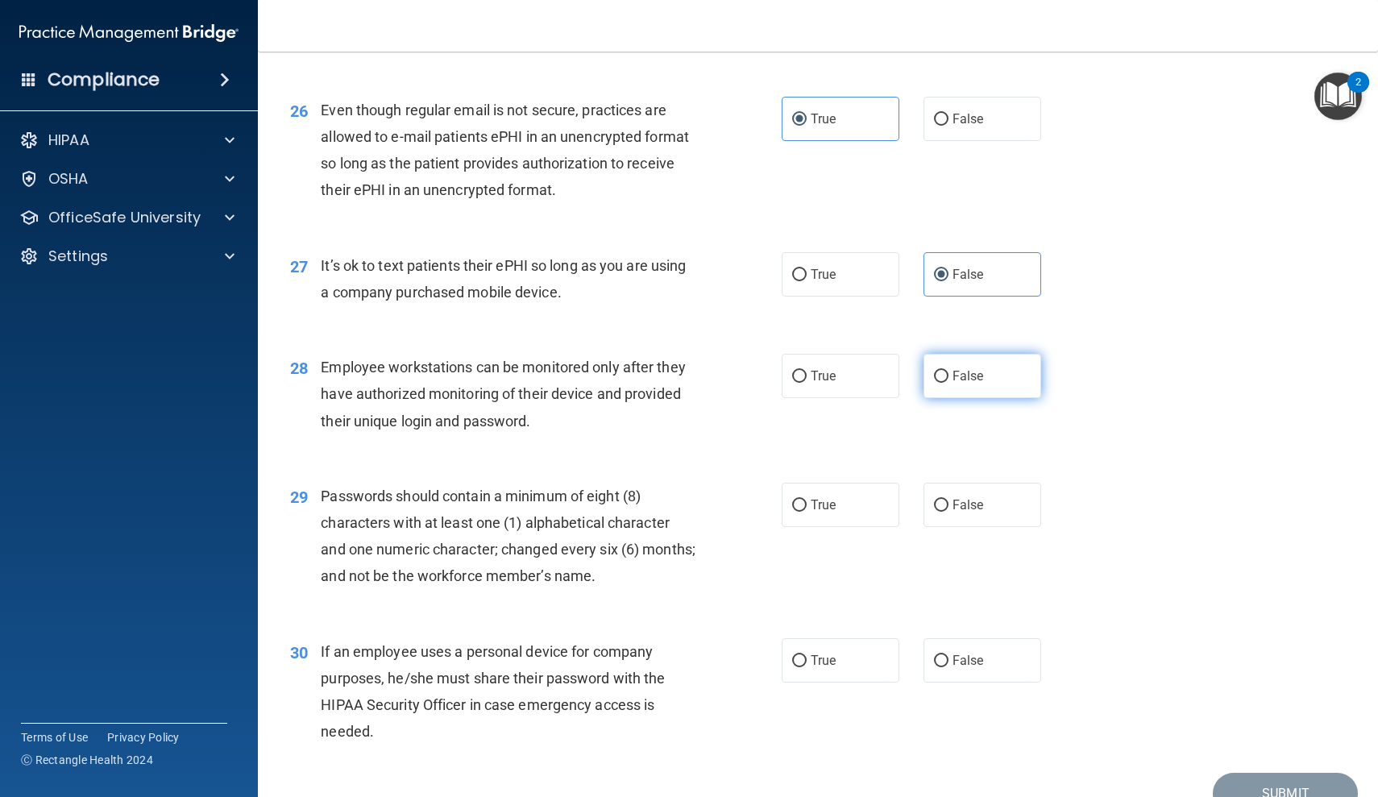
click at [986, 374] on label "False" at bounding box center [982, 376] width 118 height 44
click at [948, 374] on input "False" at bounding box center [941, 377] width 15 height 12
click at [838, 483] on label "True" at bounding box center [841, 505] width 118 height 44
click at [807, 500] on input "True" at bounding box center [799, 506] width 15 height 12
click at [965, 658] on label "False" at bounding box center [982, 660] width 118 height 44
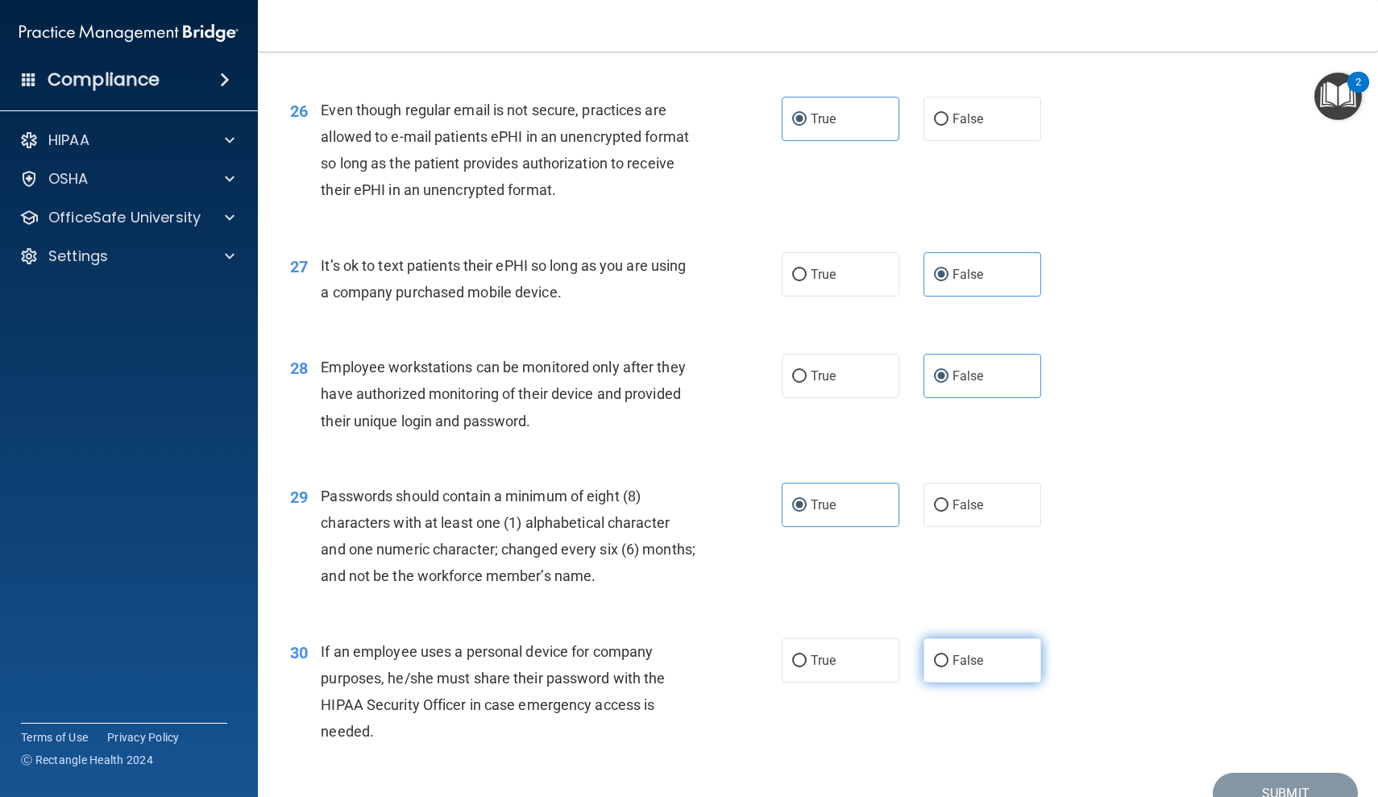
click at [948, 658] on input "False" at bounding box center [941, 661] width 15 height 12
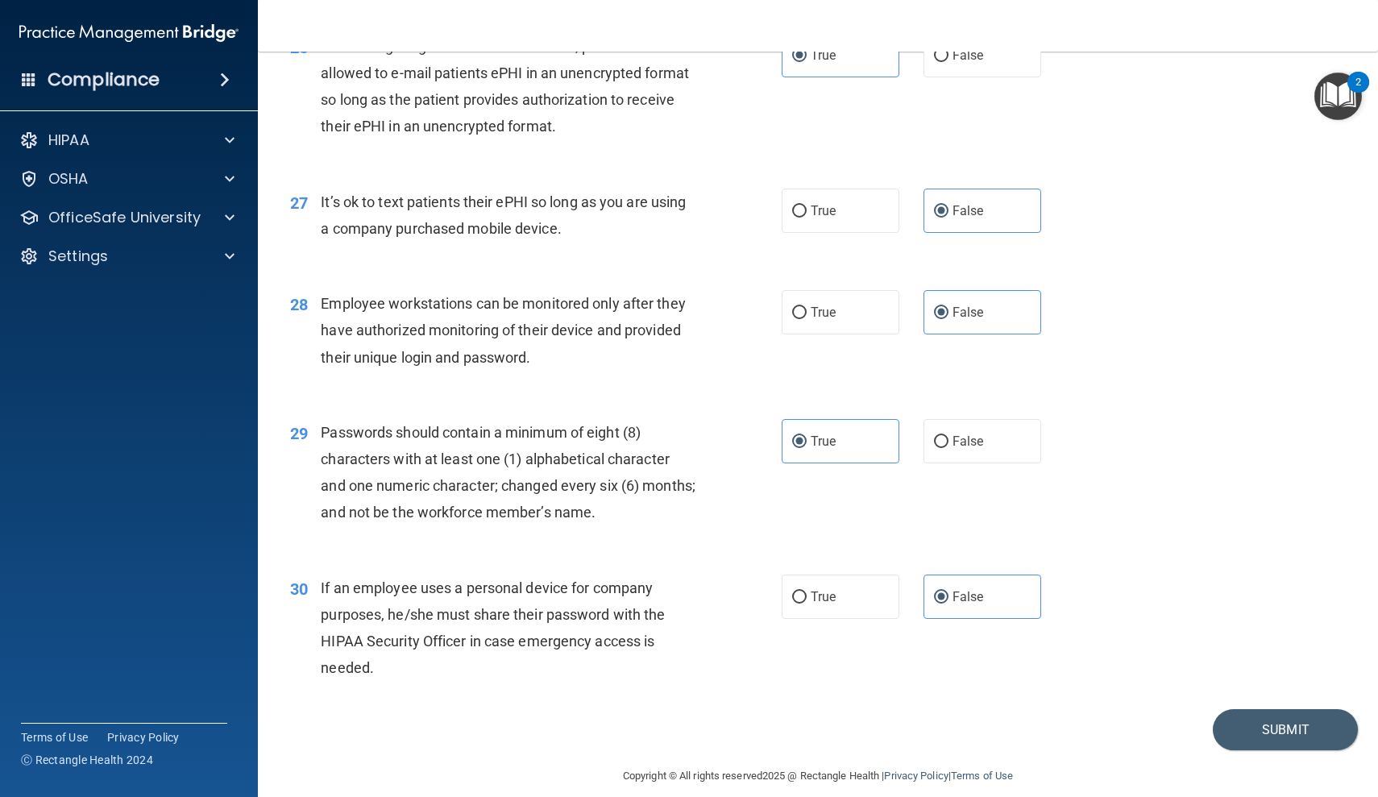
scroll to position [3551, 0]
click at [1272, 710] on button "Submit" at bounding box center [1285, 730] width 145 height 41
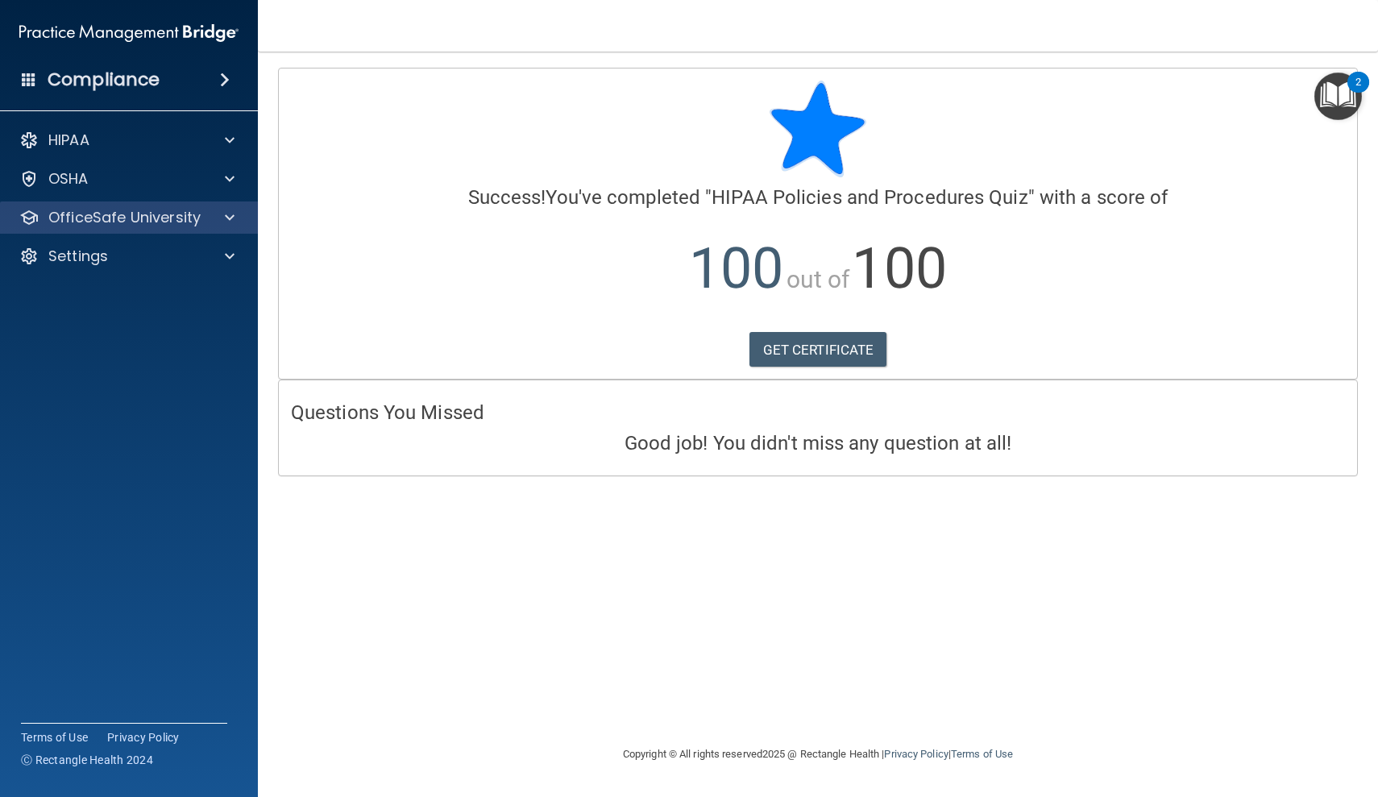
click at [230, 224] on span at bounding box center [230, 217] width 10 height 19
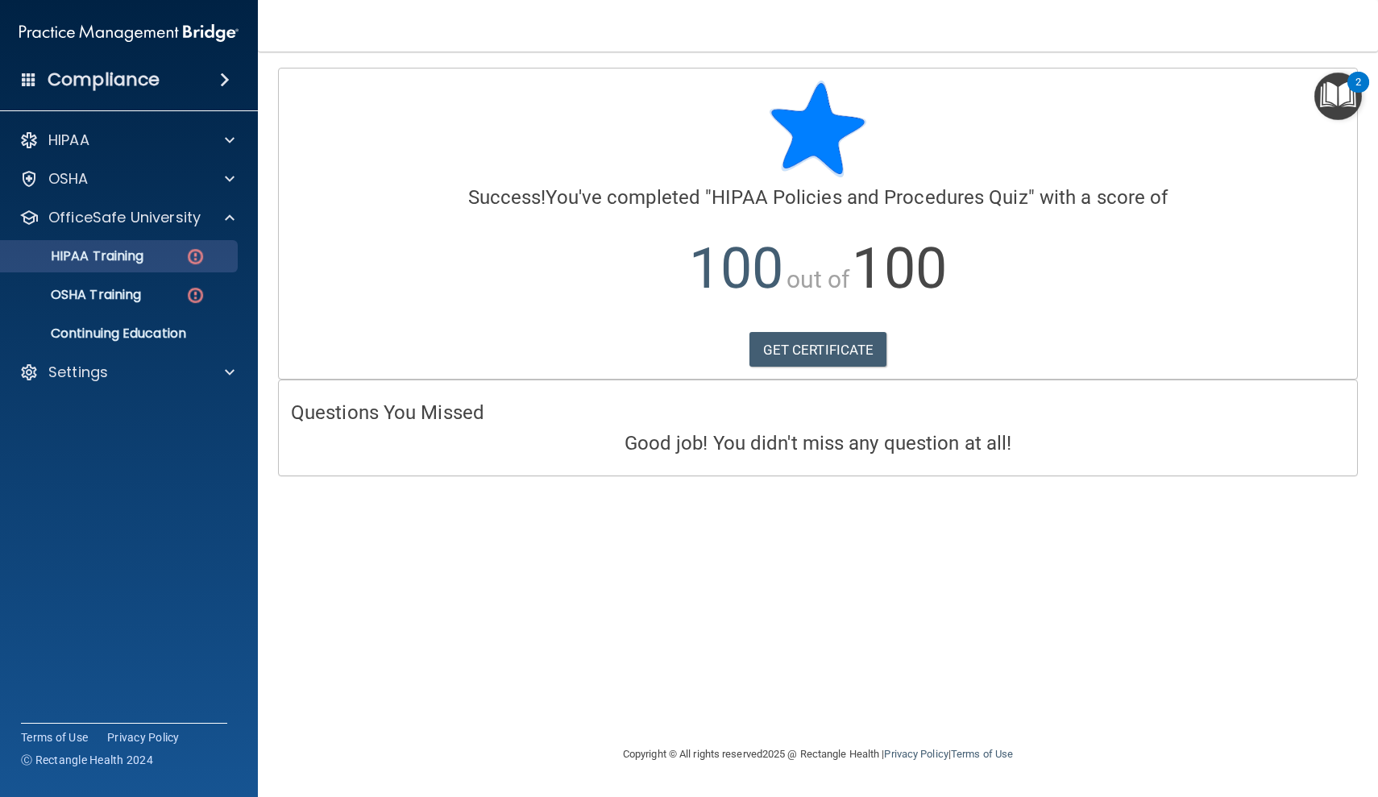
click at [135, 260] on p "HIPAA Training" at bounding box center [76, 256] width 133 height 16
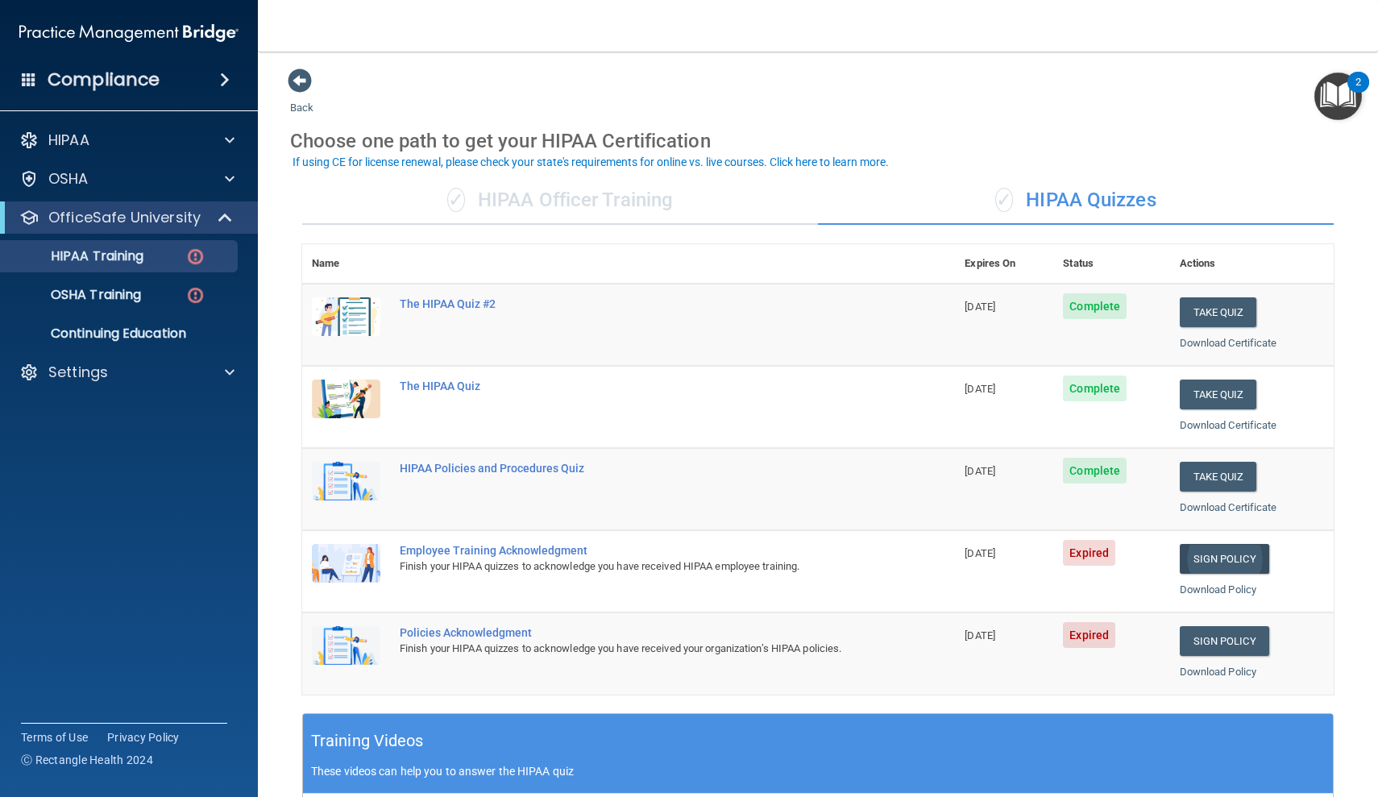
click at [1231, 547] on link "Sign Policy" at bounding box center [1224, 559] width 89 height 30
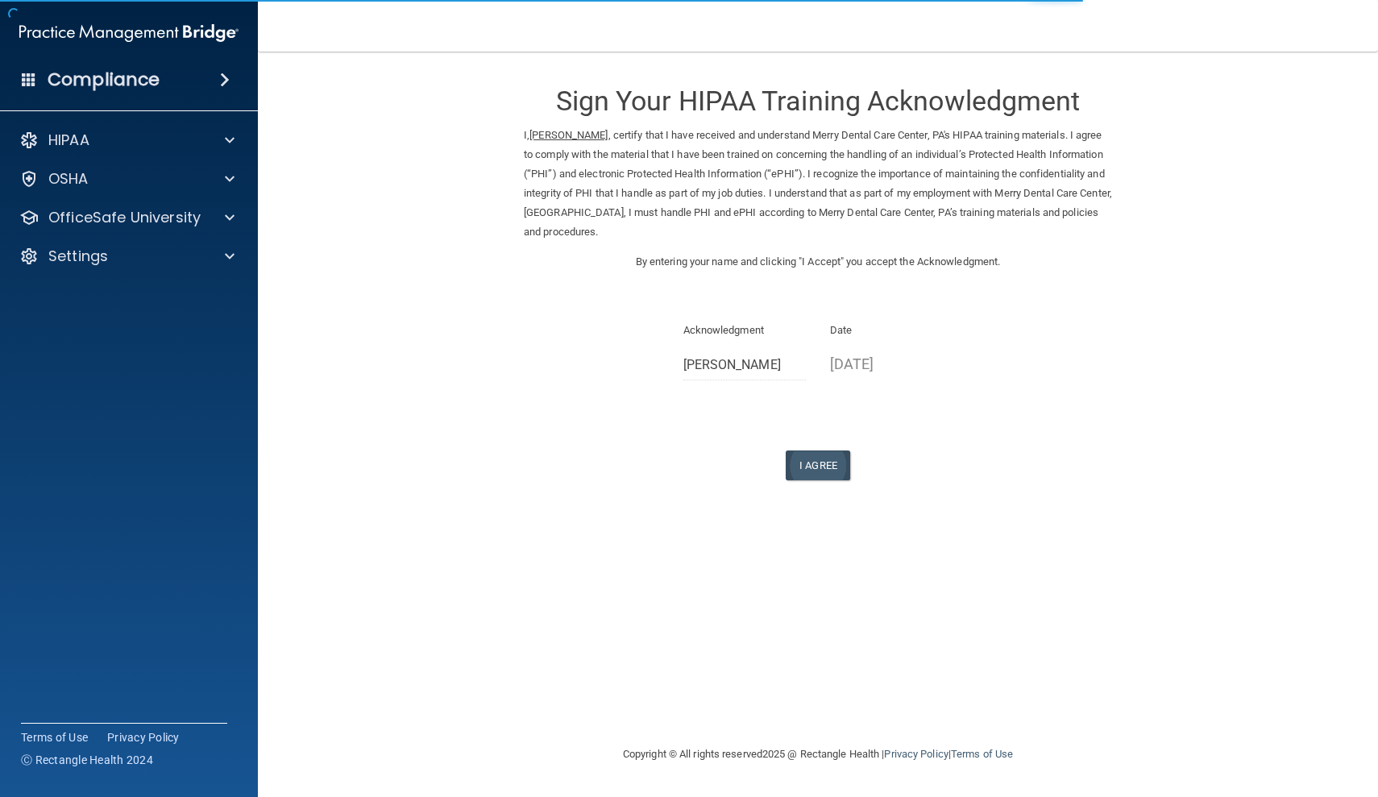
click at [816, 459] on button "I Agree" at bounding box center [818, 465] width 64 height 30
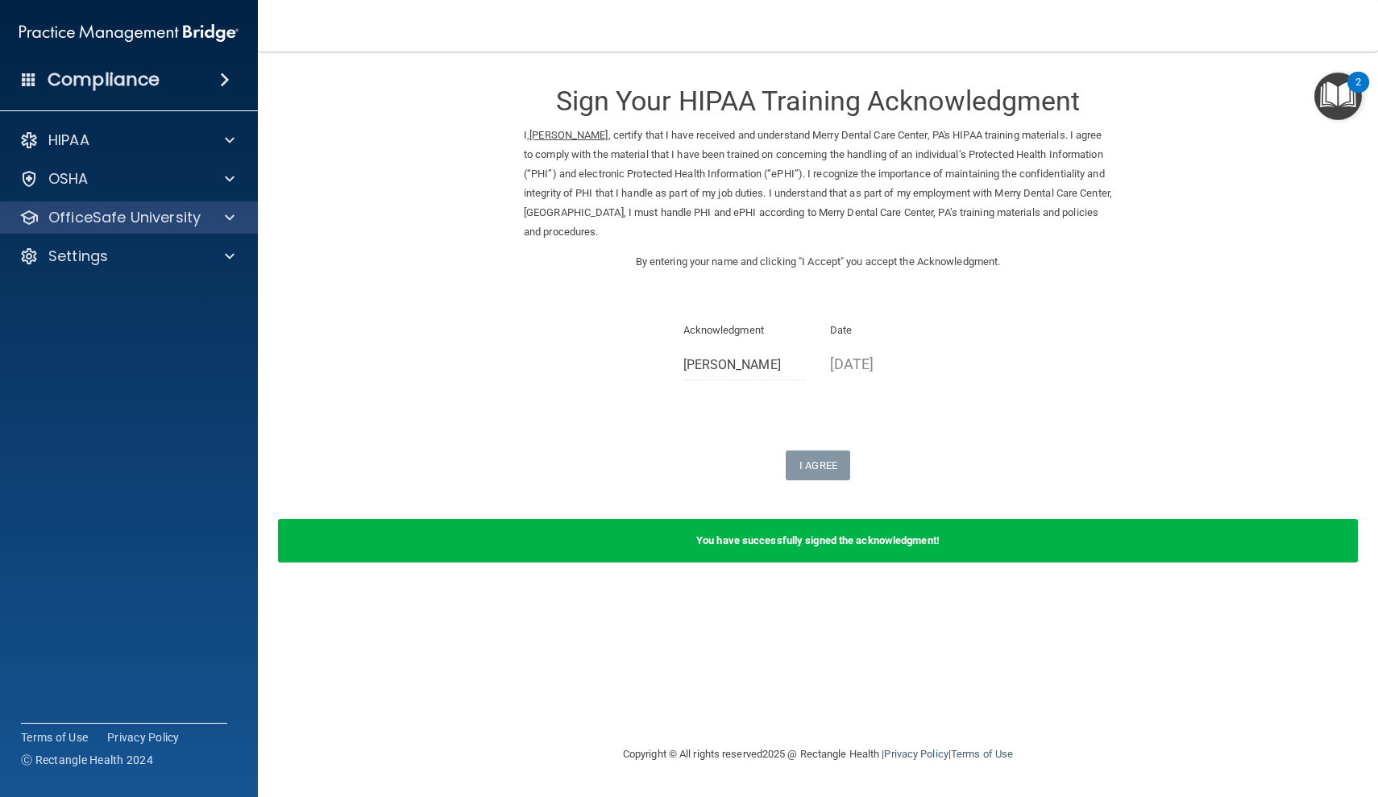
click at [237, 226] on div at bounding box center [227, 217] width 40 height 19
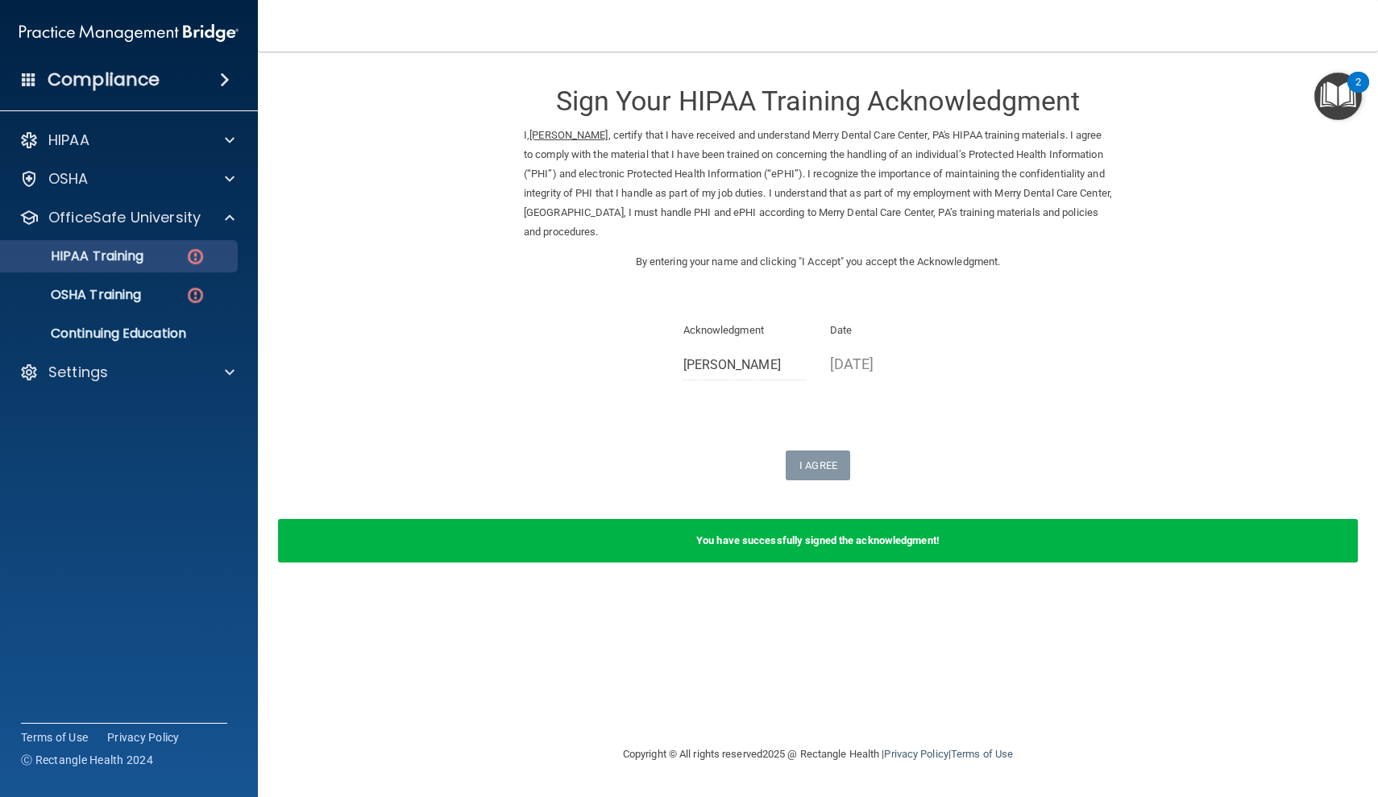
click at [169, 255] on div "HIPAA Training" at bounding box center [120, 256] width 220 height 16
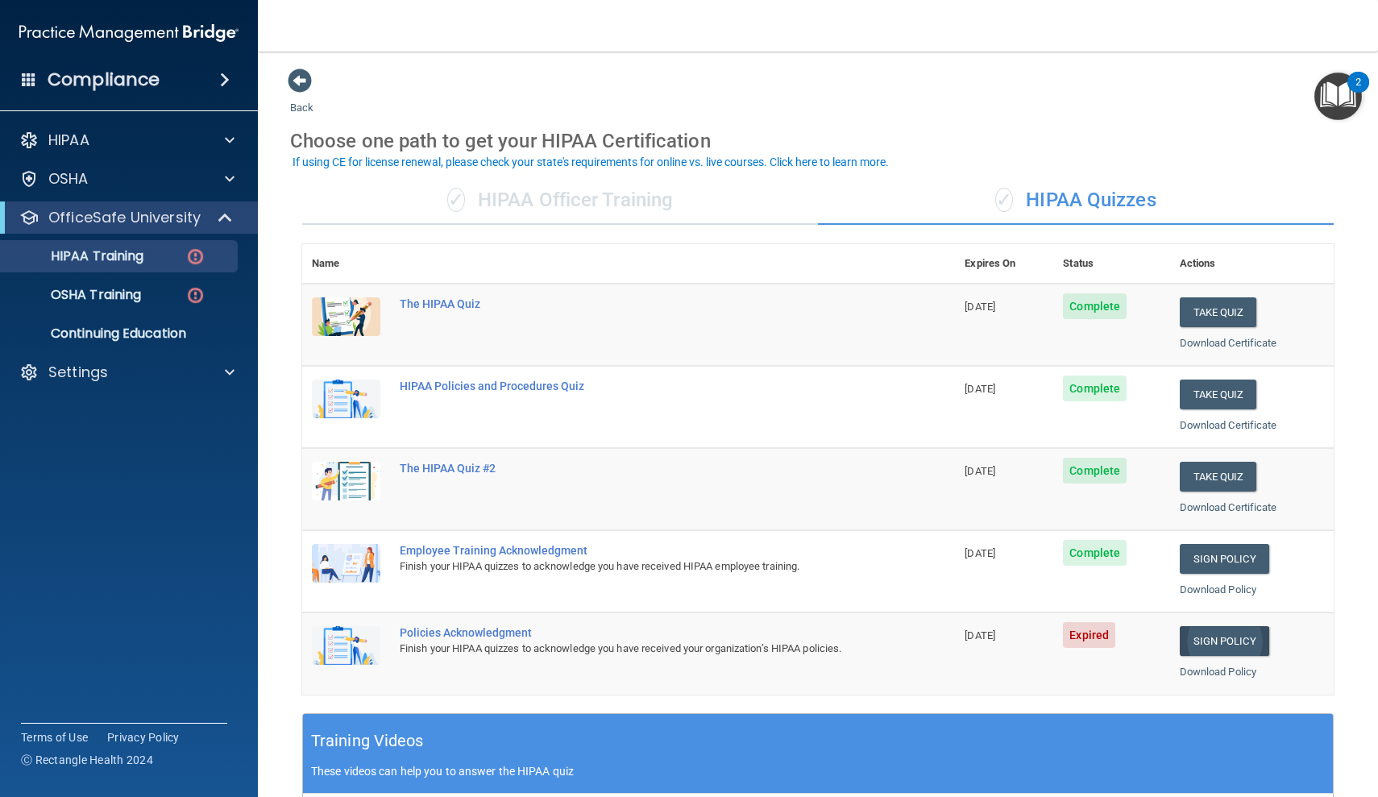
click at [1234, 633] on link "Sign Policy" at bounding box center [1224, 641] width 89 height 30
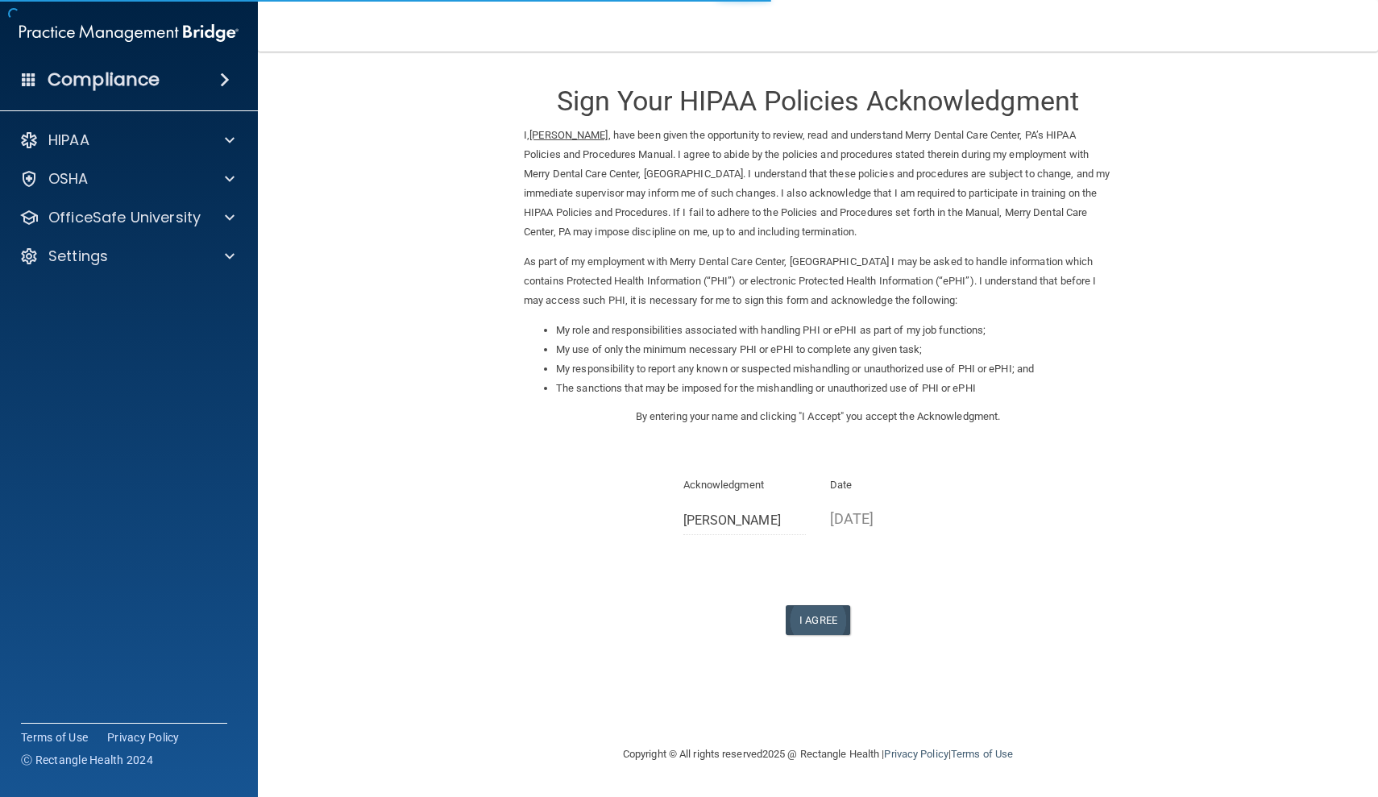
click at [821, 605] on button "I Agree" at bounding box center [818, 620] width 64 height 30
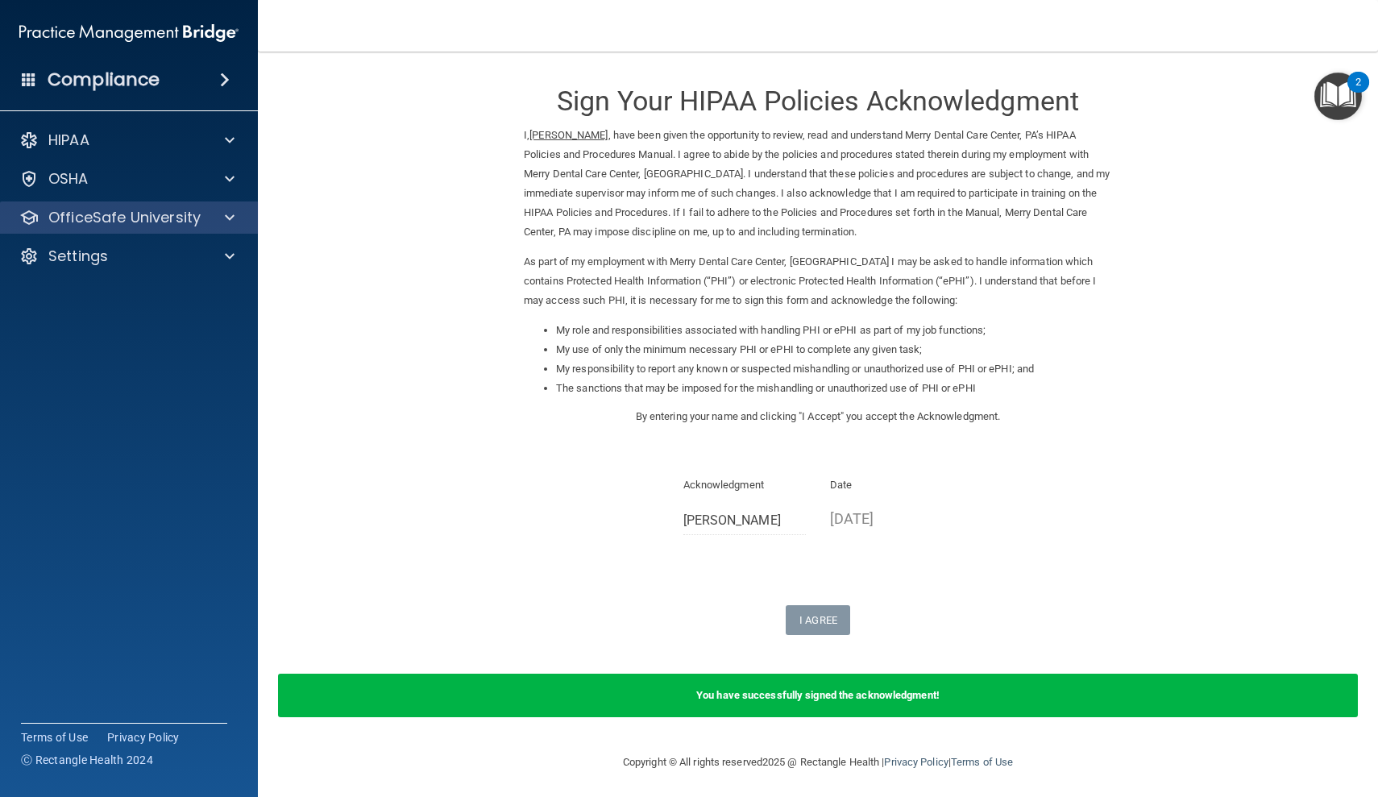
click at [231, 220] on span at bounding box center [230, 217] width 10 height 19
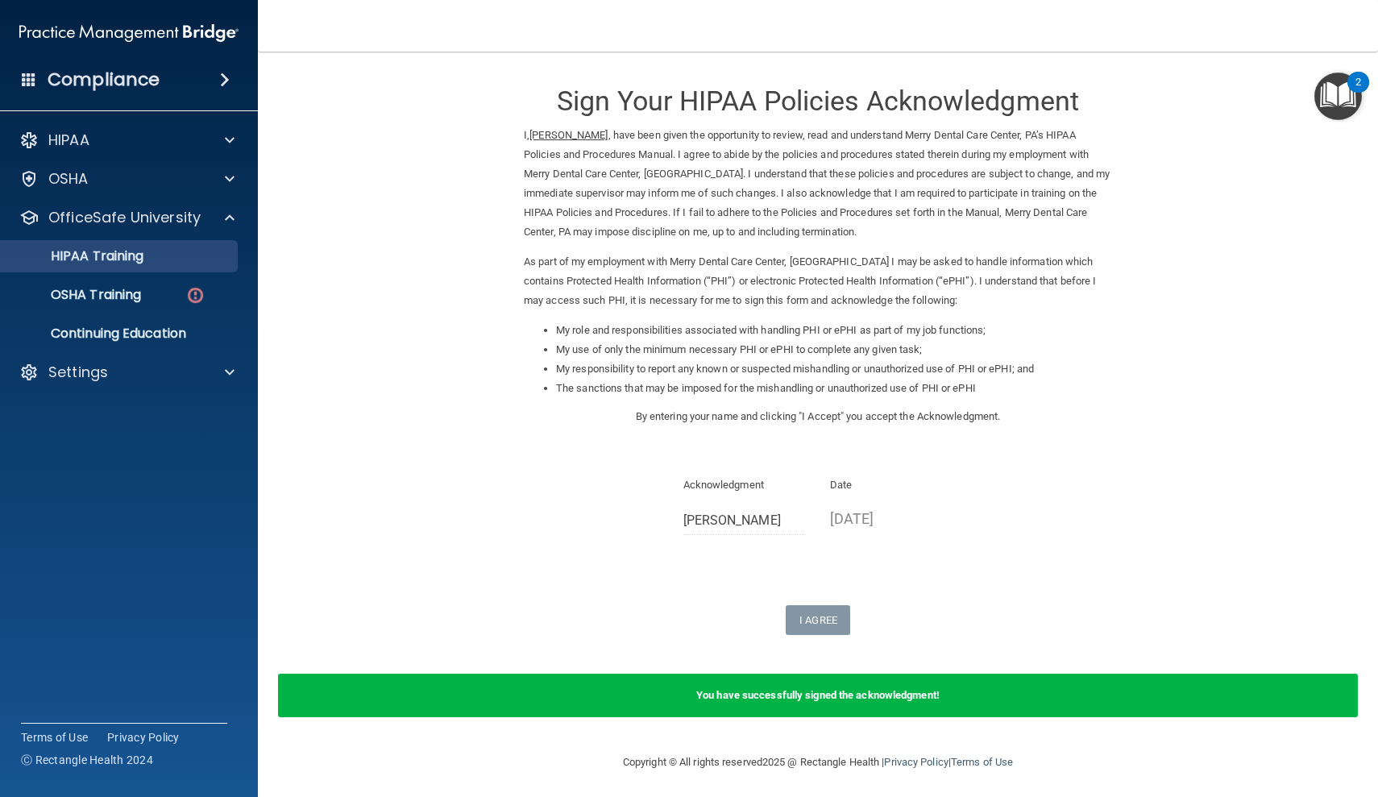
click at [143, 259] on p "HIPAA Training" at bounding box center [76, 256] width 133 height 16
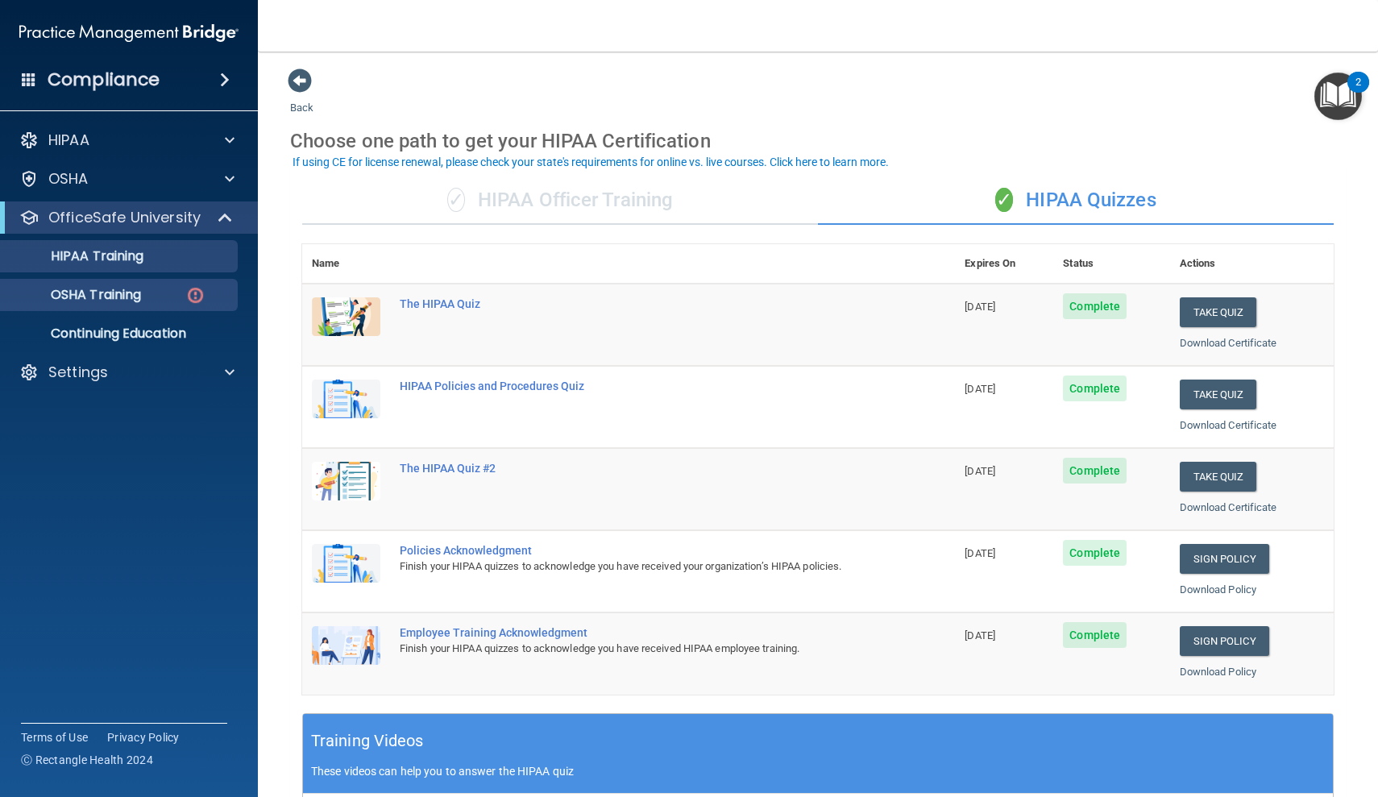
click at [184, 306] on link "OSHA Training" at bounding box center [111, 295] width 254 height 32
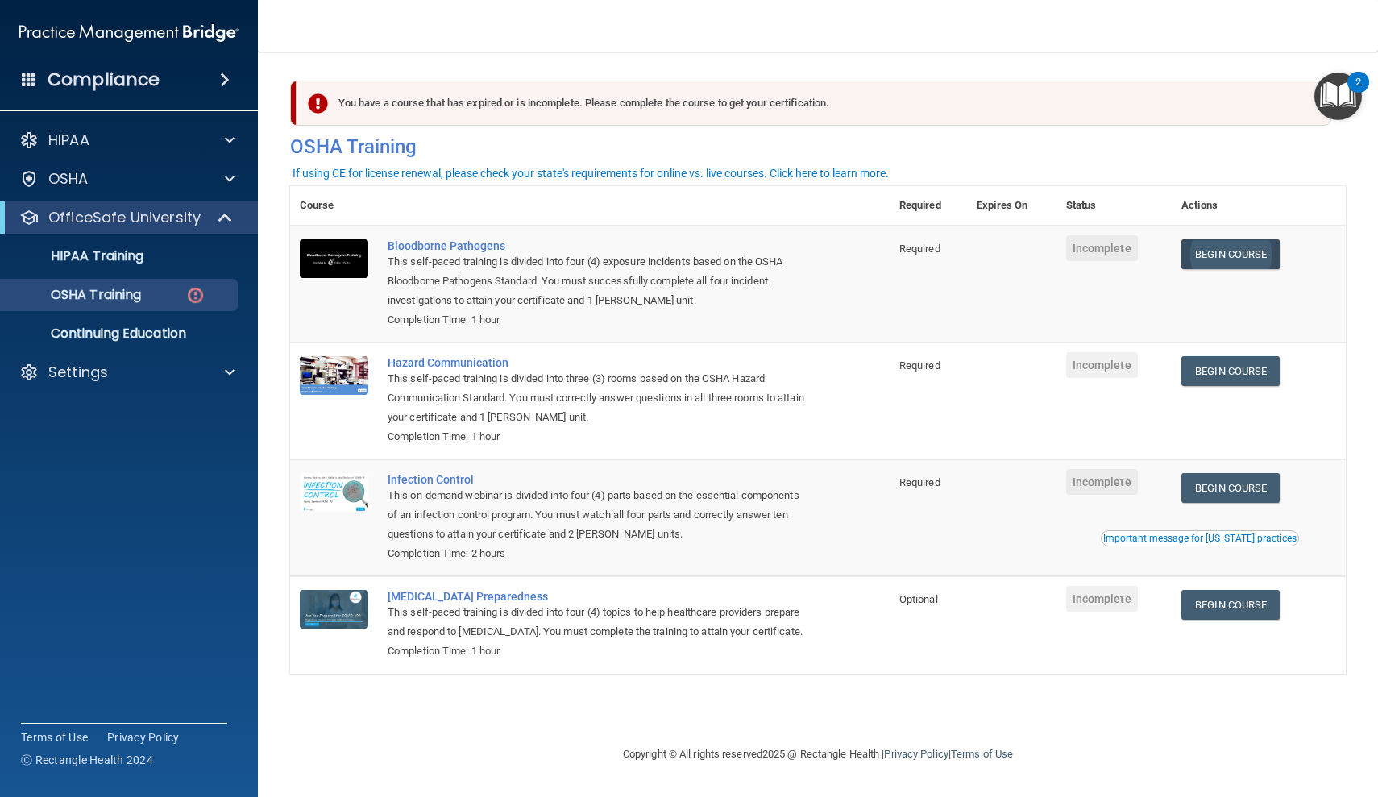
click at [1239, 265] on link "Begin Course" at bounding box center [1230, 254] width 98 height 30
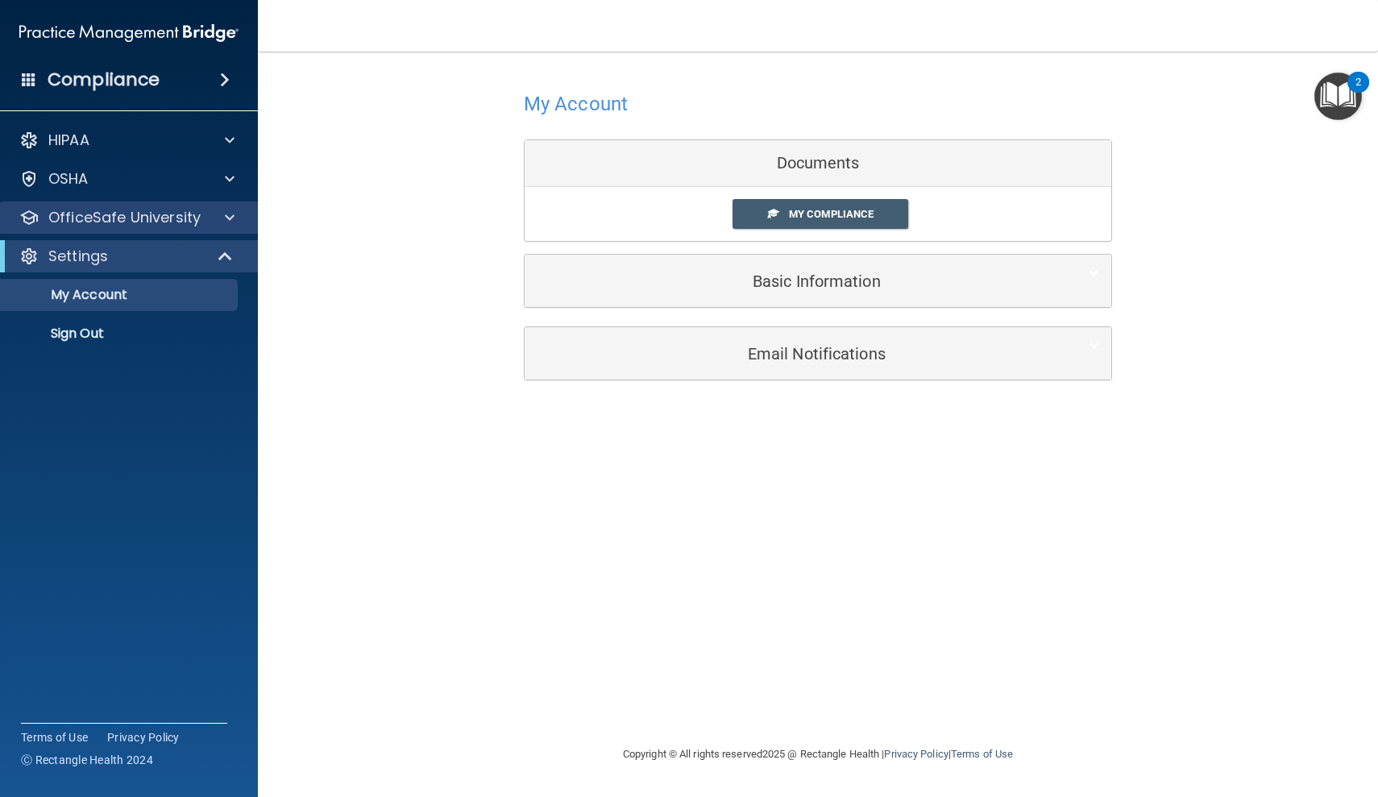
click at [230, 214] on span at bounding box center [230, 217] width 10 height 19
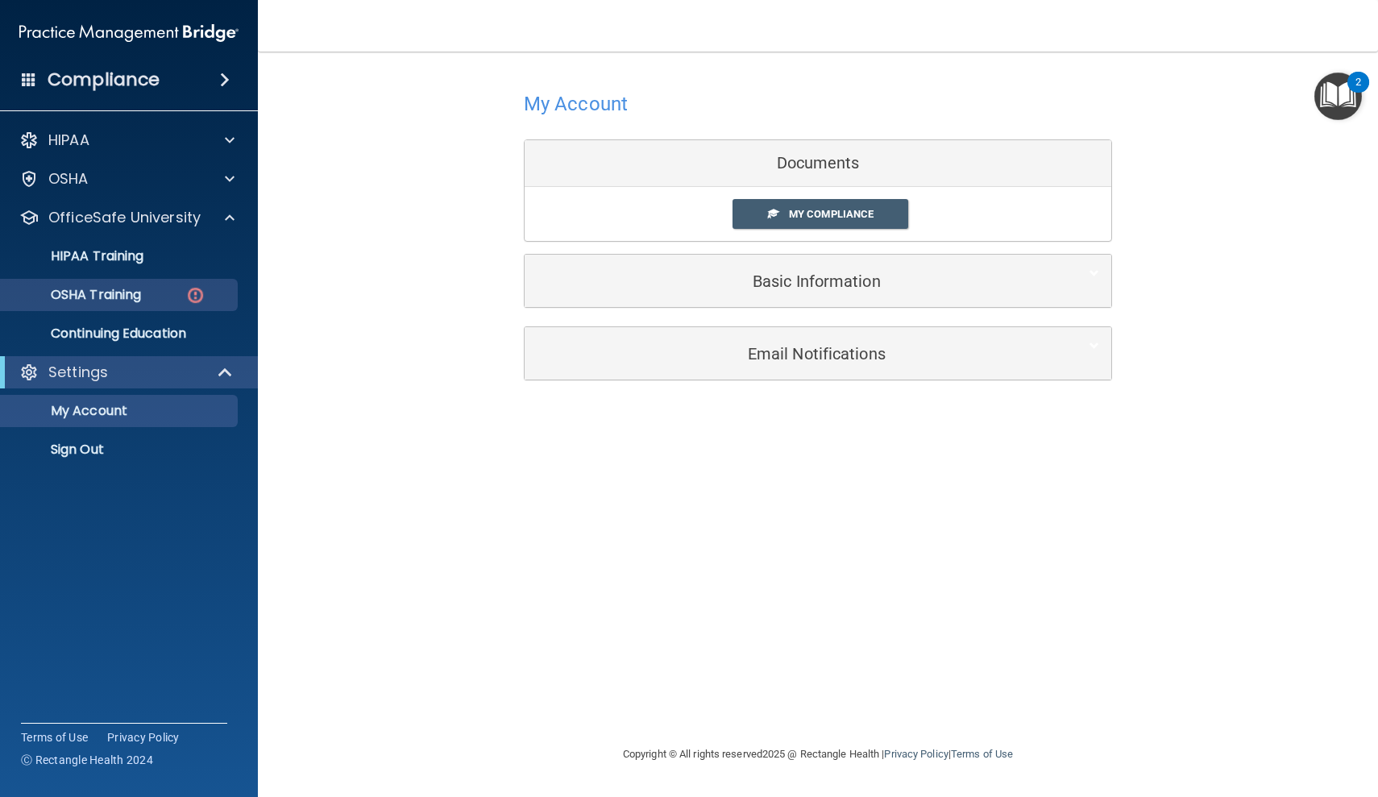
click at [179, 294] on div "OSHA Training" at bounding box center [120, 295] width 220 height 16
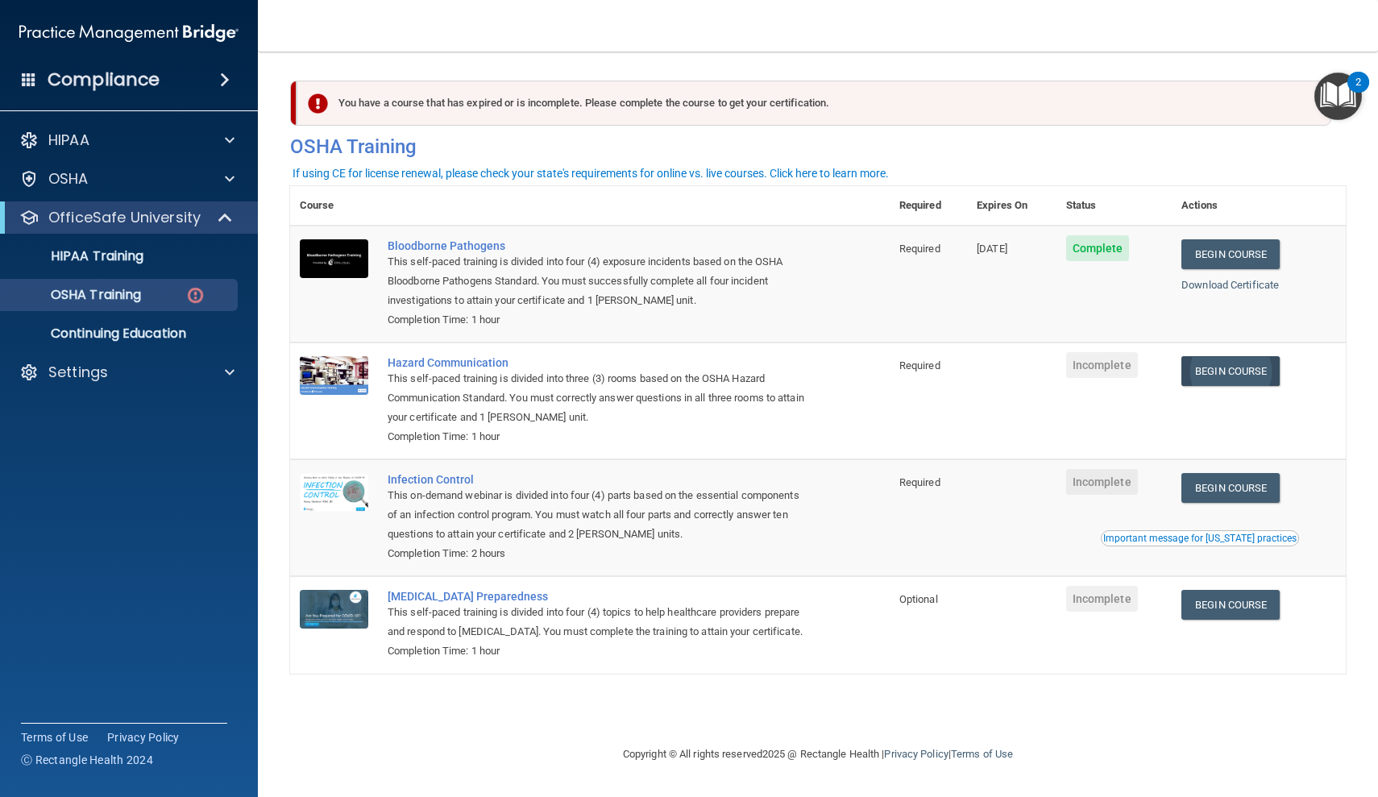
click at [1262, 368] on link "Begin Course" at bounding box center [1230, 371] width 98 height 30
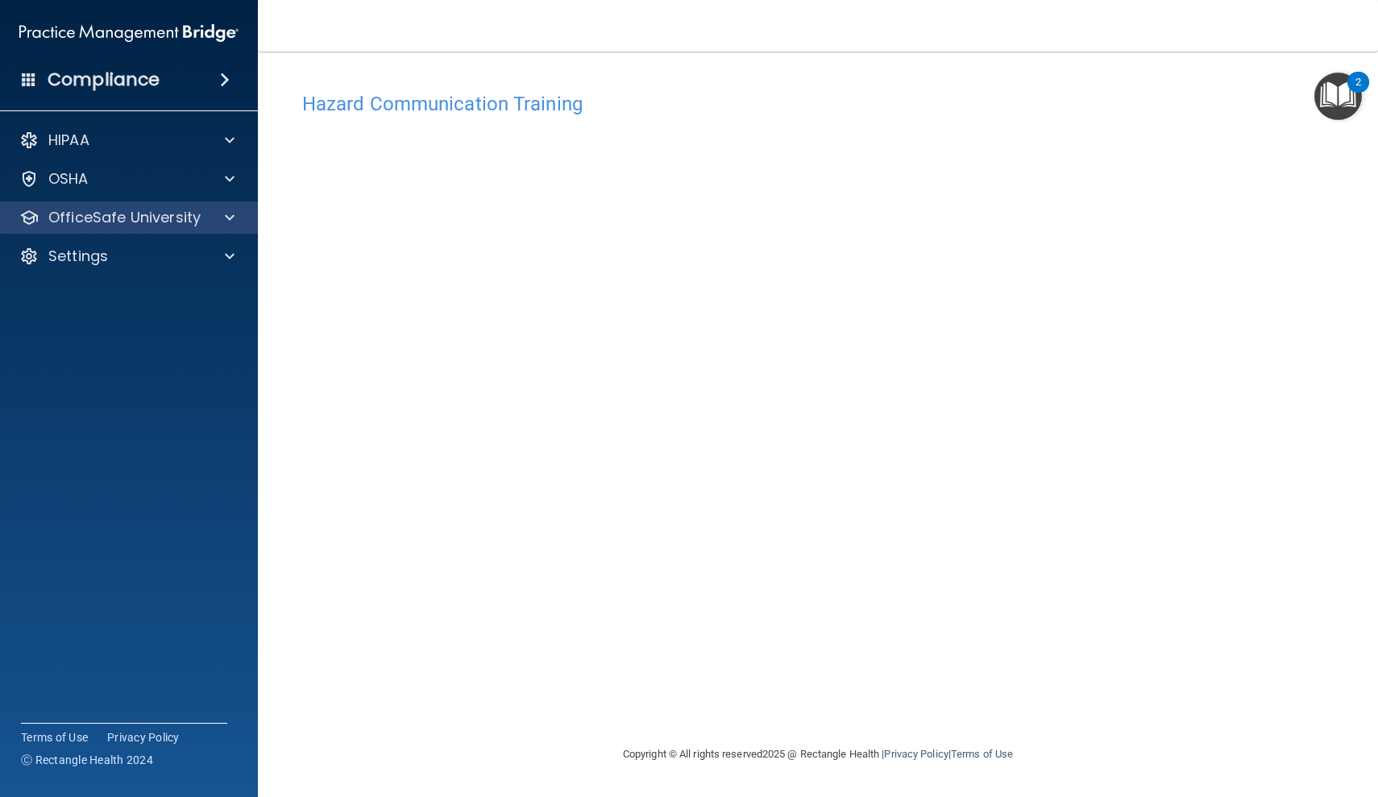
click at [231, 219] on span at bounding box center [230, 217] width 10 height 19
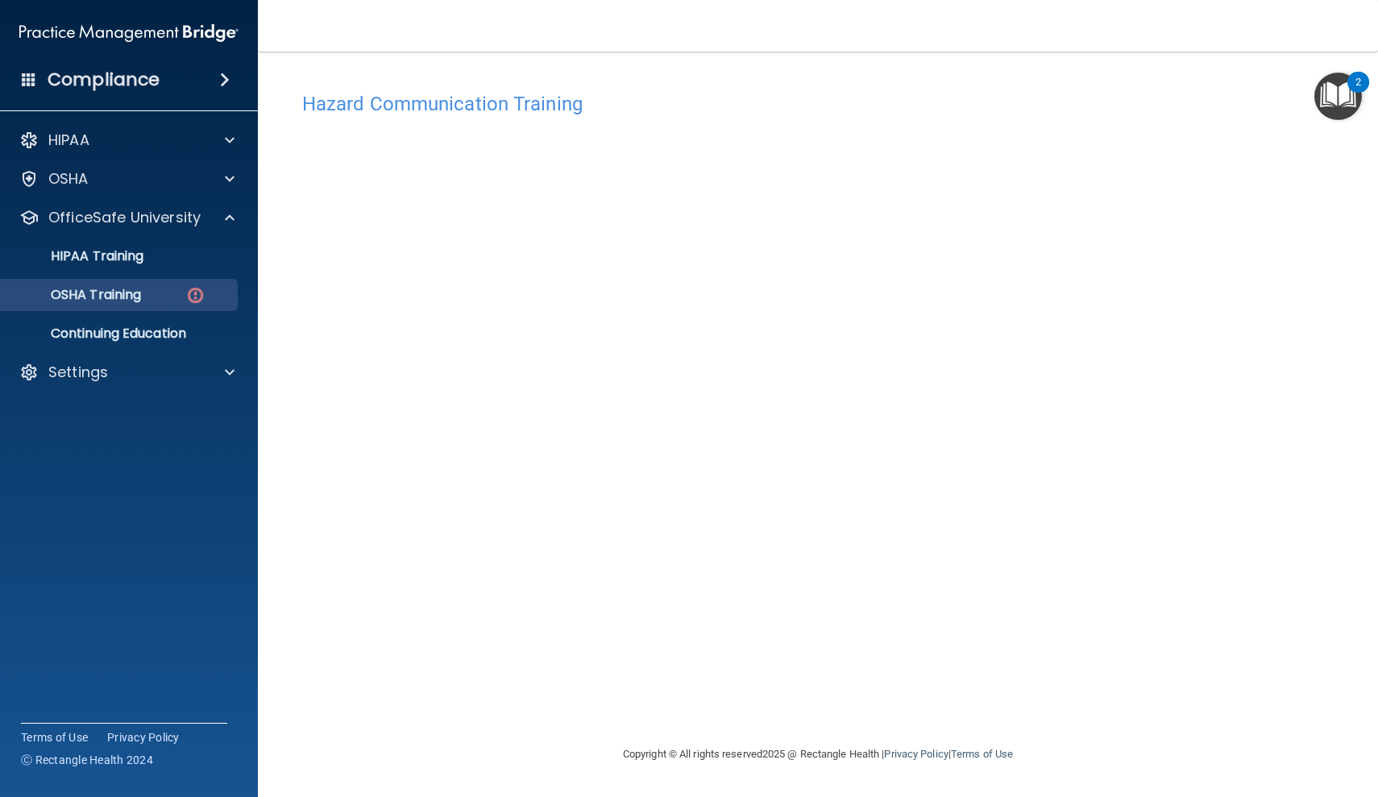
click at [123, 302] on p "OSHA Training" at bounding box center [75, 295] width 131 height 16
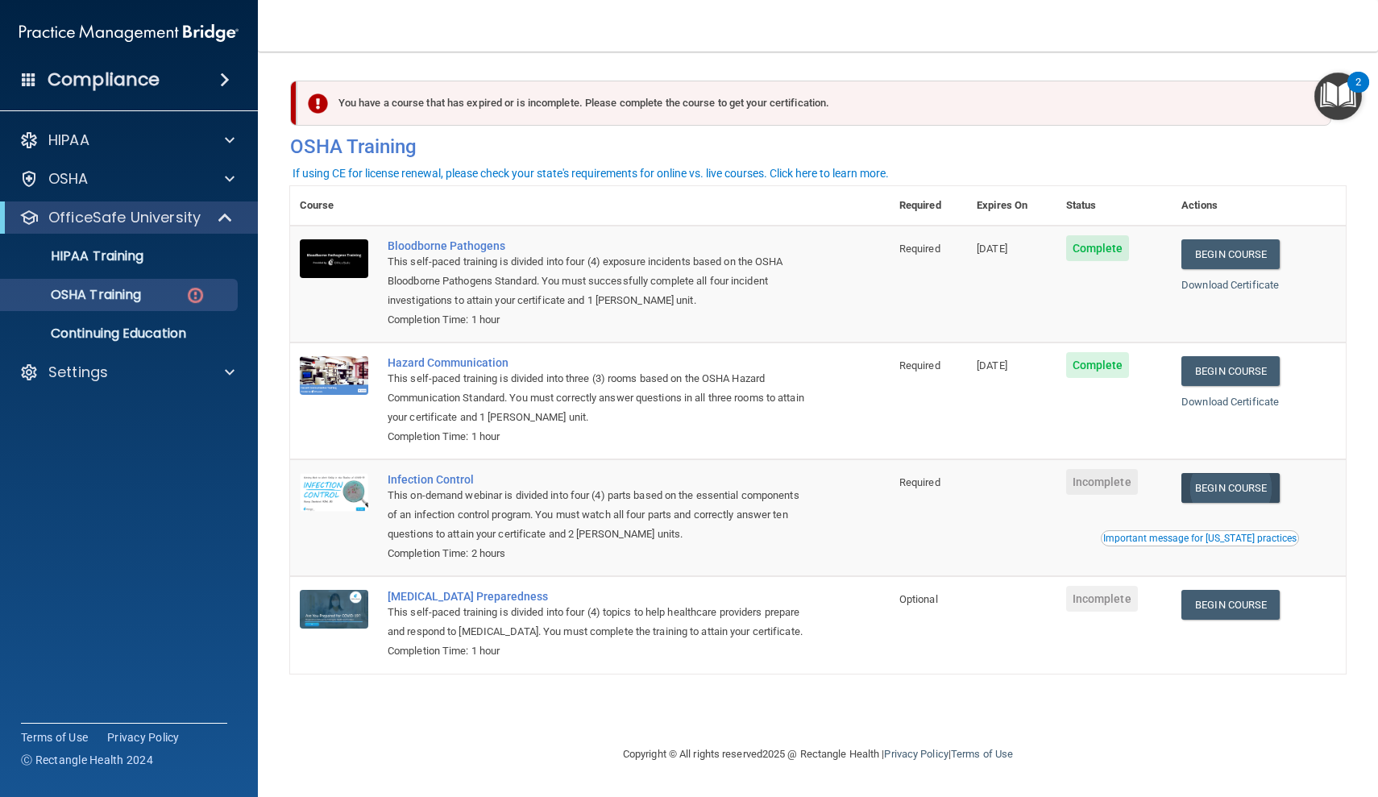
click at [1237, 482] on link "Begin Course" at bounding box center [1230, 488] width 98 height 30
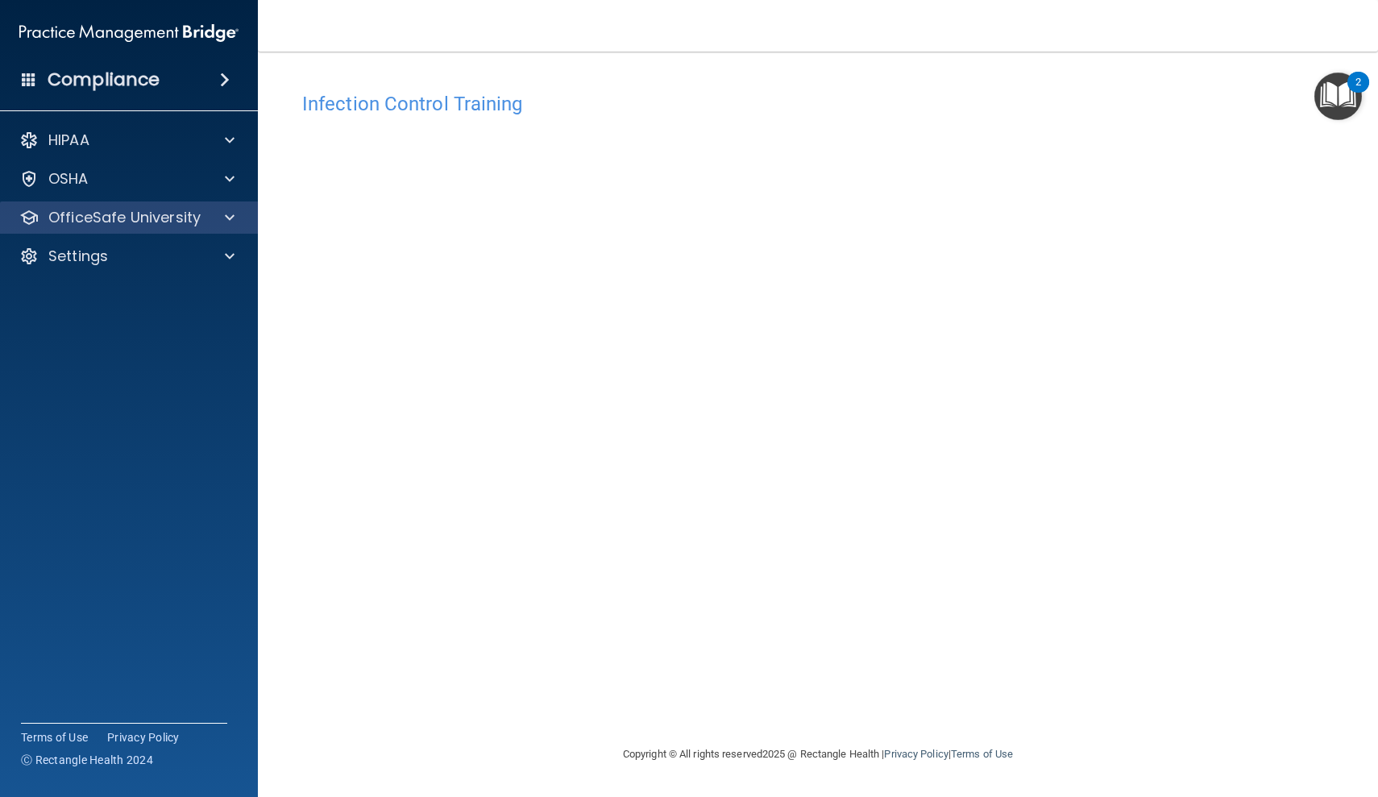
click at [102, 217] on p "OfficeSafe University" at bounding box center [124, 217] width 152 height 19
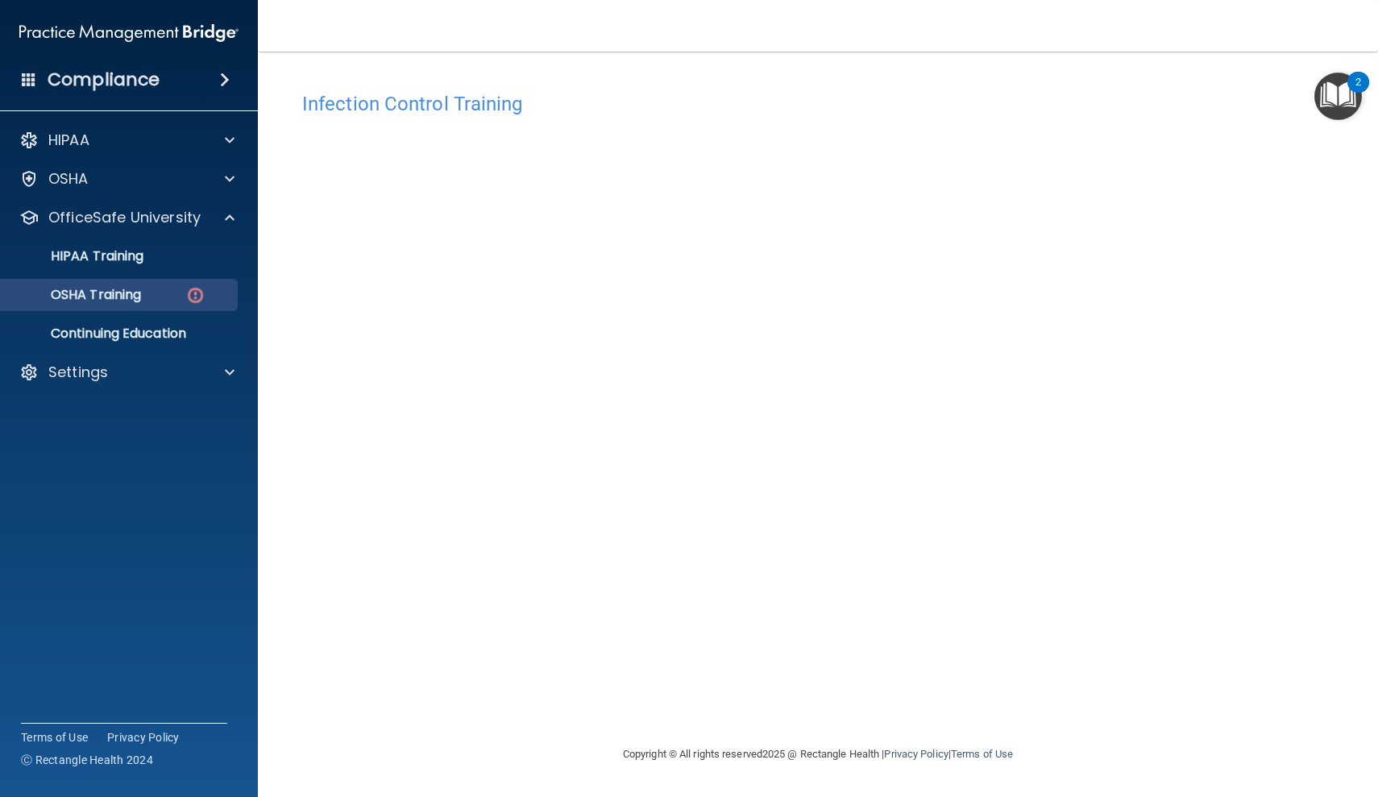
click at [102, 297] on p "OSHA Training" at bounding box center [75, 295] width 131 height 16
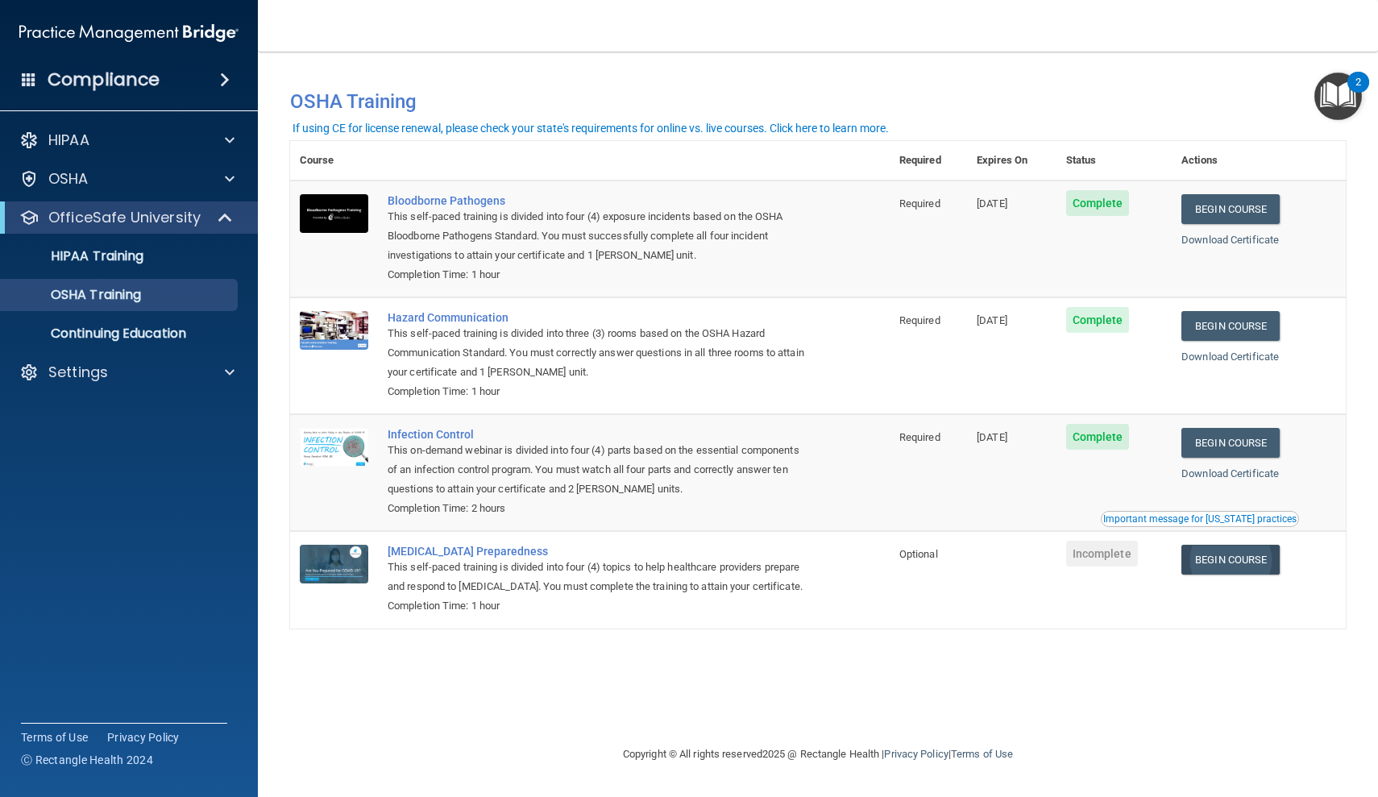
click at [1248, 553] on link "Begin Course" at bounding box center [1230, 560] width 98 height 30
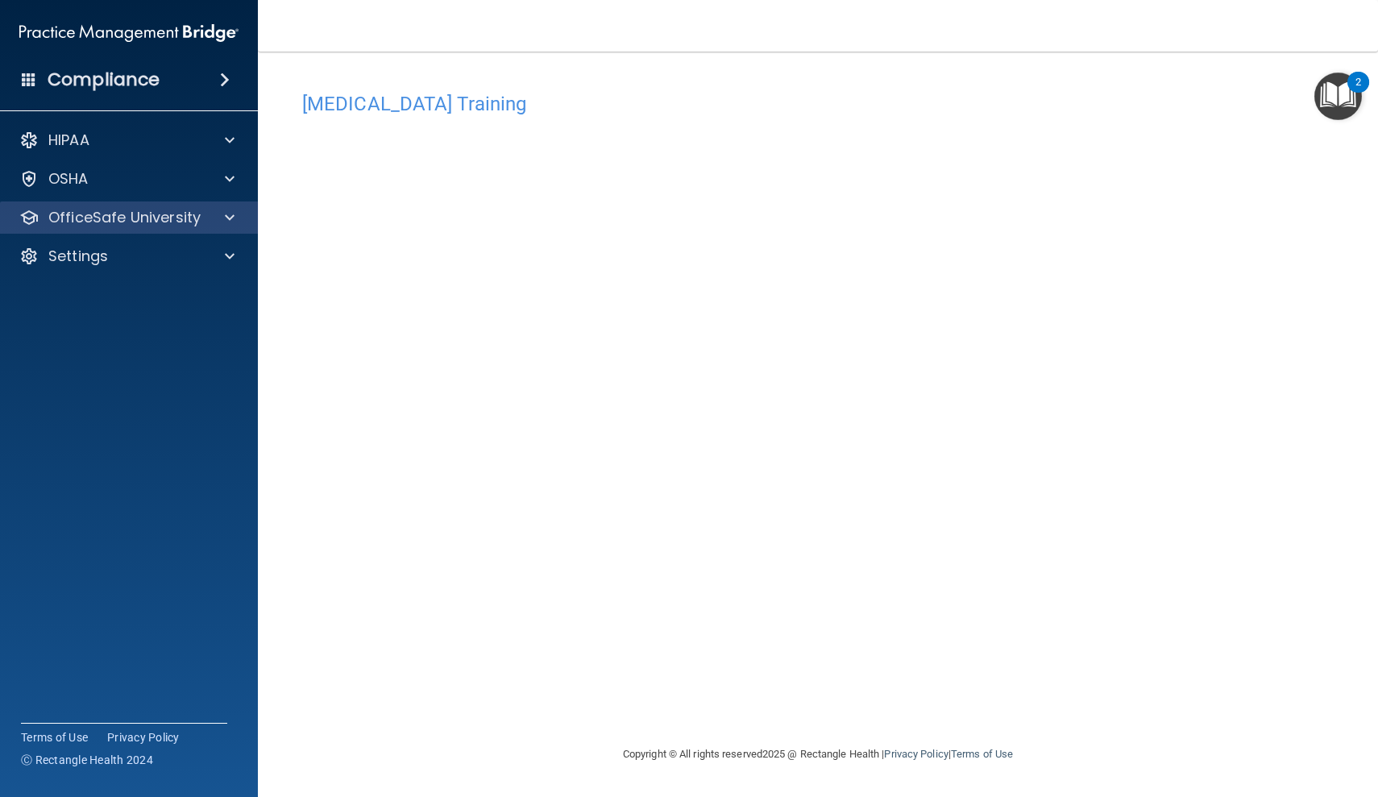
click at [207, 222] on div at bounding box center [227, 217] width 40 height 19
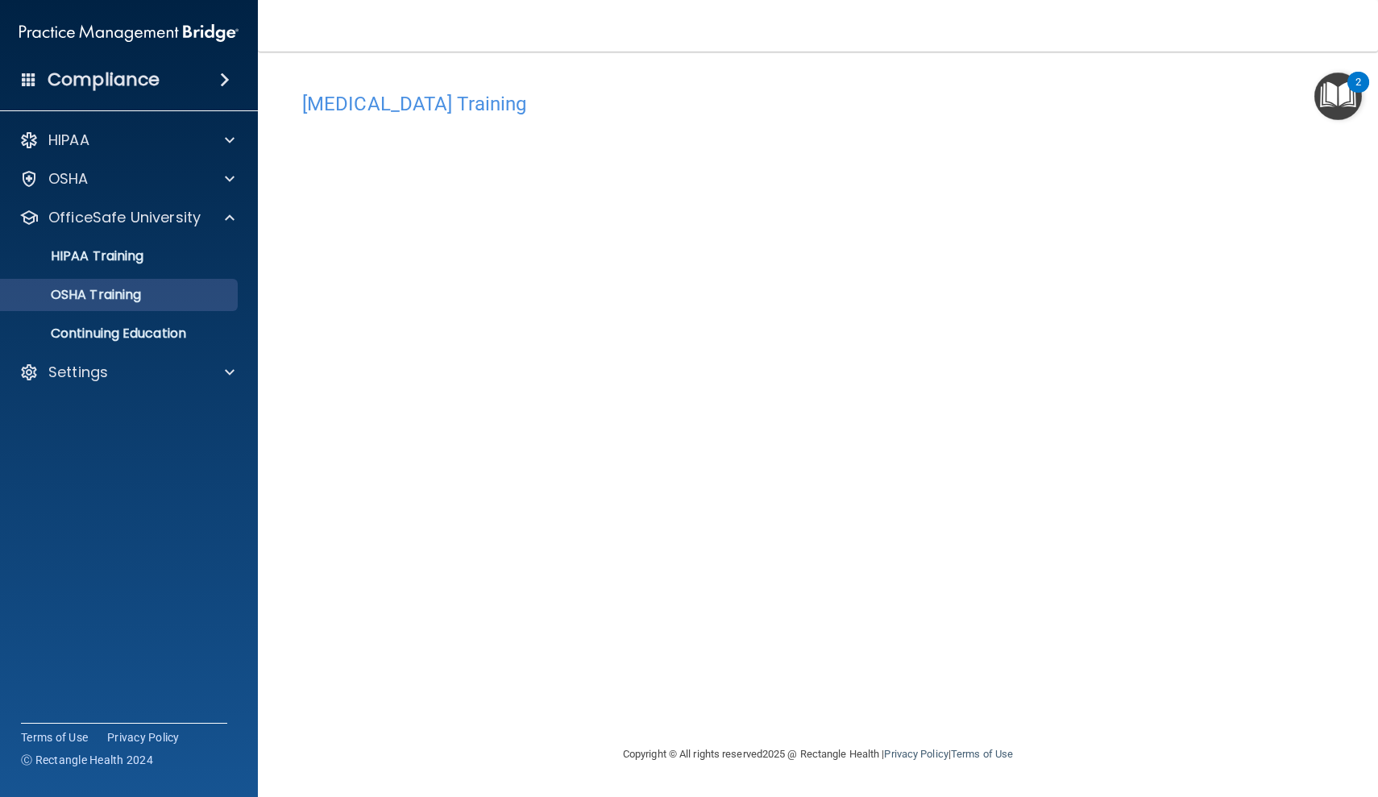
click at [135, 305] on link "OSHA Training" at bounding box center [111, 295] width 254 height 32
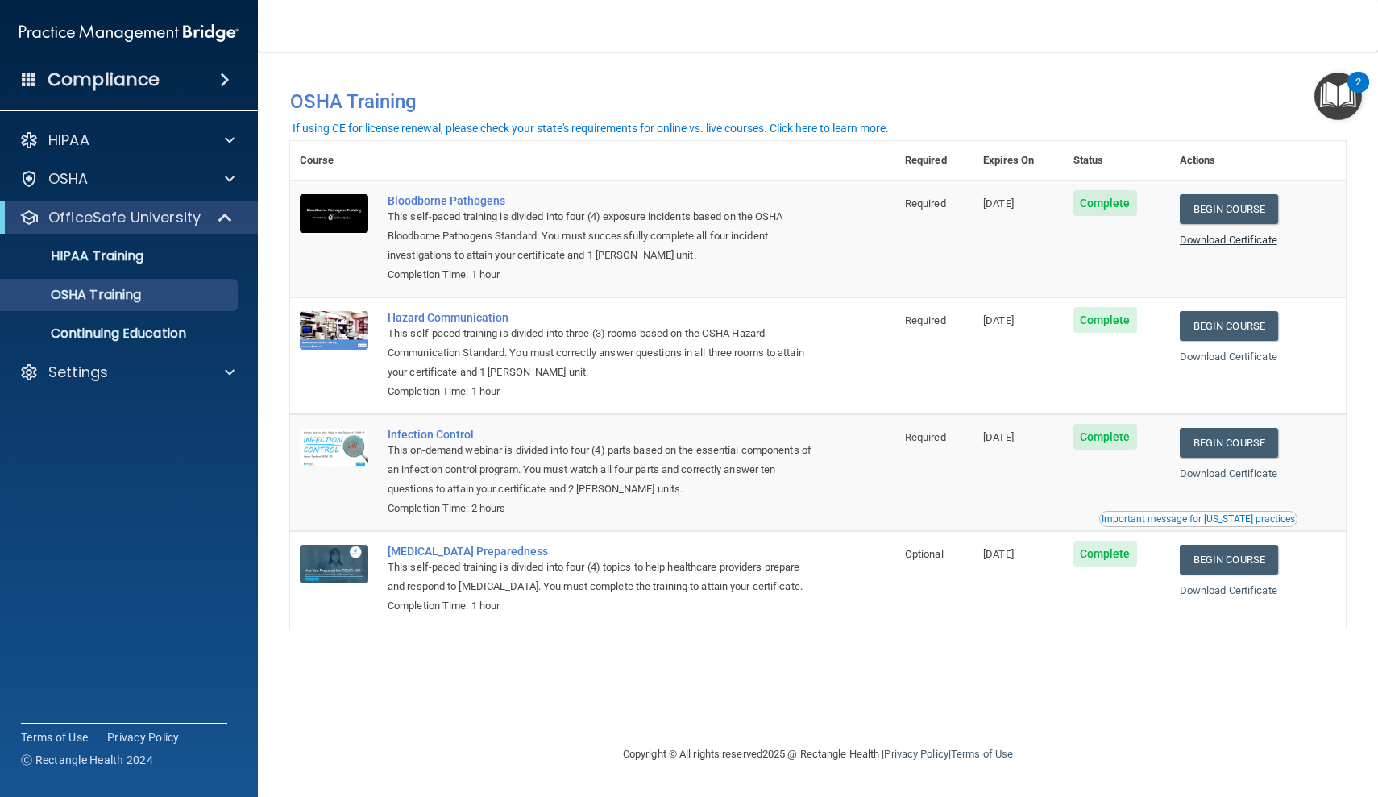
click at [1227, 236] on link "Download Certificate" at bounding box center [1229, 240] width 98 height 12
click at [230, 70] on div "Compliance" at bounding box center [129, 79] width 258 height 35
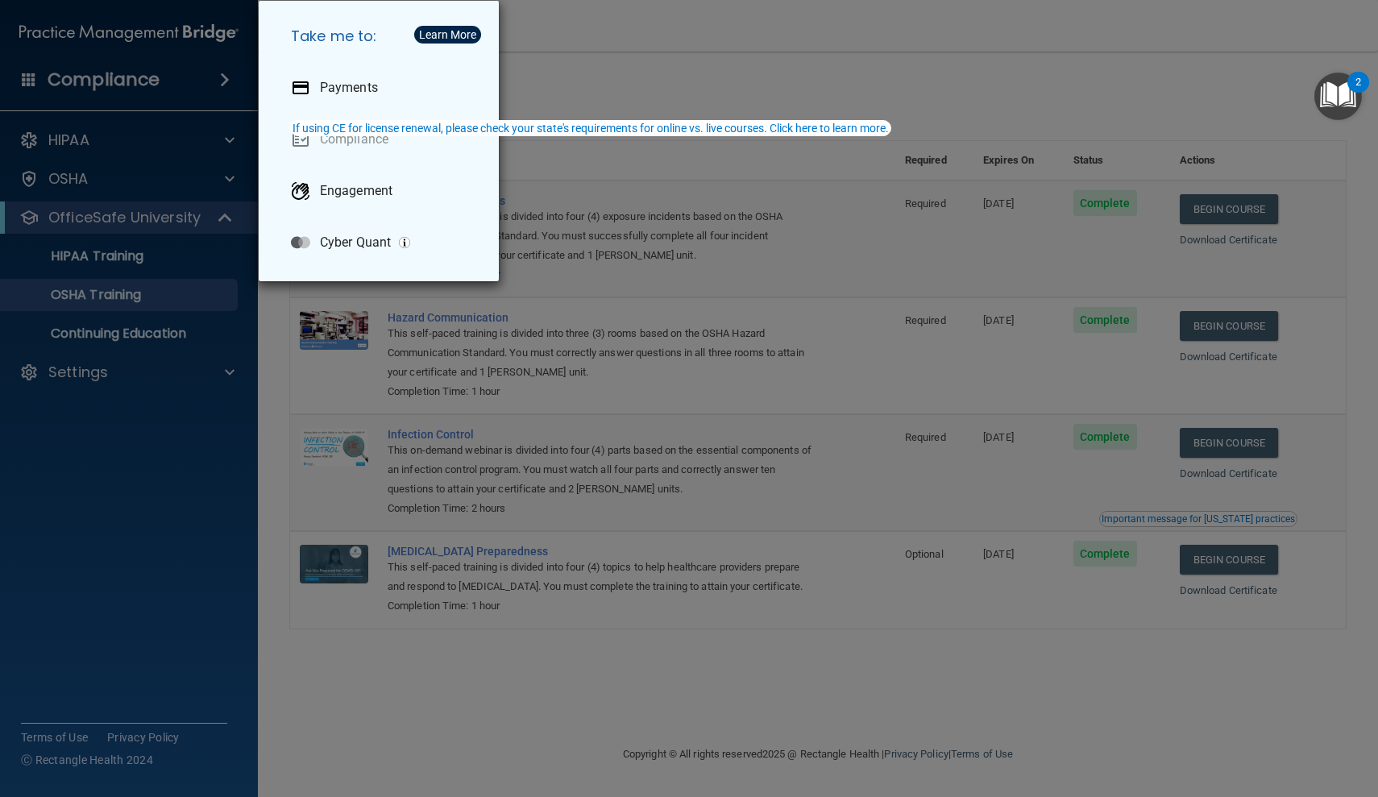
click at [34, 80] on div "Take me to: Payments Compliance Engagement Cyber Quant" at bounding box center [689, 398] width 1378 height 797
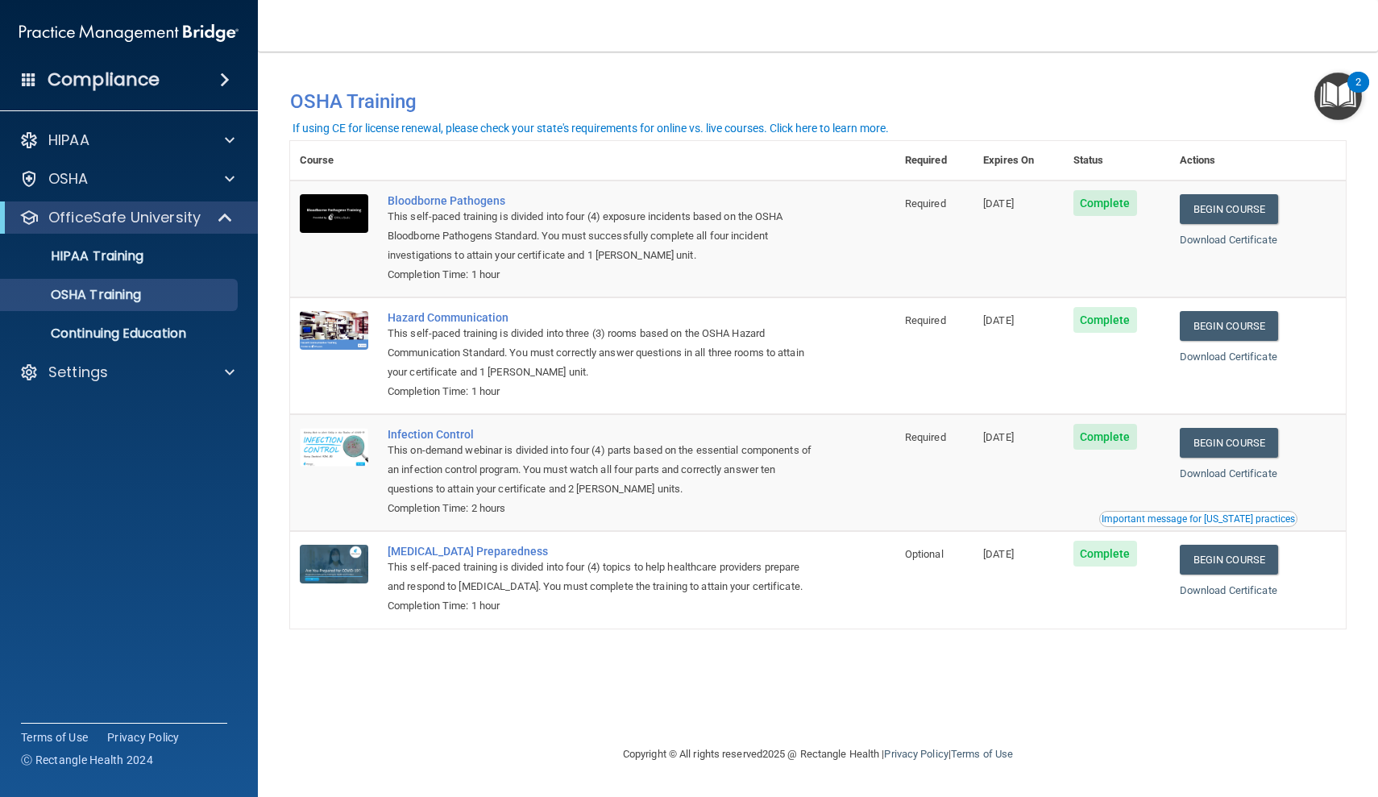
click at [29, 80] on span at bounding box center [29, 79] width 15 height 15
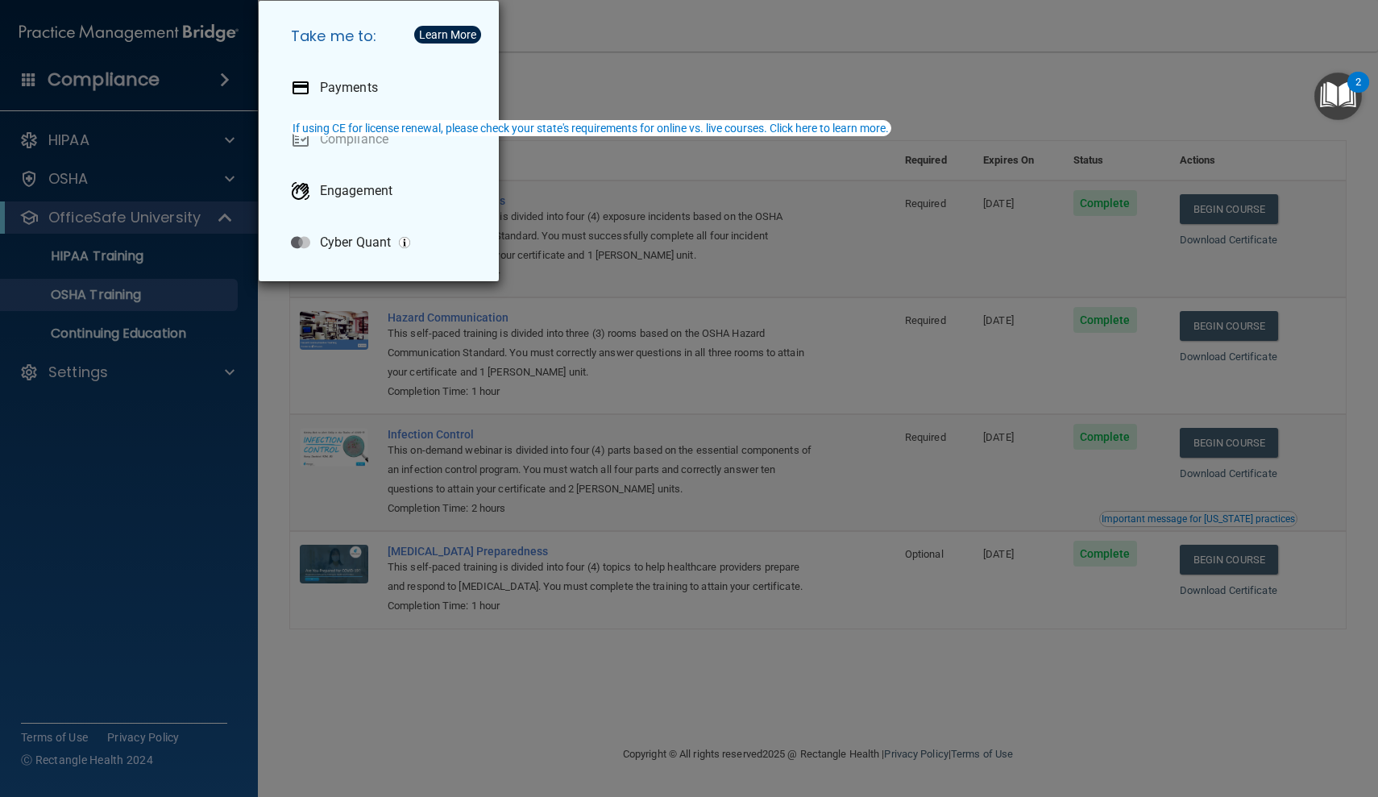
click at [156, 360] on div "Take me to: Payments Compliance Engagement Cyber Quant" at bounding box center [689, 398] width 1378 height 797
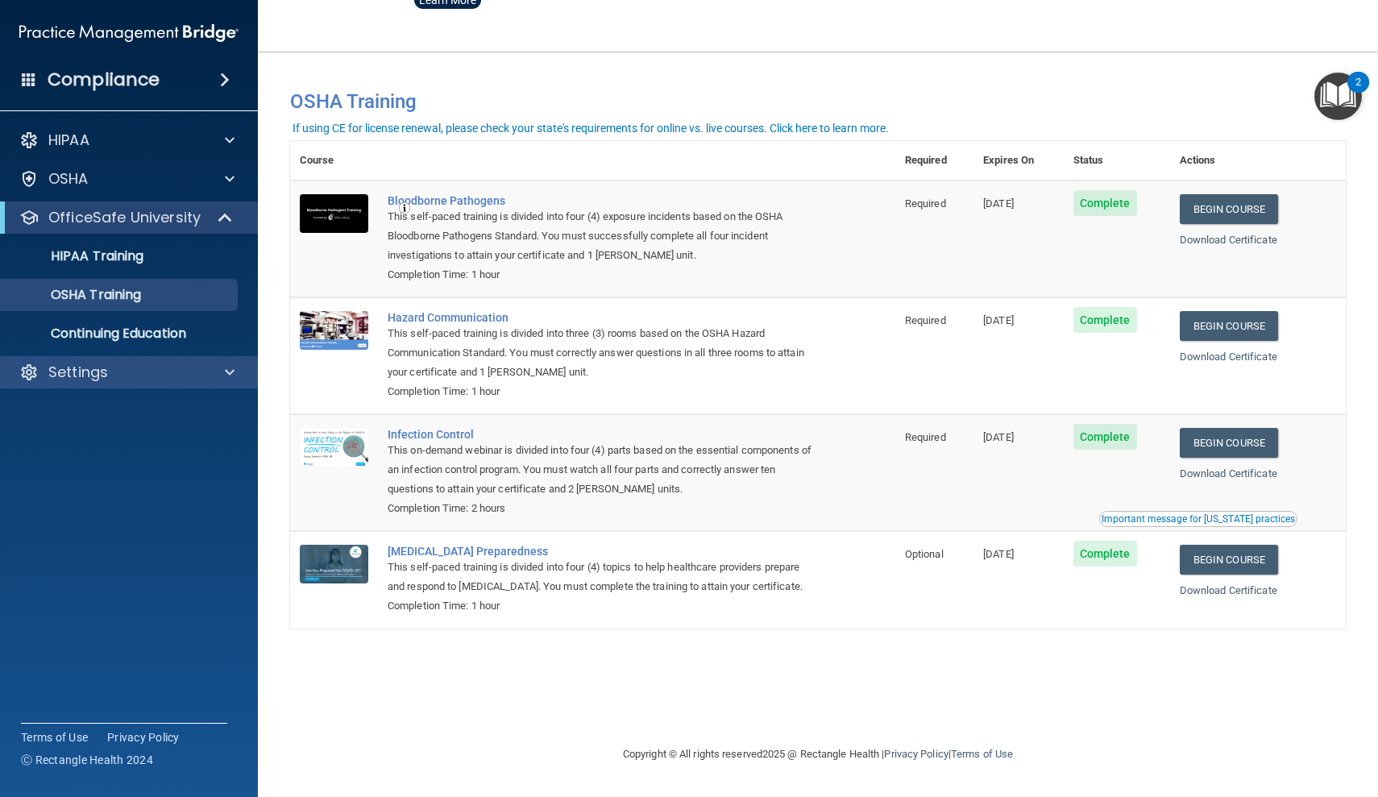
click at [247, 378] on div "Settings" at bounding box center [129, 372] width 259 height 32
click at [234, 377] on div at bounding box center [227, 372] width 40 height 19
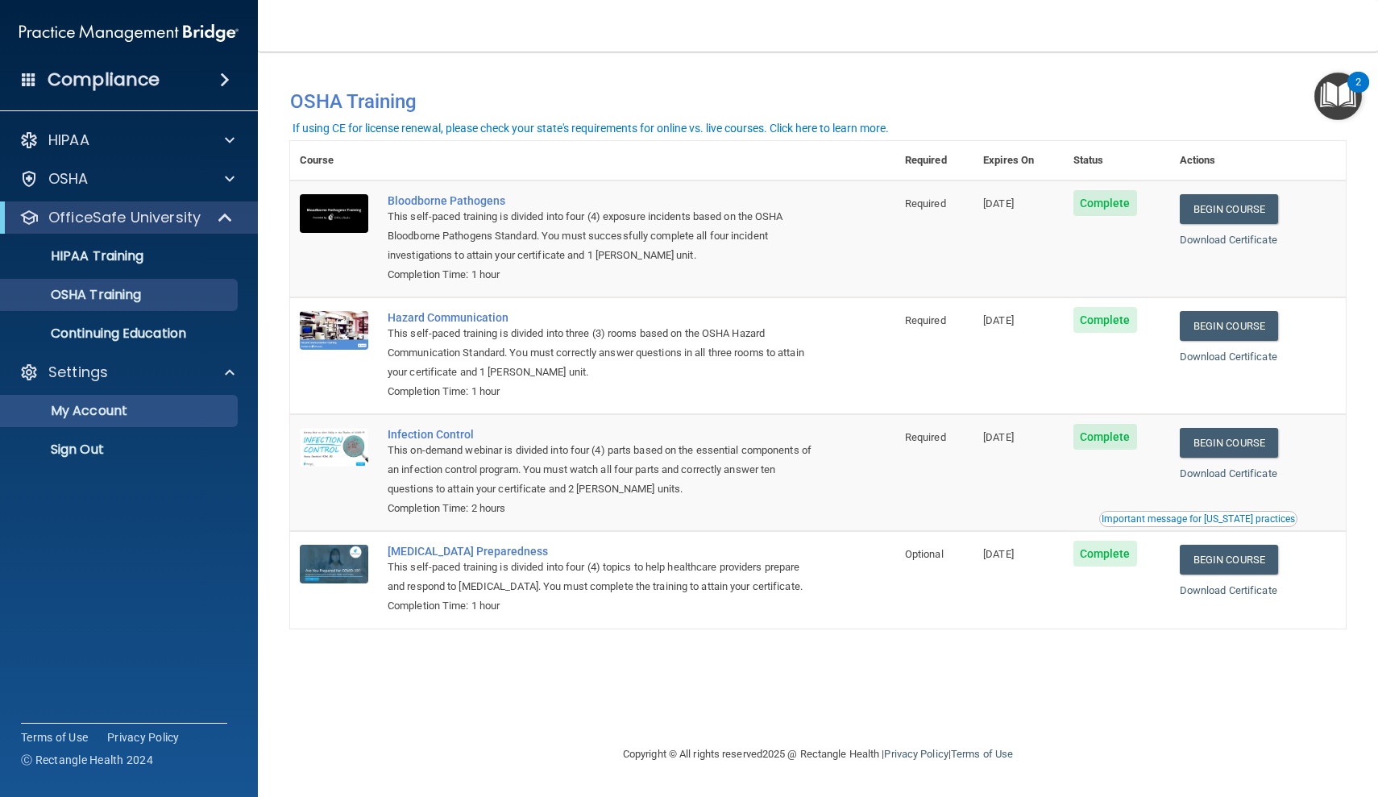
click at [125, 415] on p "My Account" at bounding box center [120, 411] width 220 height 16
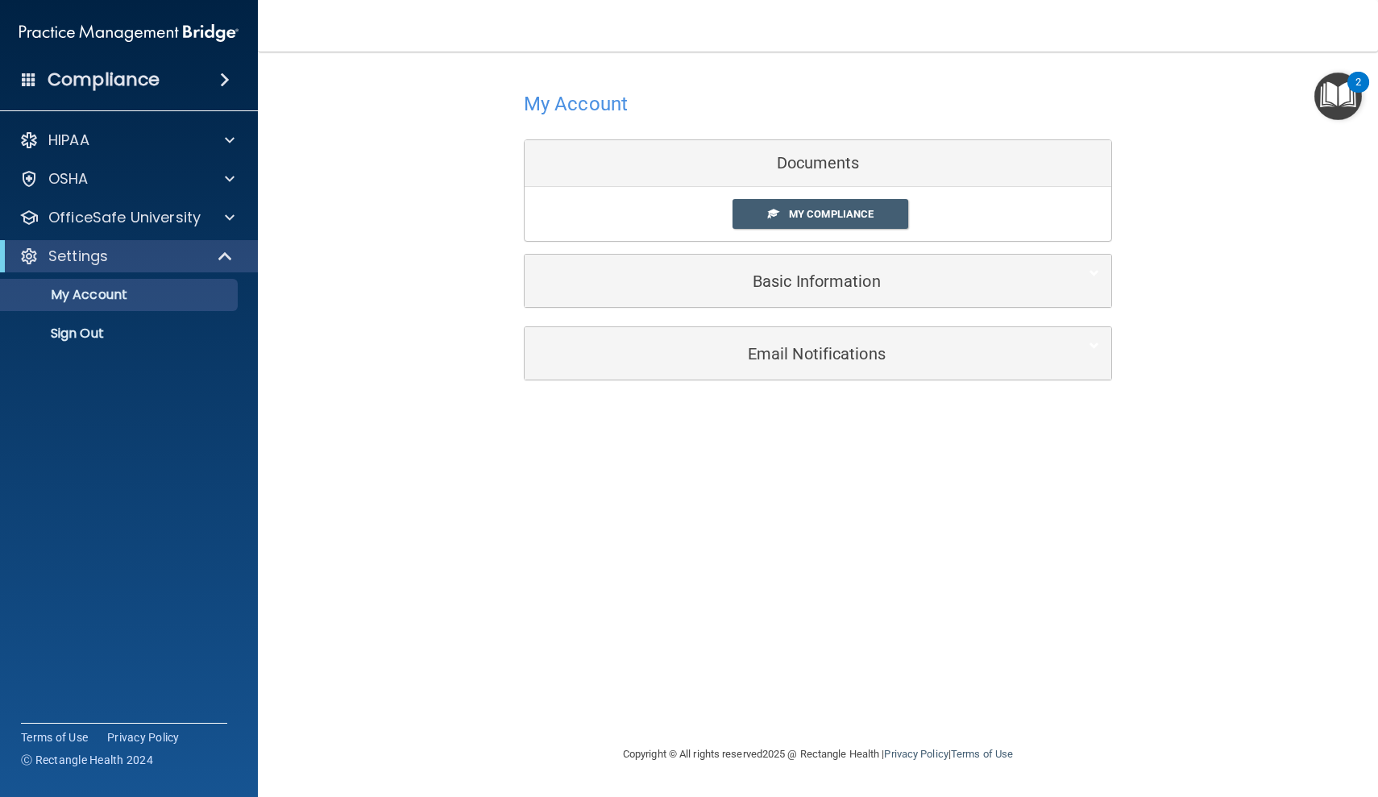
click at [825, 267] on div "Basic Information" at bounding box center [793, 281] width 537 height 36
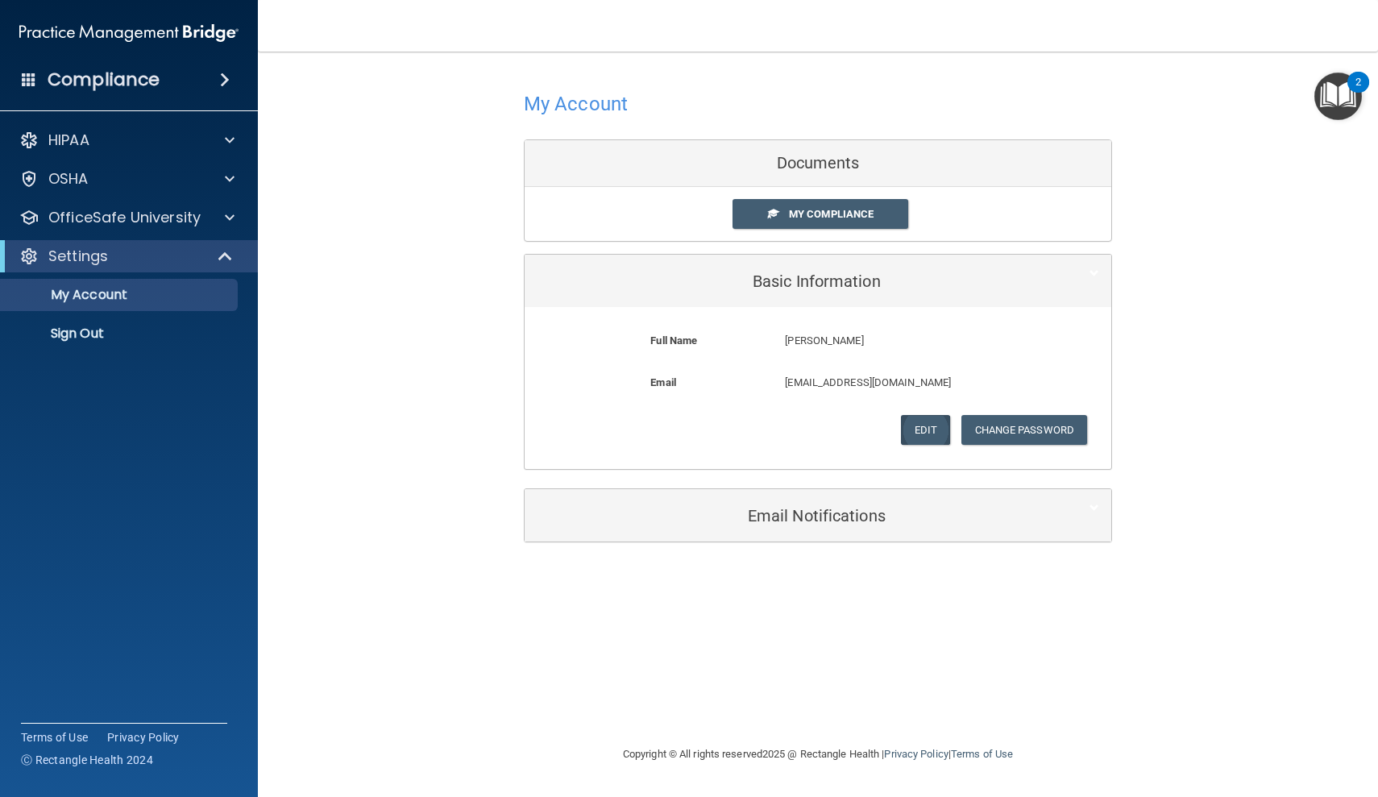
click at [927, 436] on button "Edit" at bounding box center [925, 430] width 49 height 30
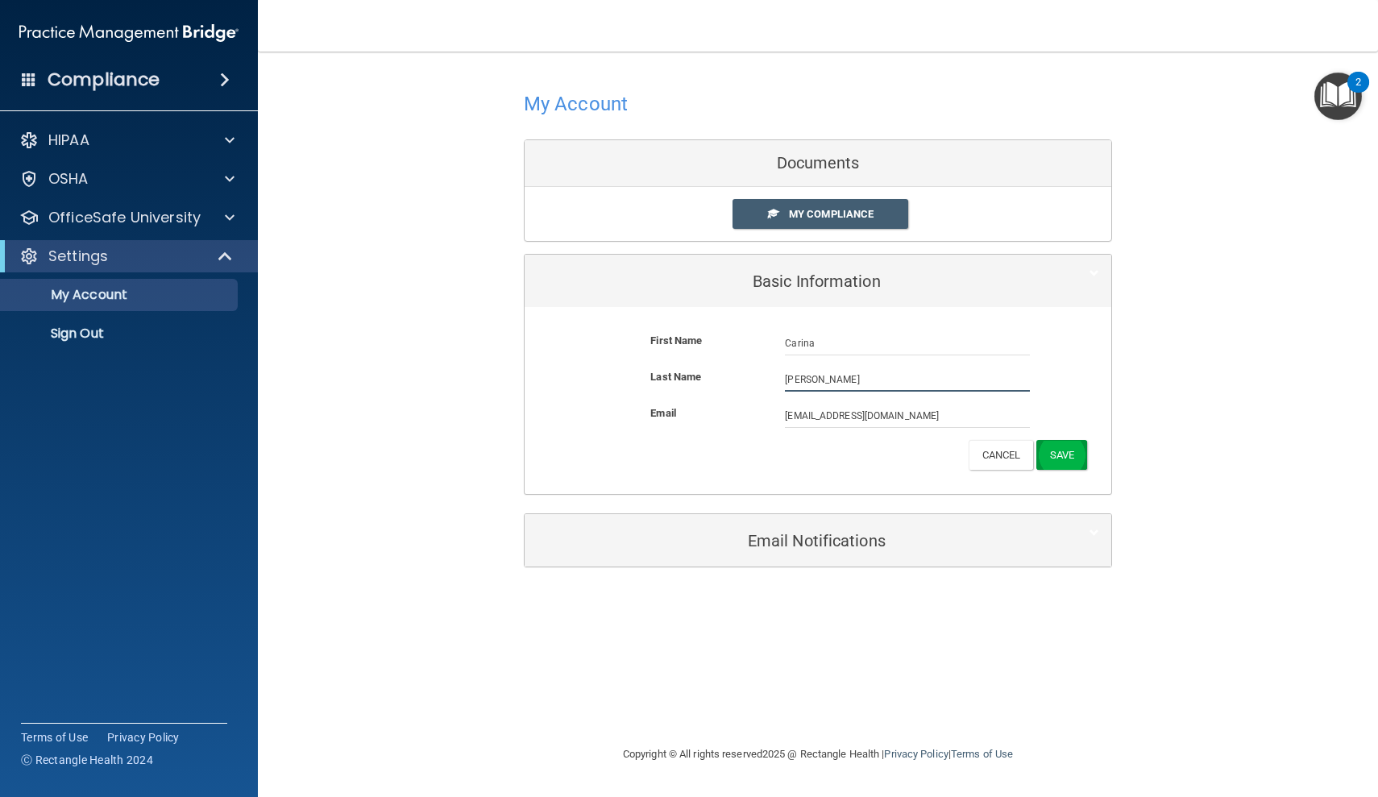
type input "[PERSON_NAME]"
click at [1060, 445] on button "Save" at bounding box center [1061, 455] width 51 height 30
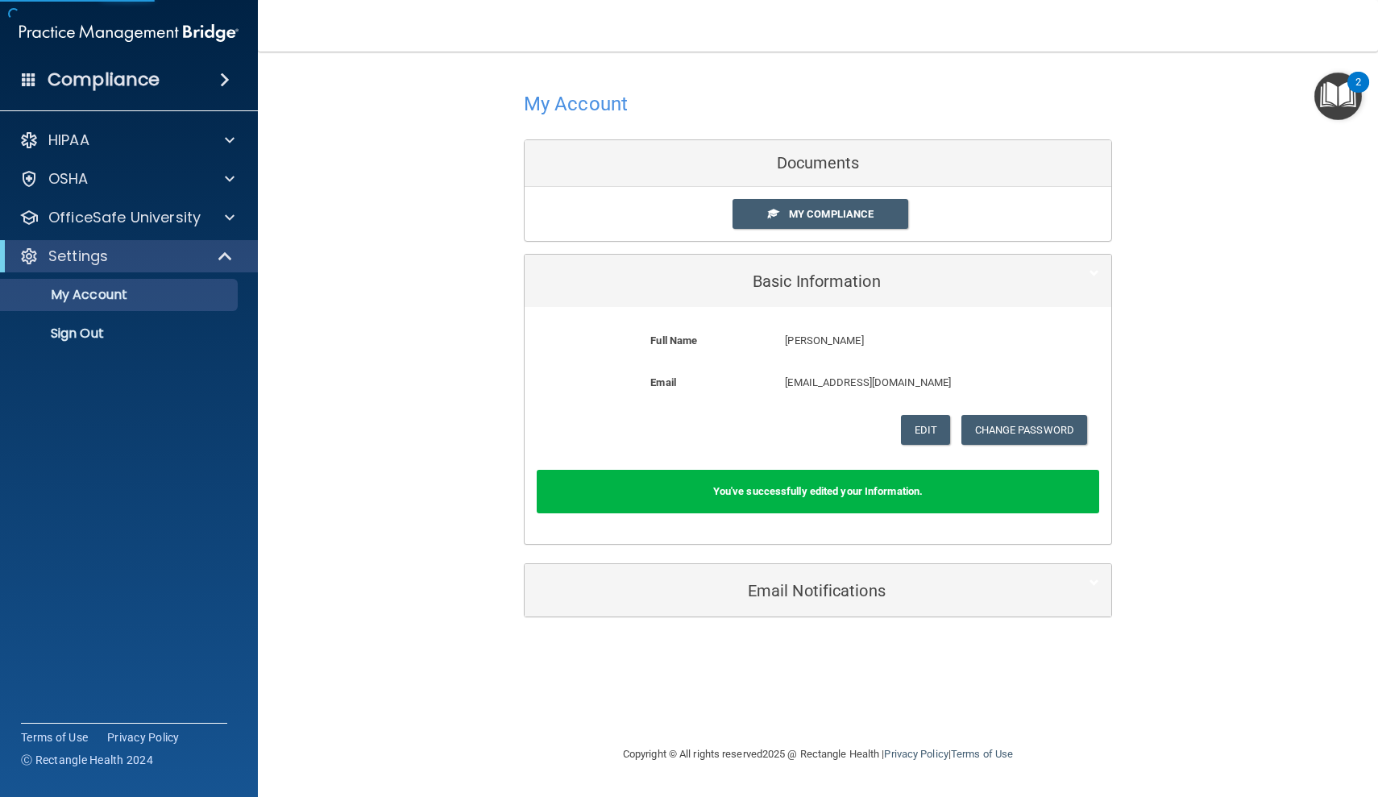
click at [1157, 400] on div "My Account Documents My Compliance My Compliance My BAA Basic Information Full …" at bounding box center [818, 352] width 1056 height 568
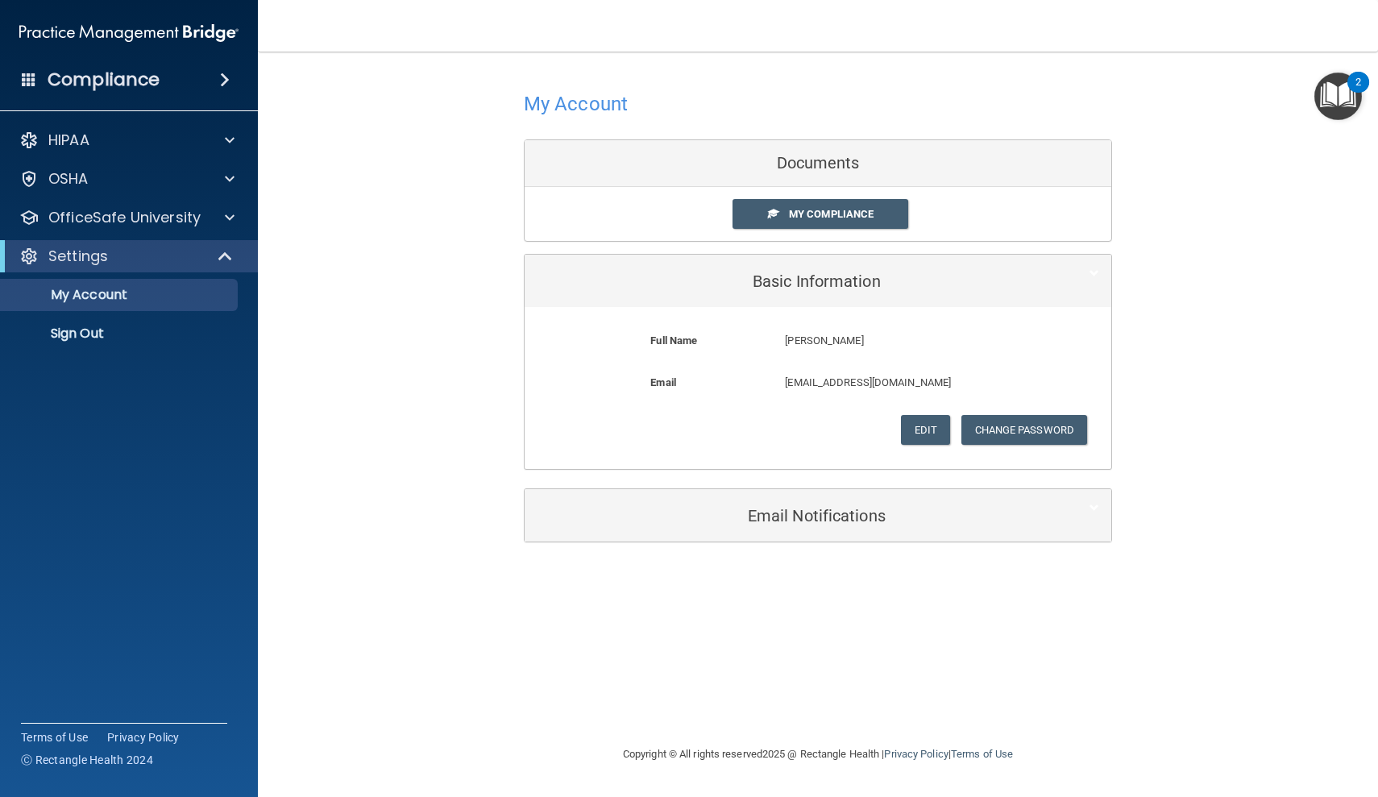
click at [221, 247] on span at bounding box center [227, 256] width 14 height 19
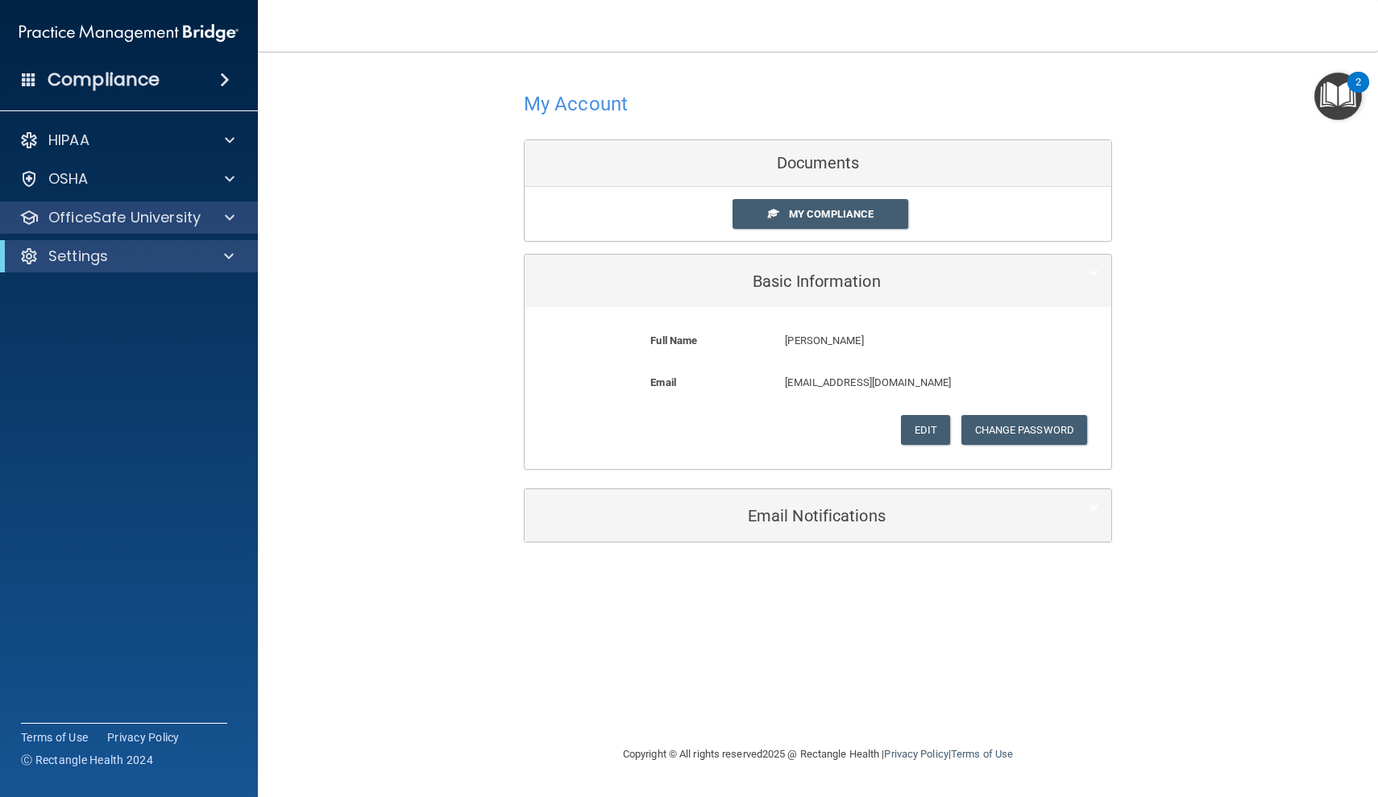
click at [226, 220] on span at bounding box center [230, 217] width 10 height 19
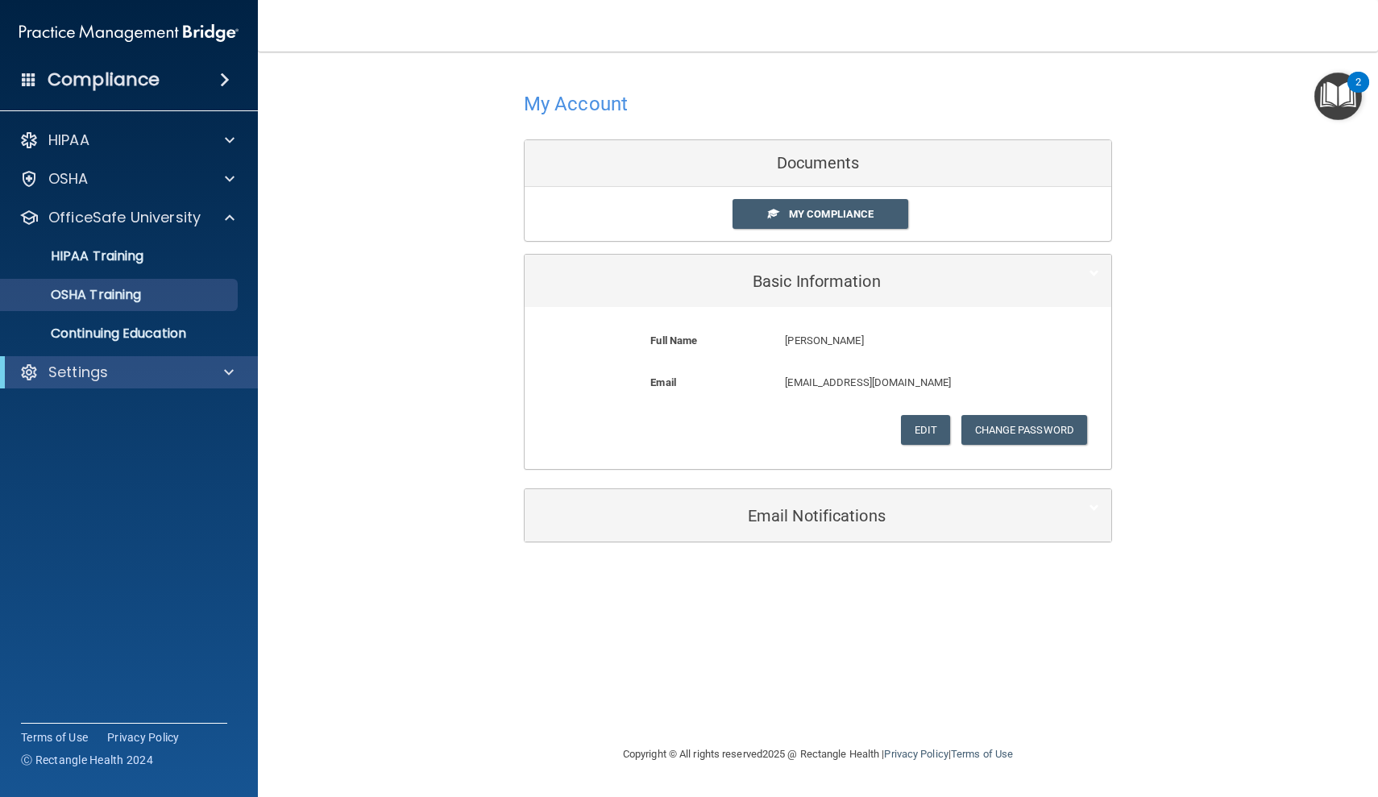
click at [118, 291] on p "OSHA Training" at bounding box center [75, 295] width 131 height 16
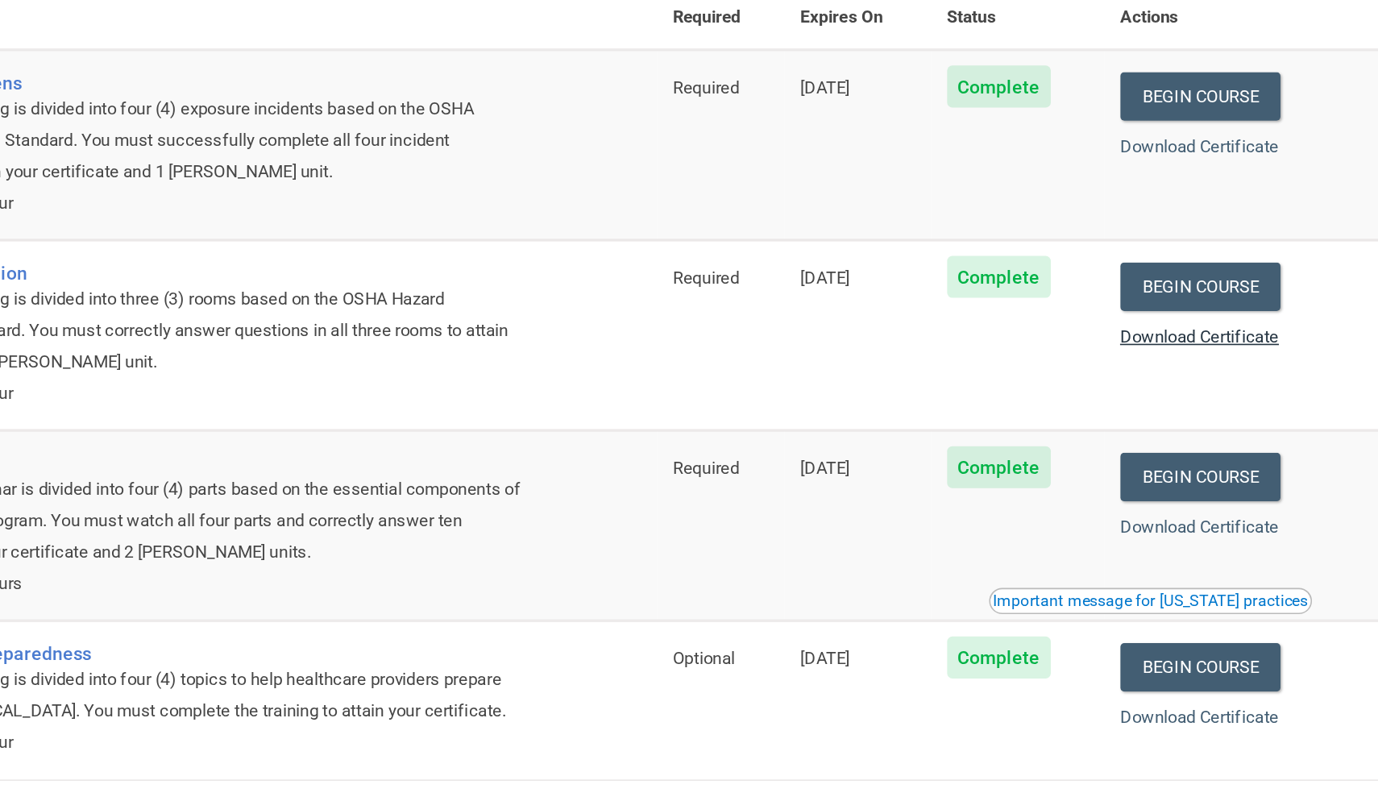
click at [1180, 351] on link "Download Certificate" at bounding box center [1229, 357] width 98 height 12
